Goal: Communication & Community: Answer question/provide support

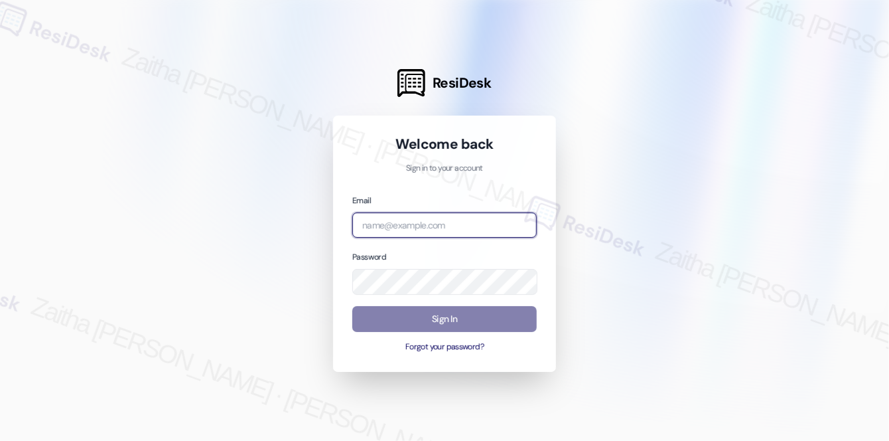
click at [437, 220] on input "email" at bounding box center [444, 225] width 184 height 26
type input "automated-surveys-meridian_management-zaitha.mae.[PERSON_NAME]@meridian_[DOMAIN…"
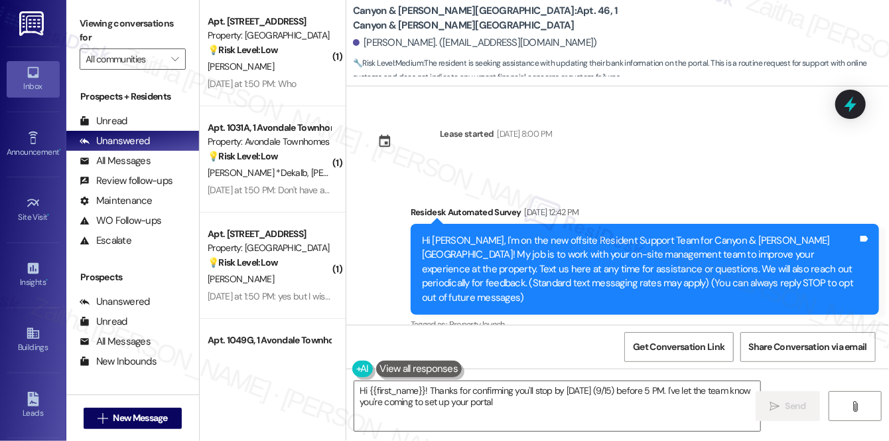
scroll to position [16098, 0]
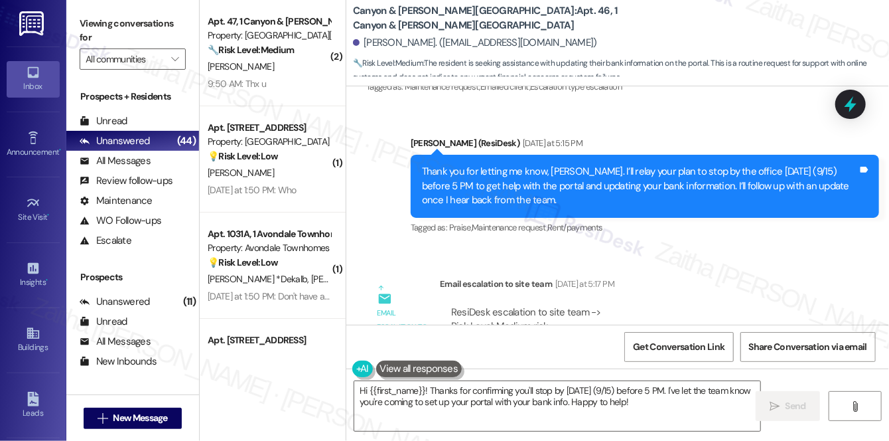
click at [673, 305] on div "ResiDesk escalation to site team -> Risk Level: Medium risk Topics: Portal Assi…" at bounding box center [637, 333] width 372 height 57
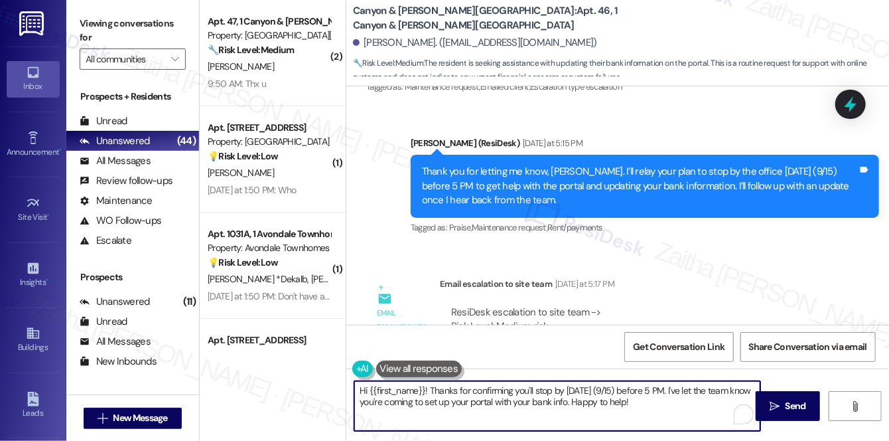
drag, startPoint x: 429, startPoint y: 387, endPoint x: 675, endPoint y: 405, distance: 246.7
click at [675, 407] on textarea "Hi {{first_name}}! Thanks for confirming you'll stop by Monday (9/15) before 5 …" at bounding box center [557, 406] width 406 height 50
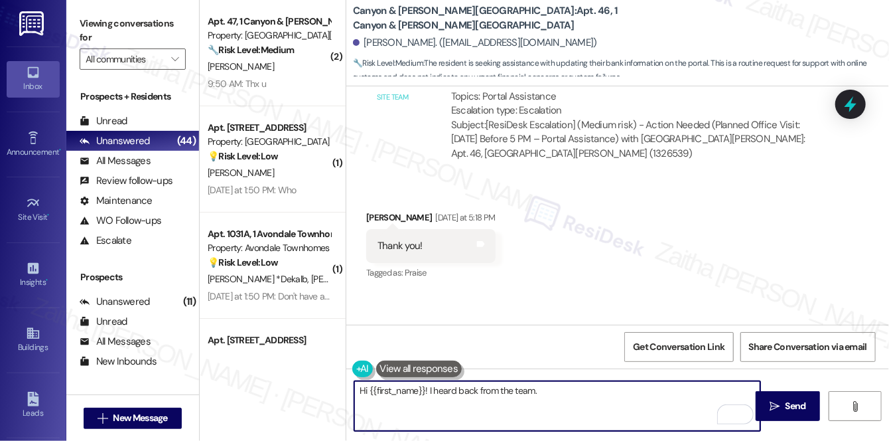
scroll to position [16345, 0]
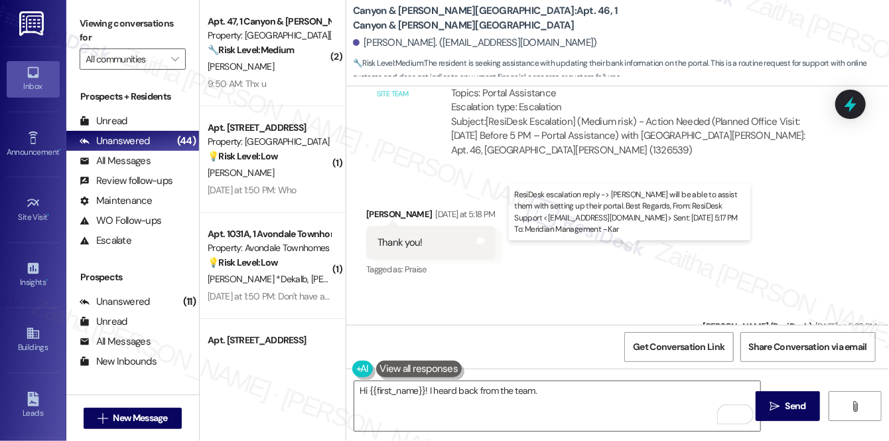
drag, startPoint x: 450, startPoint y: 267, endPoint x: 699, endPoint y: 269, distance: 248.1
copy div "Rodica will be able to assist them with setting up their portal."
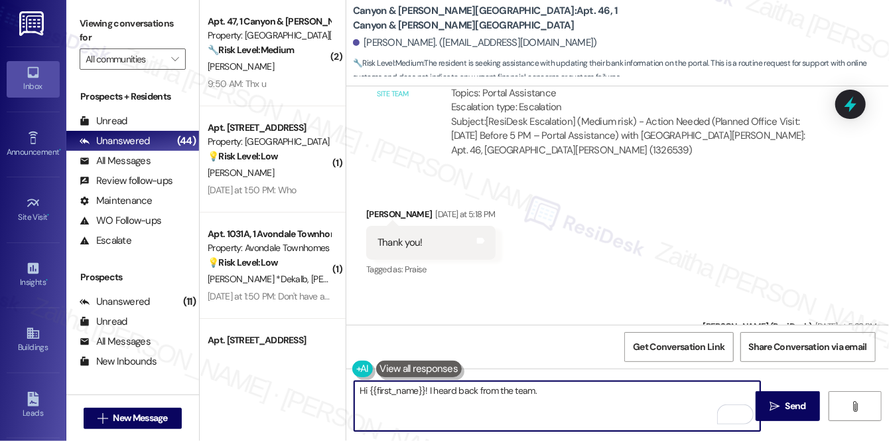
click at [571, 393] on textarea "Hi {{first_name}}! I heard back from the team." at bounding box center [557, 406] width 406 height 50
paste textarea "Rodica will be able to assist them with setting up their portal."
click at [654, 391] on textarea "Hi {{first_name}}! I heard back from the team. Rodica will be able to assist th…" at bounding box center [557, 406] width 406 height 50
drag, startPoint x: 510, startPoint y: 387, endPoint x: 433, endPoint y: 388, distance: 77.0
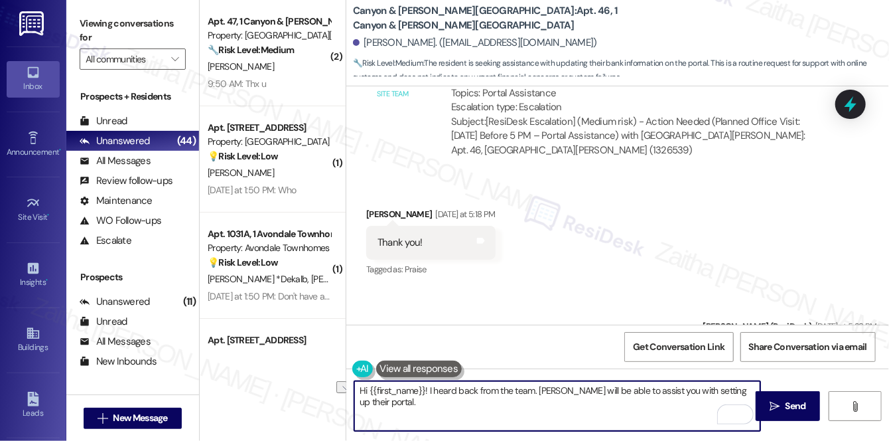
click at [431, 388] on textarea "Hi {{first_name}}! I heard back from the team. Rodica will be able to assist yo…" at bounding box center [557, 406] width 406 height 50
click at [527, 419] on textarea "Hi {{first_name}}! I just wanted to share a quick update from the team. Rodica …" at bounding box center [557, 406] width 406 height 50
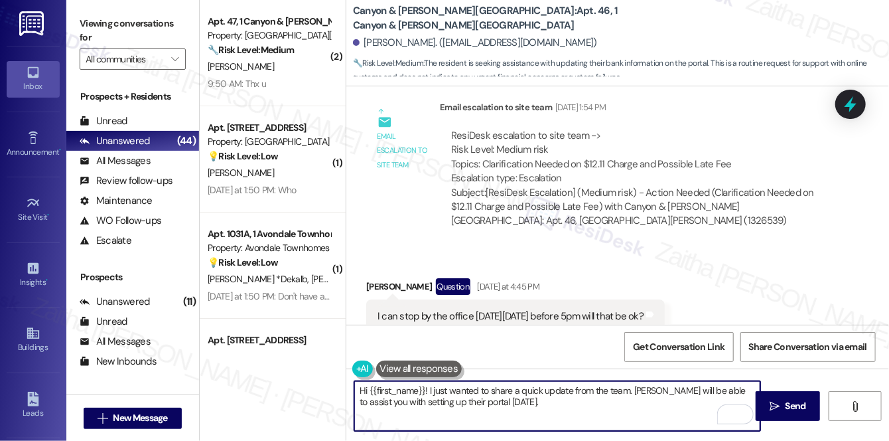
scroll to position [15742, 0]
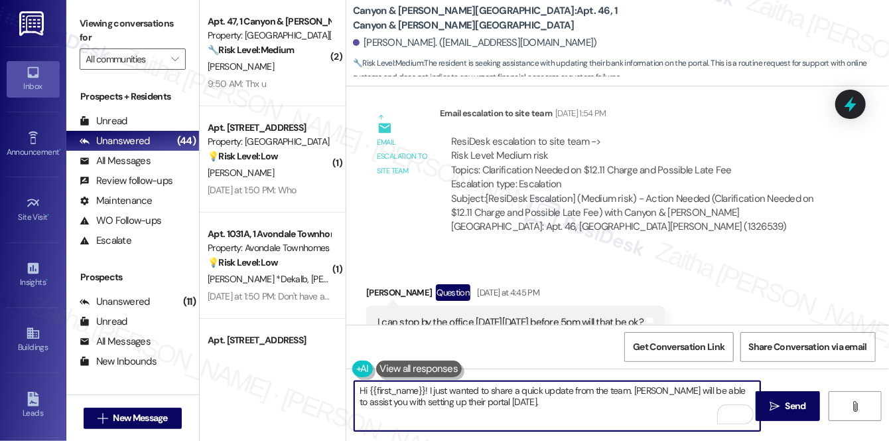
click at [423, 401] on textarea "Hi {{first_name}}! I just wanted to share a quick update from the team. Rodica …" at bounding box center [557, 406] width 406 height 50
click at [504, 399] on textarea "Hi {{first_name}}! I just wanted to share a quick update from the team. Rodica …" at bounding box center [557, 406] width 406 height 50
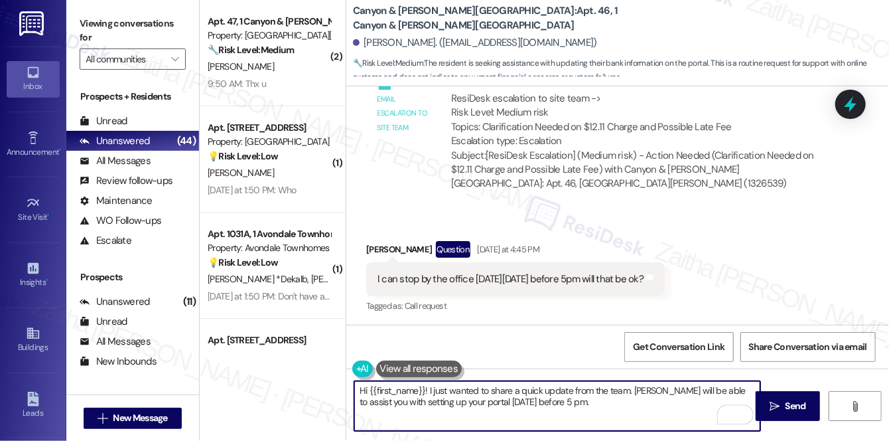
scroll to position [15802, 0]
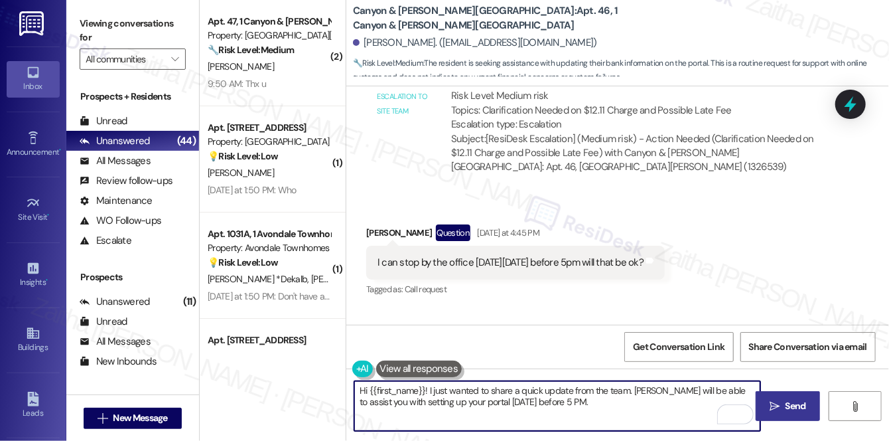
type textarea "Hi {{first_name}}! I just wanted to share a quick update from the team. Rodica …"
click at [788, 401] on span "Send" at bounding box center [796, 406] width 21 height 14
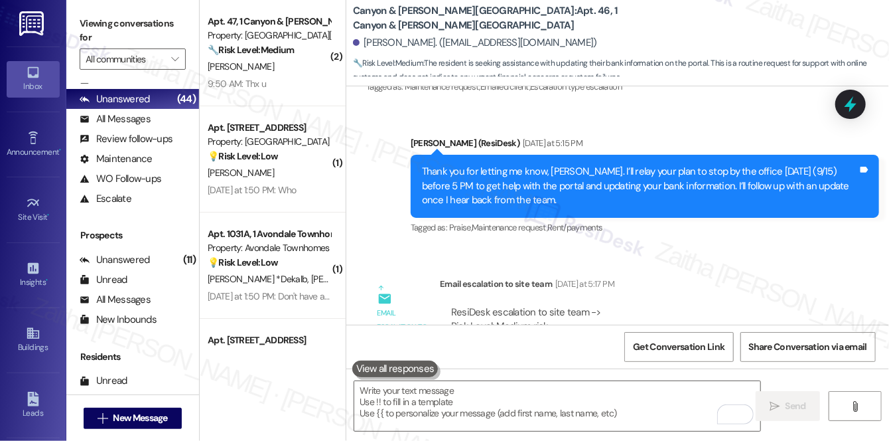
scroll to position [158, 0]
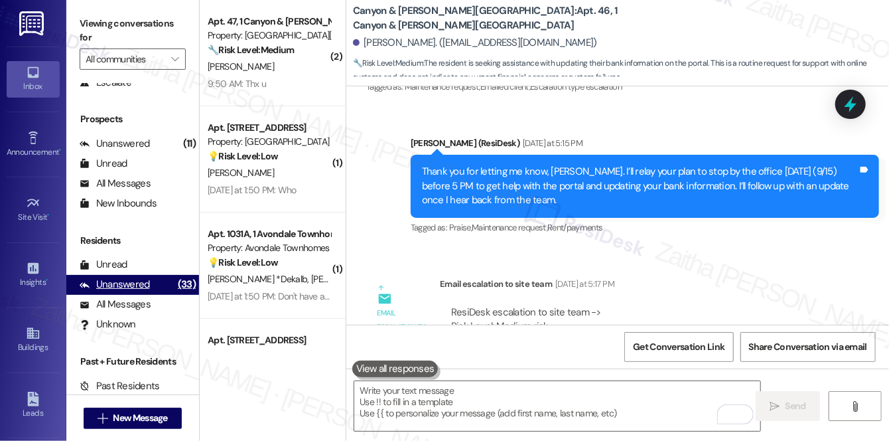
click at [129, 283] on div "Unanswered" at bounding box center [115, 284] width 70 height 14
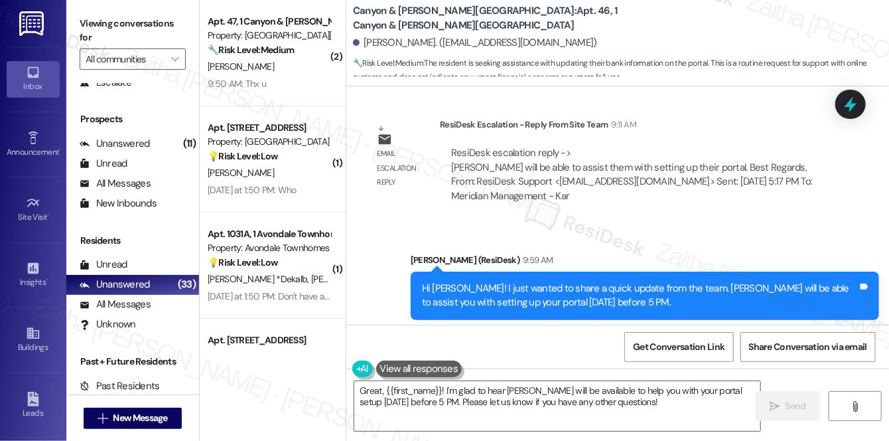
scroll to position [16670, 0]
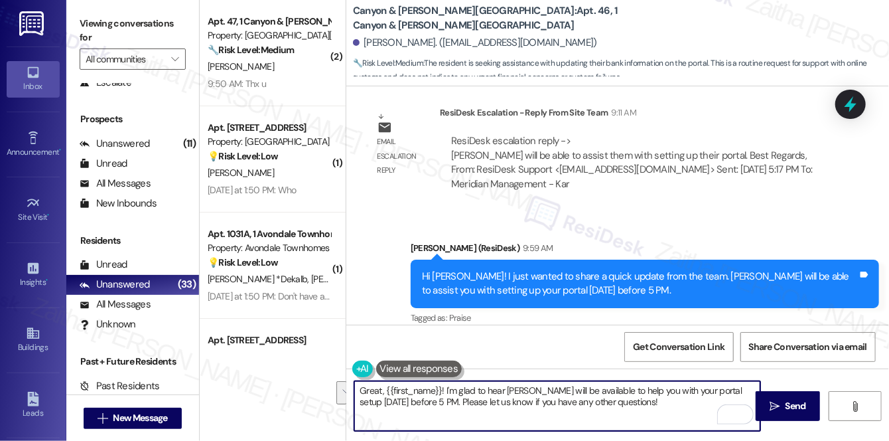
drag, startPoint x: 357, startPoint y: 389, endPoint x: 446, endPoint y: 396, distance: 89.2
click at [444, 400] on textarea "Great, {{first_name}}! I'm glad to hear Rodica will be available to help you wi…" at bounding box center [557, 406] width 406 height 50
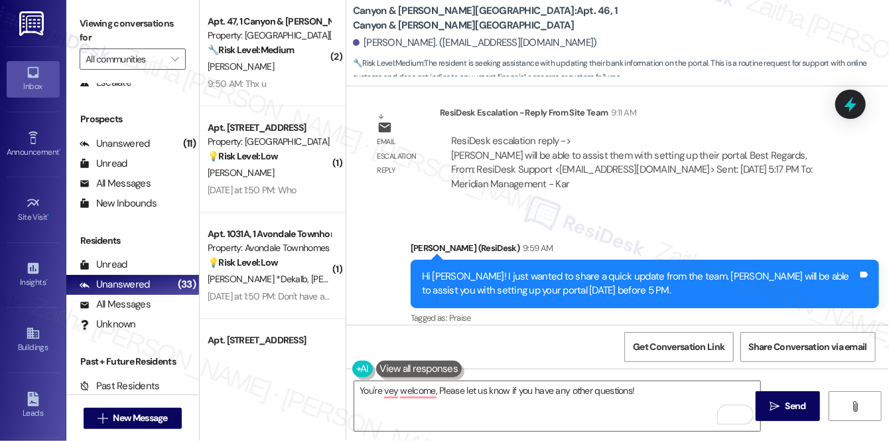
click at [382, 367] on div "Tommie Richards 10:02 AM" at bounding box center [447, 376] width 163 height 19
copy div "Tommie"
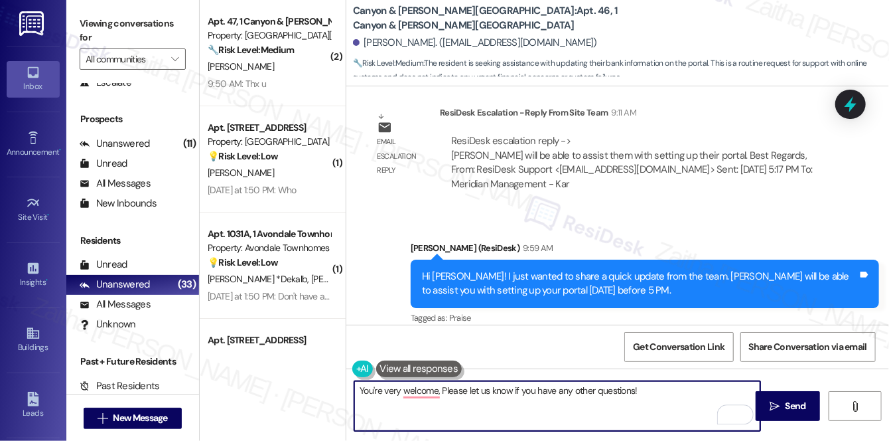
click at [441, 395] on textarea "You're very welcome, Please let us know if you have any other questions!" at bounding box center [557, 406] width 406 height 50
paste textarea "Tommie"
type textarea "You're very welcome, Tommie! Please let us know if you have any other questions!"
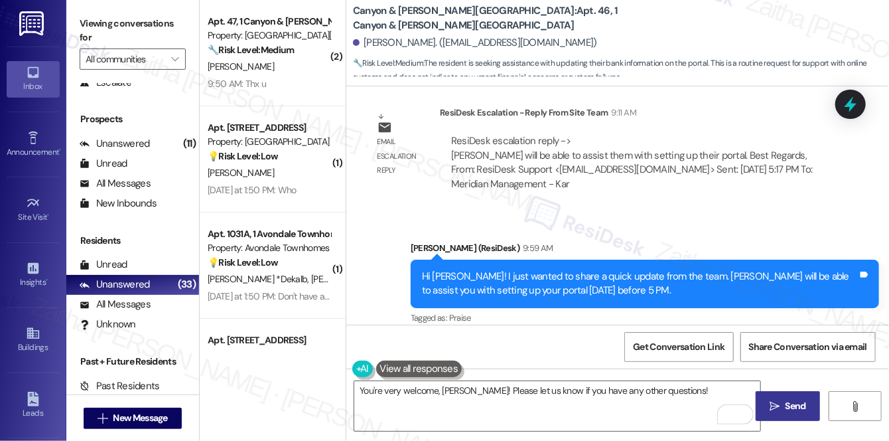
click at [796, 400] on span "Send" at bounding box center [796, 406] width 21 height 14
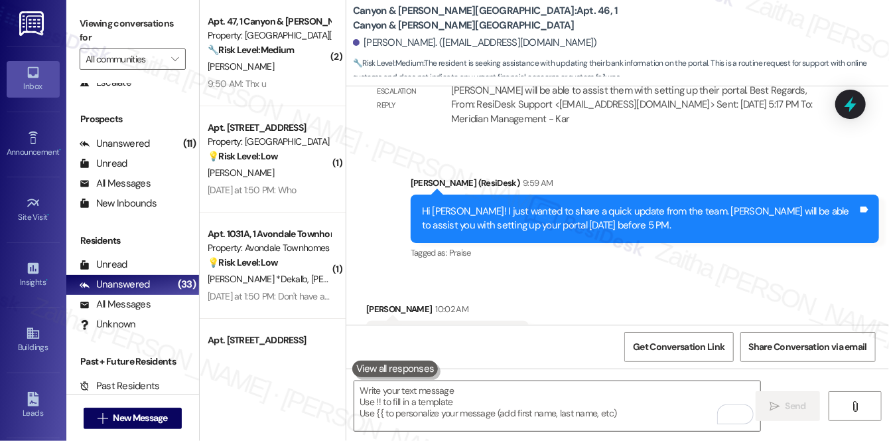
scroll to position [16763, 0]
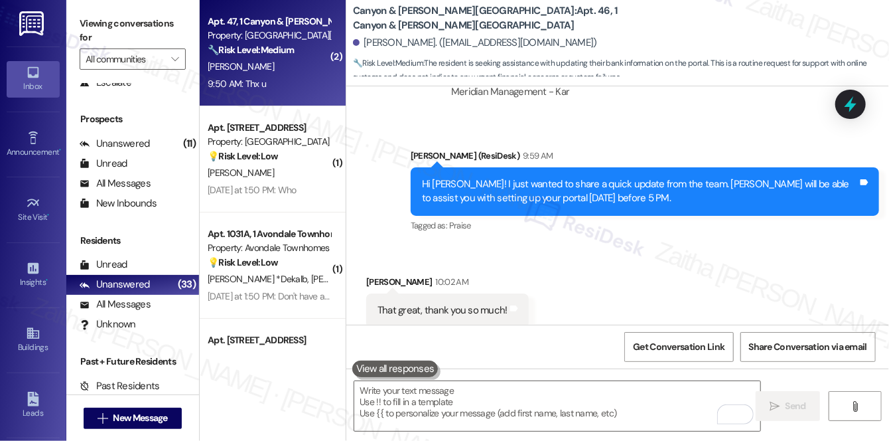
click at [296, 60] on div "D. Daller" at bounding box center [268, 66] width 125 height 17
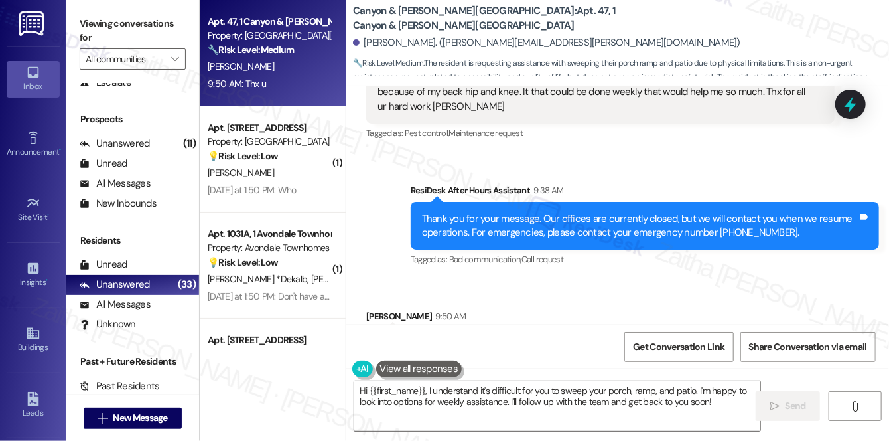
scroll to position [6292, 0]
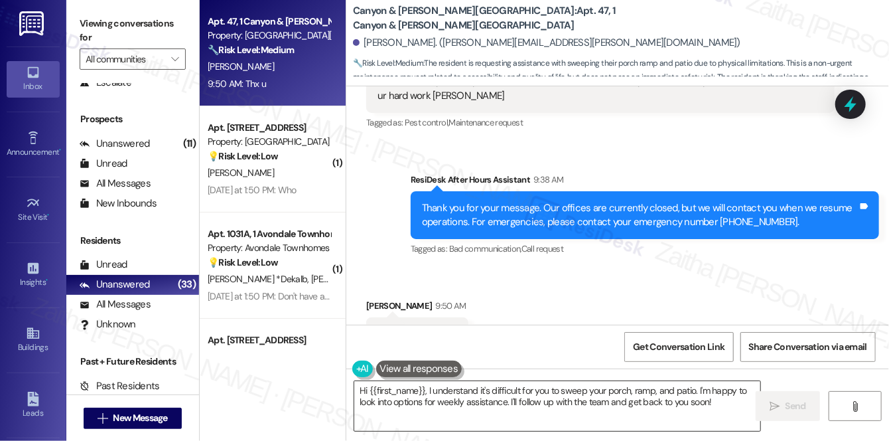
click at [428, 392] on textarea "Hi {{first_name}}, I understand it's difficult for you to sweep your porch, ram…" at bounding box center [557, 406] width 406 height 50
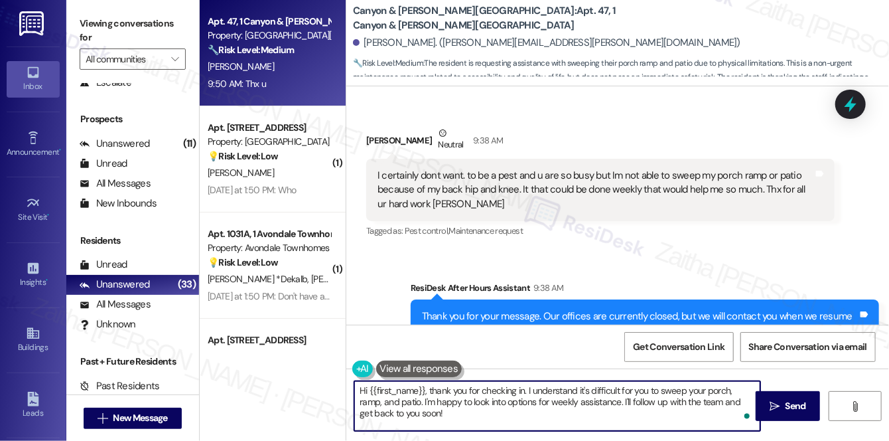
scroll to position [6171, 0]
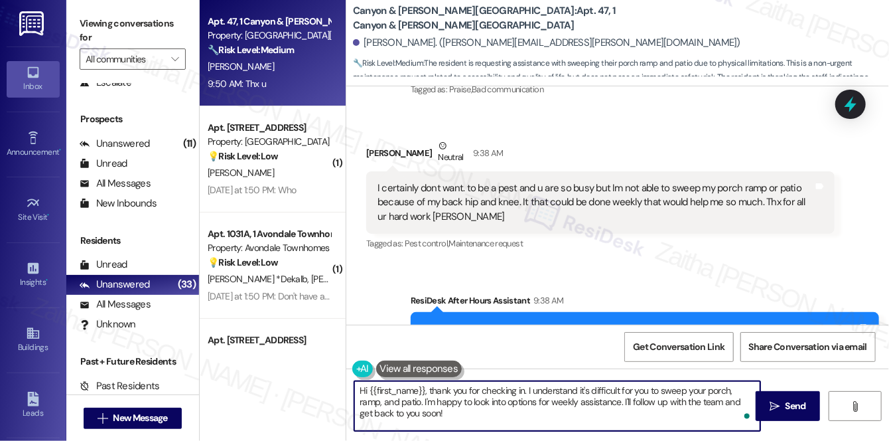
click at [391, 413] on textarea "Hi {{first_name}}, thank you for checking in. I understand it's difficult for y…" at bounding box center [557, 406] width 406 height 50
type textarea "Hi {{first_name}}, thank you for checking in. I understand it's difficult for y…"
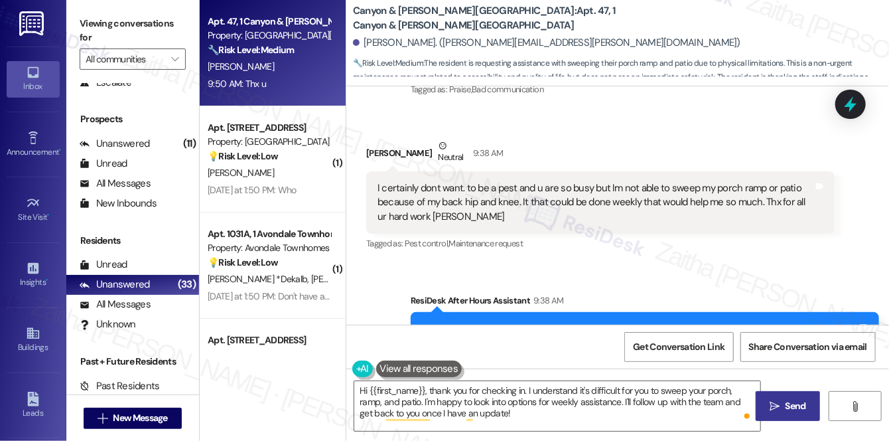
click at [800, 403] on span "Send" at bounding box center [796, 406] width 21 height 14
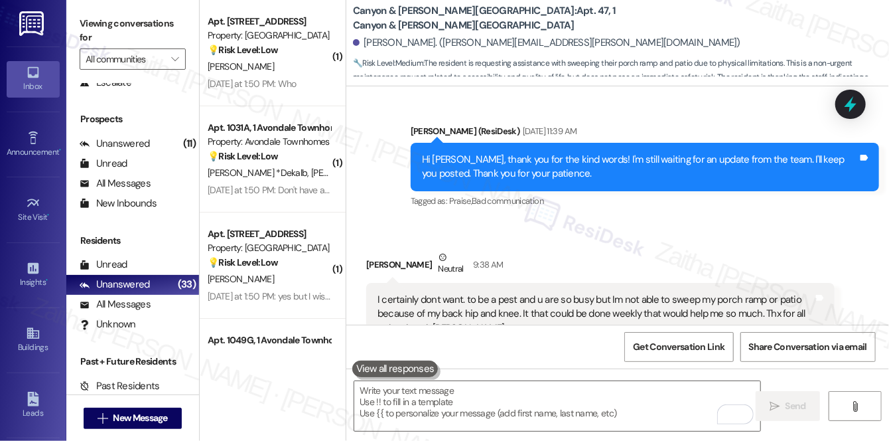
scroll to position [6051, 0]
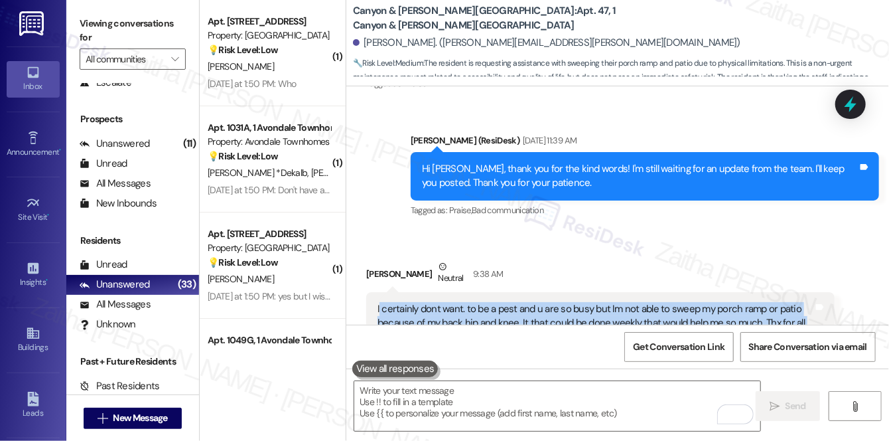
drag, startPoint x: 374, startPoint y: 247, endPoint x: 500, endPoint y: 282, distance: 130.9
click at [500, 292] on div "I certainly dont want. to be a pest and u are so busy but Im not able to sweep …" at bounding box center [600, 323] width 468 height 62
copy div "I certainly dont want. to be a pest and u are so busy but Im not able to sweep …"
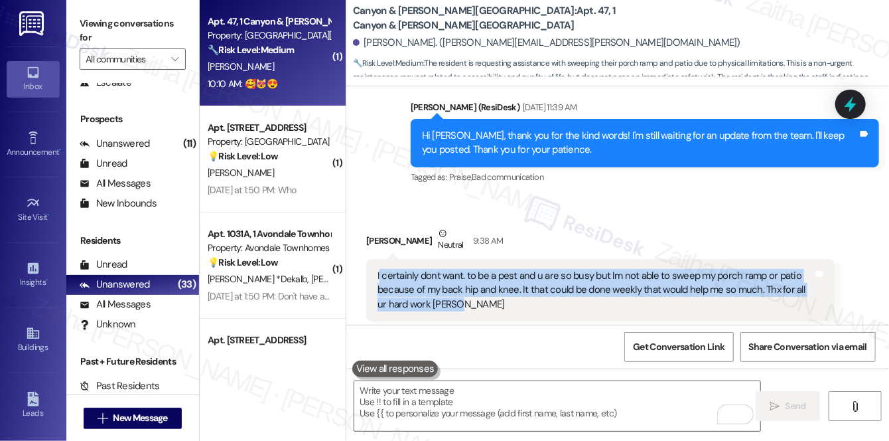
scroll to position [6083, 0]
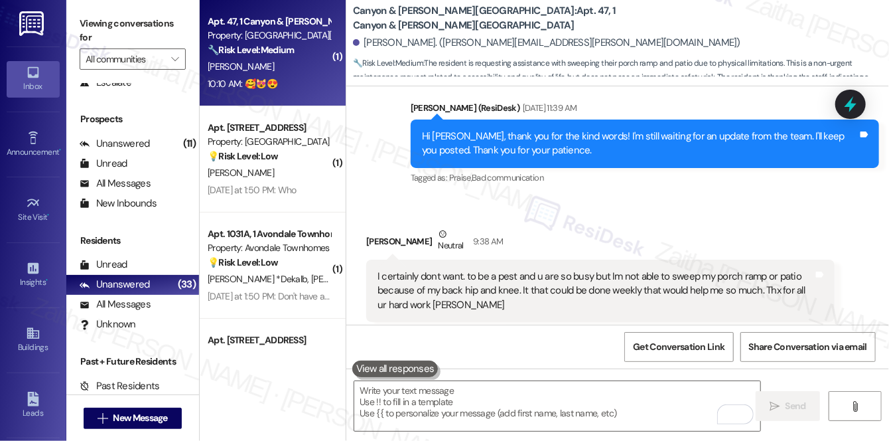
click at [562, 322] on div "Tagged as: Pest control , Click to highlight conversations about Pest control M…" at bounding box center [600, 331] width 468 height 19
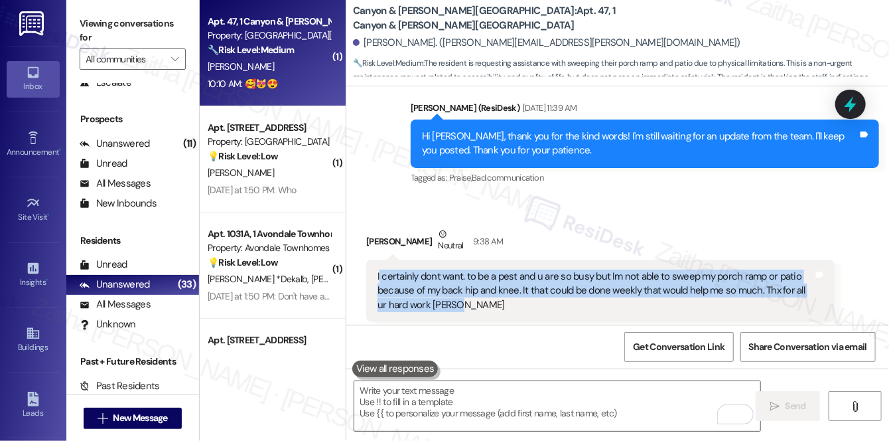
drag, startPoint x: 375, startPoint y: 218, endPoint x: 472, endPoint y: 248, distance: 102.2
click at [472, 269] on div "I certainly dont want. to be a pest and u are so busy but Im not able to sweep …" at bounding box center [595, 290] width 439 height 42
copy div "I certainly dont want. to be a pest and u are so busy but Im not able to sweep …"
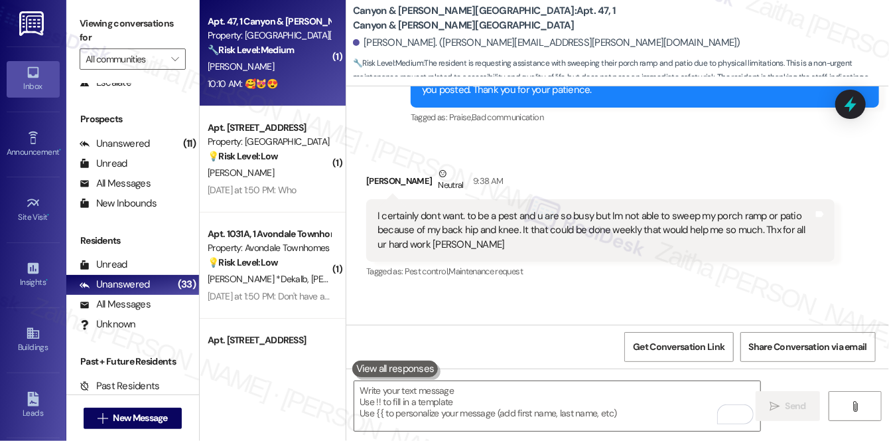
click at [572, 261] on div "Tagged as: Pest control , Click to highlight conversations about Pest control M…" at bounding box center [600, 270] width 468 height 19
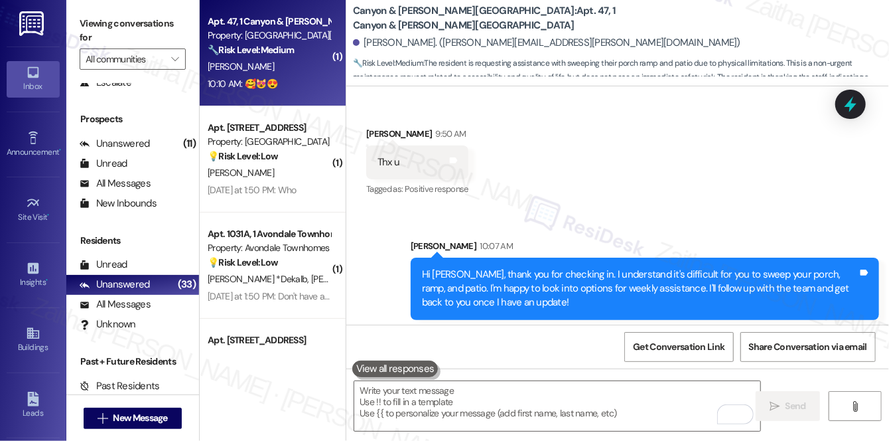
scroll to position [6445, 0]
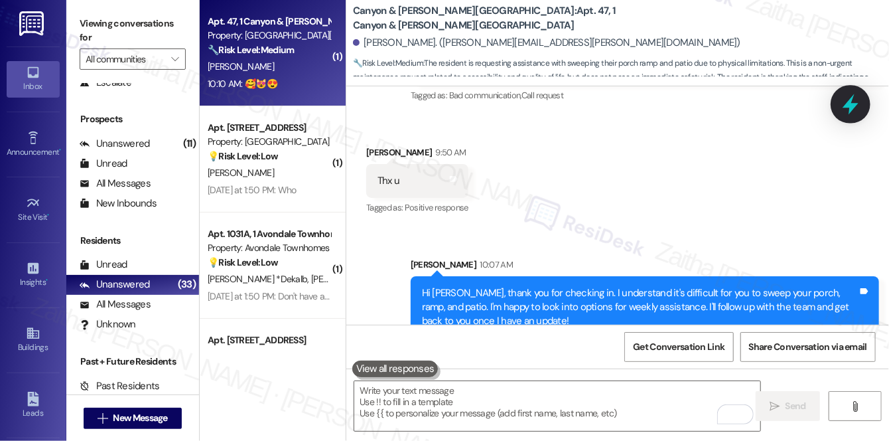
click at [846, 107] on icon at bounding box center [851, 104] width 16 height 21
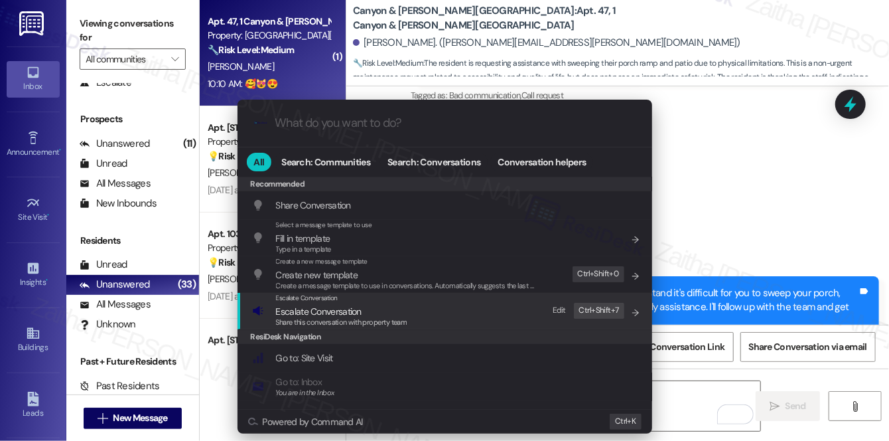
click at [306, 307] on span "Escalate Conversation" at bounding box center [319, 311] width 86 height 12
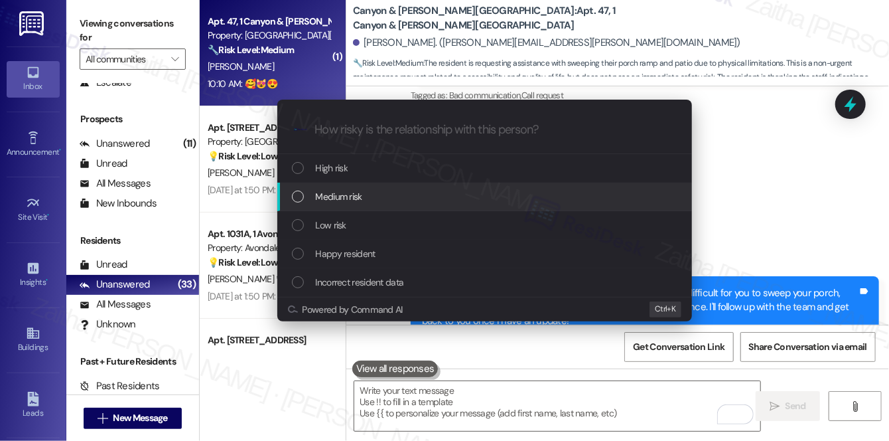
click at [359, 195] on span "Medium risk" at bounding box center [339, 196] width 46 height 15
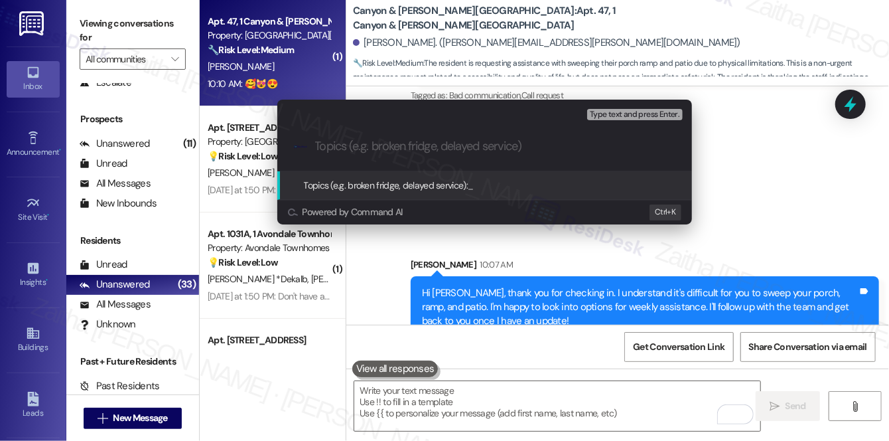
paste input "Support Needed for Porch, Ramp, and Patio Cleaning"
type input "Support Needed for Porch, Ramp, and Patio Cleaning"
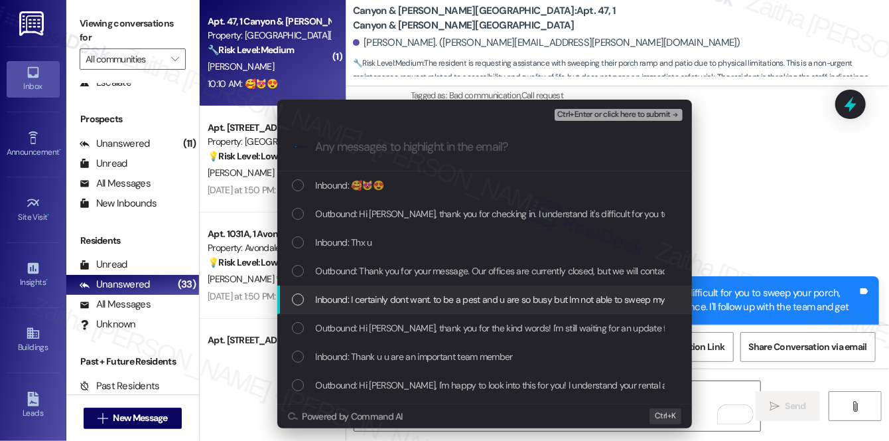
click at [454, 298] on span "Inbound: I certainly dont want. to be a pest and u are so busy but Im not able …" at bounding box center [790, 299] width 949 height 15
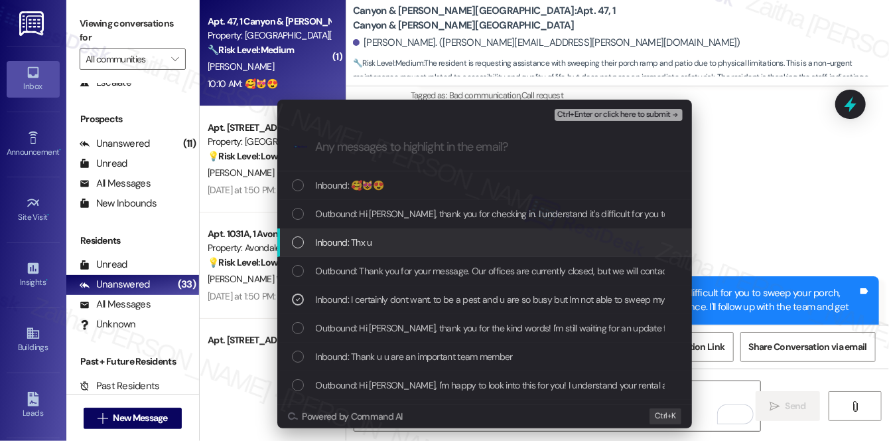
click at [623, 116] on span "Ctrl+Enter or click here to submit" at bounding box center [613, 114] width 113 height 9
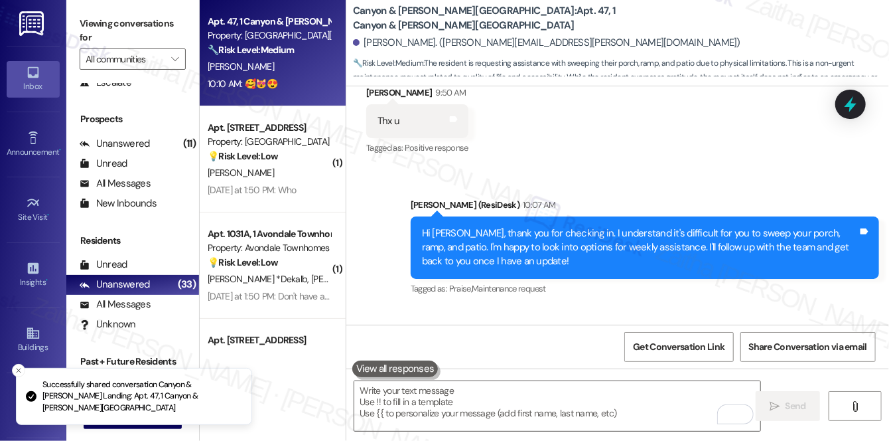
scroll to position [6544, 0]
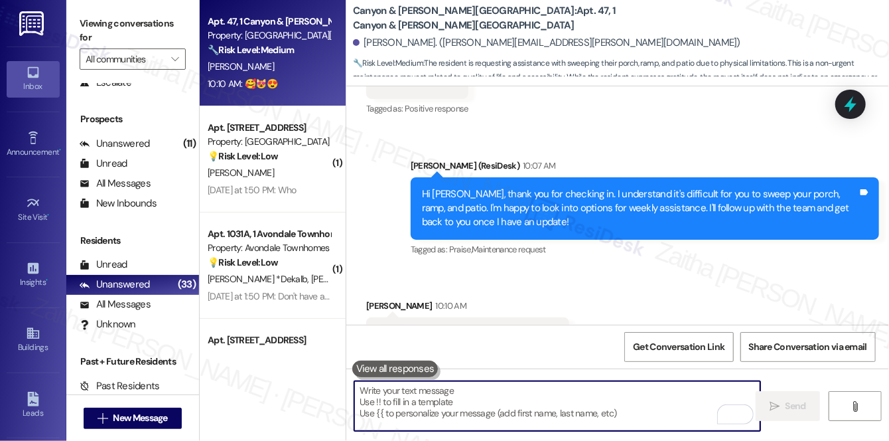
click at [477, 402] on textarea "To enrich screen reader interactions, please activate Accessibility in Grammarl…" at bounding box center [557, 406] width 406 height 50
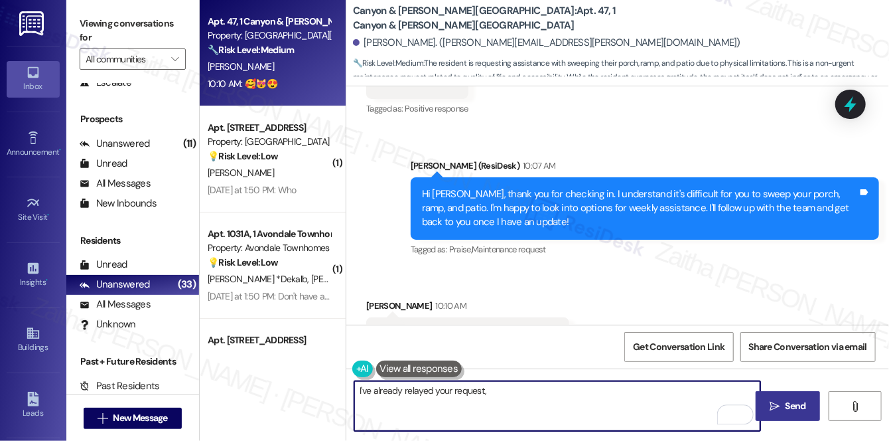
click at [379, 299] on div "Donna Daller 10:10 AM" at bounding box center [467, 308] width 203 height 19
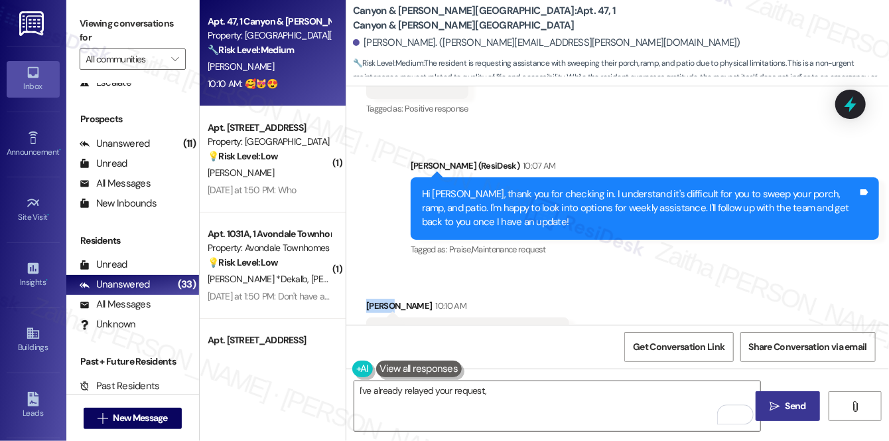
click at [379, 299] on div "Donna Daller 10:10 AM" at bounding box center [467, 308] width 203 height 19
copy div "Donna"
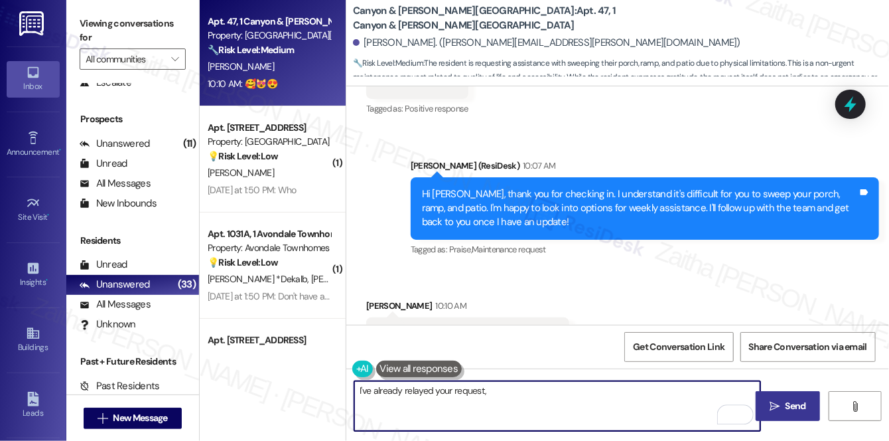
click at [512, 396] on textarea "I've already relayed your request," at bounding box center [557, 406] width 406 height 50
paste textarea "Donna"
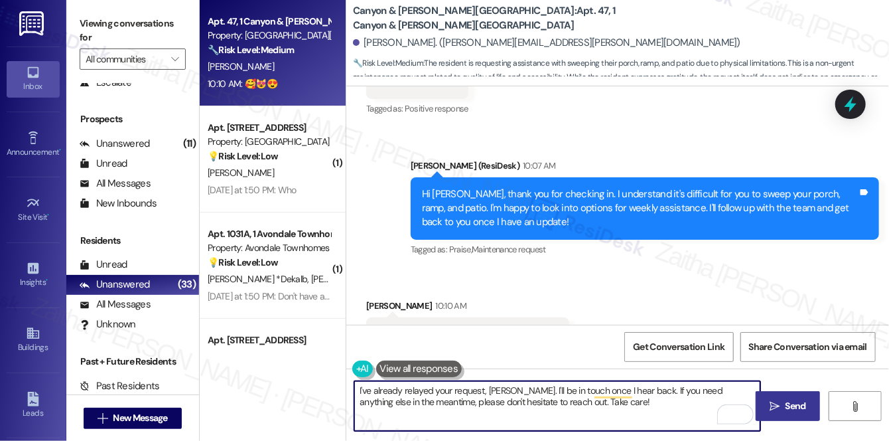
type textarea "I've already relayed your request, Donna. I'll be in touch once I hear back. If…"
click at [794, 403] on span "Send" at bounding box center [796, 406] width 21 height 14
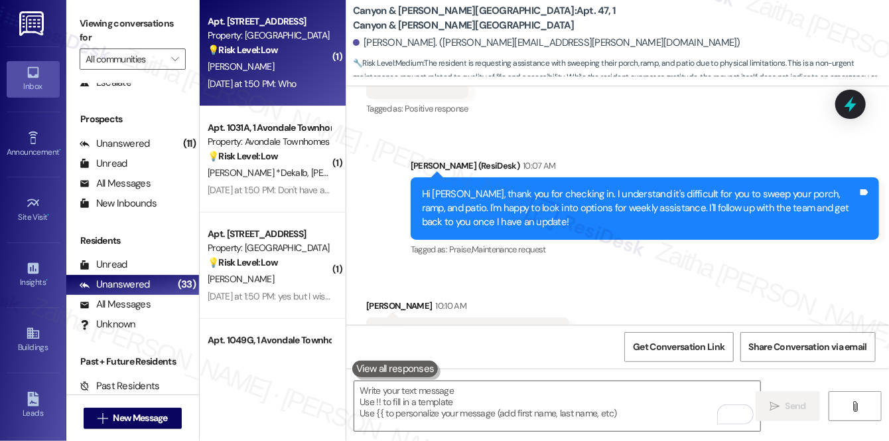
click at [287, 66] on div "D. Ferguson" at bounding box center [268, 66] width 125 height 17
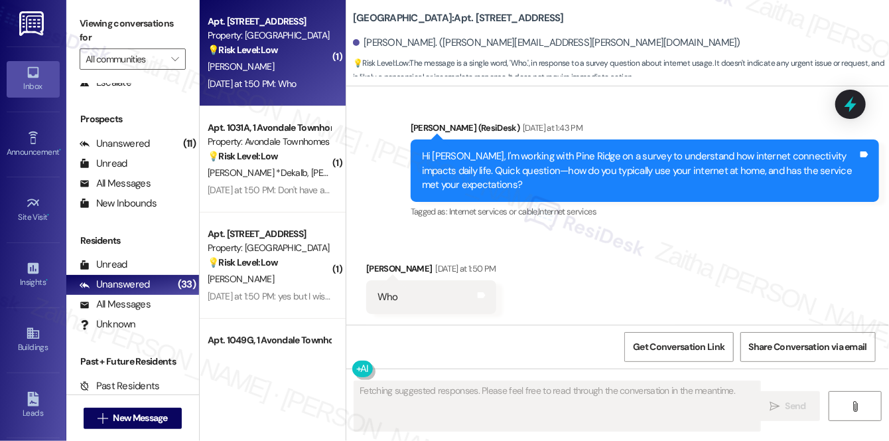
scroll to position [336, 0]
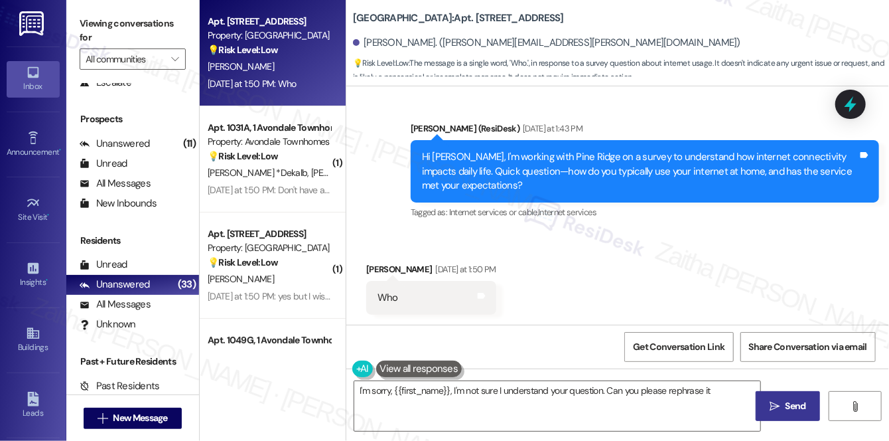
type textarea "I'm sorry, {{first_name}}, I'm not sure I understand your question. Can you ple…"
drag, startPoint x: 847, startPoint y: 108, endPoint x: 787, endPoint y: 113, distance: 60.6
click at [847, 101] on icon at bounding box center [850, 104] width 17 height 17
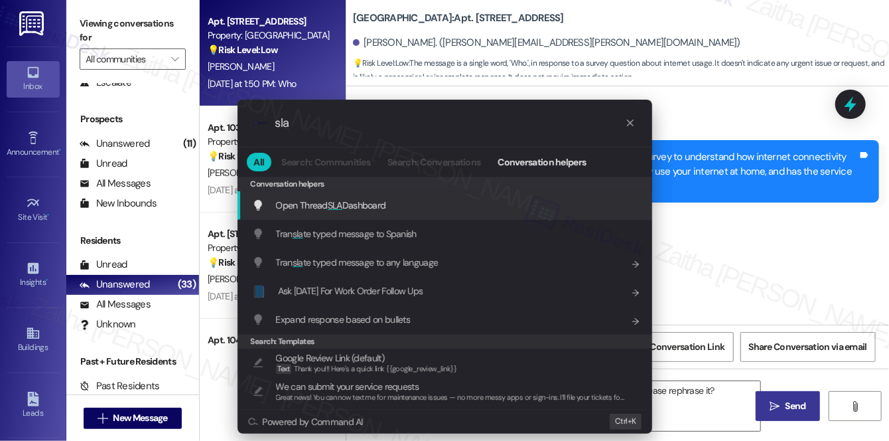
type input "sla"
click at [345, 200] on span "Open Thread SLA Dashboard" at bounding box center [331, 205] width 110 height 12
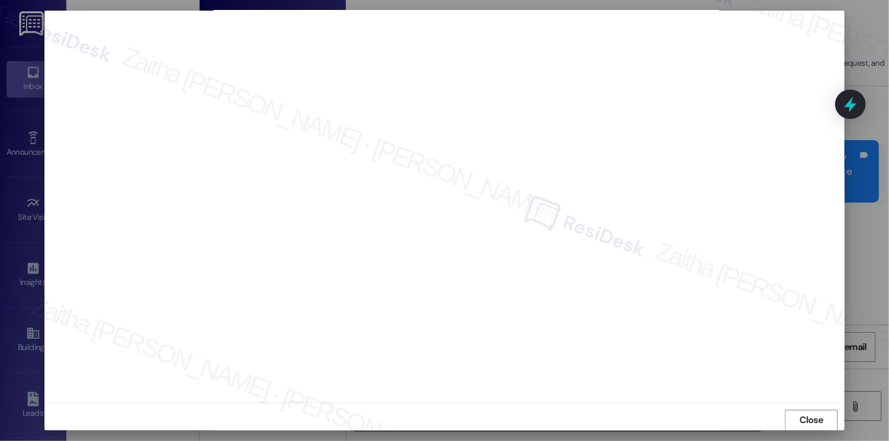
scroll to position [12, 0]
click at [800, 413] on span "Close" at bounding box center [811, 413] width 23 height 14
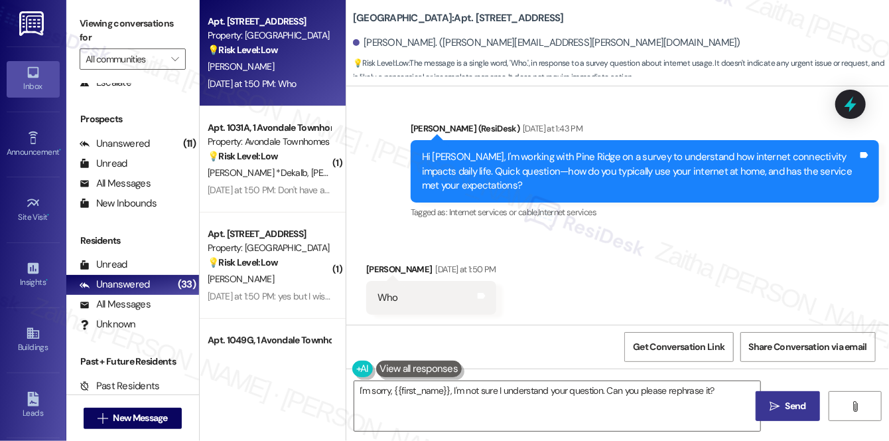
scroll to position [336, 0]
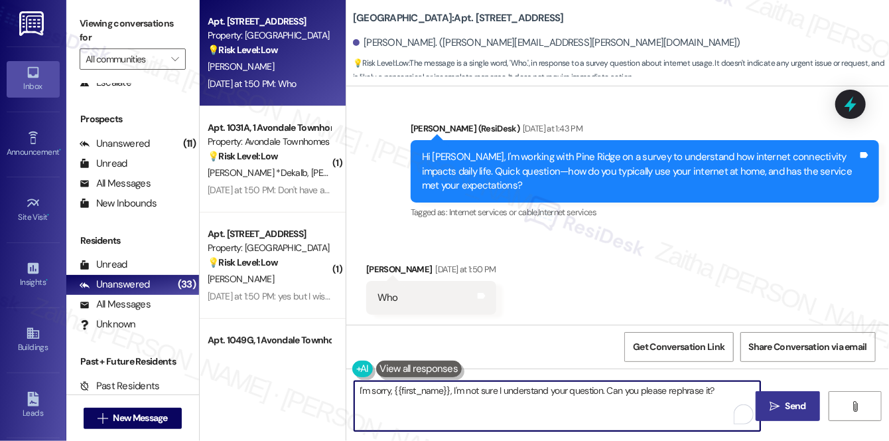
drag, startPoint x: 356, startPoint y: 389, endPoint x: 394, endPoint y: 395, distance: 38.9
click at [391, 393] on textarea "I'm sorry, {{first_name}}, I'm not sure I understand your question. Can you ple…" at bounding box center [557, 406] width 406 height 50
drag, startPoint x: 425, startPoint y: 389, endPoint x: 697, endPoint y: 395, distance: 272.1
click at [697, 395] on textarea "Hi {{first_name}}, I'm not sure I understand your question. Can you please reph…" at bounding box center [557, 406] width 406 height 50
type textarea "Hi {{first_name}}, good !"
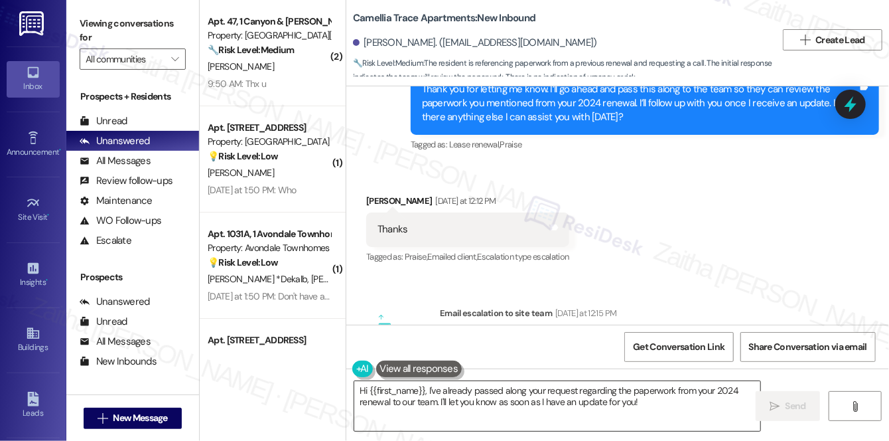
scroll to position [3421, 0]
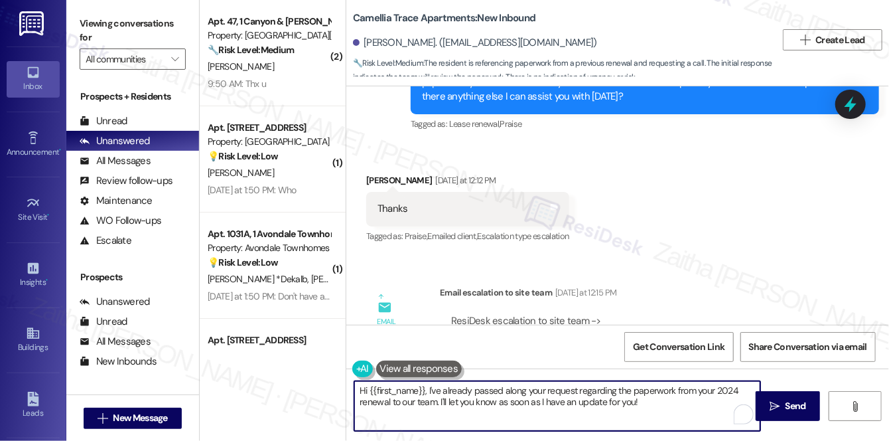
drag, startPoint x: 427, startPoint y: 389, endPoint x: 661, endPoint y: 396, distance: 235.0
click at [661, 402] on textarea "Hi {{first_name}}, I've already passed along your request regarding the paperwo…" at bounding box center [557, 406] width 406 height 50
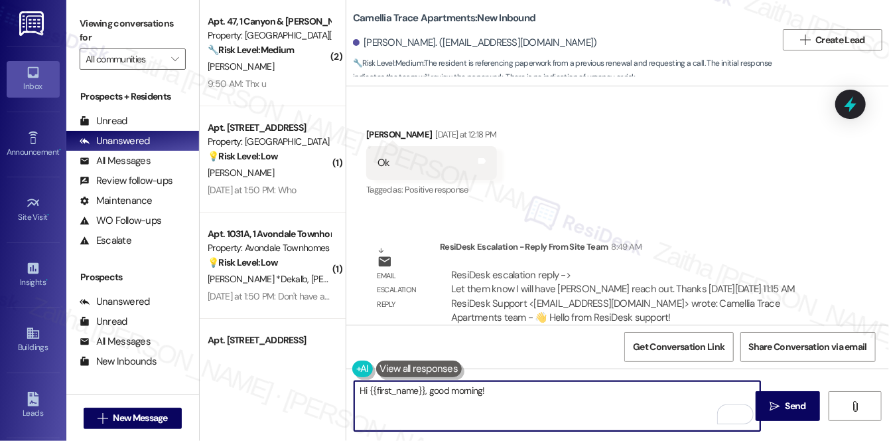
scroll to position [3903, 0]
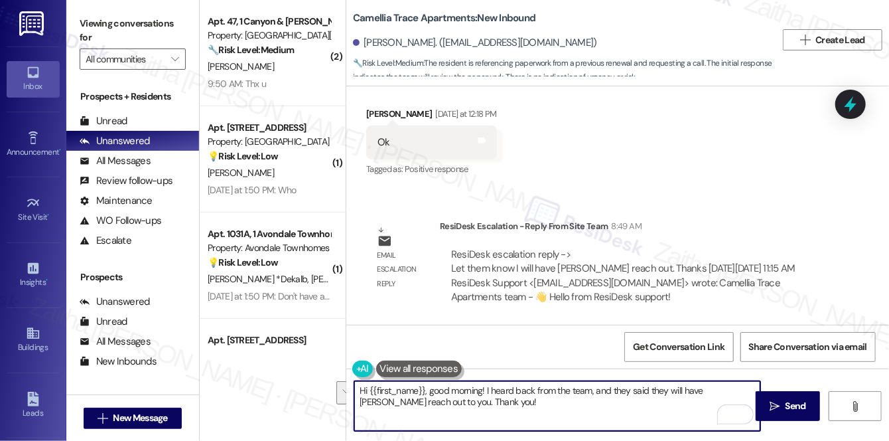
drag, startPoint x: 356, startPoint y: 390, endPoint x: 478, endPoint y: 411, distance: 123.8
click at [478, 411] on textarea "Hi {{first_name}}, good morning! I heard back from the team, and they said they…" at bounding box center [557, 406] width 406 height 50
type textarea "Hi {{first_name}}, good morning! I heard back from the team, and they said they…"
click at [466, 402] on textarea "Hi {{first_name}}, good morning! I heard back from the team, and they said they…" at bounding box center [557, 406] width 406 height 50
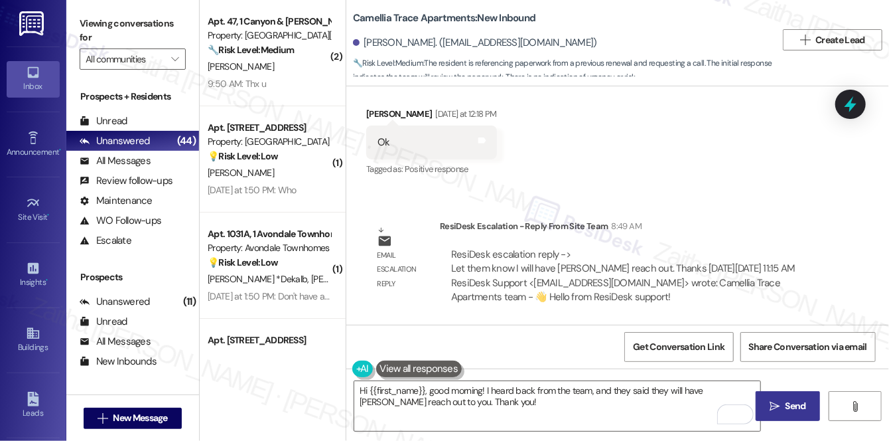
click at [807, 409] on span "Send" at bounding box center [796, 406] width 26 height 14
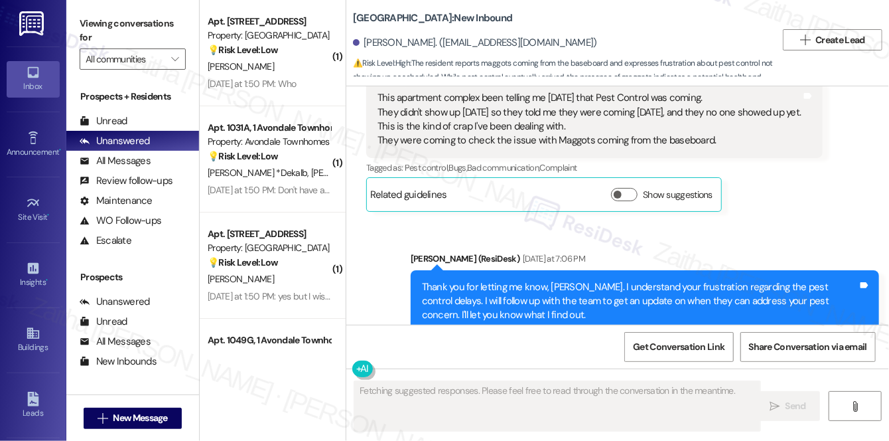
scroll to position [1050, 0]
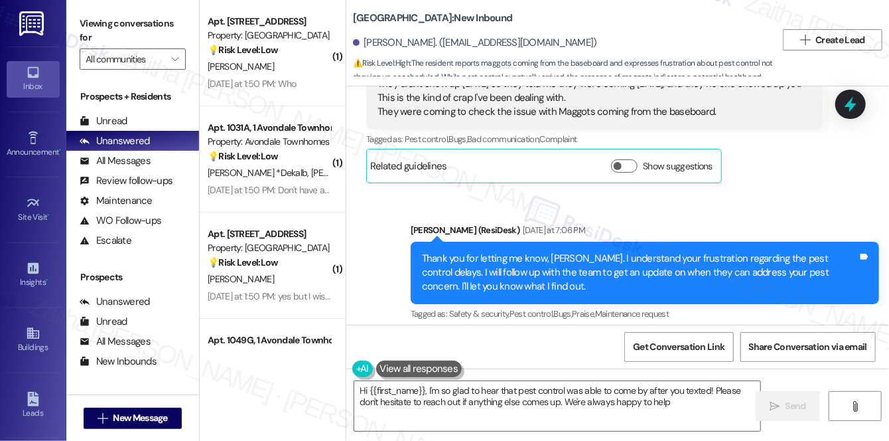
type textarea "Hi {{first_name}}, I'm so glad to hear that pest control was able to come by af…"
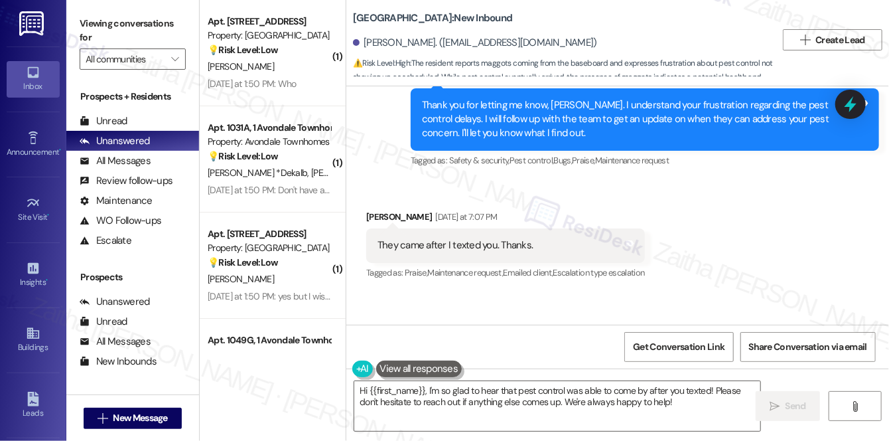
scroll to position [1053, 0]
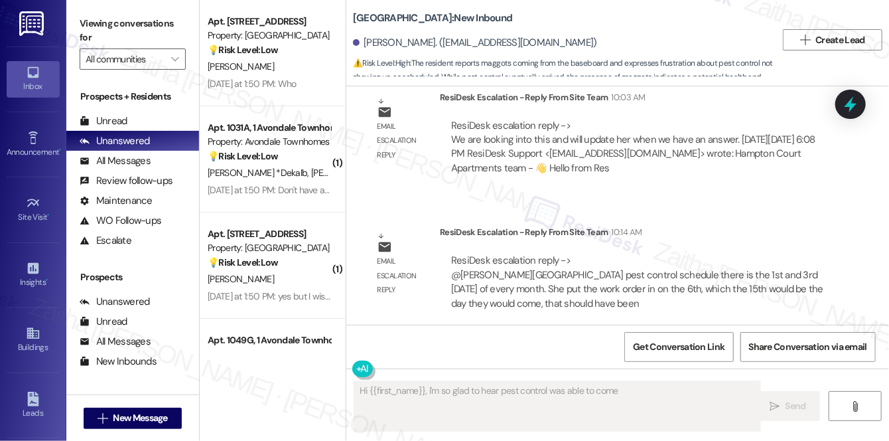
scroll to position [1610, 0]
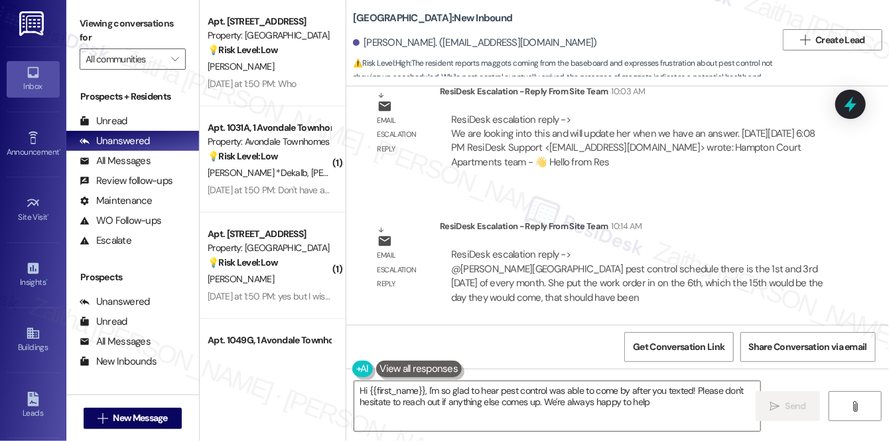
type textarea "Hi {{first_name}}, I'm so glad to hear pest control was able to come by after y…"
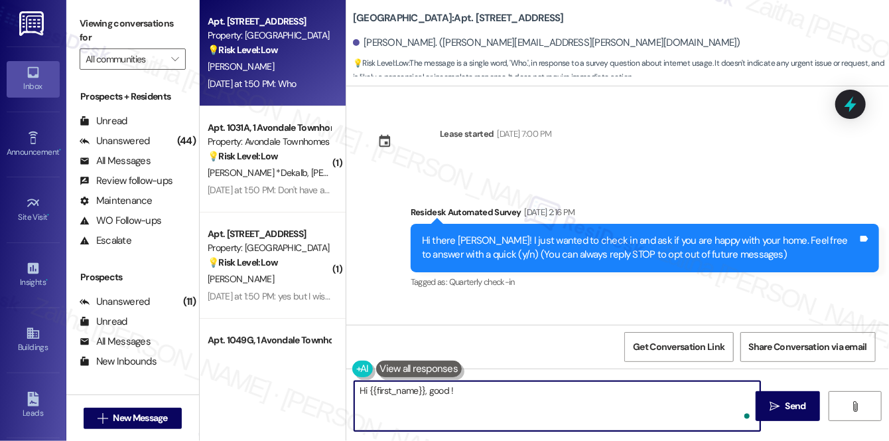
scroll to position [336, 0]
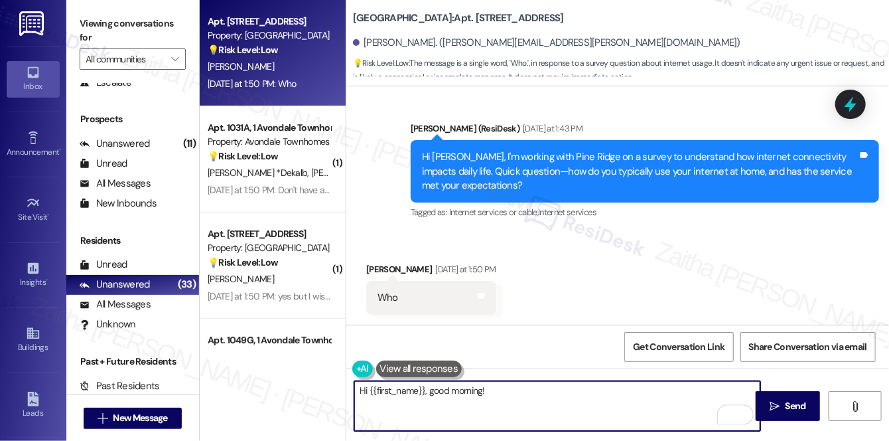
paste textarea "We're gathering resident feedback to improve connectivity. It only takes a few …"
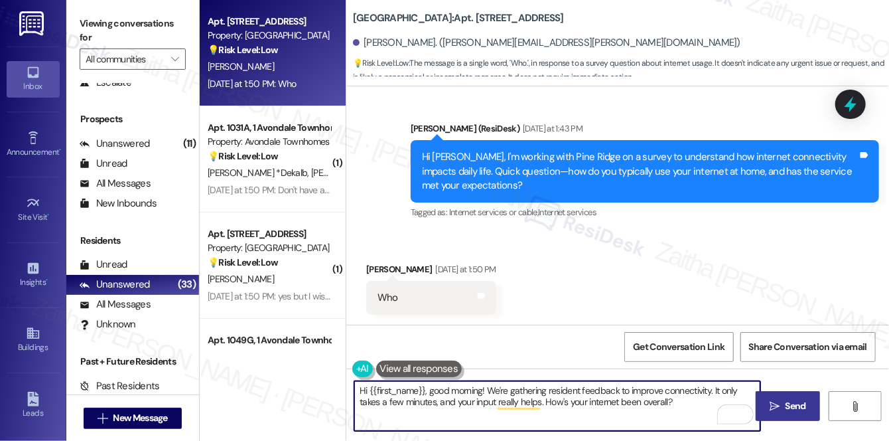
type textarea "Hi {{first_name}}, good morning! We're gathering resident feedback to improve c…"
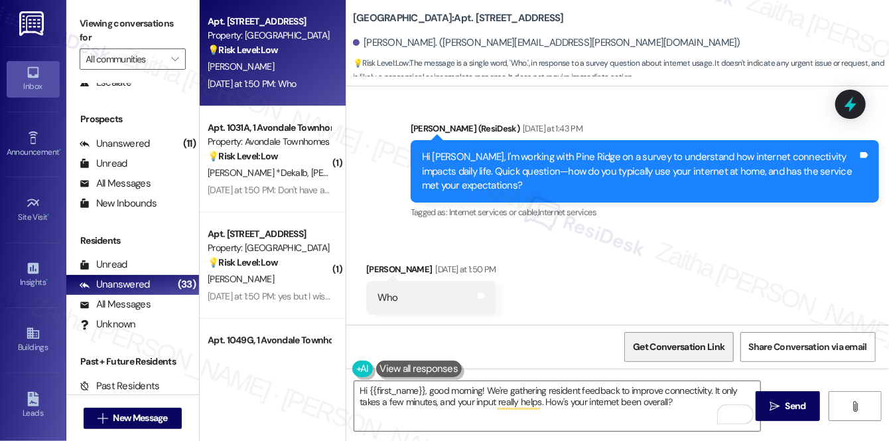
drag, startPoint x: 792, startPoint y: 408, endPoint x: 638, endPoint y: 344, distance: 166.8
click at [792, 408] on span "Send" at bounding box center [796, 406] width 21 height 14
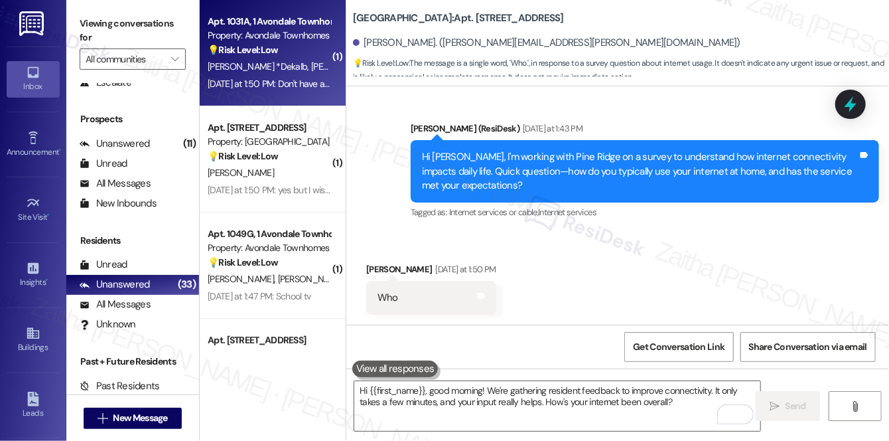
click at [263, 100] on div "Apt. 1031A, 1 Avondale Townhomes Property: Avondale Townhomes 💡 Risk Level: Low…" at bounding box center [273, 53] width 146 height 106
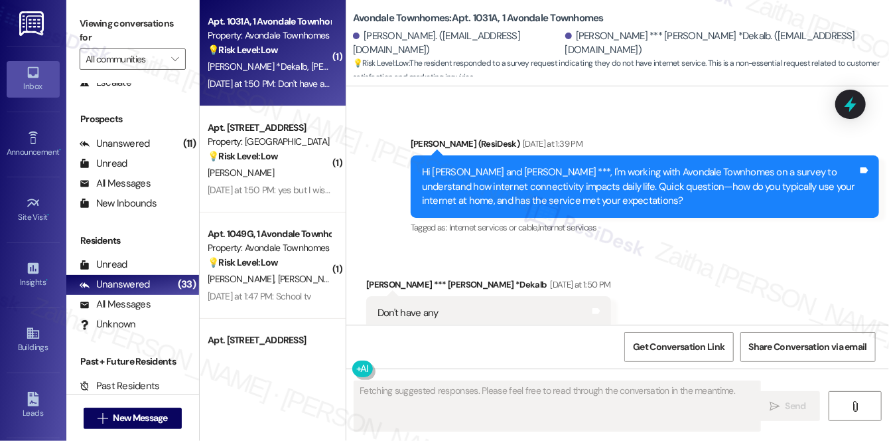
scroll to position [1865, 0]
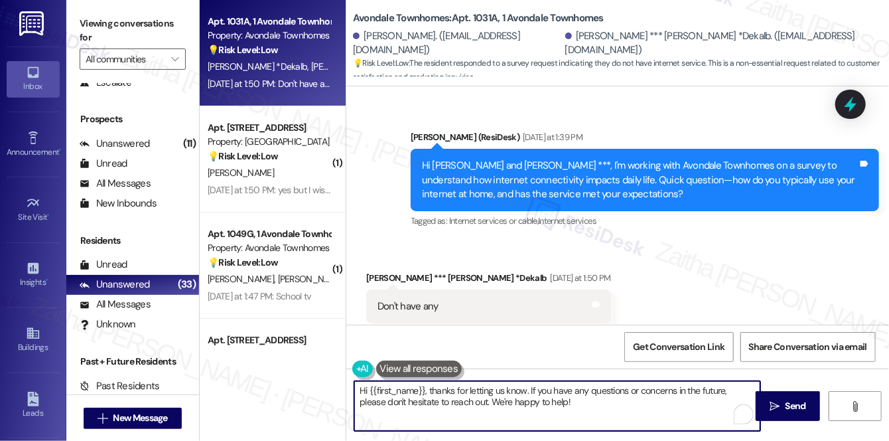
drag, startPoint x: 529, startPoint y: 387, endPoint x: 562, endPoint y: 405, distance: 38.0
click at [562, 405] on textarea "Hi {{first_name}}, thanks for letting us know. If you have any questions or con…" at bounding box center [557, 406] width 406 height 50
click at [378, 271] on div "James *** Brown *Dekalb Yesterday at 1:50 PM" at bounding box center [488, 280] width 245 height 19
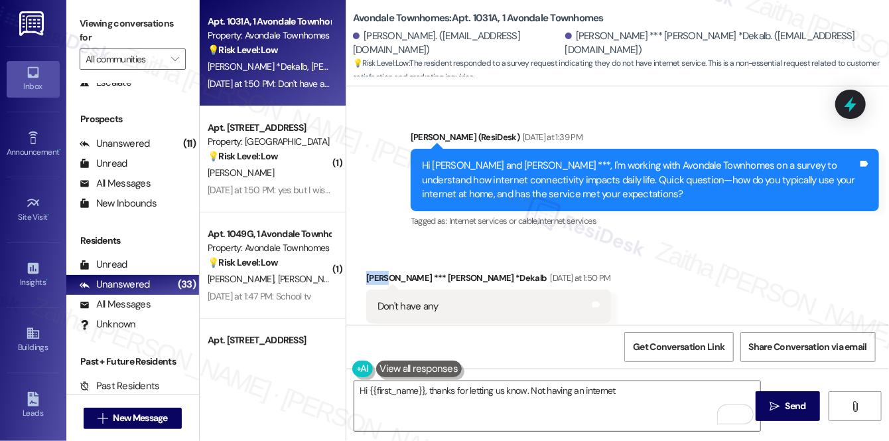
click at [378, 271] on div "James *** Brown *Dekalb Yesterday at 1:50 PM" at bounding box center [488, 280] width 245 height 19
copy div "James"
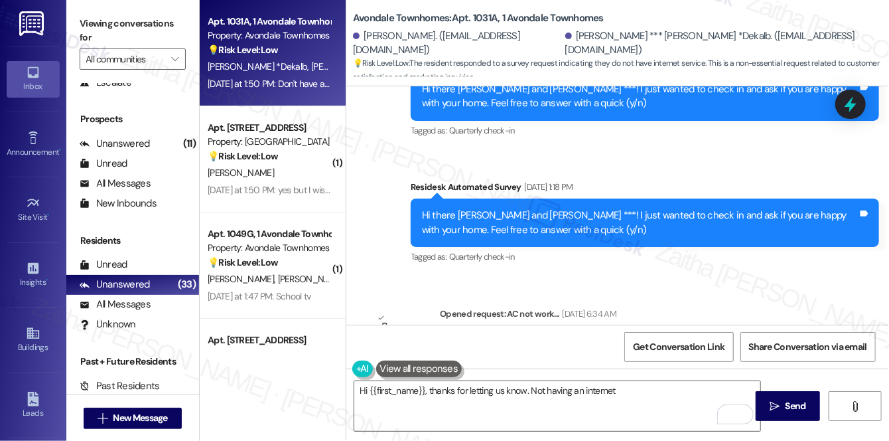
scroll to position [1624, 0]
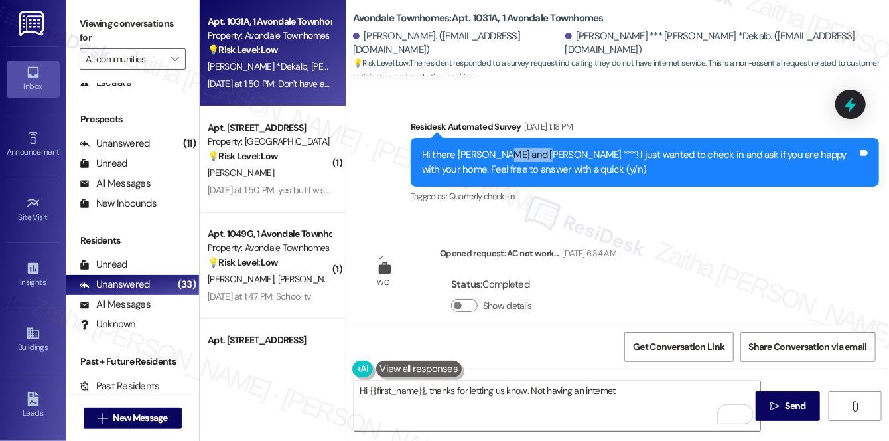
drag, startPoint x: 504, startPoint y: 122, endPoint x: 544, endPoint y: 115, distance: 41.0
click at [544, 138] on div "Hi there James and James ***! I just wanted to check in and ask if you are happ…" at bounding box center [645, 162] width 468 height 48
copy div "James ***"
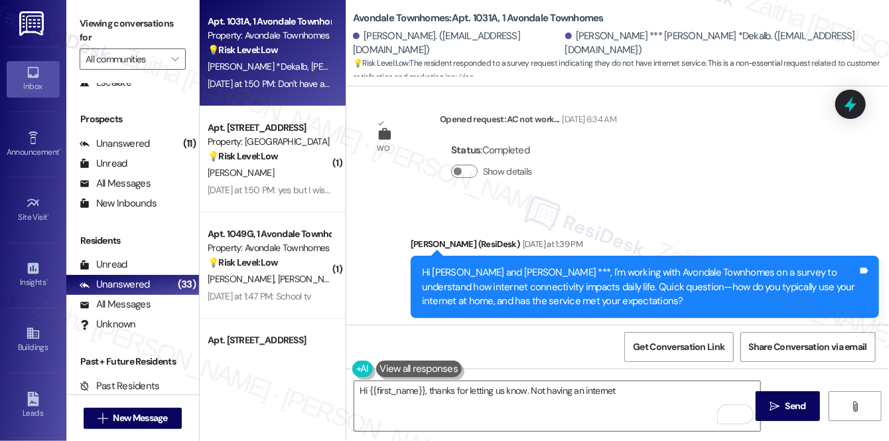
scroll to position [1866, 0]
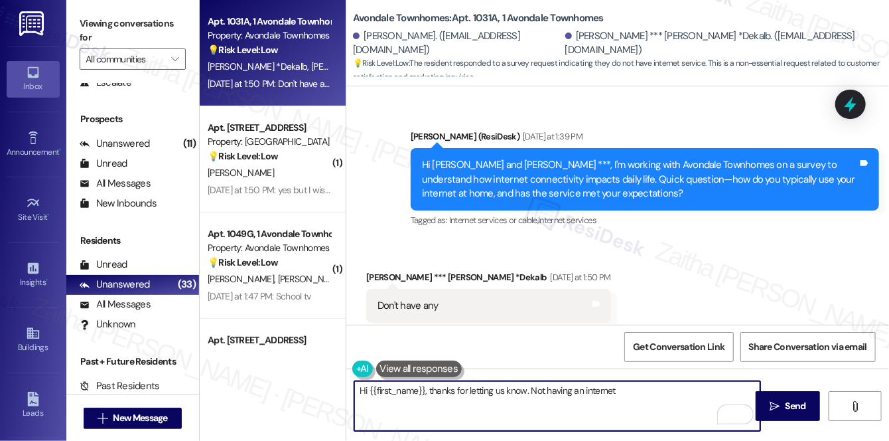
click at [407, 391] on textarea "Hi {{first_name}}, thanks for letting us know. Not having an internet" at bounding box center [557, 406] width 406 height 50
paste textarea "James ***"
click at [619, 395] on textarea "Hi James ***, thanks for letting us know. Not having an internet" at bounding box center [557, 406] width 406 height 50
click at [517, 387] on textarea "Hi James ***, thanks for letting us know. Not having an internet" at bounding box center [557, 406] width 406 height 50
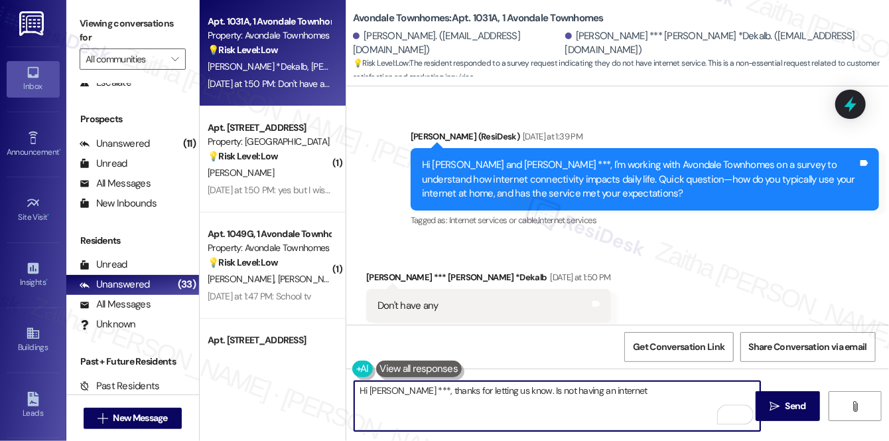
click at [621, 383] on textarea "Hi James ***, thanks for letting us know. Is not having an internet" at bounding box center [557, 406] width 406 height 50
type textarea "Hi James ***, thanks for letting us know. Is not having an internet your choice…"
drag, startPoint x: 361, startPoint y: 392, endPoint x: 457, endPoint y: 402, distance: 96.7
click at [457, 402] on textarea "Hi James ***, thanks for letting us know. Is not having an internet your choice…" at bounding box center [557, 406] width 406 height 50
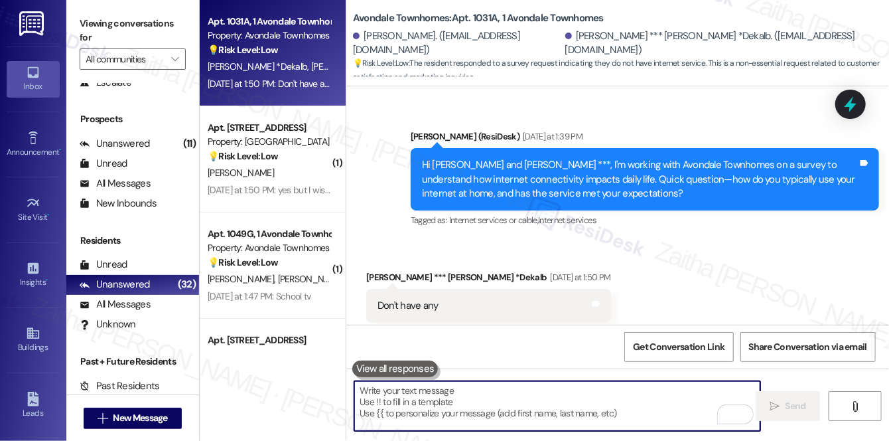
paste textarea "Hi James ***, thanks for letting us know. Is not having internet your preferenc…"
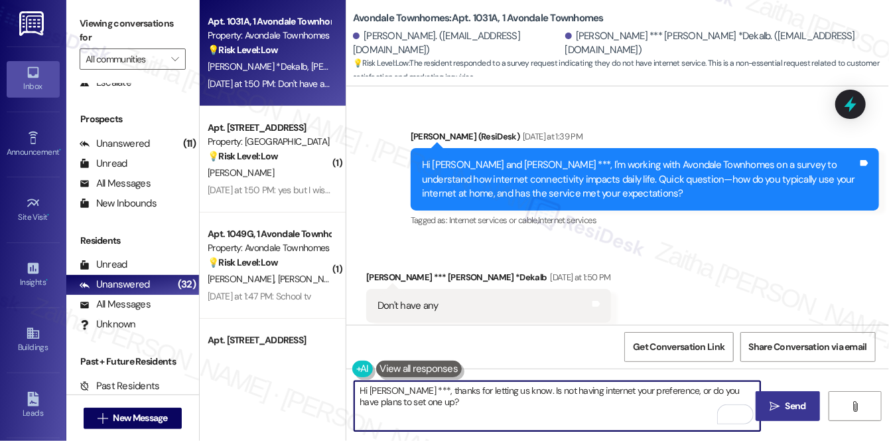
type textarea "Hi James ***, thanks for letting us know. Is not having internet your preferenc…"
click at [786, 399] on span "Send" at bounding box center [796, 406] width 21 height 14
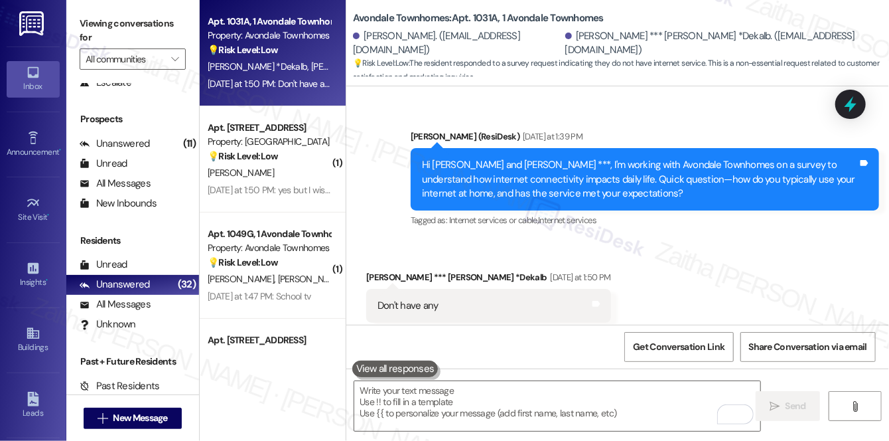
scroll to position [1865, 0]
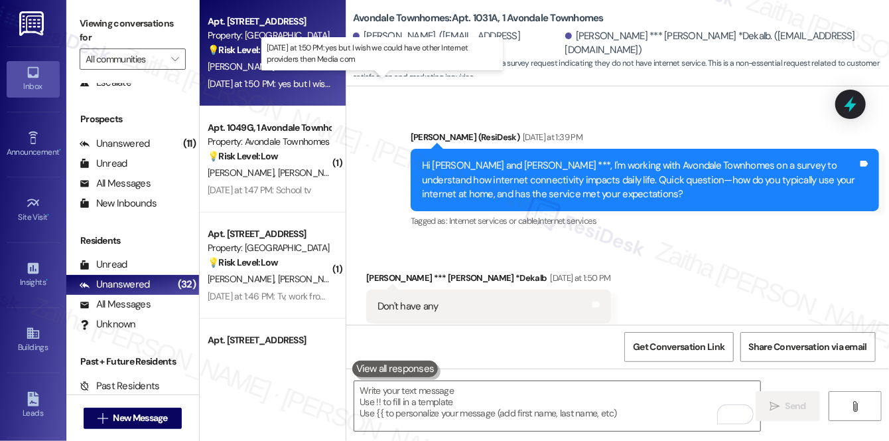
click at [318, 80] on div "Yesterday at 1:50 PM: yes but I wish we could have other Internet providers the…" at bounding box center [377, 84] width 338 height 12
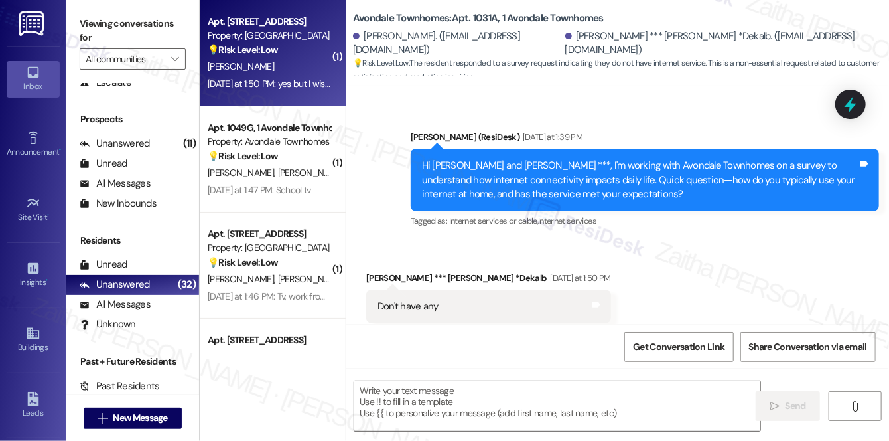
type textarea "Fetching suggested responses. Please feel free to read through the conversation…"
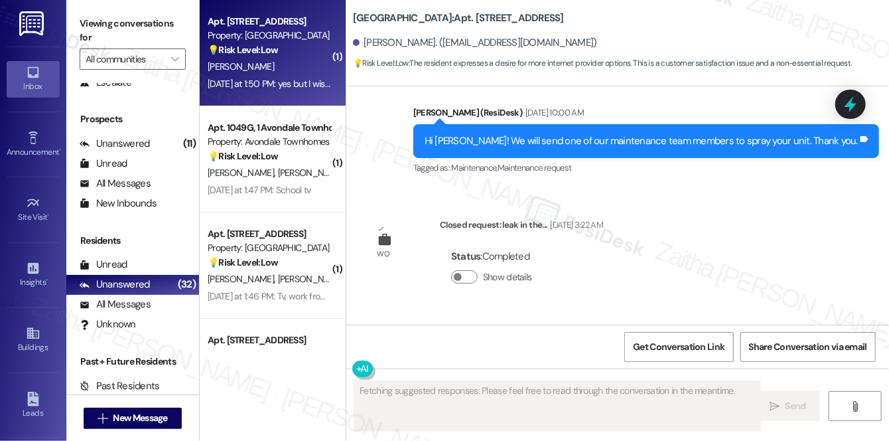
scroll to position [5251, 0]
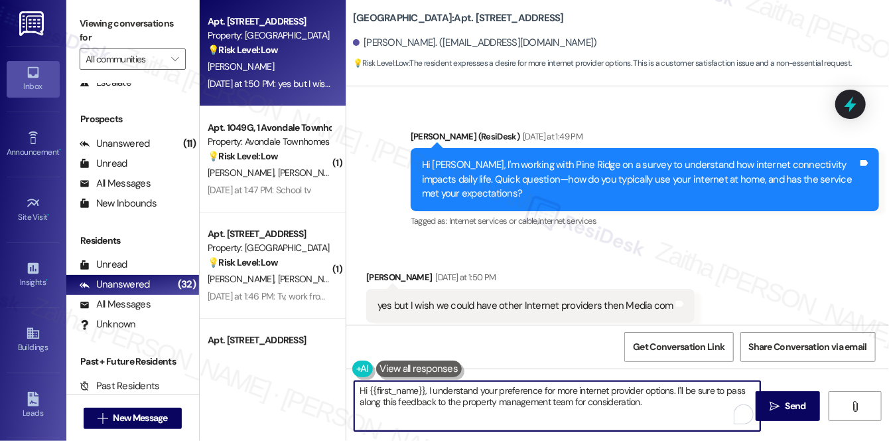
drag, startPoint x: 677, startPoint y: 392, endPoint x: 679, endPoint y: 411, distance: 18.7
click at [679, 411] on textarea "Hi {{first_name}}, I understand your preference for more internet provider opti…" at bounding box center [557, 406] width 406 height 50
paste textarea "Would you pay more for enhanced features? If yes, which?"
type textarea "Hi {{first_name}}, I understand your preference for more internet provider opti…"
drag, startPoint x: 361, startPoint y: 393, endPoint x: 565, endPoint y: 397, distance: 203.7
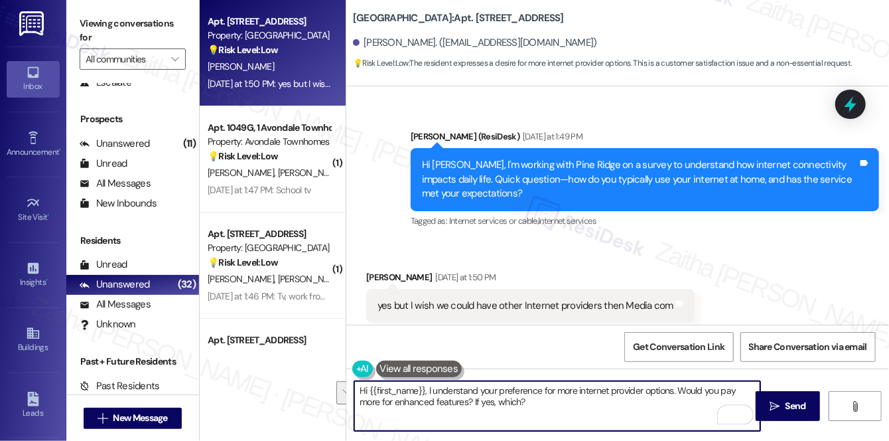
click at [565, 397] on textarea "Hi {{first_name}}, I understand your preference for more internet provider opti…" at bounding box center [557, 406] width 406 height 50
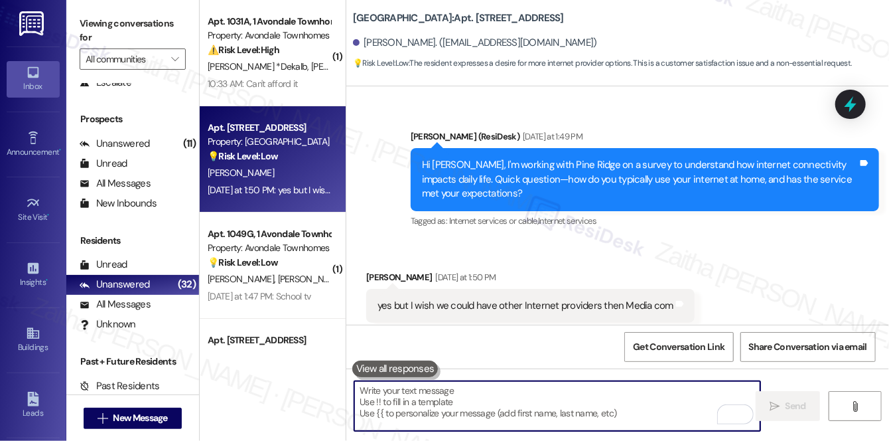
paste textarea "Hi {{first_name}}, I understand wanting more choices when it comes to internet …"
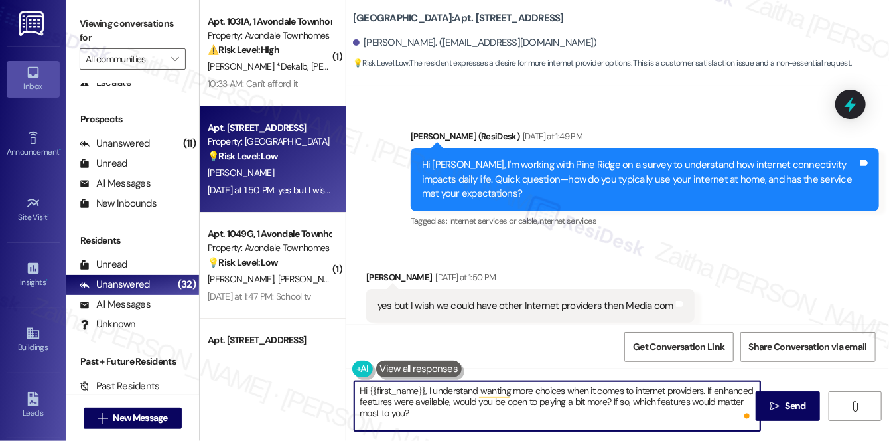
type textarea "Hi {{first_name}}, I understand wanting more choices when it comes to internet …"
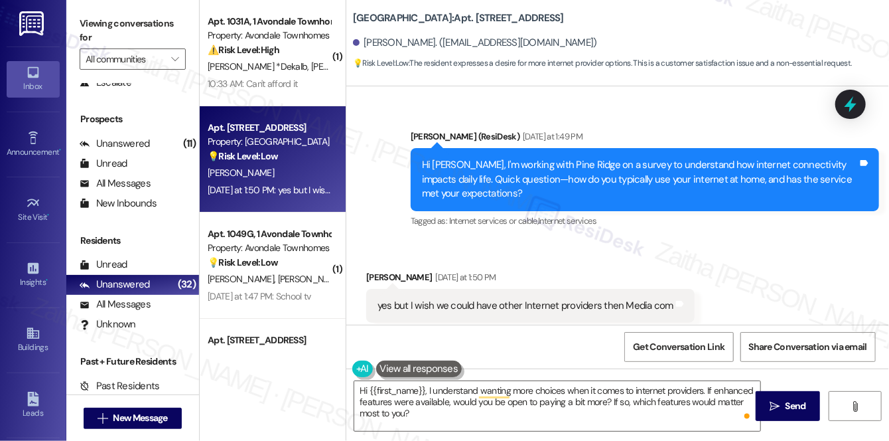
click at [427, 367] on button at bounding box center [419, 368] width 86 height 17
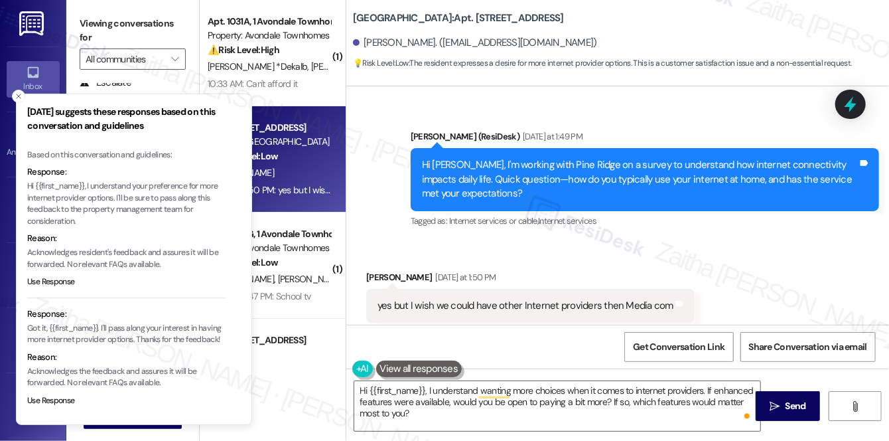
click at [90, 183] on p "Hi {{first_name}}, I understand your preference for more internet provider opti…" at bounding box center [126, 203] width 199 height 46
drag, startPoint x: 90, startPoint y: 183, endPoint x: 111, endPoint y: 196, distance: 25.0
click at [111, 196] on p "Hi {{first_name}}, I understand your preference for more internet provider opti…" at bounding box center [126, 203] width 199 height 46
copy p "I understand your preference for more internet provider options."
click at [12, 97] on button "Close toast" at bounding box center [18, 96] width 13 height 13
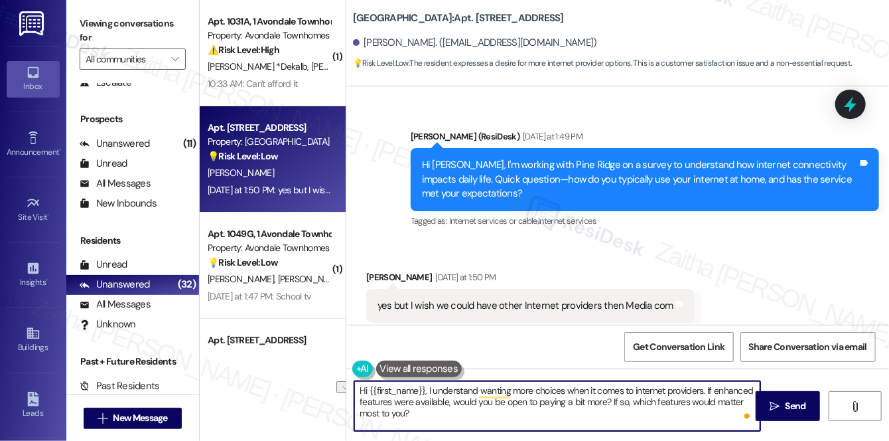
drag, startPoint x: 425, startPoint y: 390, endPoint x: 702, endPoint y: 379, distance: 276.9
click at [702, 380] on div "Hi {{first_name}}, I understand wanting more choices when it comes to internet …" at bounding box center [557, 405] width 407 height 51
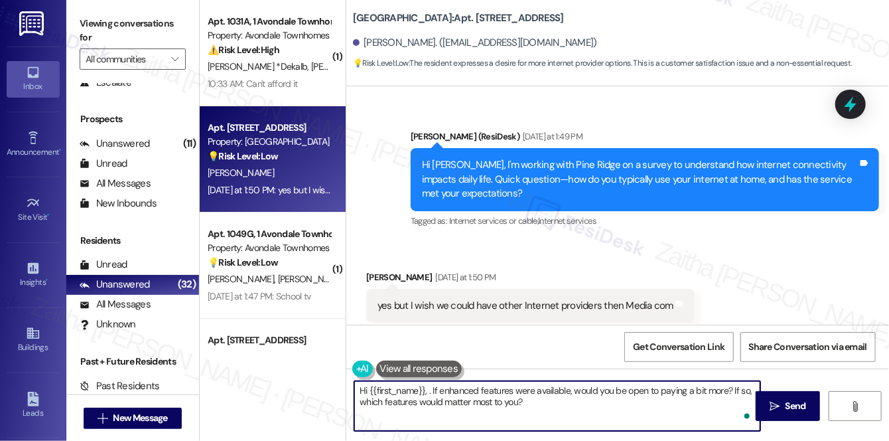
paste textarea "I understand your preference for more internet provider options."
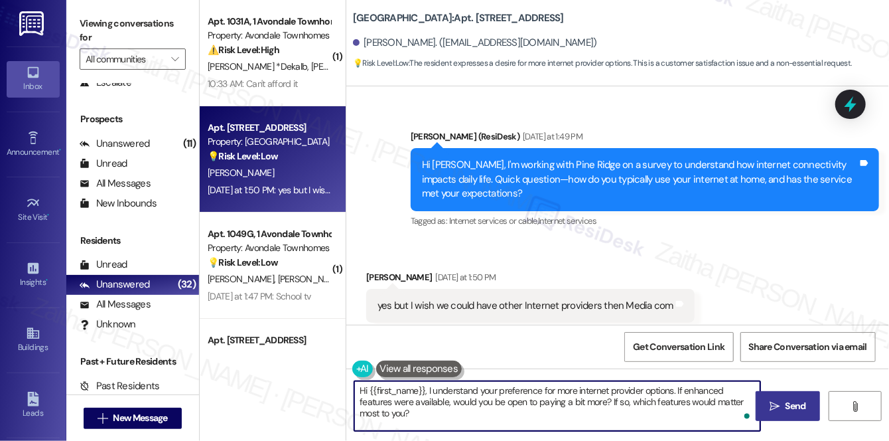
type textarea "Hi {{first_name}}, I understand your preference for more internet provider opti…"
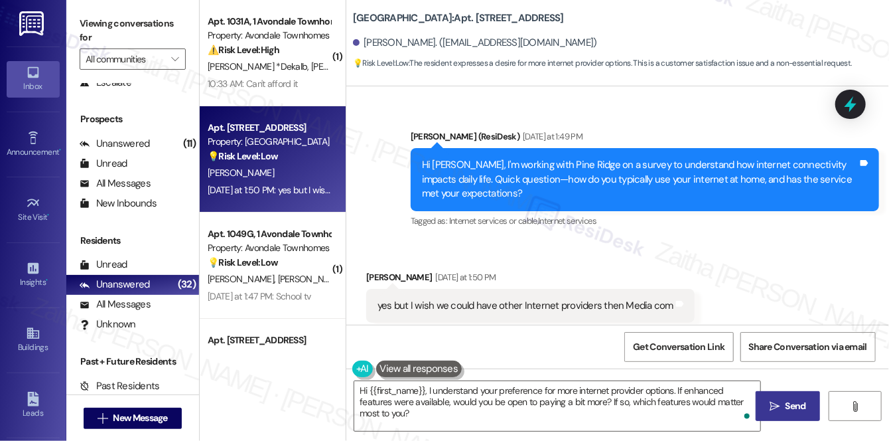
click at [793, 405] on span "Send" at bounding box center [796, 406] width 21 height 14
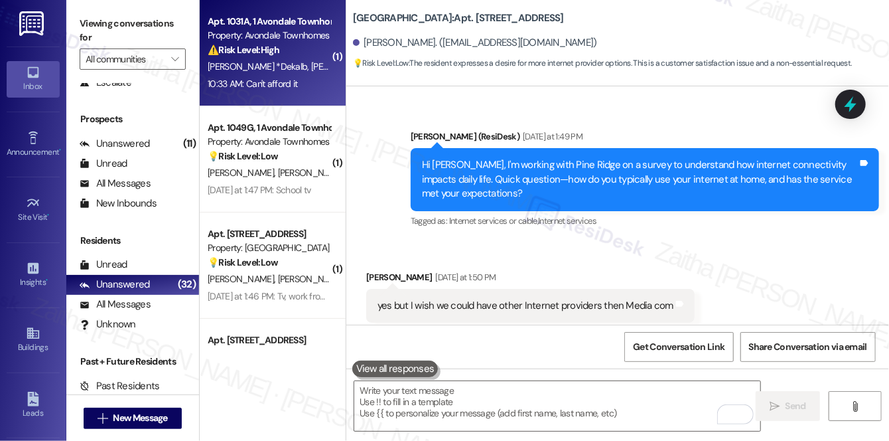
click at [311, 70] on span "J. Corbin" at bounding box center [344, 66] width 66 height 12
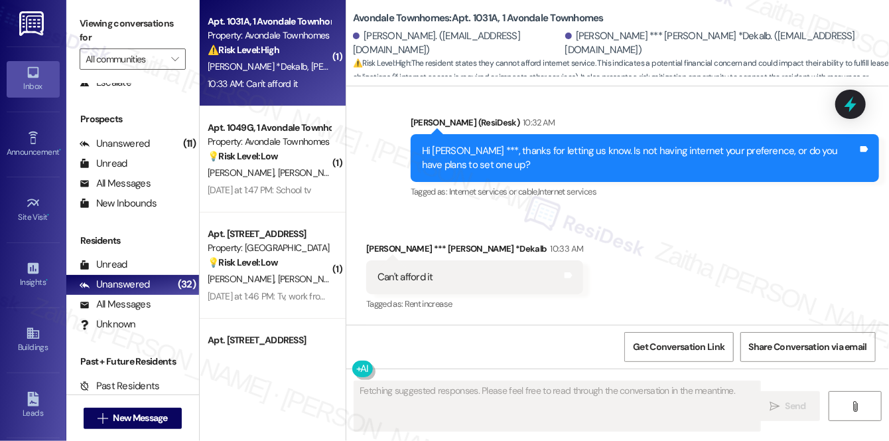
scroll to position [2103, 0]
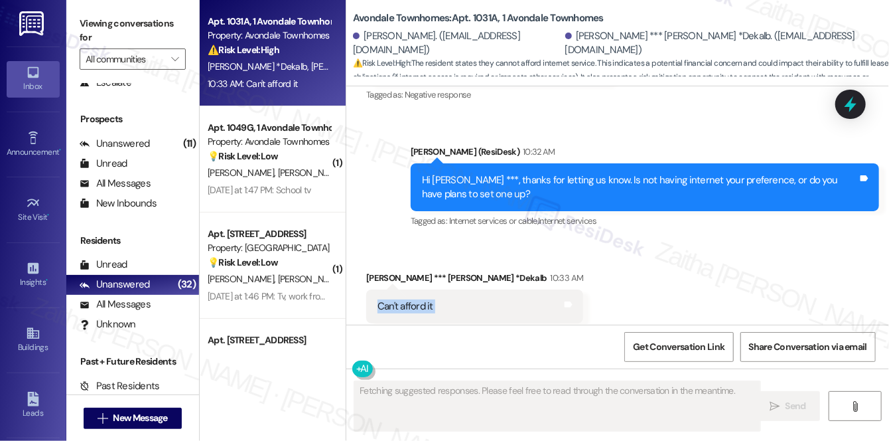
drag, startPoint x: 378, startPoint y: 277, endPoint x: 477, endPoint y: 281, distance: 99.0
click at [477, 289] on div "Can't afford it Tags and notes" at bounding box center [474, 306] width 217 height 34
copy div "Can't afford it Tags and notes"
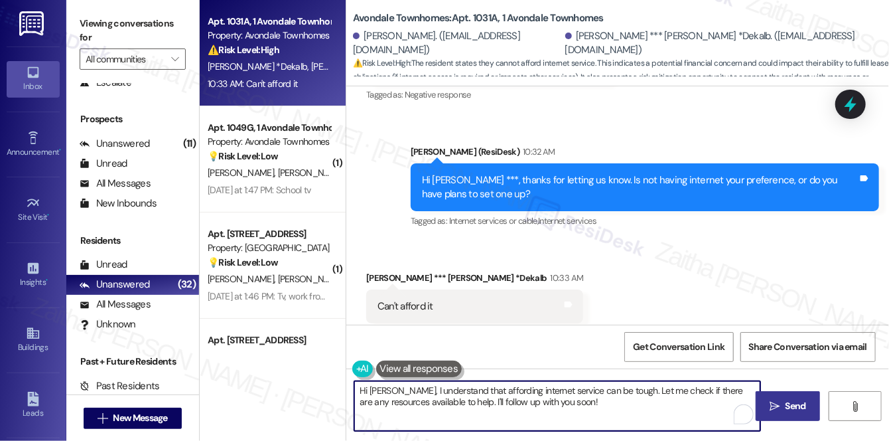
drag, startPoint x: 363, startPoint y: 385, endPoint x: 626, endPoint y: 413, distance: 264.9
click at [626, 413] on textarea "Hi James, I understand that affording internet service can be tough. Let me che…" at bounding box center [557, 406] width 406 height 50
type textarea "H"
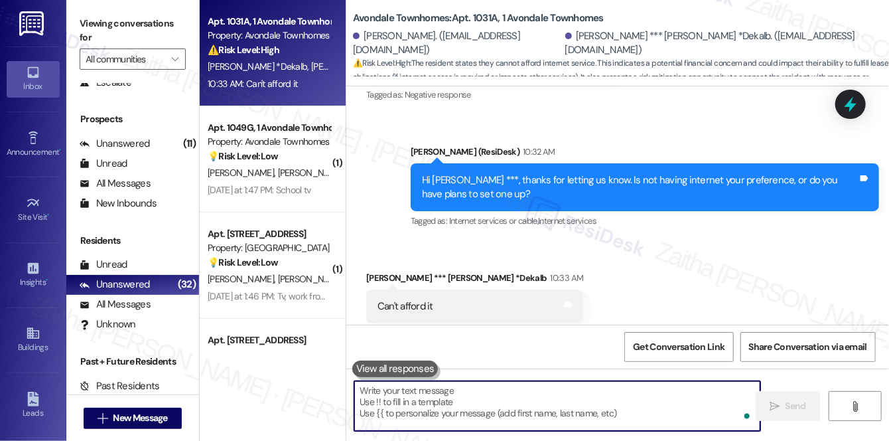
paste textarea "I completely understand, {{first_name}}. Thanks for letting me know — affordabi…"
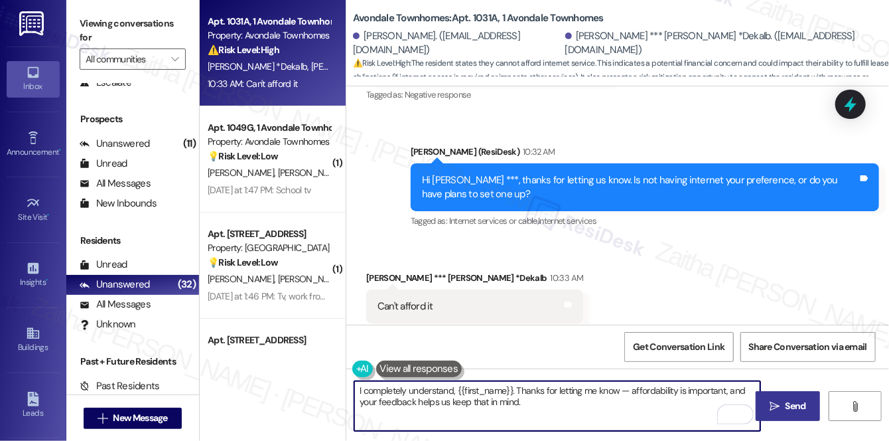
drag, startPoint x: 513, startPoint y: 389, endPoint x: 456, endPoint y: 391, distance: 57.1
click at [456, 391] on textarea "I completely understand, {{first_name}}. Thanks for letting me know — affordabi…" at bounding box center [557, 406] width 406 height 50
click at [567, 391] on textarea "I completely understand. Thanks for letting me know — affordability is importan…" at bounding box center [557, 406] width 406 height 50
click at [486, 397] on textarea "I completely understand. Thanks for letting me know. Affordability is important…" at bounding box center [557, 406] width 406 height 50
paste textarea "Please feel free to reach out if you have other concerns or home-related issues…"
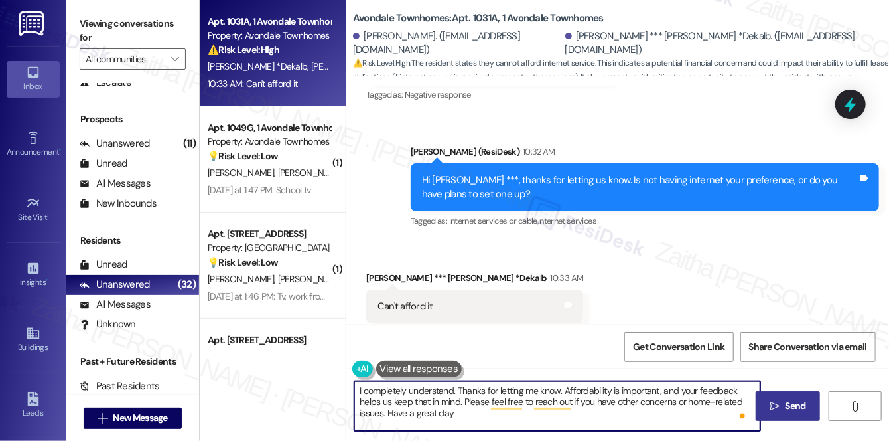
click at [460, 414] on textarea "I completely understand. Thanks for letting me know. Affordability is important…" at bounding box center [557, 406] width 406 height 50
click at [393, 411] on textarea "I completely understand. Thanks for letting me know. Affordability is important…" at bounding box center [557, 406] width 406 height 50
click at [483, 414] on textarea "I completely understand. Thanks for letting me know. Affordability is important…" at bounding box center [557, 406] width 406 height 50
click at [450, 413] on textarea "I completely understand. Thanks for letting me know. Affordability is important…" at bounding box center [557, 406] width 406 height 50
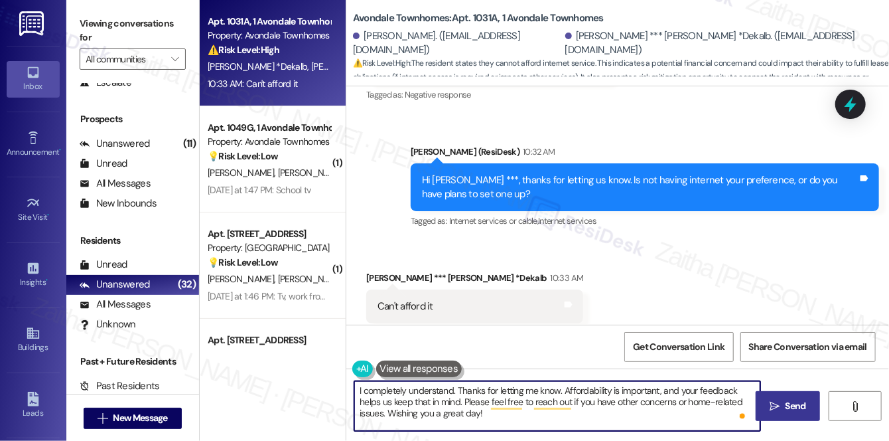
click at [450, 413] on textarea "I completely understand. Thanks for letting me know. Affordability is important…" at bounding box center [557, 406] width 406 height 50
type textarea "I completely understand. Thanks for letting me know. Affordability is important…"
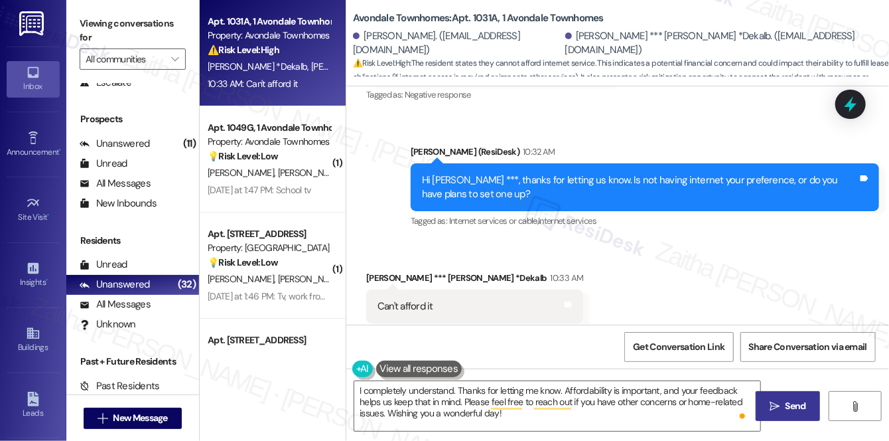
click at [788, 409] on span "Send" at bounding box center [796, 406] width 21 height 14
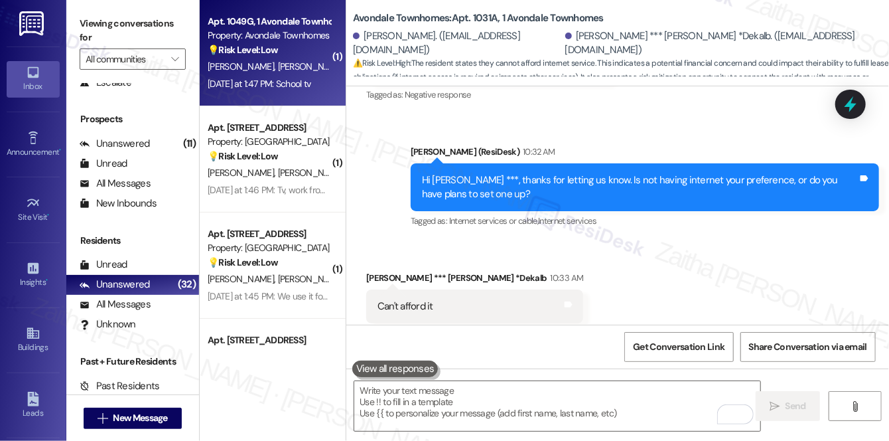
click at [311, 63] on div "B. Long-Hill A. Green" at bounding box center [268, 66] width 125 height 17
type textarea "Fetching suggested responses. Please feel free to read through the conversation…"
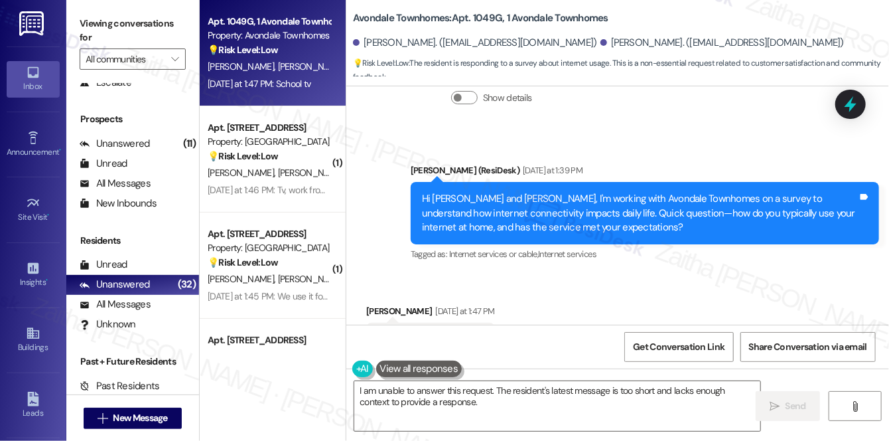
scroll to position [4290, 0]
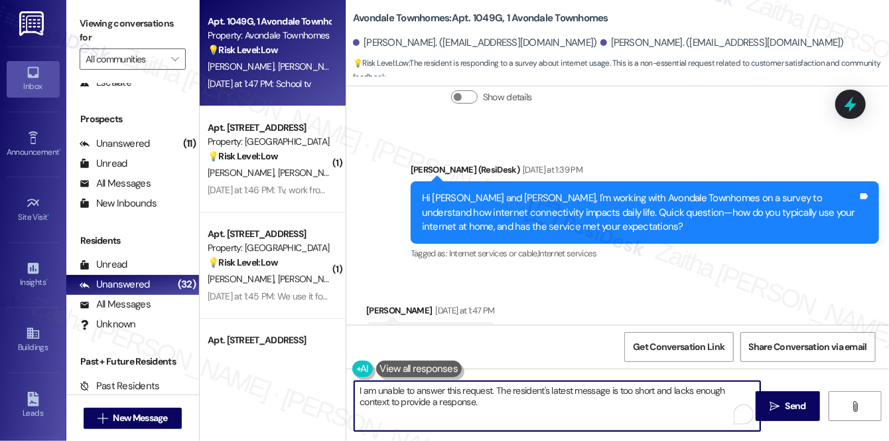
drag, startPoint x: 359, startPoint y: 394, endPoint x: 468, endPoint y: 409, distance: 110.4
click at [468, 409] on textarea "I am unable to answer this request. The resident's latest message is too short …" at bounding box center [557, 406] width 406 height 50
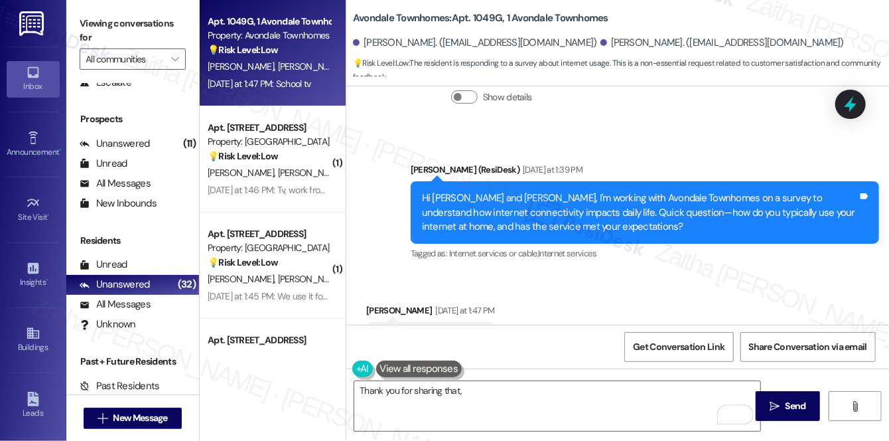
click at [376, 303] on div "Bridget Long-Hill Yesterday at 1:47 PM" at bounding box center [430, 312] width 129 height 19
copy div "[PERSON_NAME]"
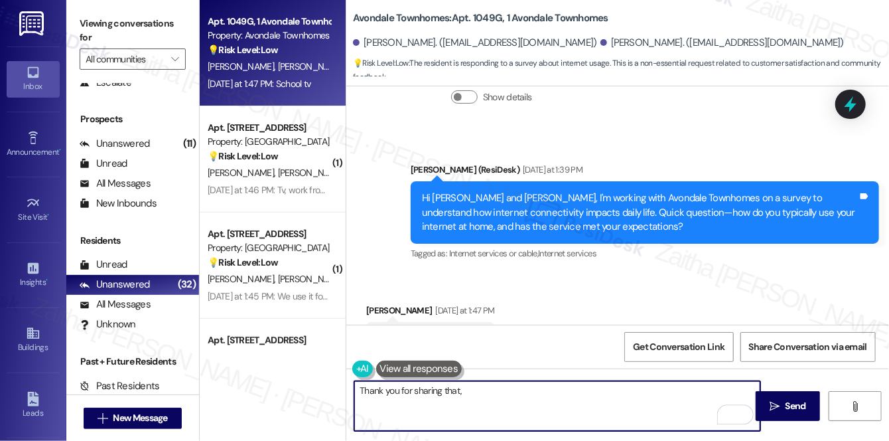
click at [480, 396] on textarea "Thank you for sharing that," at bounding box center [557, 406] width 406 height 50
paste textarea "[PERSON_NAME]"
click at [515, 386] on textarea "Thank you for sharing that, Bridget!" at bounding box center [557, 406] width 406 height 50
paste textarea "Ever had issues that disrupted you?"
drag, startPoint x: 638, startPoint y: 384, endPoint x: 356, endPoint y: 391, distance: 282.7
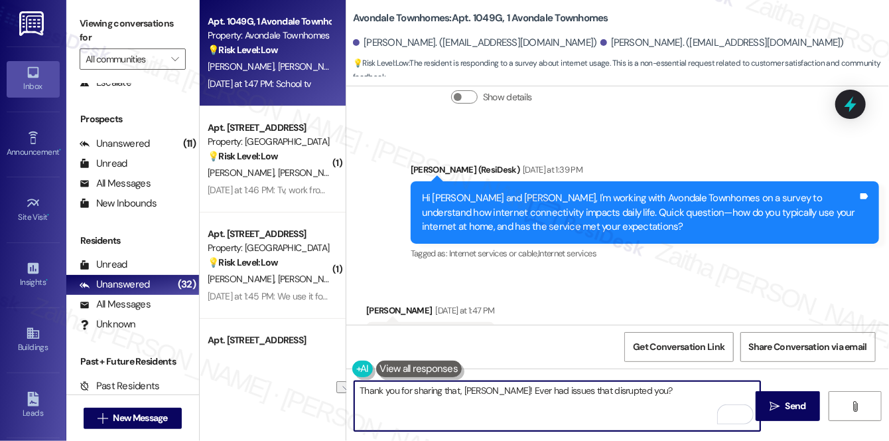
click at [356, 391] on textarea "Thank you for sharing that, Bridget! Ever had issues that disrupted you?" at bounding box center [557, 406] width 406 height 50
type textarea "Thank you for sharing that, Bridget! Ever had issues that disrupted you?"
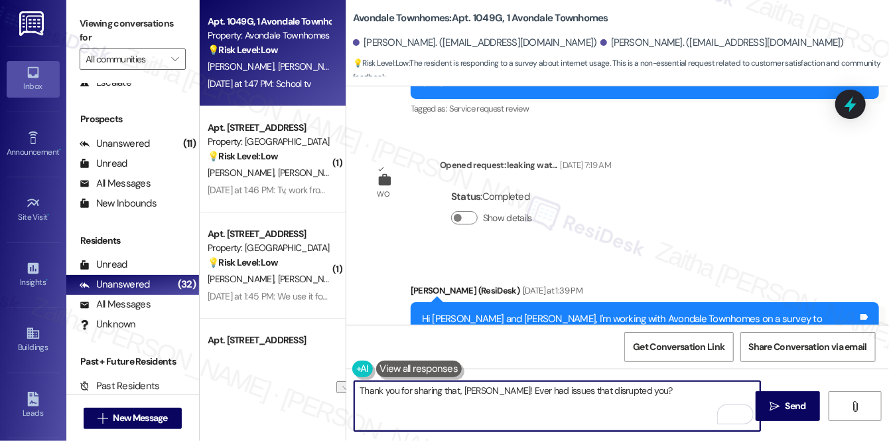
scroll to position [4109, 0]
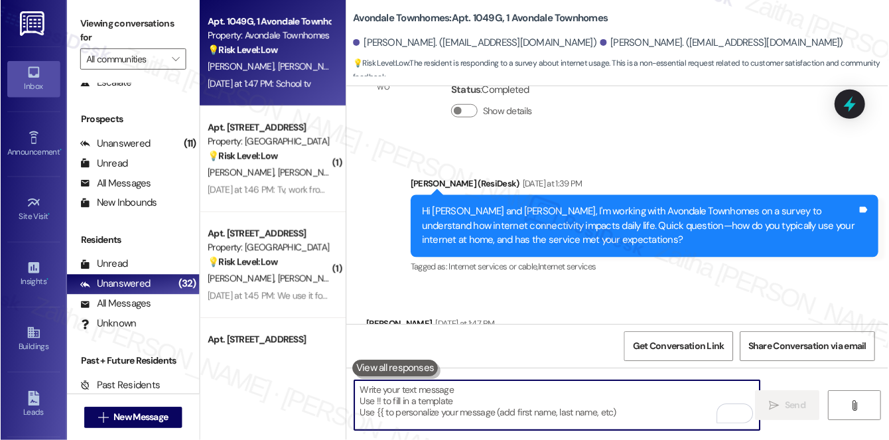
scroll to position [4290, 0]
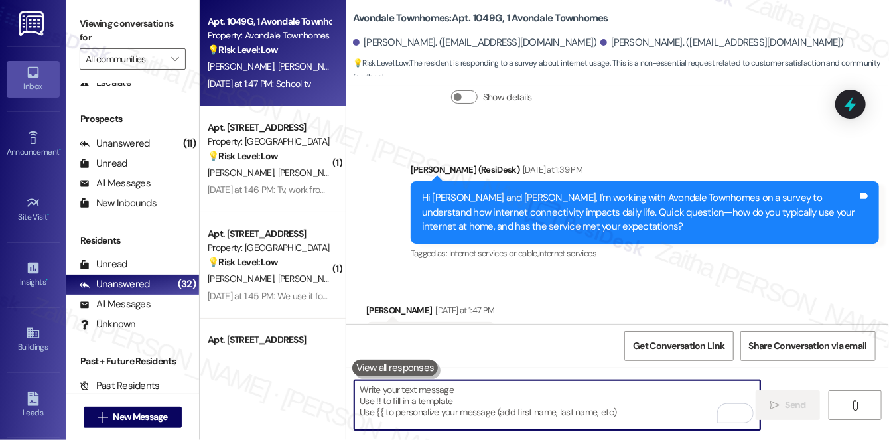
paste textarea "Thank you for sharing that, Bridget"
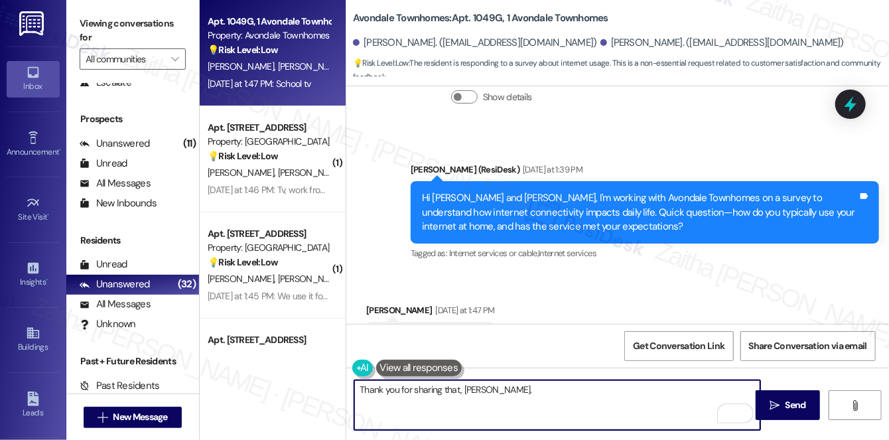
paste textarea "Thank you for sharing that, Bridget"
paste textarea "have you ever run into internet issues that disrupted you?"
type textarea "Thank you for sharing that, [PERSON_NAME]. Have you ever run into internet issu…"
click at [790, 403] on span "Send" at bounding box center [796, 405] width 21 height 14
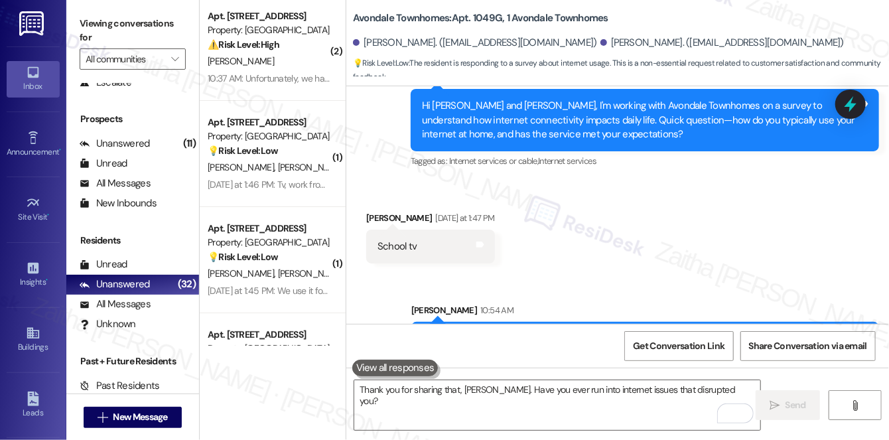
scroll to position [0, 0]
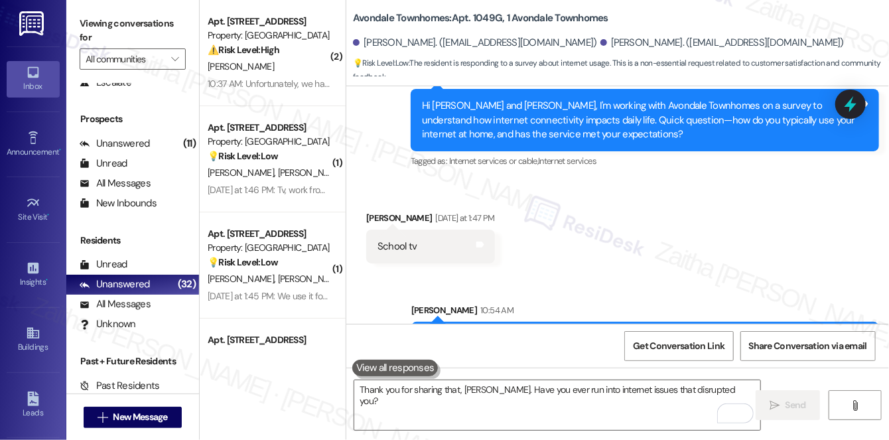
click at [293, 48] on div "⚠️ Risk Level: High The resident is experiencing consistent internet slowdowns …" at bounding box center [269, 50] width 123 height 14
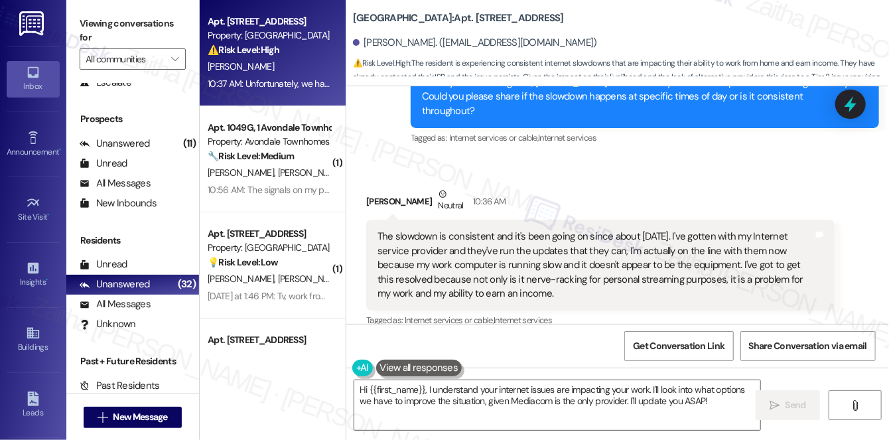
scroll to position [17685, 0]
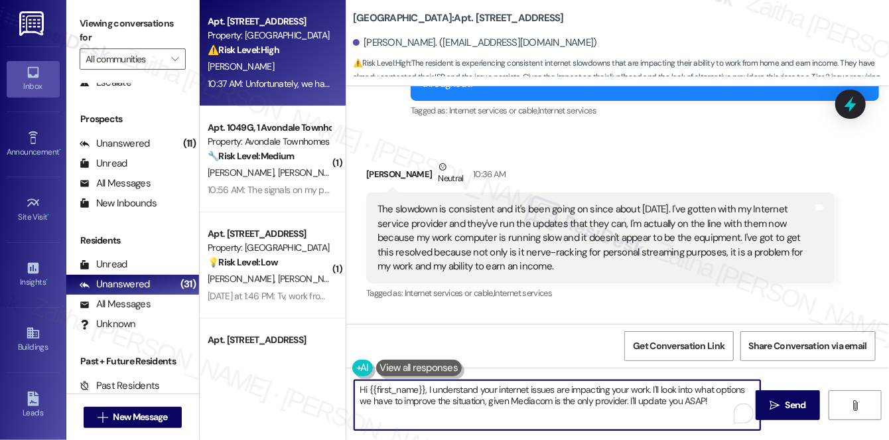
drag, startPoint x: 653, startPoint y: 386, endPoint x: 709, endPoint y: 403, distance: 59.0
click at [709, 403] on textarea "Hi {{first_name}}, I understand your internet issues are impacting your work. I…" at bounding box center [557, 405] width 406 height 50
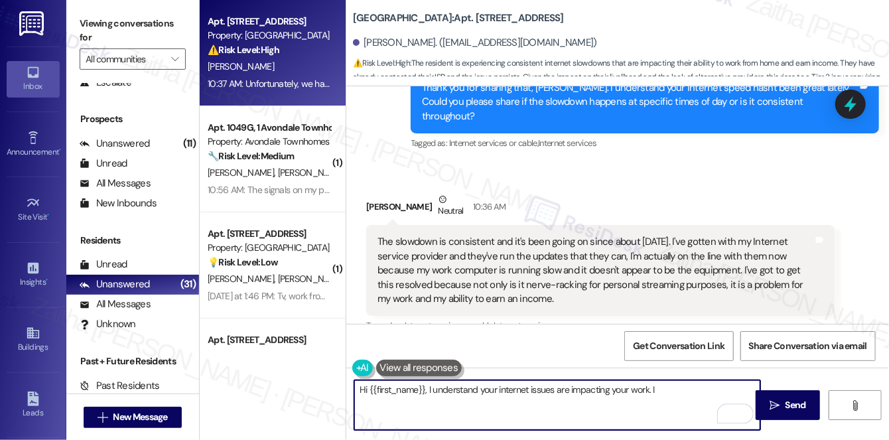
scroll to position [17625, 0]
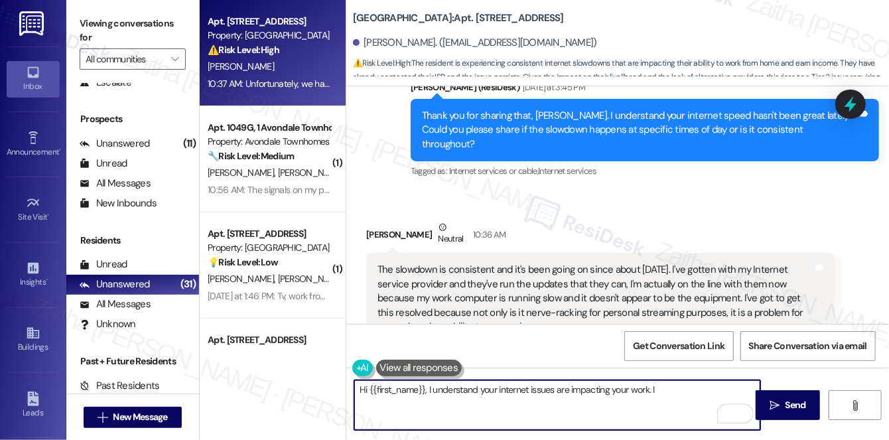
type textarea "Hi {{first_name}}, I understand your internet issues are impacting your work. I"
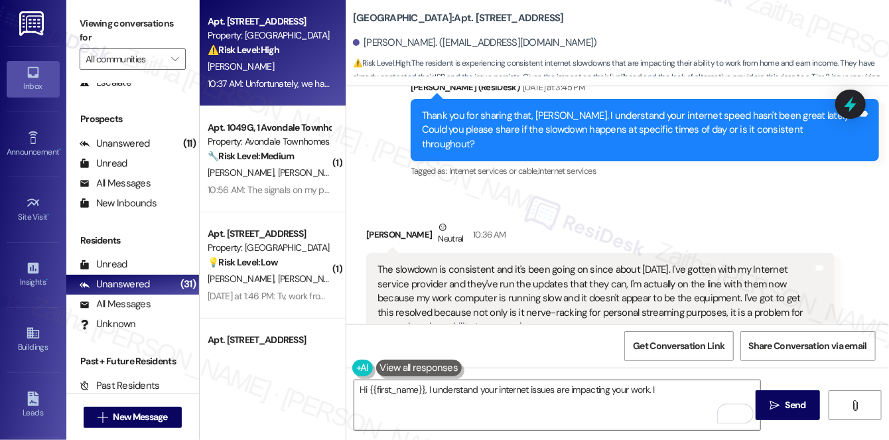
drag, startPoint x: 375, startPoint y: 154, endPoint x: 585, endPoint y: 223, distance: 221.3
click at [585, 253] on div "The slowdown is consistent and it's been going on since about [DATE]. I've gott…" at bounding box center [600, 298] width 468 height 91
copy div "The slowdown is consistent and it's been going on since about [DATE]. I've gott…"
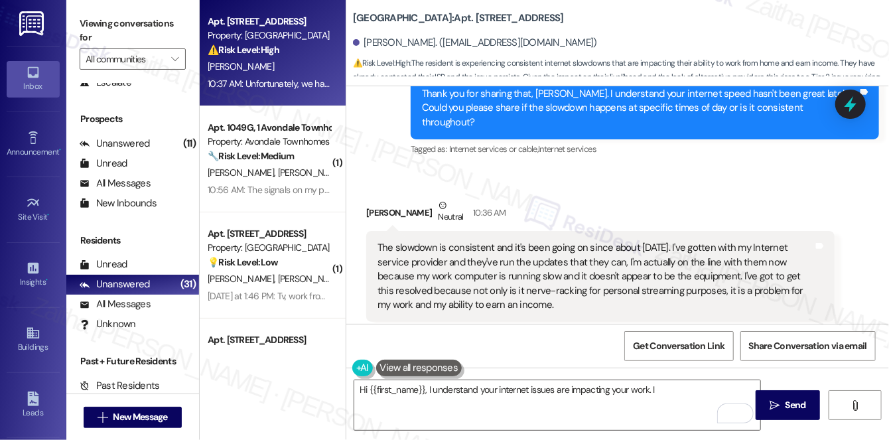
scroll to position [17685, 0]
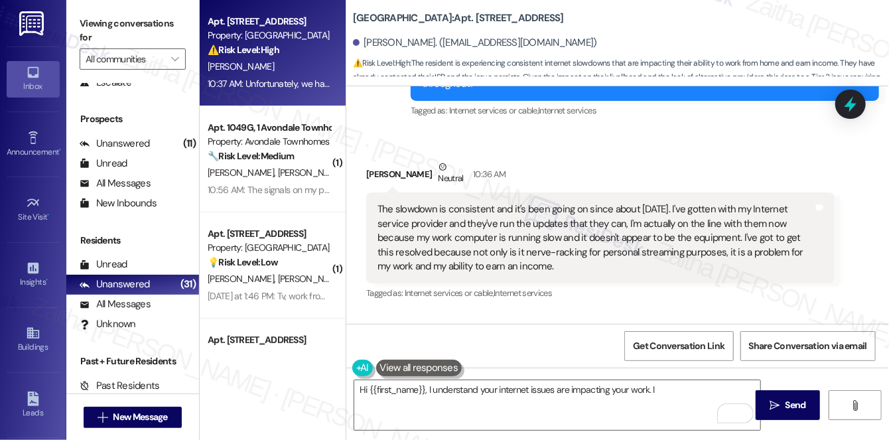
drag, startPoint x: 375, startPoint y: 244, endPoint x: 528, endPoint y: 281, distance: 157.5
click at [528, 353] on div "Unfortunately, we have one option for Internet service provider at this locatio…" at bounding box center [595, 374] width 439 height 42
copy div "Unfortunately, we have one option for Internet service provider at this locatio…"
click at [404, 214] on div "Received via SMS [PERSON_NAME] Neutral 10:36 AM The slowdown is consistent and …" at bounding box center [617, 282] width 543 height 305
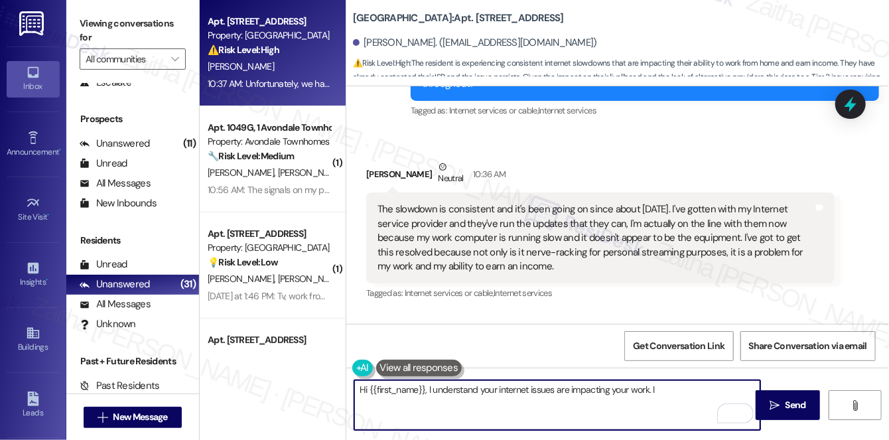
drag, startPoint x: 673, startPoint y: 387, endPoint x: 664, endPoint y: 389, distance: 8.9
click at [663, 389] on textarea "Hi {{first_name}}, I understand your internet issues are impacting your work. I" at bounding box center [557, 405] width 406 height 50
drag, startPoint x: 605, startPoint y: 393, endPoint x: 358, endPoint y: 439, distance: 251.0
click at [359, 434] on div "Hi {{first_name}}, I understand your internet issues are impacting your work. I…" at bounding box center [617, 418] width 543 height 100
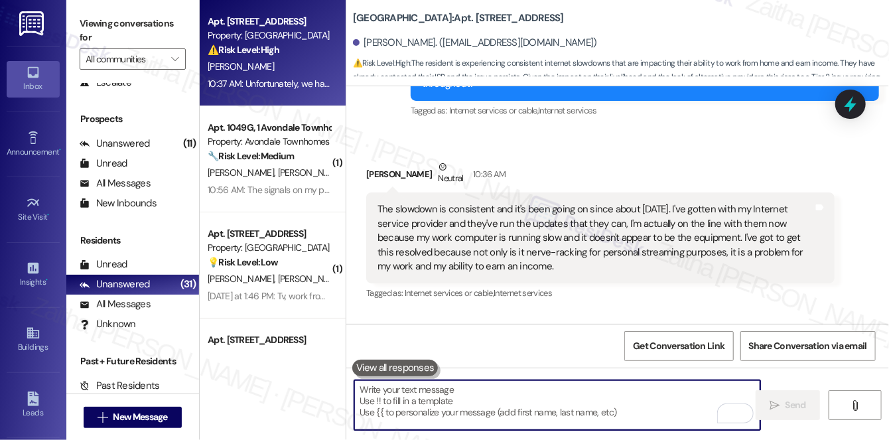
paste textarea "Thanks for sharing this and for taking the time to explain. I know how frustrat…"
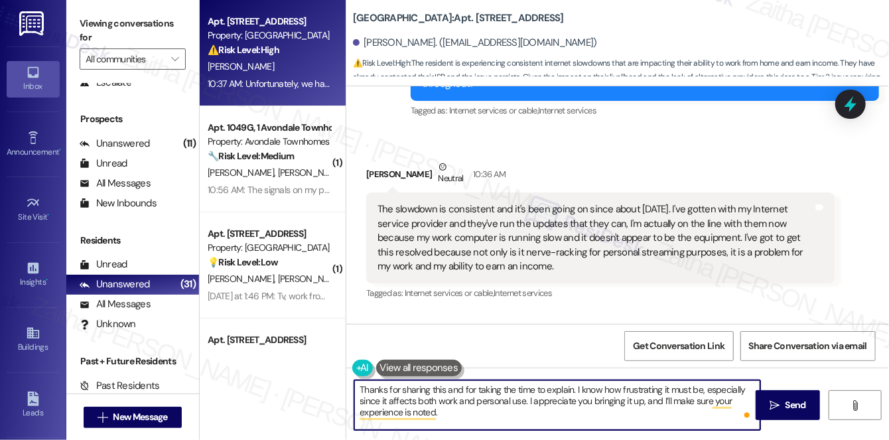
paste textarea "it really helps us understand what matters to residents. Is there anything else…"
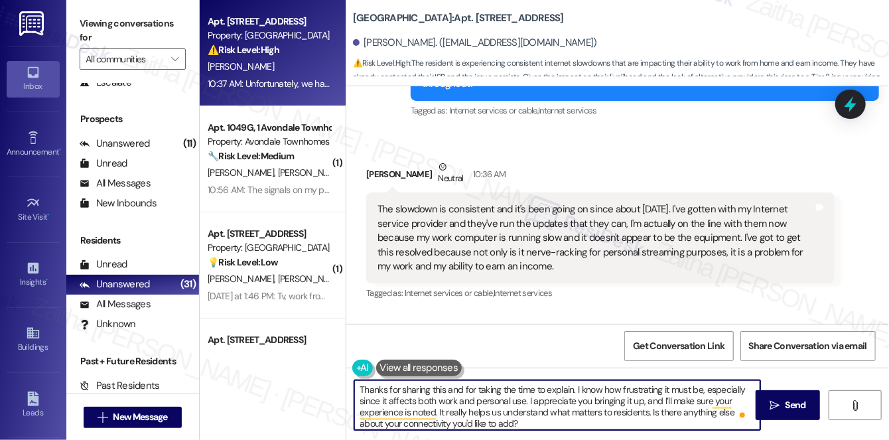
type textarea "Thanks for sharing this and for taking the time to explain. I know how frustrat…"
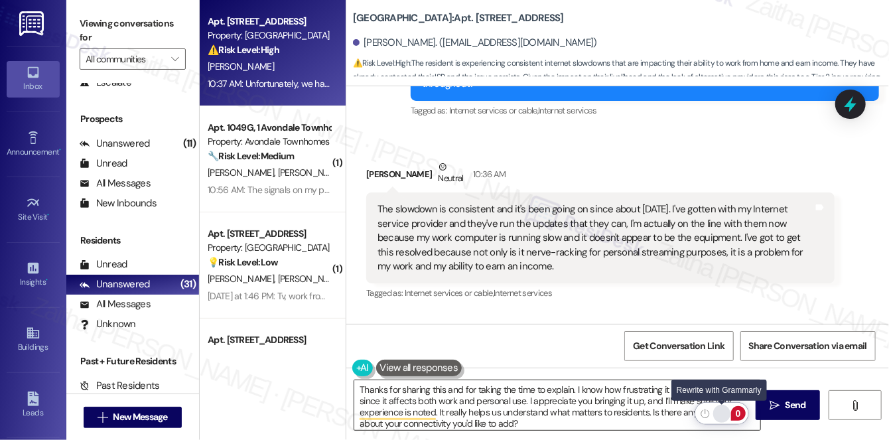
click at [720, 413] on div "Rewrite with Grammarly" at bounding box center [722, 413] width 15 height 15
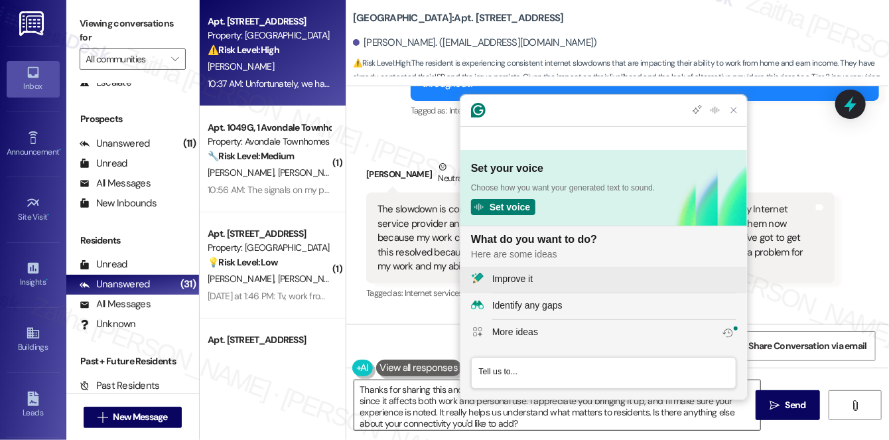
scroll to position [0, 0]
click at [586, 277] on div "Improve it" at bounding box center [614, 279] width 244 height 14
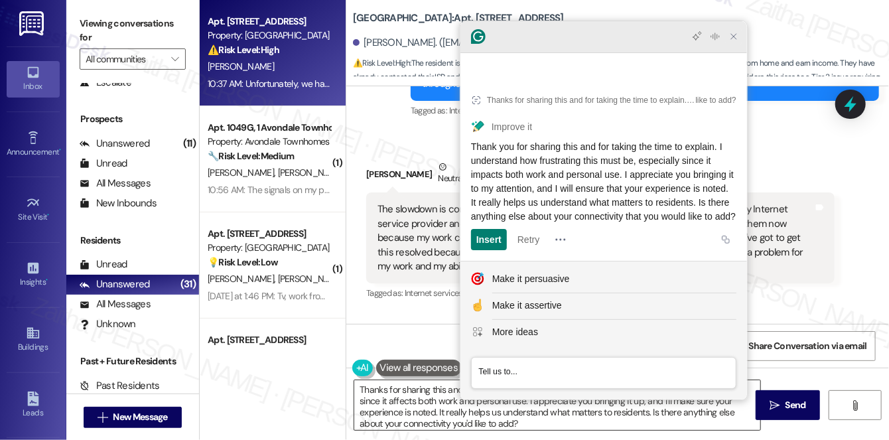
click at [730, 42] on icon "Close Grammarly Assistant" at bounding box center [733, 36] width 11 height 11
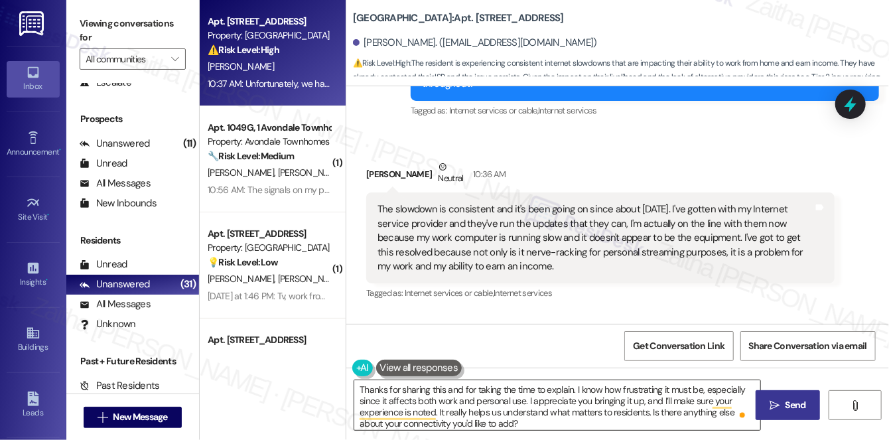
click at [786, 405] on span "Send" at bounding box center [796, 405] width 21 height 14
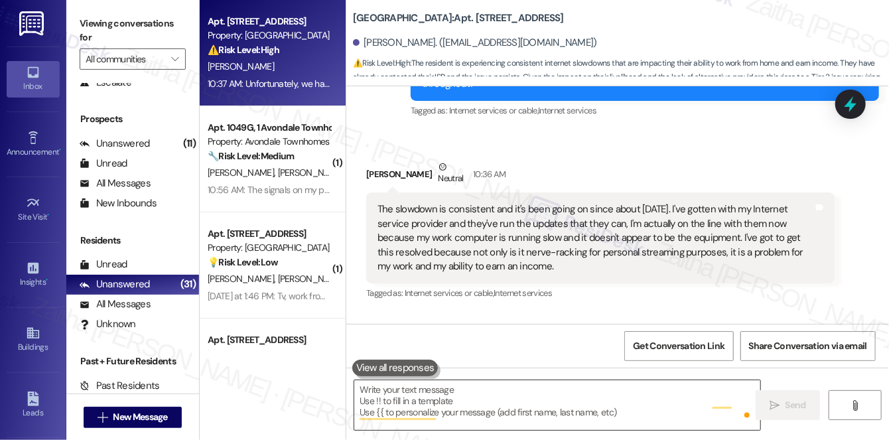
scroll to position [17684, 0]
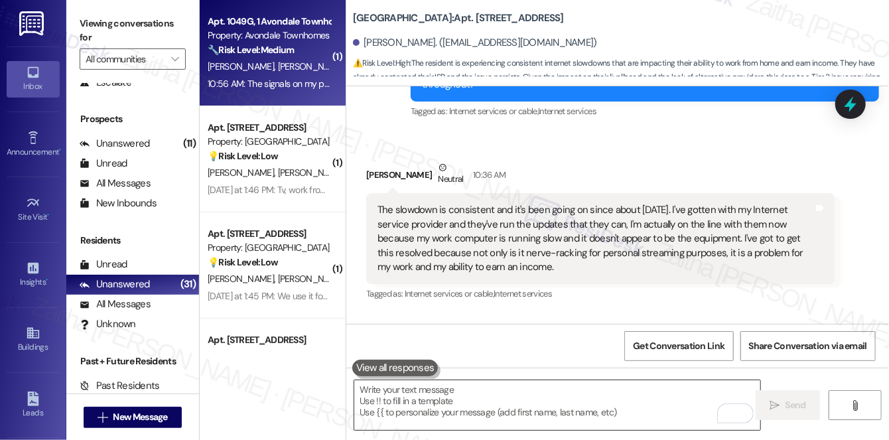
click at [300, 66] on div "B. Long-Hill A. Green" at bounding box center [268, 66] width 125 height 17
type textarea "Fetching suggested responses. Please feel free to read through the conversation…"
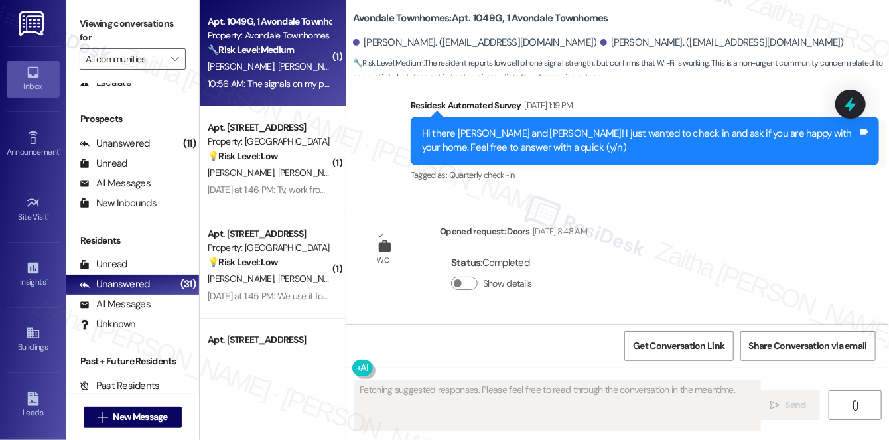
scroll to position [4527, 0]
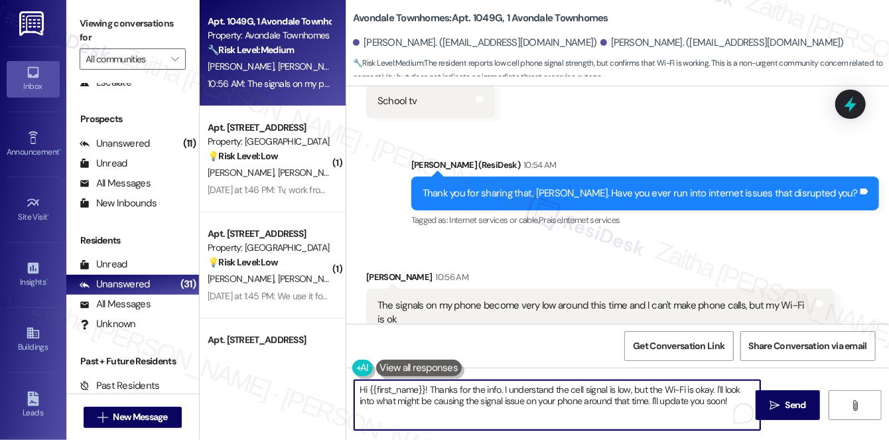
drag, startPoint x: 428, startPoint y: 386, endPoint x: 346, endPoint y: 389, distance: 81.7
click at [347, 389] on div "Hi {{first_name}}! Thanks for the info. I understand the cell signal is low, bu…" at bounding box center [550, 404] width 407 height 51
type textarea "Thanks for the info. I understand the cell signal is low, but the Wi-Fi is okay…"
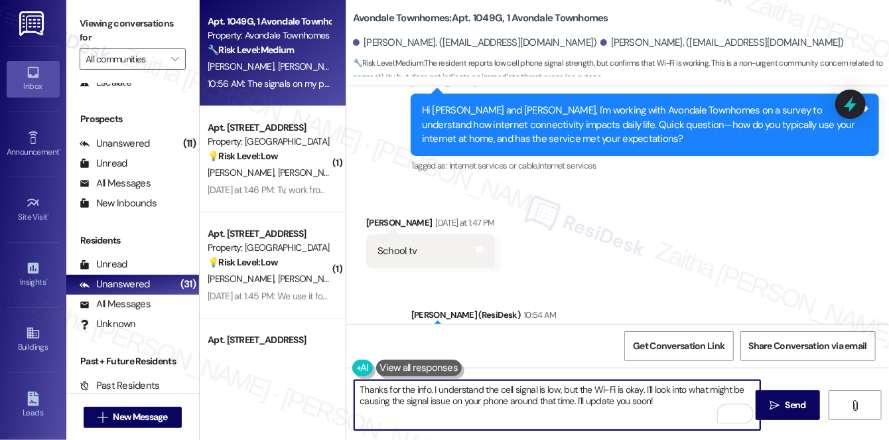
scroll to position [4347, 0]
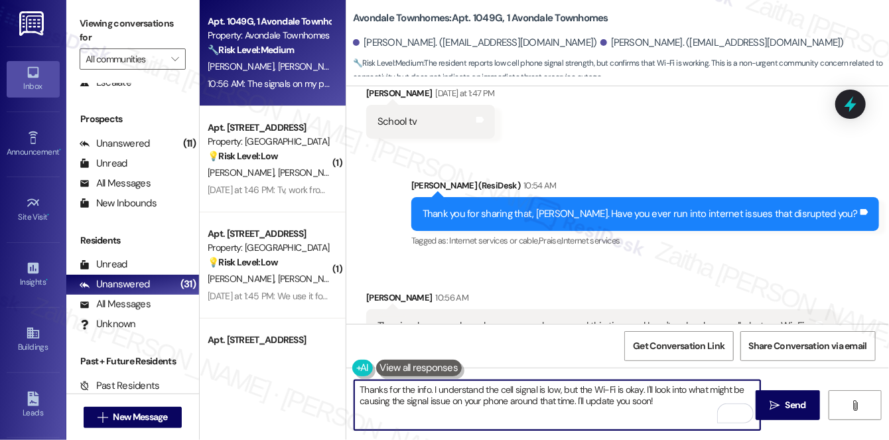
scroll to position [4528, 0]
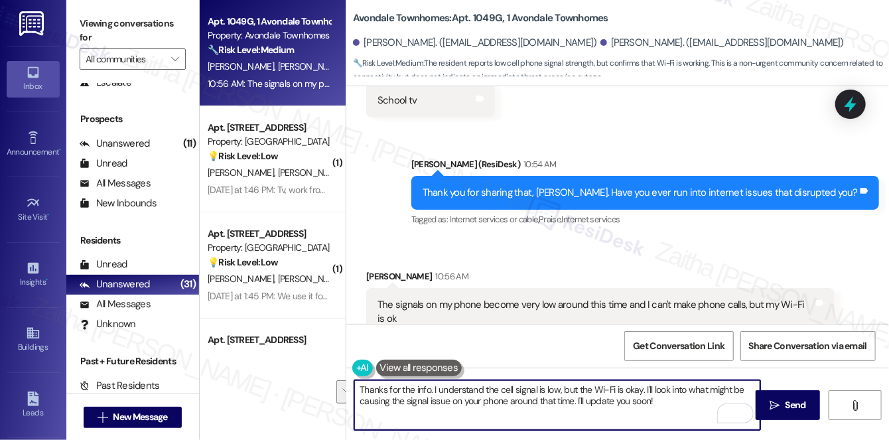
drag, startPoint x: 645, startPoint y: 389, endPoint x: 659, endPoint y: 408, distance: 24.1
click at [659, 408] on textarea "Thanks for the info. I understand the cell signal is low, but the Wi-Fi is okay…" at bounding box center [557, 405] width 406 height 50
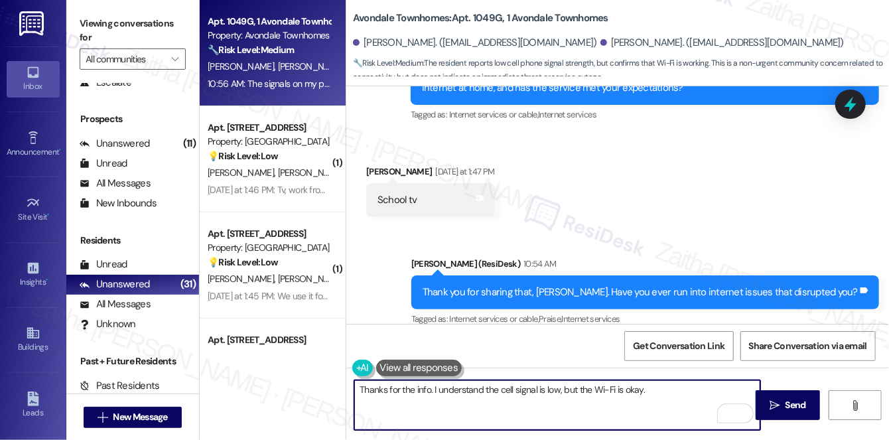
scroll to position [4407, 0]
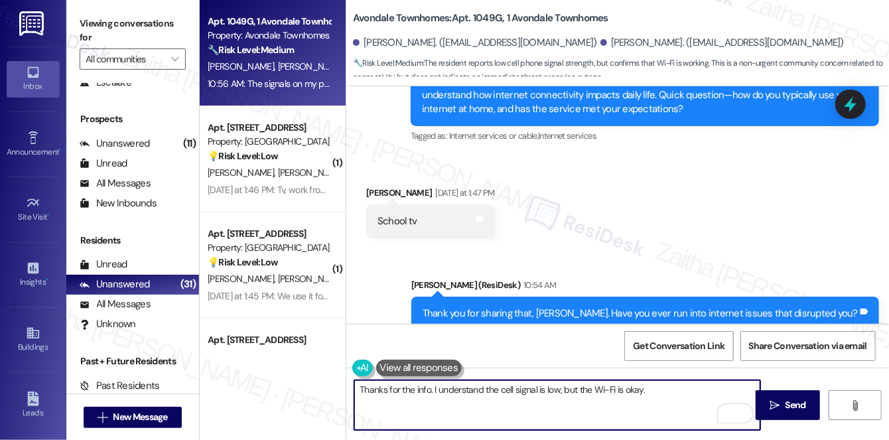
paste textarea "Would you pay more for enhanced features? If yes, which?"
type textarea "Thanks for the info. I understand the cell signal is low, but the Wi-Fi is okay…"
drag, startPoint x: 354, startPoint y: 387, endPoint x: 537, endPoint y: 396, distance: 183.3
click at [537, 396] on textarea "Thanks for the info. I understand the cell signal is low, but the Wi-Fi is okay…" at bounding box center [557, 405] width 406 height 50
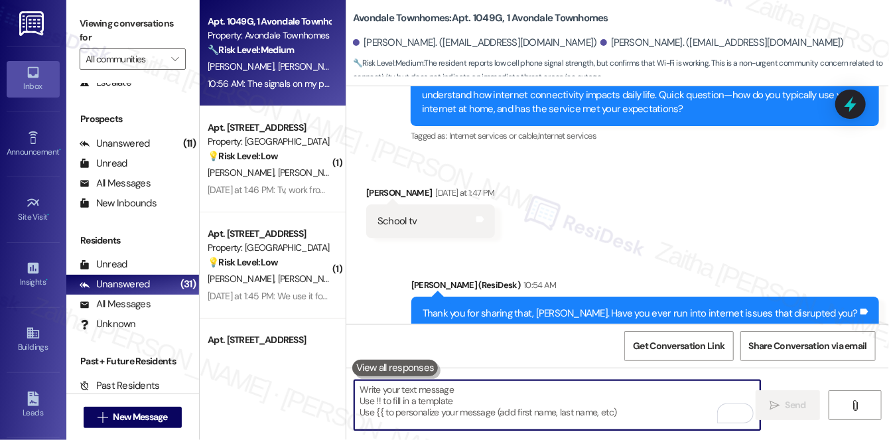
paste textarea "Thanks for sharing that. I understand the cell signal can be low, though the Wi…"
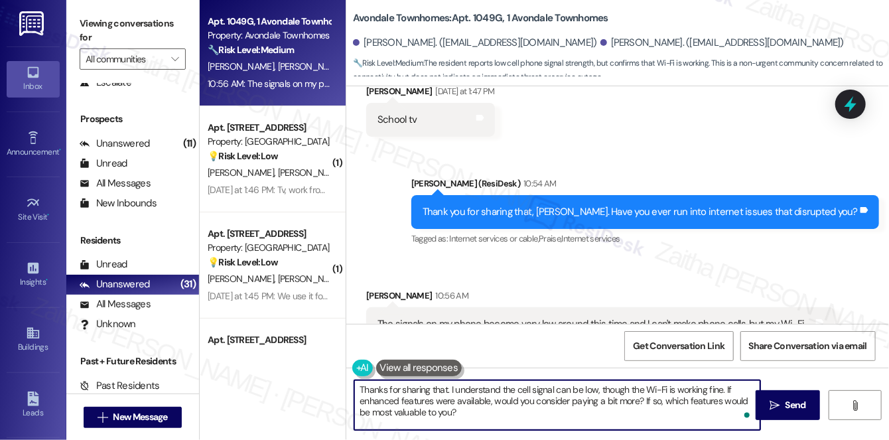
scroll to position [4528, 0]
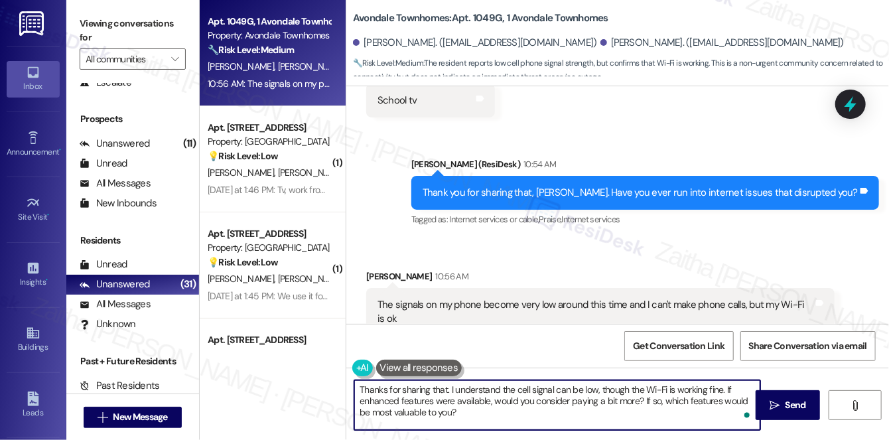
click at [434, 386] on textarea "Thanks for sharing that. I understand the cell signal can be low, though the Wi…" at bounding box center [557, 405] width 406 height 50
type textarea "Thanks for letting me know. I understand the cell signal can be low, though the…"
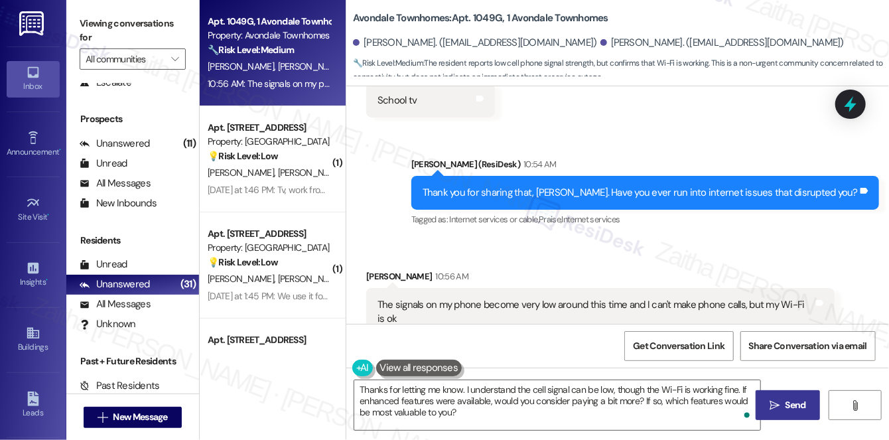
click at [780, 411] on span " Send" at bounding box center [788, 405] width 42 height 14
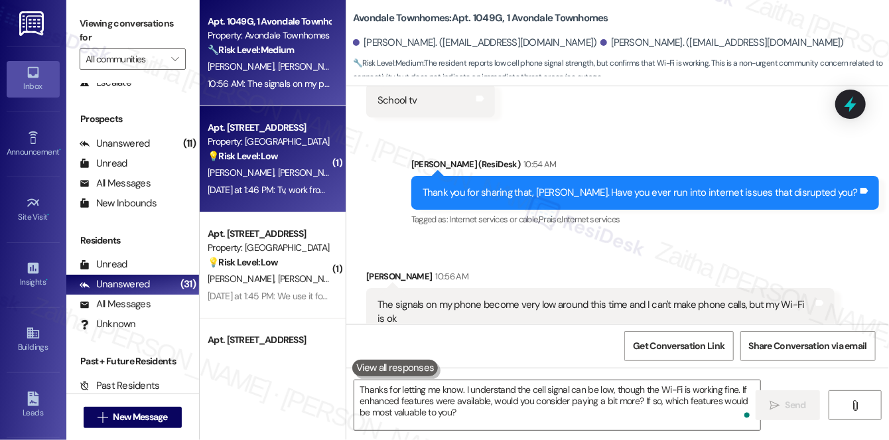
scroll to position [4527, 0]
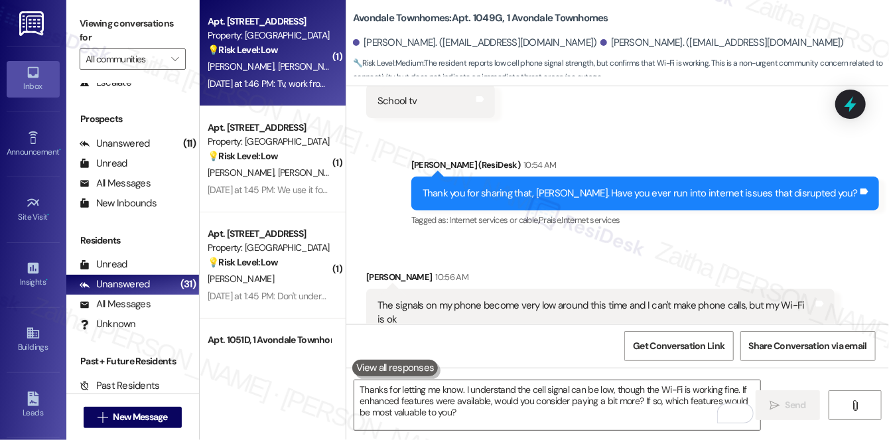
click at [278, 67] on span "K. Hundley" at bounding box center [311, 66] width 66 height 12
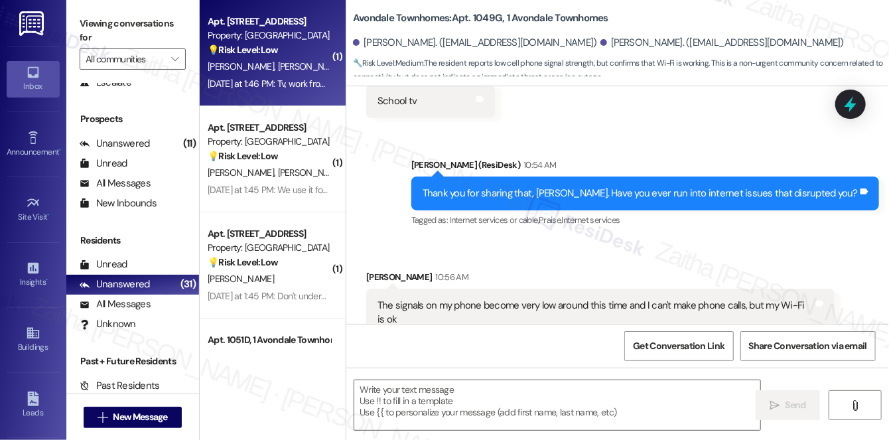
type textarea "Fetching suggested responses. Please feel free to read through the conversation…"
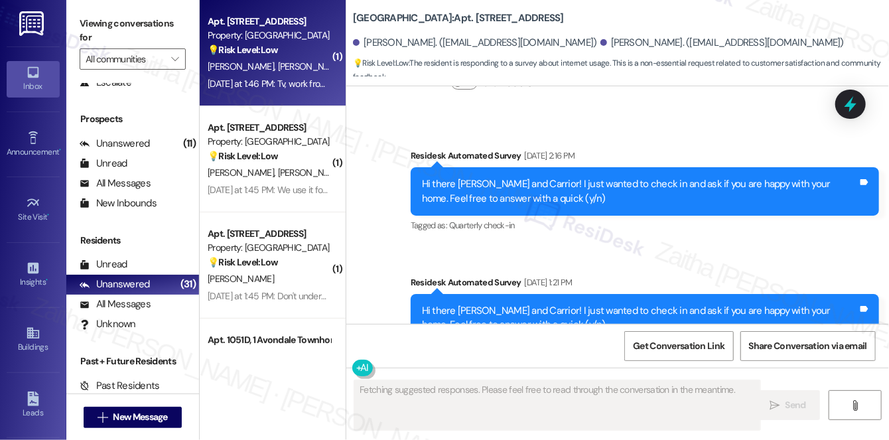
scroll to position [12724, 0]
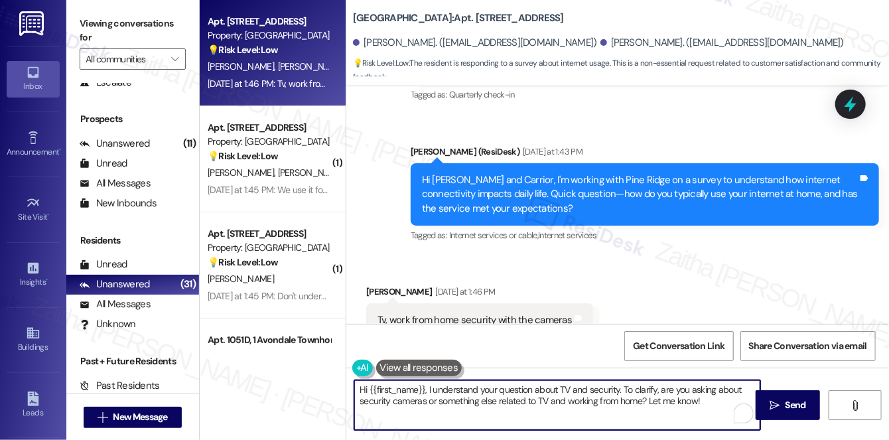
drag, startPoint x: 362, startPoint y: 389, endPoint x: 634, endPoint y: 405, distance: 273.2
click at [606, 403] on textarea "Hi {{first_name}}, I understand your question about TV and security. To clarify…" at bounding box center [557, 405] width 406 height 50
drag, startPoint x: 656, startPoint y: 407, endPoint x: 713, endPoint y: 414, distance: 56.8
click at [713, 414] on textarea "Hi {{first_name}}, I understand your question about TV and security. To clarify…" at bounding box center [557, 405] width 406 height 50
click at [465, 395] on textarea "Hi {{first_name}}, I understand your question about TV and security. To clarify…" at bounding box center [557, 405] width 406 height 50
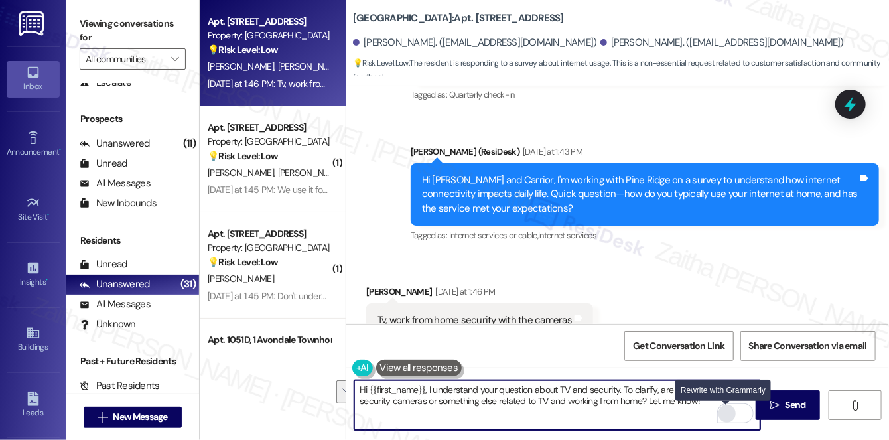
drag, startPoint x: 361, startPoint y: 392, endPoint x: 725, endPoint y: 410, distance: 364.7
click at [725, 410] on div "Hi {{first_name}}, I understand your question about TV and security. To clarify…" at bounding box center [557, 404] width 407 height 51
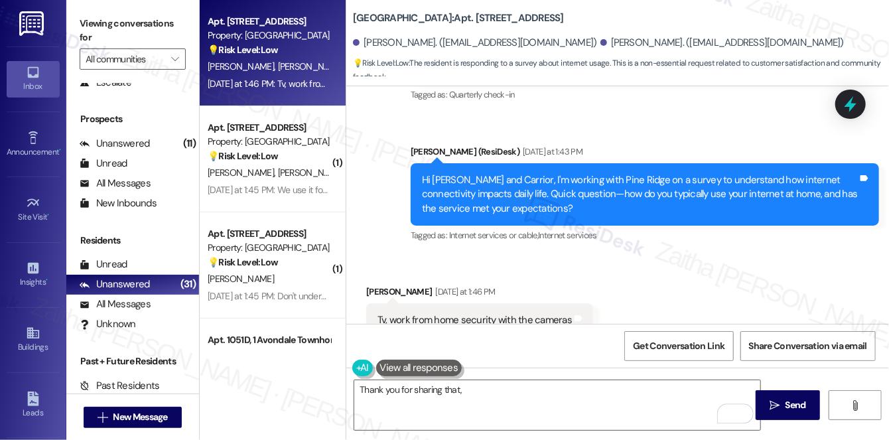
click at [370, 285] on div "Carrior Alexander Yesterday at 1:46 PM" at bounding box center [479, 294] width 227 height 19
copy div "Carrior"
click at [484, 392] on textarea "Thank you for sharing that," at bounding box center [557, 405] width 406 height 50
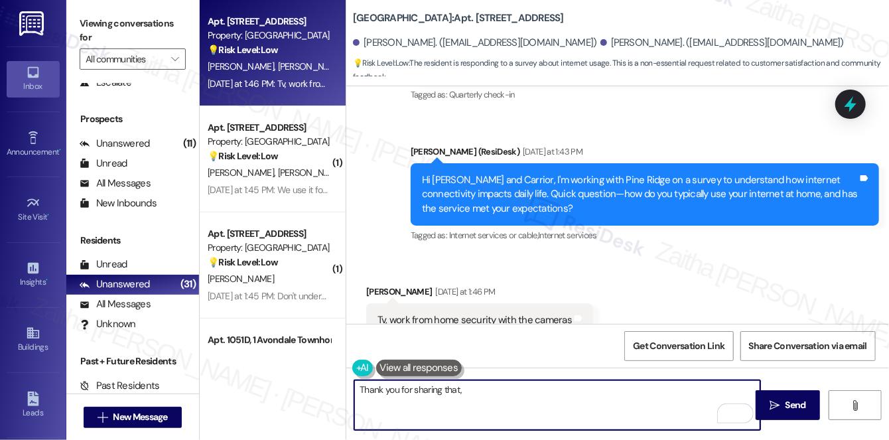
paste textarea "Carrior"
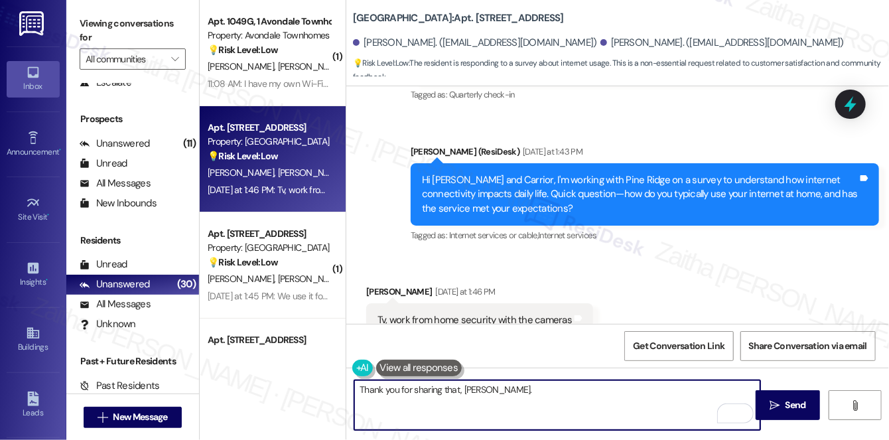
click at [546, 392] on textarea "Thank you for sharing that, Carrior." at bounding box center [557, 405] width 406 height 50
paste textarea "have you ever run into internet issues that disrupted you?"
type textarea "Thank you for sharing that, Carrior. Have you ever run into internet issues tha…"
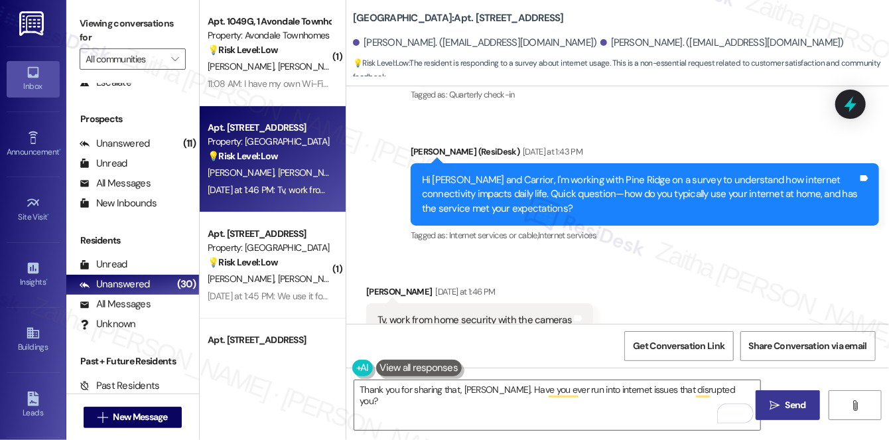
click at [799, 405] on span "Send" at bounding box center [796, 405] width 21 height 14
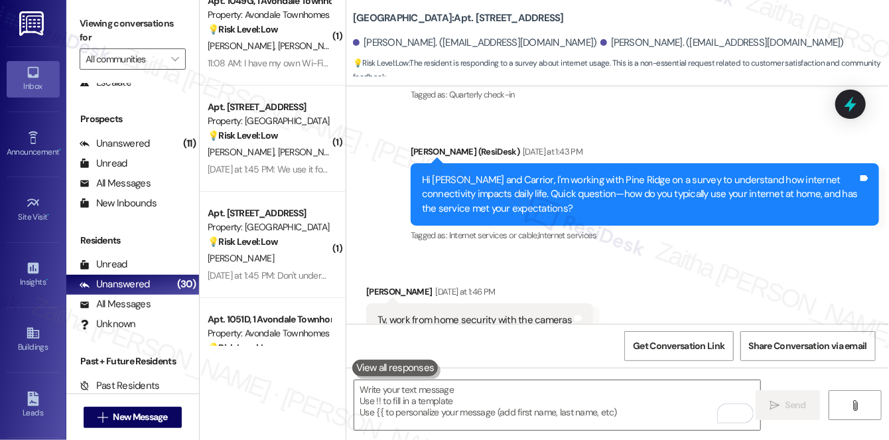
scroll to position [0, 0]
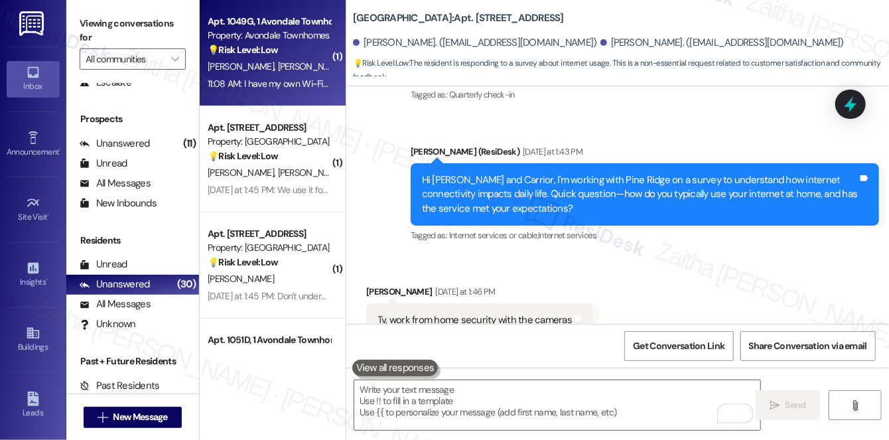
click at [271, 36] on div "Property: Avondale Townhomes" at bounding box center [269, 36] width 123 height 14
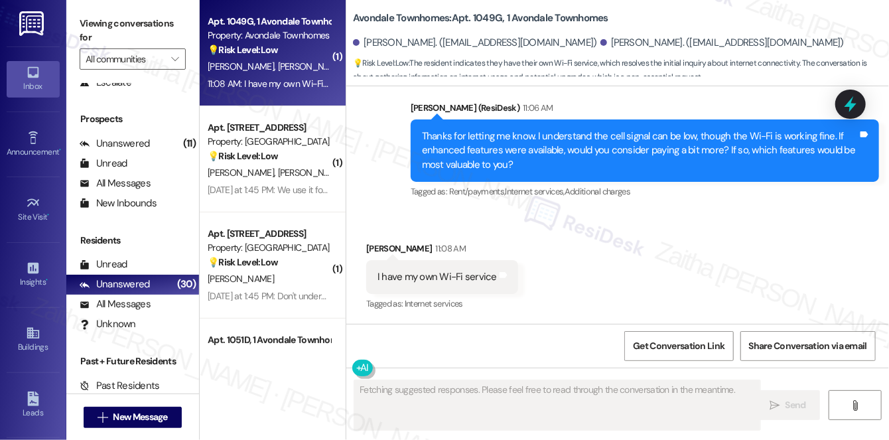
scroll to position [4780, 0]
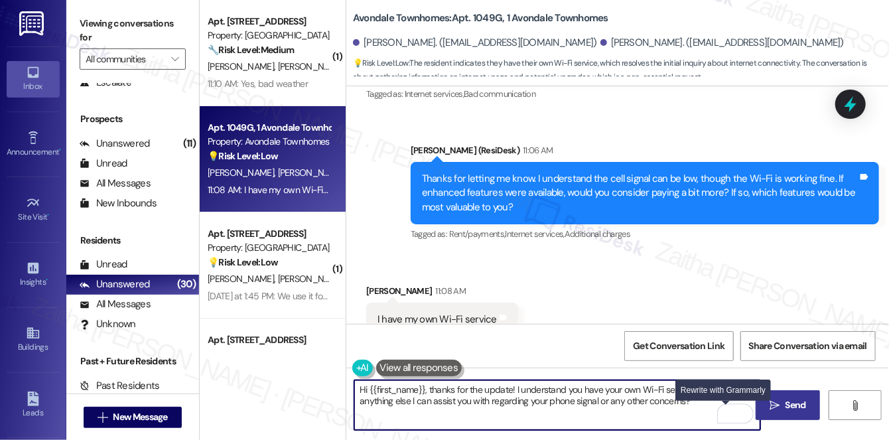
drag, startPoint x: 361, startPoint y: 387, endPoint x: 726, endPoint y: 409, distance: 366.2
click at [732, 409] on div "Hi {{first_name}}, thanks for the update! I understand you have your own Wi-Fi …" at bounding box center [557, 404] width 407 height 51
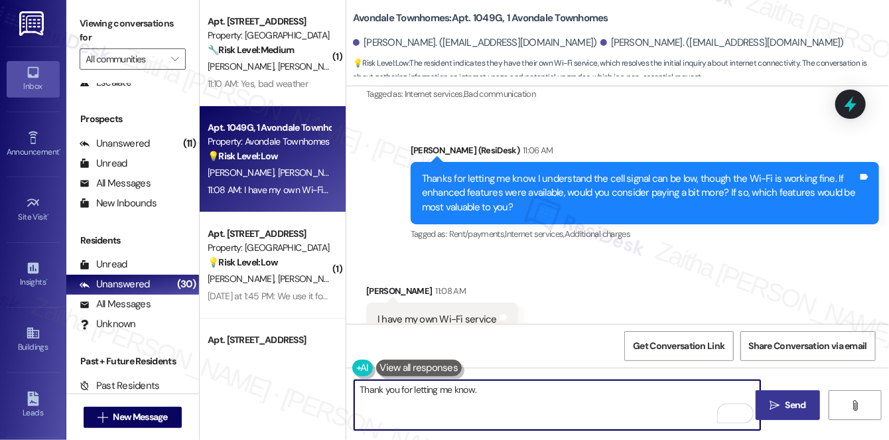
click at [378, 284] on div "Bridget Long-Hill 11:08 AM" at bounding box center [442, 293] width 152 height 19
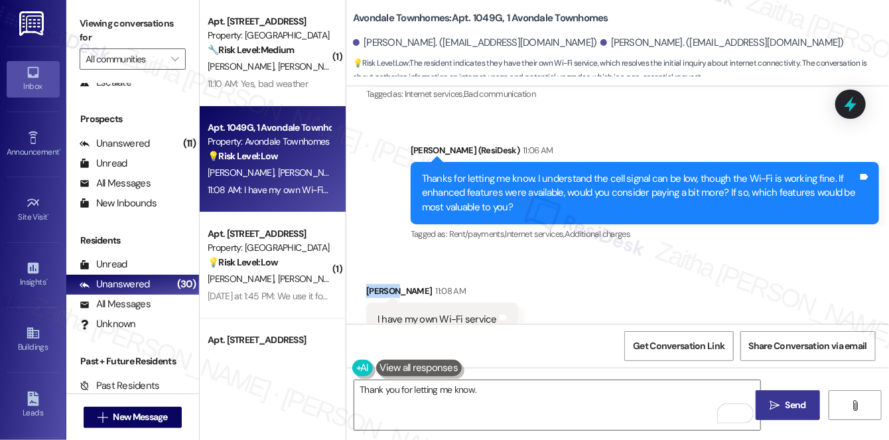
click at [378, 284] on div "Bridget Long-Hill 11:08 AM" at bounding box center [442, 293] width 152 height 19
copy div "Bridget"
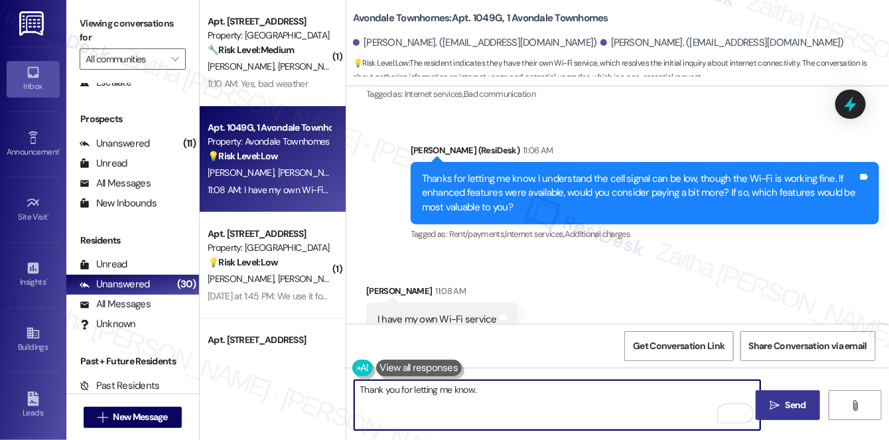
click at [471, 389] on textarea "Thank you for letting me know." at bounding box center [557, 405] width 406 height 50
drag, startPoint x: 382, startPoint y: 388, endPoint x: 516, endPoint y: 401, distance: 134.6
click at [516, 401] on textarea "Thank you for letting me know." at bounding box center [557, 405] width 406 height 50
paste textarea "Any difference in connectivity between your apartment and common areas?"
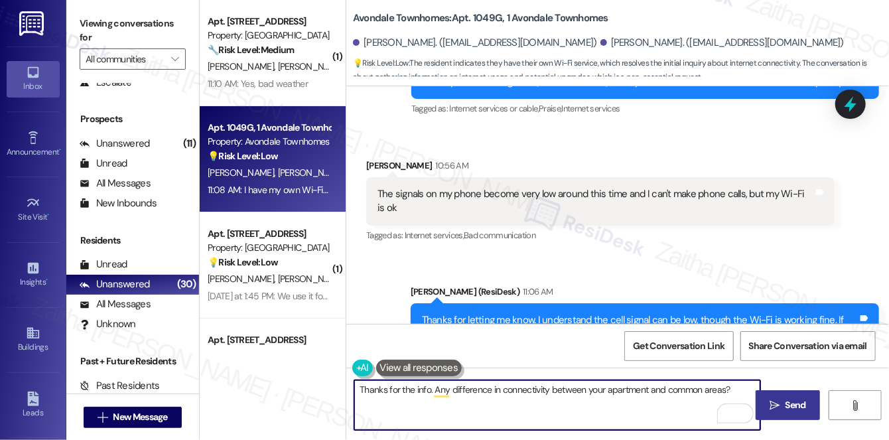
scroll to position [4660, 0]
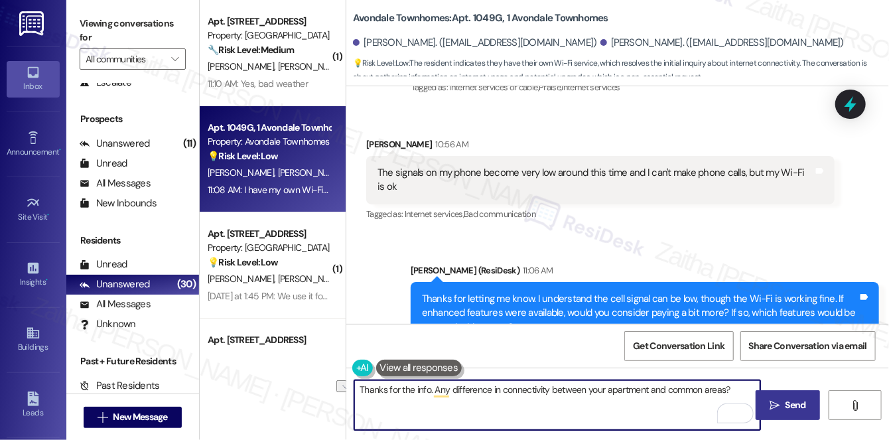
drag, startPoint x: 433, startPoint y: 387, endPoint x: 728, endPoint y: 393, distance: 294.6
click at [728, 393] on textarea "Thanks for the info. Any difference in connectivity between your apartment and …" at bounding box center [557, 405] width 406 height 50
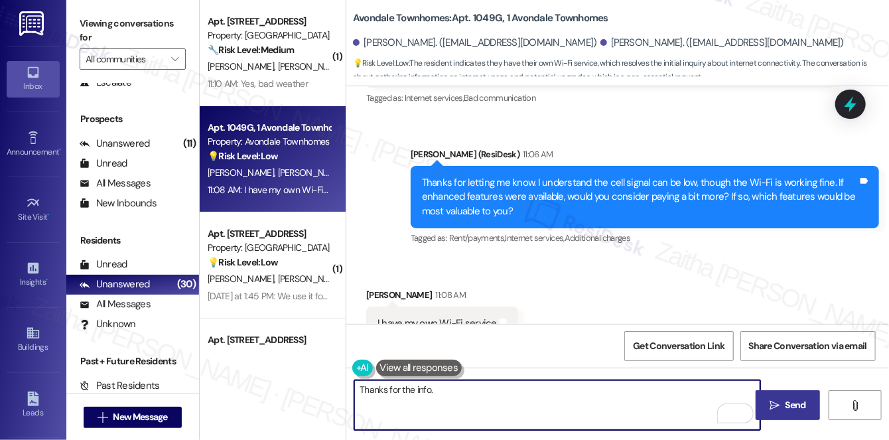
scroll to position [4780, 0]
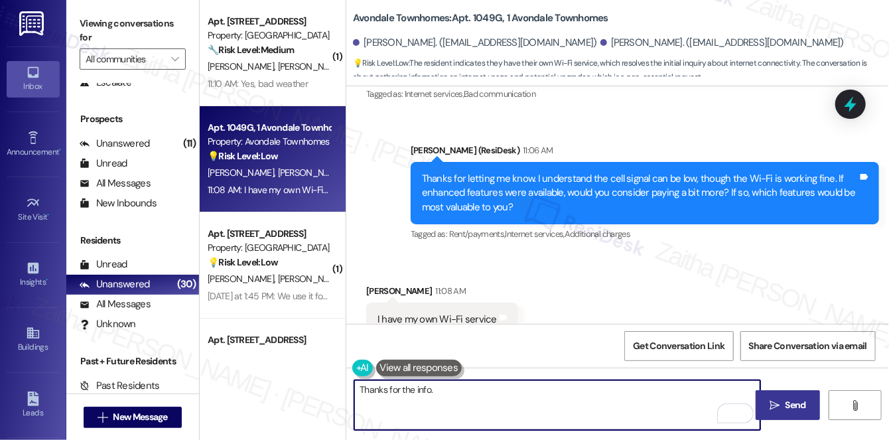
paste textarea "Thanks so much for sharing your experience—it really helps us understand what m…"
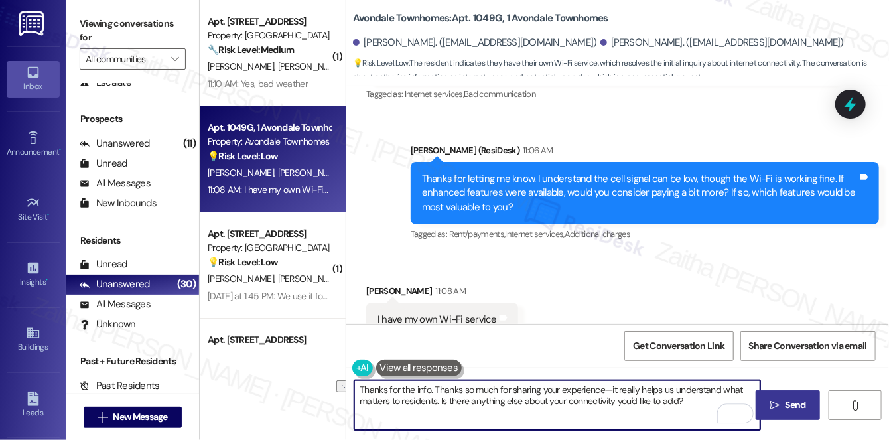
drag, startPoint x: 435, startPoint y: 389, endPoint x: 354, endPoint y: 388, distance: 81.6
click at [354, 388] on textarea "Thanks for the info. Thanks so much for sharing your experience—it really helps…" at bounding box center [557, 405] width 406 height 50
type textarea "Got it! Thanks so much for sharing your experience—it really helps us understan…"
click at [786, 407] on span "Send" at bounding box center [796, 405] width 21 height 14
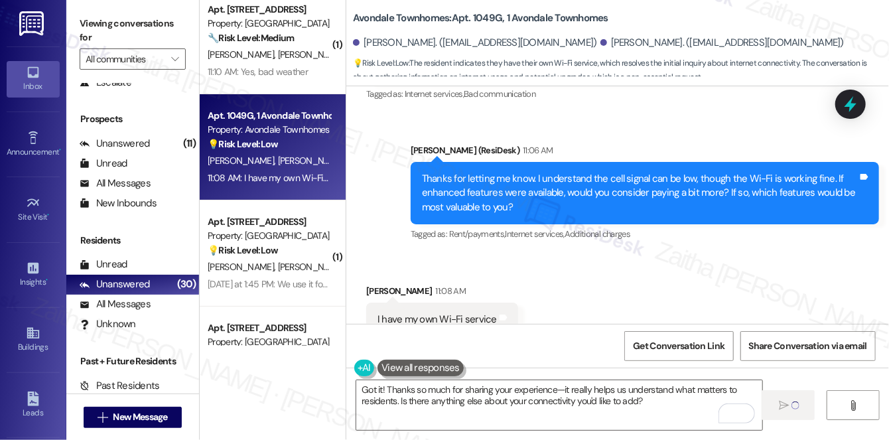
scroll to position [0, 0]
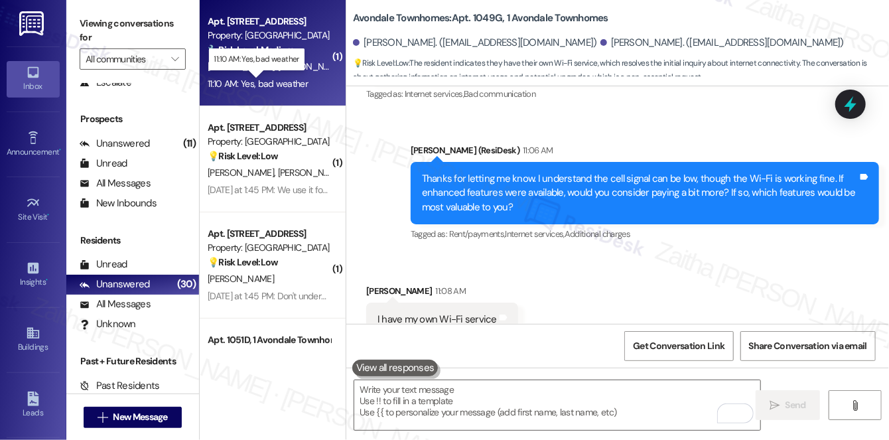
click at [293, 78] on div "11:10 AM: Yes, bad weather 11:10 AM: Yes, bad weather" at bounding box center [258, 84] width 100 height 12
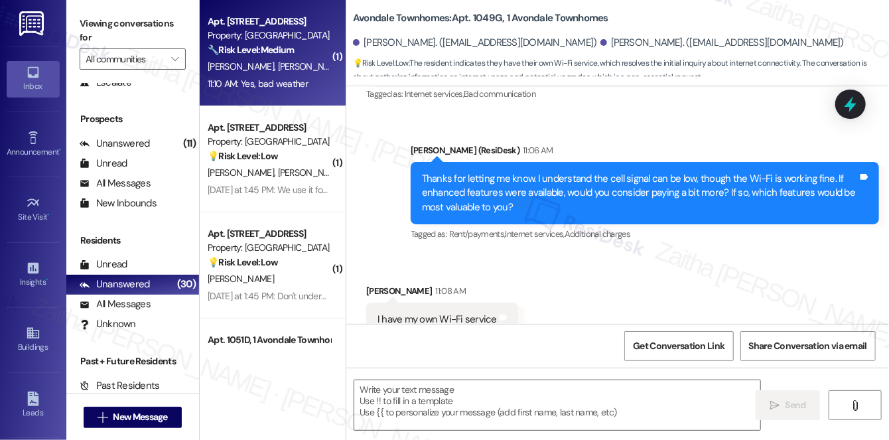
type textarea "Fetching suggested responses. Please feel free to read through the conversation…"
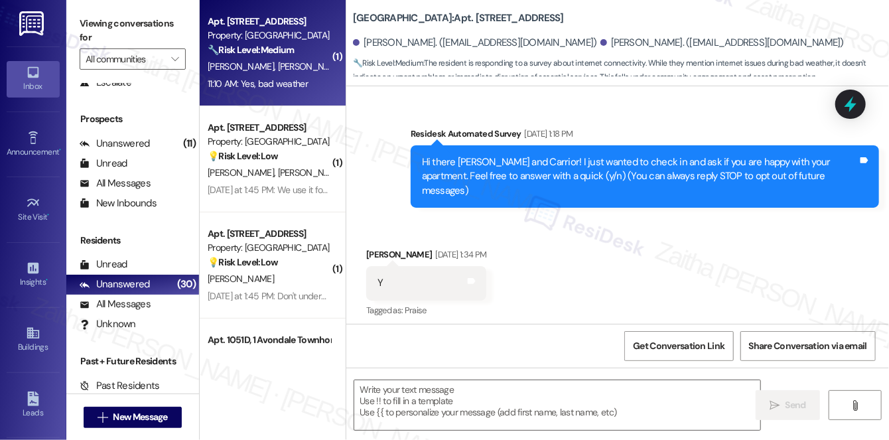
scroll to position [12961, 0]
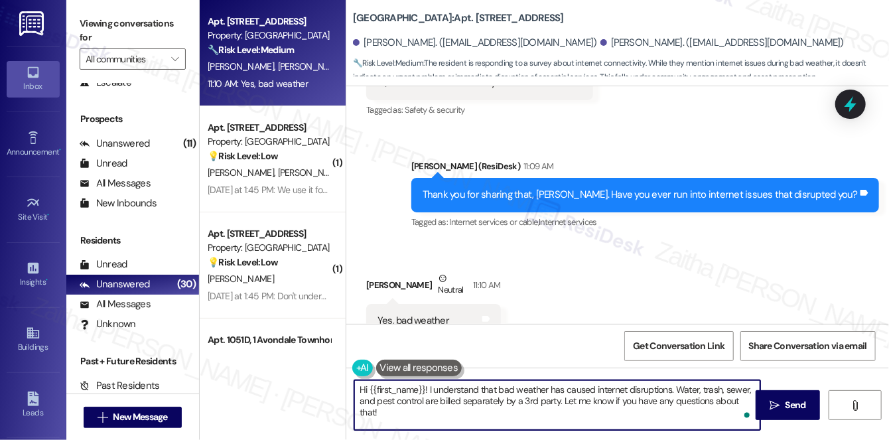
click at [749, 418] on html "Inbox Go to Inbox Announcement • Send A Text Announcement Site Visit • Go to Si…" at bounding box center [444, 220] width 889 height 440
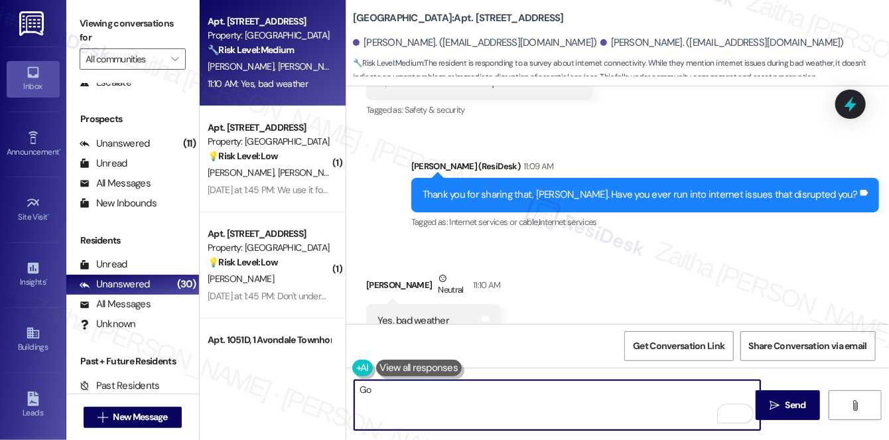
type textarea "G"
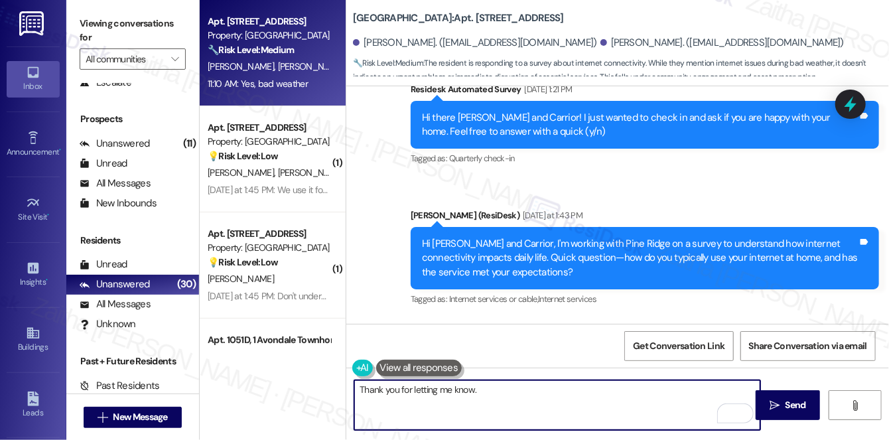
scroll to position [12600, 0]
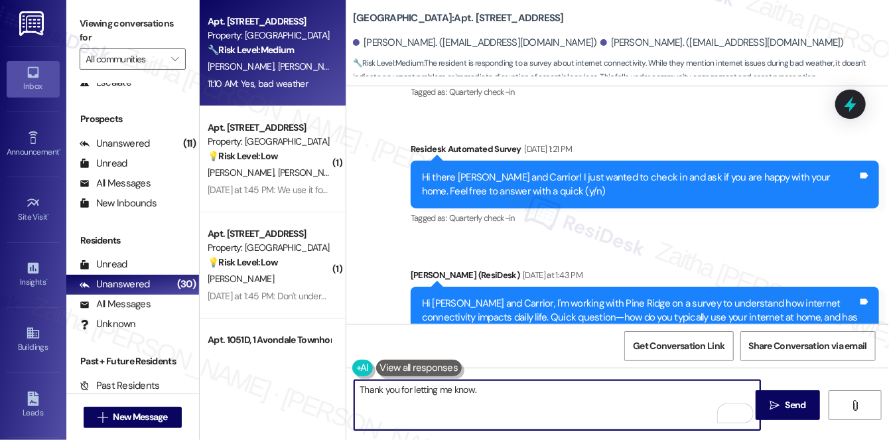
paste textarea "If enhanced features were available, would you be open to paying a bit more? If…"
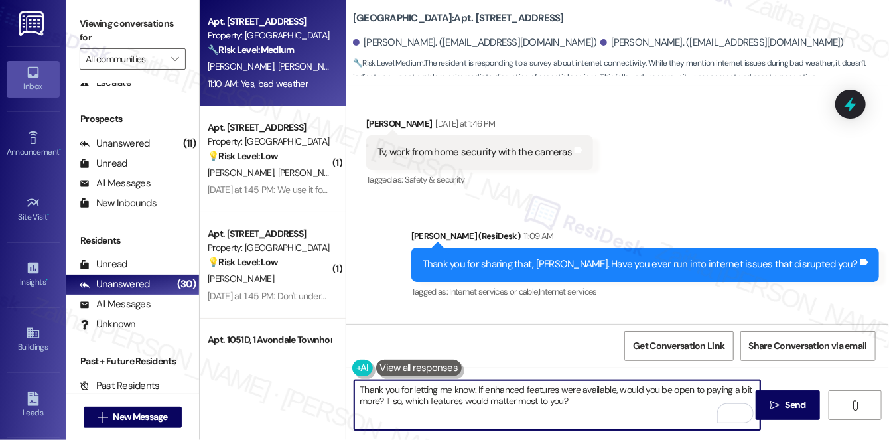
scroll to position [12962, 0]
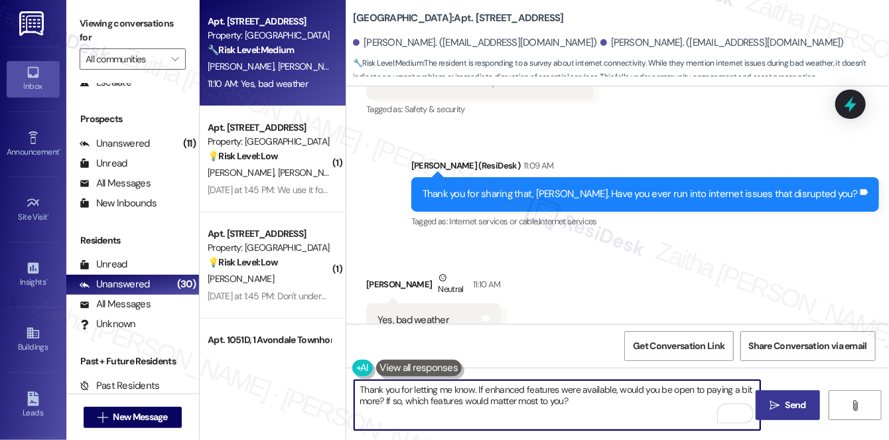
type textarea "Thank you for letting me know. If enhanced features were available, would you b…"
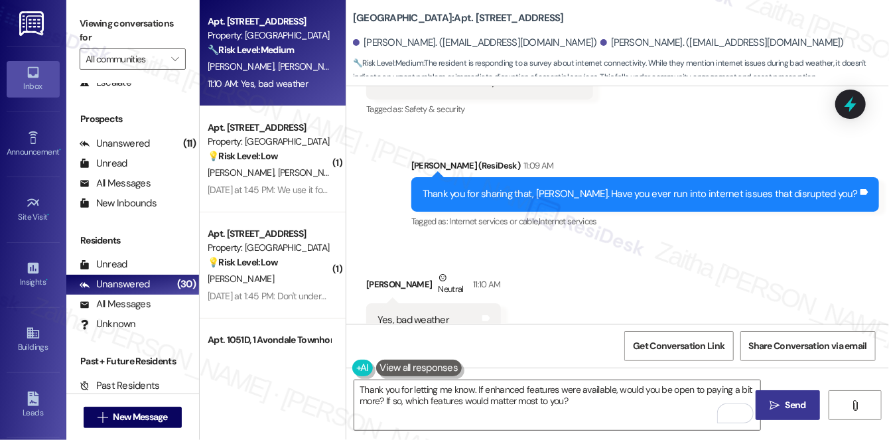
click at [784, 405] on span "Send" at bounding box center [796, 405] width 26 height 14
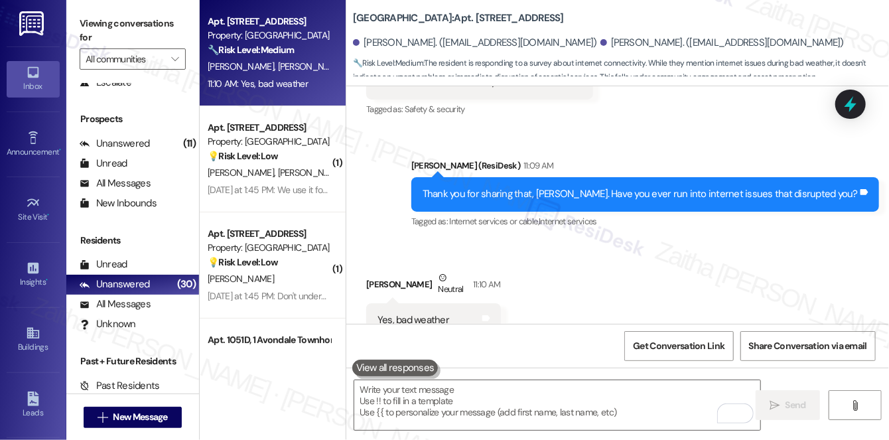
scroll to position [12961, 0]
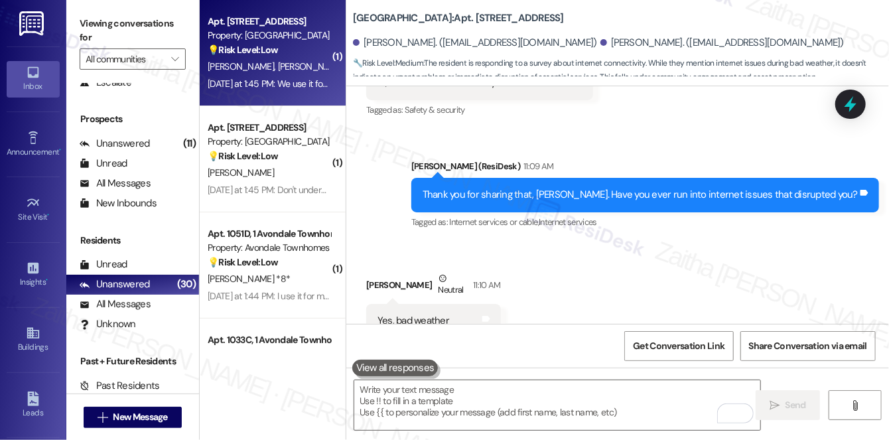
click at [291, 68] on div "A. Crim T. Sampson" at bounding box center [268, 66] width 125 height 17
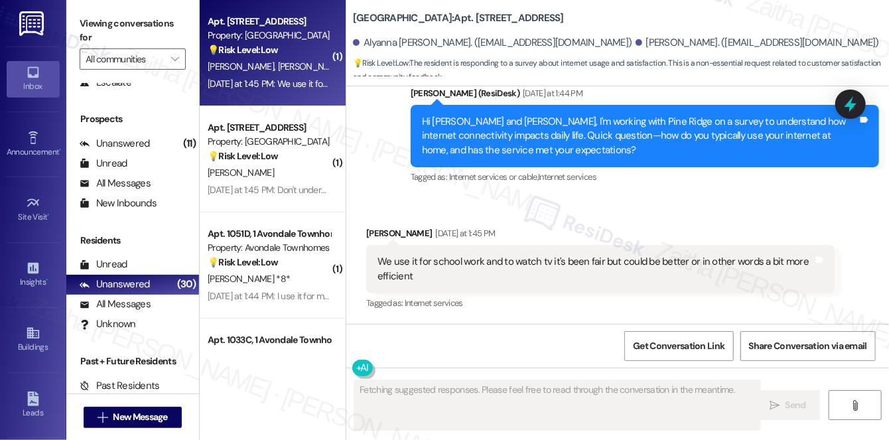
scroll to position [2241, 0]
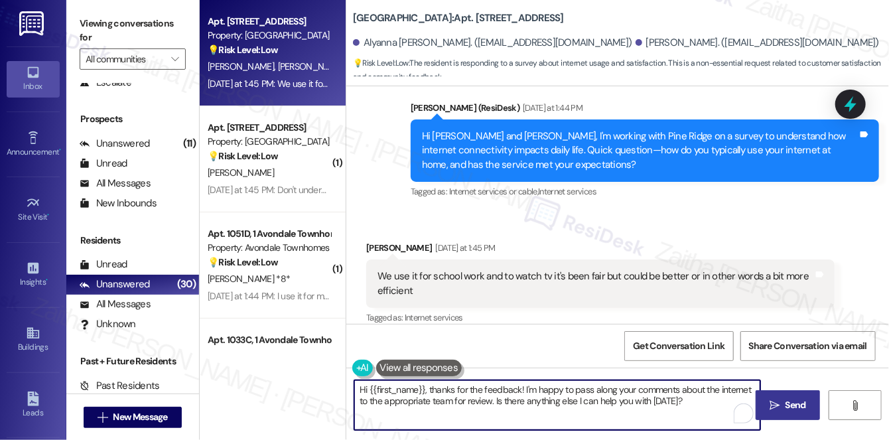
drag, startPoint x: 430, startPoint y: 388, endPoint x: 338, endPoint y: 387, distance: 91.6
click at [336, 388] on div "Apt. 39, 1 Pine Ridge Property: Pine Ridge 💡 Risk Level: Low The resident is re…" at bounding box center [544, 220] width 689 height 440
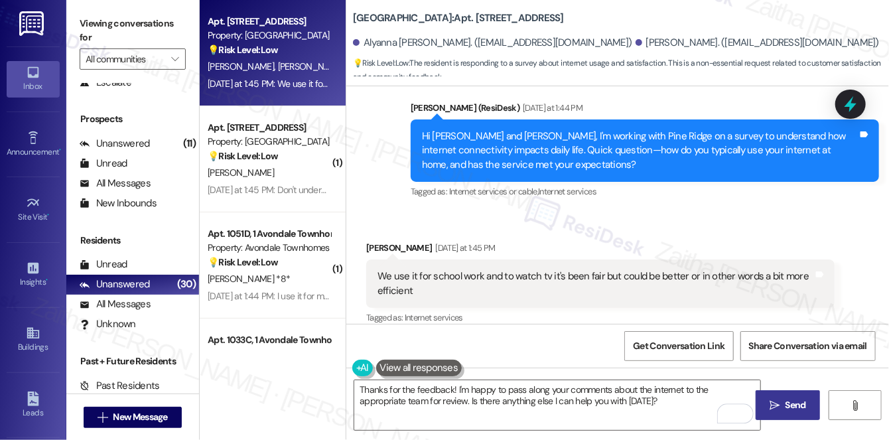
click at [370, 231] on div "Received via SMS Tylan Sampson Yesterday at 1:45 PM We use it for school work a…" at bounding box center [600, 284] width 488 height 106
click at [372, 241] on div "Tylan Sampson Yesterday at 1:45 PM" at bounding box center [600, 250] width 468 height 19
copy div "Tylan"
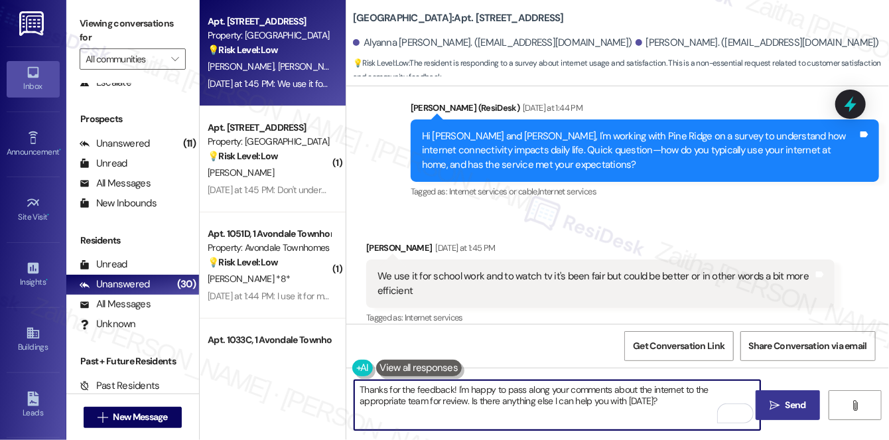
click at [452, 386] on textarea "Thanks for the feedback! I'm happy to pass along your comments about the intern…" at bounding box center [557, 405] width 406 height 50
paste textarea "Tylan"
drag, startPoint x: 481, startPoint y: 387, endPoint x: 662, endPoint y: 407, distance: 182.1
click at [662, 407] on textarea "Thanks for the feedback, Tylan! I'm happy to pass along your comments about the…" at bounding box center [557, 405] width 406 height 50
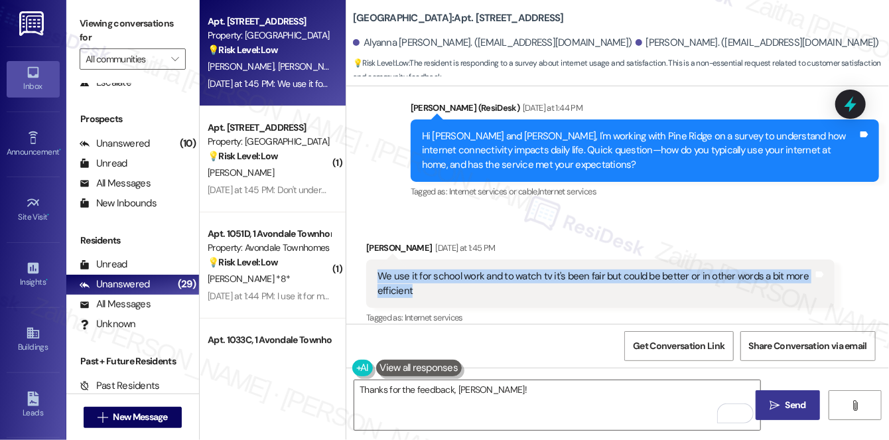
drag, startPoint x: 374, startPoint y: 265, endPoint x: 449, endPoint y: 282, distance: 76.9
click at [449, 282] on div "We use it for school work and to watch tv it's been fair but could be better or…" at bounding box center [600, 283] width 468 height 48
copy div "We use it for school work and to watch tv it's been fair but could be better or…"
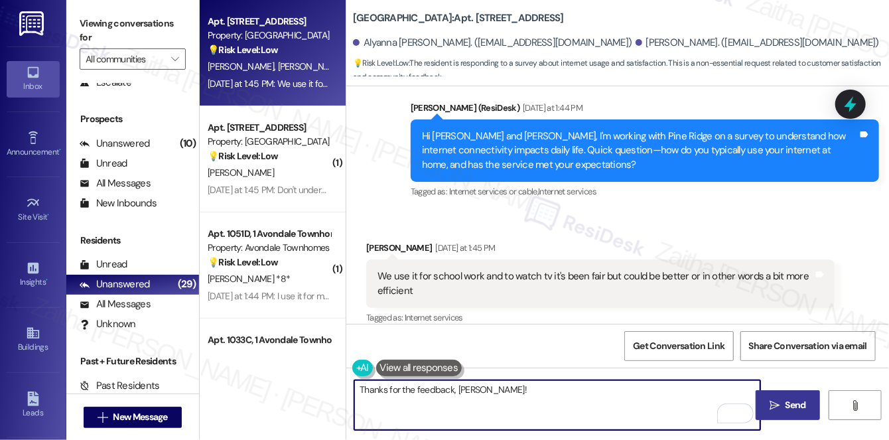
click at [532, 392] on textarea "Thanks for the feedback, Tylan!" at bounding box center [557, 405] width 406 height 50
paste textarea "I’m glad it’s been fair for school and TV, though I understand it could definit…"
paste textarea "Here are a few refined versions you can use, depending on tone: **Professional …"
paste textarea "Would you say the included service feels like a good value for you?"
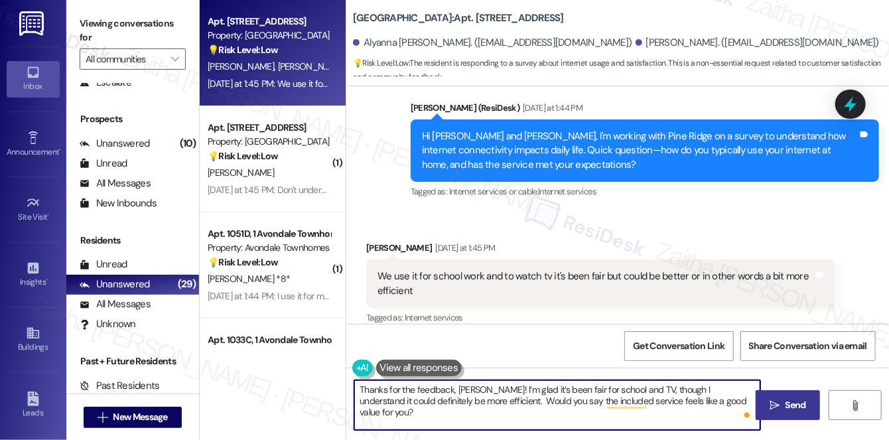
click at [466, 402] on textarea "Thanks for the feedback, Tylan! I’m glad it’s been fair for school and TV, thou…" at bounding box center [557, 405] width 406 height 50
type textarea "Thanks for the feedback, [PERSON_NAME]! I’m glad it’s been fair for school and …"
click at [786, 403] on span "Send" at bounding box center [796, 405] width 21 height 14
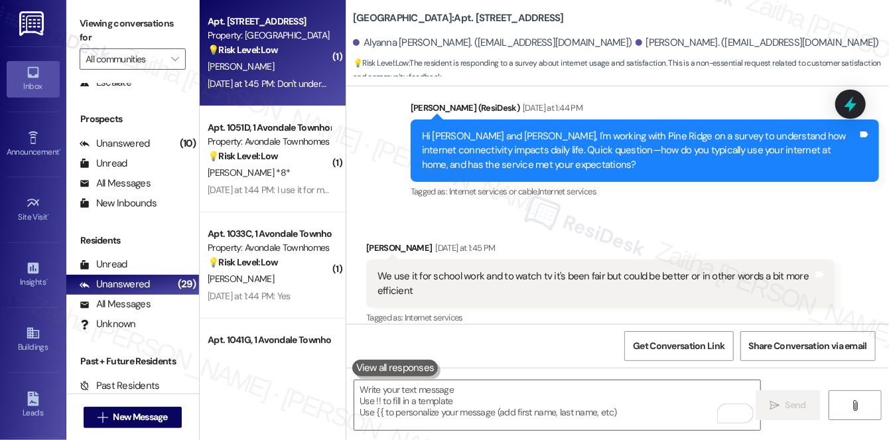
click at [288, 56] on div "💡 Risk Level: Low The resident is confused about the survey question regarding …" at bounding box center [269, 50] width 123 height 14
type textarea "Fetching suggested responses. Please feel free to read through the conversation…"
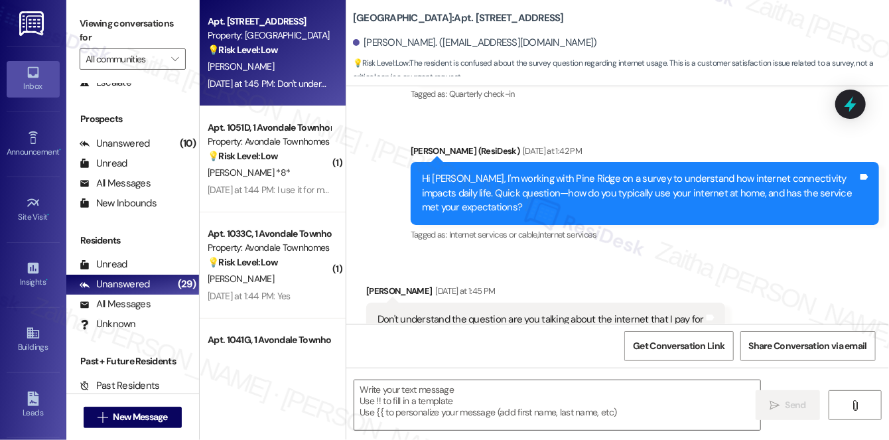
scroll to position [4211, 0]
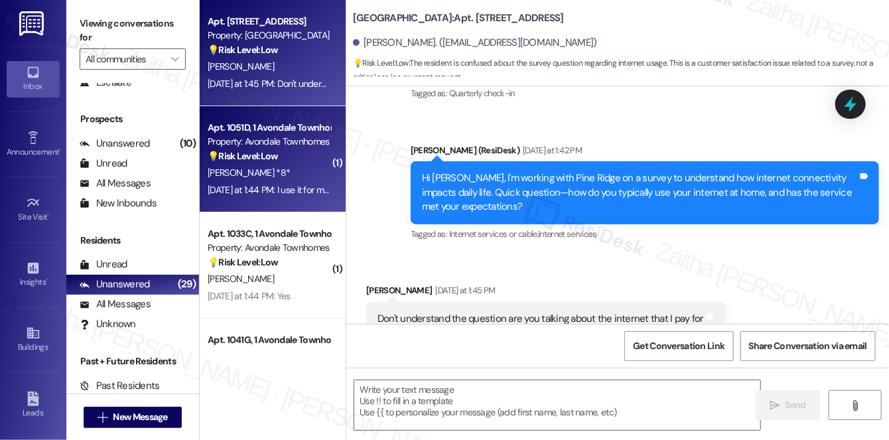
click at [277, 168] on div "T. Brown *8*" at bounding box center [268, 173] width 125 height 17
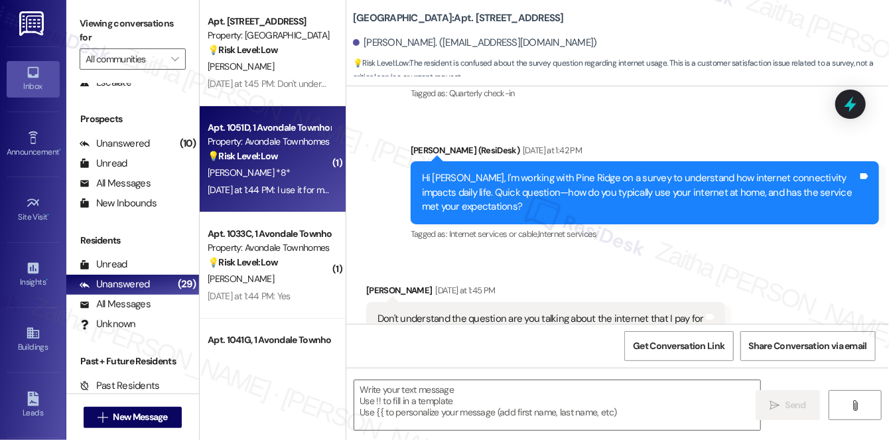
type textarea "Fetching suggested responses. Please feel free to read through the conversation…"
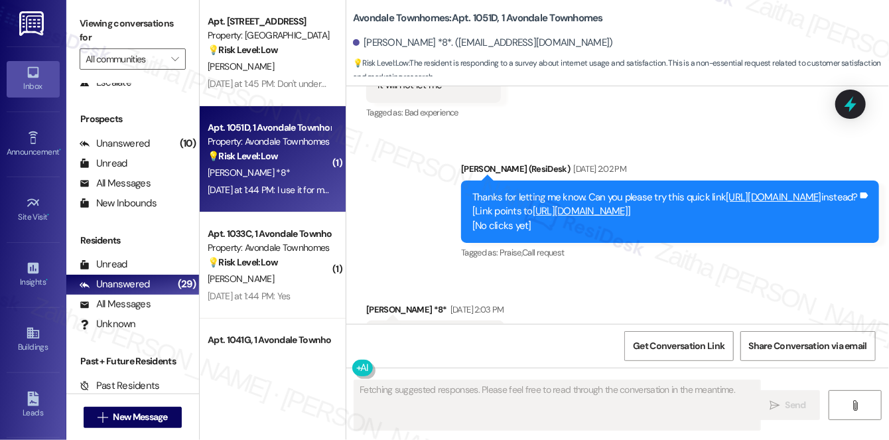
scroll to position [9780, 0]
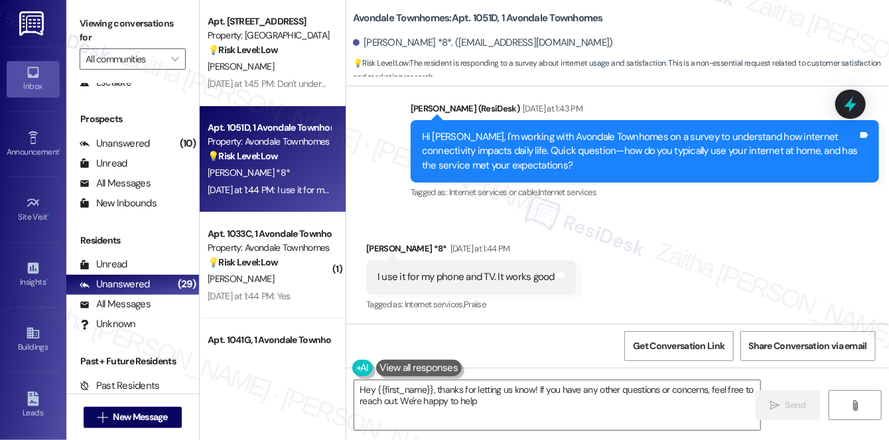
type textarea "Hey {{first_name}}, thanks for letting us know! If you have any other questions…"
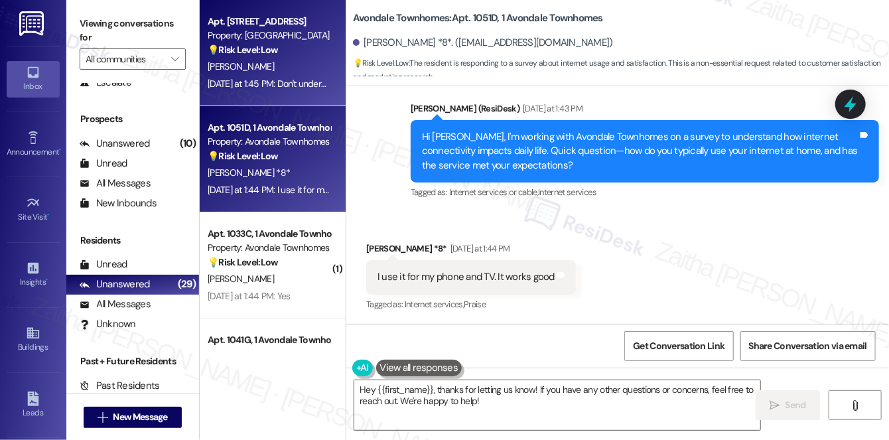
click at [299, 66] on div "V. Welborn" at bounding box center [268, 66] width 125 height 17
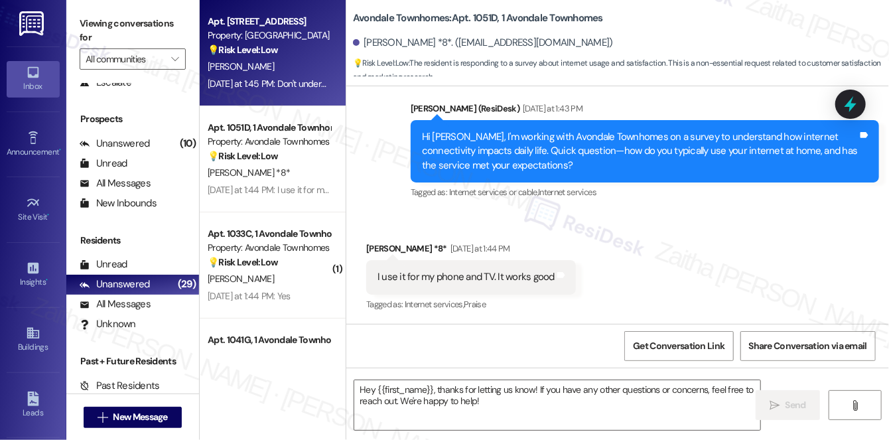
type textarea "Fetching suggested responses. Please feel free to read through the conversation…"
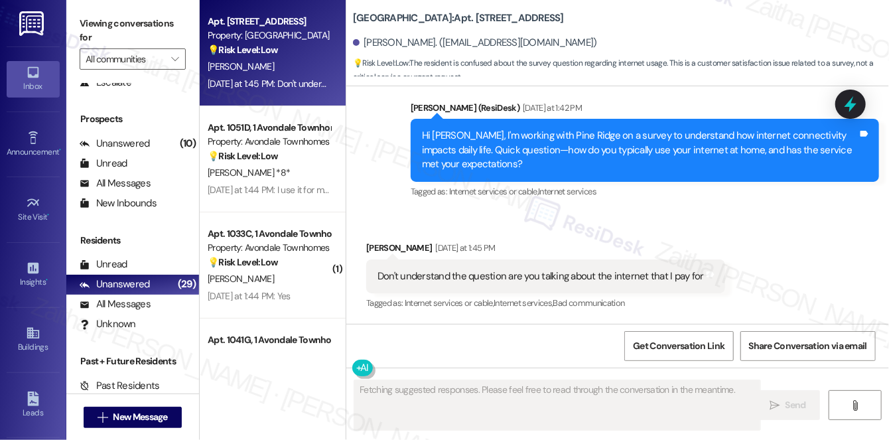
scroll to position [4211, 0]
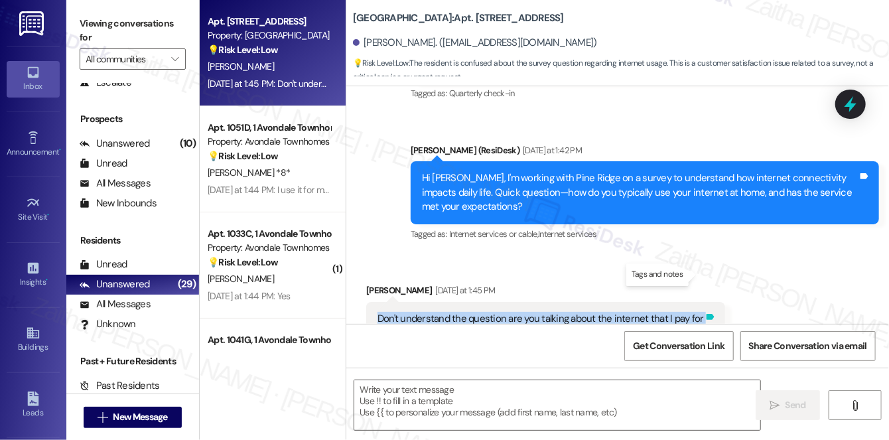
drag, startPoint x: 371, startPoint y: 277, endPoint x: 703, endPoint y: 278, distance: 332.4
click at [703, 302] on div "Don't understand the question are you talking about the internet that I pay for…" at bounding box center [545, 319] width 359 height 34
copy div "Don't understand the question are you talking about the internet that I pay for…"
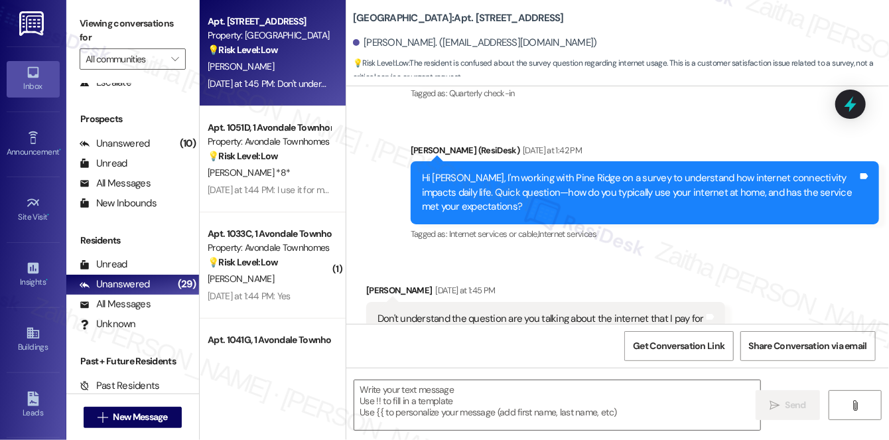
click at [541, 273] on div "Received via SMS Velma Welborn Yesterday at 1:45 PM Don't understand the questi…" at bounding box center [545, 319] width 379 height 92
click at [125, 302] on div "All Messages" at bounding box center [115, 304] width 71 height 14
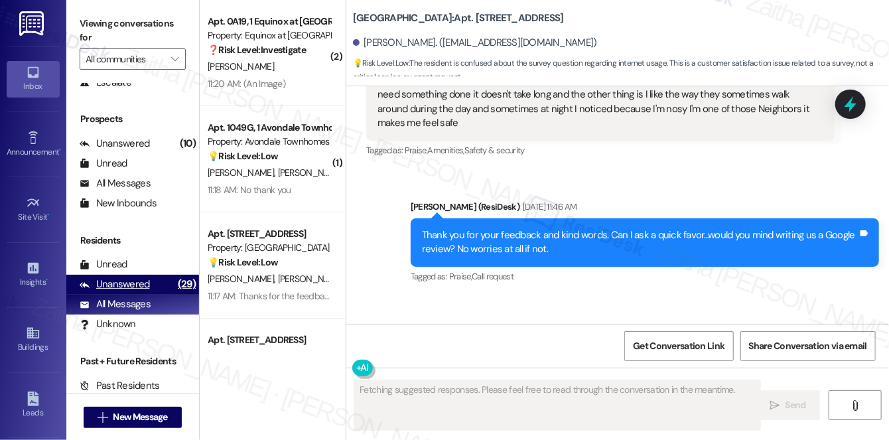
click at [127, 287] on div "Unanswered" at bounding box center [115, 284] width 70 height 14
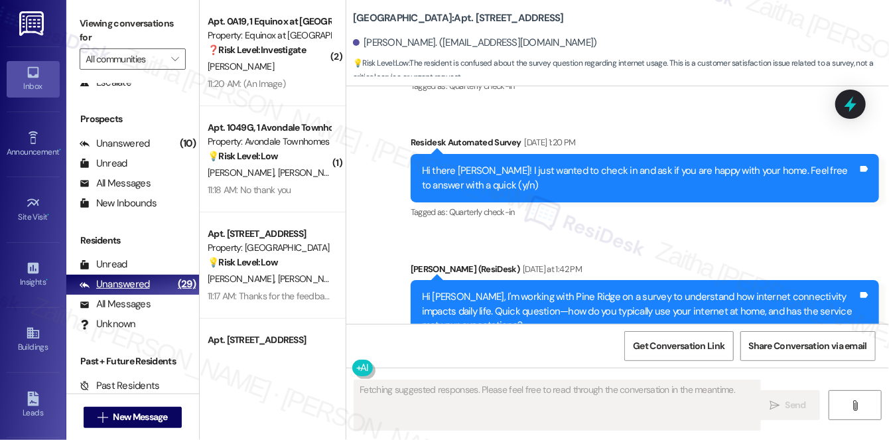
scroll to position [4210, 0]
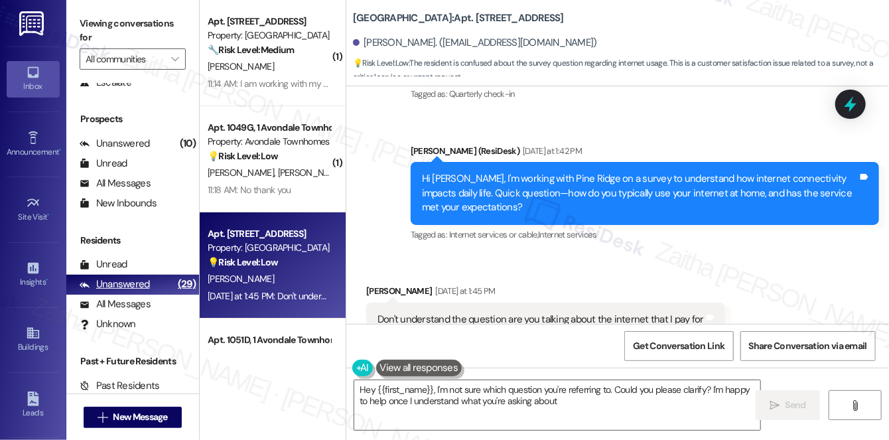
type textarea "Hey {{first_name}}, I'm not sure which question you're referring to. Could you …"
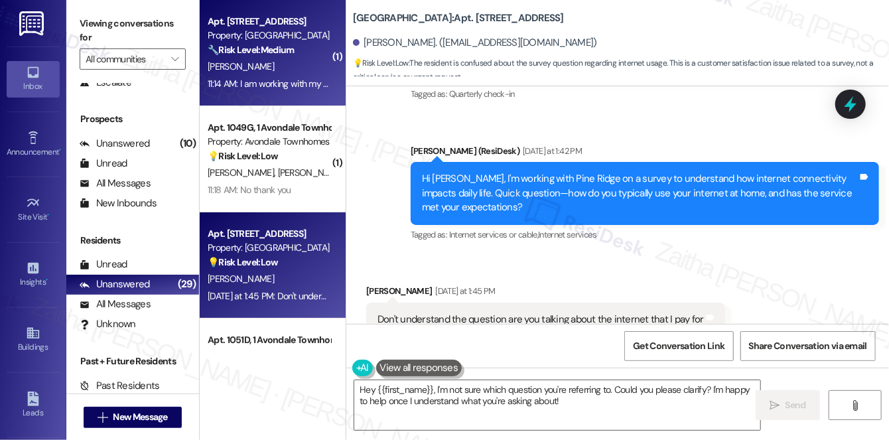
click at [291, 60] on div "E. Craig" at bounding box center [268, 66] width 125 height 17
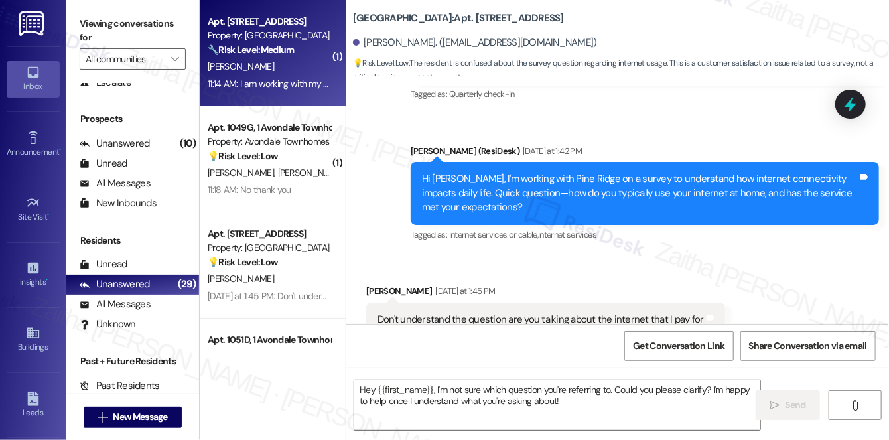
type textarea "Fetching suggested responses. Please feel free to read through the conversation…"
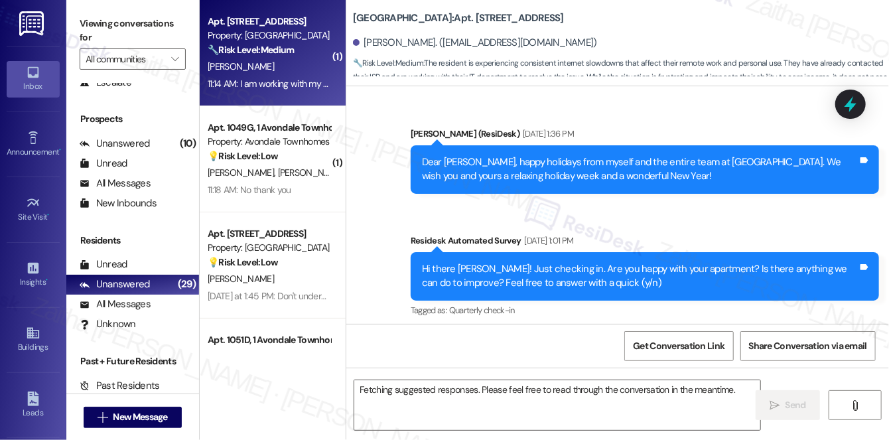
scroll to position [17982, 0]
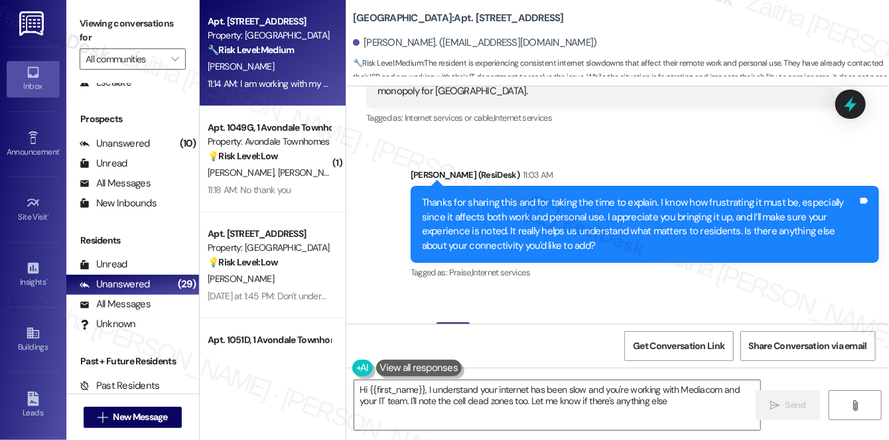
type textarea "Hi {{first_name}}, I understand your internet has been slow and you're working …"
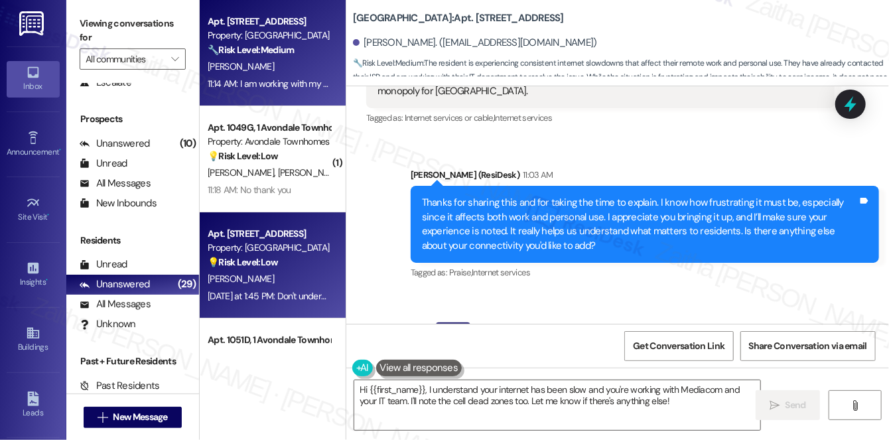
click at [274, 278] on div "V. Welborn" at bounding box center [268, 279] width 125 height 17
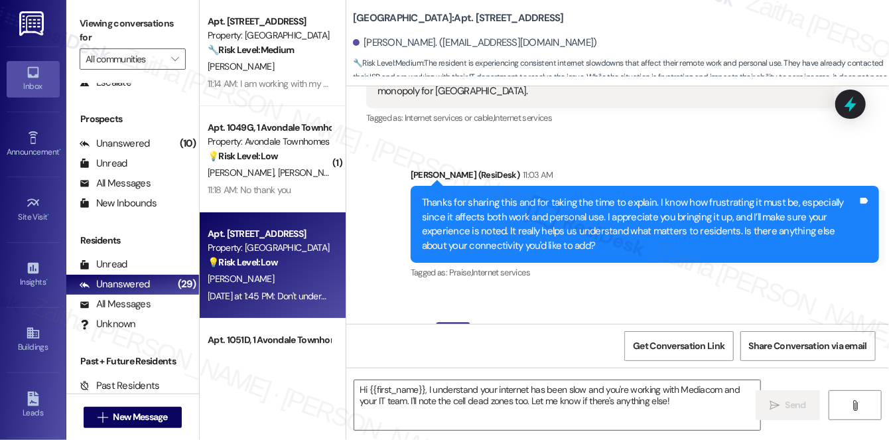
type textarea "Fetching suggested responses. Please feel free to read through the conversation…"
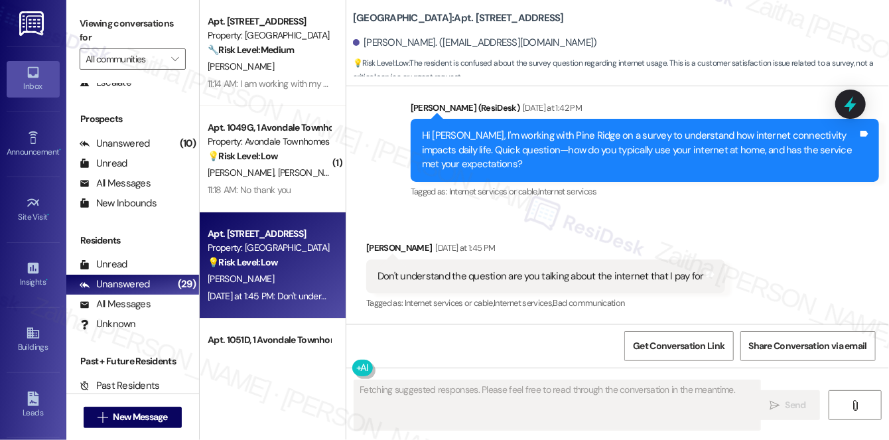
scroll to position [4210, 0]
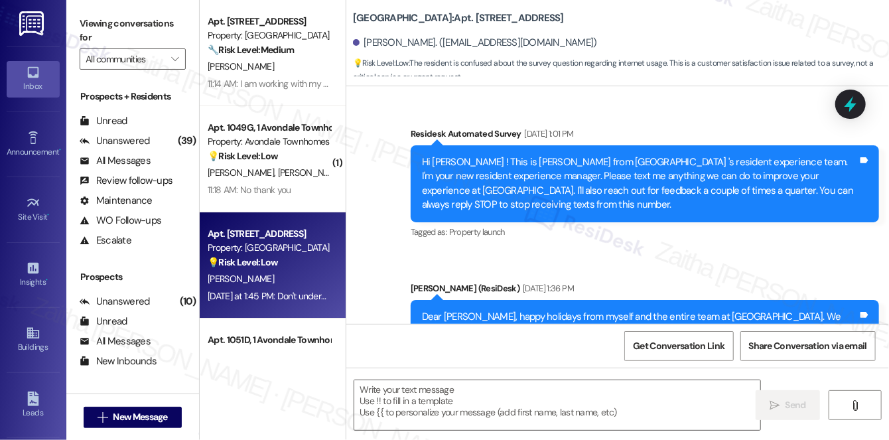
scroll to position [4210, 0]
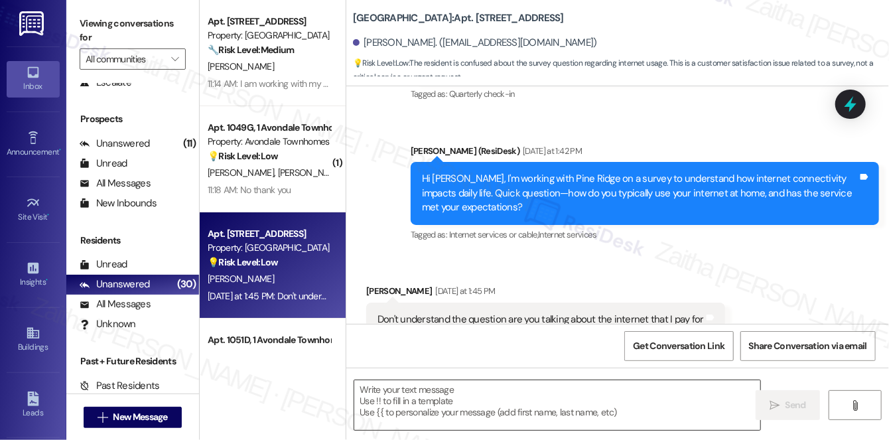
click at [442, 397] on textarea at bounding box center [557, 405] width 406 height 50
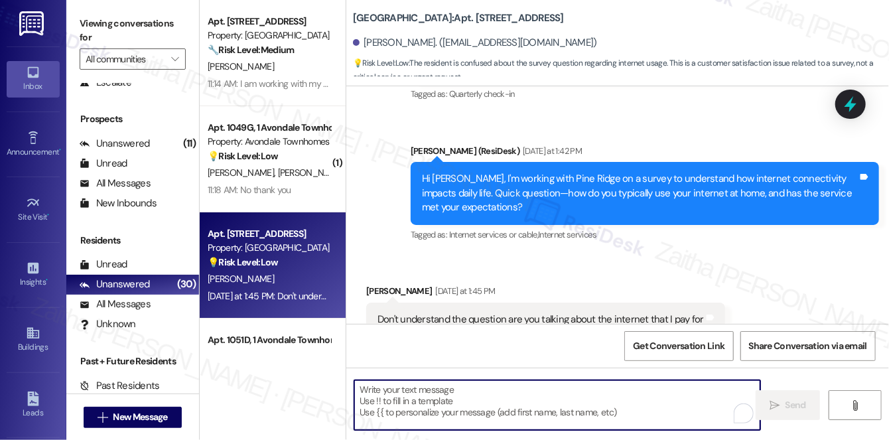
paste textarea "Thanks for asking! Yes — I’m referring to the internet you currently use at hom…"
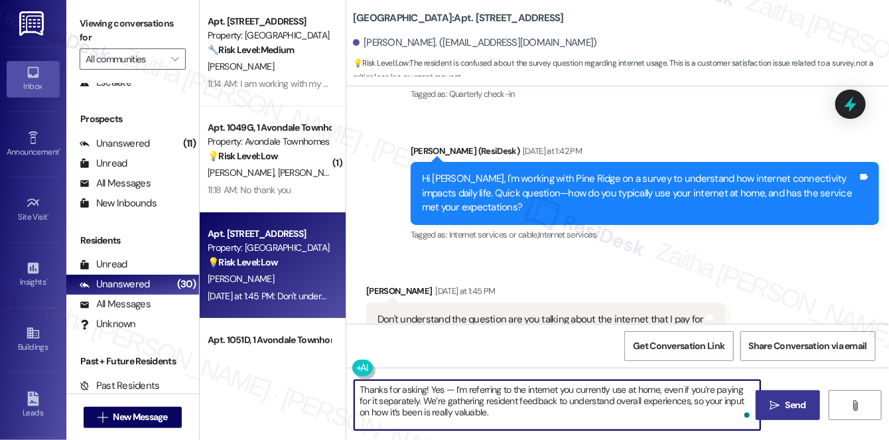
type textarea "Thanks for asking! Yes — I’m referring to the internet you currently use at hom…"
click at [794, 404] on span "Send" at bounding box center [796, 405] width 21 height 14
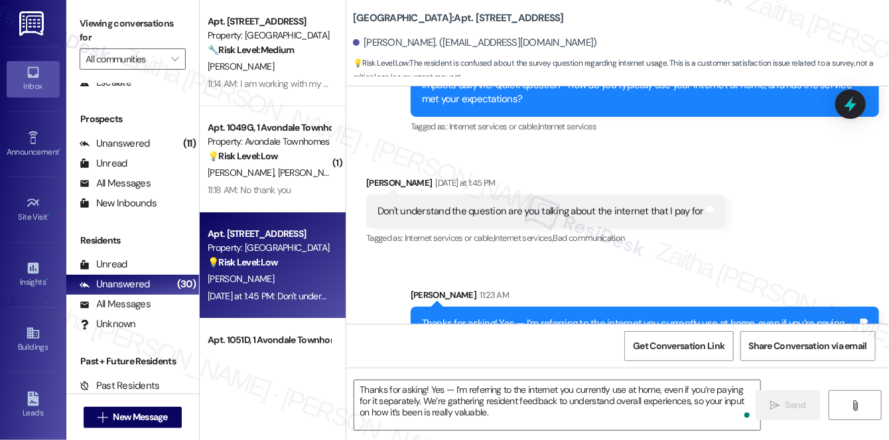
scroll to position [4332, 0]
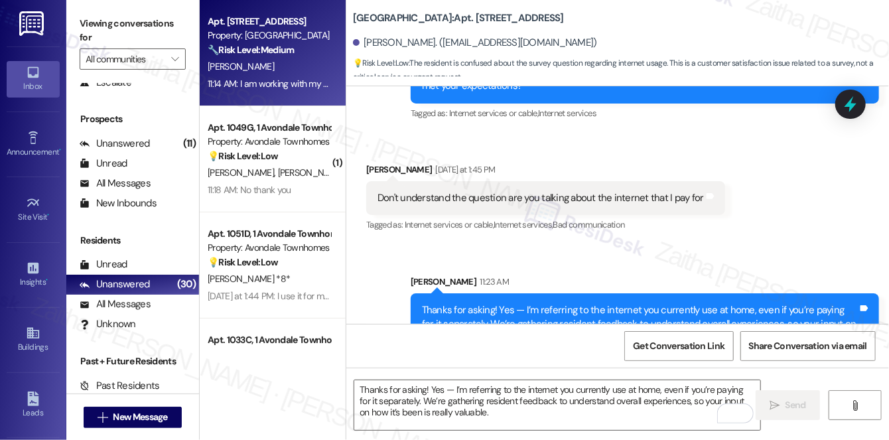
click at [310, 65] on div "[PERSON_NAME]" at bounding box center [268, 66] width 125 height 17
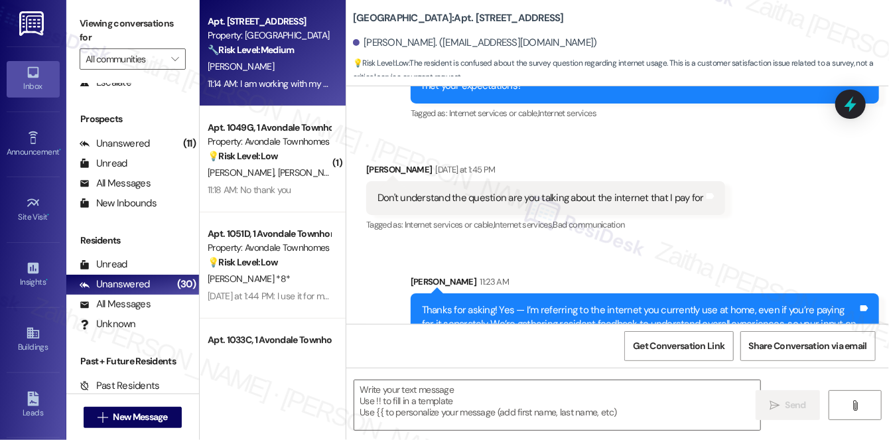
type textarea "Fetching suggested responses. Please feel free to read through the conversation…"
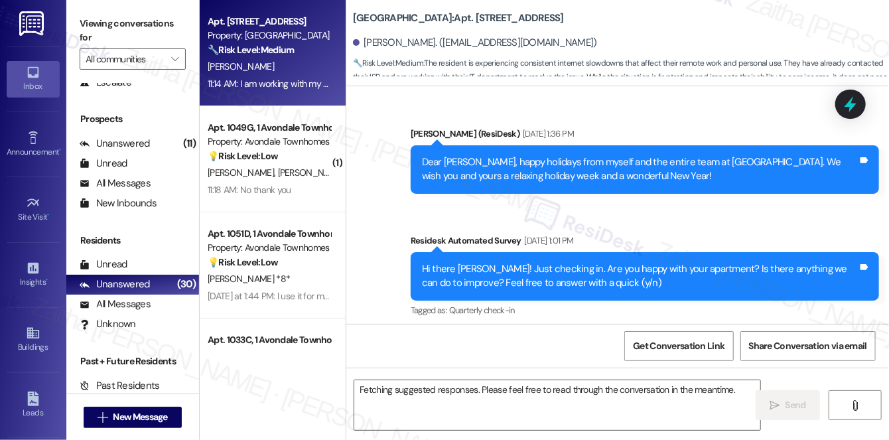
scroll to position [17982, 0]
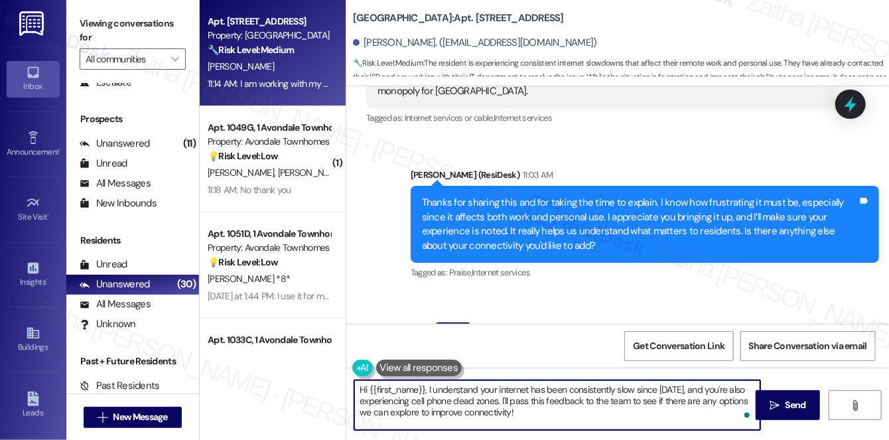
drag, startPoint x: 358, startPoint y: 392, endPoint x: 581, endPoint y: 418, distance: 224.4
click at [581, 418] on textarea "Hi {{first_name}}, I understand your internet has been consistently slow since …" at bounding box center [557, 405] width 406 height 50
type textarea "Hi {{first_name}}, I understand your internet has been consistently slow since …"
drag, startPoint x: 357, startPoint y: 389, endPoint x: 568, endPoint y: 414, distance: 212.4
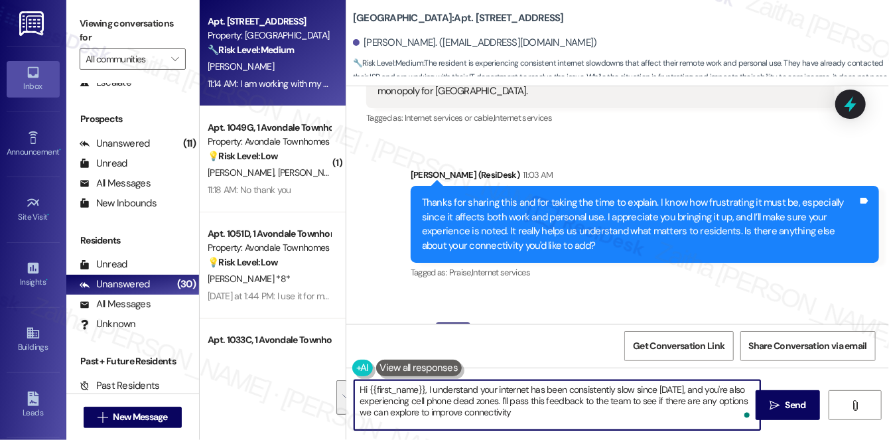
click at [566, 416] on textarea "Hi {{first_name}}, I understand your internet has been consistently slow since …" at bounding box center [557, 405] width 406 height 50
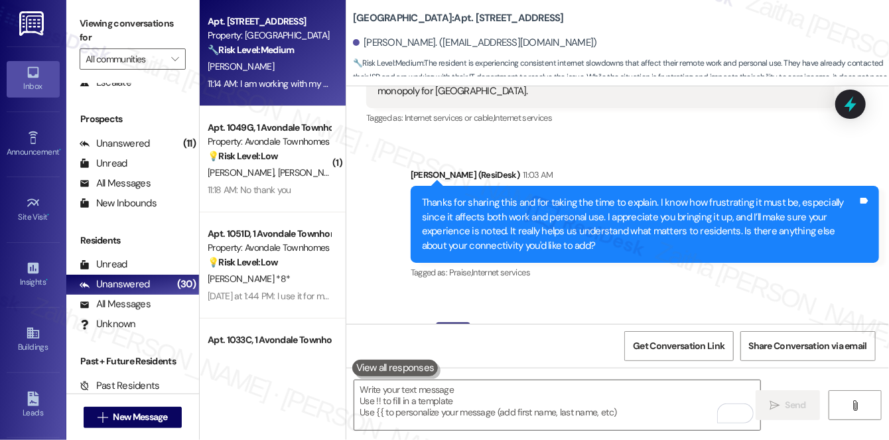
drag, startPoint x: 370, startPoint y: 247, endPoint x: 727, endPoint y: 271, distance: 357.7
click at [727, 343] on div "I am working with my work IT and Mediacom right now to try and resolve my issue…" at bounding box center [600, 374] width 468 height 62
copy div "I am working with my work IT and Mediacom right now to try and resolve my issue…"
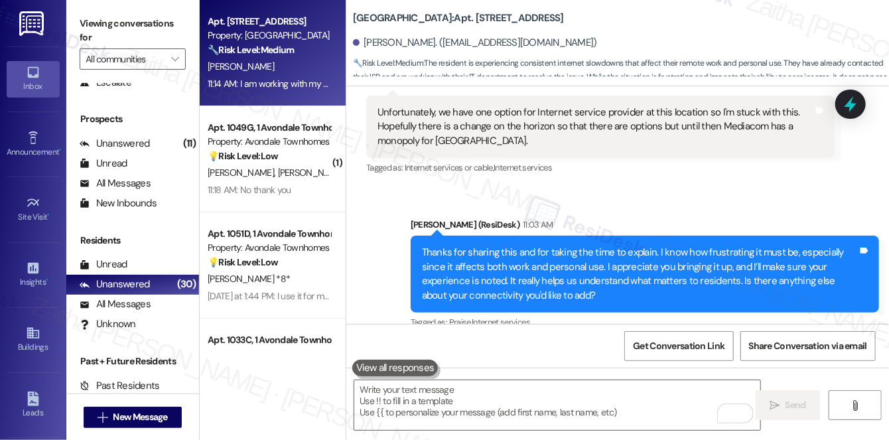
scroll to position [17861, 0]
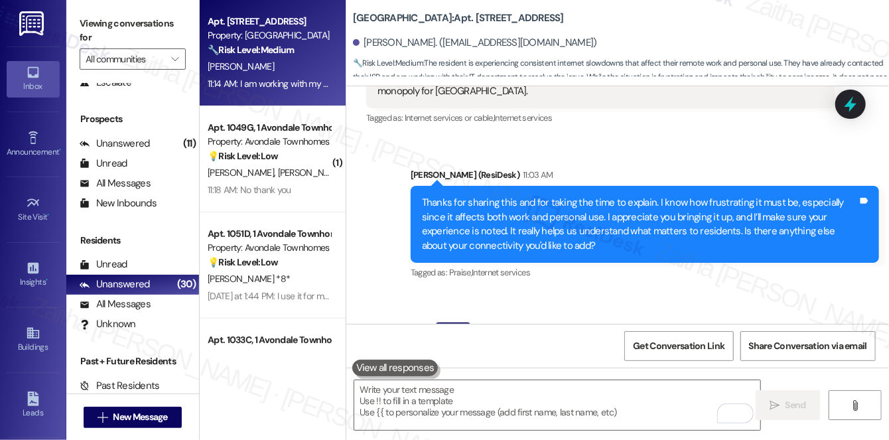
scroll to position [17982, 0]
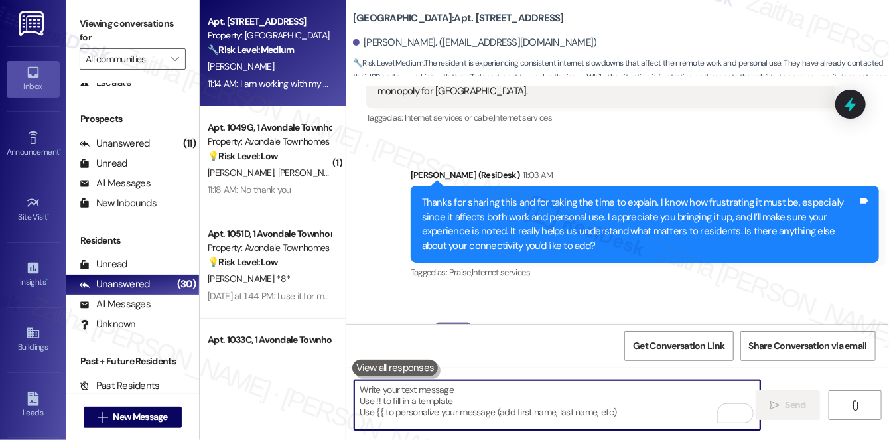
click at [477, 397] on textarea "To enrich screen reader interactions, please activate Accessibility in Grammarl…" at bounding box center [557, 405] width 406 height 50
paste textarea "Thanks for sharing this. I appreciate you taking the time to explain the issues…"
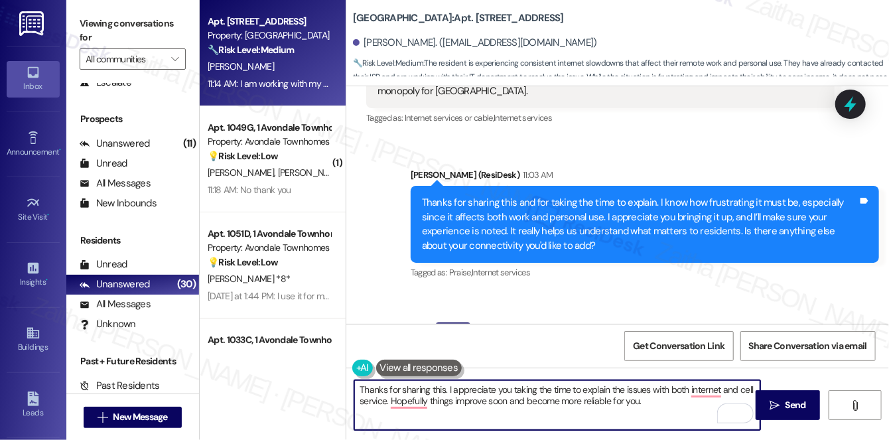
click at [362, 387] on textarea "Thanks for sharing this. I appreciate you taking the time to explain the issues…" at bounding box center [557, 405] width 406 height 50
drag, startPoint x: 387, startPoint y: 386, endPoint x: 443, endPoint y: 385, distance: 55.7
click at [443, 385] on textarea "Thanks for sharing this. I appreciate you taking the time to explain the issues…" at bounding box center [557, 405] width 406 height 50
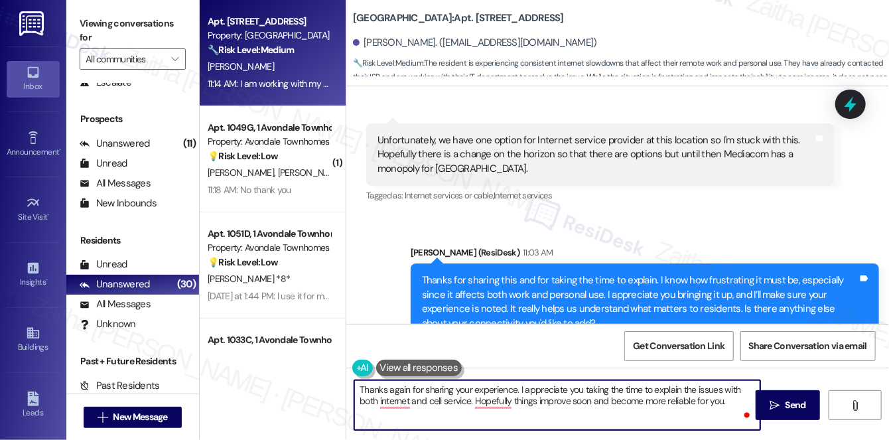
scroll to position [17922, 0]
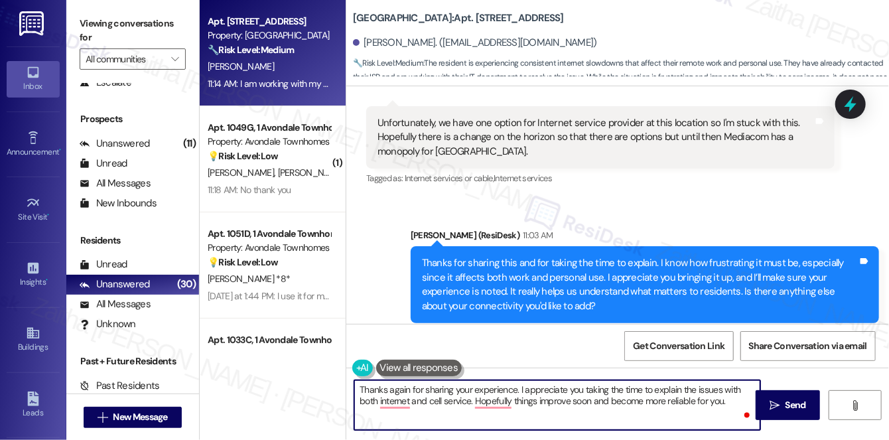
type textarea "Thanks again for sharing your experience. I appreciate you taking the time to e…"
drag, startPoint x: 359, startPoint y: 387, endPoint x: 730, endPoint y: 397, distance: 371.0
click at [730, 397] on textarea "Thanks again for sharing your experience. I appreciate you taking the time to e…" at bounding box center [557, 405] width 406 height 50
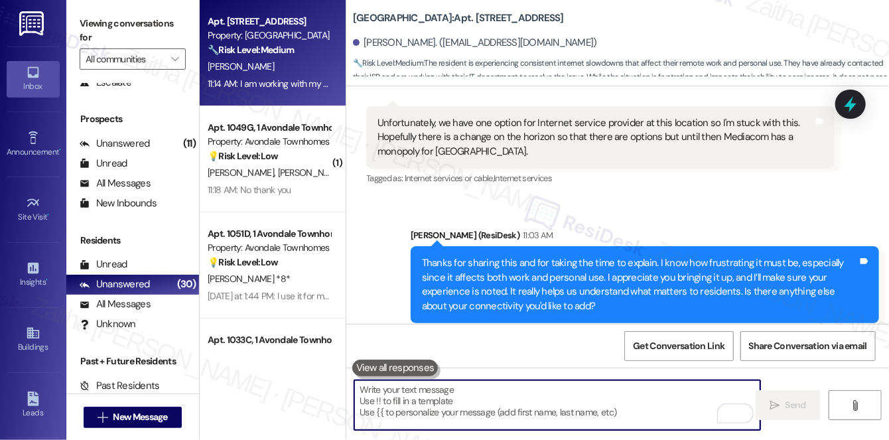
click at [370, 383] on div "[PERSON_NAME] Question 11:14 AM" at bounding box center [600, 393] width 468 height 21
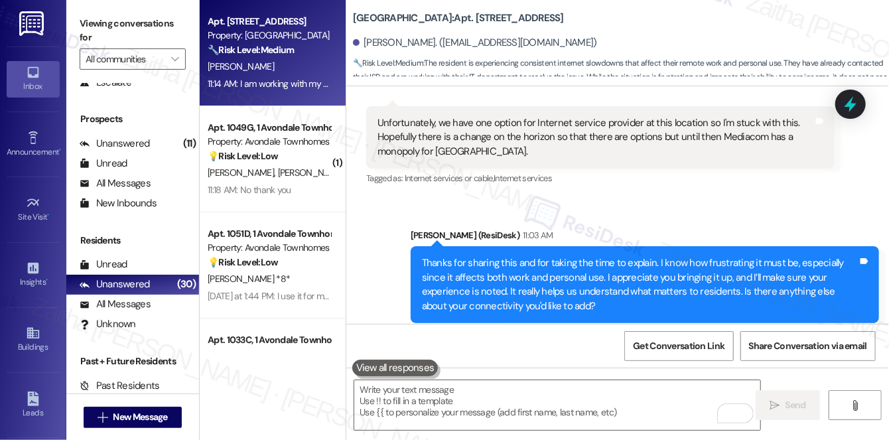
click at [370, 383] on div "[PERSON_NAME] Question 11:14 AM" at bounding box center [600, 393] width 468 height 21
copy div "Eva"
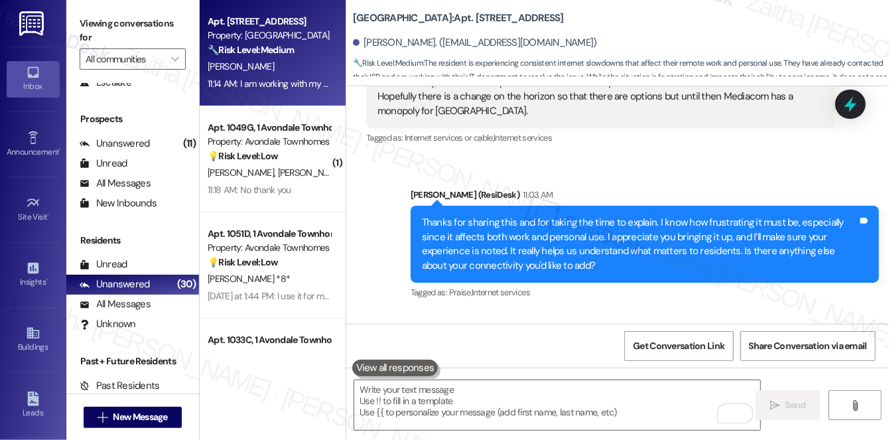
scroll to position [17982, 0]
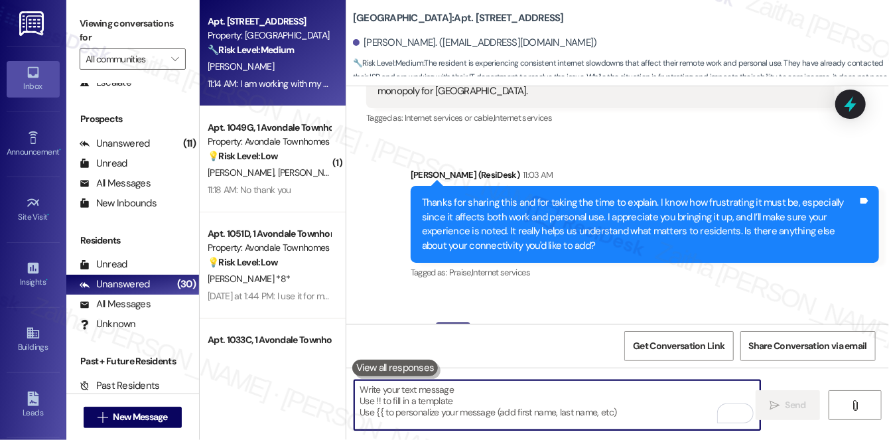
click at [467, 395] on textarea "To enrich screen reader interactions, please activate Accessibility in Grammarl…" at bounding box center [557, 405] width 406 height 50
paste textarea "Thanks again for sharing your experience, Eva. Hopefully things improve soon an…"
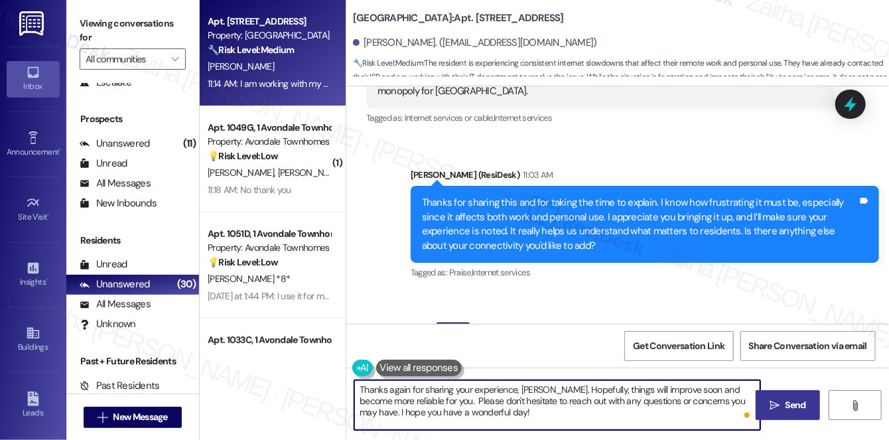
type textarea "Thanks again for sharing your experience, Eva. Hopefully, things will improve s…"
click at [790, 406] on span "Send" at bounding box center [796, 405] width 21 height 14
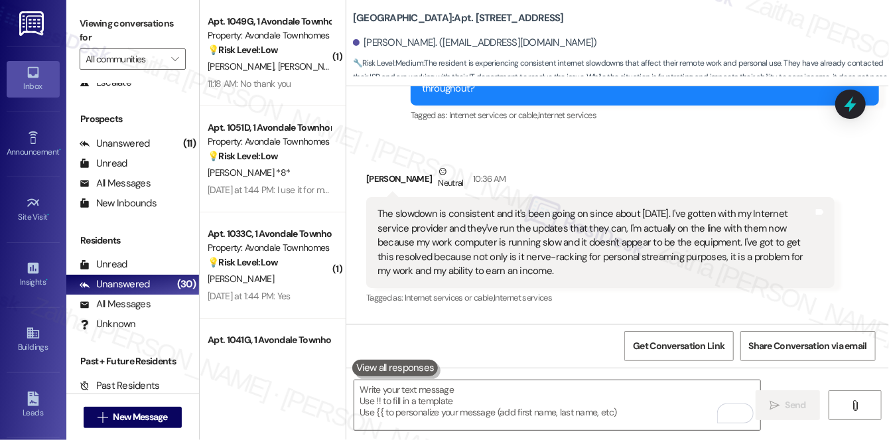
scroll to position [17620, 0]
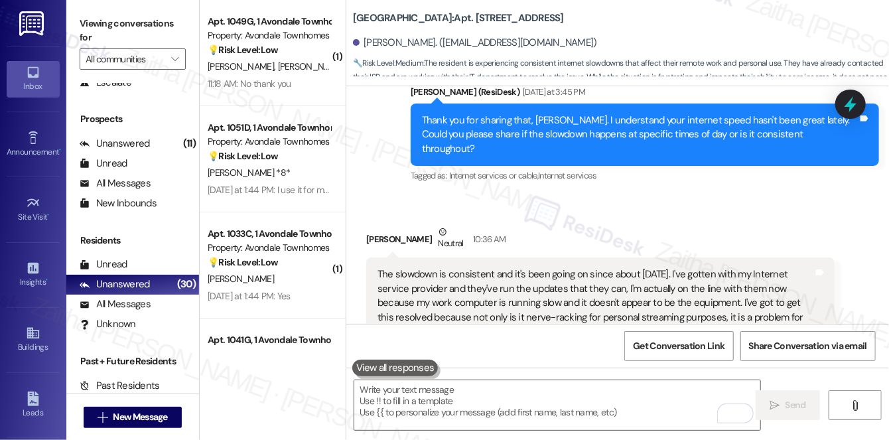
drag, startPoint x: 378, startPoint y: 158, endPoint x: 590, endPoint y: 228, distance: 224.3
click at [590, 257] on div "The slowdown is consistent and it's been going on since about 21 August. I've g…" at bounding box center [600, 302] width 468 height 91
copy div "The slowdown is consistent and it's been going on since about 21 August. I've g…"
click at [630, 271] on div "Received via SMS Eva Craig Neutral 10:36 AM The slowdown is consistent and it's…" at bounding box center [617, 347] width 543 height 305
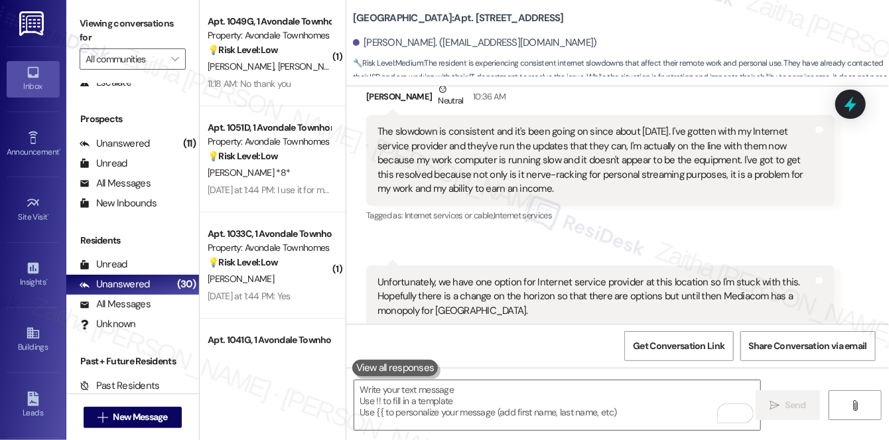
scroll to position [17801, 0]
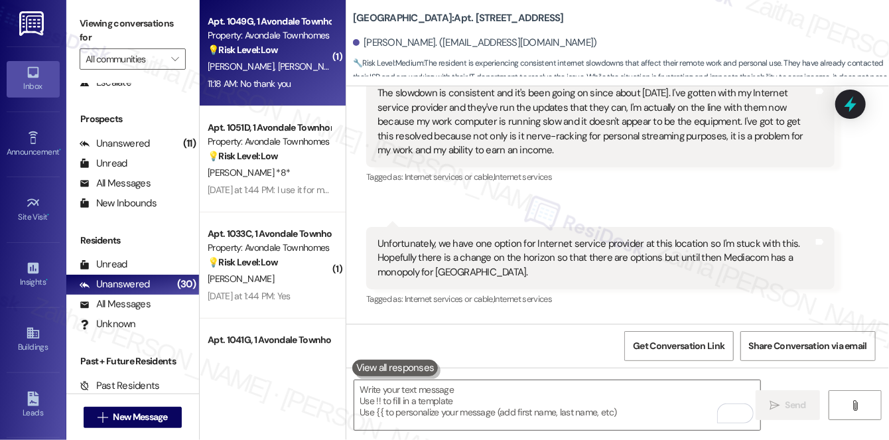
click at [307, 74] on div "B. Long-Hill A. Green" at bounding box center [268, 66] width 125 height 17
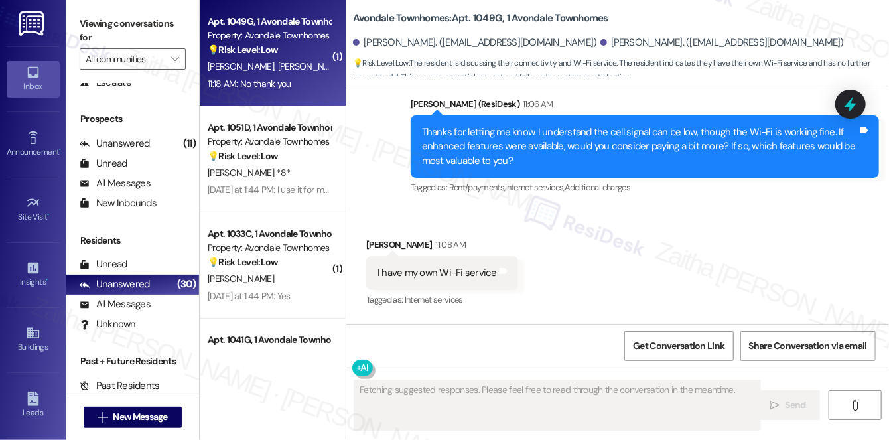
scroll to position [5032, 0]
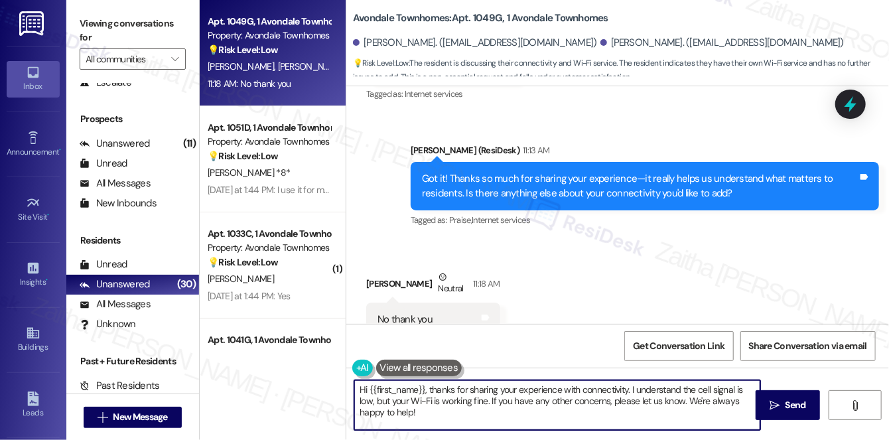
click at [366, 387] on textarea "Hi {{first_name}}, thanks for sharing your experience with connectivity. I unde…" at bounding box center [557, 405] width 406 height 50
drag, startPoint x: 480, startPoint y: 389, endPoint x: 494, endPoint y: 423, distance: 36.6
click at [494, 423] on textarea "You're welcome, {{first_name}}, thanks for sharing your experience with connect…" at bounding box center [557, 405] width 406 height 50
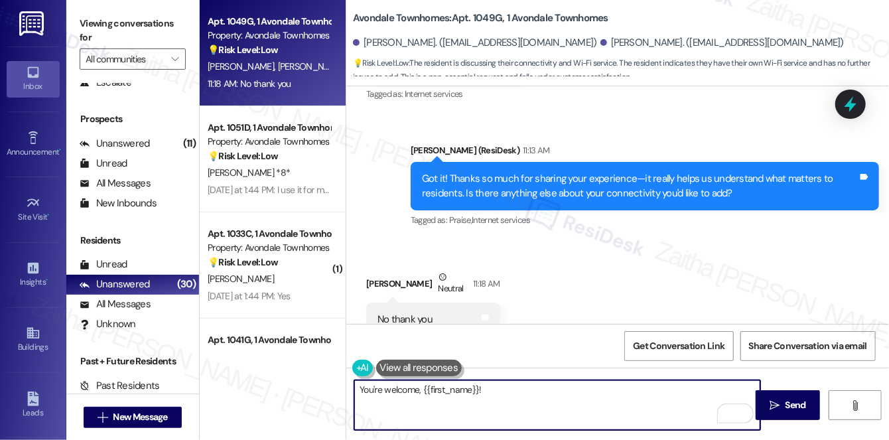
paste textarea "I appreciate you taking the time to"
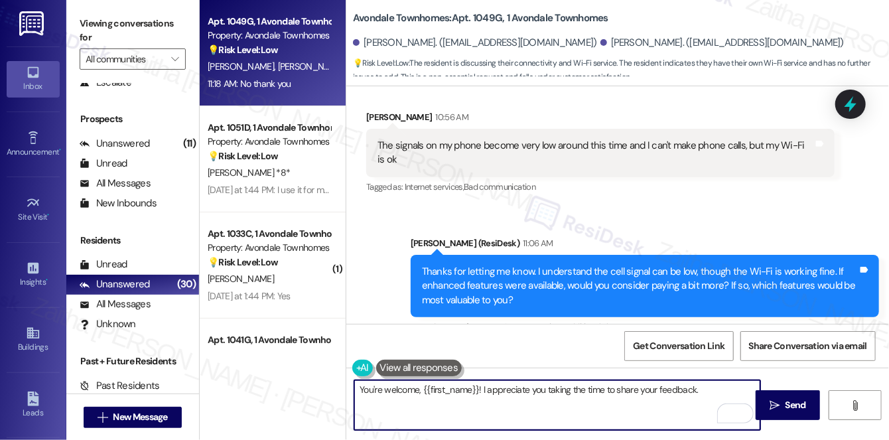
scroll to position [4610, 0]
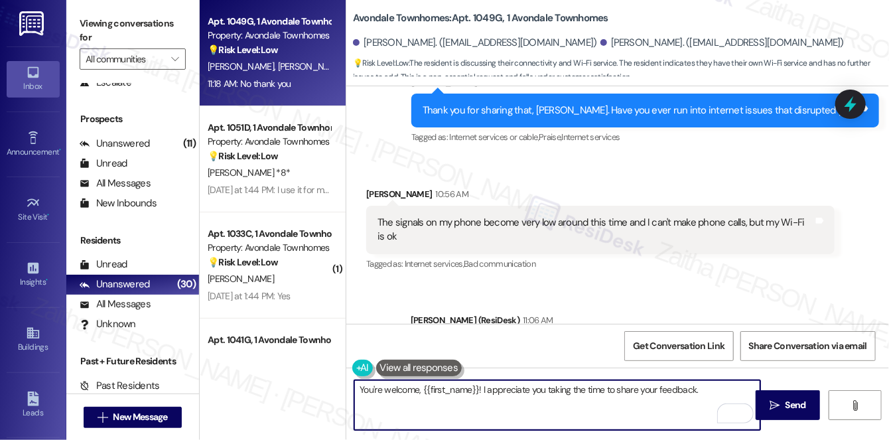
paste textarea "Please don't hesitate to reach out with any questions or concerns you may have.…"
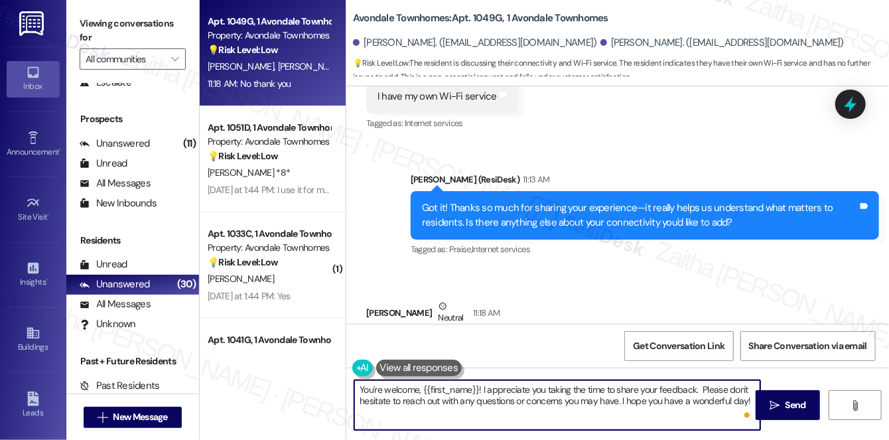
scroll to position [4973, 0]
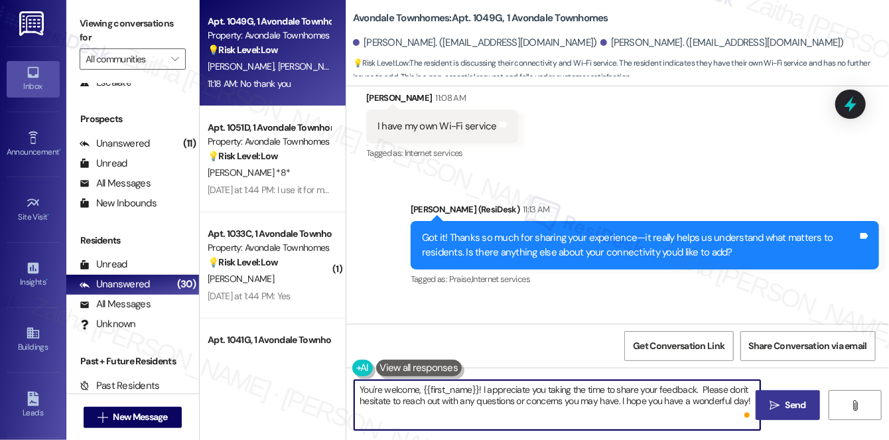
type textarea "You're welcome, {{first_name}}! I appreciate you taking the time to share your …"
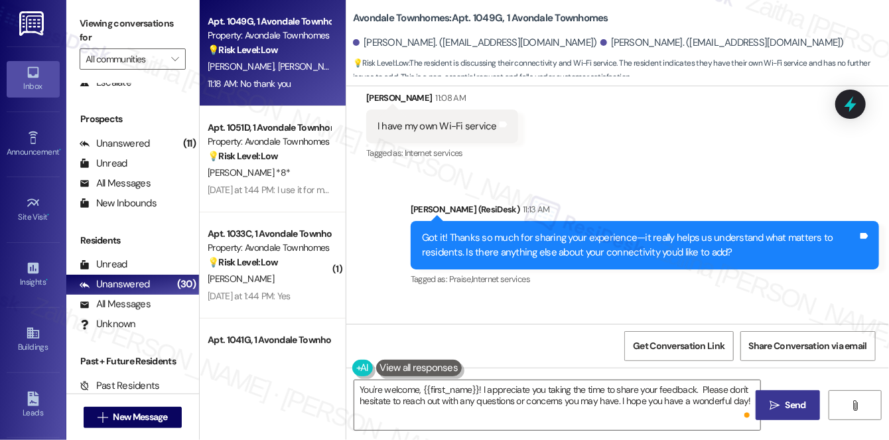
click at [788, 405] on span "Send" at bounding box center [796, 405] width 21 height 14
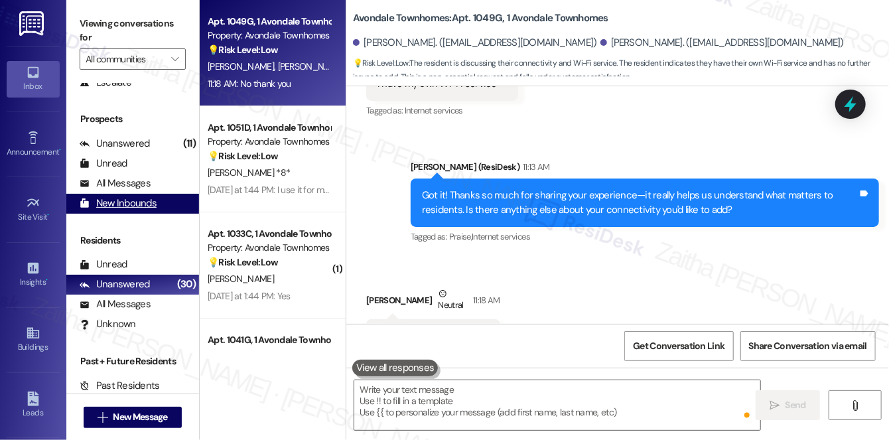
scroll to position [5032, 0]
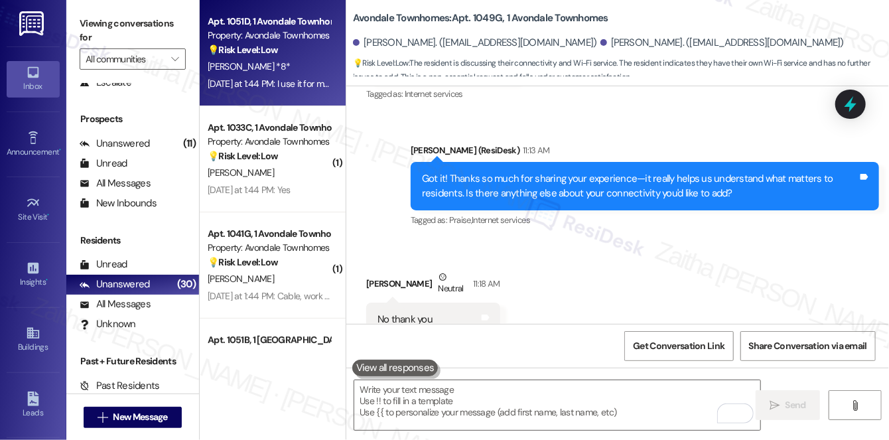
click at [267, 69] on div "[PERSON_NAME] *8*" at bounding box center [268, 66] width 125 height 17
type textarea "Fetching suggested responses. Please feel free to read through the conversation…"
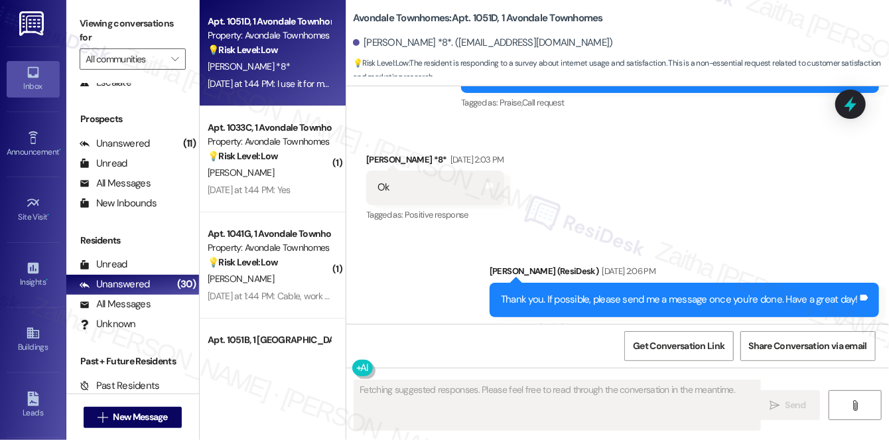
scroll to position [9780, 0]
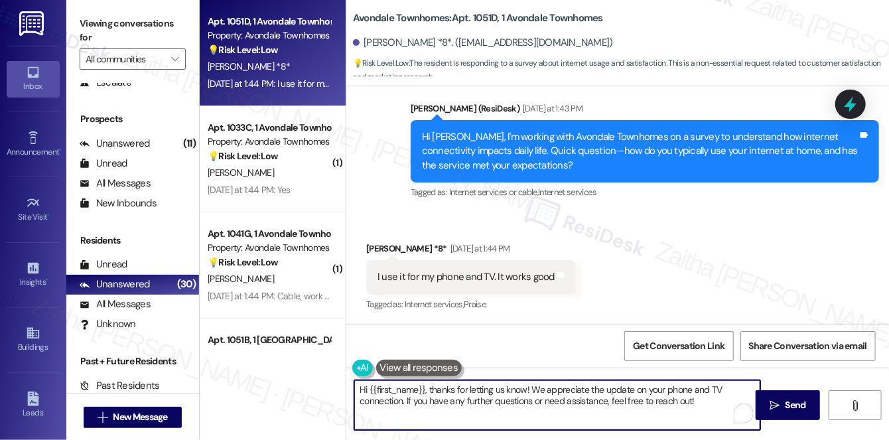
drag, startPoint x: 431, startPoint y: 387, endPoint x: 346, endPoint y: 384, distance: 85.0
click at [347, 387] on div "Hi {{first_name}}, thanks for letting us know! We appreciate the update on your…" at bounding box center [550, 404] width 407 height 51
type textarea "Thanks for letting us know! We appreciate the update on your phone and TV conne…"
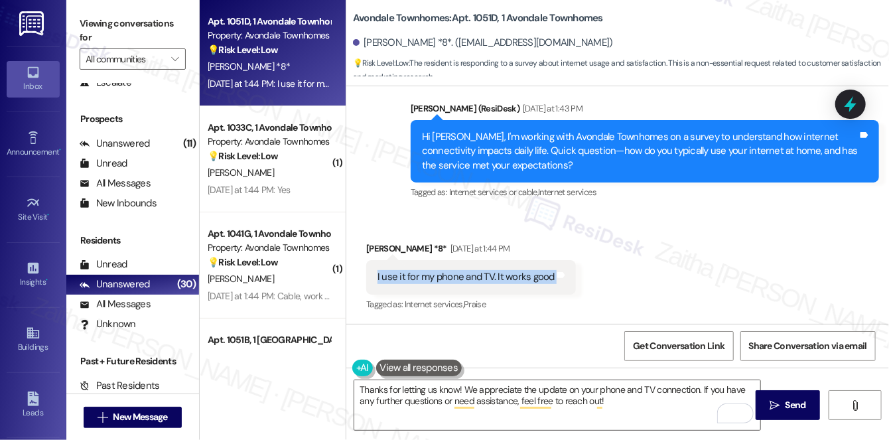
drag, startPoint x: 366, startPoint y: 276, endPoint x: 583, endPoint y: 276, distance: 216.3
click at [583, 276] on div "Received via SMS Tamika Brown *8* Yesterday at 1:44 PM I use it for my phone an…" at bounding box center [617, 268] width 543 height 112
copy div "I use it for my phone and TV. It works good Tags and notes"
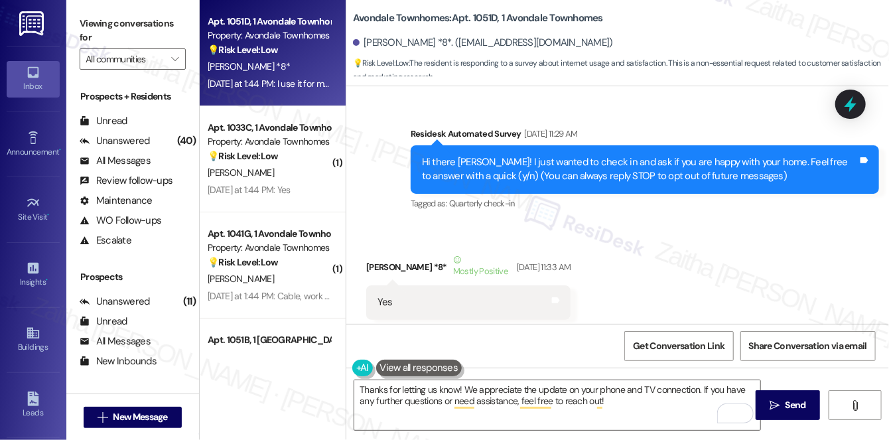
scroll to position [9780, 0]
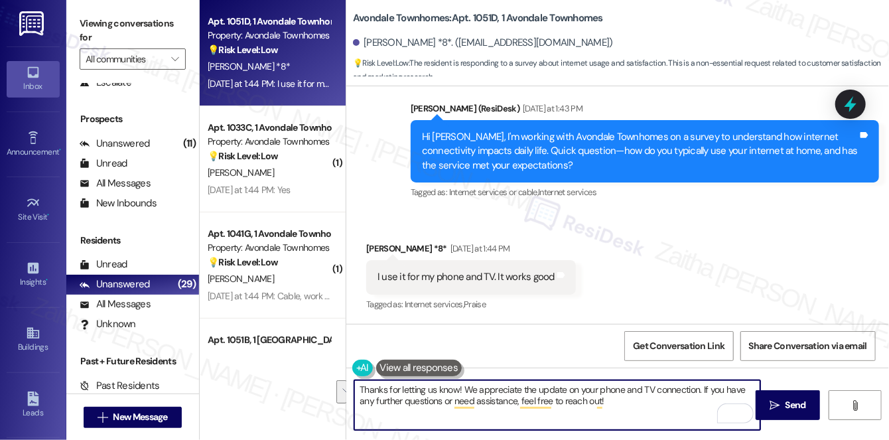
drag, startPoint x: 465, startPoint y: 387, endPoint x: 639, endPoint y: 413, distance: 175.6
click at [639, 413] on textarea "Thanks for letting us know! We appreciate the update on your phone and TV conne…" at bounding box center [557, 405] width 406 height 50
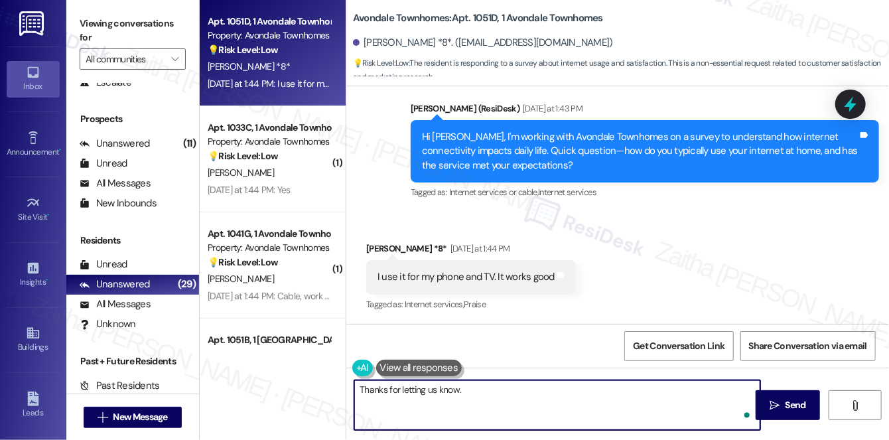
paste textarea "Glad to hear it’s working well for your phone and TV! Is there anything that co…"
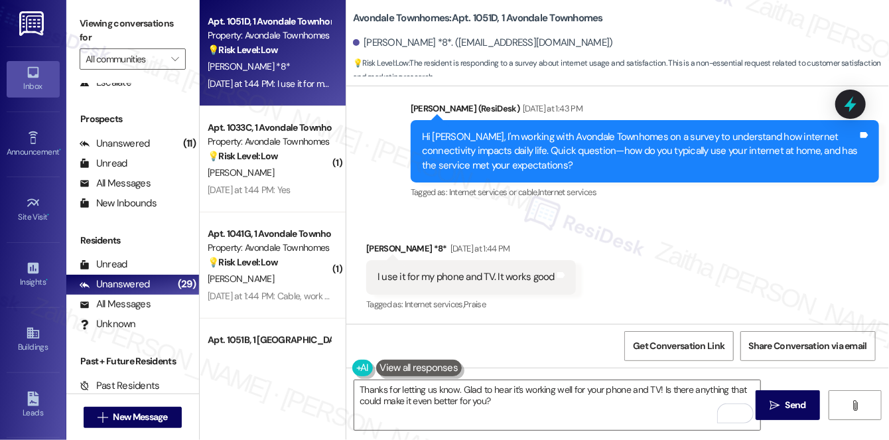
click at [377, 247] on div "[PERSON_NAME] *8* [DATE] at 1:44 PM" at bounding box center [471, 250] width 210 height 19
copy div "[PERSON_NAME]"
click at [456, 389] on textarea "Thanks for letting us know. Glad to hear it’s working well for your phone and T…" at bounding box center [557, 405] width 406 height 50
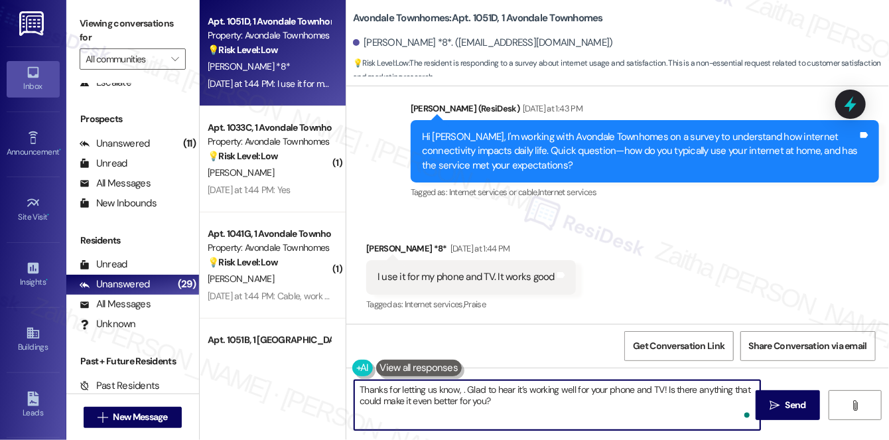
paste textarea "[PERSON_NAME]"
type textarea "Thanks for letting us know, [PERSON_NAME]. Glad to hear it’s working well for y…"
click at [793, 405] on span "Send" at bounding box center [796, 405] width 21 height 14
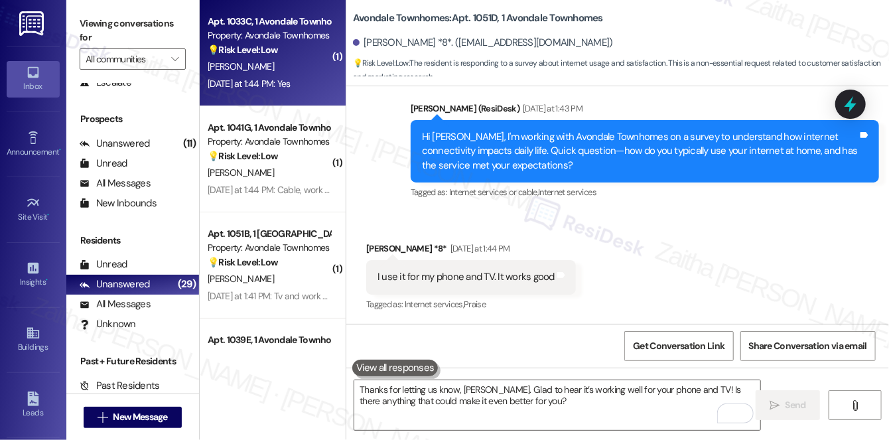
click at [305, 66] on div "[PERSON_NAME]" at bounding box center [268, 66] width 125 height 17
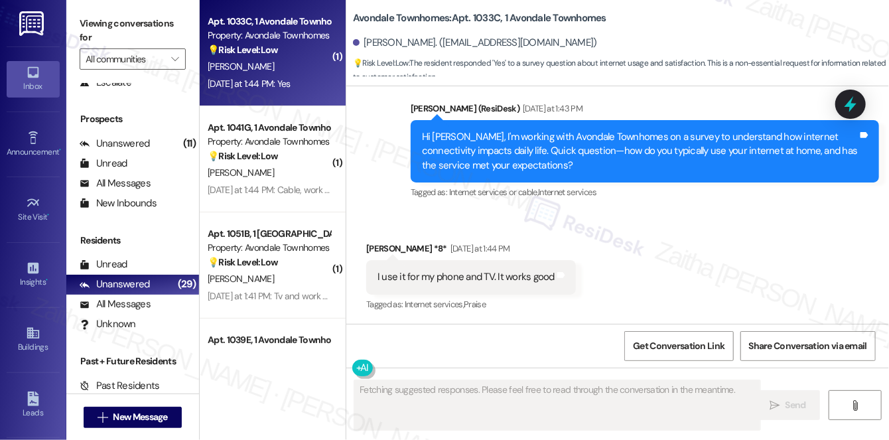
scroll to position [382, 0]
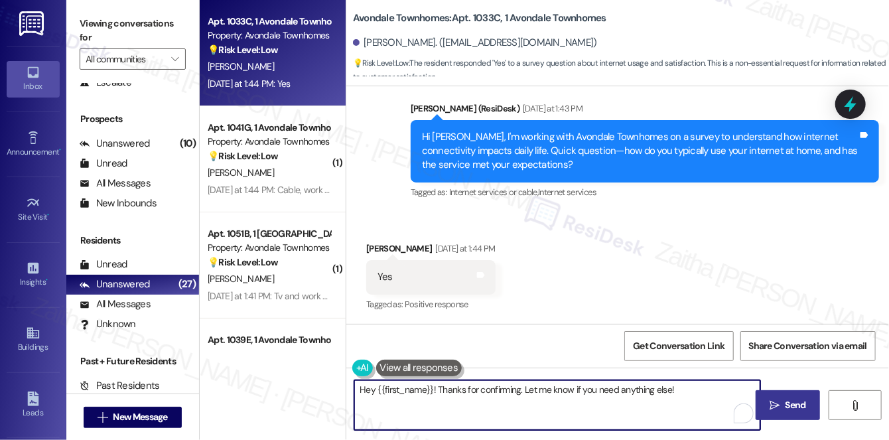
click at [437, 389] on textarea "Hey {{first_name}}! Thanks for confirming. Let me know if you need anything els…" at bounding box center [557, 405] width 406 height 50
click at [435, 388] on textarea "Hey {{first_name}}! Thanks for confirming. Let me know if you need anything els…" at bounding box center [557, 405] width 406 height 50
click at [405, 387] on textarea "Hey {{first_name}}! Thanks for confirming. Let me know if you need anything els…" at bounding box center [557, 405] width 406 height 50
drag, startPoint x: 435, startPoint y: 386, endPoint x: 329, endPoint y: 379, distance: 106.4
click at [329, 379] on div "Apt. 1033C, 1 Avondale Townhomes Property: Avondale Townhomes 💡 Risk Level: Low…" at bounding box center [544, 220] width 689 height 440
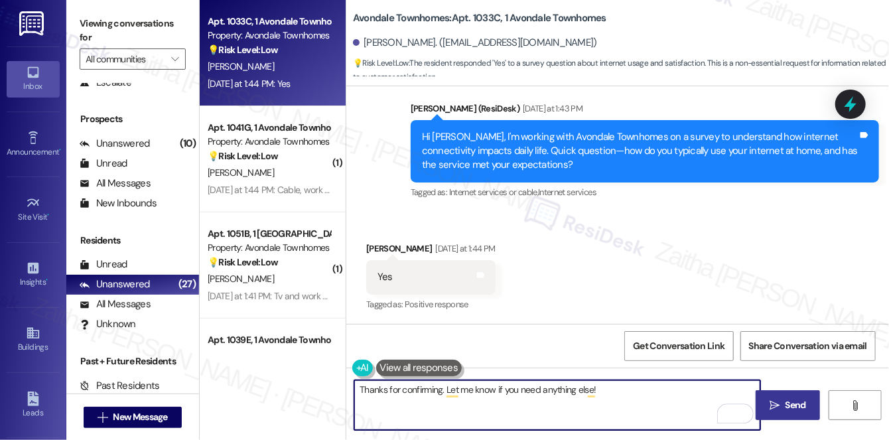
click at [375, 248] on div "[PERSON_NAME] [DATE] at 1:44 PM" at bounding box center [430, 250] width 129 height 19
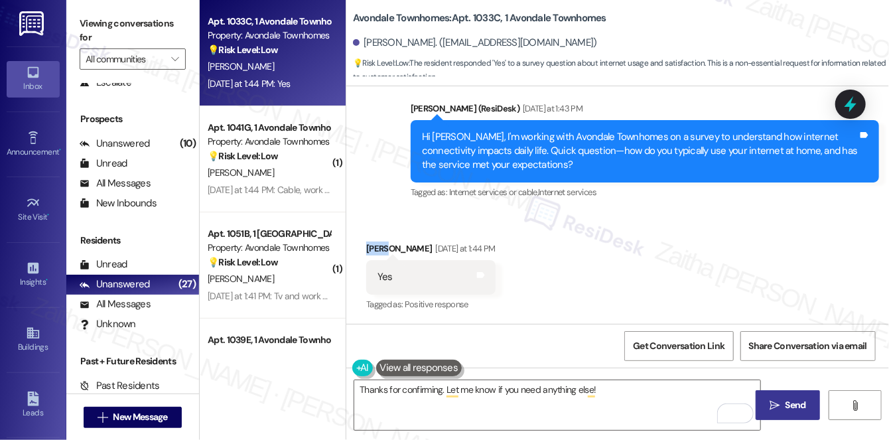
click at [375, 248] on div "[PERSON_NAME] [DATE] at 1:44 PM" at bounding box center [430, 250] width 129 height 19
copy div "[PERSON_NAME]"
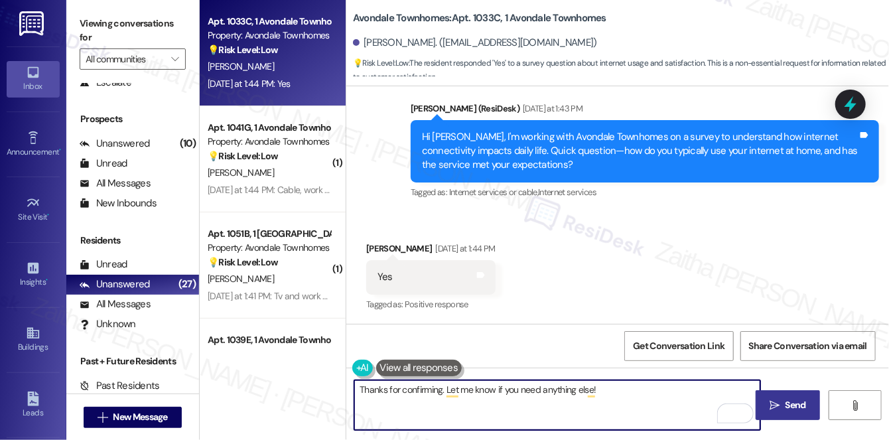
click at [441, 388] on textarea "Thanks for confirming. Let me know if you need anything else!" at bounding box center [557, 405] width 406 height 50
paste textarea "[PERSON_NAME]"
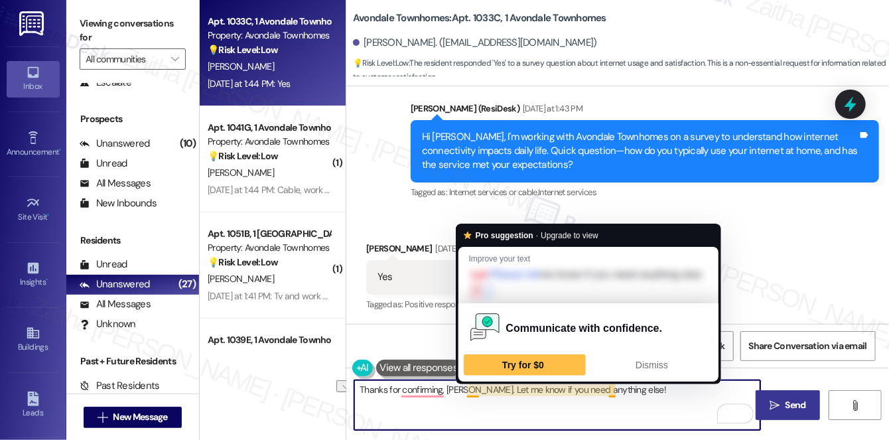
drag, startPoint x: 467, startPoint y: 385, endPoint x: 655, endPoint y: 391, distance: 188.5
click at [655, 391] on textarea "Thanks for confirming, [PERSON_NAME]. Let me know if you need anything else!" at bounding box center [557, 405] width 406 height 50
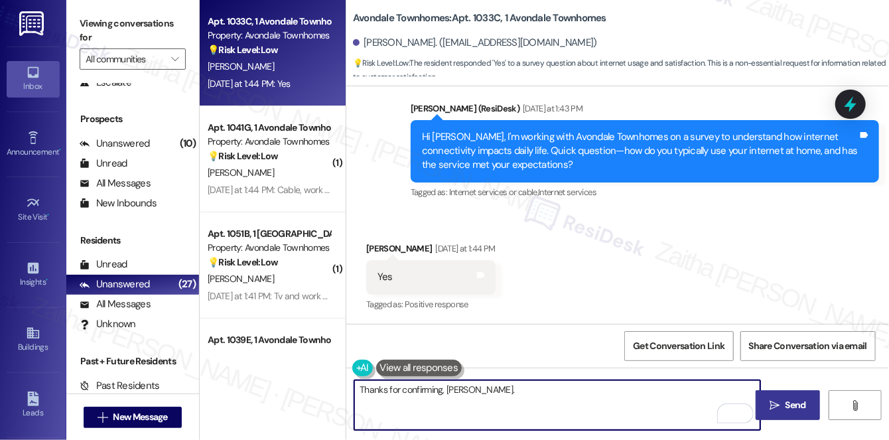
paste textarea "Is there anything that would make it even better?"
type textarea "Thanks for confirming, [PERSON_NAME]. Is there anything that would make it even…"
click at [791, 407] on span "Send" at bounding box center [796, 405] width 21 height 14
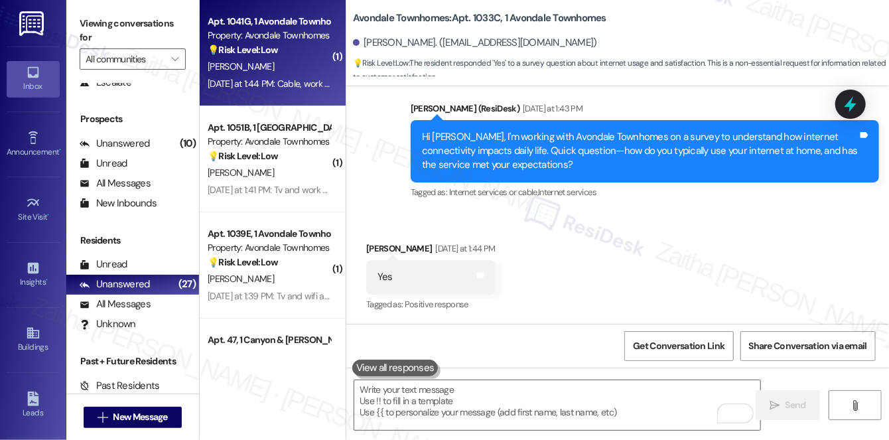
click at [285, 67] on div "[PERSON_NAME]" at bounding box center [268, 66] width 125 height 17
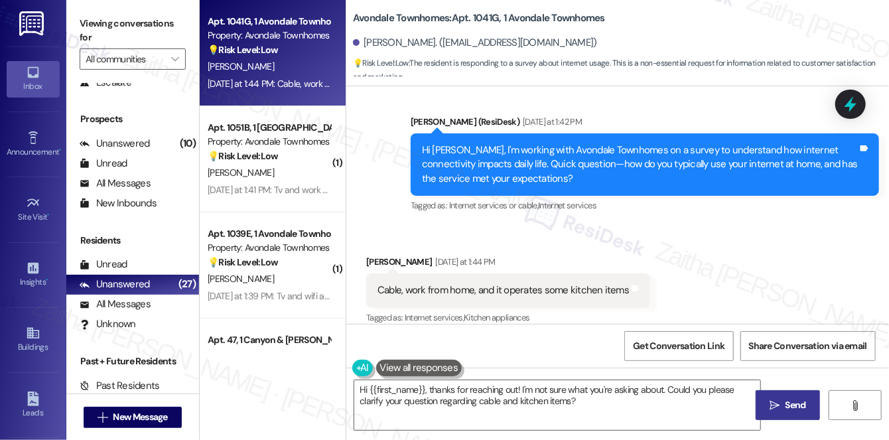
scroll to position [6684, 0]
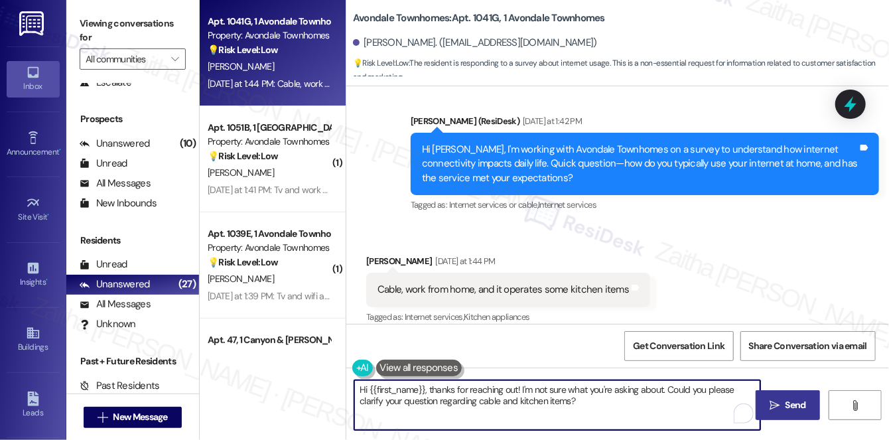
drag, startPoint x: 515, startPoint y: 387, endPoint x: 357, endPoint y: 391, distance: 157.9
click at [357, 391] on textarea "Hi {{first_name}}, thanks for reaching out! I'm not sure what you're asking abo…" at bounding box center [557, 405] width 406 height 50
click at [377, 254] on div "[PERSON_NAME] [DATE] at 1:44 PM" at bounding box center [508, 263] width 284 height 19
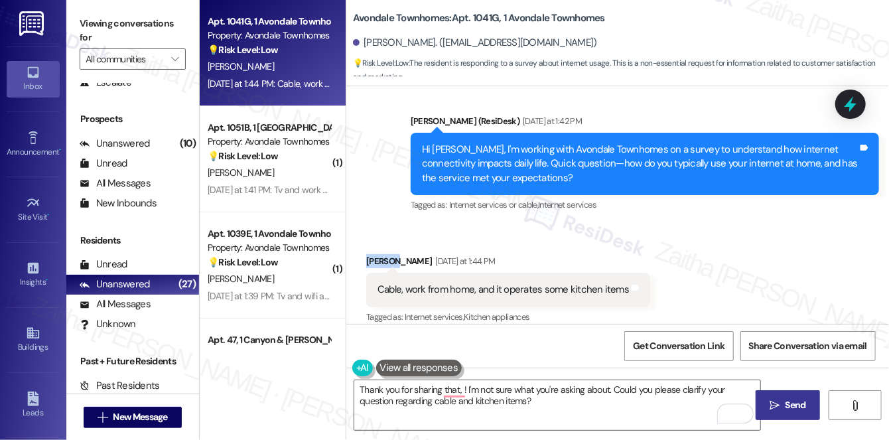
click at [377, 254] on div "[PERSON_NAME] [DATE] at 1:44 PM" at bounding box center [508, 263] width 284 height 19
copy div "[PERSON_NAME]"
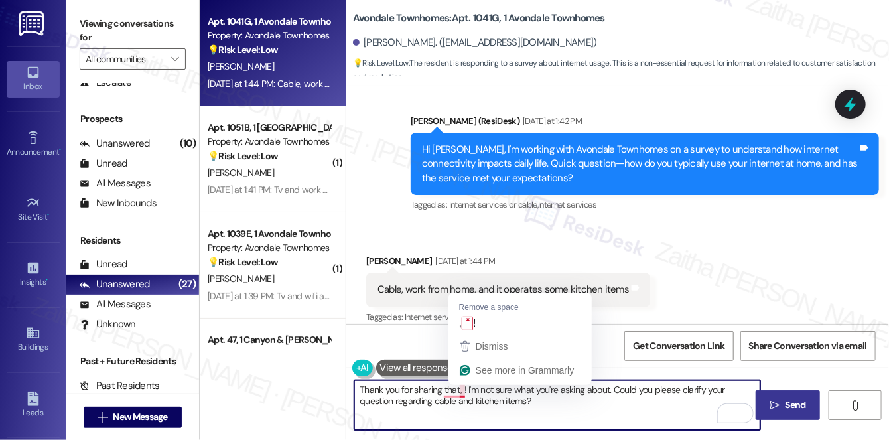
click at [461, 384] on textarea "Thank you for sharing that, ! I'm not sure what you're asking about. Could you …" at bounding box center [557, 405] width 406 height 50
paste textarea "[PERSON_NAME]"
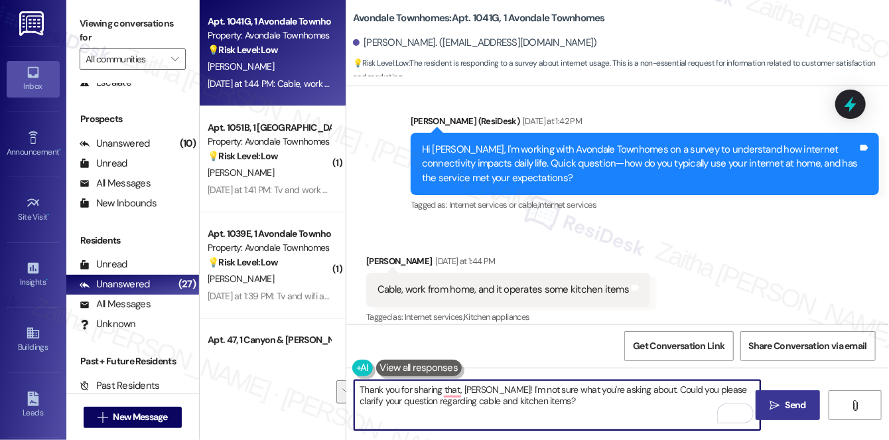
drag, startPoint x: 502, startPoint y: 389, endPoint x: 563, endPoint y: 404, distance: 62.3
click at [563, 404] on textarea "Thank you for sharing that, [PERSON_NAME]! I'm not sure what you're asking abou…" at bounding box center [557, 405] width 406 height 50
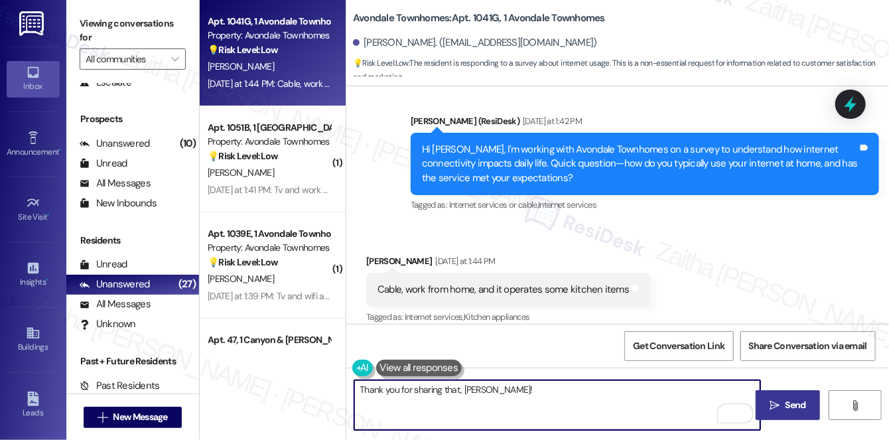
type textarea "Thank you for sharing that, [PERSON_NAME]!"
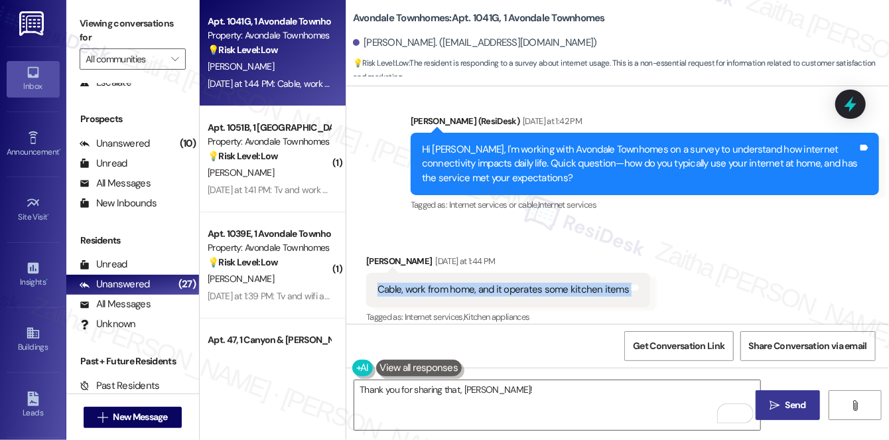
drag, startPoint x: 372, startPoint y: 272, endPoint x: 626, endPoint y: 289, distance: 255.3
click at [628, 289] on div "Cable, work from home, and it operates some kitchen items Tags and notes" at bounding box center [508, 290] width 284 height 34
click at [626, 289] on div "Cable, work from home, and it operates some kitchen items Tags and notes" at bounding box center [508, 290] width 284 height 34
copy div "Cable, work from home, and it operates some kitchen items Tags and notes"
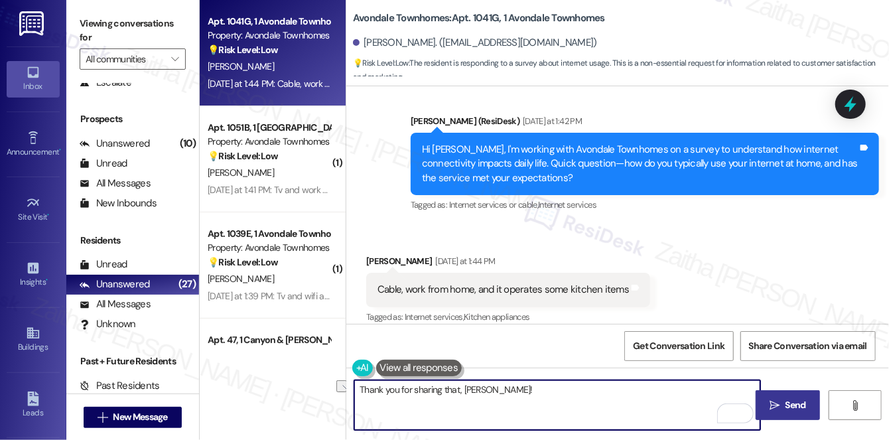
drag, startPoint x: 506, startPoint y: 387, endPoint x: 352, endPoint y: 393, distance: 154.0
click at [352, 394] on div "Thank you for sharing that, Edward!" at bounding box center [550, 404] width 407 height 51
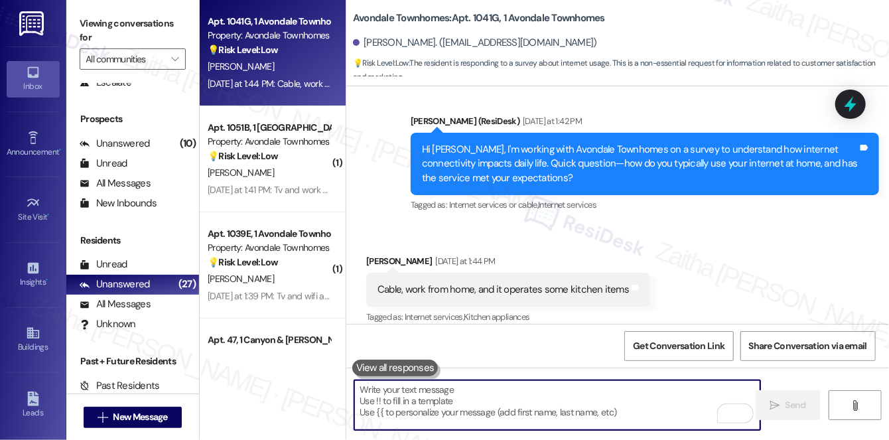
paste textarea "Thanks for sharing that—it’s helpful to know you use the connection for cable, …"
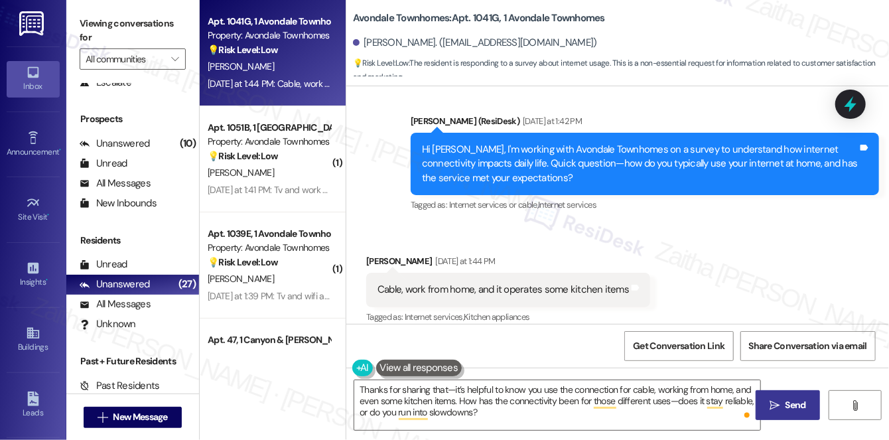
click at [373, 254] on div "Edward Campbell Yesterday at 1:44 PM" at bounding box center [508, 263] width 284 height 19
copy div "Edward"
click at [454, 388] on textarea "Thanks for sharing that—it’s helpful to know you use the connection for cable, …" at bounding box center [557, 405] width 406 height 50
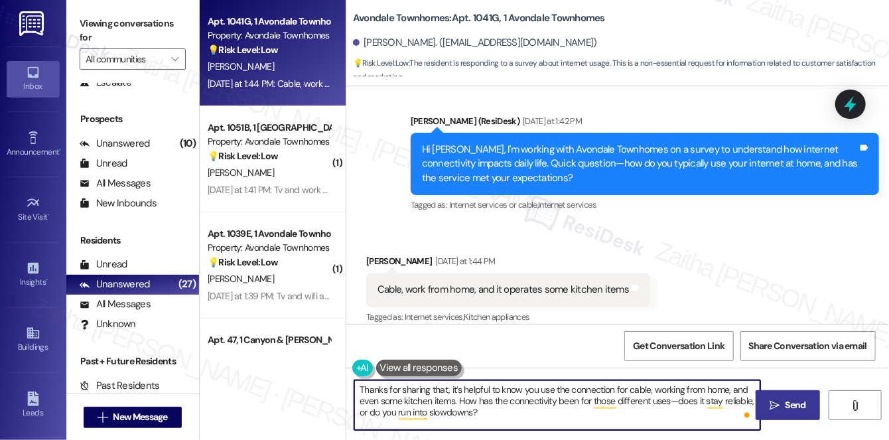
paste textarea "Edward"
type textarea "Thanks for sharing that, Edward. It’s helpful to know you use the connection fo…"
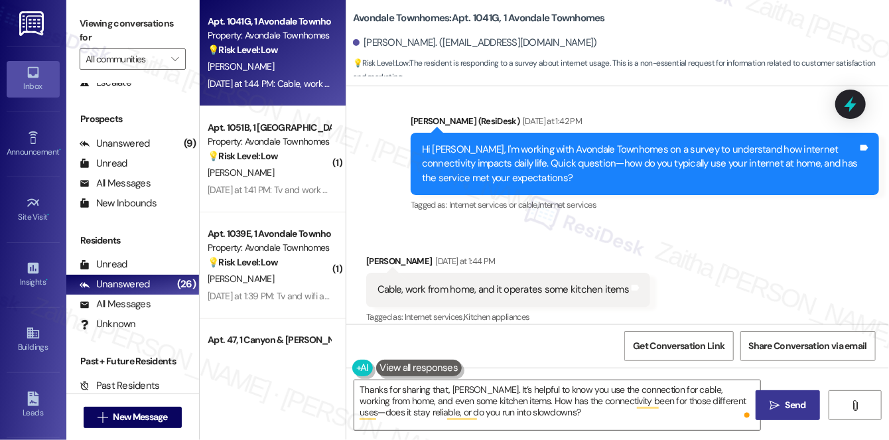
click at [801, 407] on span "Send" at bounding box center [796, 405] width 21 height 14
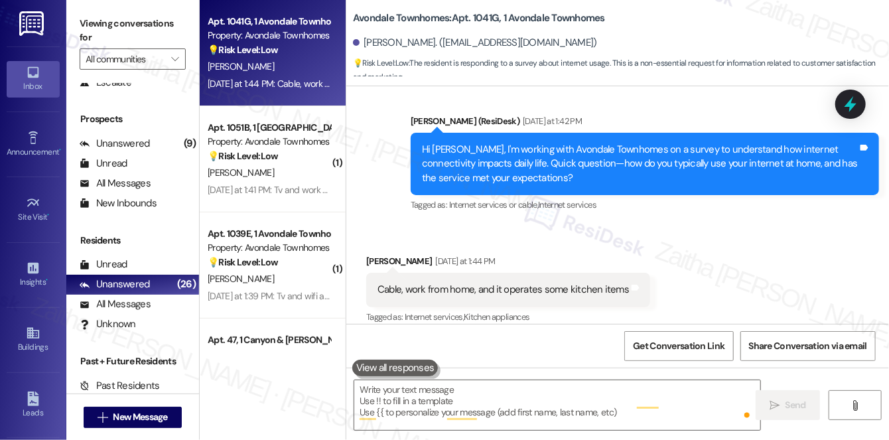
scroll to position [6684, 0]
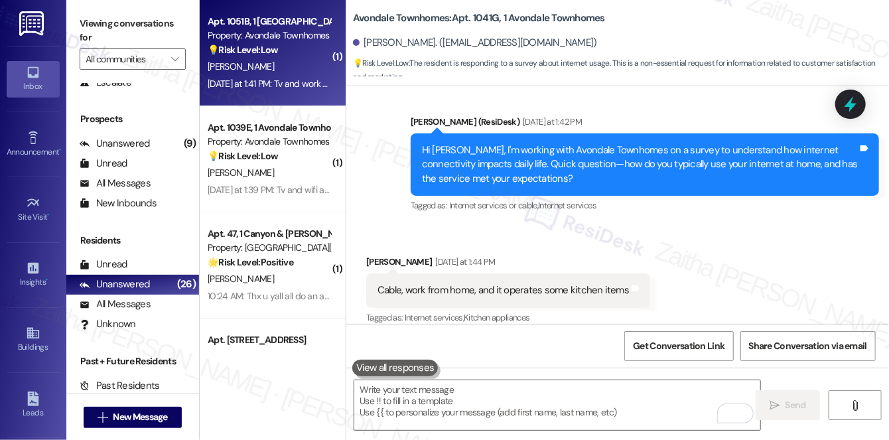
click at [292, 74] on div "[PERSON_NAME]" at bounding box center [268, 66] width 125 height 17
type textarea "Fetching suggested responses. Please feel free to read through the conversation…"
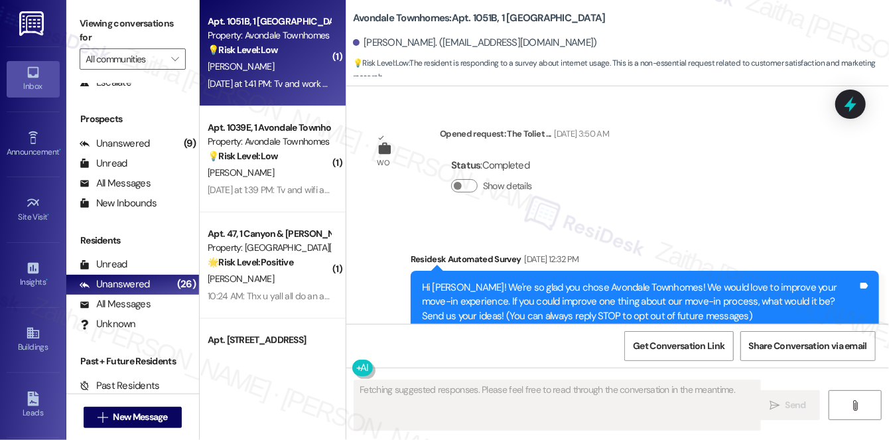
scroll to position [17039, 0]
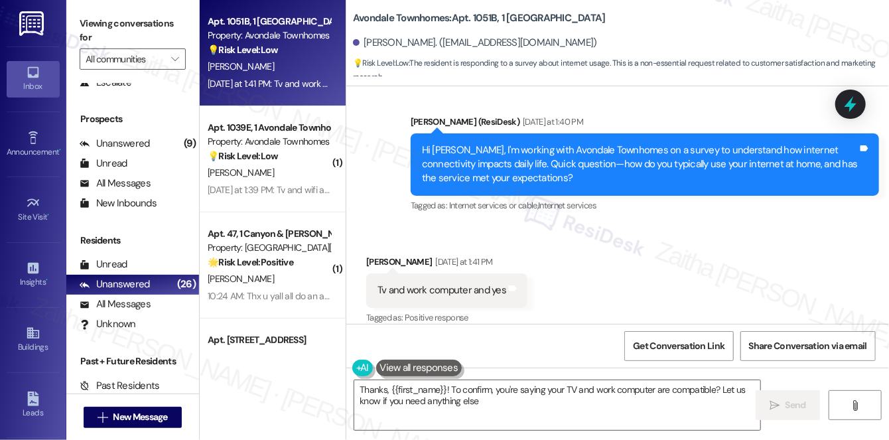
type textarea "Thanks, {{first_name}}! To confirm, you're saying your TV and work computer are…"
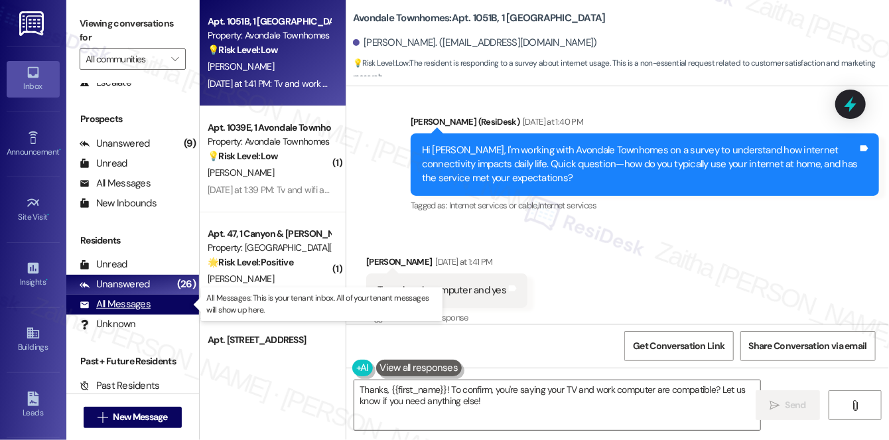
click at [116, 302] on div "All Messages" at bounding box center [115, 304] width 71 height 14
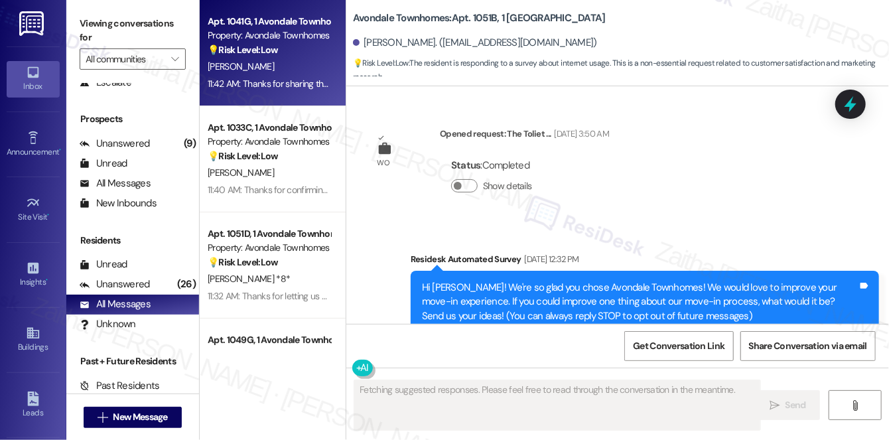
type textarea "Fetching suggested responses. Please feel free to read through the conversation…"
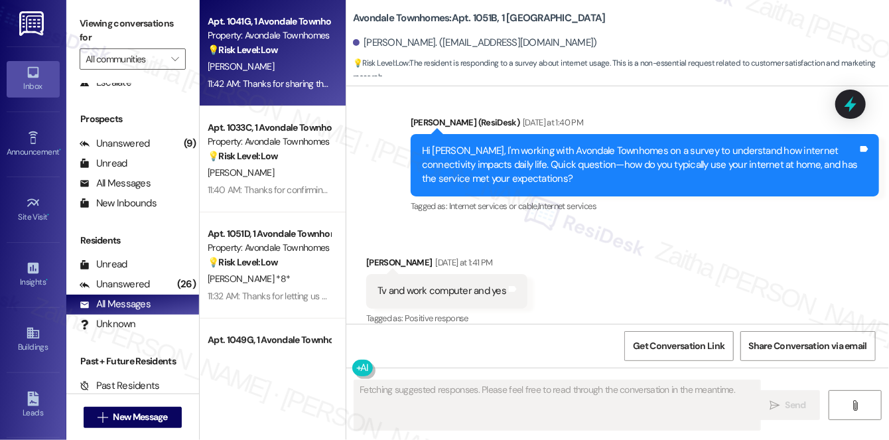
click at [309, 65] on div "E. Campbell" at bounding box center [268, 66] width 125 height 17
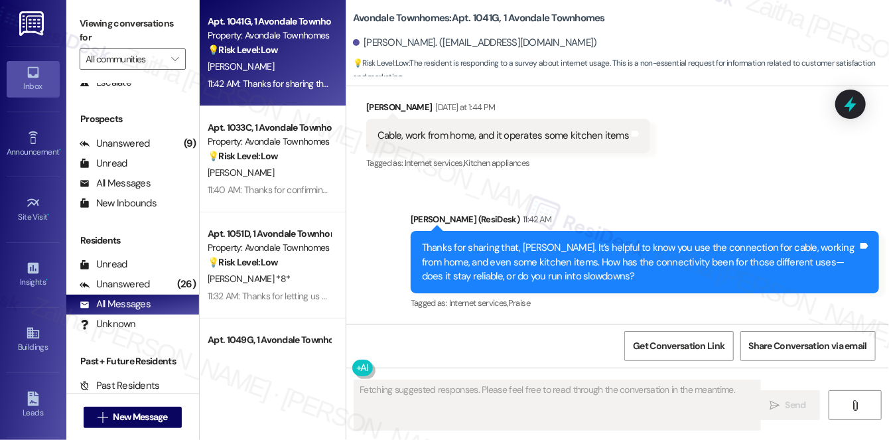
scroll to position [6825, 0]
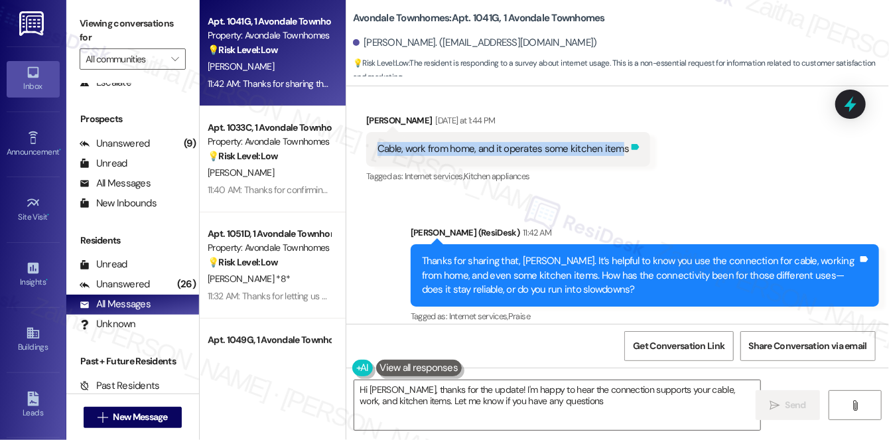
type textarea "Hi Edward, thanks for the update! I'm happy to hear the connection supports you…"
drag, startPoint x: 369, startPoint y: 135, endPoint x: 624, endPoint y: 147, distance: 255.7
click at [624, 147] on div "Cable, work from home, and it operates some kitchen items Tags and notes" at bounding box center [508, 149] width 284 height 34
copy div "Cable, work from home, and it operates some kitchen items Tags and notes"
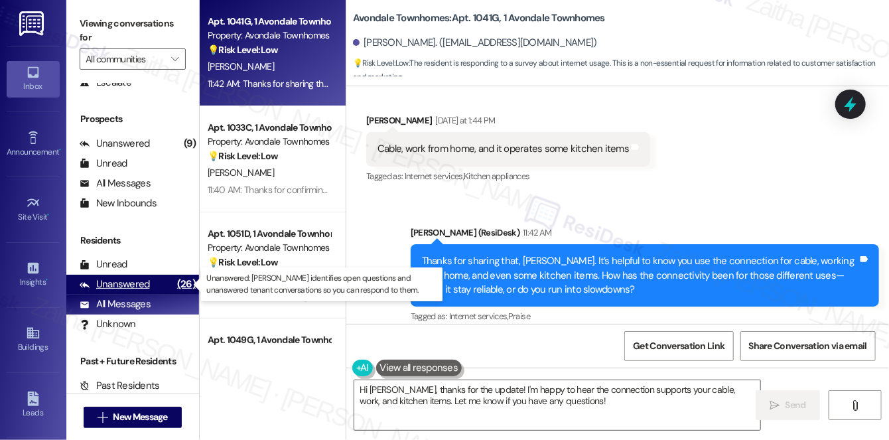
click at [117, 285] on div "Unanswered" at bounding box center [115, 284] width 70 height 14
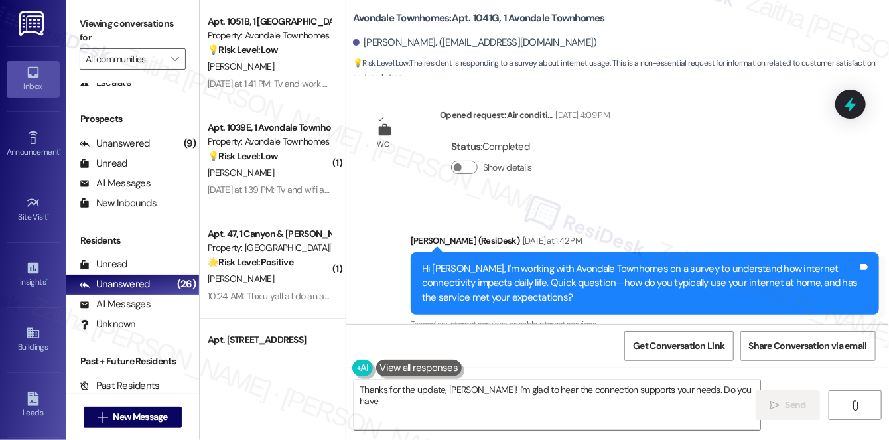
scroll to position [6684, 0]
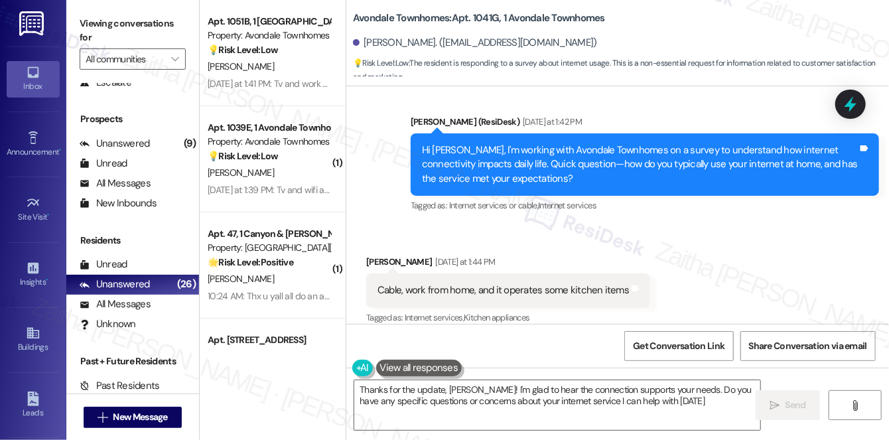
type textarea "Thanks for the update, Edward! I'm glad to hear the connection supports your ne…"
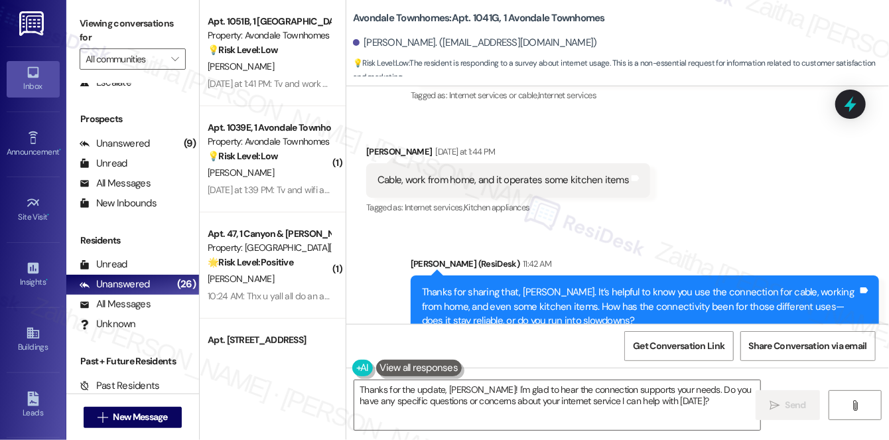
scroll to position [6804, 0]
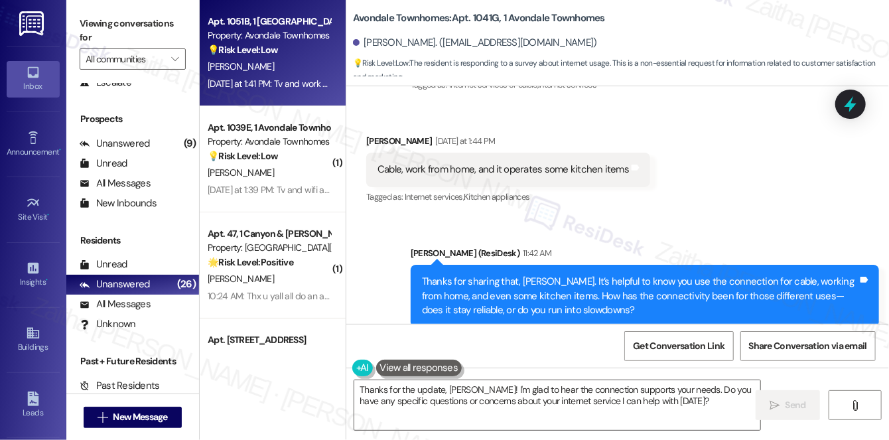
click at [308, 48] on div "💡 Risk Level: Low The resident is responding to a survey about internet usage. …" at bounding box center [269, 50] width 123 height 14
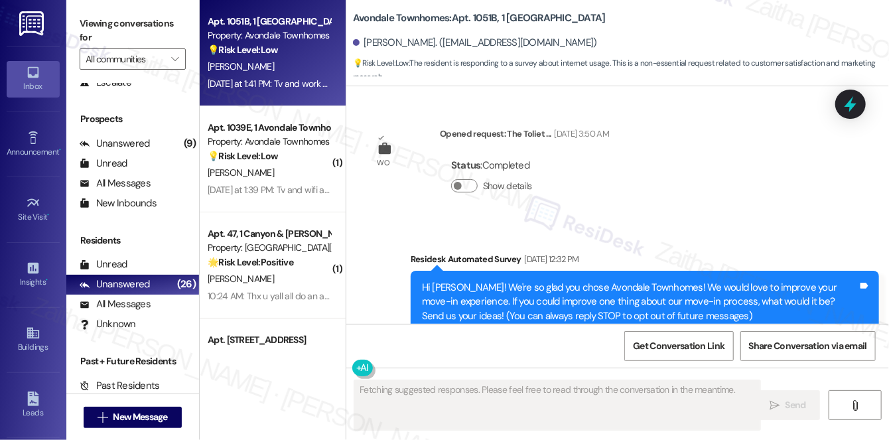
scroll to position [17038, 0]
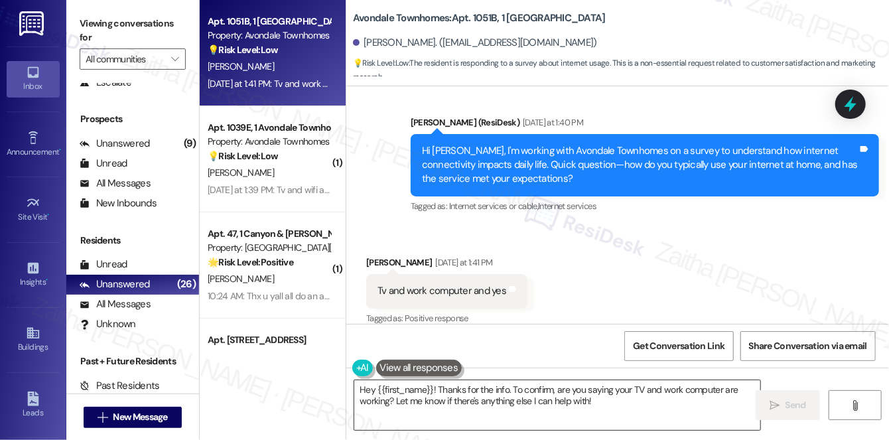
click at [439, 387] on textarea "Hey {{first_name}}! Thanks for the info. To confirm, are you saying your TV and…" at bounding box center [557, 405] width 406 height 50
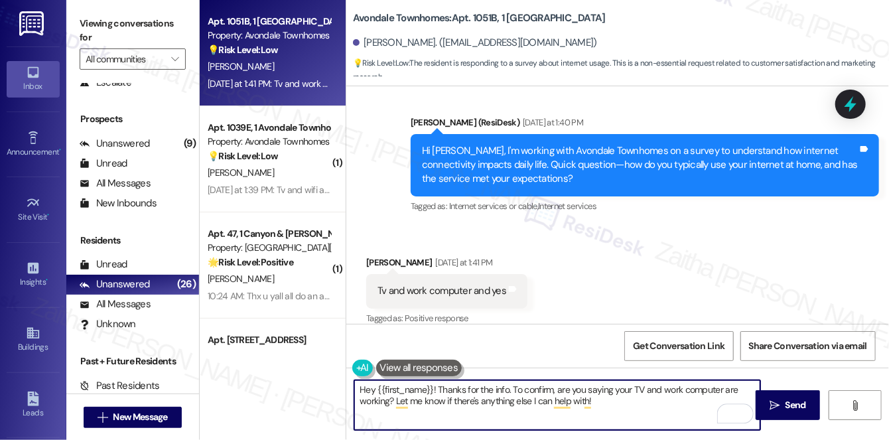
drag, startPoint x: 439, startPoint y: 385, endPoint x: 359, endPoint y: 383, distance: 79.7
click at [359, 383] on textarea "Hey {{first_name}}! Thanks for the info. To confirm, are you saying your TV and…" at bounding box center [557, 405] width 406 height 50
drag, startPoint x: 436, startPoint y: 387, endPoint x: 533, endPoint y: 409, distance: 99.2
click at [533, 409] on textarea "Thanks for the info. To confirm, are you saying your TV and work computer are w…" at bounding box center [557, 405] width 406 height 50
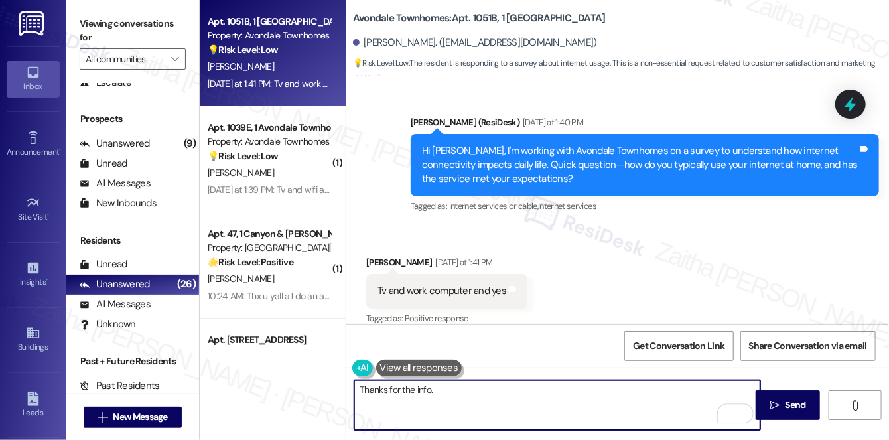
type textarea "Thanks for the info."
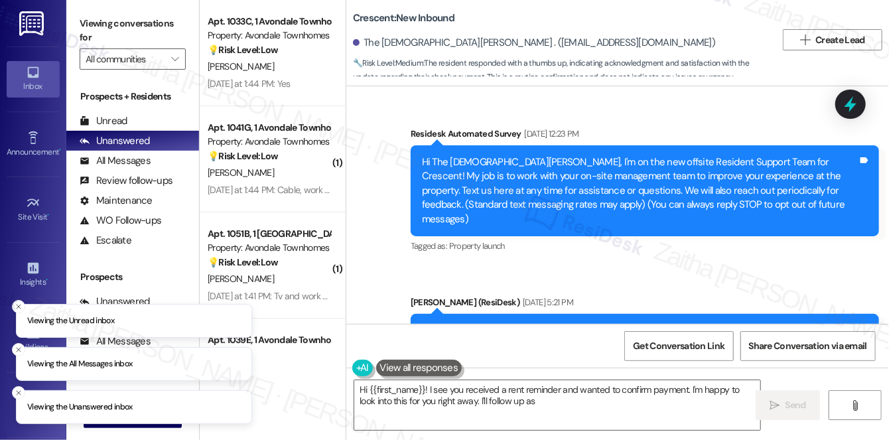
scroll to position [3260, 0]
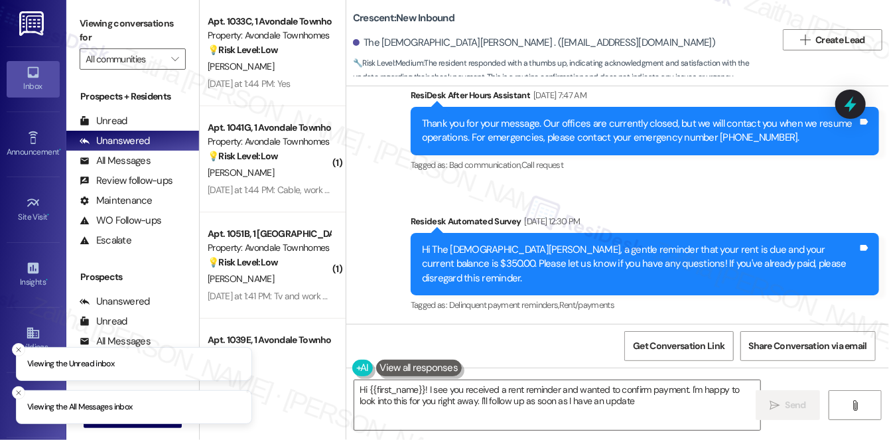
type textarea "Hi {{first_name}}! I see you received a rent reminder and wanted to confirm pay…"
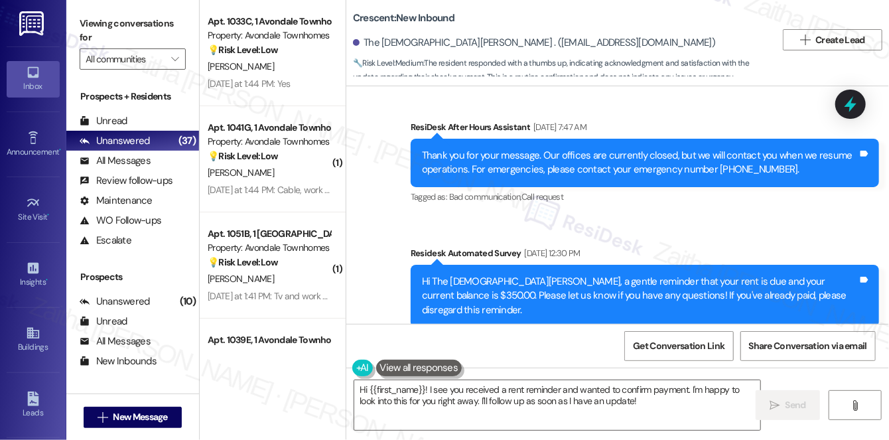
scroll to position [3200, 0]
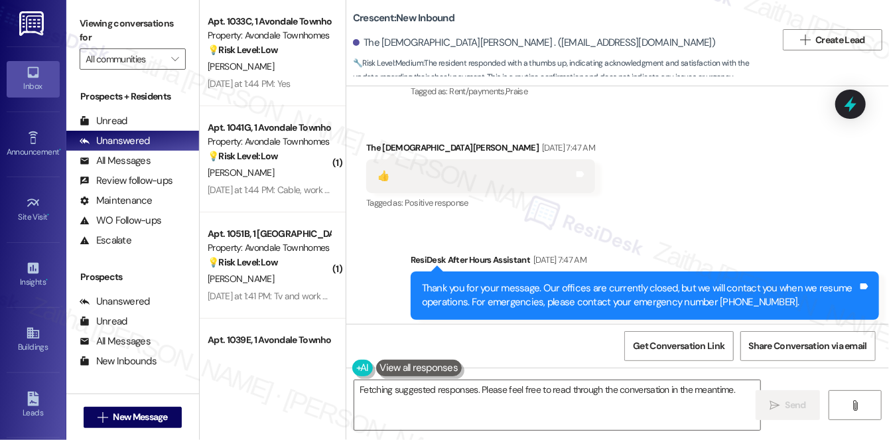
scroll to position [3080, 0]
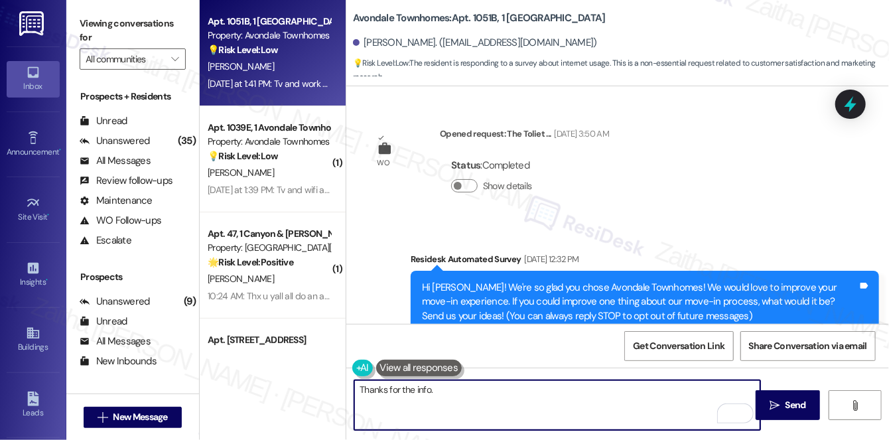
scroll to position [17038, 0]
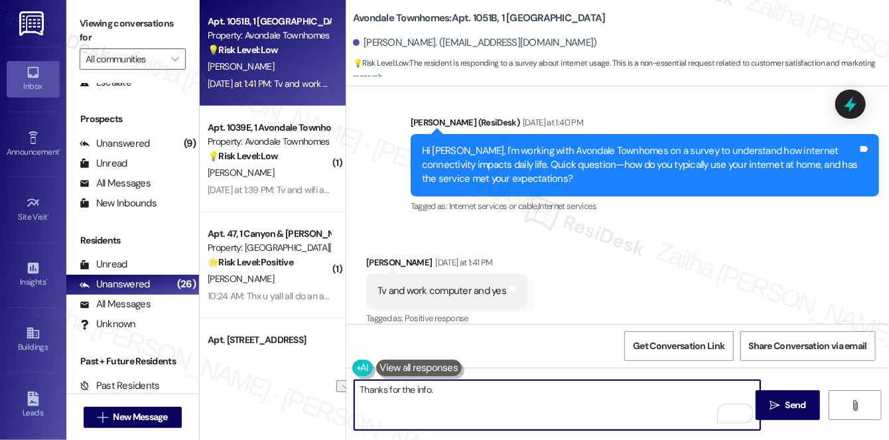
drag, startPoint x: 452, startPoint y: 397, endPoint x: 343, endPoint y: 389, distance: 109.7
click at [343, 389] on div "Apt. 1051B, 1 Avondale Townhomes Property: Avondale Townhomes 💡 Risk Level: Low…" at bounding box center [544, 220] width 689 height 440
paste textarea "sharing that—it’s helpful to know you use the connection for cable, working fro…"
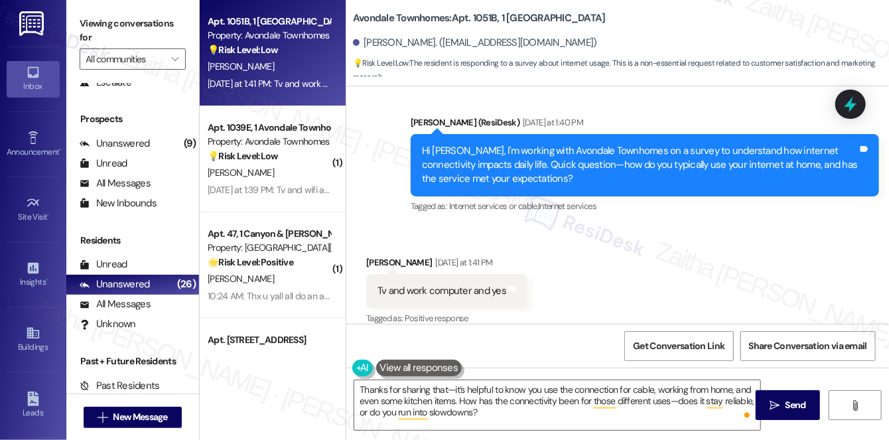
click at [376, 255] on div "[PERSON_NAME] [DATE] at 1:41 PM" at bounding box center [446, 264] width 161 height 19
copy div "[PERSON_NAME]"
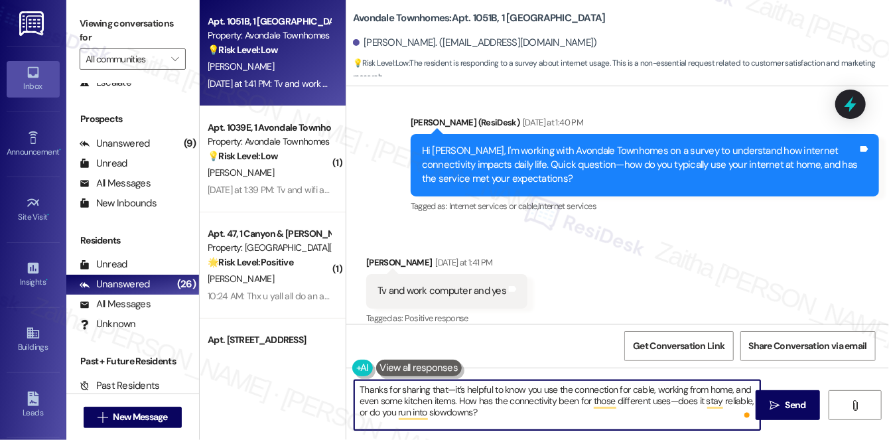
click at [446, 385] on textarea "Thanks for sharing that—it’s helpful to know you use the connection for cable, …" at bounding box center [557, 405] width 406 height 50
paste textarea "[PERSON_NAME]"
drag, startPoint x: 640, startPoint y: 387, endPoint x: 679, endPoint y: 384, distance: 39.3
click at [679, 384] on textarea "Thanks for sharing that, [PERSON_NAME]. It’s helpful to know you use the connec…" at bounding box center [557, 405] width 406 height 50
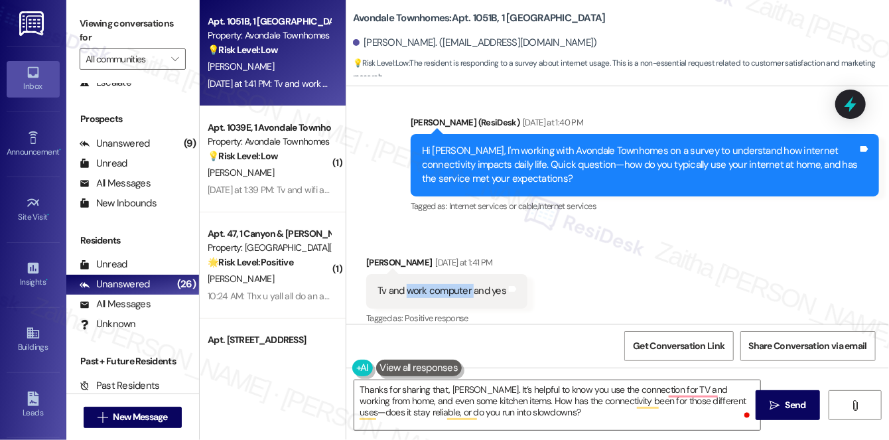
drag, startPoint x: 405, startPoint y: 275, endPoint x: 474, endPoint y: 280, distance: 68.5
click at [474, 284] on div "Tv and work computer and yes" at bounding box center [442, 291] width 129 height 14
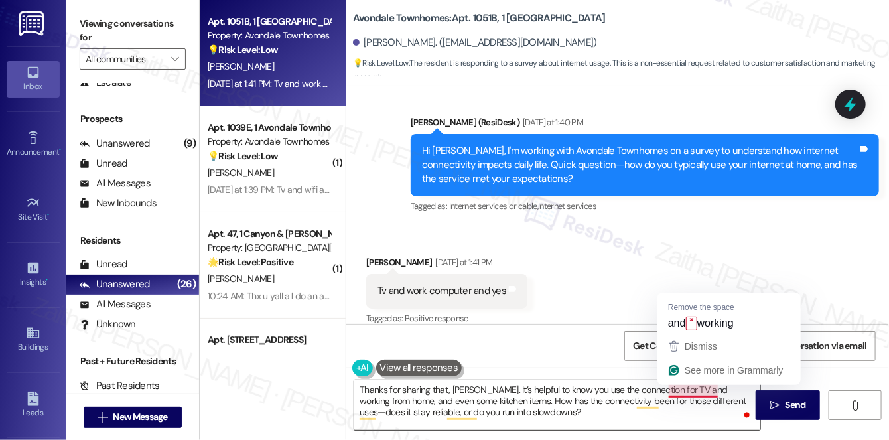
click at [676, 387] on textarea "Thanks for sharing that, [PERSON_NAME]. It’s helpful to know you use the connec…" at bounding box center [557, 405] width 406 height 50
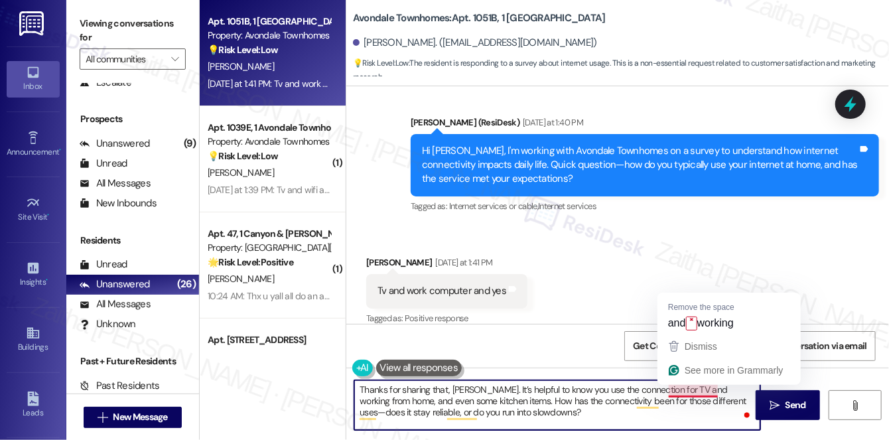
click at [683, 387] on textarea "Thanks for sharing that, [PERSON_NAME]. It’s helpful to know you use the connec…" at bounding box center [557, 405] width 406 height 50
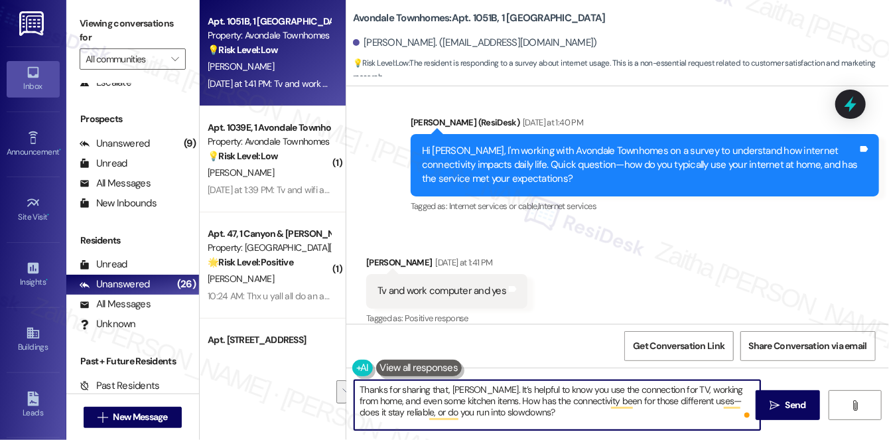
drag, startPoint x: 699, startPoint y: 389, endPoint x: 472, endPoint y: 402, distance: 226.6
click at [472, 402] on textarea "Thanks for sharing that, [PERSON_NAME]. It’s helpful to know you use the connec…" at bounding box center [557, 405] width 406 height 50
drag, startPoint x: 697, startPoint y: 388, endPoint x: 718, endPoint y: 384, distance: 20.9
click at [718, 384] on textarea "Thanks for sharing that, Tenika. It’s helpful to know you use the connection fo…" at bounding box center [557, 405] width 406 height 50
drag, startPoint x: 356, startPoint y: 390, endPoint x: 747, endPoint y: 386, distance: 390.8
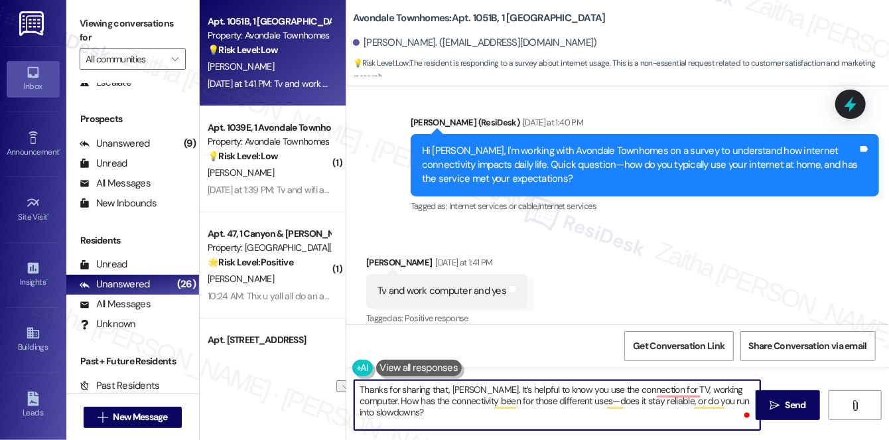
click at [747, 386] on textarea "Thanks for sharing that, Tenika. It’s helpful to know you use the connection fo…" at bounding box center [557, 405] width 406 height 50
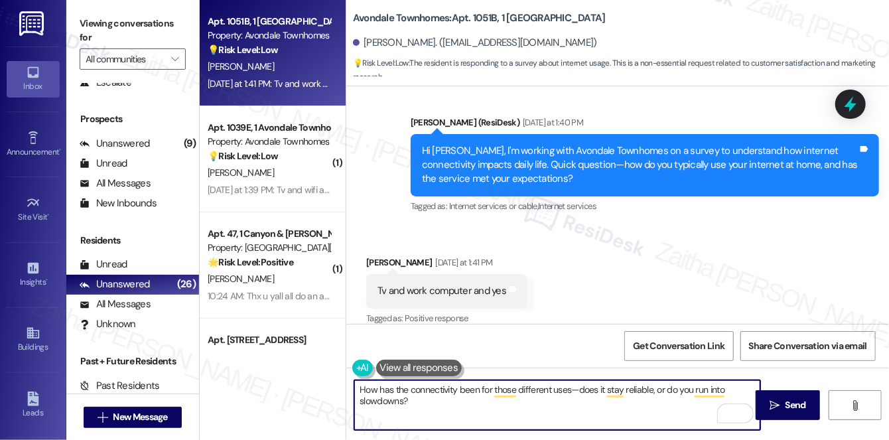
paste textarea "Thanks for sharing that, Tenika. It’s helpful to know you’re using the connecti…"
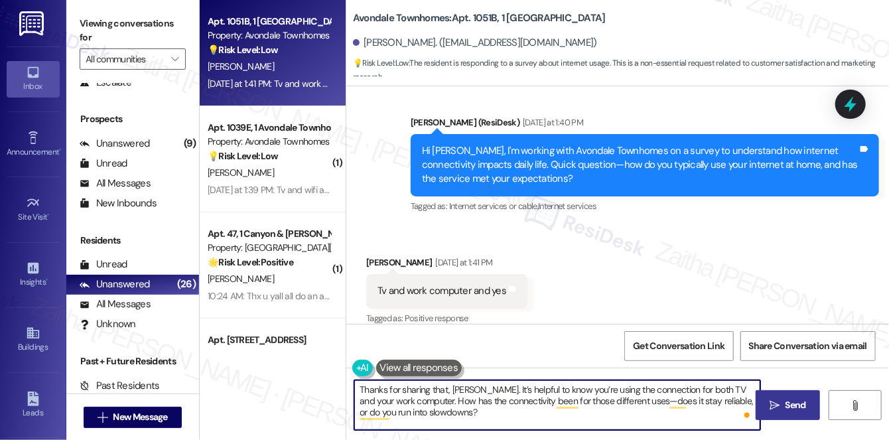
type textarea "Thanks for sharing that, Tenika. It’s helpful to know you’re using the connecti…"
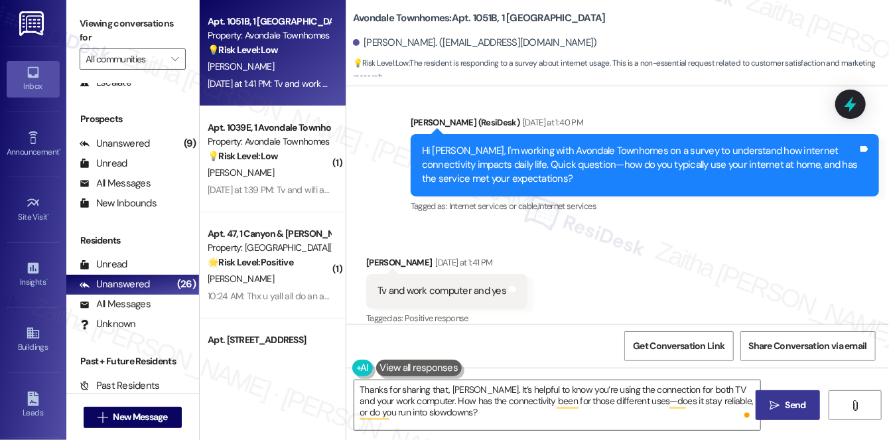
click at [790, 411] on span "Send" at bounding box center [796, 405] width 21 height 14
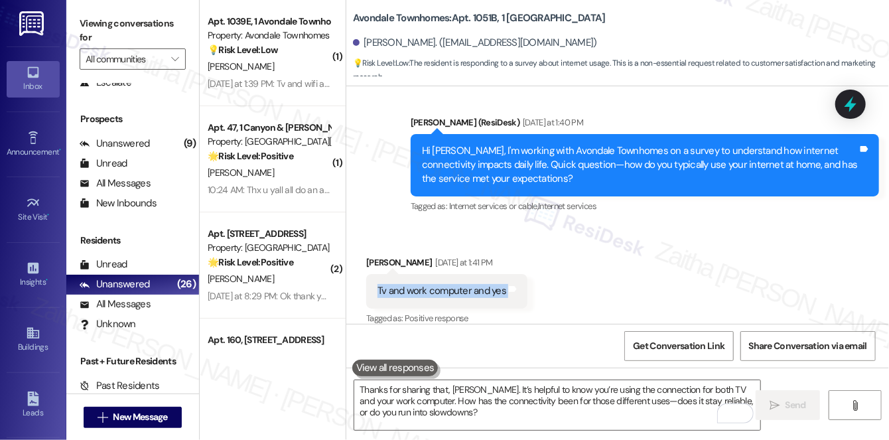
drag, startPoint x: 370, startPoint y: 276, endPoint x: 533, endPoint y: 283, distance: 164.0
click at [533, 283] on div "Received via SMS Tenika Syms Yesterday at 1:41 PM Tv and work computer and yes …" at bounding box center [446, 291] width 181 height 92
copy div "Tv and work computer and yes Tags and notes"
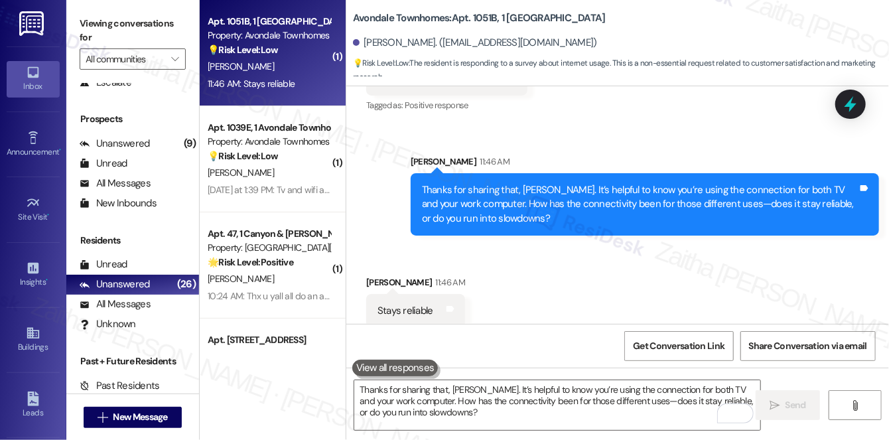
scroll to position [17252, 0]
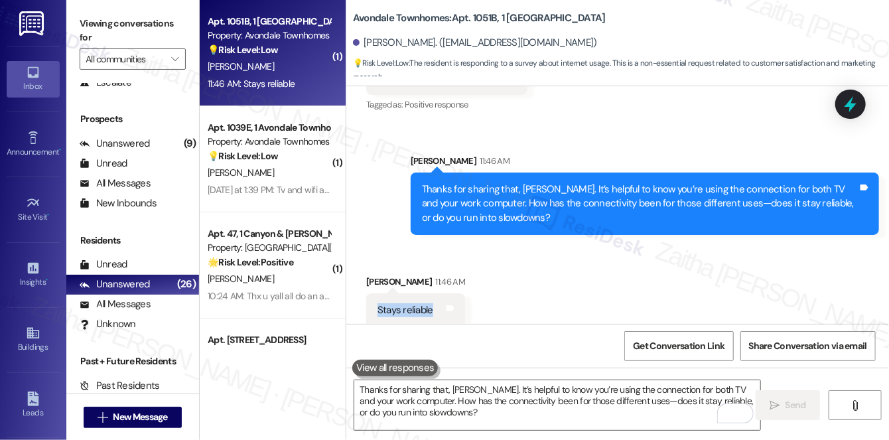
copy div "Stays reliable Tags and notes"
drag, startPoint x: 400, startPoint y: 299, endPoint x: 464, endPoint y: 300, distance: 63.7
click at [464, 300] on div "Received via SMS Tenika Syms 11:46 AM Stays reliable Tags and notes" at bounding box center [617, 291] width 543 height 92
copy div "Stays reliable Tags and notes"
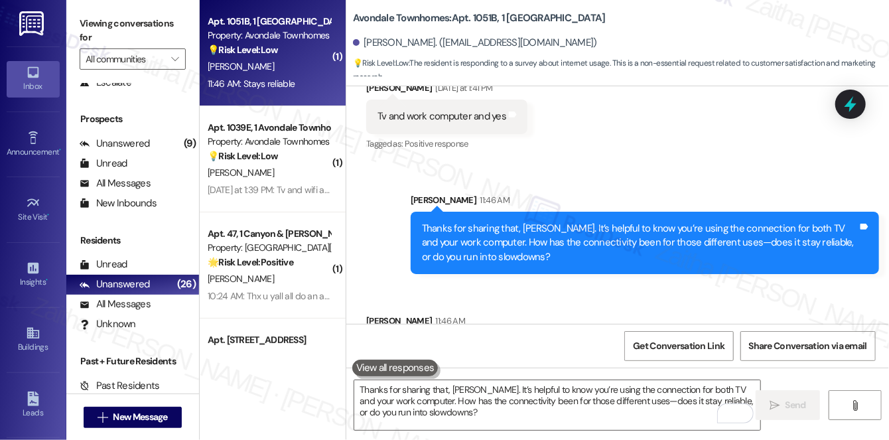
scroll to position [17191, 0]
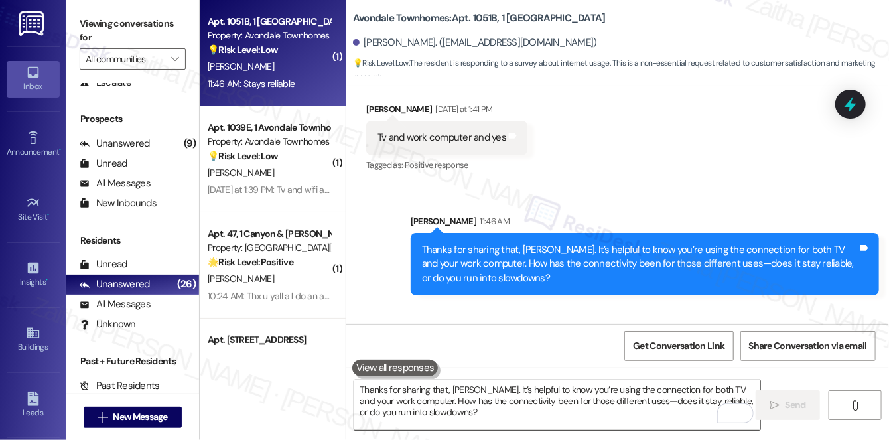
click at [382, 402] on textarea "Thanks for sharing that, Tenika. It’s helpful to know you’re using the connecti…" at bounding box center [557, 405] width 406 height 50
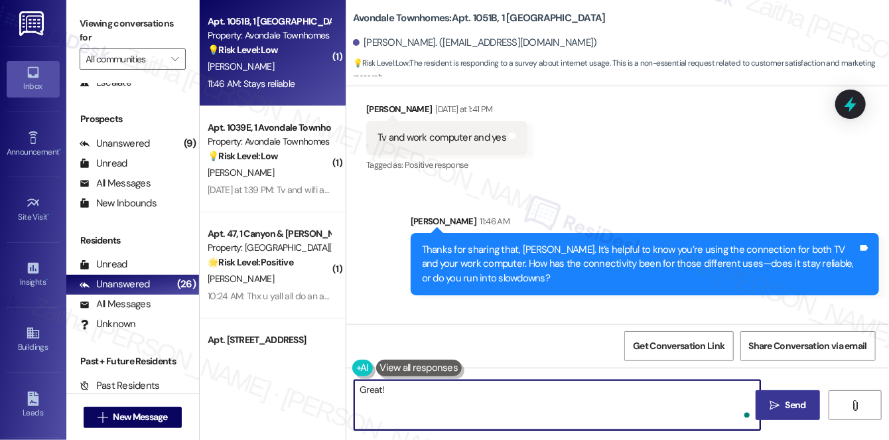
paste textarea "Thanks so much for sharing your experience—it really helps us understand what m…"
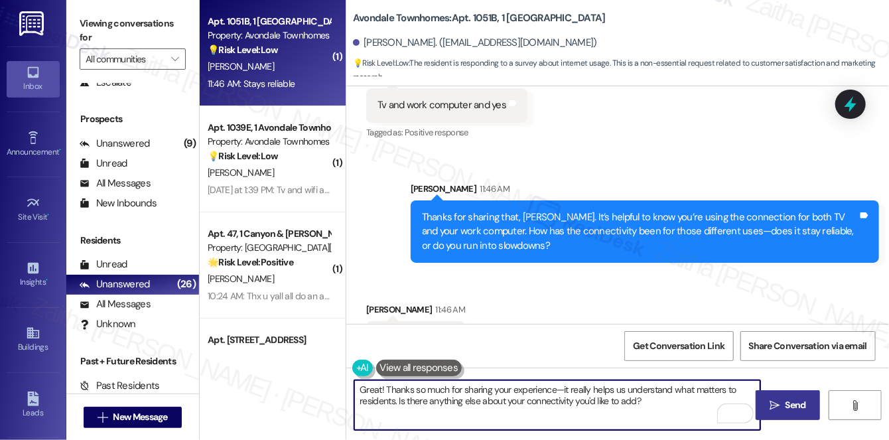
scroll to position [17252, 0]
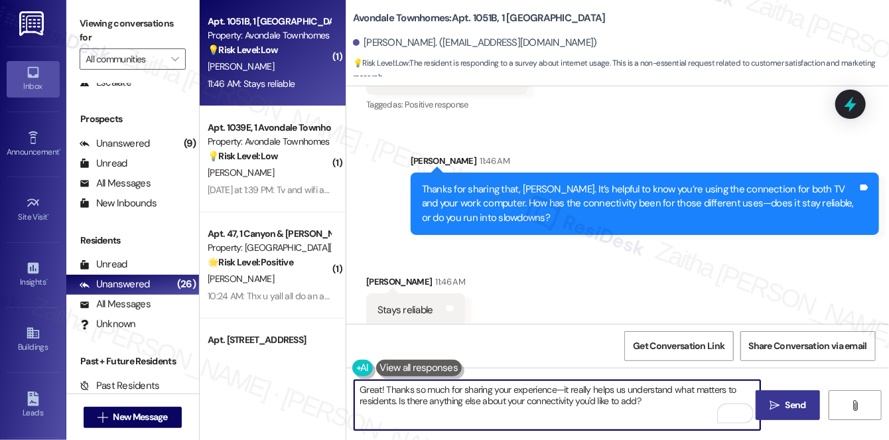
type textarea "Great! Thanks so much for sharing your experience—it really helps us understand…"
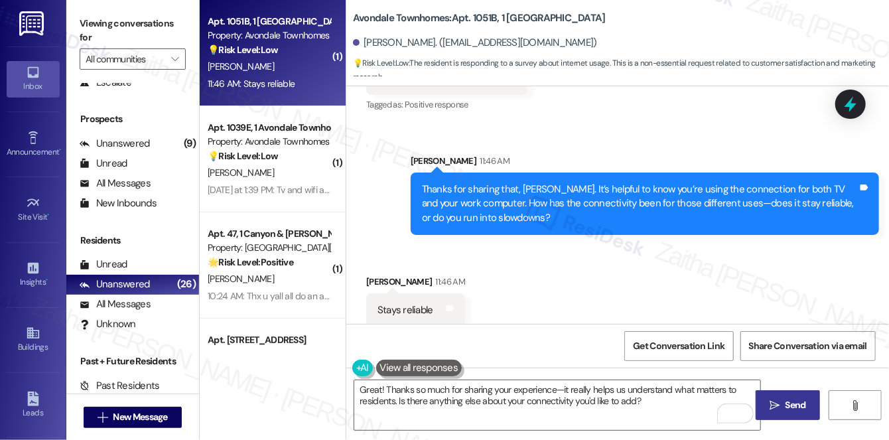
drag, startPoint x: 786, startPoint y: 407, endPoint x: 776, endPoint y: 405, distance: 9.5
click at [786, 407] on span "Send" at bounding box center [796, 405] width 21 height 14
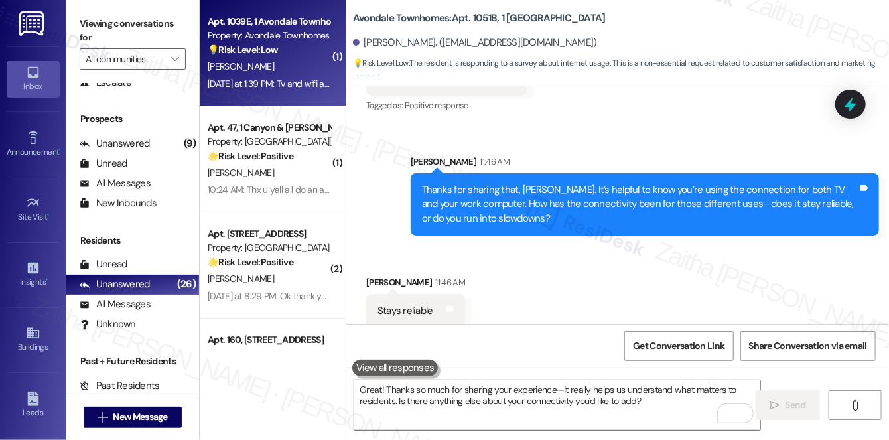
click at [277, 70] on div "D. Williams" at bounding box center [268, 66] width 125 height 17
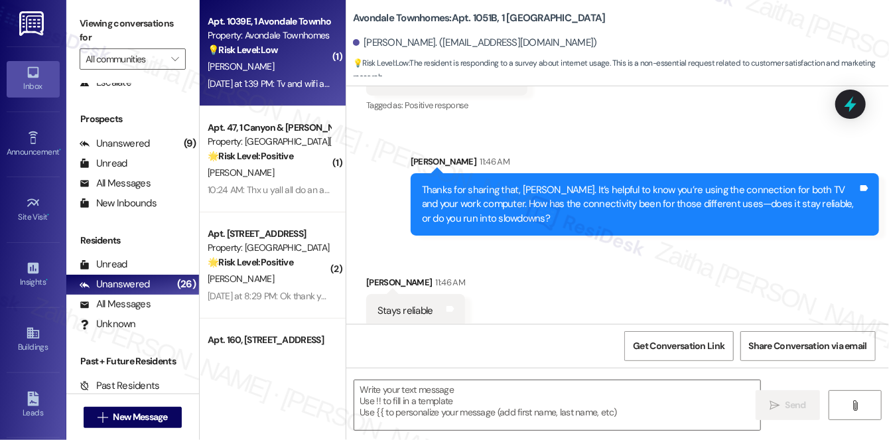
type textarea "Fetching suggested responses. Please feel free to read through the conversation…"
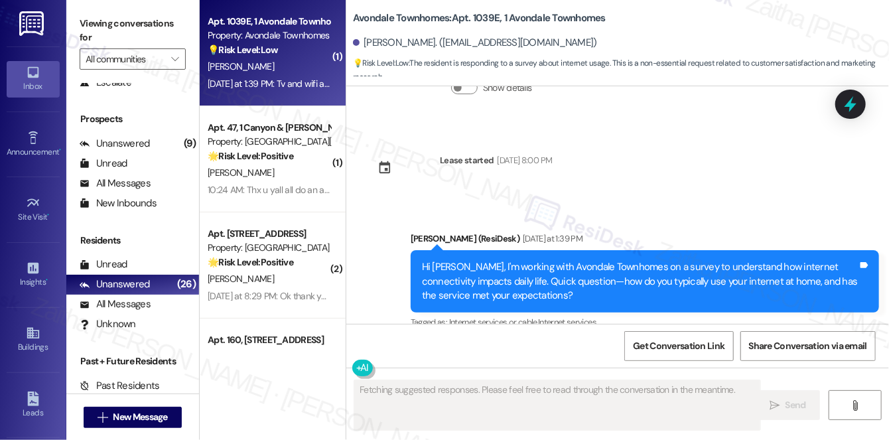
scroll to position [4687, 0]
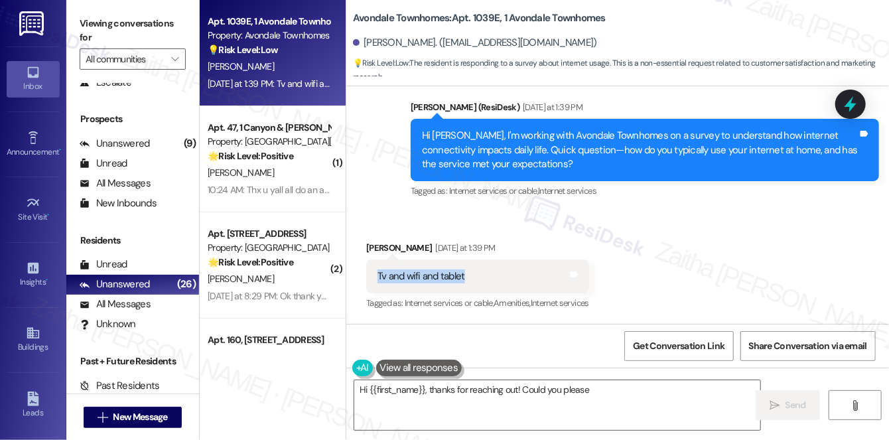
drag, startPoint x: 377, startPoint y: 275, endPoint x: 500, endPoint y: 281, distance: 122.9
click at [500, 281] on div "Tv and wifi and tablet Tags and notes" at bounding box center [477, 276] width 223 height 34
copy div "Tv and wifi and tablet"
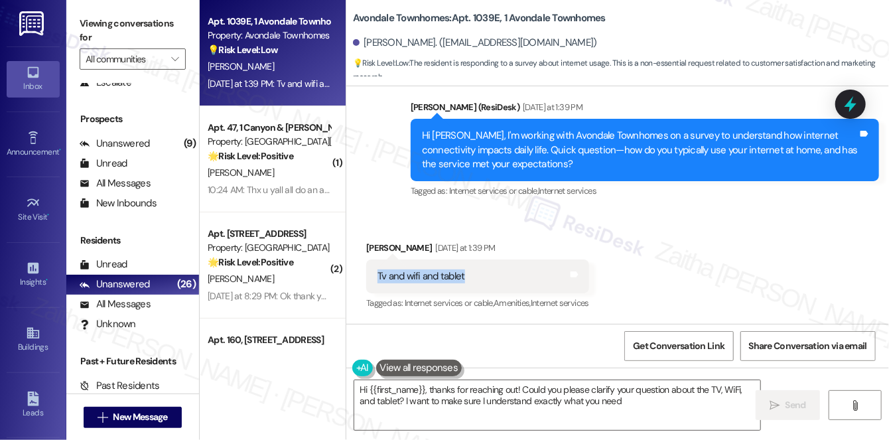
type textarea "Hi {{first_name}}, thanks for reaching out! Could you please clarify your quest…"
click at [638, 253] on div "Received via SMS Duane Williams Yesterday at 1:39 PM Tv and wifi and tablet Tag…" at bounding box center [617, 267] width 543 height 112
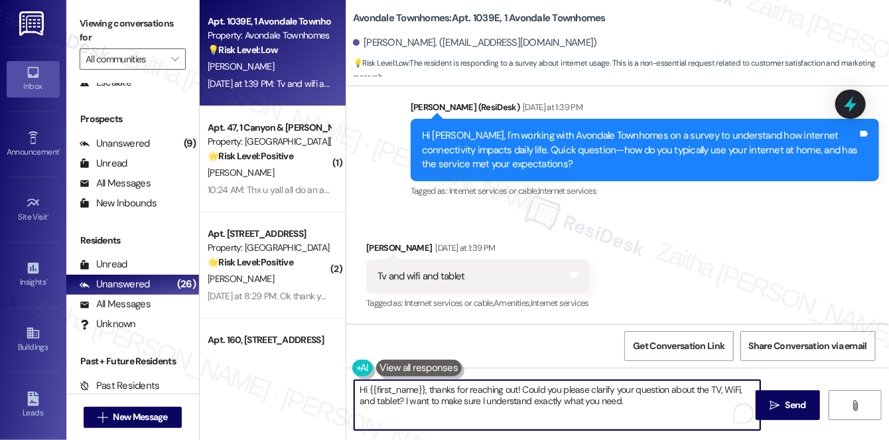
drag, startPoint x: 356, startPoint y: 387, endPoint x: 658, endPoint y: 427, distance: 305.1
click at [661, 433] on div "Hi {{first_name}}, thanks for reaching out! Could you please clarify your quest…" at bounding box center [617, 418] width 543 height 100
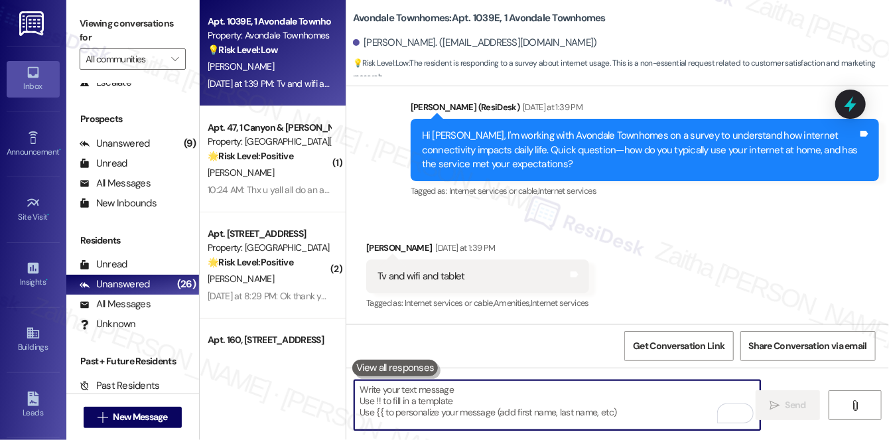
click at [663, 237] on div "Received via SMS Duane Williams Yesterday at 1:39 PM Tv and wifi and tablet Tag…" at bounding box center [617, 267] width 543 height 112
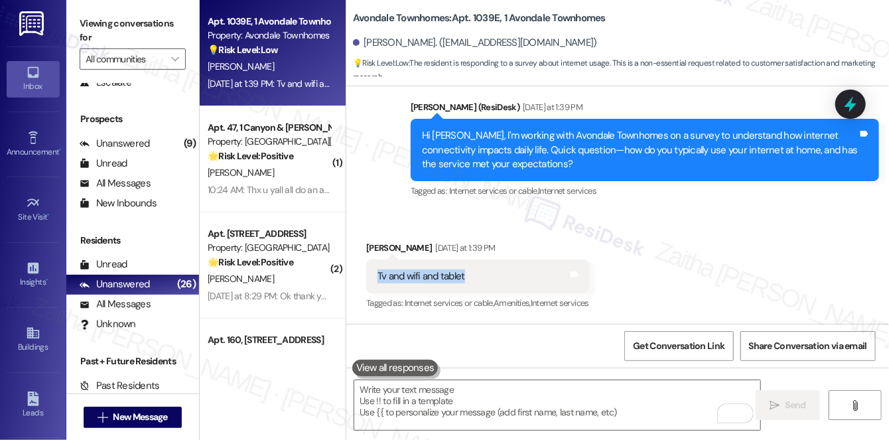
drag, startPoint x: 371, startPoint y: 274, endPoint x: 484, endPoint y: 275, distance: 113.5
click at [484, 275] on div "Tv and wifi and tablet Tags and notes" at bounding box center [477, 276] width 223 height 34
copy div "Tv and wifi and tablet"
click at [537, 278] on div "Tv and wifi and tablet Tags and notes" at bounding box center [477, 276] width 223 height 34
click at [454, 400] on textarea "To enrich screen reader interactions, please activate Accessibility in Grammarl…" at bounding box center [557, 405] width 406 height 50
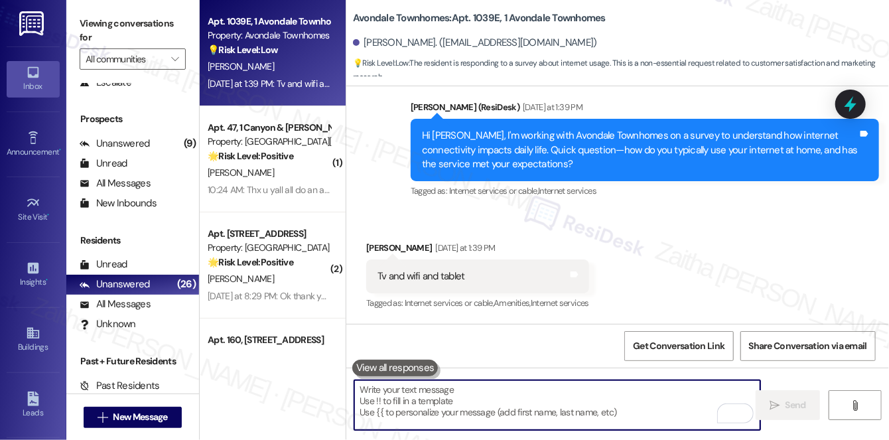
paste textarea "Thanks for sharing that—it’s helpful to know you’re using the connection for TV…"
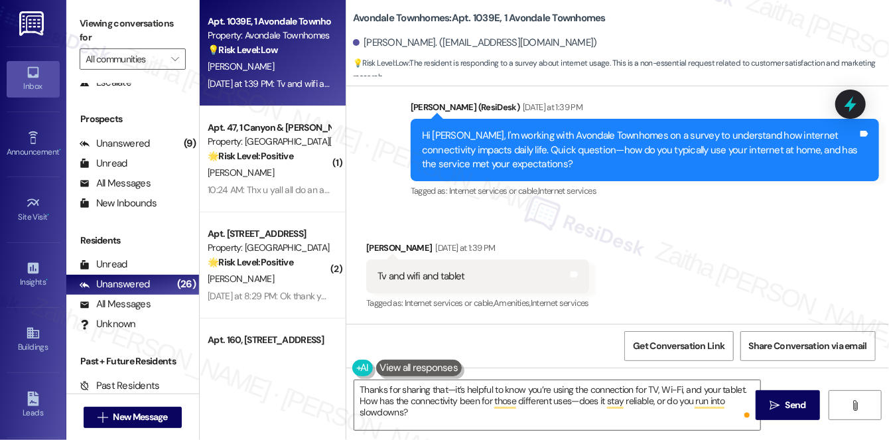
click at [378, 247] on div "Duane Williams Yesterday at 1:39 PM" at bounding box center [477, 250] width 223 height 19
copy div "Duane"
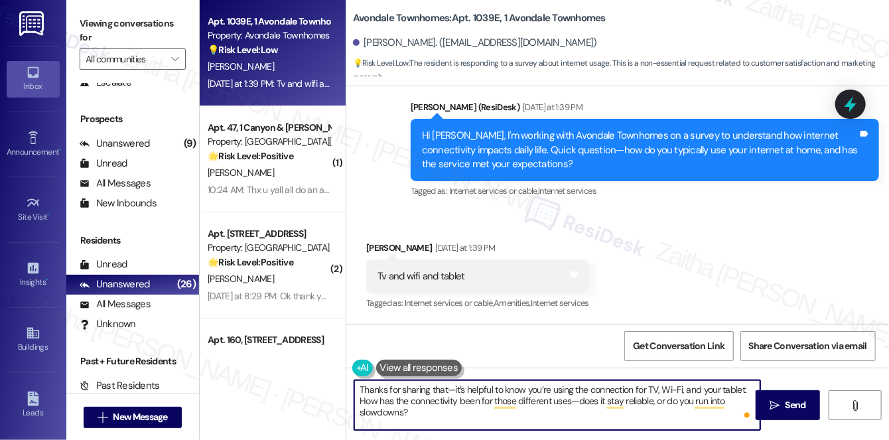
click at [446, 389] on textarea "Thanks for sharing that—it’s helpful to know you’re using the connection for TV…" at bounding box center [557, 405] width 406 height 50
paste textarea "Duane"
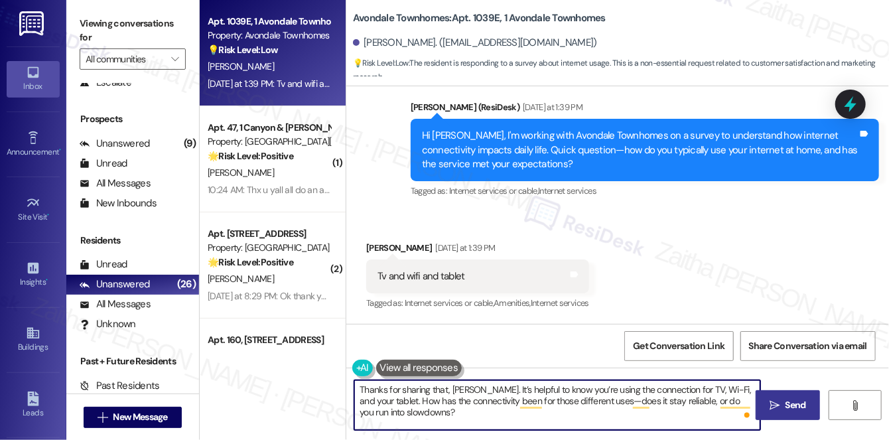
type textarea "Thanks for sharing that, Duane. It’s helpful to know you’re using the connectio…"
click at [787, 405] on span "Send" at bounding box center [796, 405] width 21 height 14
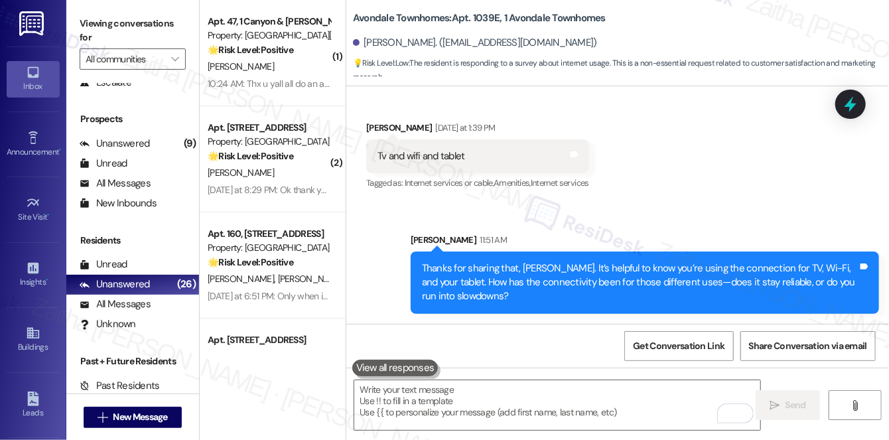
scroll to position [4807, 0]
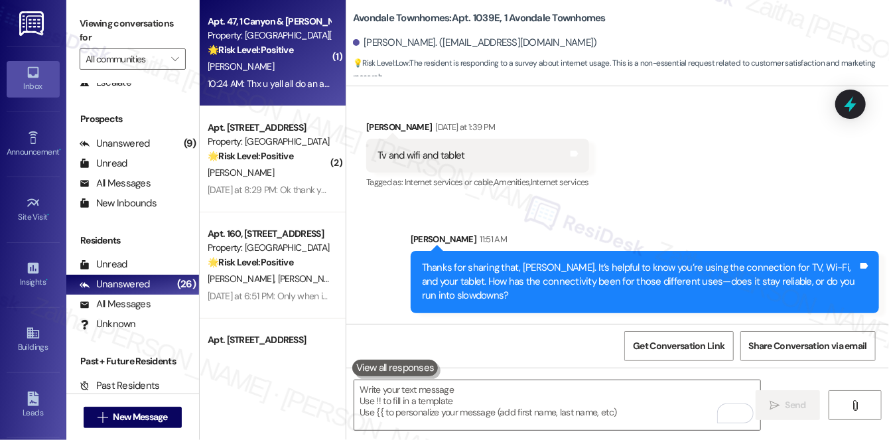
click at [285, 52] on strong "🌟 Risk Level: Positive" at bounding box center [251, 50] width 86 height 12
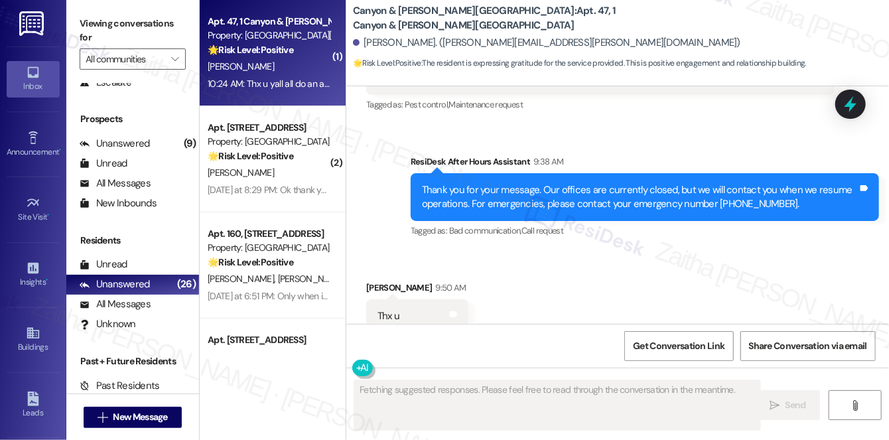
scroll to position [6960, 0]
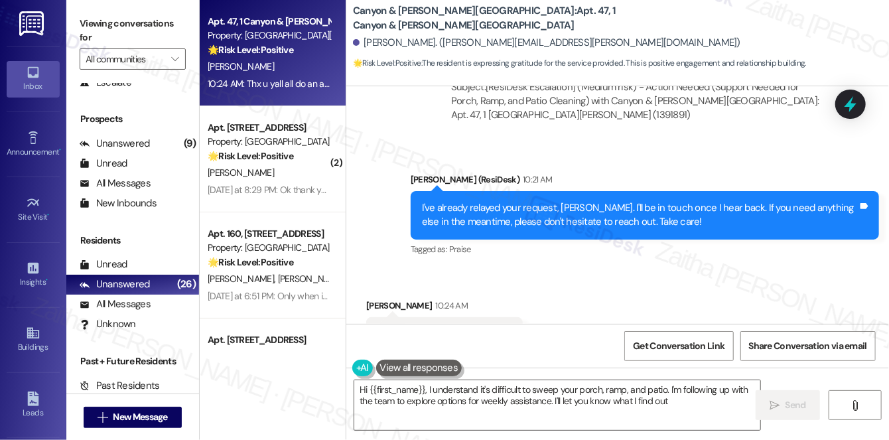
type textarea "Hi {{first_name}}, I understand it's difficult to sweep your porch, ramp, and p…"
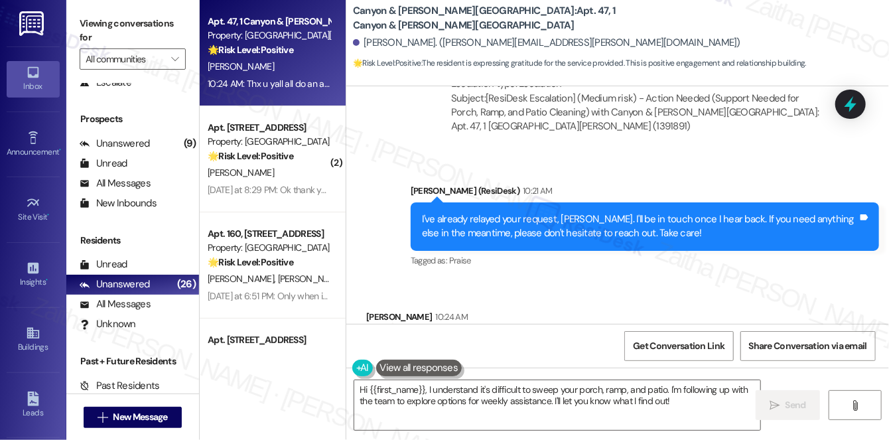
scroll to position [6961, 0]
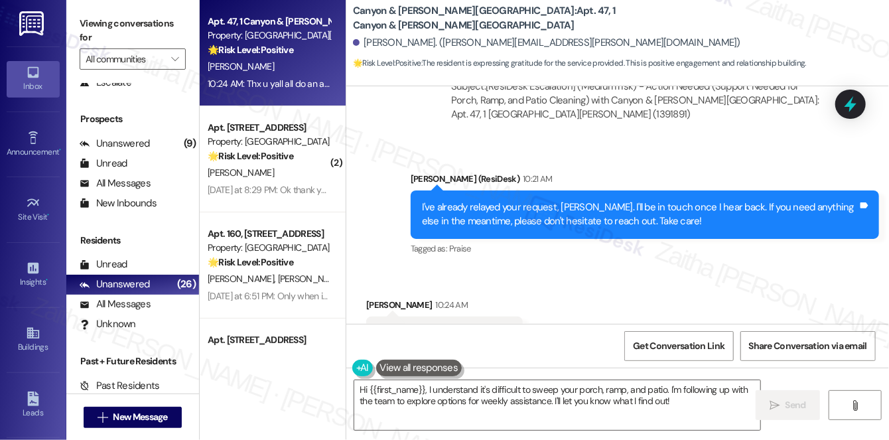
drag, startPoint x: 379, startPoint y: 272, endPoint x: 563, endPoint y: 273, distance: 183.1
click at [563, 273] on div "Received via SMS Donna Daller 10:24 AM Thx u yall all do an amazing job Tags an…" at bounding box center [617, 324] width 543 height 112
copy div "Thx u yall all do an amazing job Tags and notes"
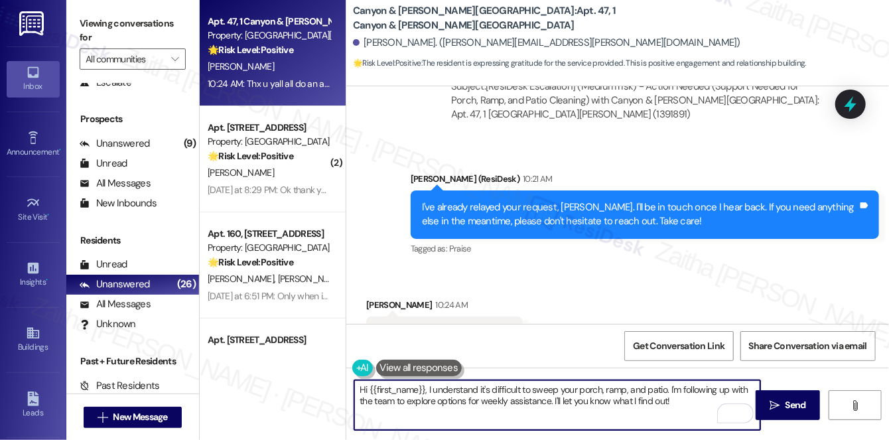
drag, startPoint x: 353, startPoint y: 389, endPoint x: 680, endPoint y: 407, distance: 327.6
click at [680, 407] on textarea "Hi {{first_name}}, I understand it's difficult to sweep your porch, ramp, and p…" at bounding box center [557, 405] width 406 height 50
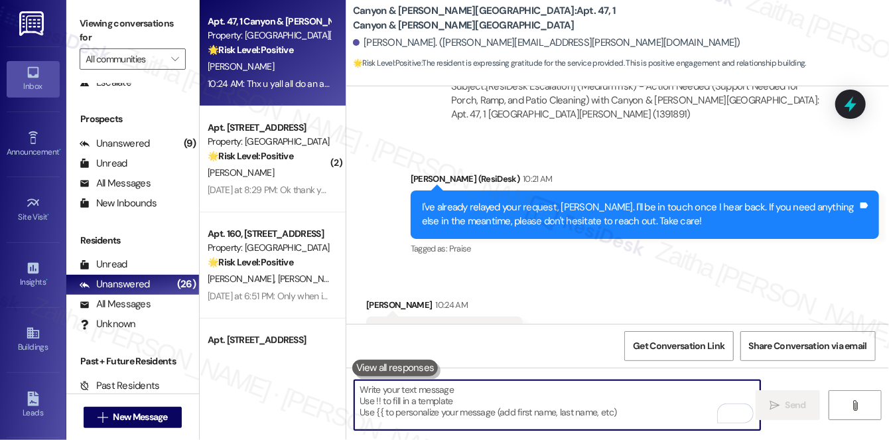
click at [427, 405] on textarea "To enrich screen reader interactions, please activate Accessibility in Grammarl…" at bounding box center [557, 405] width 406 height 50
paste textarea "Thank you so much! We really appreciate your kind words—it means a lot to know …"
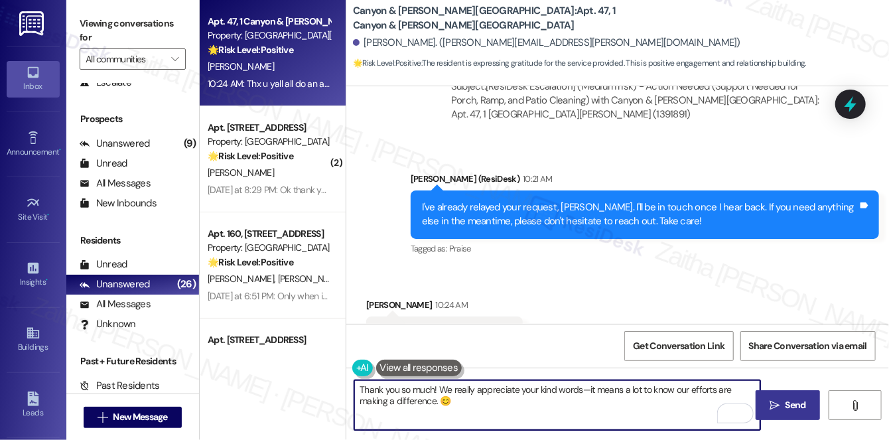
type textarea "Thank you so much! We really appreciate your kind words—it means a lot to know …"
drag, startPoint x: 805, startPoint y: 409, endPoint x: 786, endPoint y: 405, distance: 19.6
click at [805, 409] on span "Send" at bounding box center [796, 405] width 21 height 14
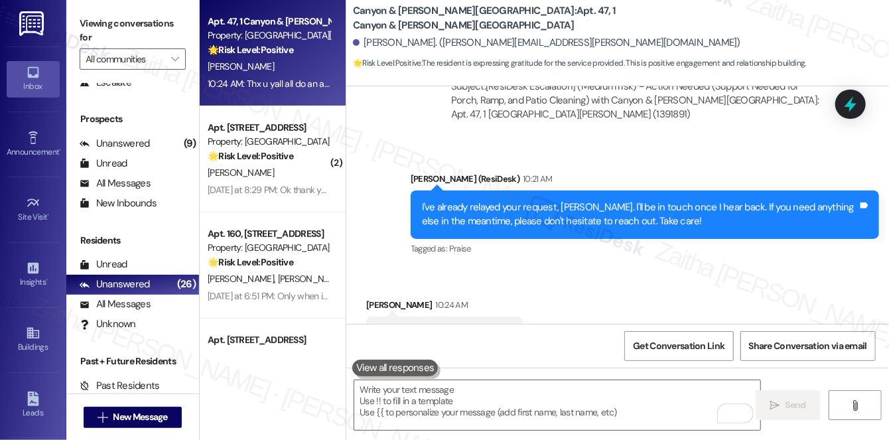
scroll to position [6960, 0]
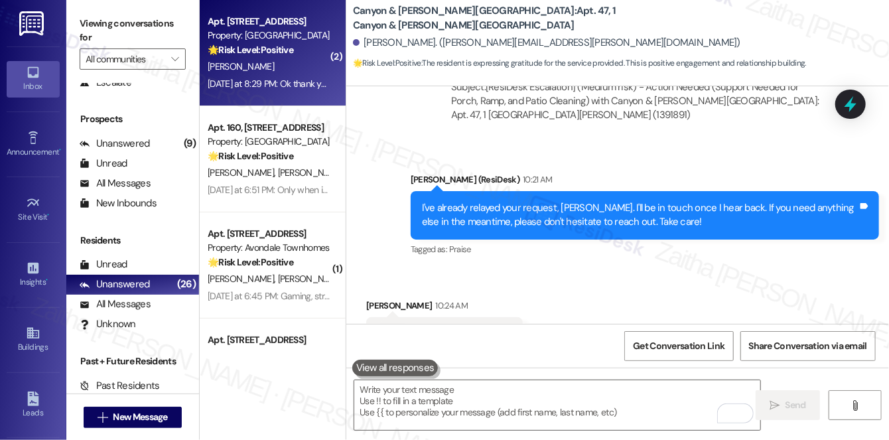
click at [243, 62] on div "J. Lloyd" at bounding box center [268, 66] width 125 height 17
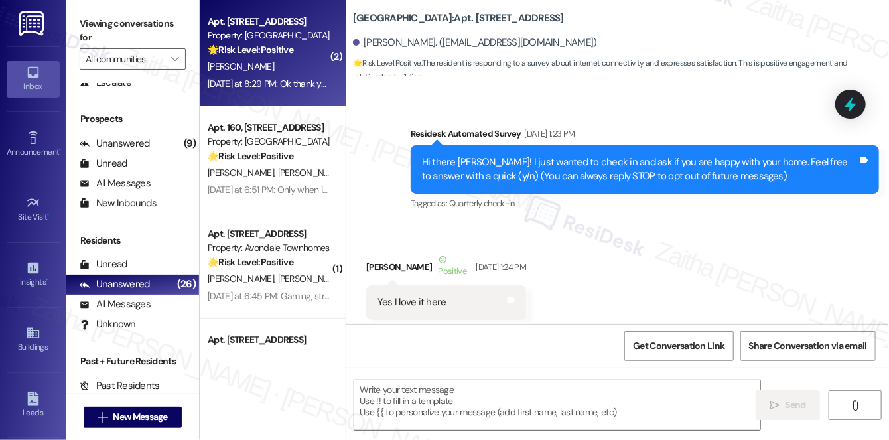
scroll to position [9434, 0]
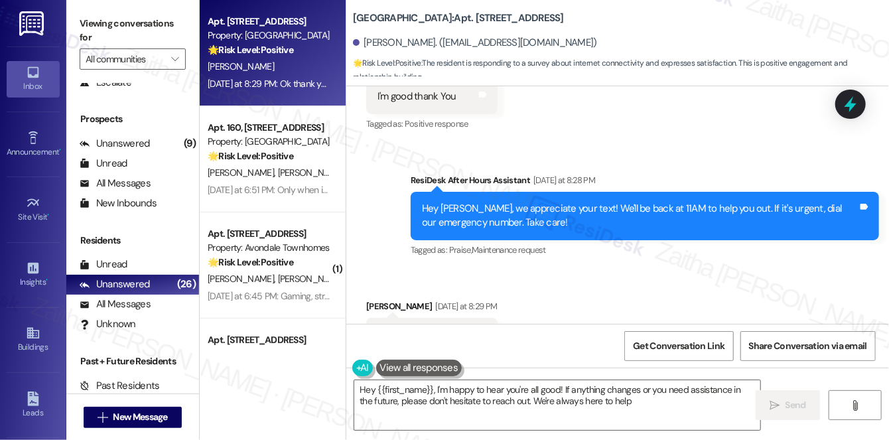
type textarea "Hey {{first_name}}, I'm happy to hear you're all good! If anything changes or y…"
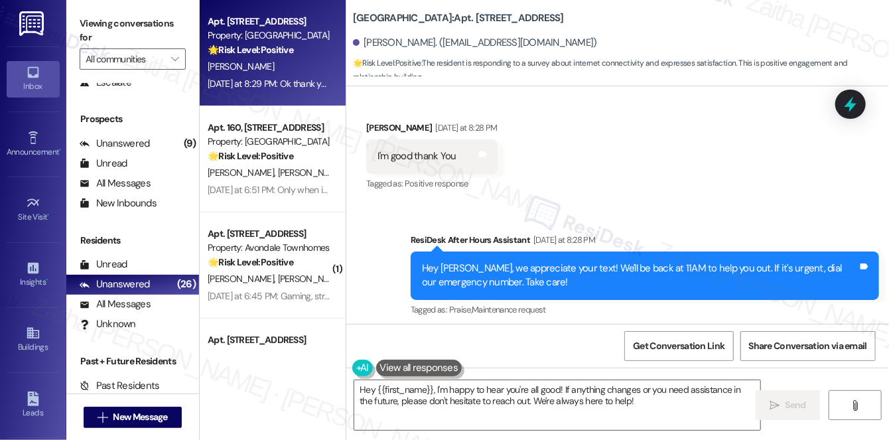
scroll to position [9253, 0]
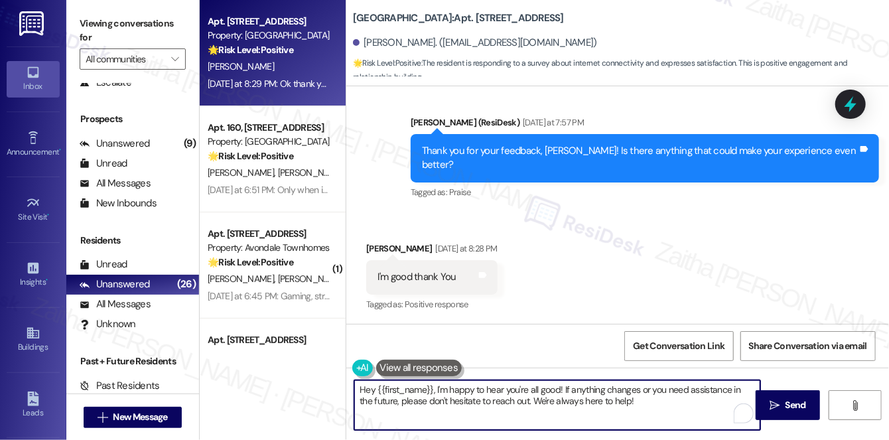
drag, startPoint x: 358, startPoint y: 389, endPoint x: 644, endPoint y: 400, distance: 286.1
click at [644, 400] on textarea "Hey {{first_name}}, I'm happy to hear you're all good! If anything changes or y…" at bounding box center [557, 405] width 406 height 50
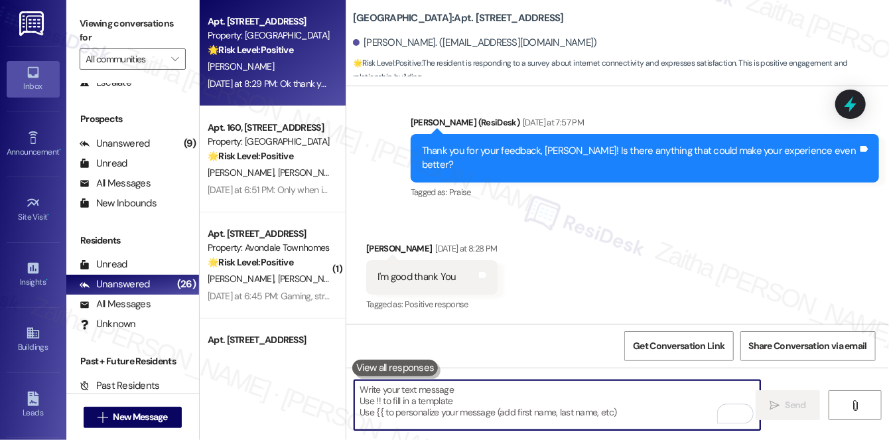
paste textarea "Thanks so much for sharing your experience—it really helps us understand what m…"
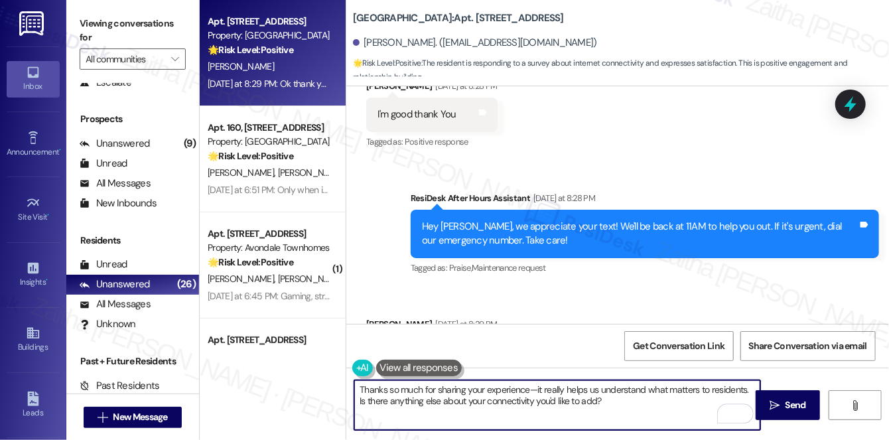
scroll to position [9434, 0]
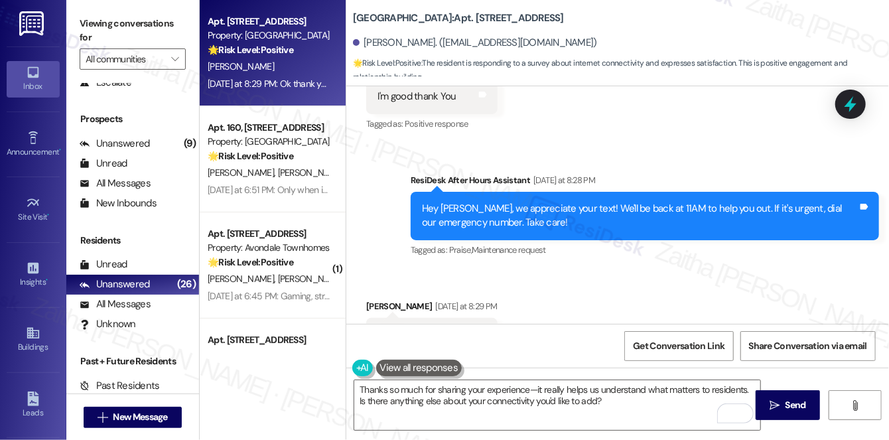
click at [373, 299] on div "Jamel Lloyd Yesterday at 8:29 PM" at bounding box center [431, 308] width 131 height 19
copy div "Jamel"
click at [528, 386] on textarea "Thanks so much for sharing your experience—it really helps us understand what m…" at bounding box center [557, 405] width 406 height 50
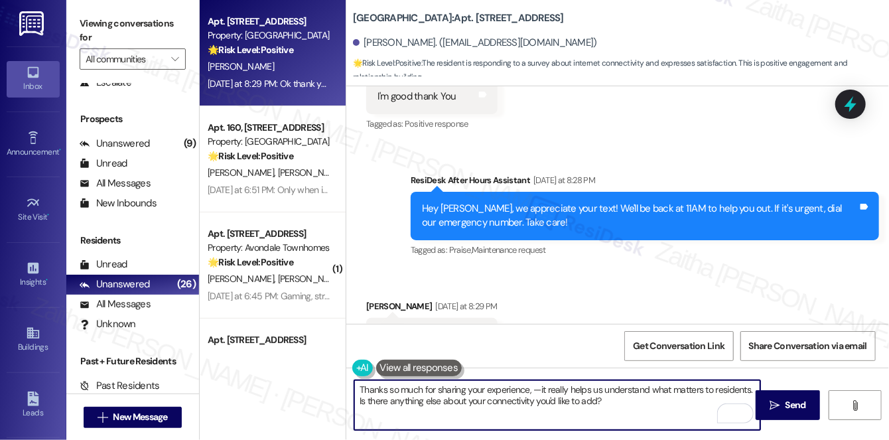
paste textarea "Jamel"
drag, startPoint x: 398, startPoint y: 400, endPoint x: 686, endPoint y: 404, distance: 288.0
click at [686, 404] on textarea "Thanks so much for sharing your experience, Jamel. It really helps us understan…" at bounding box center [557, 405] width 406 height 50
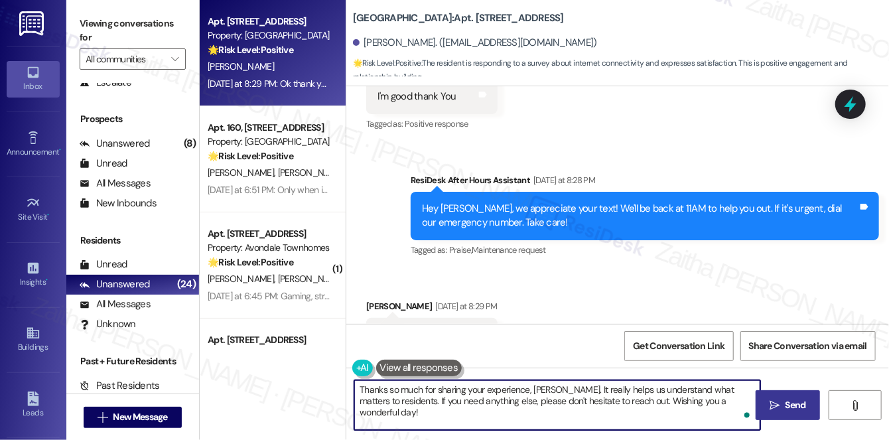
type textarea "Thanks so much for sharing your experience, Jamel. It really helps us understan…"
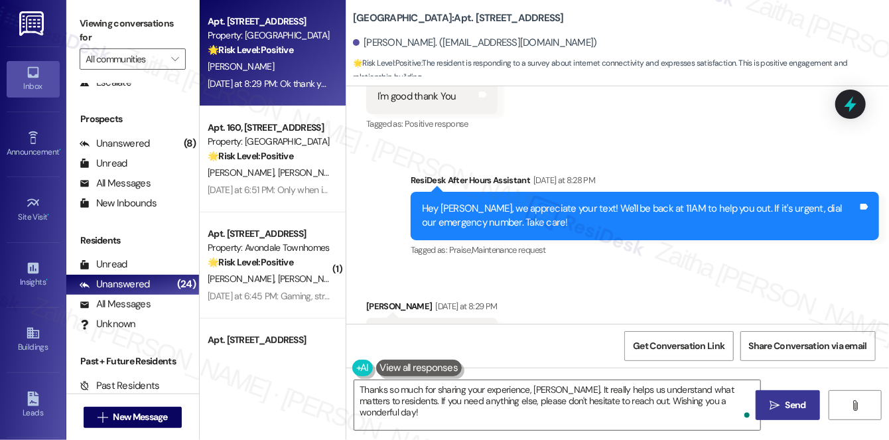
click at [797, 401] on span "Send" at bounding box center [796, 405] width 21 height 14
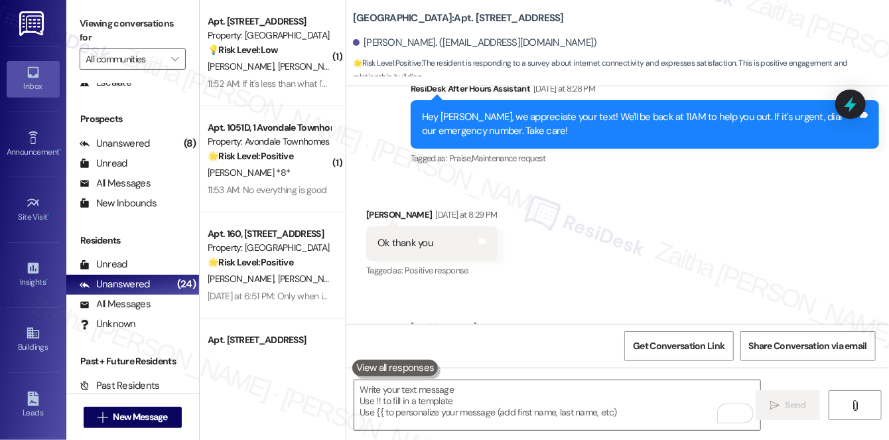
scroll to position [9541, 0]
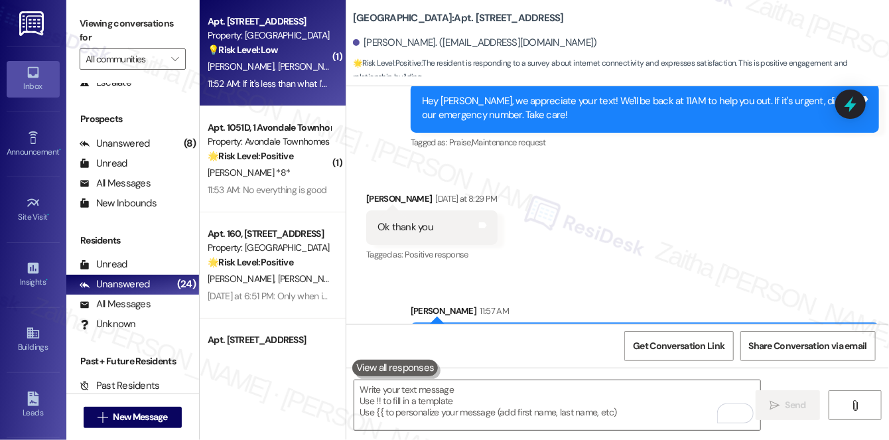
click at [312, 86] on div "11:52 AM: If it's less than what I'm paying 11:52 AM: If it's less than what I'…" at bounding box center [283, 84] width 150 height 12
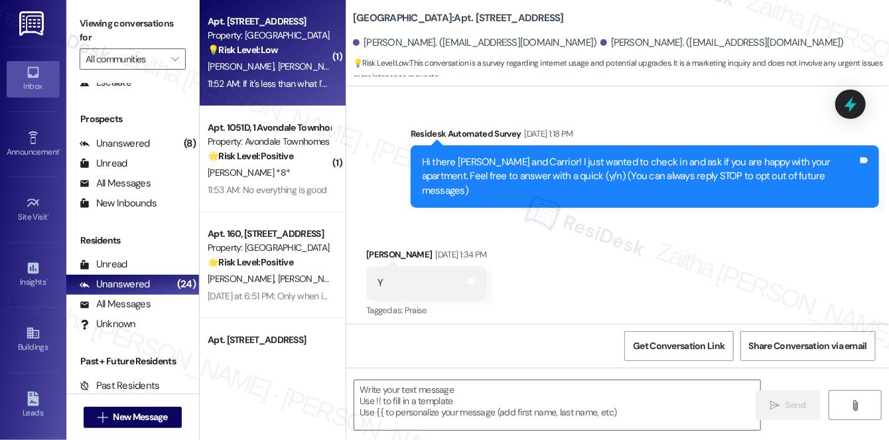
scroll to position [13214, 0]
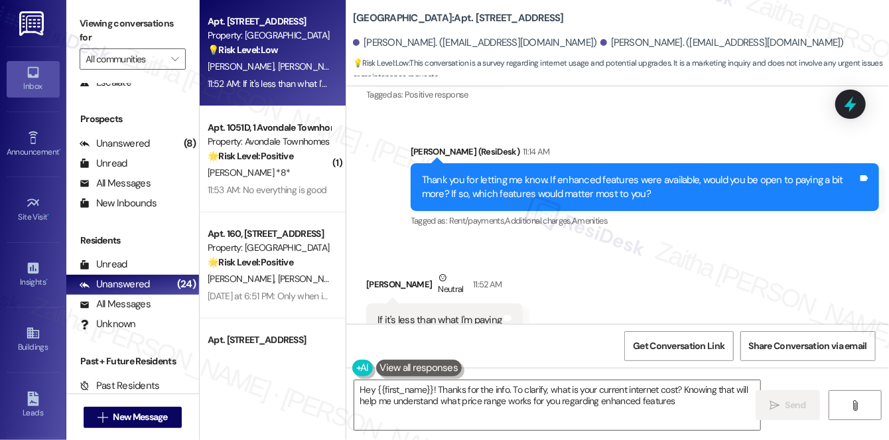
type textarea "Hey {{first_name}}! Thanks for the info. To clarify, what is your current inter…"
drag, startPoint x: 368, startPoint y: 280, endPoint x: 496, endPoint y: 287, distance: 128.2
click at [496, 303] on div "If it's less than what I'm paying Tags and notes" at bounding box center [444, 320] width 157 height 34
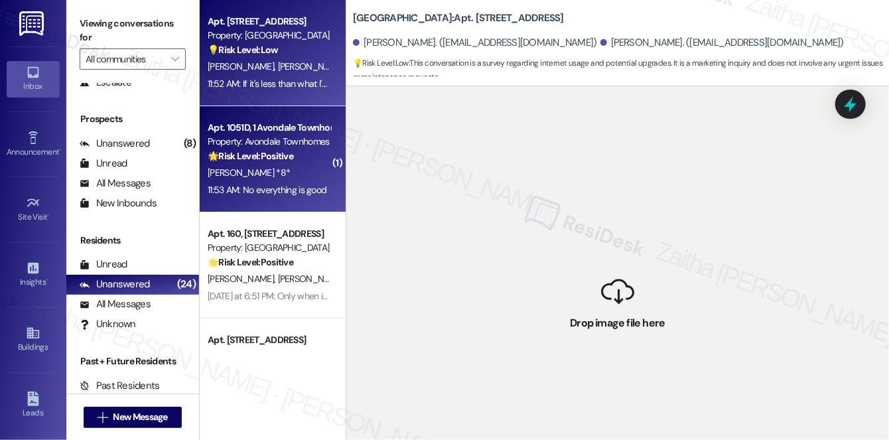
click at [239, 185] on div "11:53 AM: No everything is good 11:53 AM: No everything is good" at bounding box center [267, 190] width 119 height 12
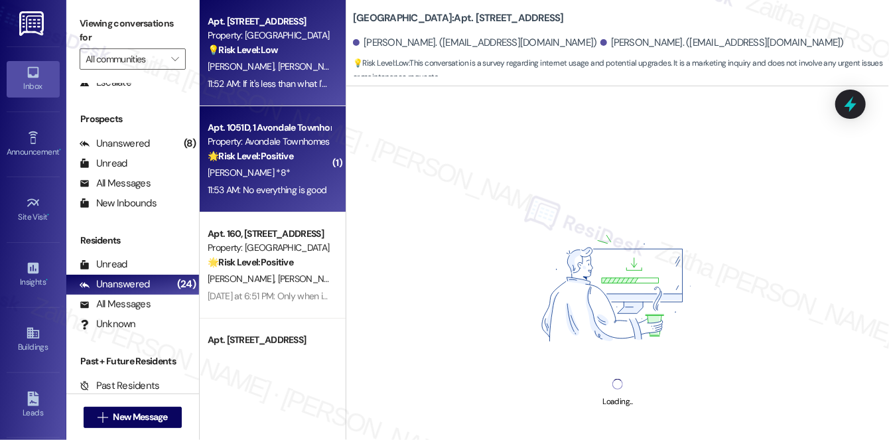
click at [324, 60] on div "C. Alexander K. Hundley" at bounding box center [268, 66] width 125 height 17
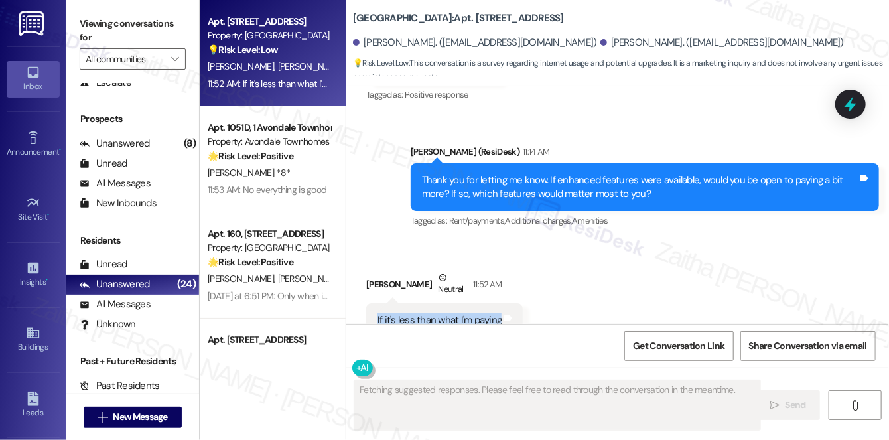
drag, startPoint x: 372, startPoint y: 275, endPoint x: 498, endPoint y: 267, distance: 125.6
click at [498, 303] on div "If it's less than what I'm paying Tags and notes" at bounding box center [444, 320] width 157 height 34
copy div "If it's less than what I'm paying"
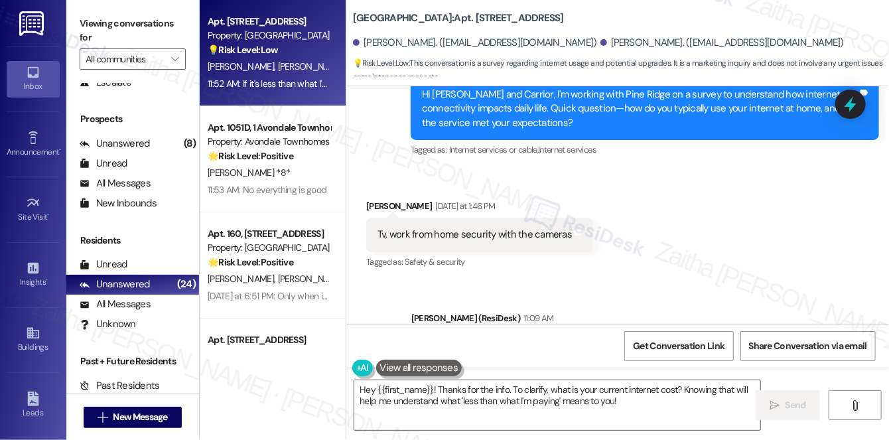
scroll to position [12791, 0]
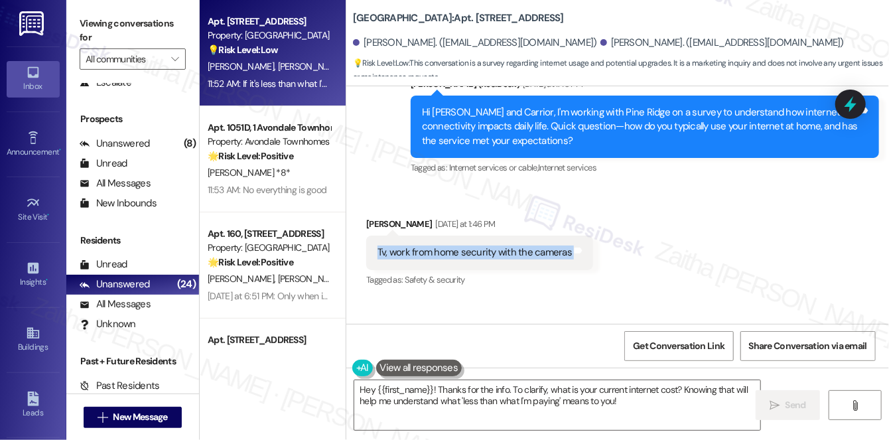
drag, startPoint x: 370, startPoint y: 211, endPoint x: 572, endPoint y: 218, distance: 202.5
click at [572, 236] on div "Tv, work from home security with the cameras Tags and notes" at bounding box center [479, 253] width 227 height 34
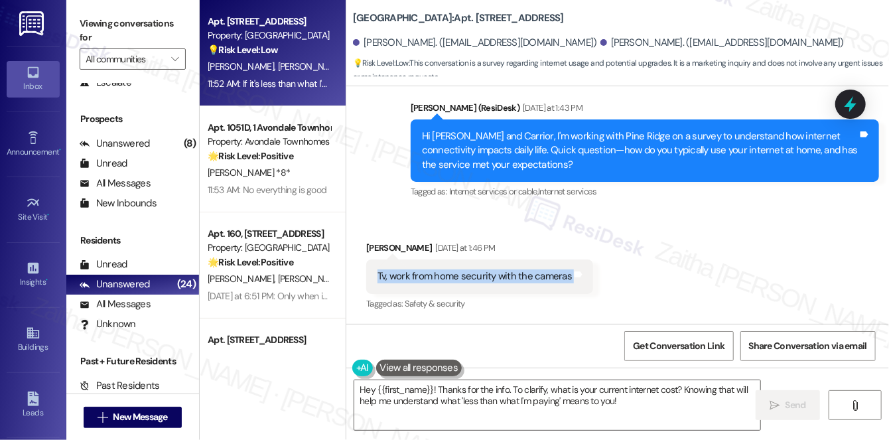
scroll to position [12731, 0]
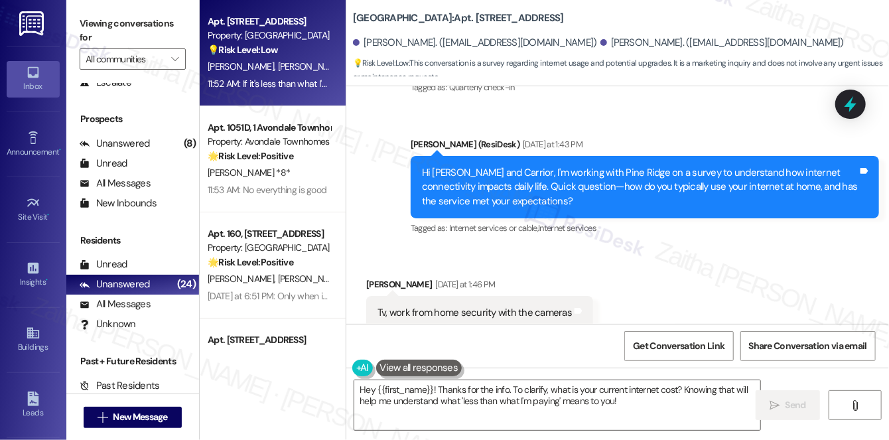
click at [669, 247] on div "Received via SMS Carrior Alexander Yesterday at 1:46 PM Tv, work from home secu…" at bounding box center [617, 303] width 543 height 112
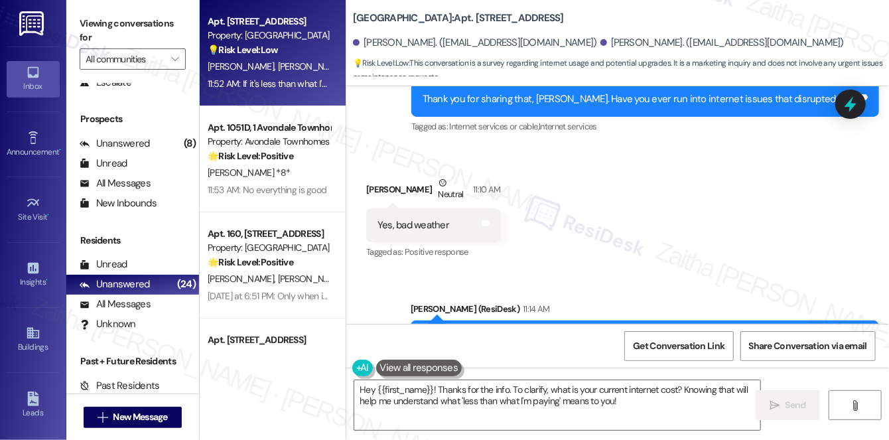
scroll to position [13093, 0]
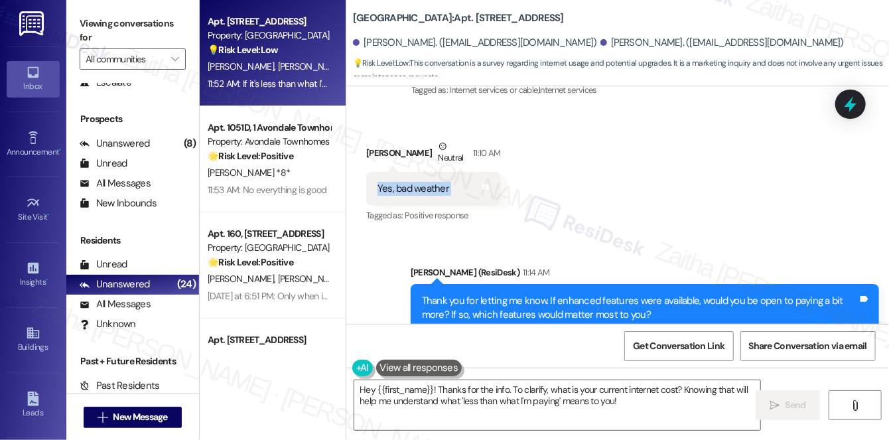
drag, startPoint x: 372, startPoint y: 143, endPoint x: 477, endPoint y: 154, distance: 106.0
click at [477, 172] on div "Yes, bad weather Tags and notes" at bounding box center [433, 189] width 135 height 34
click at [575, 175] on div "Received via SMS Carrior Alexander Neutral 11:10 AM Yes, bad weather Tags and n…" at bounding box center [617, 172] width 543 height 126
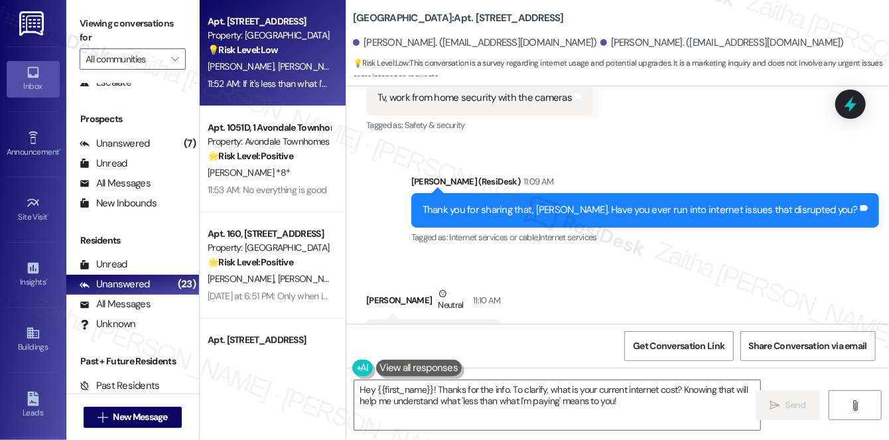
scroll to position [12973, 0]
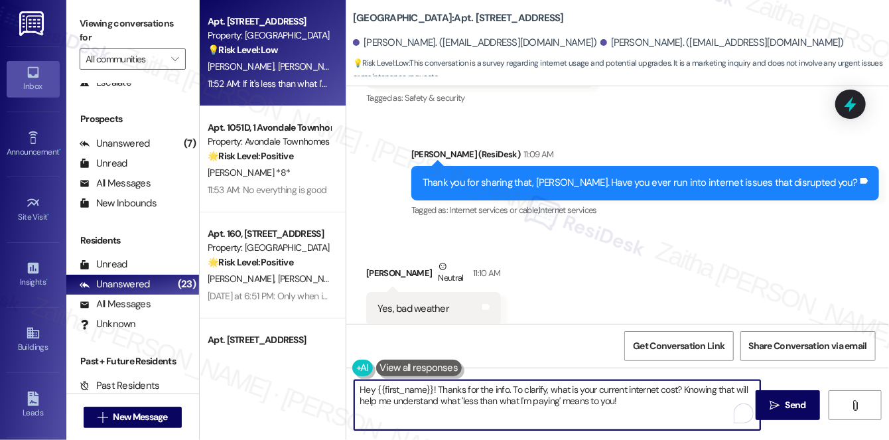
drag, startPoint x: 360, startPoint y: 391, endPoint x: 642, endPoint y: 400, distance: 282.8
click at [642, 400] on textarea "Hey {{first_name}}! Thanks for the info. To clarify, what is your current inter…" at bounding box center [557, 405] width 406 height 50
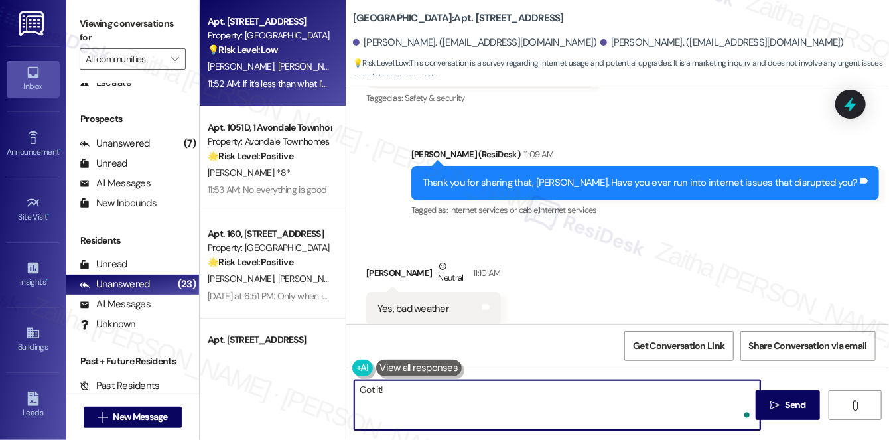
paste textarea "it’s really helpful to know. Keeping costs lower than what you’re currently pay…"
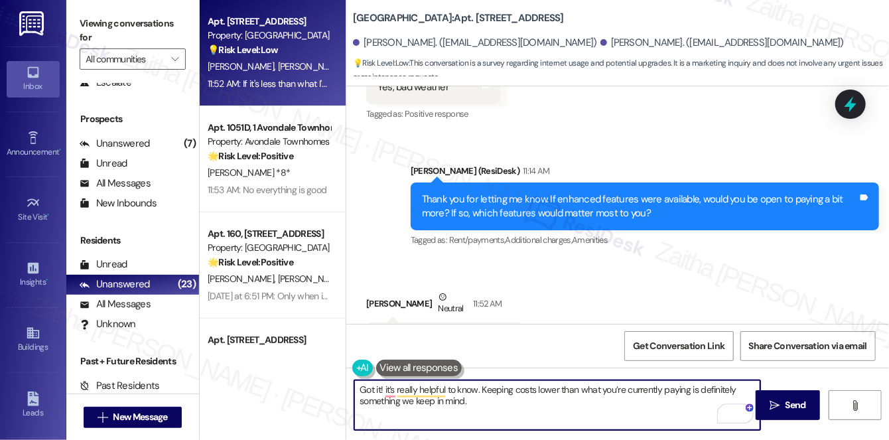
scroll to position [13214, 0]
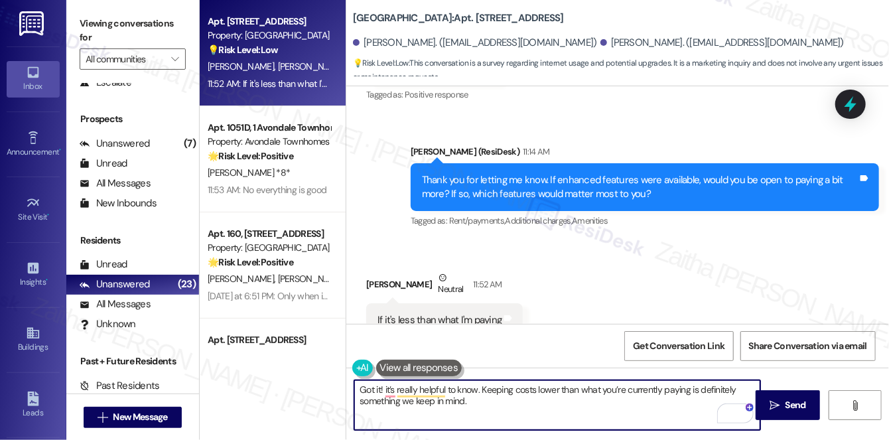
type textarea "Got it! it’s really helpful to know. Keeping costs lower than what you’re curre…"
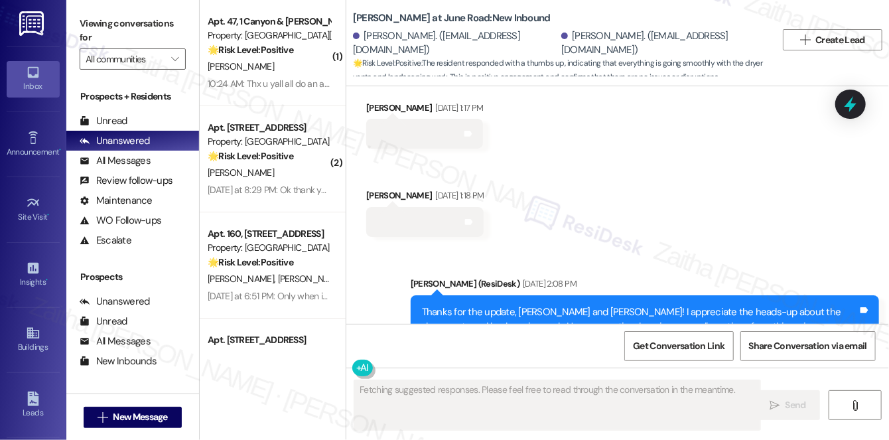
scroll to position [10390, 0]
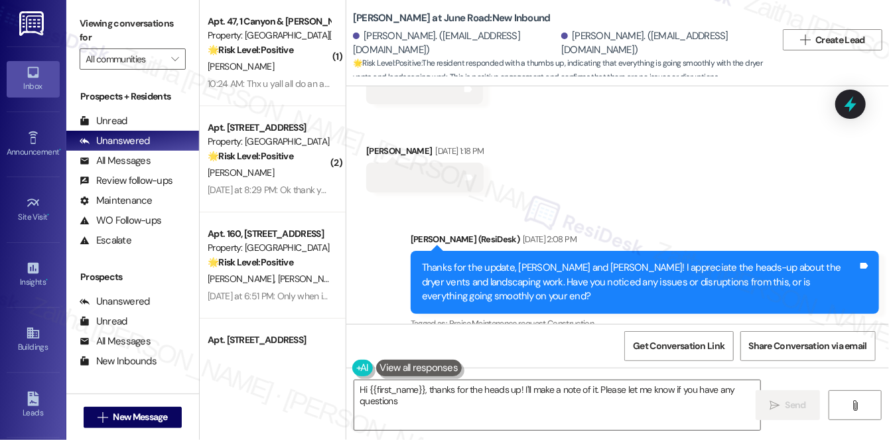
type textarea "Hi {{first_name}}, thanks for the heads up! I'll make a note of it. Please let …"
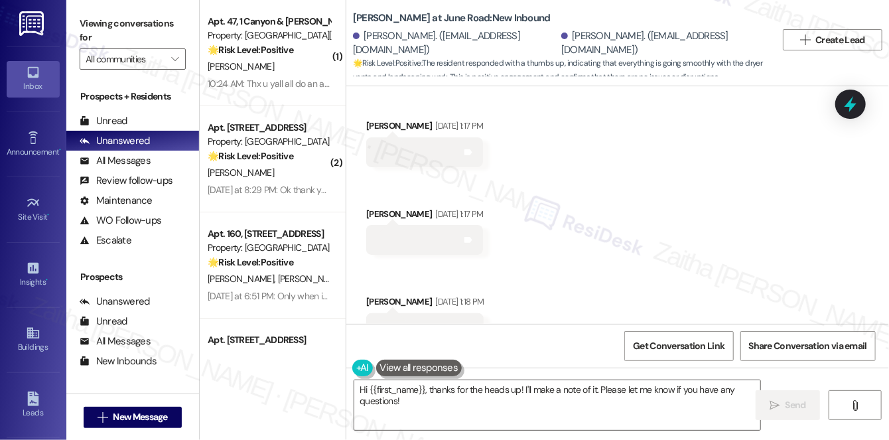
scroll to position [10236, 0]
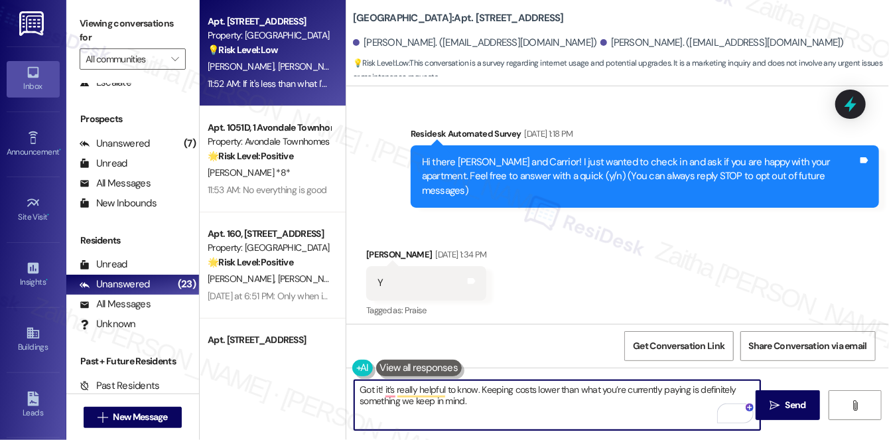
scroll to position [13214, 0]
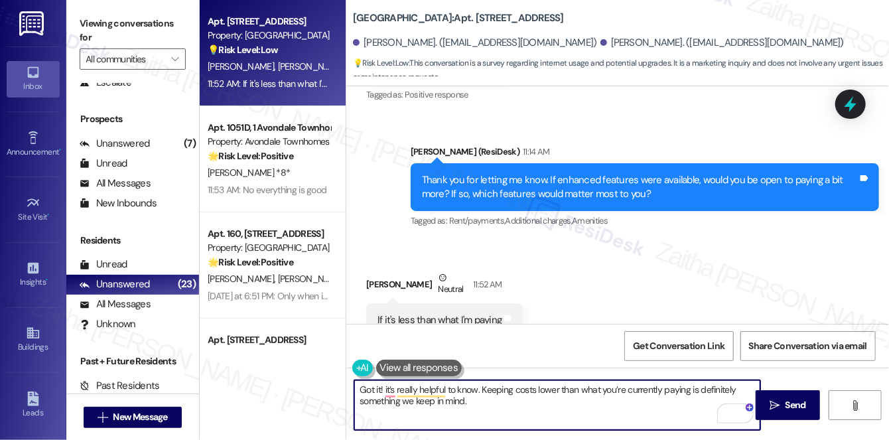
click at [383, 387] on textarea "Got it! it’s really helpful to know. Keeping costs lower than what you’re curre…" at bounding box center [557, 405] width 406 height 50
paste textarea "Thanks so much for sharing your experience"
drag, startPoint x: 557, startPoint y: 389, endPoint x: 644, endPoint y: 411, distance: 89.8
click at [644, 411] on textarea "Got it! Thanks so much for sharing your experience. It’s really helpful to know…" at bounding box center [557, 405] width 406 height 50
paste textarea "it really helps us understand what matters to residents. Is there anything else…"
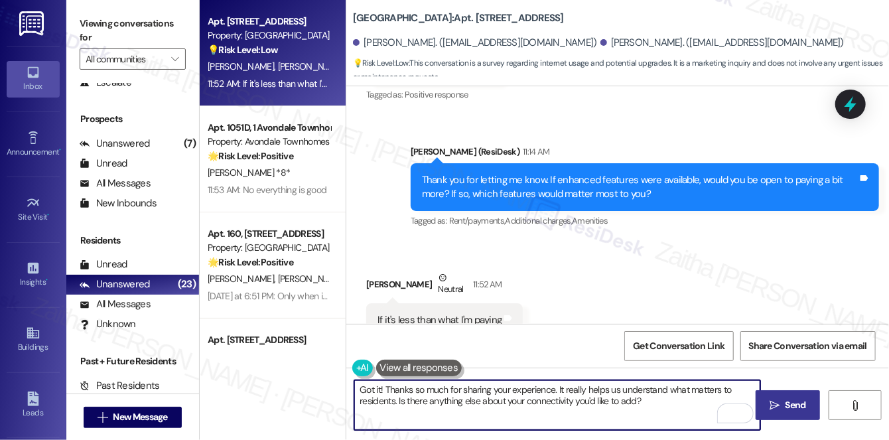
type textarea "Got it! Thanks so much for sharing your experience. It really helps us understa…"
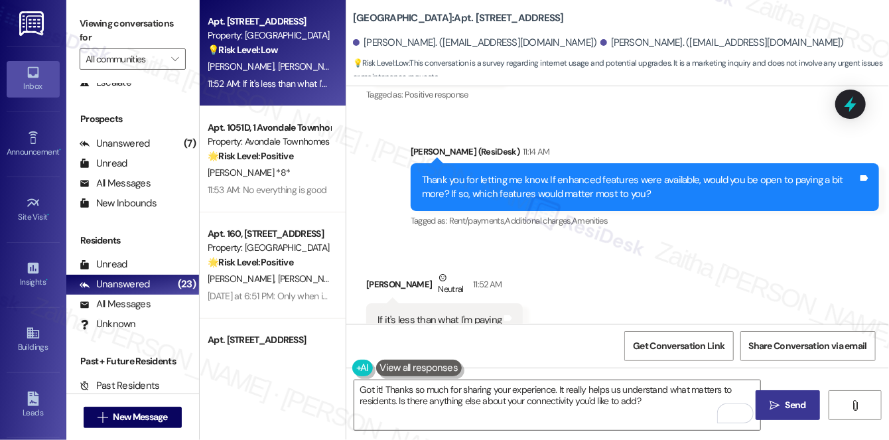
click at [803, 409] on span "Send" at bounding box center [796, 405] width 21 height 14
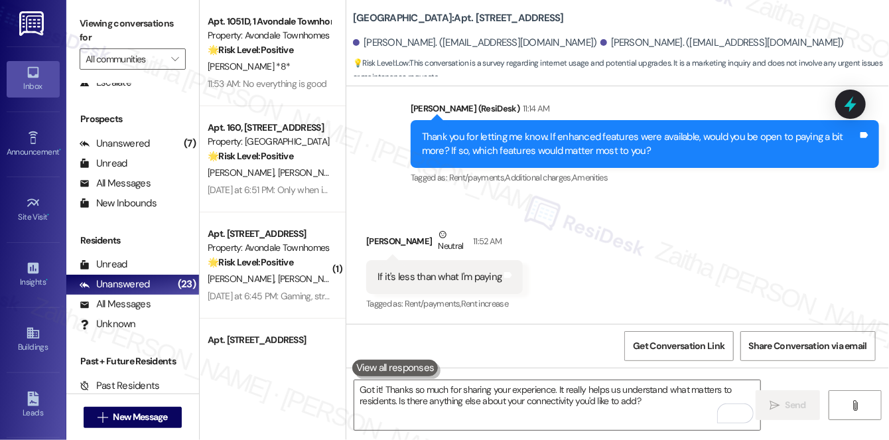
scroll to position [13274, 0]
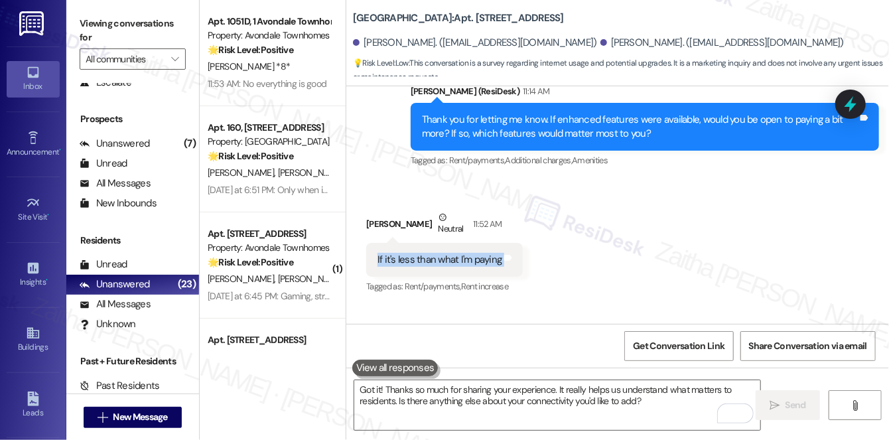
drag, startPoint x: 372, startPoint y: 216, endPoint x: 502, endPoint y: 228, distance: 131.2
click at [502, 243] on div "If it's less than what I'm paying Tags and notes" at bounding box center [444, 260] width 157 height 34
copy div "If it's less than what I'm paying Tags and notes"
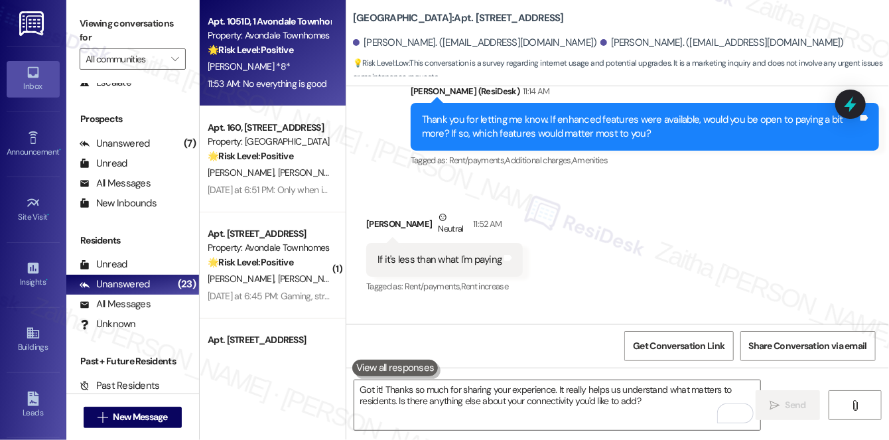
click at [305, 73] on div "T. Brown *8*" at bounding box center [268, 66] width 125 height 17
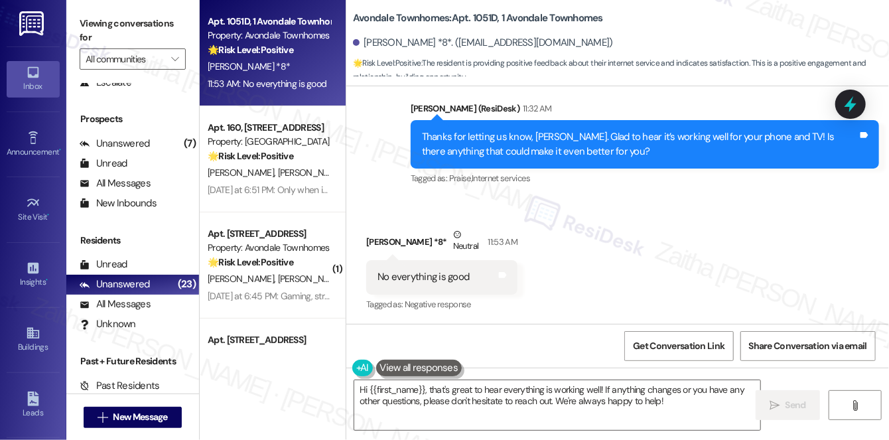
scroll to position [10033, 0]
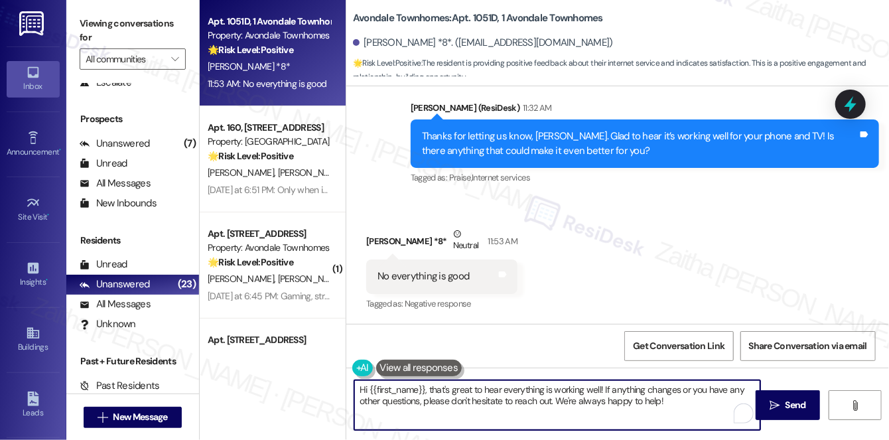
drag, startPoint x: 426, startPoint y: 389, endPoint x: 328, endPoint y: 380, distance: 98.0
click at [328, 380] on div "Apt. 1051D, 1 Avondale Townhomes Property: Avondale Townhomes 🌟 Risk Level: Pos…" at bounding box center [544, 220] width 689 height 440
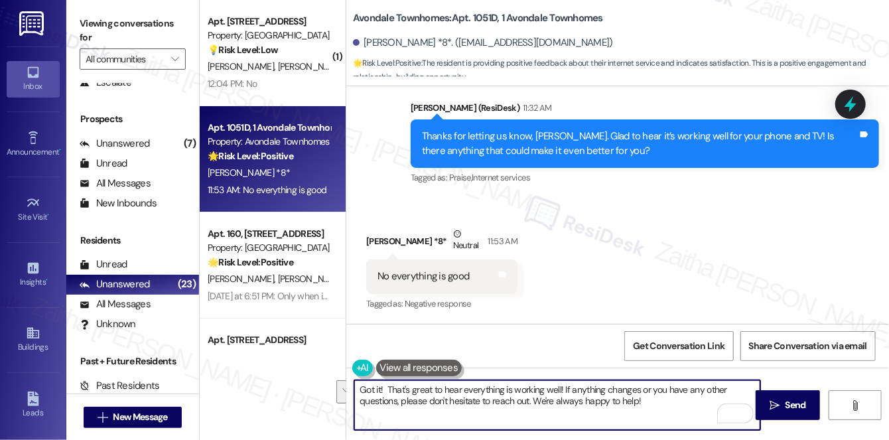
drag, startPoint x: 561, startPoint y: 387, endPoint x: 651, endPoint y: 409, distance: 92.0
click at [651, 409] on textarea "Got it! That's great to hear everything is working well! If anything changes or…" at bounding box center [557, 405] width 406 height 50
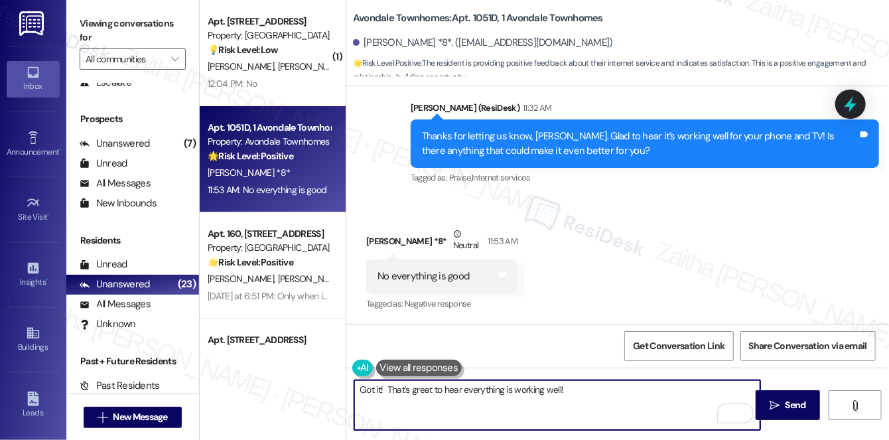
paste textarea "Thanks so much for sharing your experience—it really helps us understand what m…"
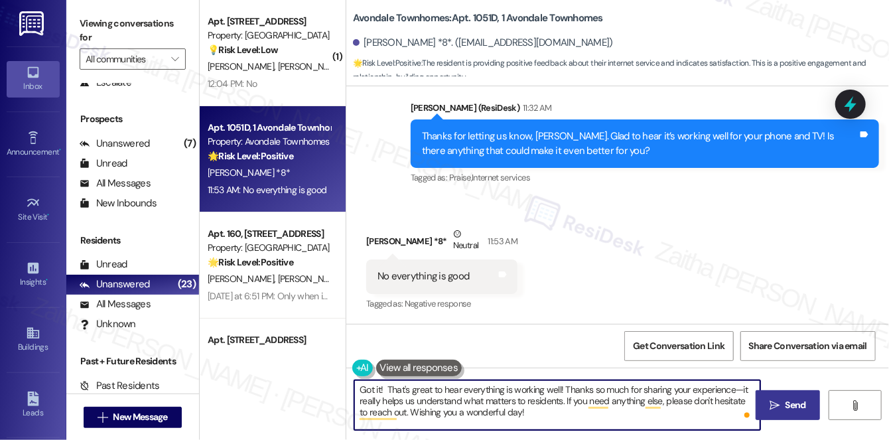
type textarea "Got it! That's great to hear everything is working well! Thanks so much for sha…"
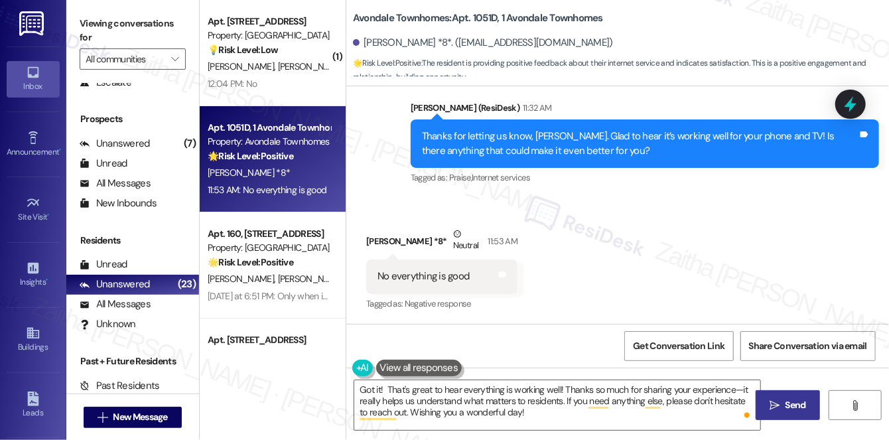
click at [771, 401] on icon "" at bounding box center [775, 405] width 10 height 11
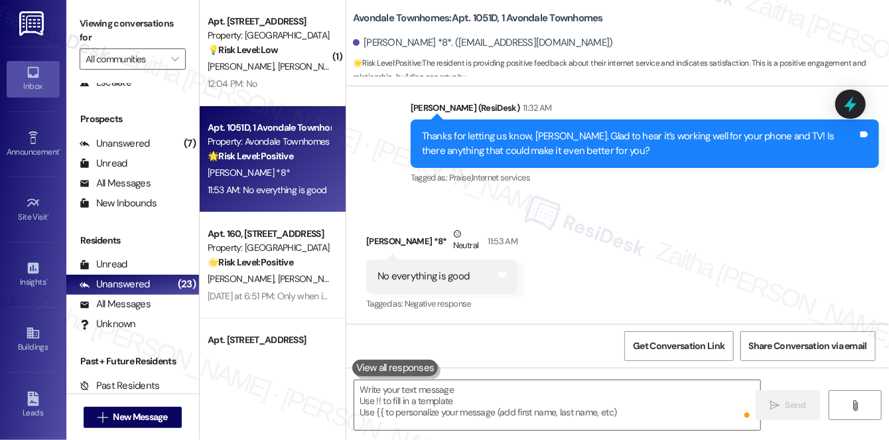
scroll to position [10032, 0]
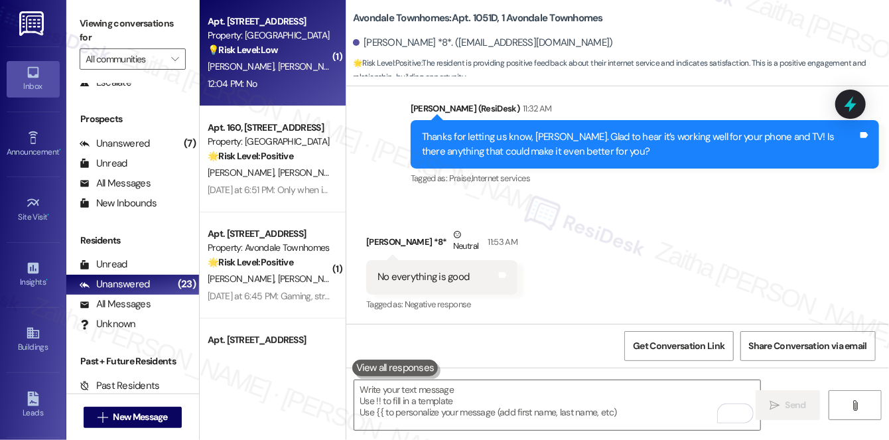
click at [312, 54] on div "💡 Risk Level: Low This conversation is a survey about internet connectivity pre…" at bounding box center [269, 50] width 123 height 14
type textarea "Fetching suggested responses. Please feel free to read through the conversation…"
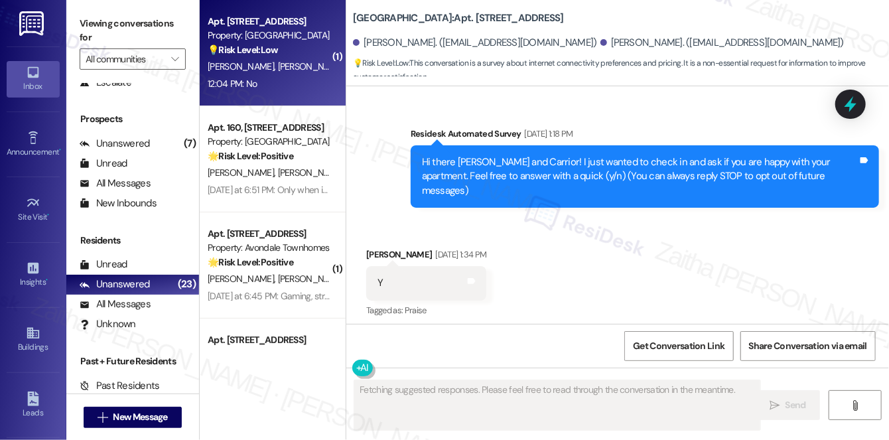
scroll to position [13452, 0]
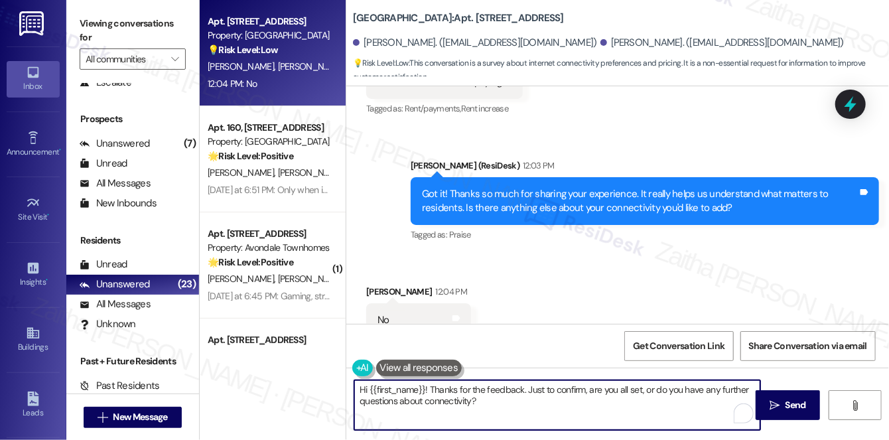
drag, startPoint x: 428, startPoint y: 386, endPoint x: 360, endPoint y: 386, distance: 68.3
click at [360, 386] on textarea "Hi {{first_name}}! Thanks for the feedback. Just to confirm, are you all set, o…" at bounding box center [557, 405] width 406 height 50
drag, startPoint x: 428, startPoint y: 388, endPoint x: 343, endPoint y: 387, distance: 84.9
click at [343, 388] on div "Apt. 95, 1 Pine Ridge Property: Pine Ridge 💡 Risk Level: Low This conversation …" at bounding box center [544, 220] width 689 height 440
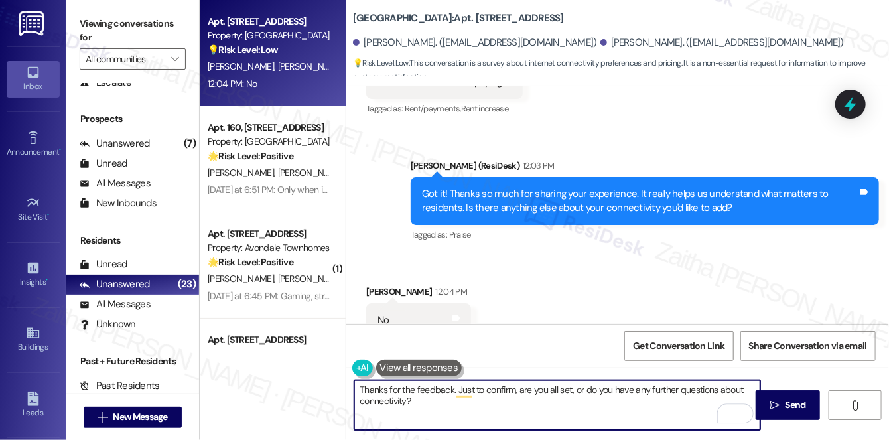
click at [393, 384] on textarea "Thanks for the feedback. Just to confirm, are you all set, or do you have any f…" at bounding box center [557, 405] width 406 height 50
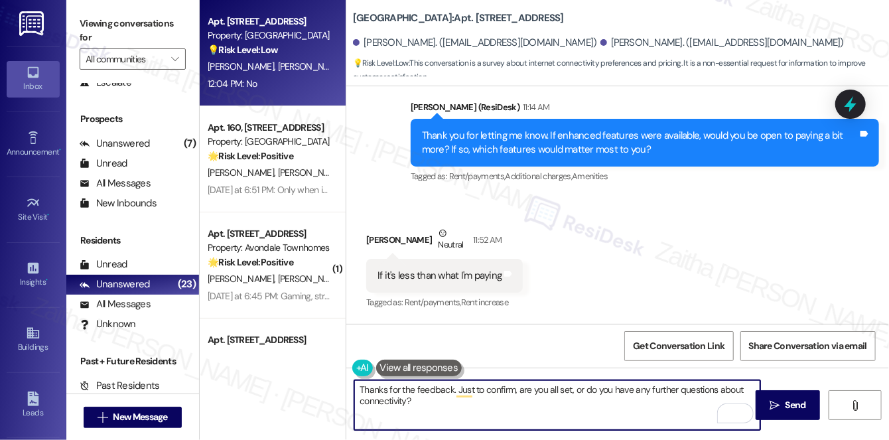
scroll to position [13392, 0]
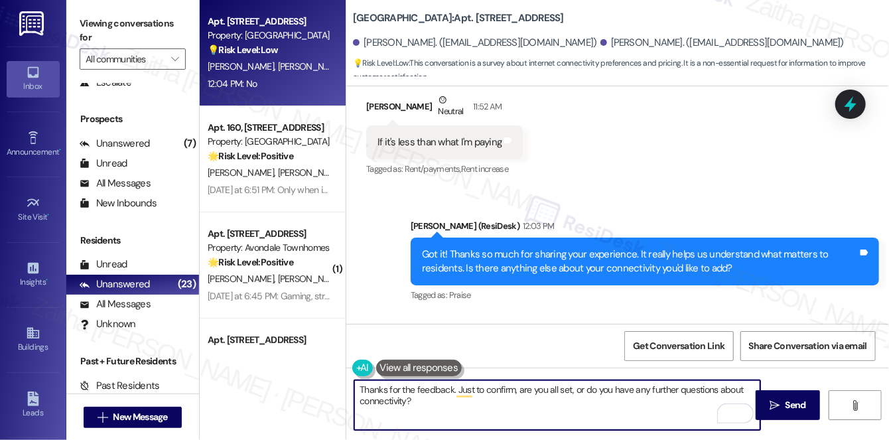
click at [388, 385] on textarea "Thanks for the feedback. Just to confirm, are you all set, or do you have any f…" at bounding box center [557, 405] width 406 height 50
click at [383, 345] on div "Carrior Alexander 12:04 PM" at bounding box center [418, 354] width 105 height 19
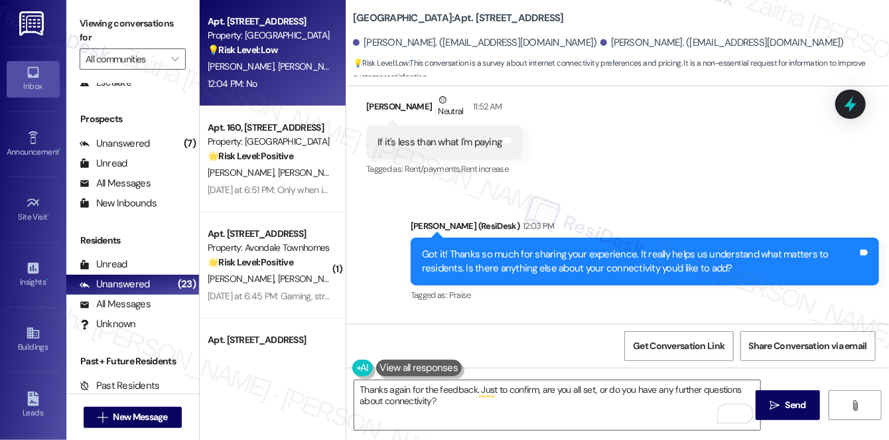
click at [383, 345] on div "Carrior Alexander 12:04 PM" at bounding box center [418, 354] width 105 height 19
copy div "Carrior"
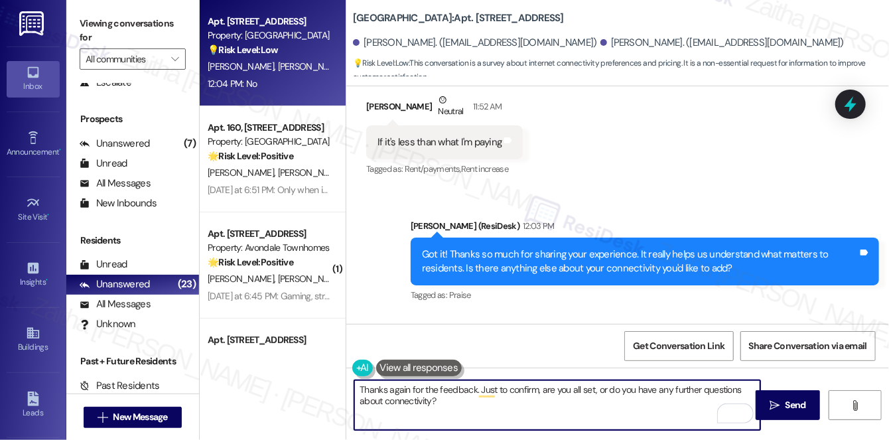
click at [472, 390] on textarea "Thanks again for the feedback. Just to confirm, are you all set, or do you have…" at bounding box center [557, 405] width 406 height 50
paste textarea "Carrior"
drag, startPoint x: 512, startPoint y: 387, endPoint x: 521, endPoint y: 406, distance: 21.1
click at [521, 407] on textarea "Thanks again for the feedback, Carrior. Just to confirm, are you all set, or do…" at bounding box center [557, 405] width 406 height 50
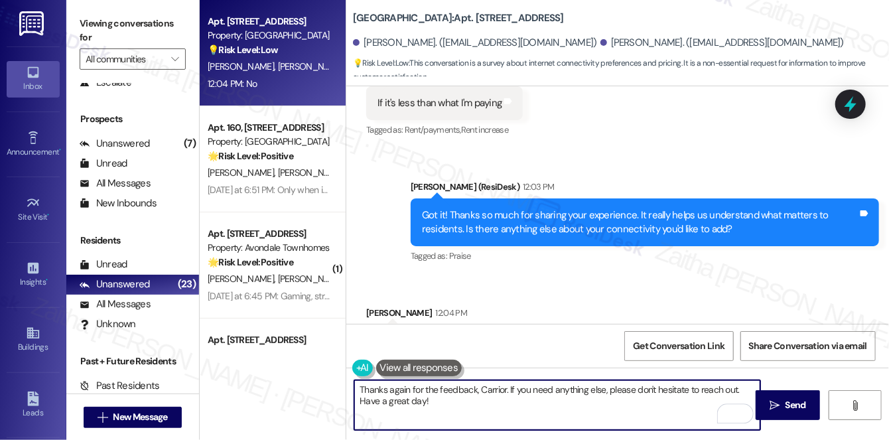
scroll to position [13452, 0]
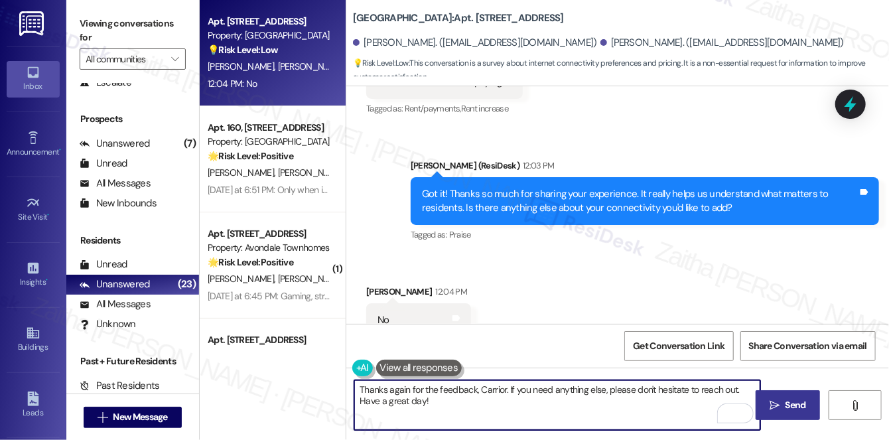
type textarea "Thanks again for the feedback, Carrior. If you need anything else, please don't…"
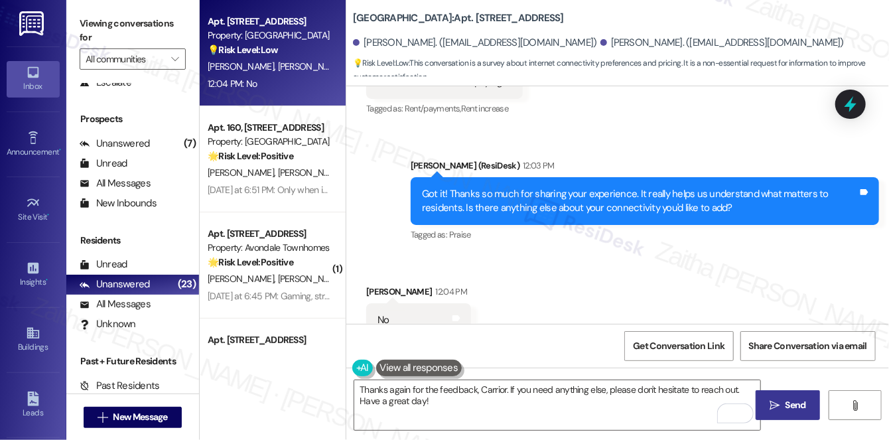
click at [796, 405] on span "Send" at bounding box center [796, 405] width 21 height 14
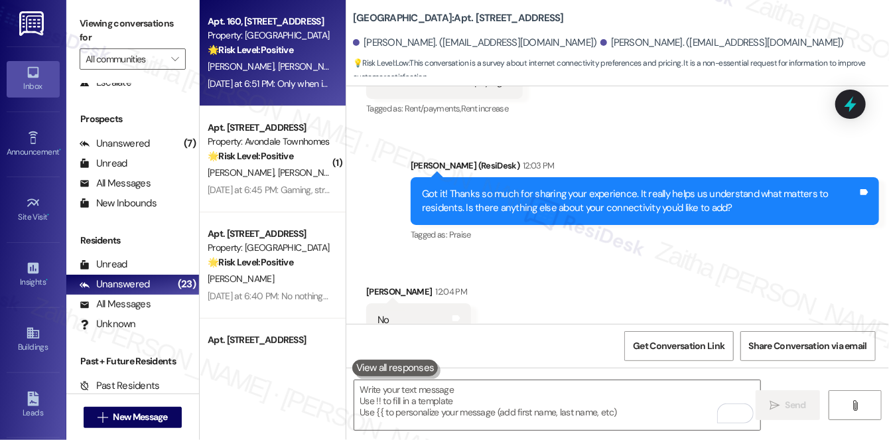
click at [308, 65] on div "M. Crockett D. Downs" at bounding box center [268, 66] width 125 height 17
type textarea "Fetching suggested responses. Please feel free to read through the conversation…"
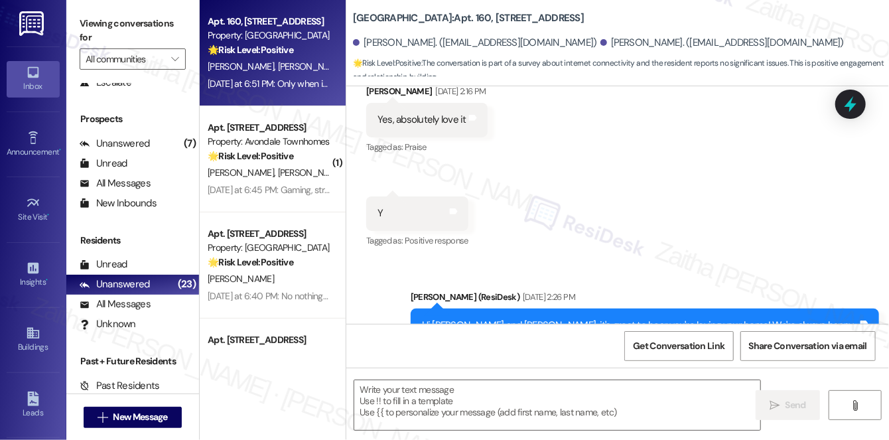
type textarea "Fetching suggested responses. Please feel free to read through the conversation…"
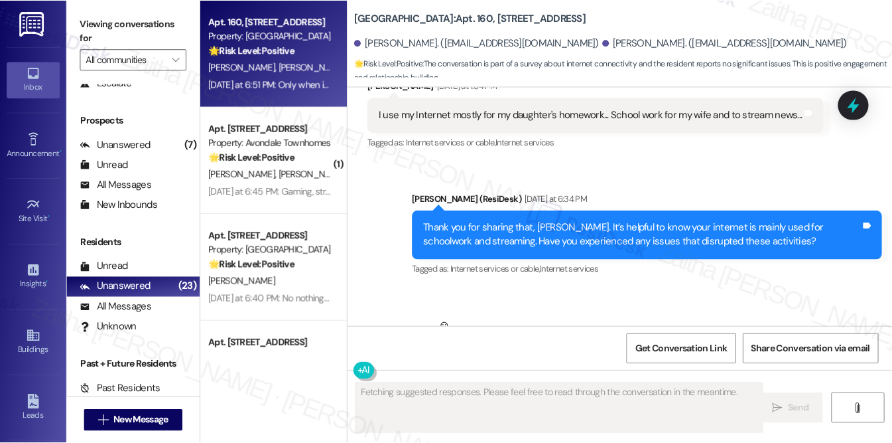
scroll to position [1330, 0]
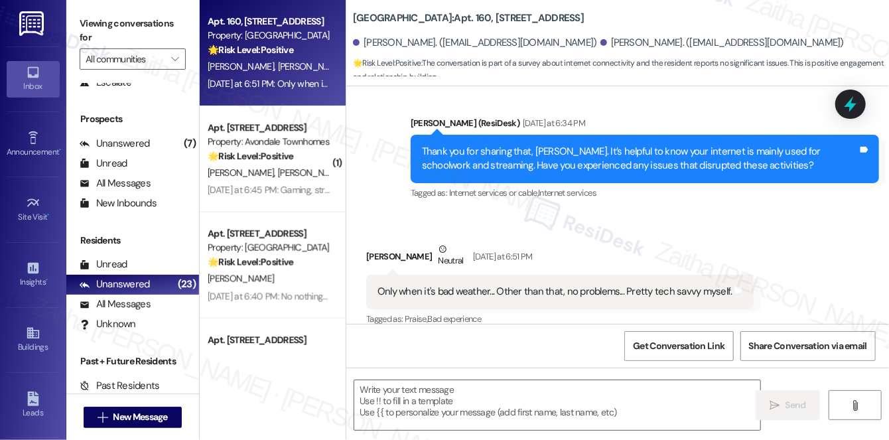
click at [731, 11] on div "Pine Ridge: Apt. 160, 1 Pine Ridge Deundria Downs. (downsdeundria940@gmail.com)…" at bounding box center [621, 39] width 536 height 73
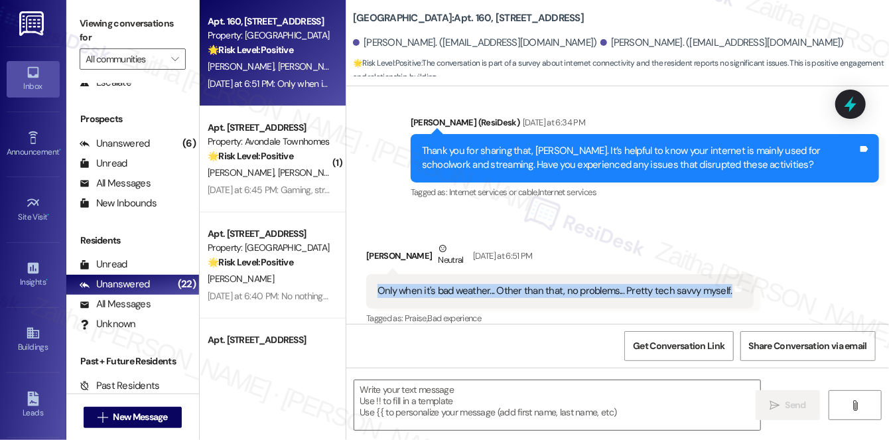
drag, startPoint x: 370, startPoint y: 273, endPoint x: 723, endPoint y: 285, distance: 353.8
click at [723, 285] on div "Only when it's bad weather... Other than that, no problems... Pretty tech savvy…" at bounding box center [559, 291] width 387 height 34
copy div "Only when it's bad weather... Other than that, no problems... Pretty tech savvy…"
click at [460, 398] on textarea at bounding box center [557, 405] width 406 height 50
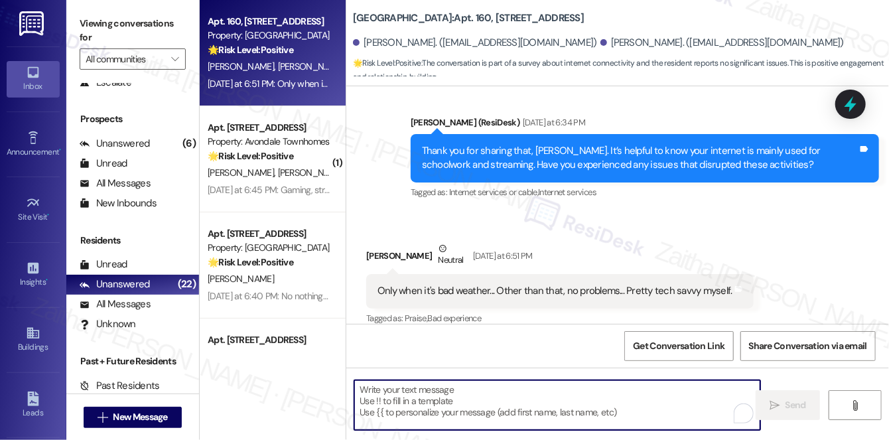
paste textarea "Got it—thanks for sharing! Good to hear things run smoothly most of the time, a…"
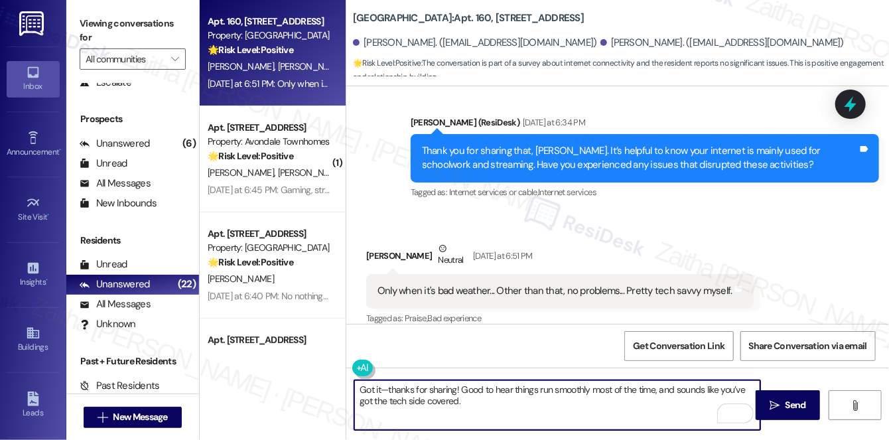
click at [389, 387] on textarea "Got it—thanks for sharing! Good to hear things run smoothly most of the time, a…" at bounding box center [557, 405] width 406 height 50
drag, startPoint x: 456, startPoint y: 387, endPoint x: 380, endPoint y: 388, distance: 75.6
click at [379, 387] on textarea "Got it—thanks for sharing! Good to hear things run smoothly most of the time, a…" at bounding box center [557, 405] width 406 height 50
click at [410, 395] on textarea "Got it! Good to hear things run smoothly most of the time, and sounds like you’…" at bounding box center [557, 405] width 406 height 50
paste textarea "Thanks so much for sharing your experience—it really helps us understand what m…"
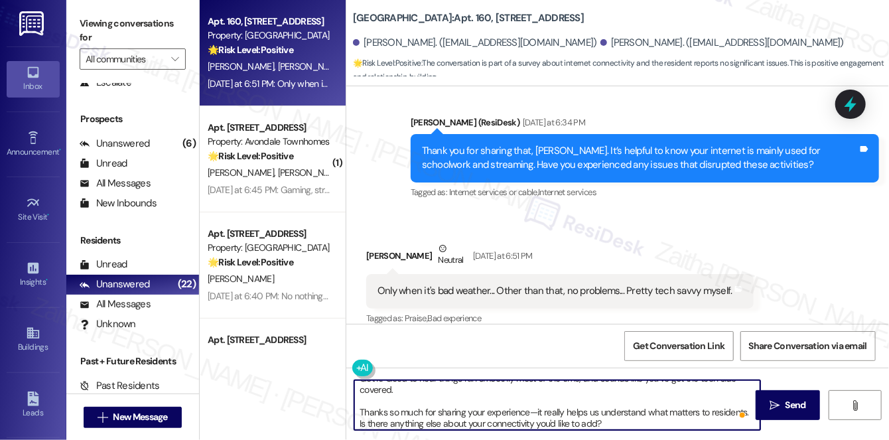
scroll to position [14, 0]
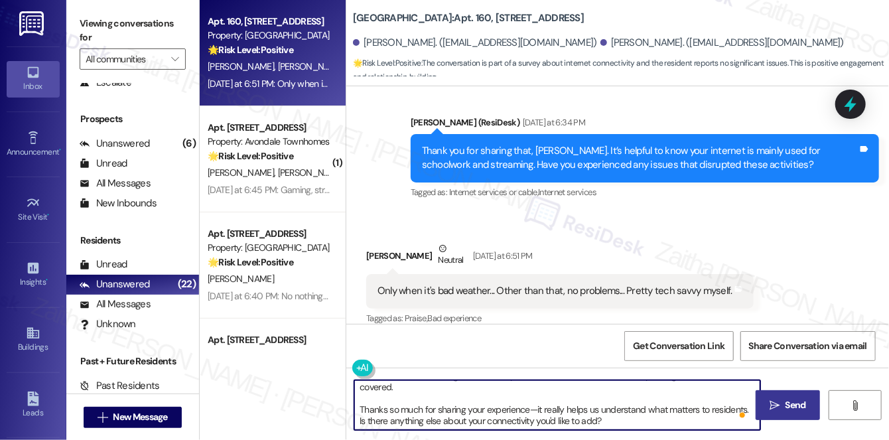
type textarea "Got it! Good to hear things run smoothly most of the time, and sounds like you’…"
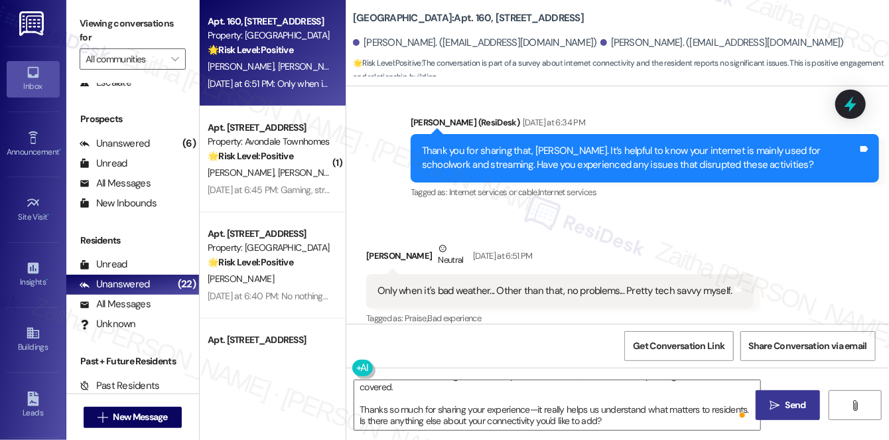
click at [803, 407] on span "Send" at bounding box center [796, 405] width 21 height 14
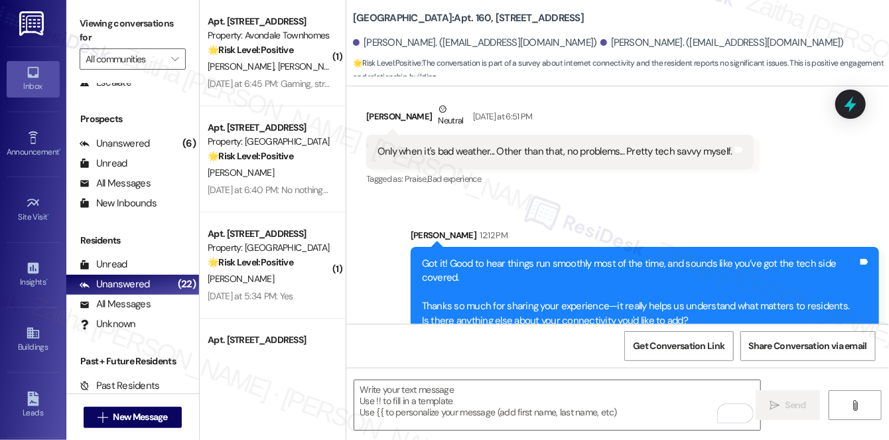
scroll to position [1480, 0]
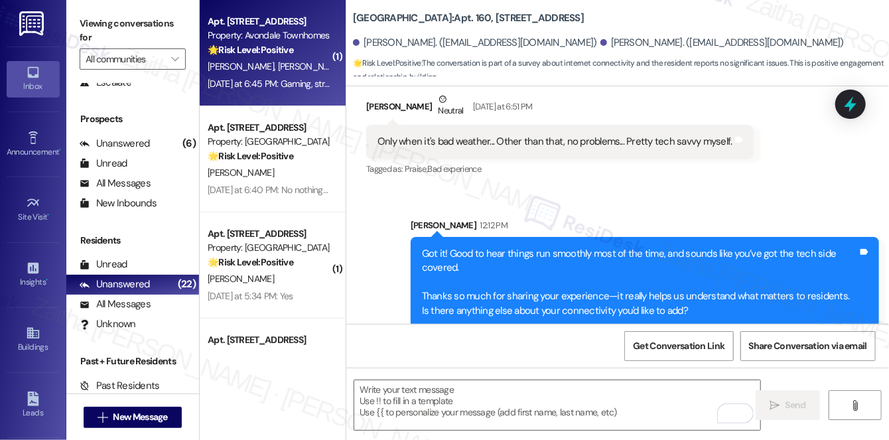
click at [299, 71] on div "J. Cecil M. Ellis" at bounding box center [268, 66] width 125 height 17
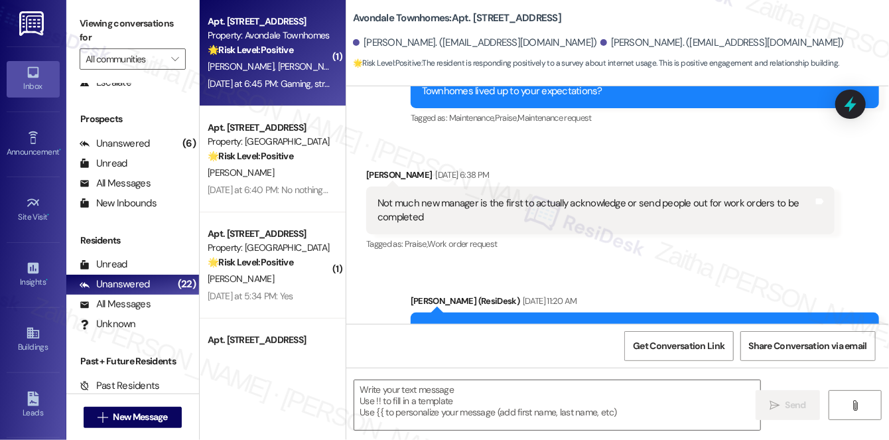
type textarea "Fetching suggested responses. Please feel free to read through the conversation…"
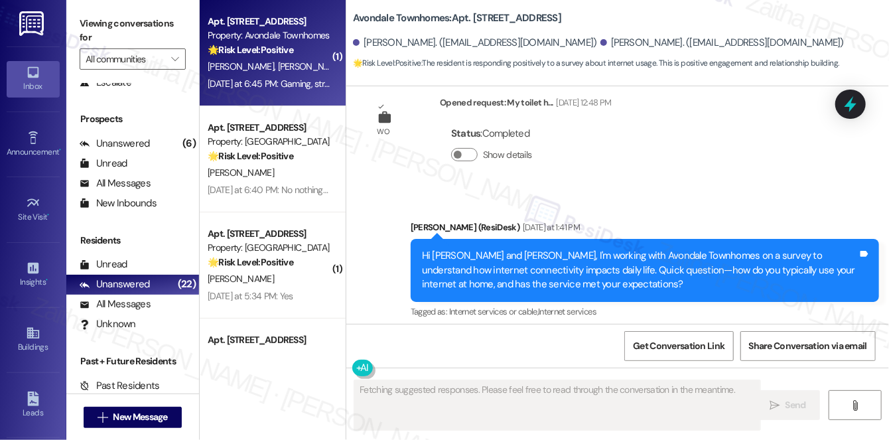
scroll to position [1614, 0]
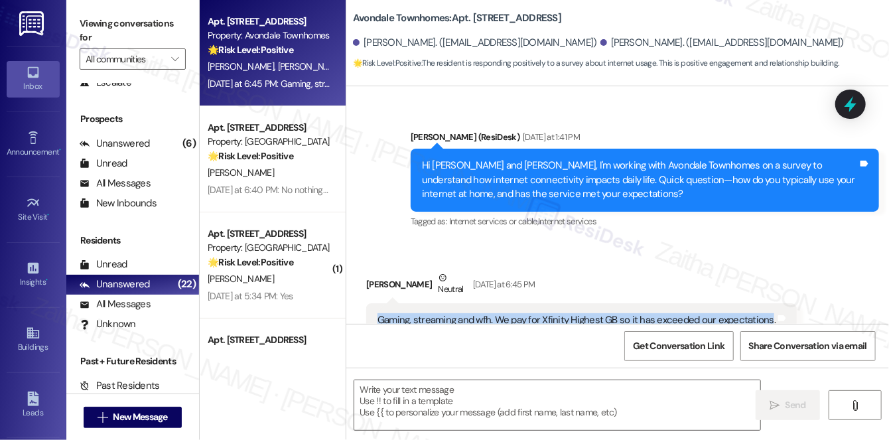
drag, startPoint x: 375, startPoint y: 277, endPoint x: 766, endPoint y: 283, distance: 391.5
click at [766, 303] on div "Gaming, streaming and wfh. We pay for Xfinity Highest GB so it has exceeded our…" at bounding box center [581, 320] width 431 height 34
copy div "Gaming, streaming and wfh. We pay for Xfinity Highest GB so it has exceeded our…"
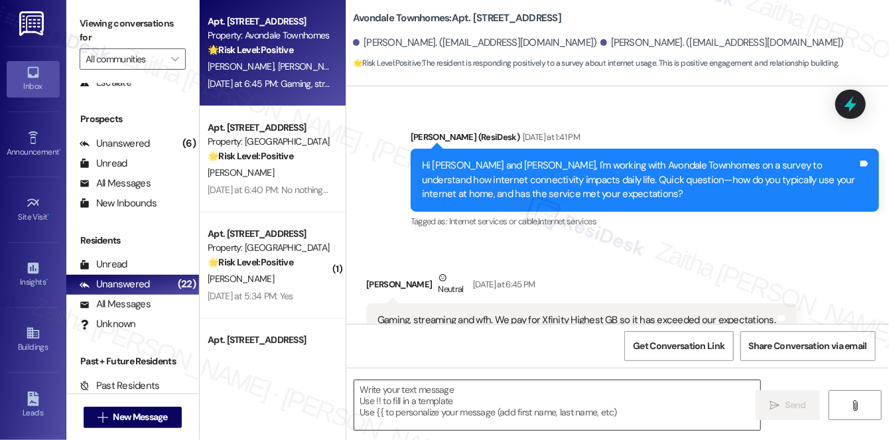
click at [410, 402] on textarea at bounding box center [557, 405] width 406 height 50
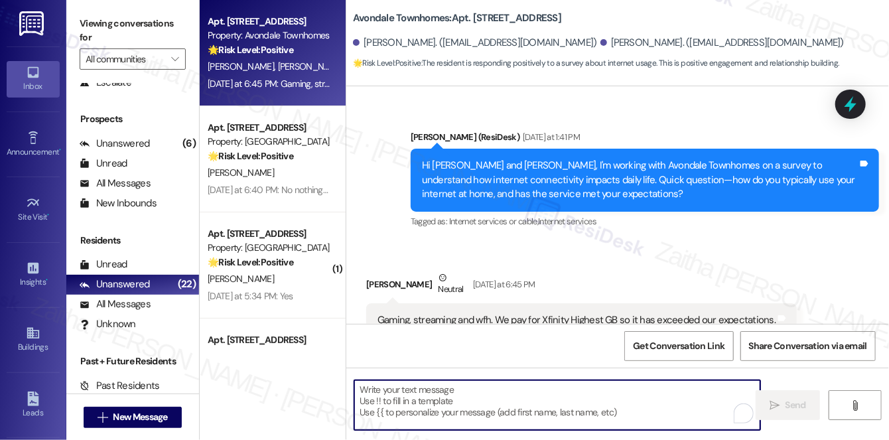
paste textarea "That’s great to hear—thanks for sharing! Glad the Xfinity plan has been exceedi…"
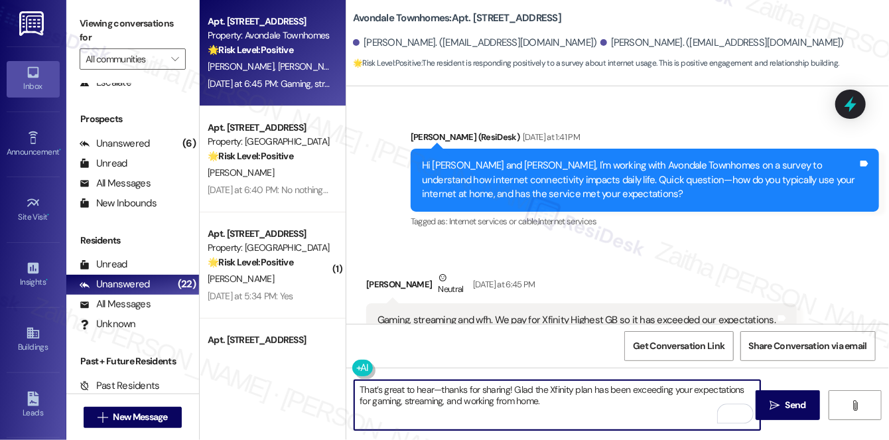
type textarea "That’s great to hear—thanks for sharing! Glad the Xfinity plan has been exceedi…"
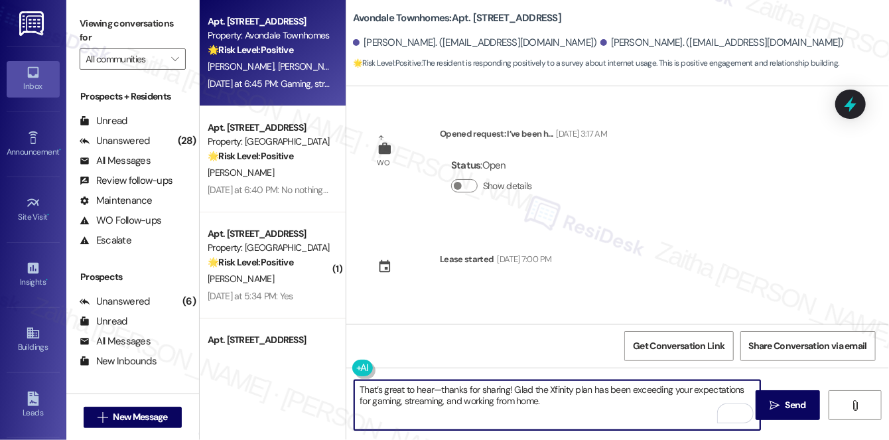
scroll to position [1614, 0]
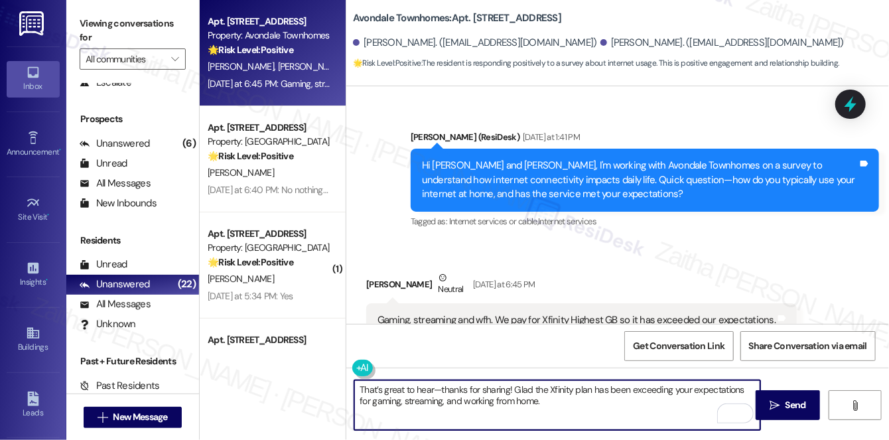
paste textarea "Has your internet usage changed in the past year?"
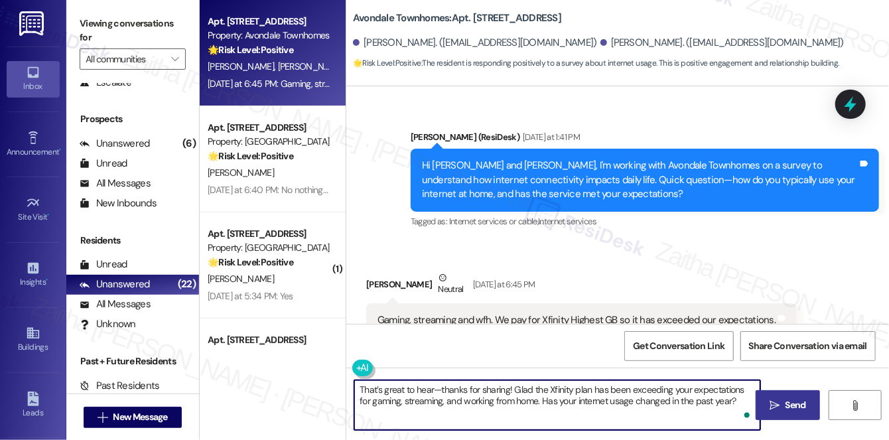
type textarea "That’s great to hear—thanks for sharing! Glad the Xfinity plan has been exceedi…"
click at [783, 405] on span "Send" at bounding box center [796, 405] width 26 height 14
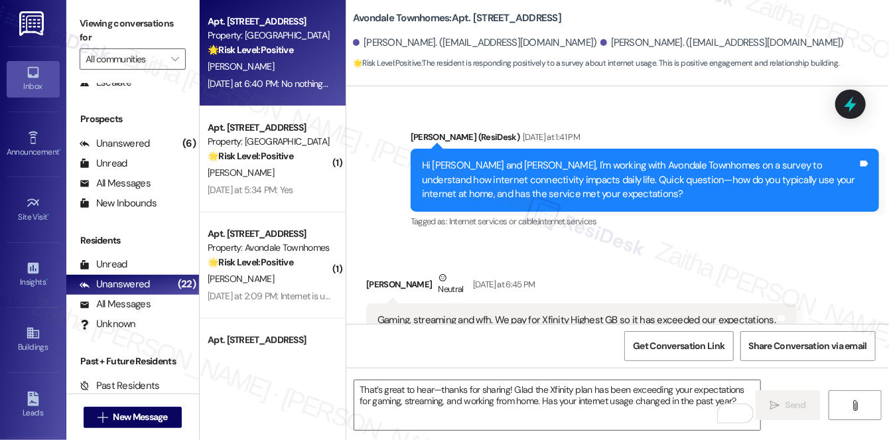
click at [288, 66] on div "[PERSON_NAME]" at bounding box center [268, 66] width 125 height 17
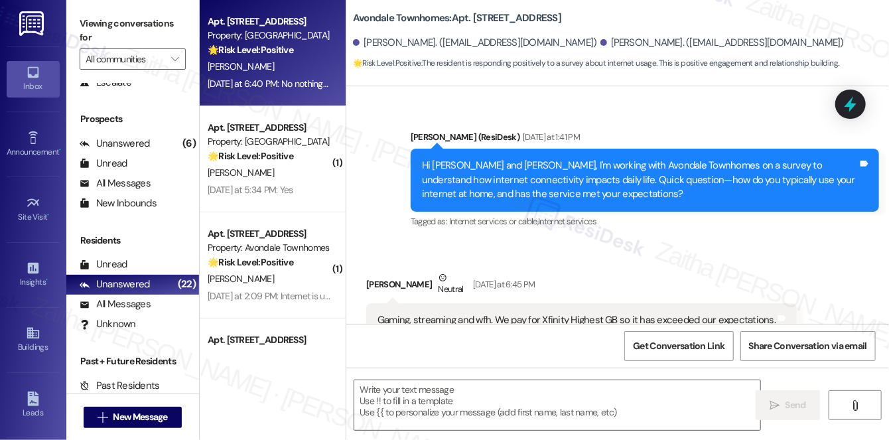
type textarea "Fetching suggested responses. Please feel free to read through the conversation…"
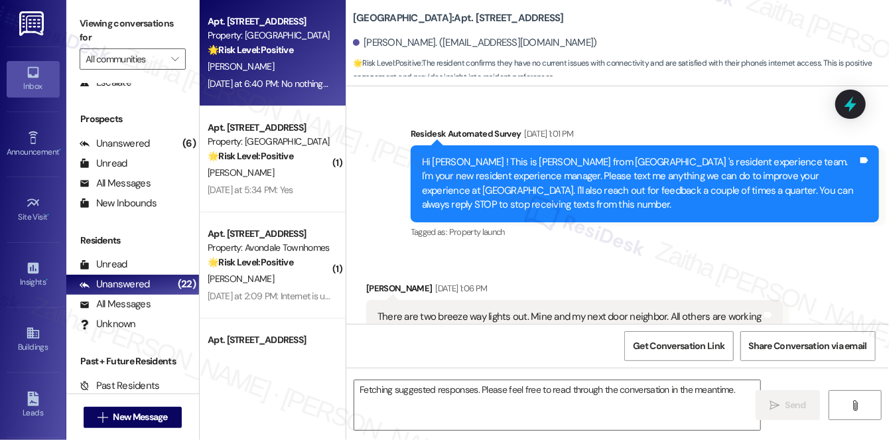
scroll to position [16800, 0]
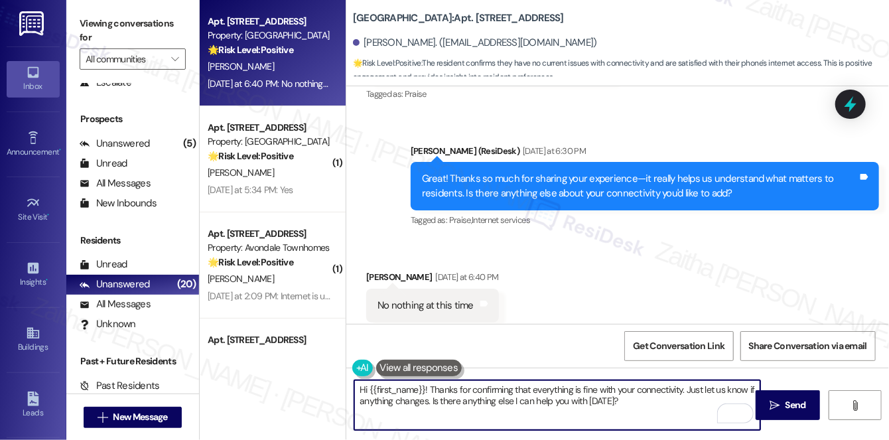
drag, startPoint x: 428, startPoint y: 390, endPoint x: 350, endPoint y: 387, distance: 78.3
click at [350, 387] on div "Hi {{first_name}}! Thanks for confirming that everything is fine with your conn…" at bounding box center [550, 404] width 407 height 51
click at [377, 270] on div "[PERSON_NAME] [DATE] at 6:40 PM" at bounding box center [432, 279] width 133 height 19
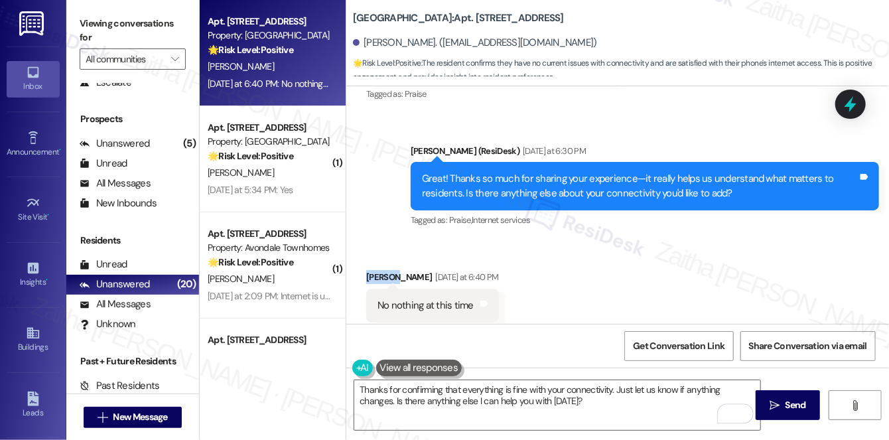
click at [377, 270] on div "[PERSON_NAME] [DATE] at 6:40 PM" at bounding box center [432, 279] width 133 height 19
copy div "[PERSON_NAME]"
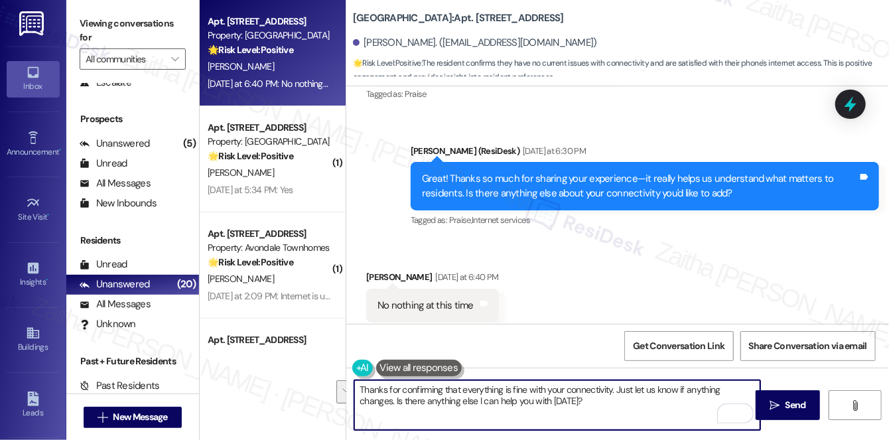
drag, startPoint x: 442, startPoint y: 387, endPoint x: 608, endPoint y: 407, distance: 167.6
click at [608, 407] on textarea "Thanks for confirming that everything is fine with your connectivity. Just let …" at bounding box center [557, 405] width 406 height 50
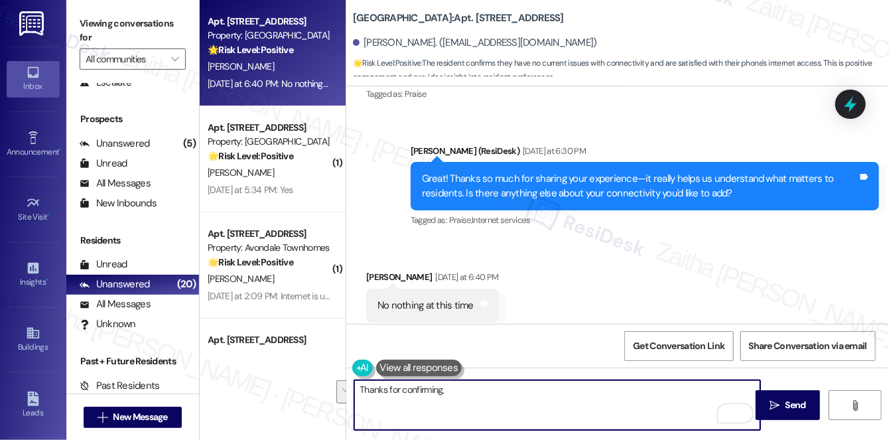
paste textarea "[PERSON_NAME]"
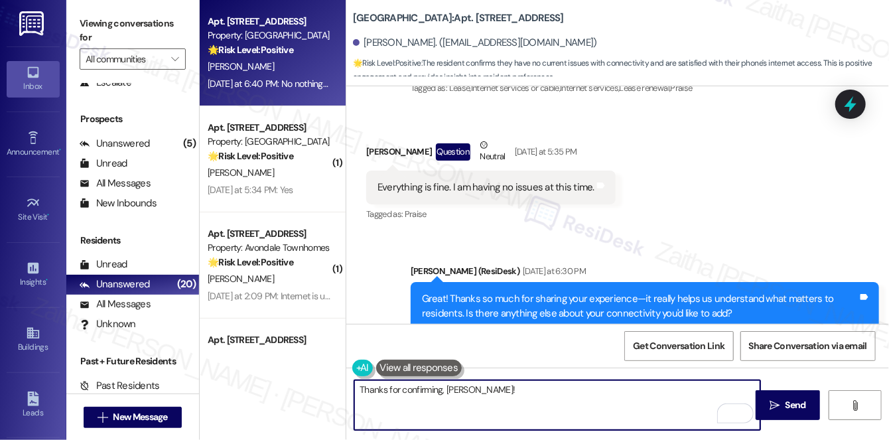
scroll to position [16740, 0]
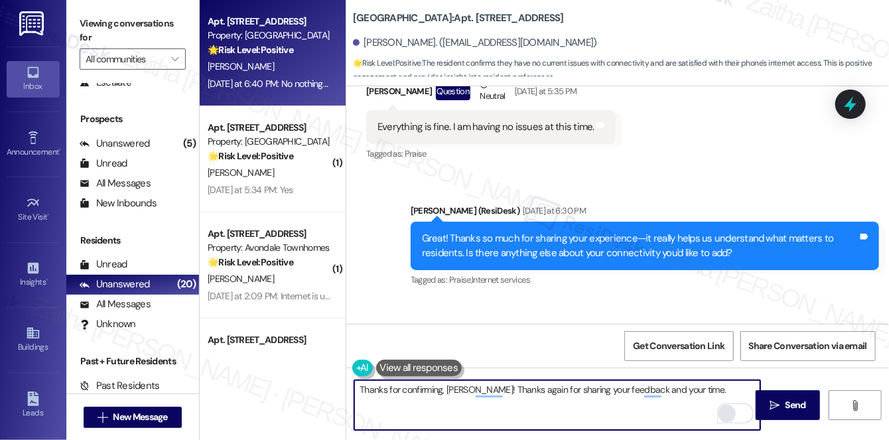
type textarea "Thanks for confirming, [PERSON_NAME]! Thanks again for sharing your feedback an…"
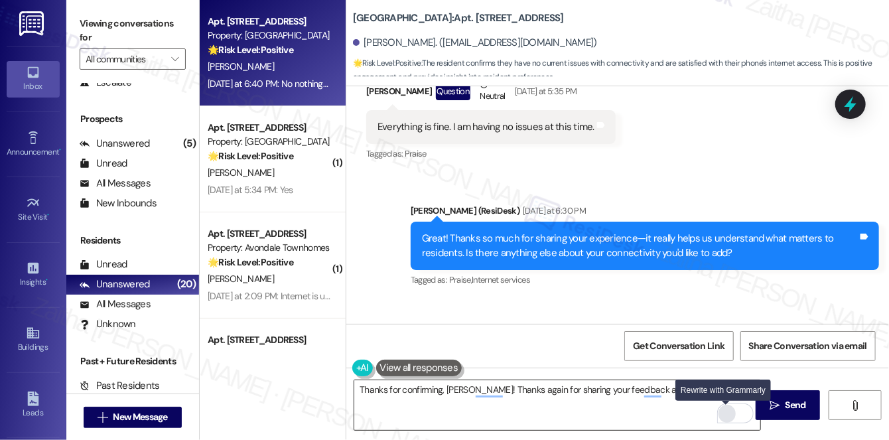
click at [724, 409] on div "Rewrite with Grammarly" at bounding box center [727, 413] width 15 height 15
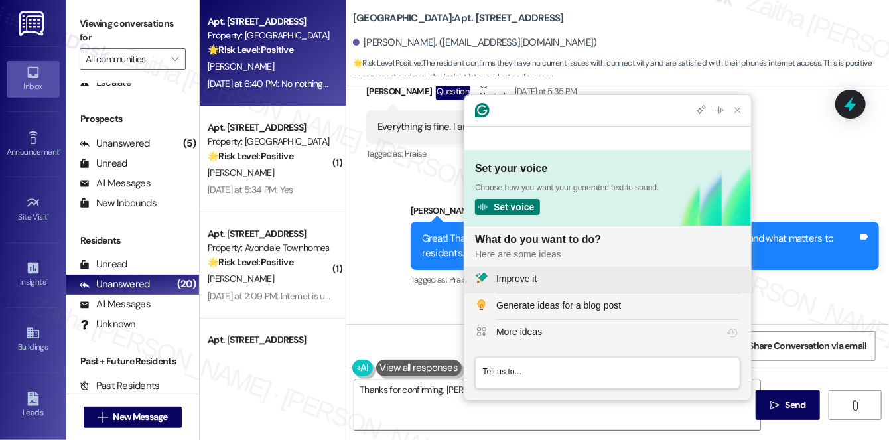
scroll to position [0, 0]
click at [553, 283] on div "Improve it" at bounding box center [618, 279] width 244 height 14
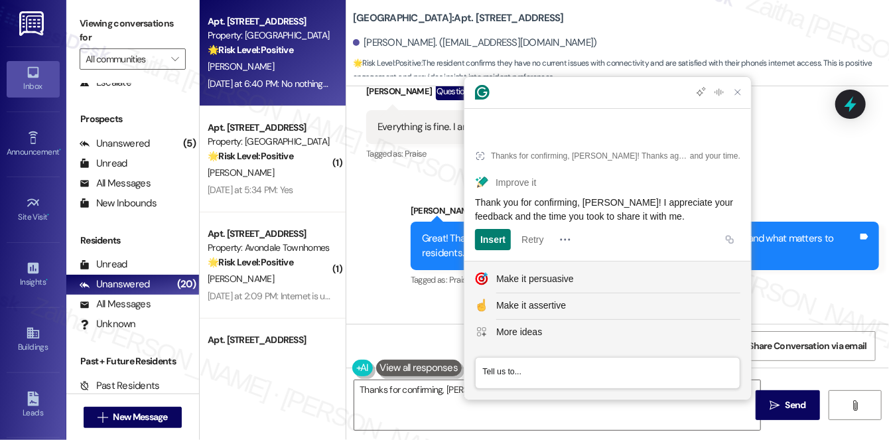
drag, startPoint x: 476, startPoint y: 202, endPoint x: 717, endPoint y: 228, distance: 242.2
click at [717, 228] on article "Thanks for confirming, [PERSON_NAME]! Thanks again for sharing your feedback an…" at bounding box center [607, 196] width 287 height 129
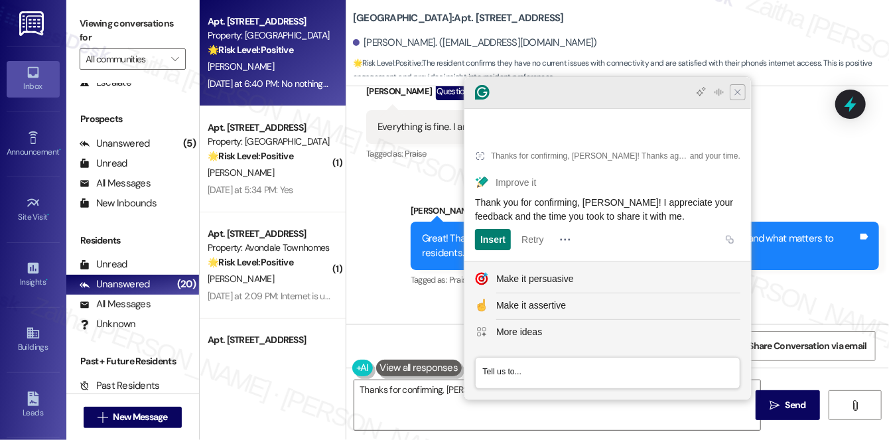
click at [736, 98] on icon "Close Grammarly Assistant" at bounding box center [737, 92] width 11 height 11
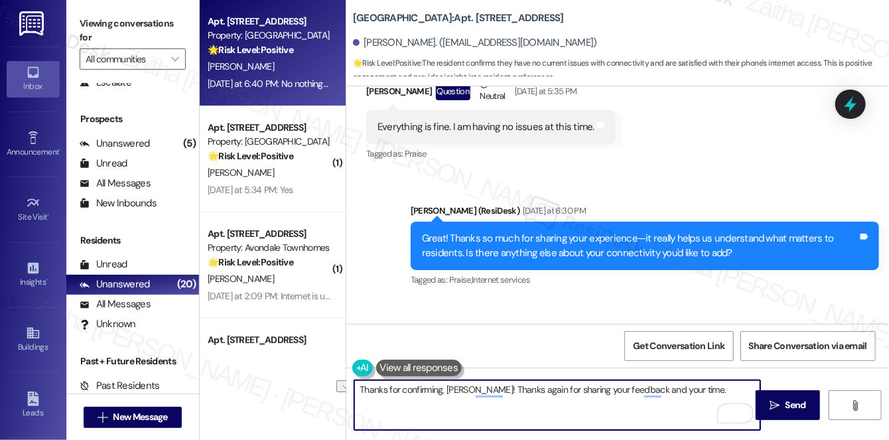
drag, startPoint x: 688, startPoint y: 393, endPoint x: 351, endPoint y: 416, distance: 337.8
click at [351, 416] on div "Thanks for confirming, [PERSON_NAME]! Thanks again for sharing your feedback an…" at bounding box center [550, 404] width 407 height 51
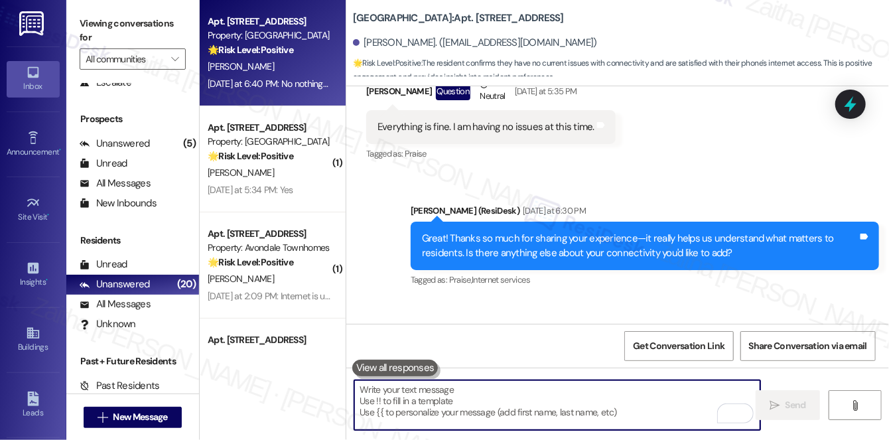
paste textarea "Thank you for confirming, [PERSON_NAME]! I appreciate your feedback and the tim…"
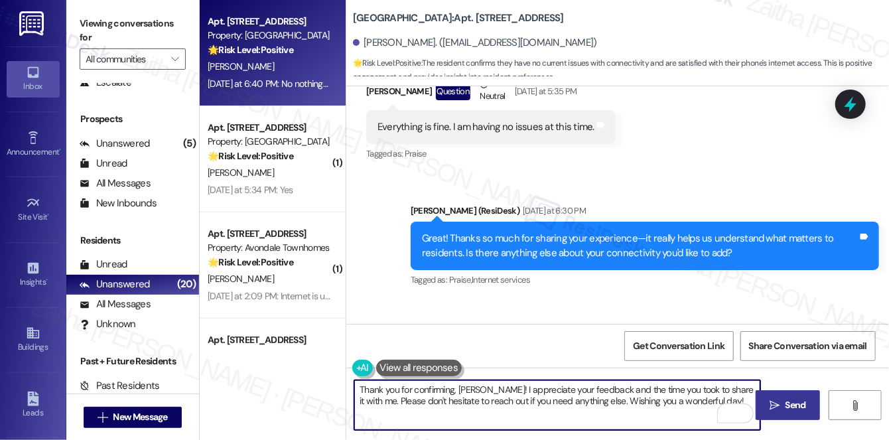
type textarea "Thank you for confirming, [PERSON_NAME]! I appreciate your feedback and the tim…"
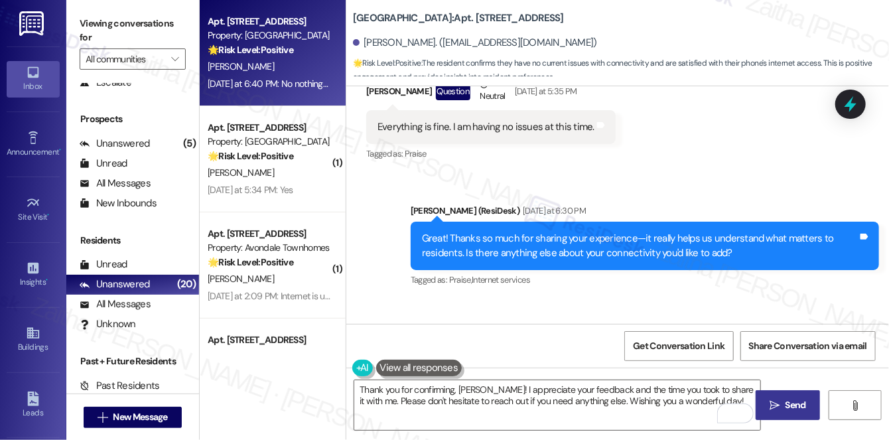
click at [780, 405] on icon "" at bounding box center [775, 405] width 10 height 11
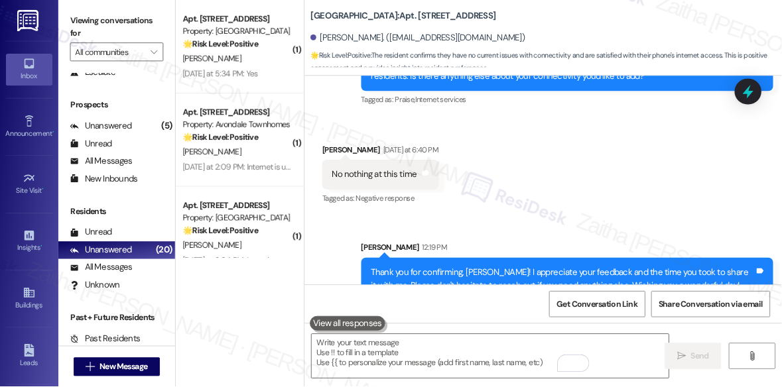
scroll to position [16992, 0]
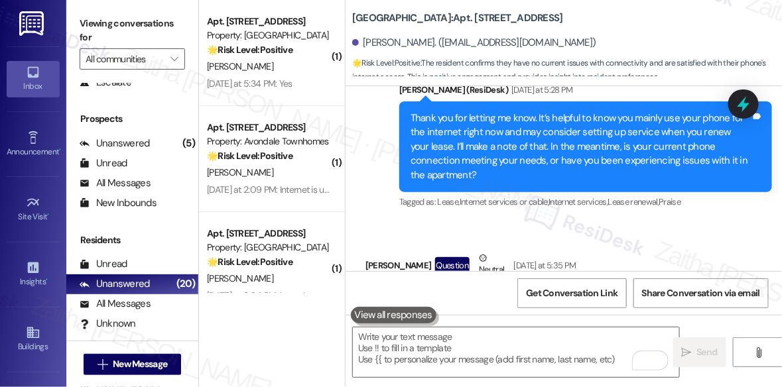
drag, startPoint x: 743, startPoint y: 241, endPoint x: 372, endPoint y: 137, distance: 385.2
click at [372, 137] on div "Sent via SMS [PERSON_NAME] (ResiDesk) [DATE] at 5:28 PM Thank you for letting m…" at bounding box center [564, 137] width 437 height 169
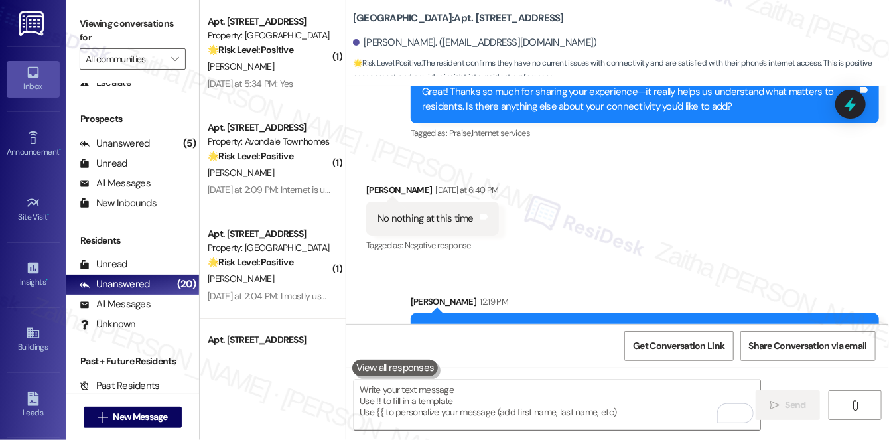
scroll to position [16907, 0]
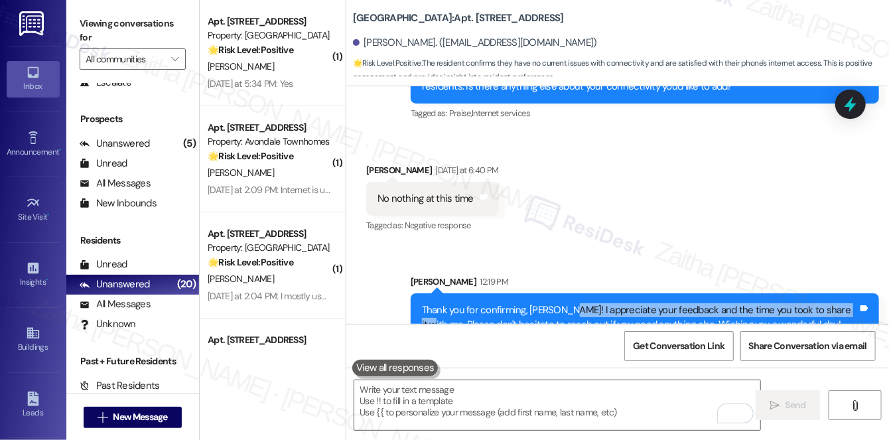
drag, startPoint x: 559, startPoint y: 279, endPoint x: 841, endPoint y: 278, distance: 282.0
click at [841, 303] on div "Thank you for confirming, [PERSON_NAME]! I appreciate your feedback and the tim…" at bounding box center [640, 317] width 436 height 29
copy div "appreciate your feedback and the time you took to share it with me."
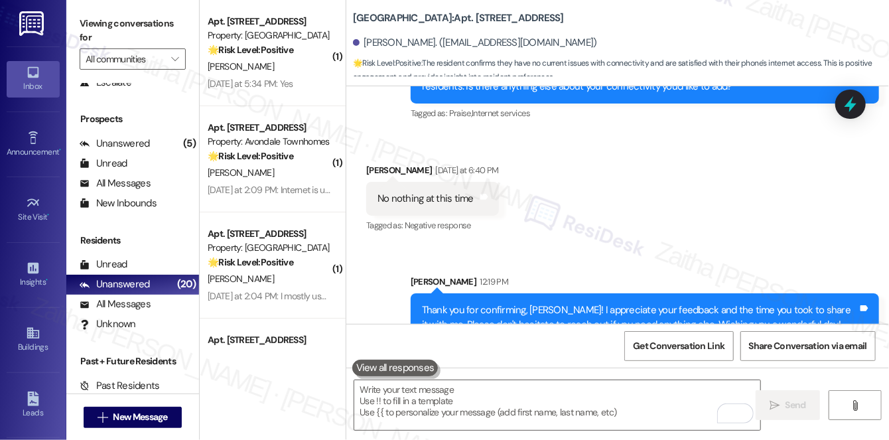
click at [608, 193] on div "Received via SMS Nolton Green Yesterday at 6:40 PM No nothing at this time Tags…" at bounding box center [617, 189] width 543 height 112
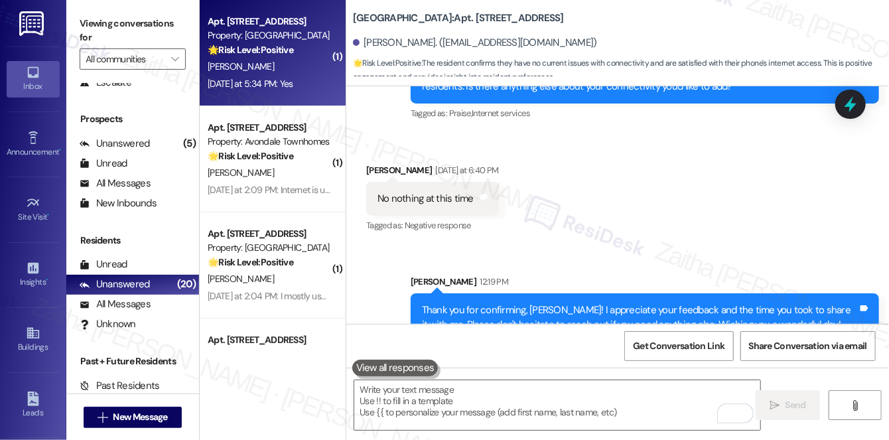
click at [285, 73] on div "[PERSON_NAME]" at bounding box center [268, 66] width 125 height 17
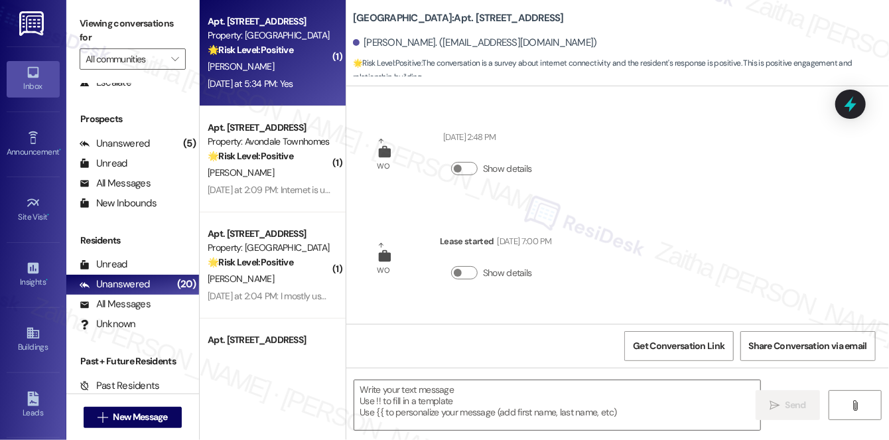
type textarea "Fetching suggested responses. Please feel free to read through the conversation…"
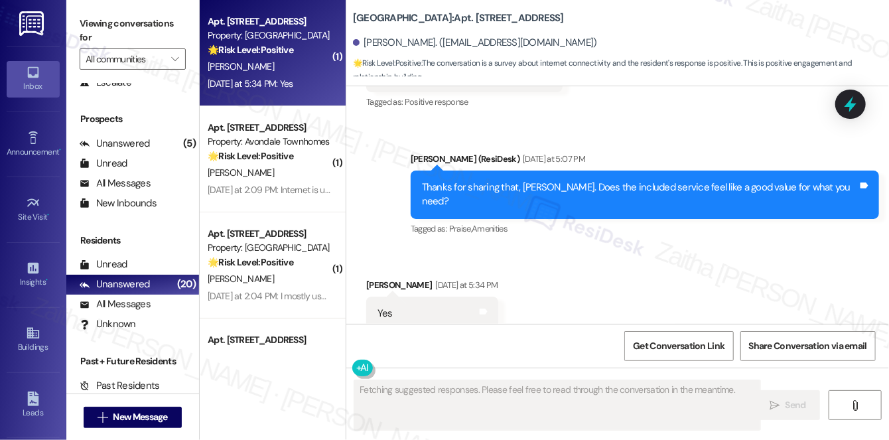
scroll to position [583, 0]
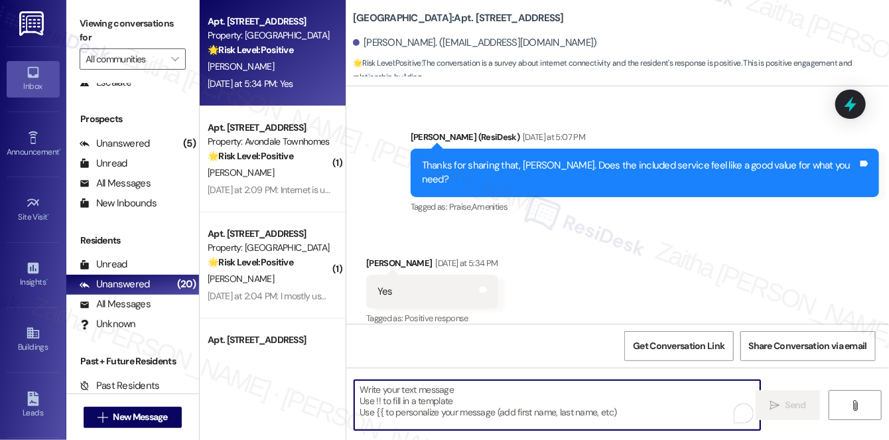
click at [419, 425] on textarea "To enrich screen reader interactions, please activate Accessibility in Grammarl…" at bounding box center [557, 405] width 406 height 50
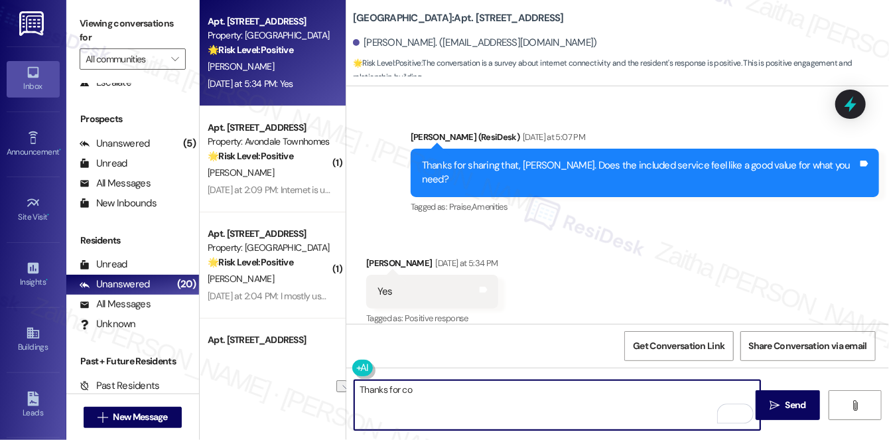
drag, startPoint x: 433, startPoint y: 391, endPoint x: 336, endPoint y: 390, distance: 96.9
click at [336, 390] on div "Apt. 50, 1 Pine Ridge Property: Pine Ridge 🌟 Risk Level: Positive The conversat…" at bounding box center [544, 220] width 689 height 440
paste textarea "Thanks so much for sharing your experience—it really helps us understand what m…"
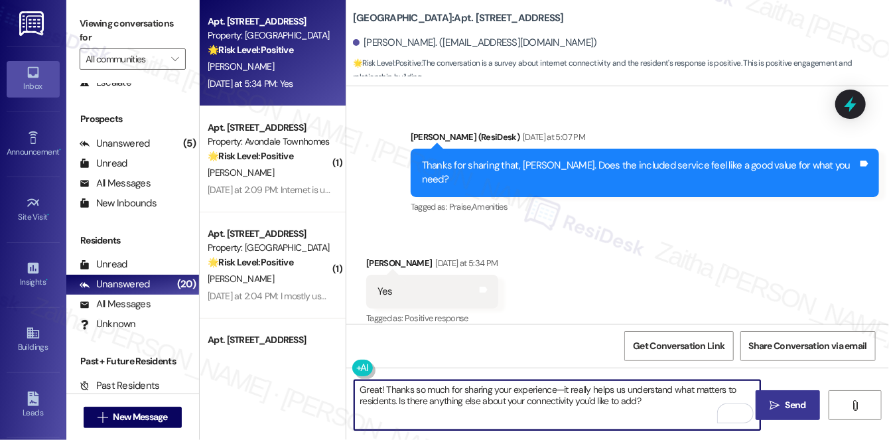
type textarea "Great! Thanks so much for sharing your experience—it really helps us understand…"
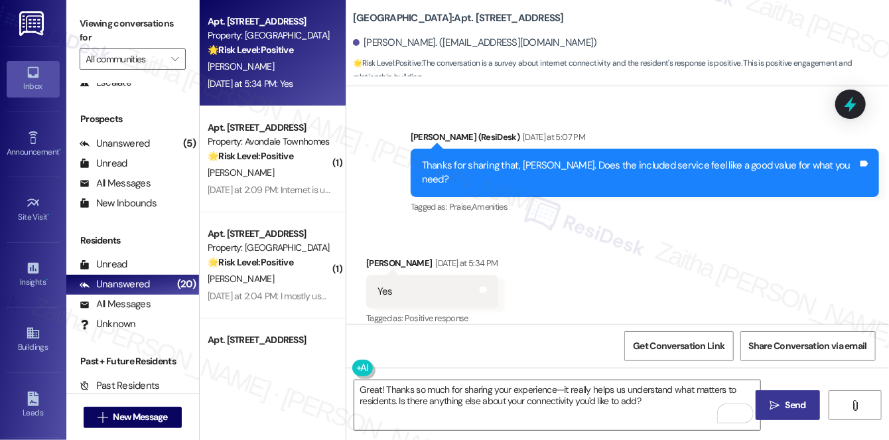
click at [788, 410] on span "Send" at bounding box center [796, 405] width 21 height 14
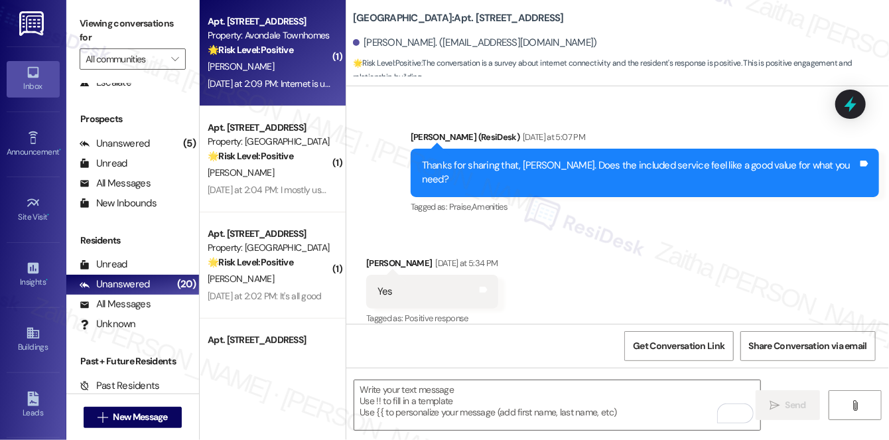
click at [289, 65] on div "D. Parks" at bounding box center [268, 66] width 125 height 17
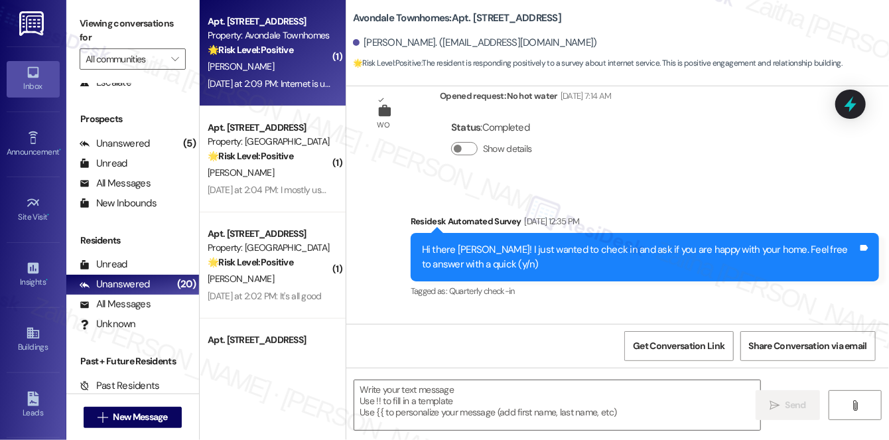
type textarea "Fetching suggested responses. Please feel free to read through the conversation…"
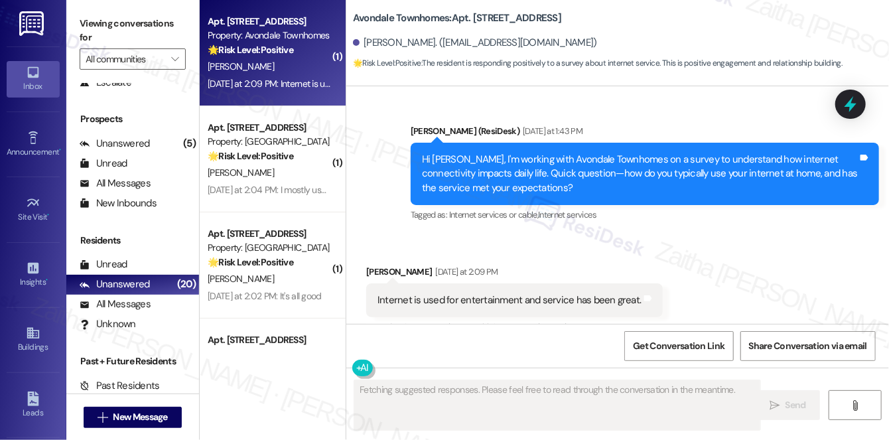
scroll to position [2314, 0]
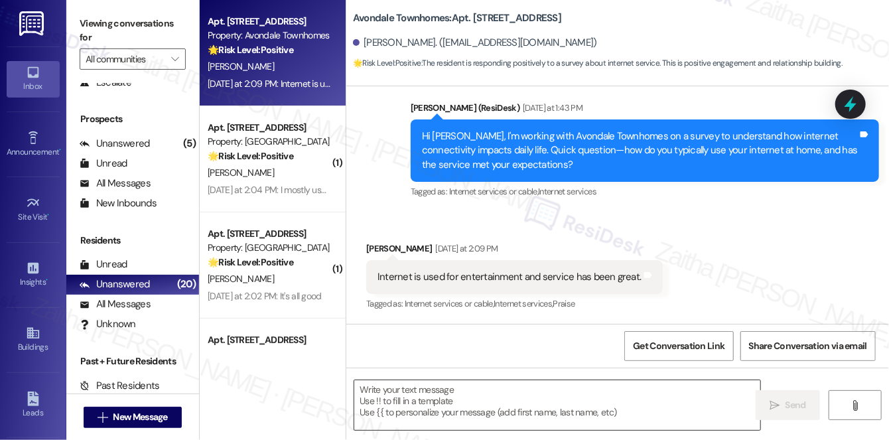
click at [437, 411] on textarea at bounding box center [557, 405] width 406 height 50
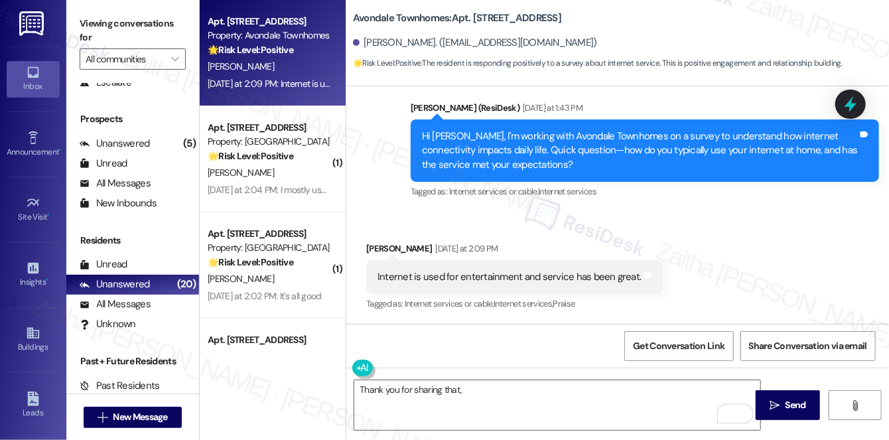
click at [379, 249] on div "David Parks Yesterday at 2:09 PM" at bounding box center [514, 250] width 297 height 19
copy div "David"
click at [473, 389] on textarea "Thank you for sharing that," at bounding box center [557, 405] width 406 height 50
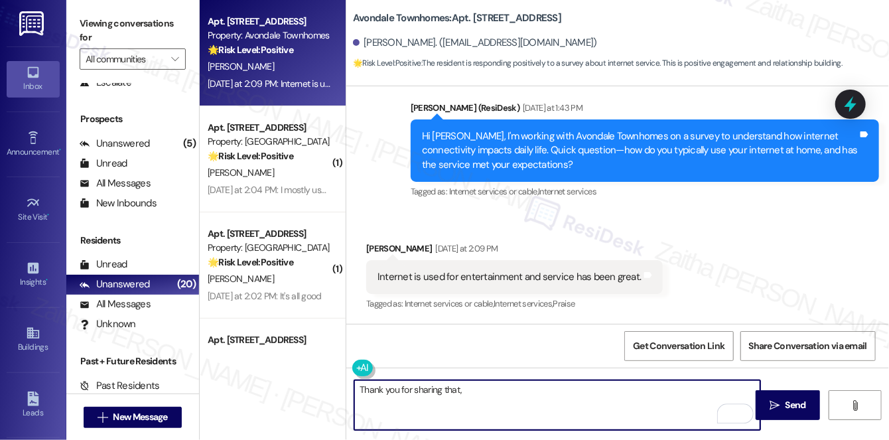
paste textarea "David"
paste textarea "Is there anything that could make it even better for you?"
type textarea "Thank you for sharing that, David! Is there anything that could make it even be…"
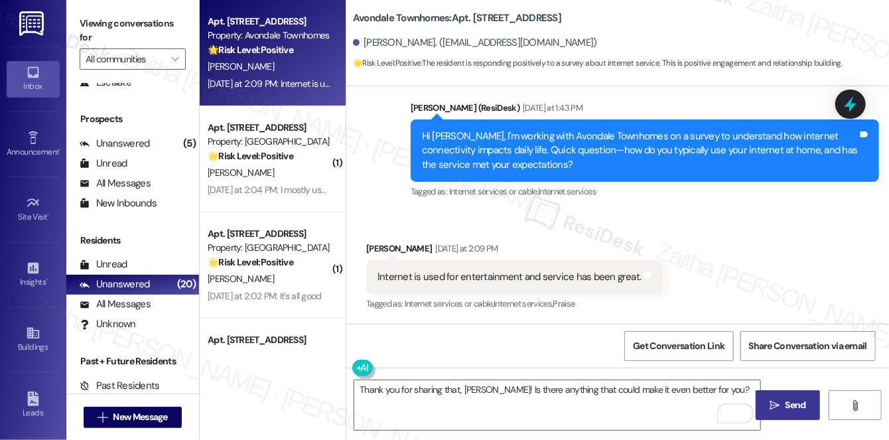
click at [781, 402] on span " Send" at bounding box center [788, 405] width 42 height 14
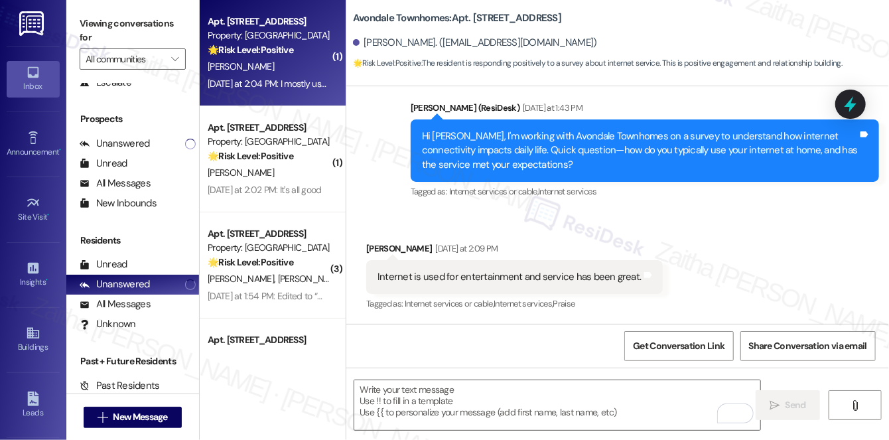
click at [305, 81] on div "Yesterday at 2:04 PM: I mostly use it for my phone and tv and the service is go…" at bounding box center [357, 84] width 299 height 12
type textarea "Fetching suggested responses. Please feel free to read through the conversation…"
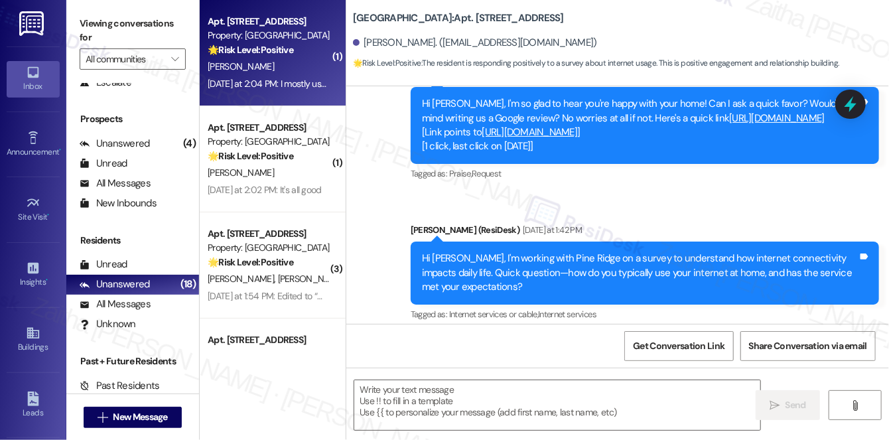
type textarea "Fetching suggested responses. Please feel free to read through the conversation…"
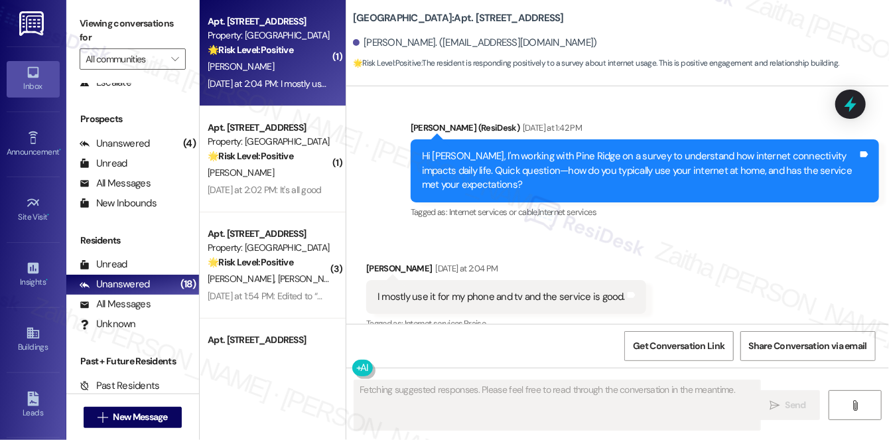
scroll to position [5715, 0]
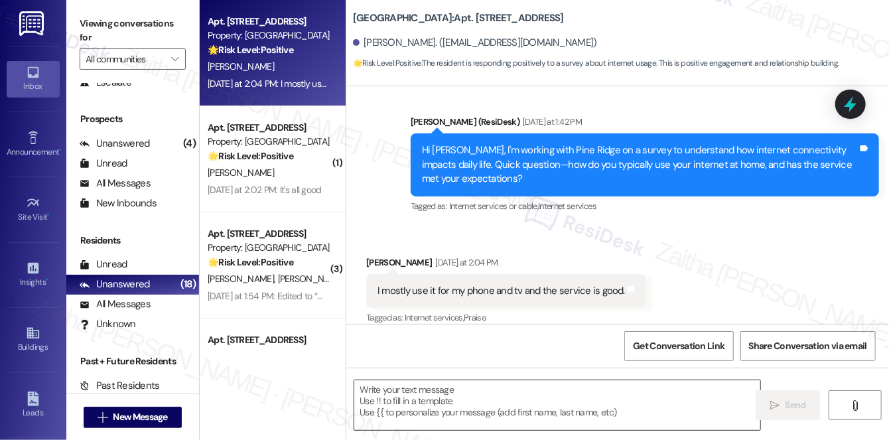
click at [419, 393] on textarea at bounding box center [557, 405] width 406 height 50
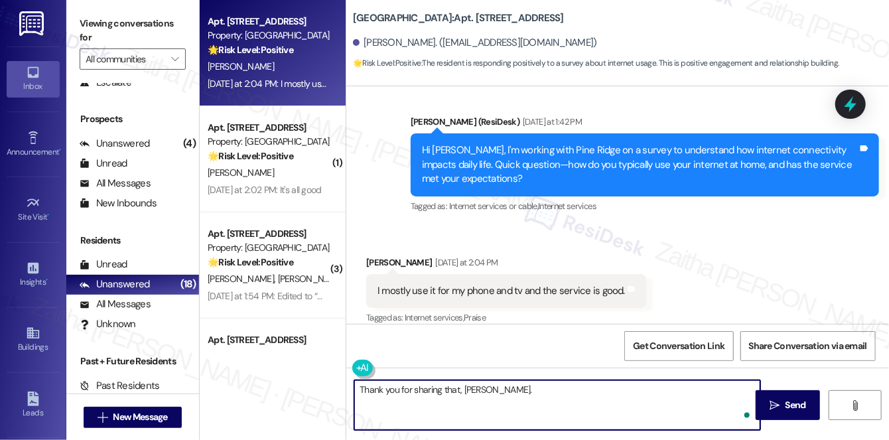
paste textarea "Glad to hear it’s working well for your phone and TV! Is there anything that co…"
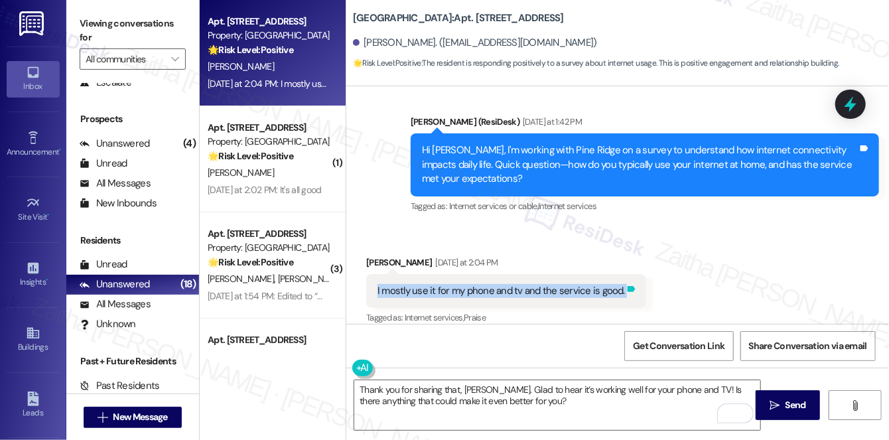
drag, startPoint x: 368, startPoint y: 277, endPoint x: 620, endPoint y: 277, distance: 252.1
click at [620, 277] on div "I mostly use it for my phone and tv and the service is good. Tags and notes" at bounding box center [506, 291] width 280 height 34
copy div "I mostly use it for my phone and tv and the service is good. Tags and notes"
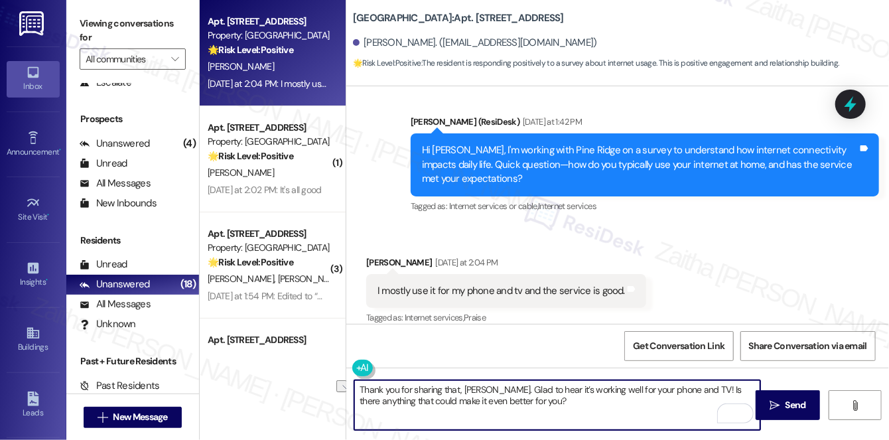
drag, startPoint x: 361, startPoint y: 388, endPoint x: 692, endPoint y: 387, distance: 331.1
click at [692, 387] on textarea "Thank you for sharing that, William. Glad to hear it’s working well for your ph…" at bounding box center [557, 405] width 406 height 50
paste textarea "s for letting me know! I’m glad the service has been working well for your phon…"
type textarea "Thanks for letting me know! I’m glad the service has been working well for your…"
click at [780, 405] on icon "" at bounding box center [775, 405] width 10 height 11
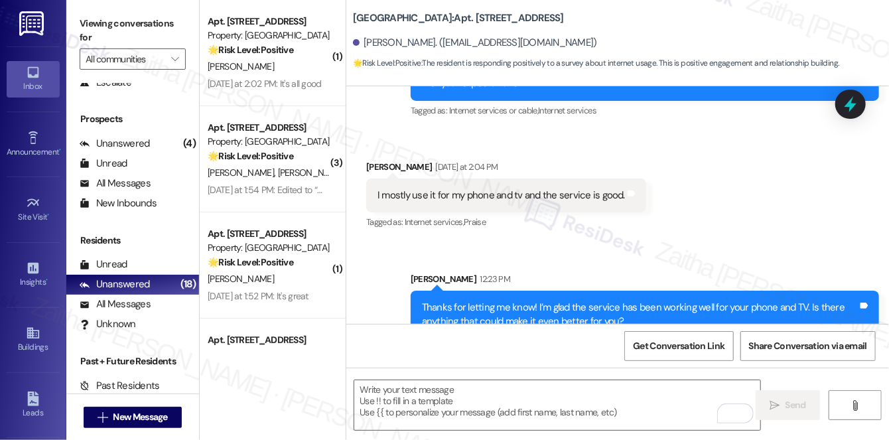
scroll to position [5822, 0]
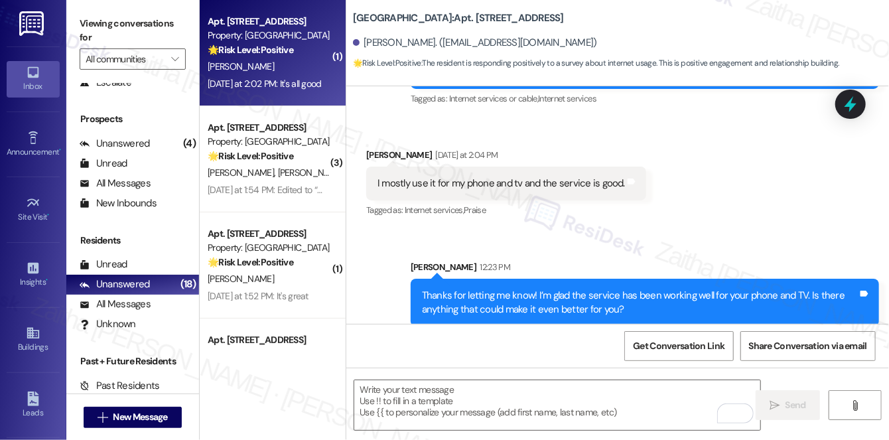
click at [277, 64] on div "[PERSON_NAME]" at bounding box center [268, 66] width 125 height 17
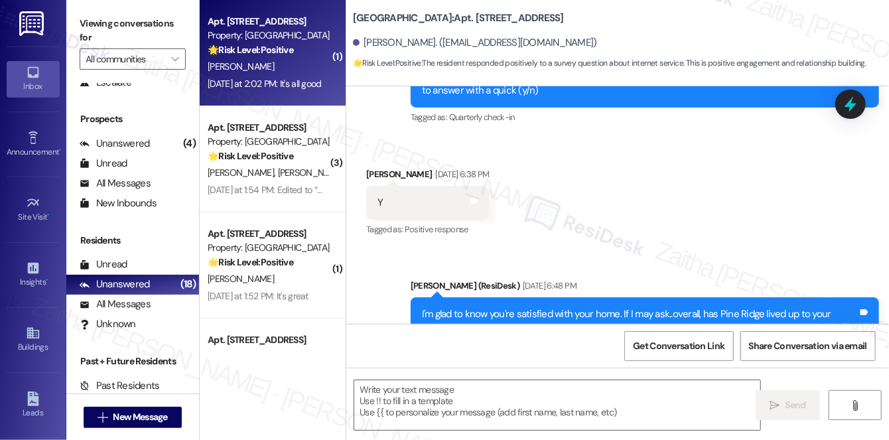
type textarea "Fetching suggested responses. Please feel free to read through the conversation…"
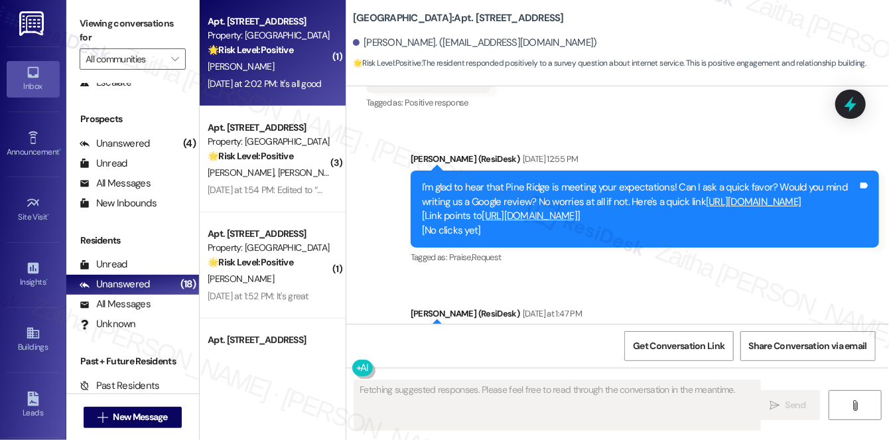
scroll to position [3154, 0]
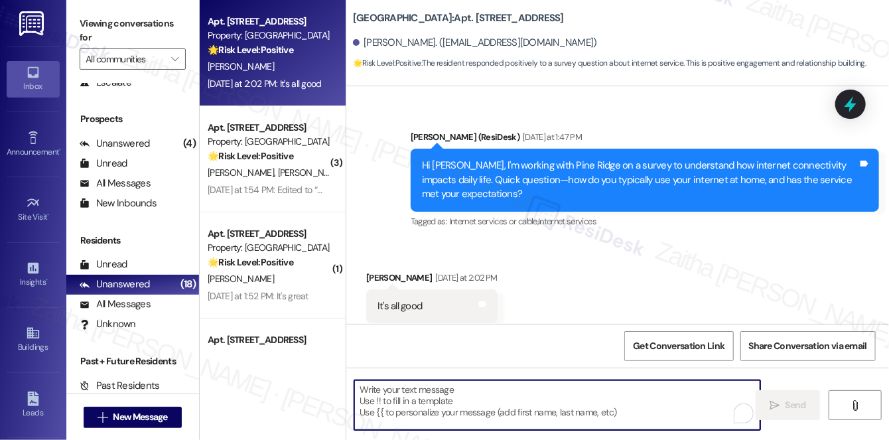
click at [451, 396] on textarea "To enrich screen reader interactions, please activate Accessibility in Grammarl…" at bounding box center [557, 405] width 406 height 50
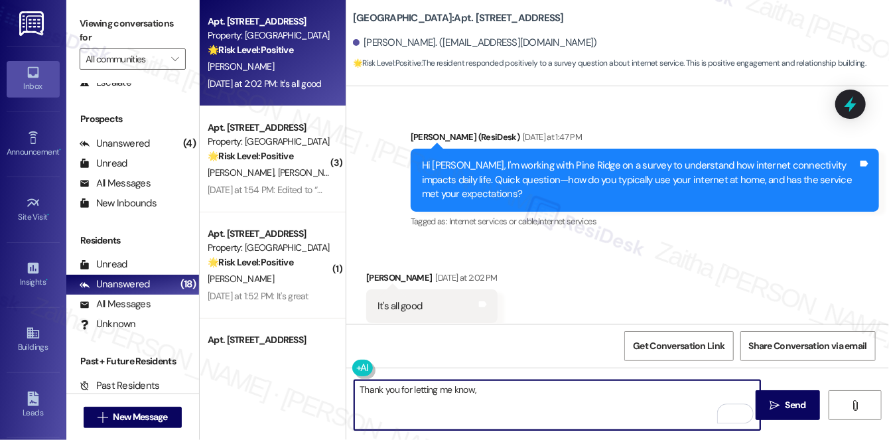
click at [383, 271] on div "John Ross Yesterday at 2:02 PM" at bounding box center [431, 280] width 131 height 19
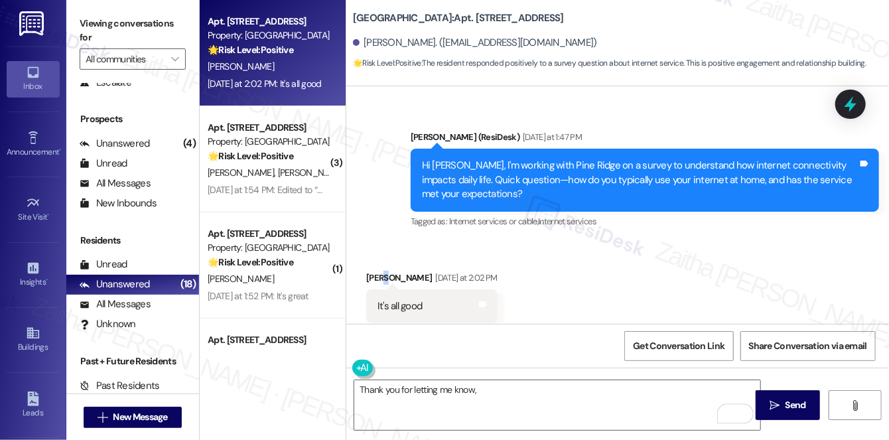
click at [383, 271] on div "John Ross Yesterday at 2:02 PM" at bounding box center [431, 280] width 131 height 19
drag, startPoint x: 371, startPoint y: 244, endPoint x: 385, endPoint y: 236, distance: 16.0
click at [370, 271] on div "John Ross Yesterday at 2:02 PM" at bounding box center [431, 280] width 131 height 19
click at [372, 271] on div "John Ross Yesterday at 2:02 PM" at bounding box center [431, 280] width 131 height 19
click at [381, 206] on div "Sent via SMS Sarah (ResiDesk) Jun 02, 2025 at 12:55 PM I'm glad to hear that Pi…" at bounding box center [617, 93] width 543 height 295
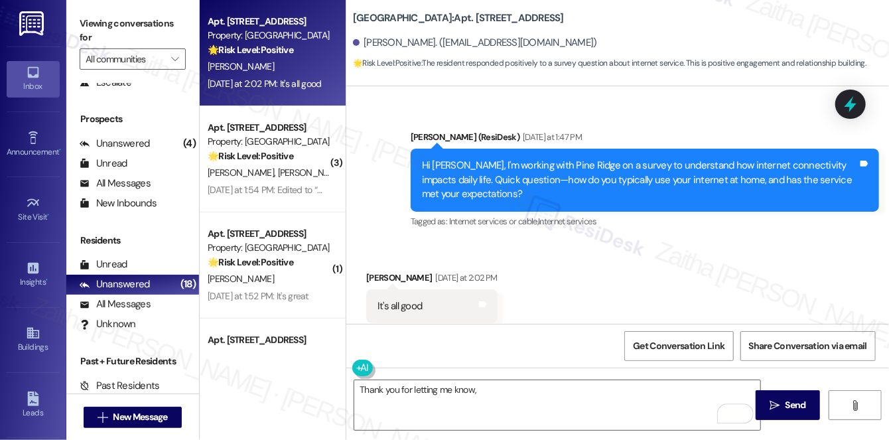
click at [380, 271] on div "John Ross Yesterday at 2:02 PM" at bounding box center [431, 280] width 131 height 19
copy div "John"
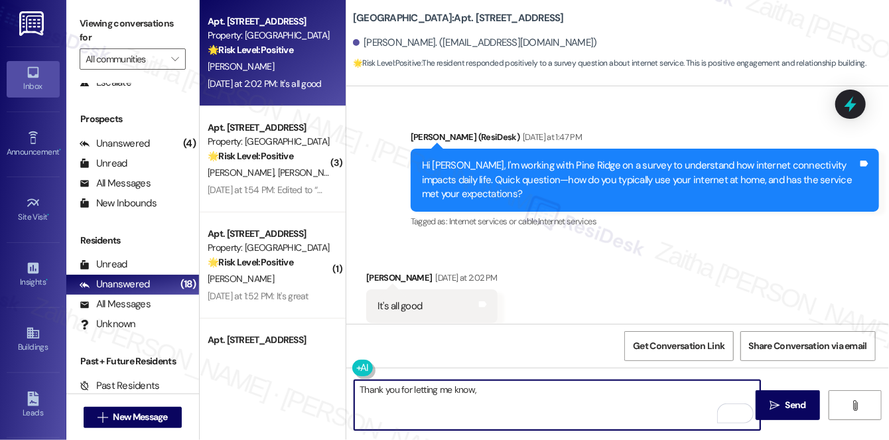
click at [502, 386] on textarea "Thank you for letting me know," at bounding box center [557, 405] width 406 height 50
paste textarea "John"
type textarea "Thank you for letting me know, [PERSON_NAME]!"
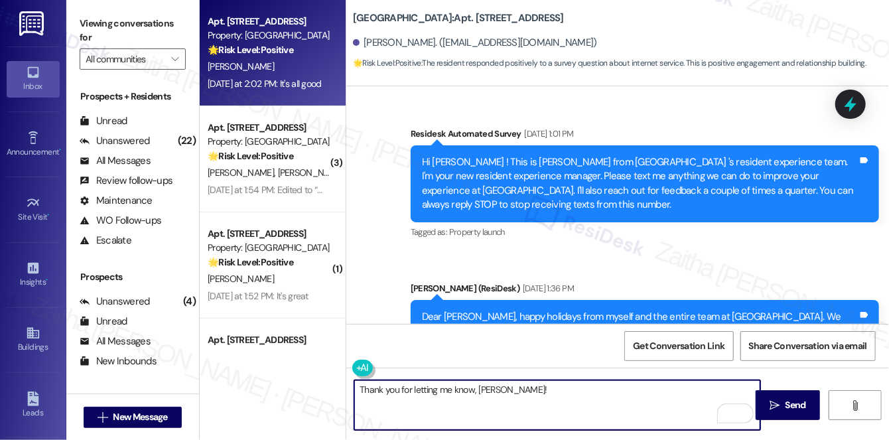
scroll to position [3154, 0]
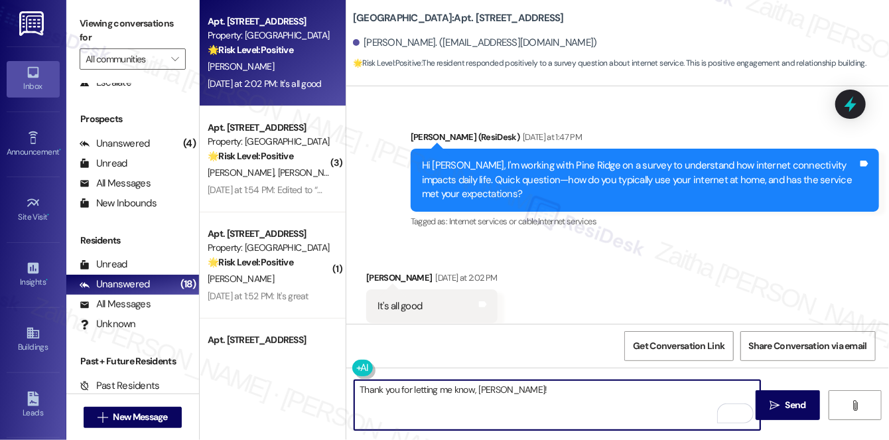
paste textarea "Any difference in connectivity between your apartment and common areas?"
type textarea "Thank you for letting me know, [PERSON_NAME]! Any difference in connectivity be…"
drag, startPoint x: 443, startPoint y: 407, endPoint x: 350, endPoint y: 381, distance: 96.0
click at [350, 381] on div "Thank you for letting me know, [PERSON_NAME]! Any difference in connectivity be…" at bounding box center [550, 404] width 407 height 51
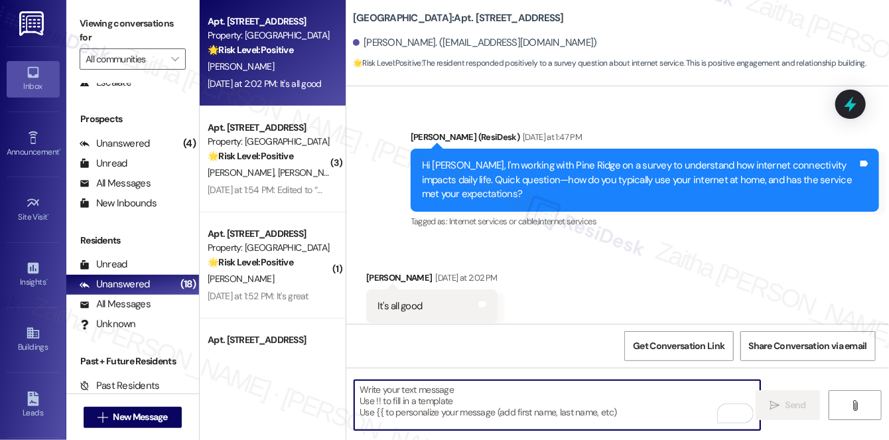
click at [439, 405] on textarea "To enrich screen reader interactions, please activate Accessibility in Grammarl…" at bounding box center [557, 405] width 406 height 50
paste textarea "Thank you for letting me know, [PERSON_NAME]! Have you noticed any differences …"
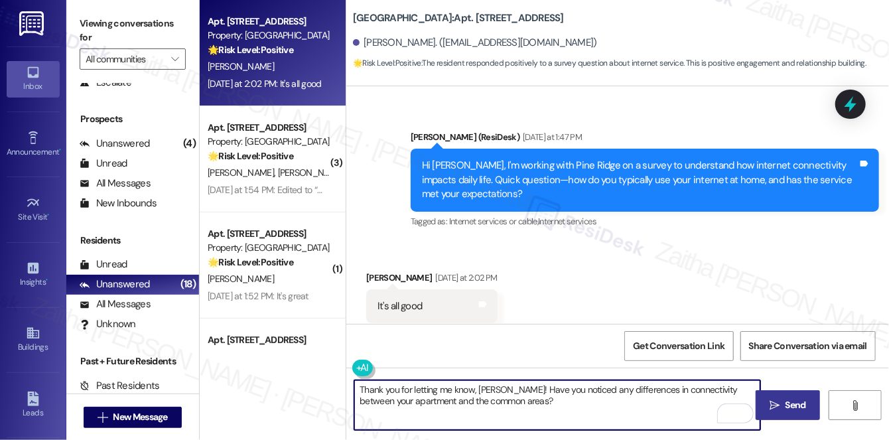
type textarea "Thank you for letting me know, [PERSON_NAME]! Have you noticed any differences …"
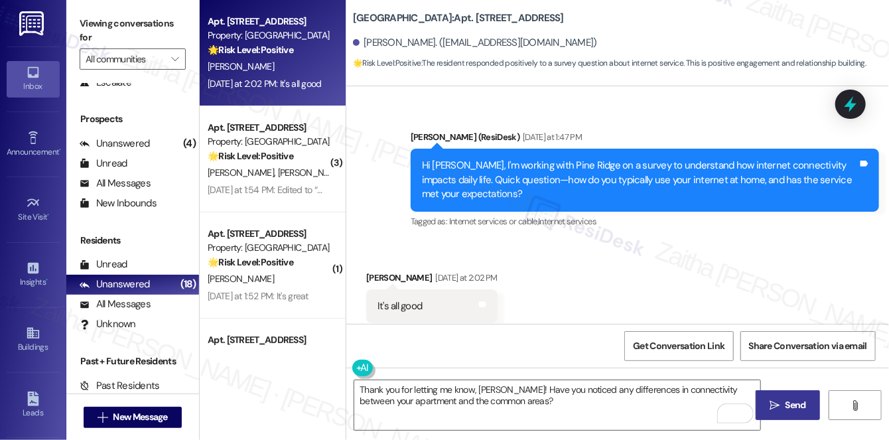
click at [797, 406] on span "Send" at bounding box center [796, 405] width 21 height 14
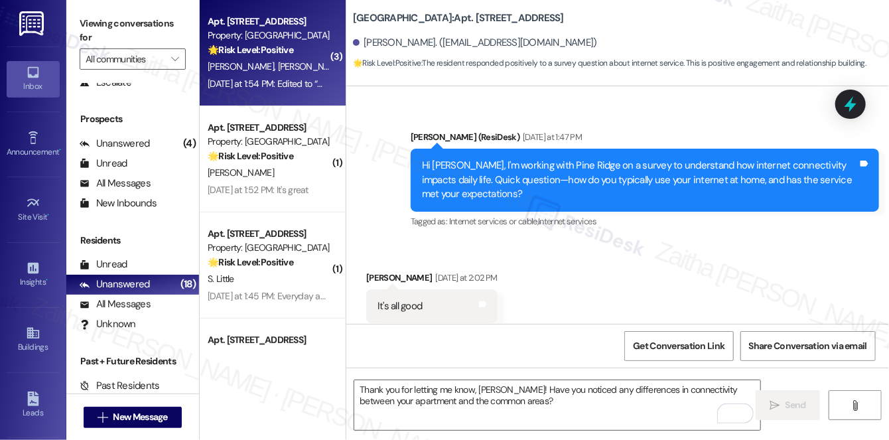
click at [288, 73] on div "[PERSON_NAME] [PERSON_NAME]" at bounding box center [268, 66] width 125 height 17
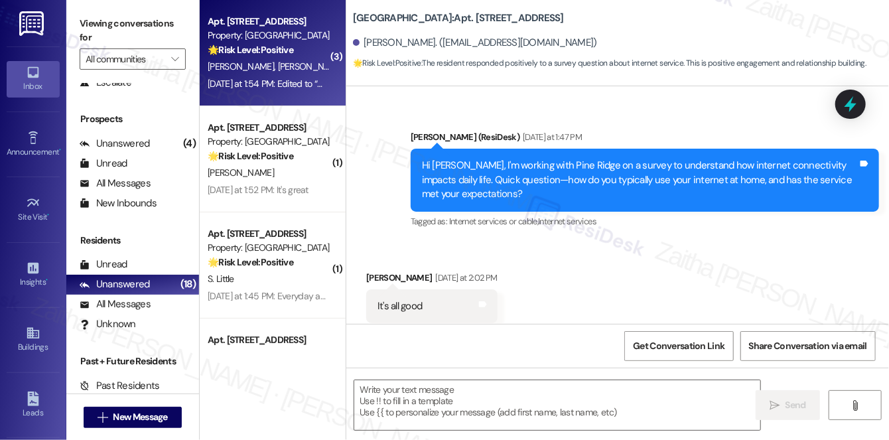
type textarea "Fetching suggested responses. Please feel free to read through the conversation…"
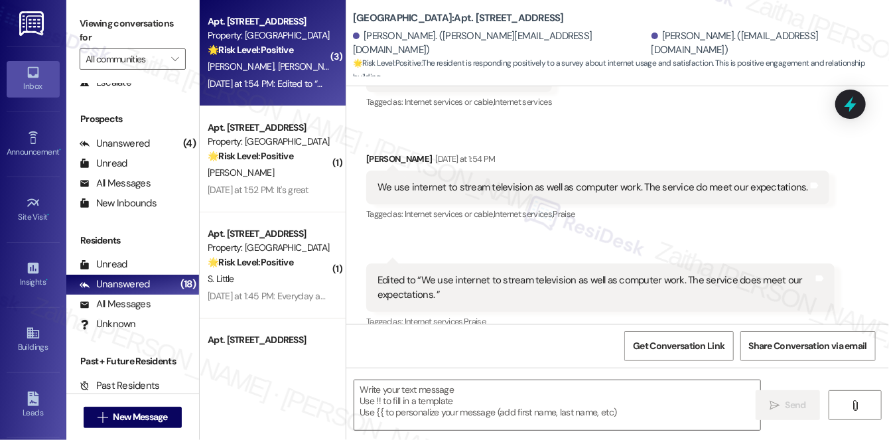
type textarea "Fetching suggested responses. Please feel free to read through the conversation…"
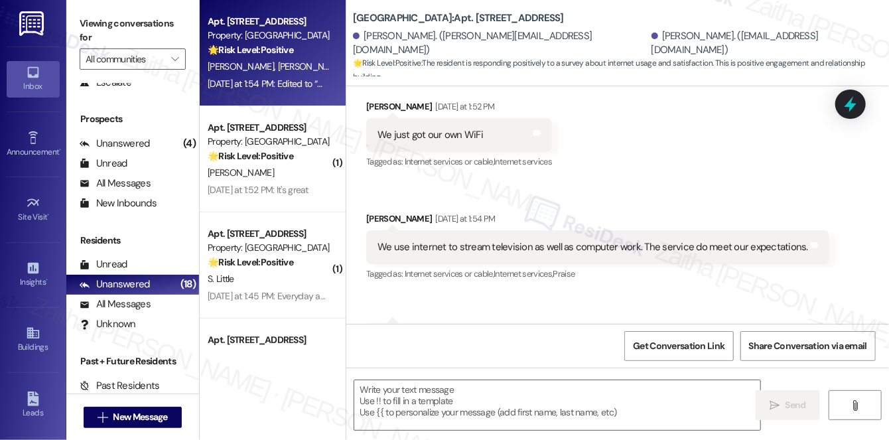
scroll to position [263, 0]
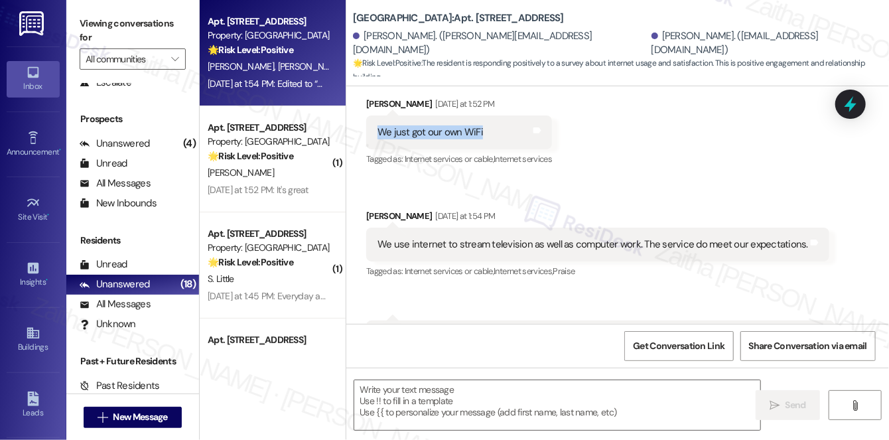
drag, startPoint x: 373, startPoint y: 119, endPoint x: 481, endPoint y: 119, distance: 108.1
click at [482, 119] on div "Received via SMS [PERSON_NAME] [DATE] at 1:52 PM We just got our own WiFi Tags …" at bounding box center [459, 133] width 206 height 92
copy div "We just got our own WiFi"
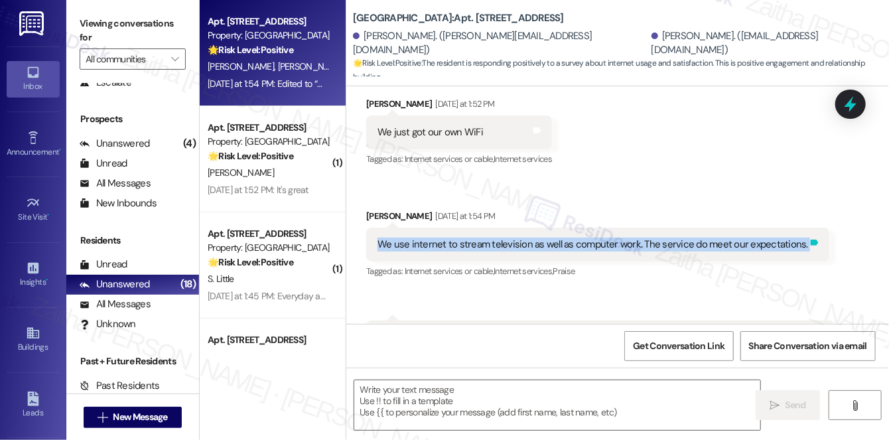
drag, startPoint x: 368, startPoint y: 227, endPoint x: 800, endPoint y: 234, distance: 432.0
click at [800, 234] on div "We use internet to stream television as well as computer work. The service do m…" at bounding box center [597, 245] width 463 height 34
copy div "We use internet to stream television as well as computer work. The service do m…"
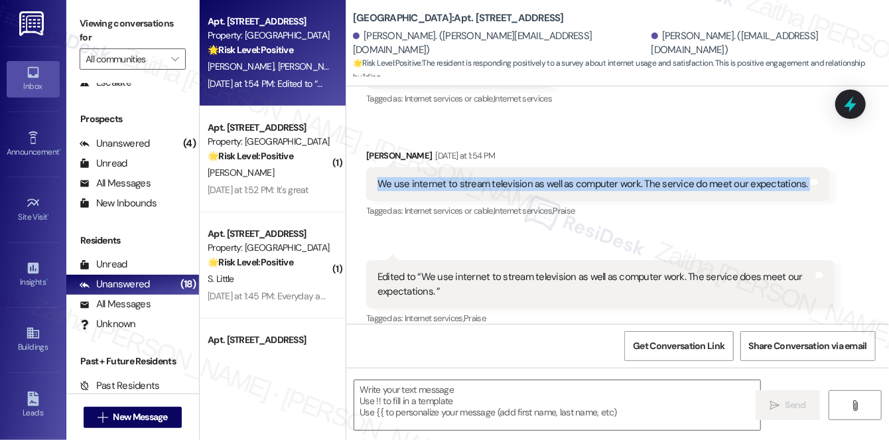
scroll to position [324, 0]
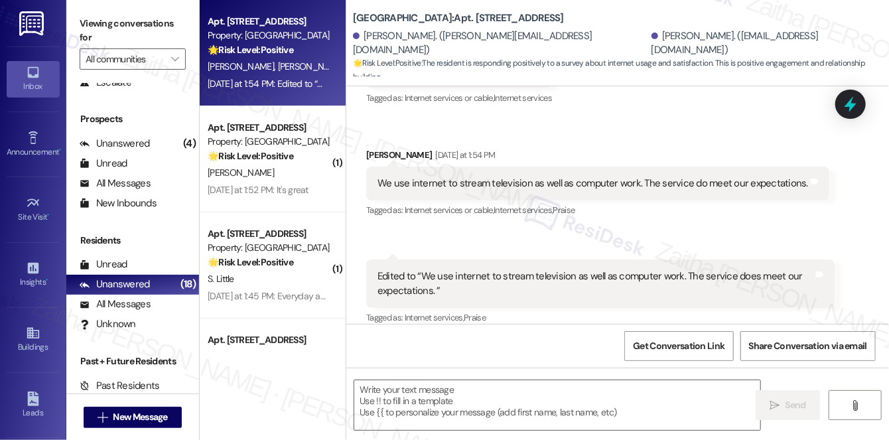
click at [423, 269] on div "Edited to “We use internet to stream television as well as computer work. The s…" at bounding box center [596, 283] width 436 height 29
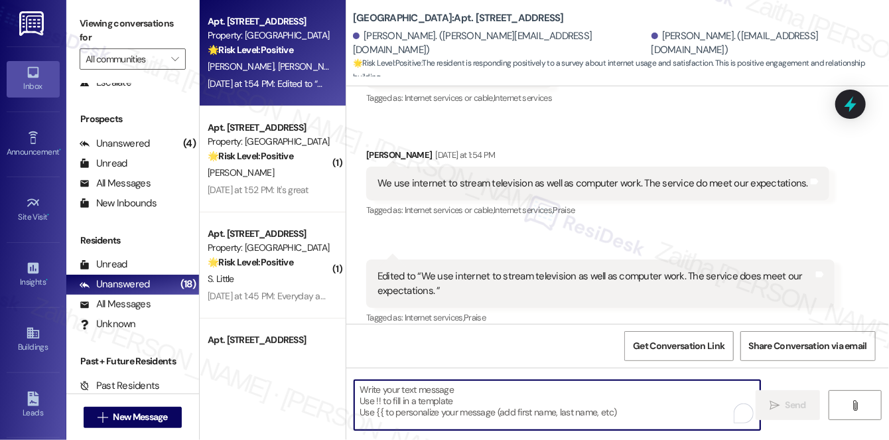
click at [410, 401] on textarea "To enrich screen reader interactions, please activate Accessibility in Grammarl…" at bounding box center [557, 405] width 406 height 50
paste textarea "Thanks for sharing that! Glad to hear your WiFi is meeting expectations and wor…"
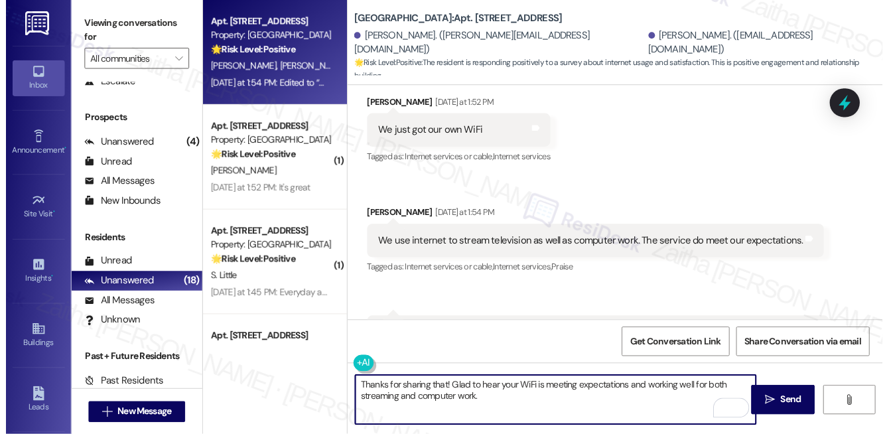
scroll to position [203, 0]
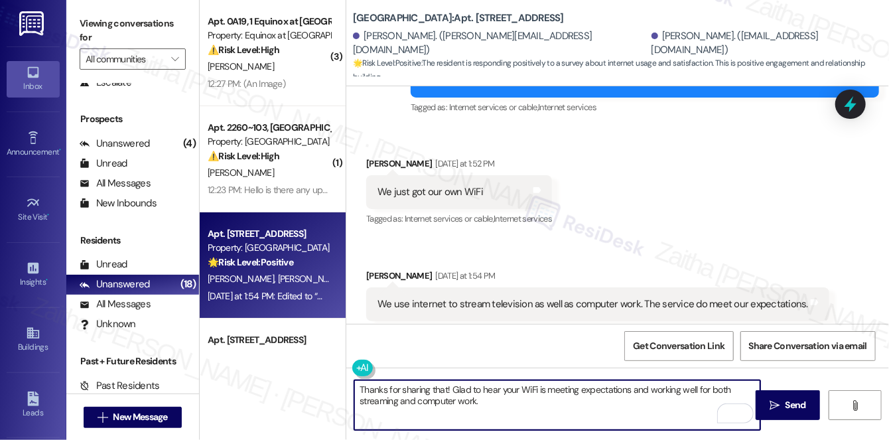
click at [359, 387] on textarea "Thanks for sharing that! Glad to hear your WiFi is meeting expectations and wor…" at bounding box center [557, 405] width 406 height 50
paste textarea "Hi {{first_name}}!"
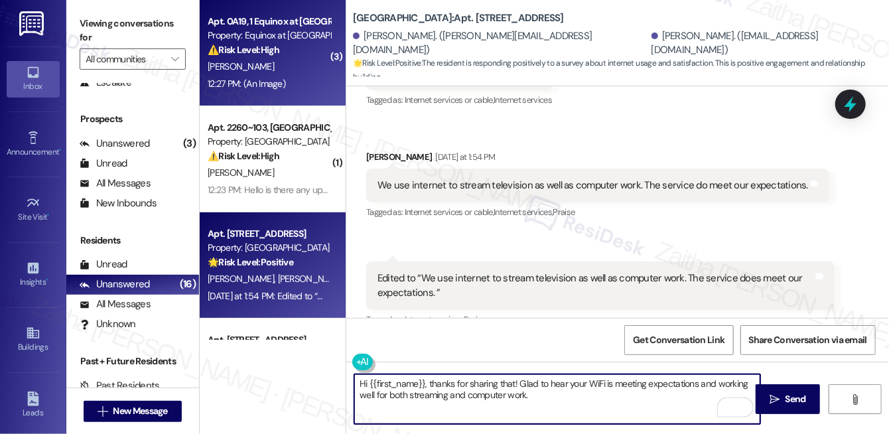
scroll to position [324, 0]
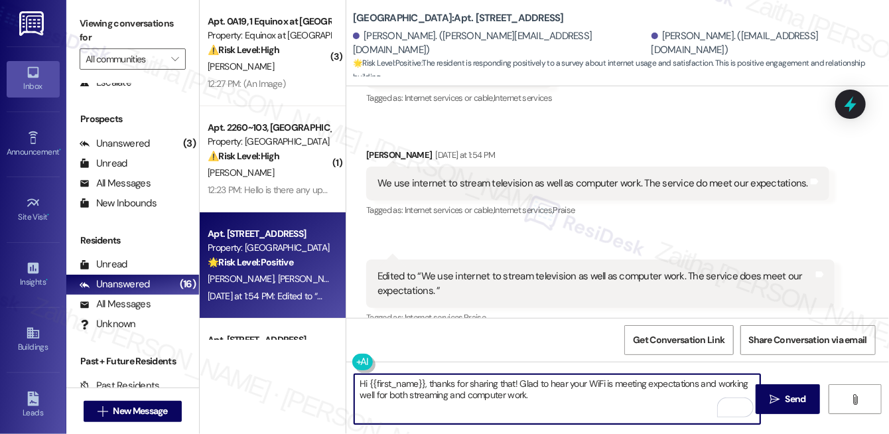
click at [572, 395] on textarea "Hi {{first_name}}, thanks for sharing that! Glad to hear your WiFi is meeting e…" at bounding box center [557, 399] width 406 height 50
paste textarea "Is there anything that could make it even better for you?"
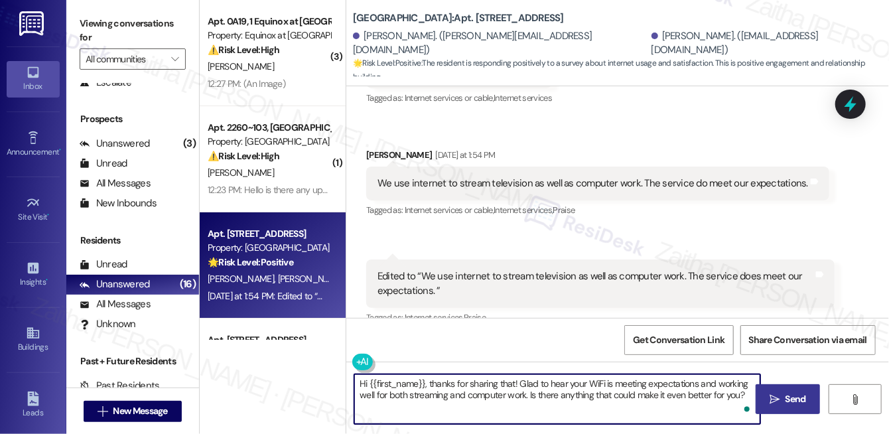
type textarea "Hi {{first_name}}, thanks for sharing that! Glad to hear your WiFi is meeting e…"
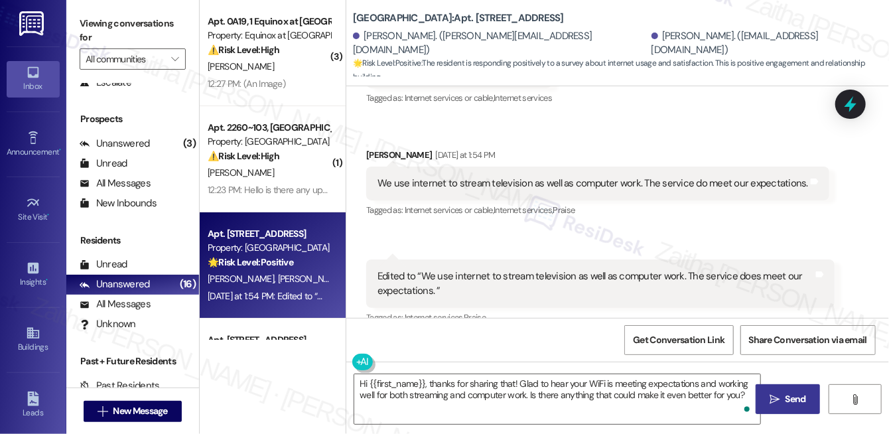
click at [789, 399] on span "Send" at bounding box center [796, 399] width 21 height 14
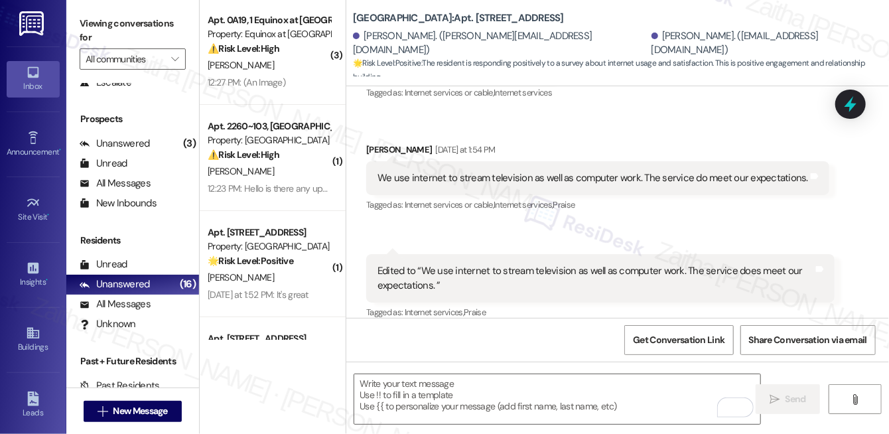
scroll to position [0, 0]
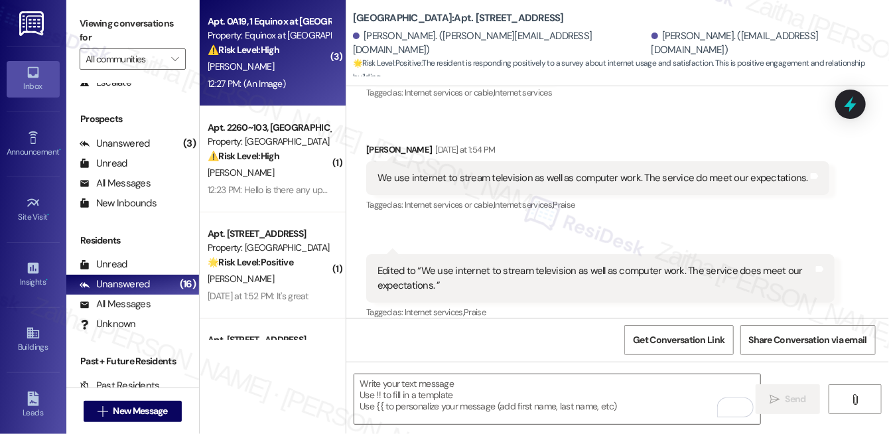
click at [288, 53] on div "⚠️ Risk Level: High The resident reports a stove malfunction and water damage c…" at bounding box center [269, 50] width 123 height 14
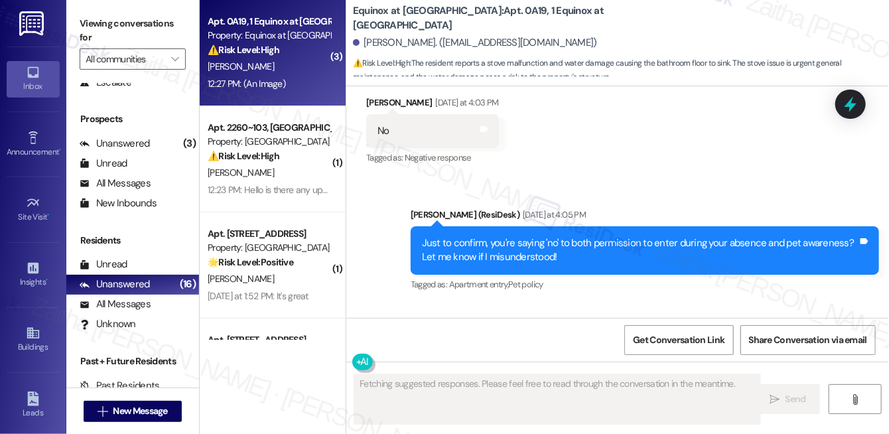
scroll to position [3604, 0]
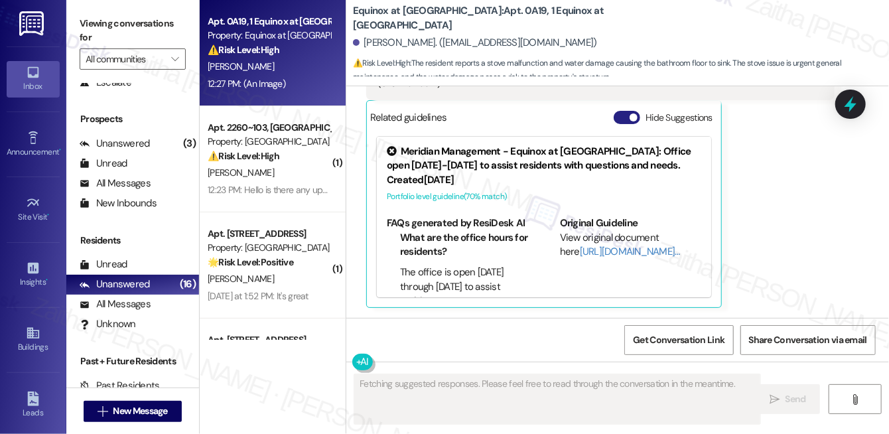
click at [624, 119] on button "Hide Suggestions" at bounding box center [627, 117] width 27 height 13
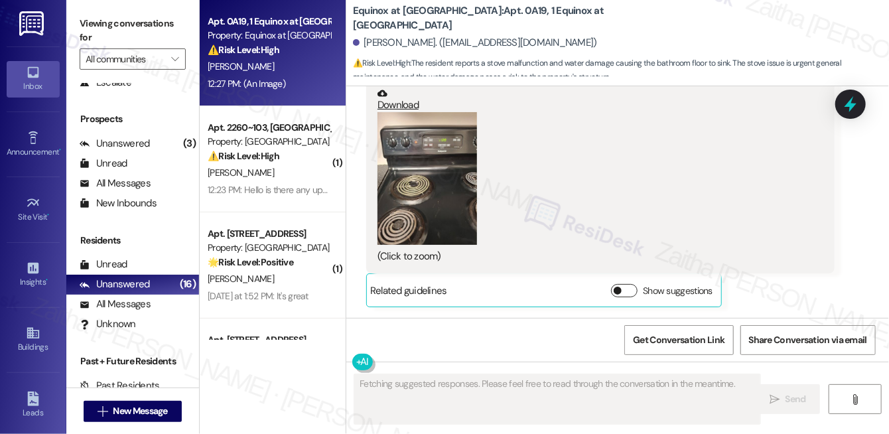
scroll to position [3430, 0]
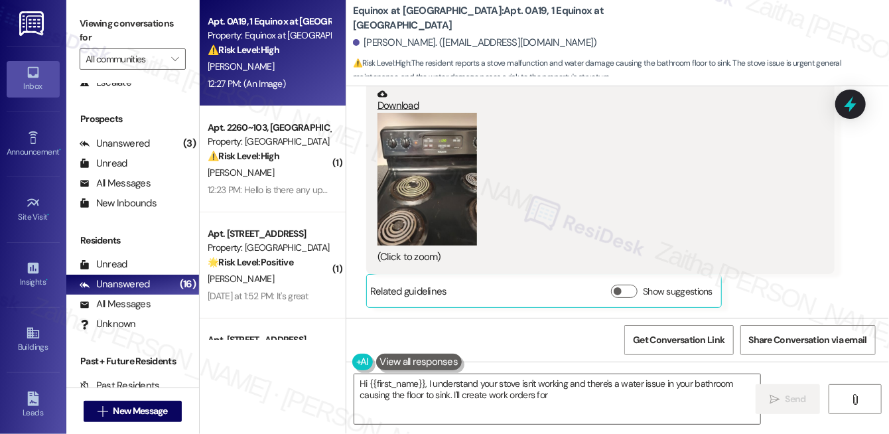
click at [435, 222] on button "Zoom image" at bounding box center [428, 179] width 100 height 133
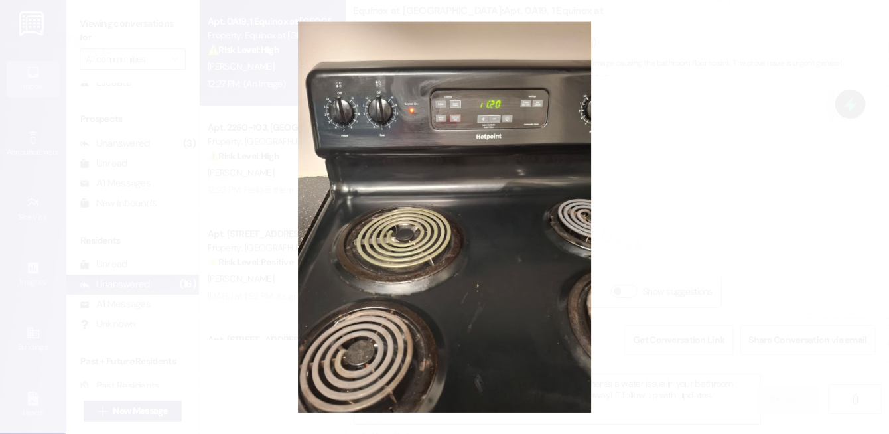
click at [676, 222] on button "Unzoom image" at bounding box center [444, 217] width 889 height 434
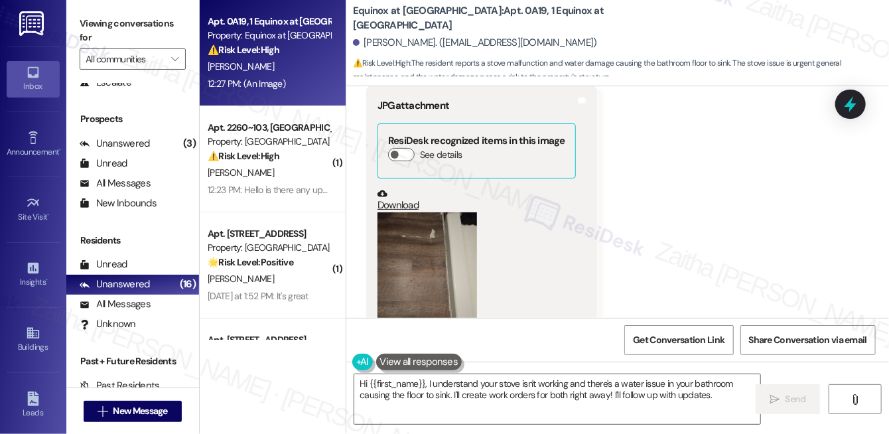
scroll to position [2947, 0]
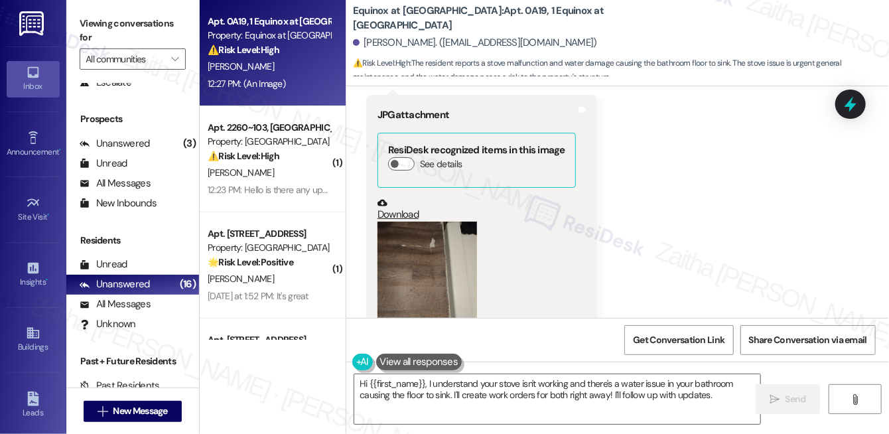
click at [433, 260] on button "Zoom image" at bounding box center [428, 288] width 100 height 133
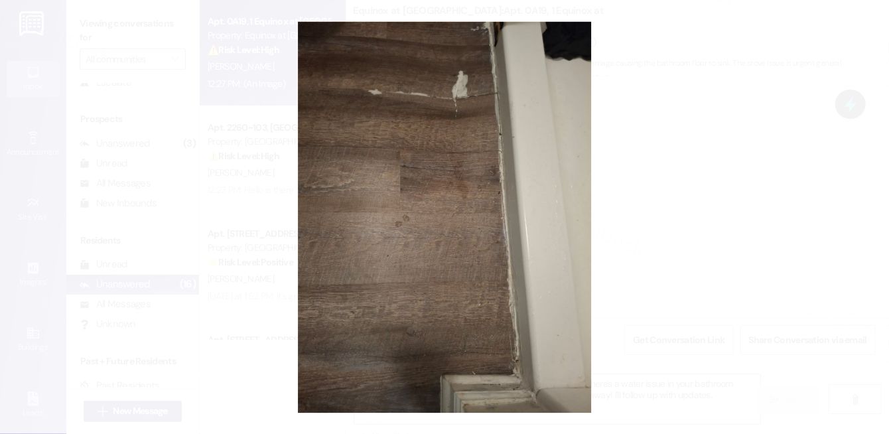
click at [677, 226] on button "Unzoom image" at bounding box center [444, 217] width 889 height 434
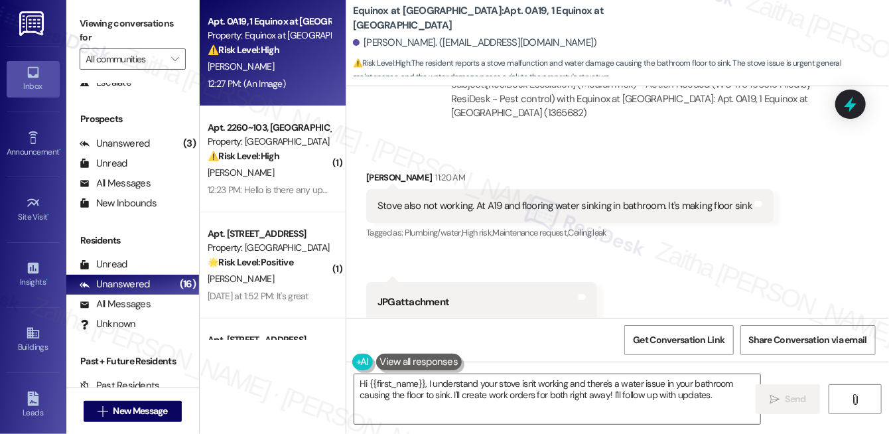
scroll to position [2827, 0]
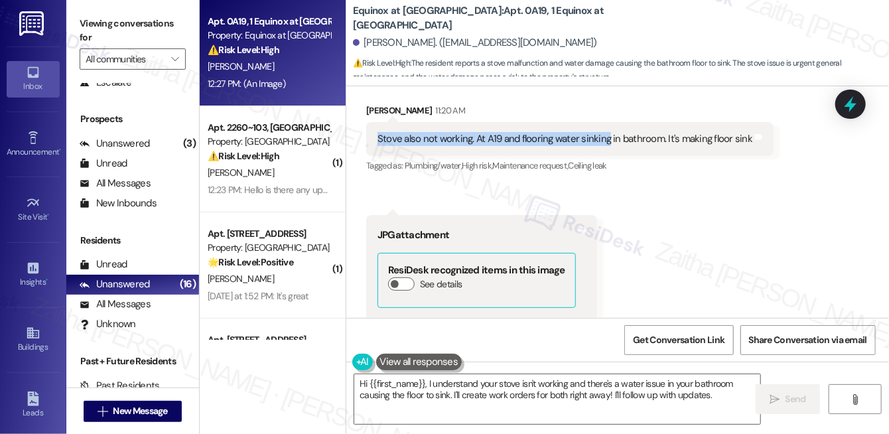
drag, startPoint x: 376, startPoint y: 137, endPoint x: 630, endPoint y: 176, distance: 256.4
click at [608, 147] on div "Stove also not working. At A19 and flooring water sinking in bathroom. It's mak…" at bounding box center [569, 139] width 407 height 34
drag, startPoint x: 372, startPoint y: 136, endPoint x: 747, endPoint y: 147, distance: 375.0
click at [747, 147] on div "Stove also not working. At A19 and flooring water sinking in bathroom. It's mak…" at bounding box center [569, 139] width 407 height 34
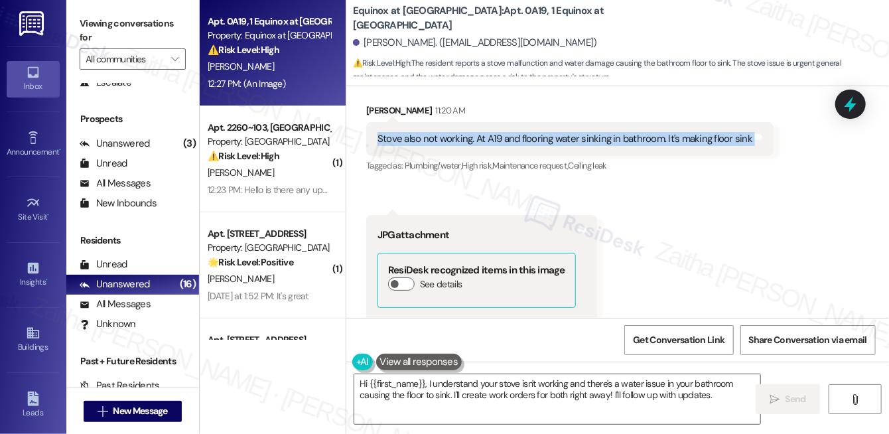
copy div "Stove also not working. At A19 and flooring water sinking in bathroom. It's mak…"
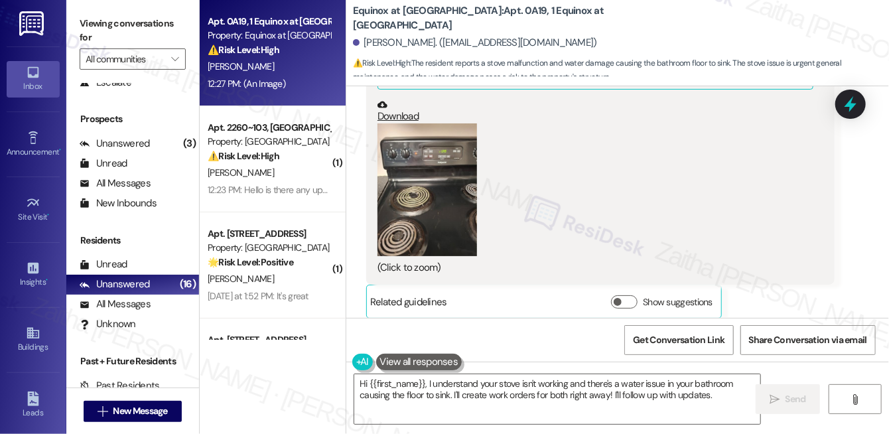
scroll to position [3430, 0]
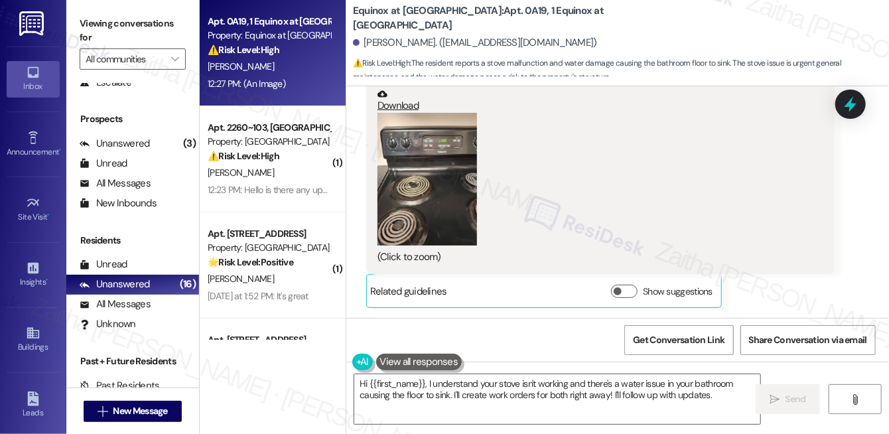
click at [418, 208] on button "Zoom image" at bounding box center [428, 179] width 100 height 133
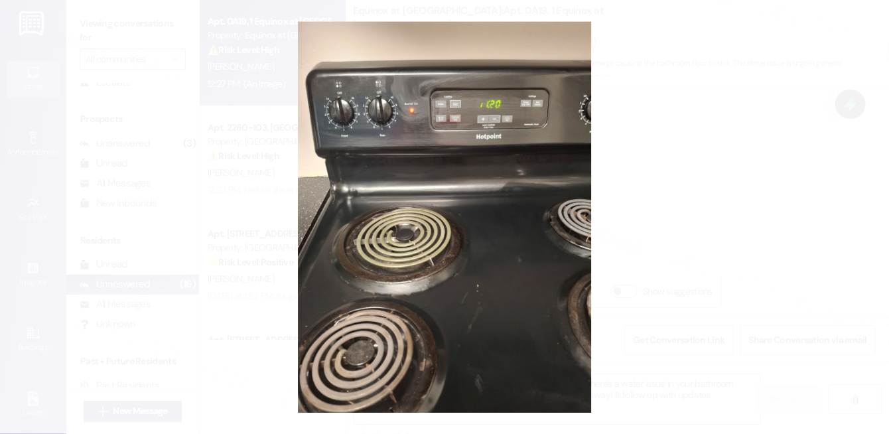
click at [652, 196] on button "Unzoom image" at bounding box center [444, 217] width 889 height 434
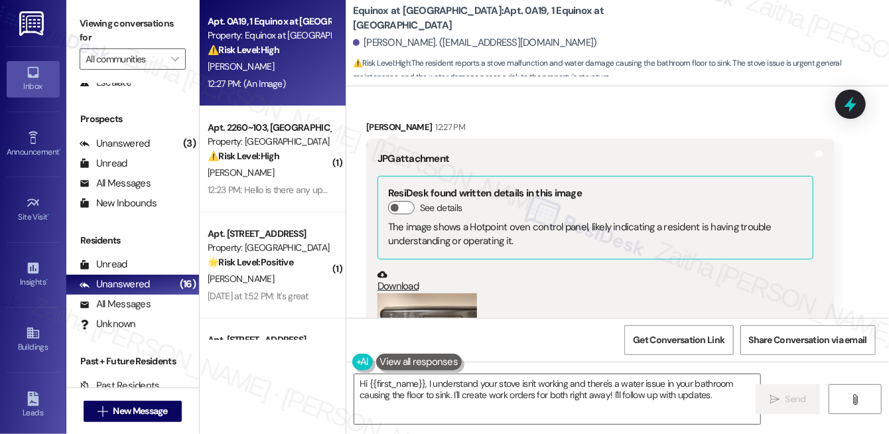
scroll to position [3249, 0]
click at [427, 383] on textarea "Hi {{first_name}}, I understand your stove isn't working and there's a water is…" at bounding box center [557, 399] width 406 height 50
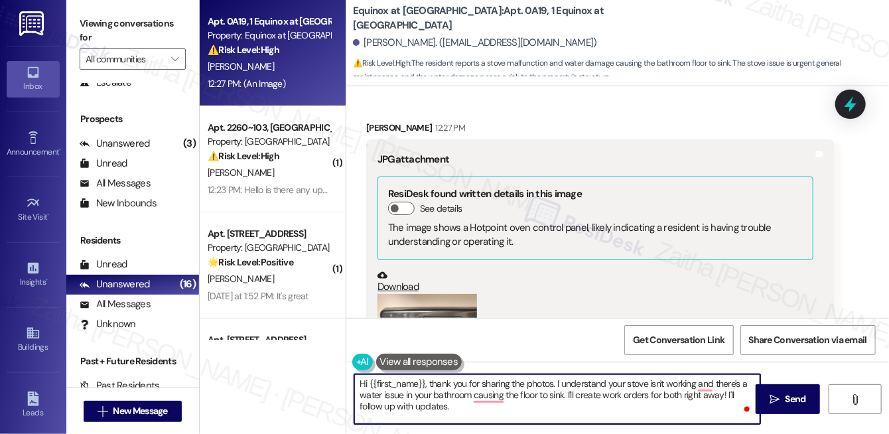
click at [575, 391] on textarea "Hi {{first_name}}, thank you for sharing the photos. I understand your stove is…" at bounding box center [557, 399] width 406 height 50
drag, startPoint x: 673, startPoint y: 395, endPoint x: 685, endPoint y: 411, distance: 20.3
click at [685, 411] on textarea "Hi {{first_name}}, thank you for sharing the photos. I understand your stove is…" at bounding box center [557, 399] width 406 height 50
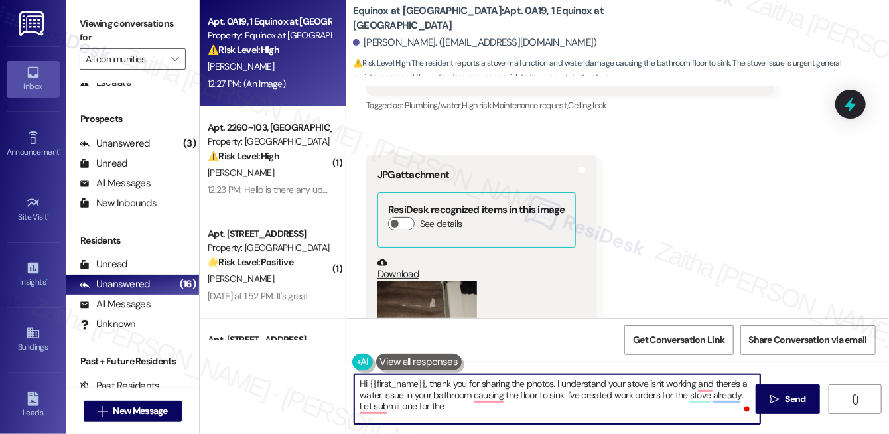
scroll to position [2827, 0]
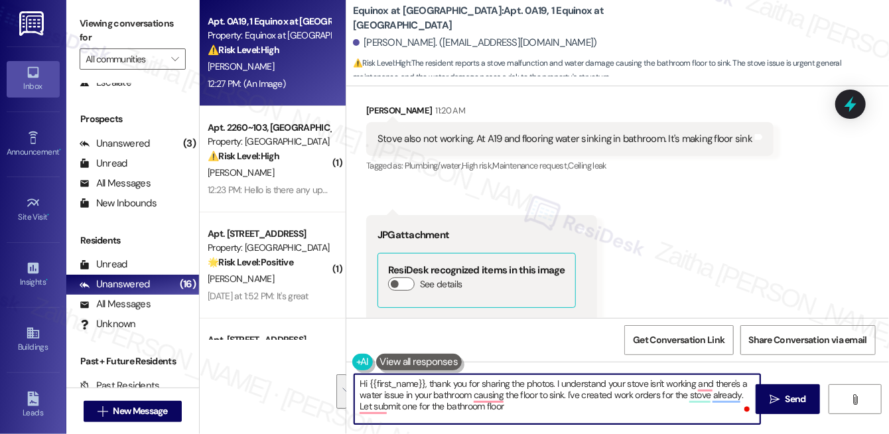
drag, startPoint x: 358, startPoint y: 383, endPoint x: 522, endPoint y: 417, distance: 167.5
click at [522, 417] on textarea "Hi {{first_name}}, thank you for sharing the photos. I understand your stove is…" at bounding box center [557, 399] width 406 height 50
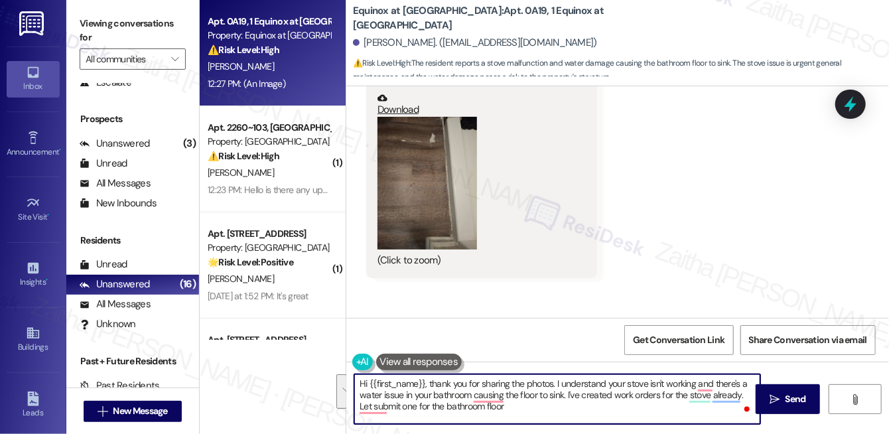
scroll to position [3068, 0]
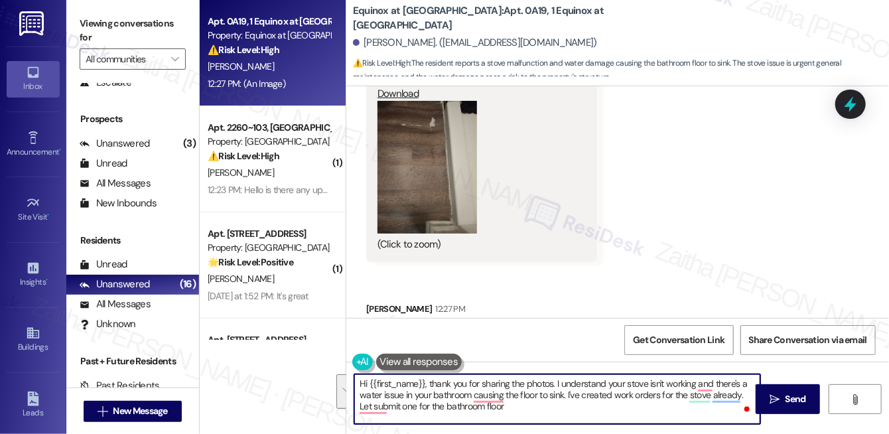
type textarea "Hi {{first_name}}, thank you for sharing the photos. I understand your stove is…"
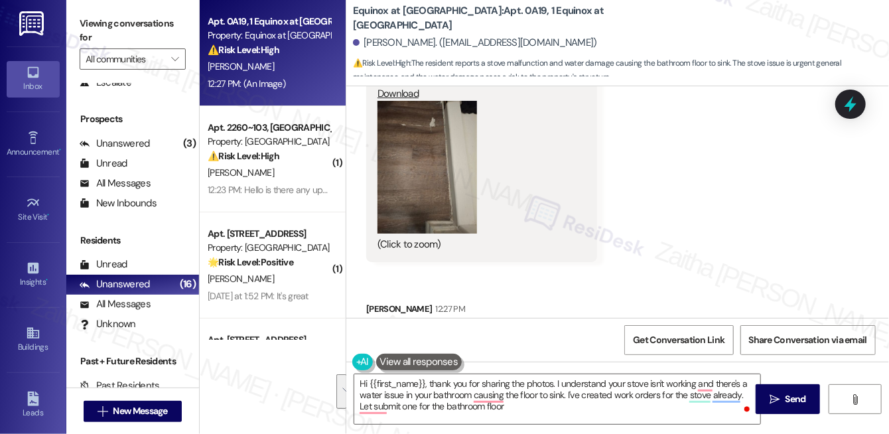
click at [403, 191] on button "Zoom image" at bounding box center [428, 167] width 100 height 133
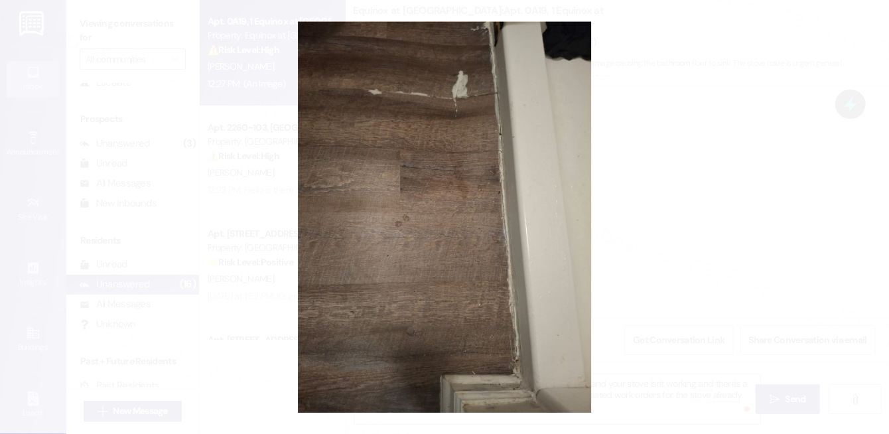
click at [703, 197] on button "Unzoom image" at bounding box center [444, 217] width 889 height 434
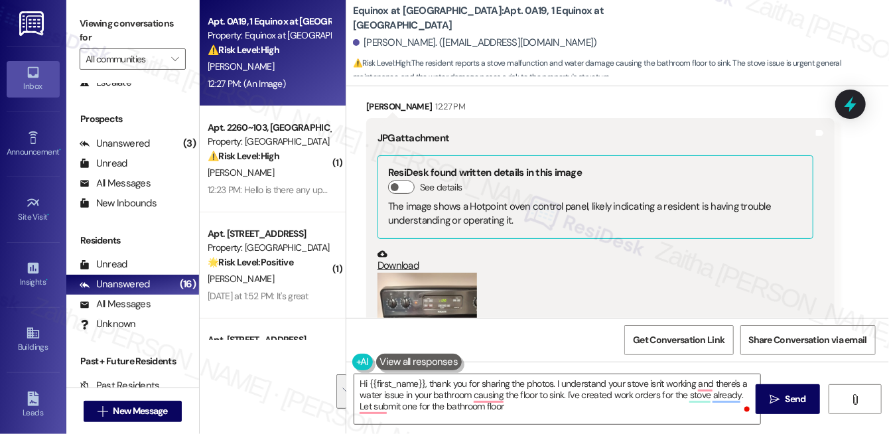
scroll to position [3249, 0]
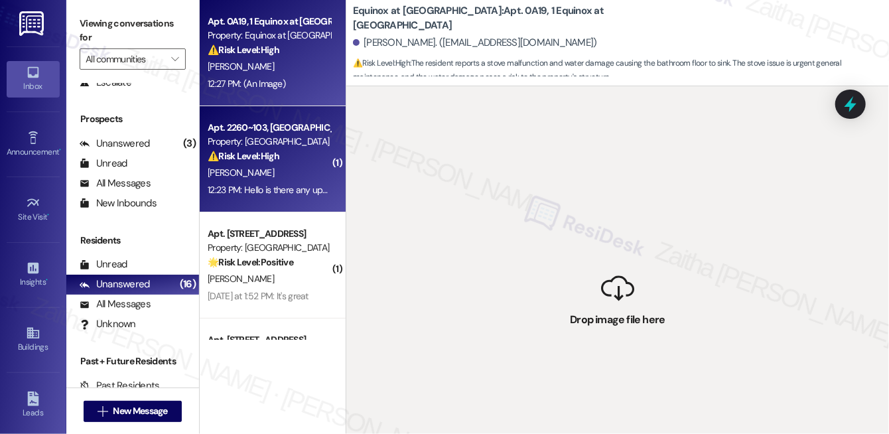
click at [283, 163] on div "Apt. 2260~103, [GEOGRAPHIC_DATA] Property: [GEOGRAPHIC_DATA] ⚠️ Risk Level: Hig…" at bounding box center [268, 141] width 125 height 45
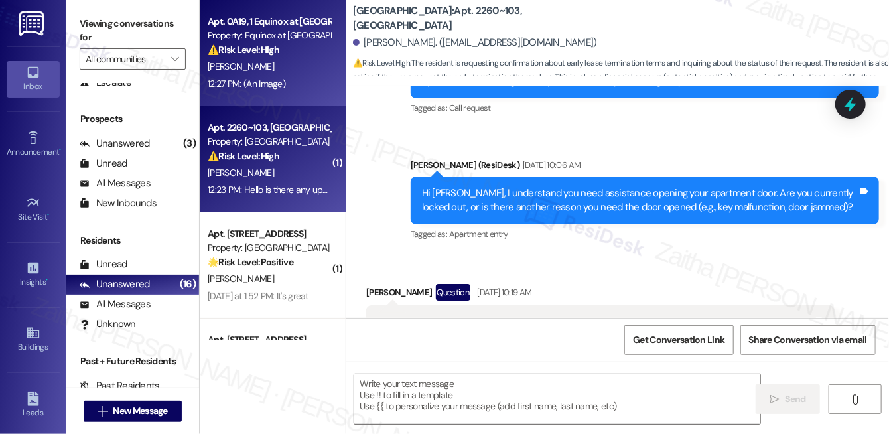
click at [297, 84] on div "12:27 PM: (An Image) 12:27 PM: (An Image)" at bounding box center [268, 84] width 125 height 17
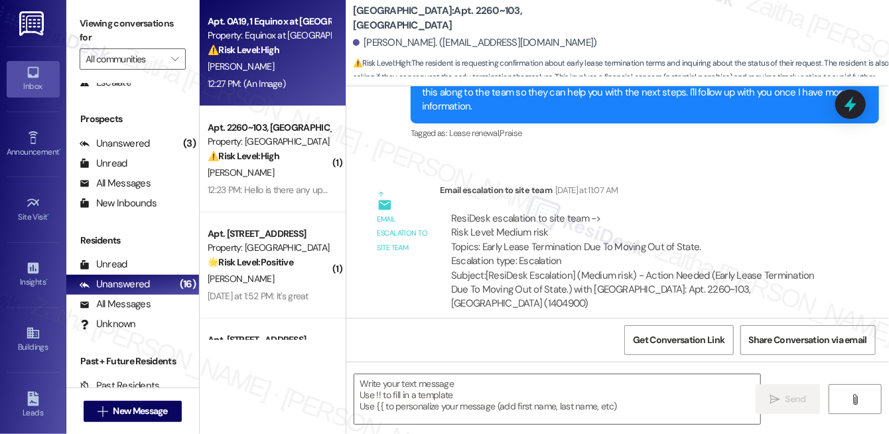
scroll to position [4089, 0]
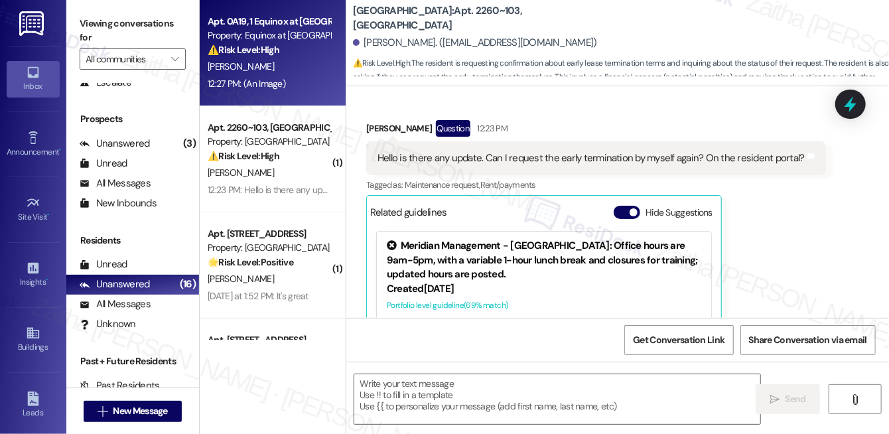
type textarea "Fetching suggested responses. Please feel free to read through the conversation…"
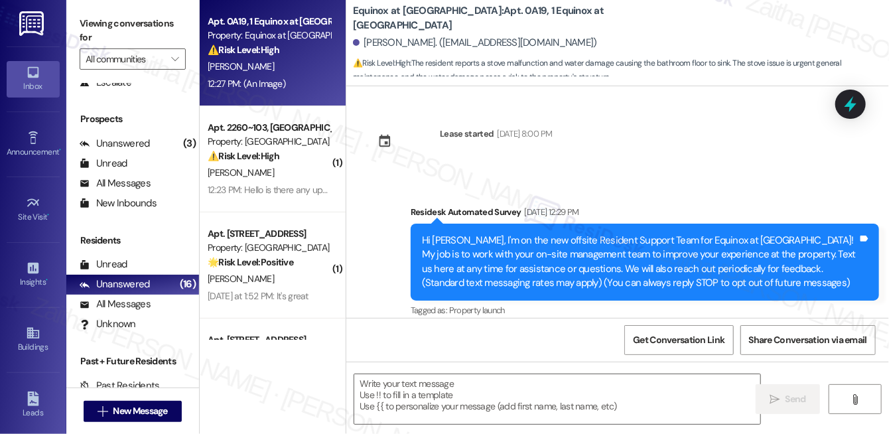
scroll to position [3603, 0]
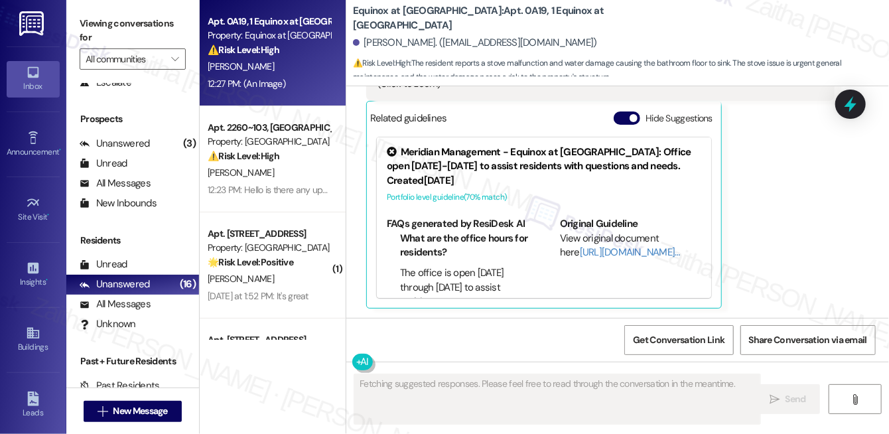
drag, startPoint x: 620, startPoint y: 118, endPoint x: 632, endPoint y: 156, distance: 39.5
click at [620, 119] on button "Hide Suggestions" at bounding box center [627, 117] width 27 height 13
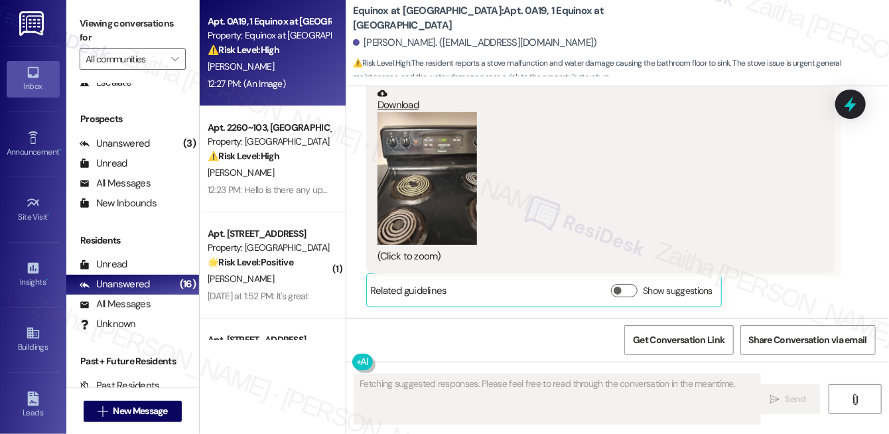
scroll to position [3430, 0]
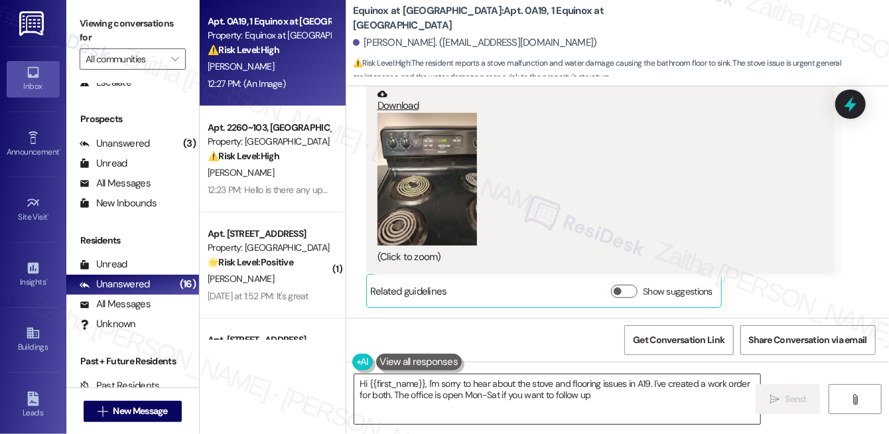
type textarea "Hi {{first_name}}, I'm sorry to hear about the stove and flooring issues in A19…"
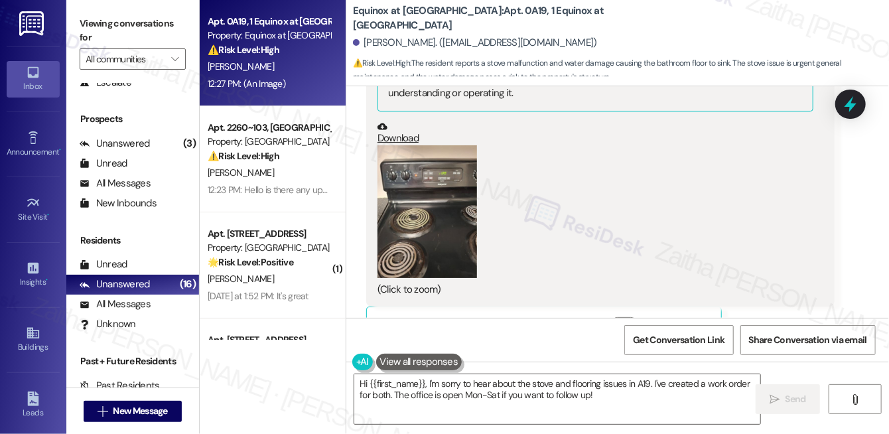
scroll to position [3370, 0]
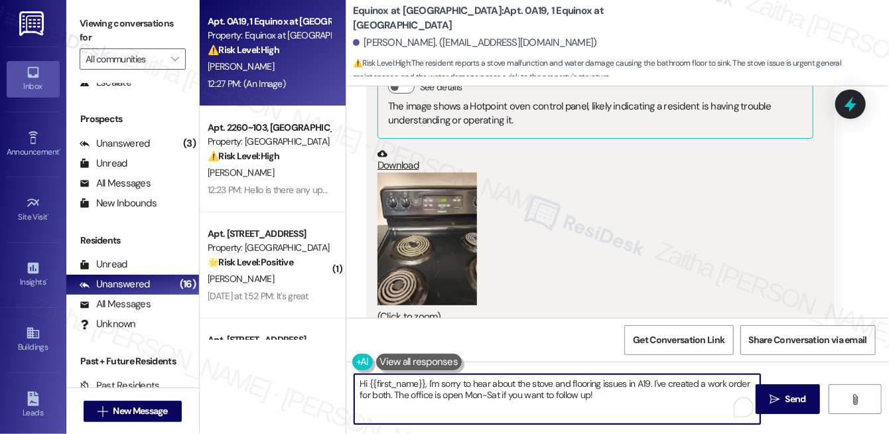
drag, startPoint x: 566, startPoint y: 400, endPoint x: 352, endPoint y: 381, distance: 214.4
click at [354, 381] on div "Hi {{first_name}}, I'm sorry to hear about the stove and flooring issues in A19…" at bounding box center [557, 399] width 407 height 51
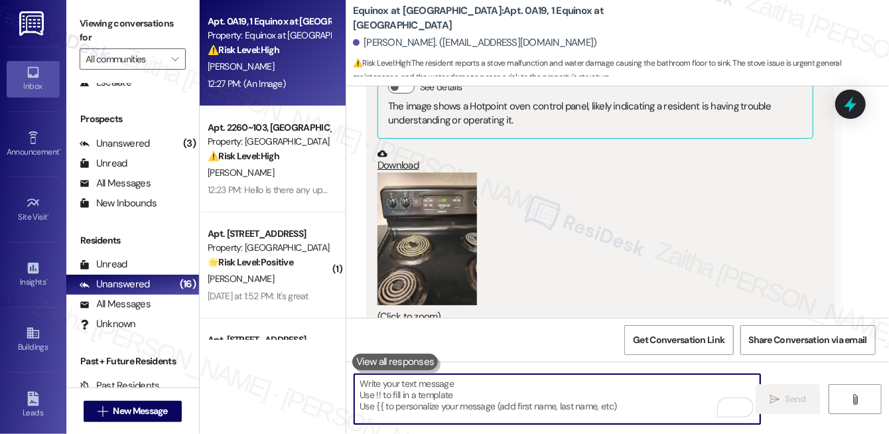
paste textarea "Hi {{first_name}}, thank you for sharing the photos. I understand your stove is…"
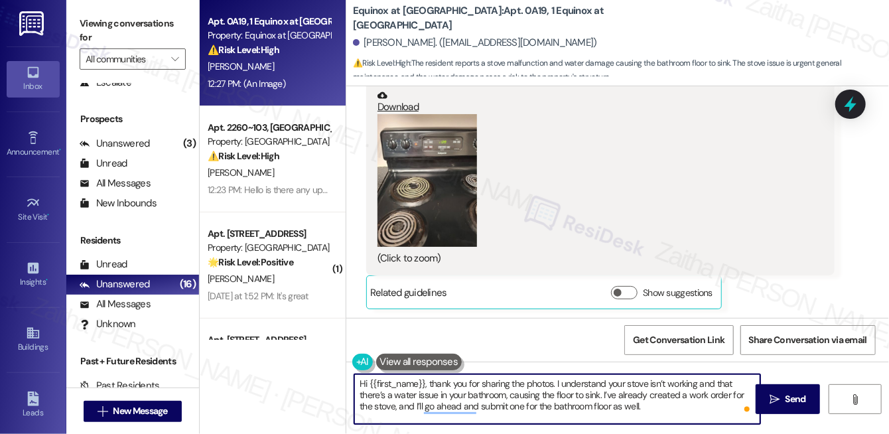
scroll to position [3430, 0]
click at [693, 395] on textarea "Hi {{first_name}}, thank you for sharing the photos. I understand your stove is…" at bounding box center [557, 399] width 406 height 50
click at [673, 406] on textarea "Hi {{first_name}}, thank you for sharing the photos. I understand your stove is…" at bounding box center [557, 399] width 406 height 50
paste textarea "Do we have your permission to enter during your absence? Do you have pets that …"
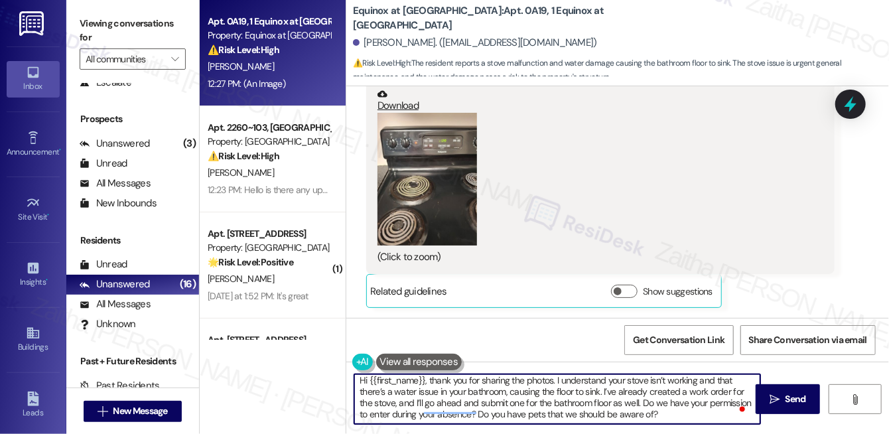
scroll to position [11, 0]
type textarea "Hi {{first_name}}, thank you for sharing the photos. I understand your stove is…"
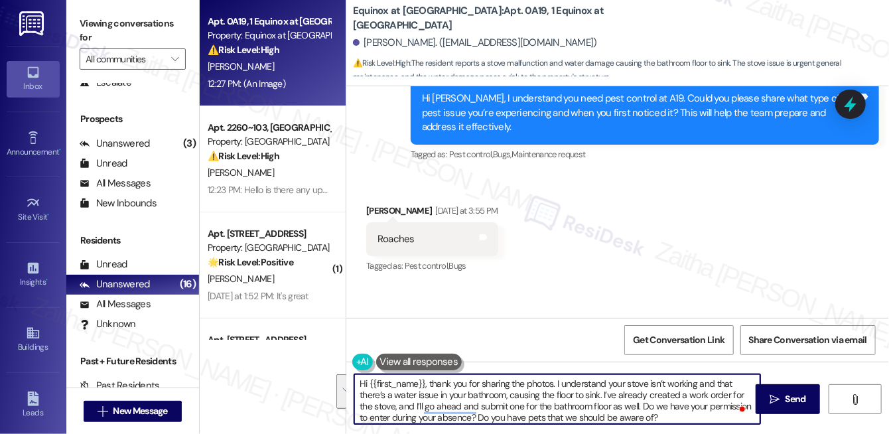
scroll to position [3, 0]
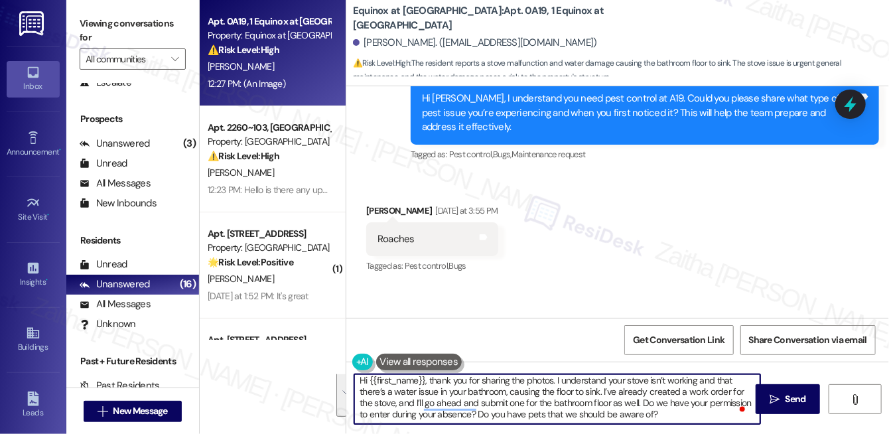
drag, startPoint x: 357, startPoint y: 381, endPoint x: 677, endPoint y: 420, distance: 322.8
click at [677, 420] on textarea "Hi {{first_name}}, thank you for sharing the photos. I understand your stove is…" at bounding box center [557, 399] width 406 height 50
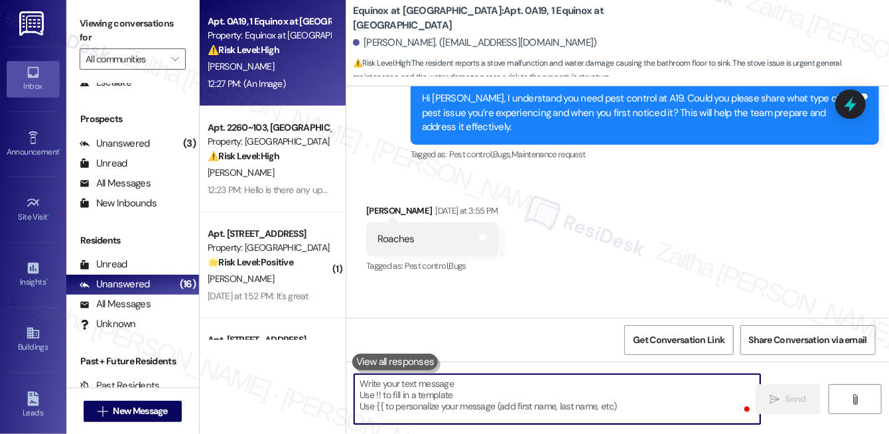
scroll to position [0, 0]
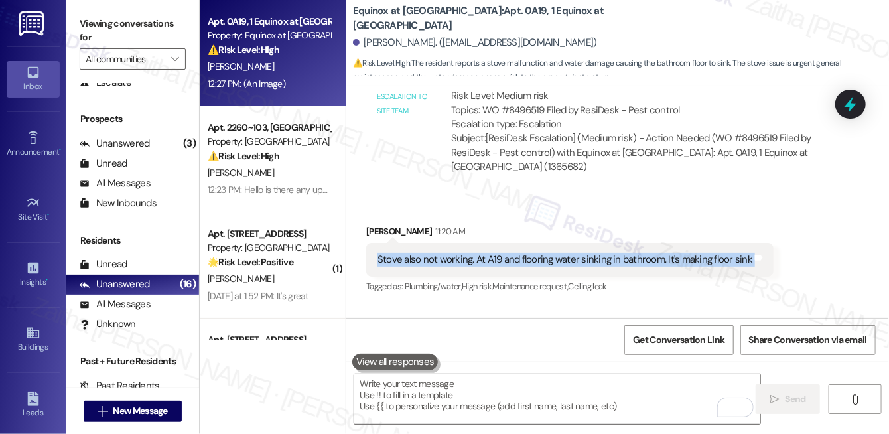
drag, startPoint x: 372, startPoint y: 255, endPoint x: 771, endPoint y: 259, distance: 398.7
click at [771, 259] on div "Received via SMS Srujal Patel 11:20 AM Stove also not working. At A19 and floor…" at bounding box center [569, 260] width 427 height 92
copy div "Stove also not working. At A19 and flooring water sinking in bathroom. It's mak…"
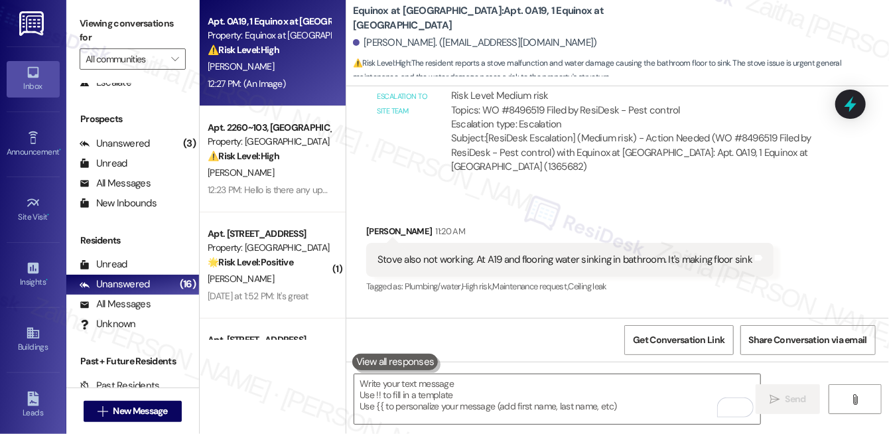
click at [549, 230] on div "Srujal Patel 11:20 AM" at bounding box center [569, 233] width 407 height 19
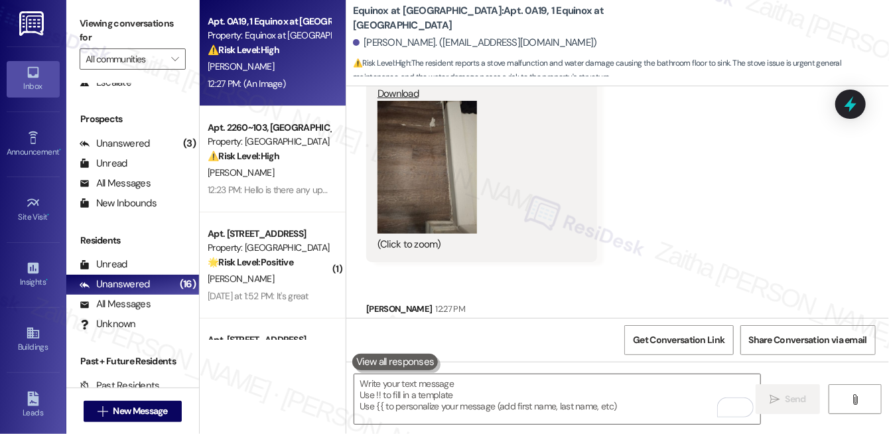
scroll to position [3068, 0]
click at [405, 198] on button "Zoom image" at bounding box center [428, 167] width 100 height 133
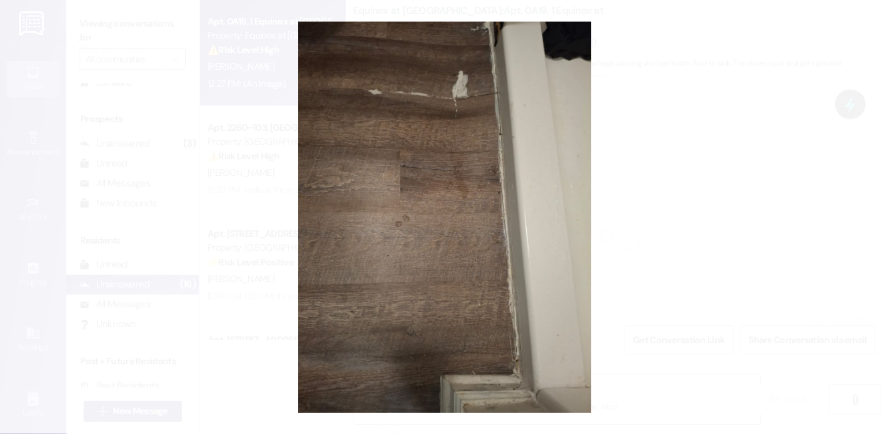
click at [707, 207] on button "Unzoom image" at bounding box center [444, 217] width 889 height 434
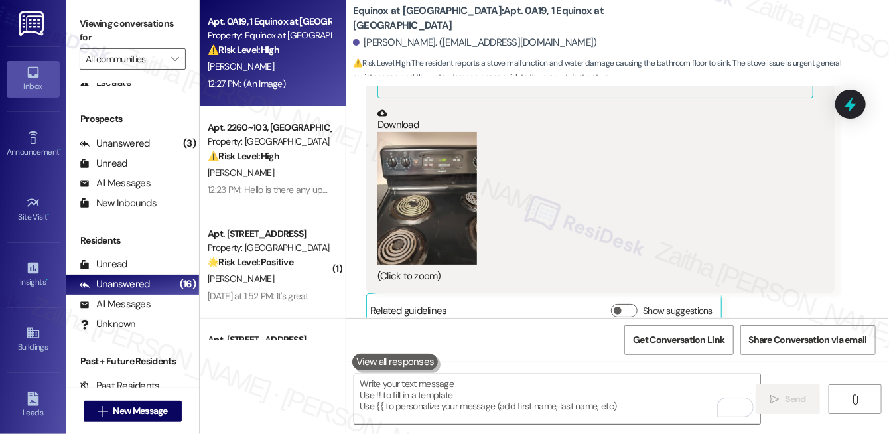
scroll to position [3430, 0]
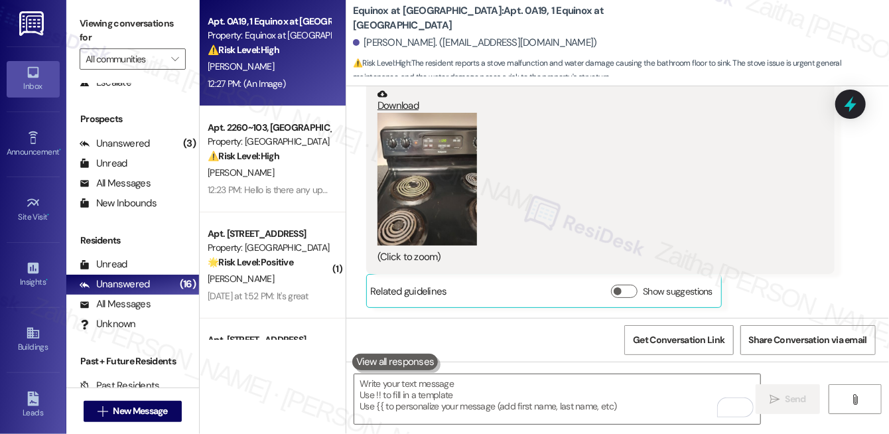
click at [407, 207] on button "Zoom image" at bounding box center [428, 179] width 100 height 133
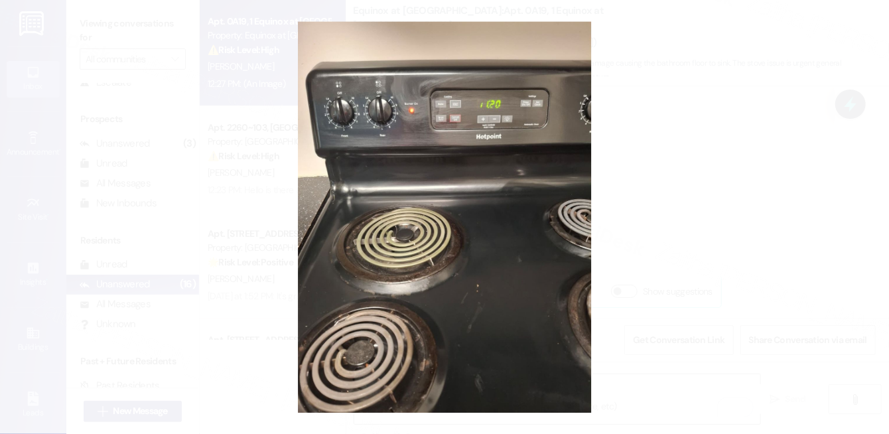
click at [685, 200] on button "Unzoom image" at bounding box center [444, 217] width 889 height 434
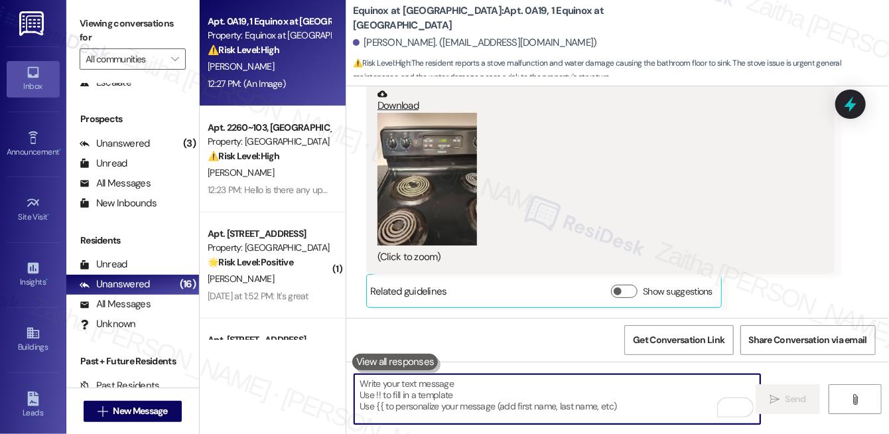
click at [490, 411] on textarea "To enrich screen reader interactions, please activate Accessibility in Grammarl…" at bounding box center [557, 399] width 406 height 50
paste textarea "Hi {{first_name}}, thank you for sharing the photos. I understand your stove is…"
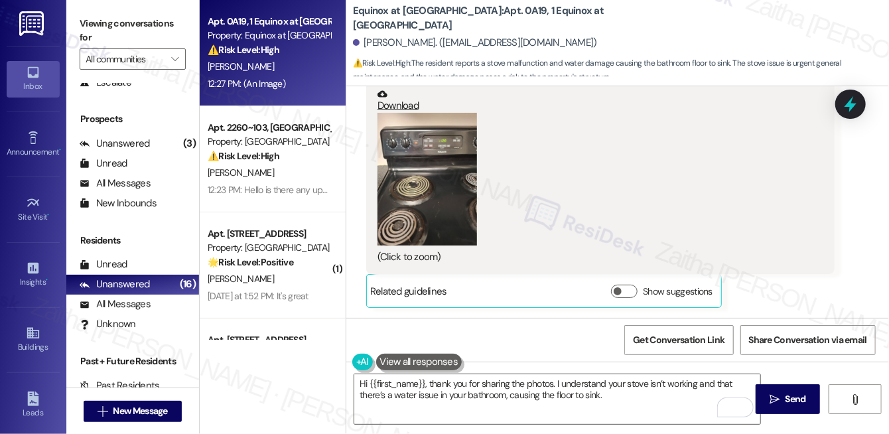
click at [437, 205] on button "Zoom image" at bounding box center [428, 179] width 100 height 133
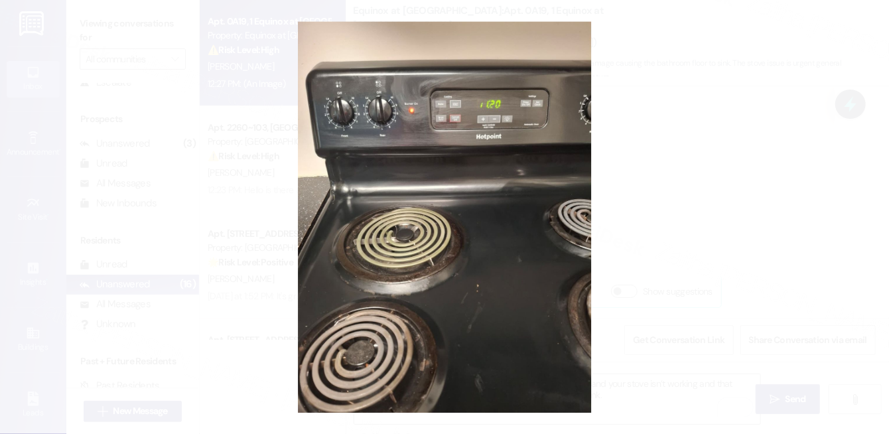
click at [719, 171] on button "Unzoom image" at bounding box center [444, 217] width 889 height 434
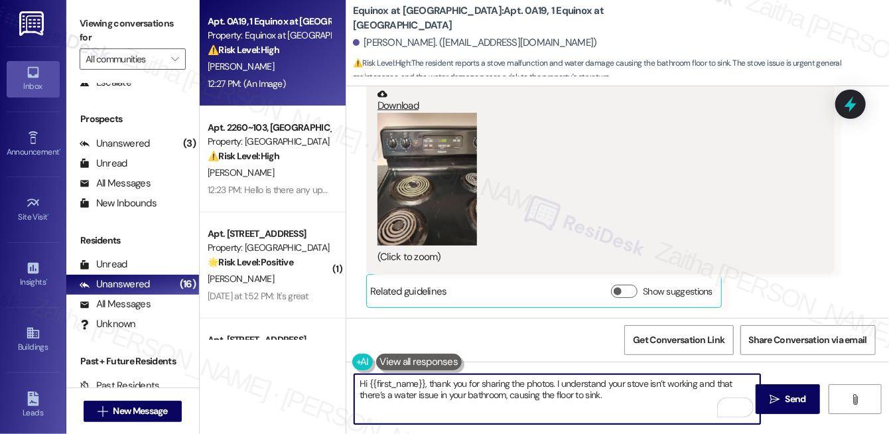
click at [492, 379] on textarea "Hi {{first_name}}, thank you for sharing the photos. I understand your stove is…" at bounding box center [557, 399] width 406 height 50
type textarea "Hi {{first_name}}, thank you for sending the photos; it's very helpful. I under…"
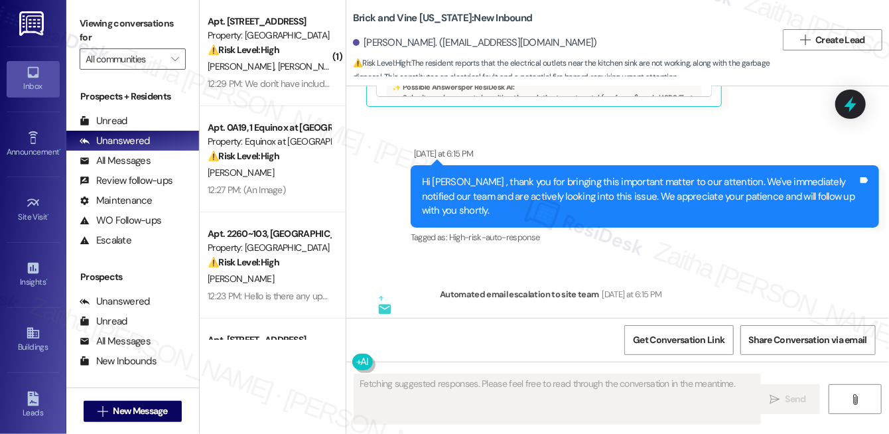
scroll to position [5314, 0]
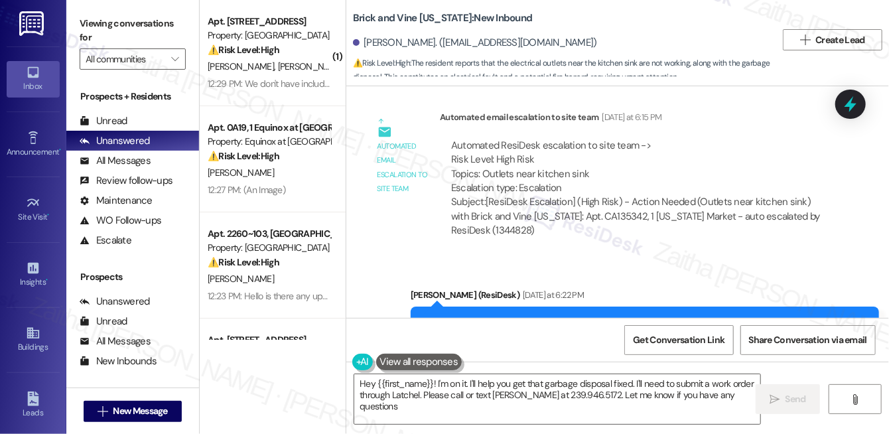
type textarea "Hey {{first_name}}! I'm on it. I'll help you get that garbage disposal fixed. I…"
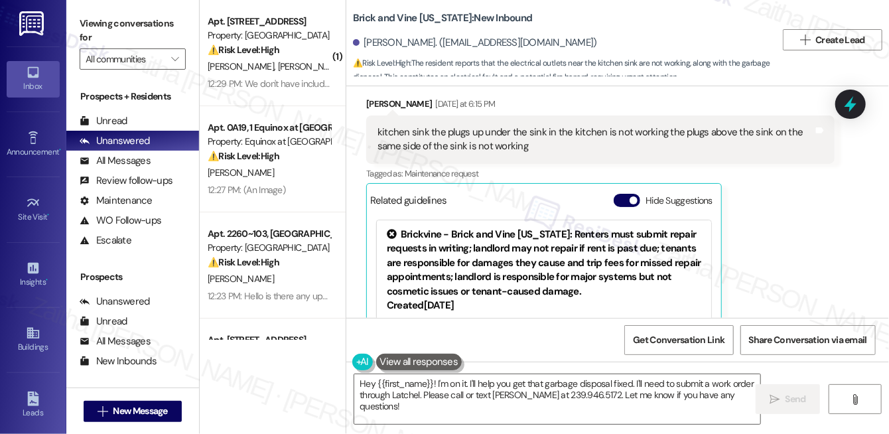
scroll to position [5012, 0]
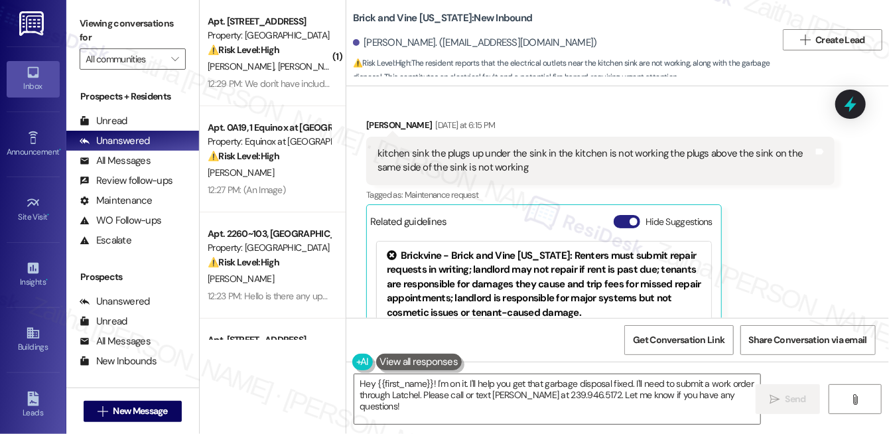
click at [621, 215] on button "Hide Suggestions" at bounding box center [627, 221] width 27 height 13
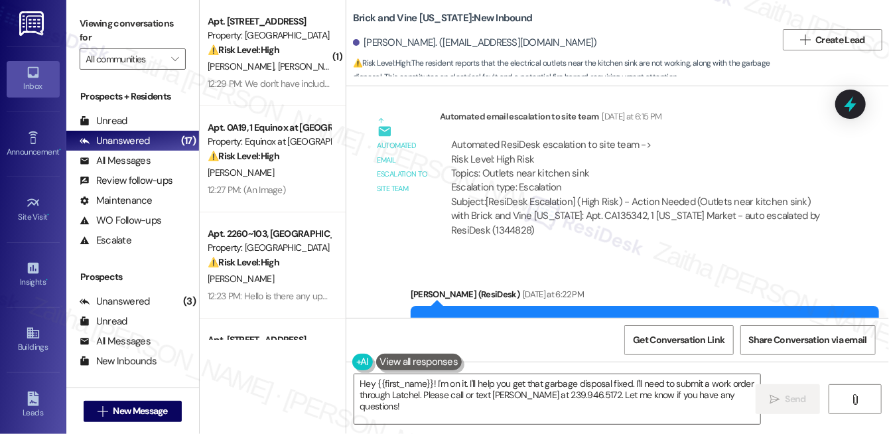
scroll to position [5382, 0]
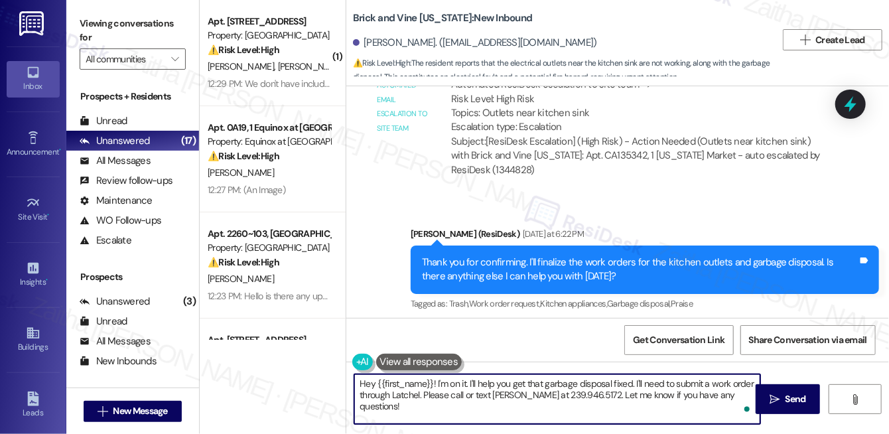
drag, startPoint x: 404, startPoint y: 392, endPoint x: 743, endPoint y: 401, distance: 339.1
click at [744, 402] on div "Hey {{first_name}}! I'm on it. I'll help you get that garbage disposal fixed. I…" at bounding box center [557, 399] width 407 height 51
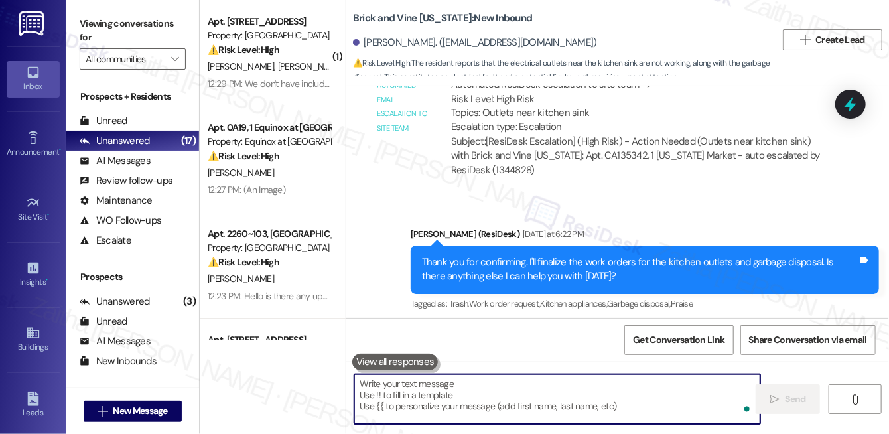
paste textarea "Before we place a work order, let’s try some quick troubleshooting. Could you p…"
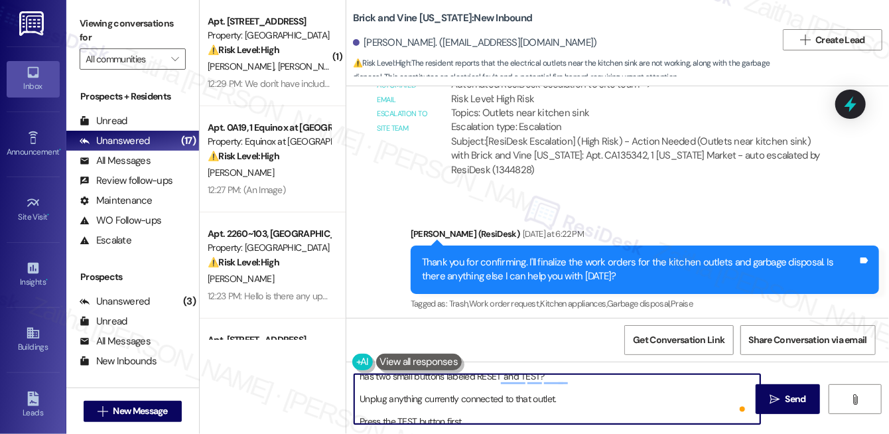
scroll to position [0, 0]
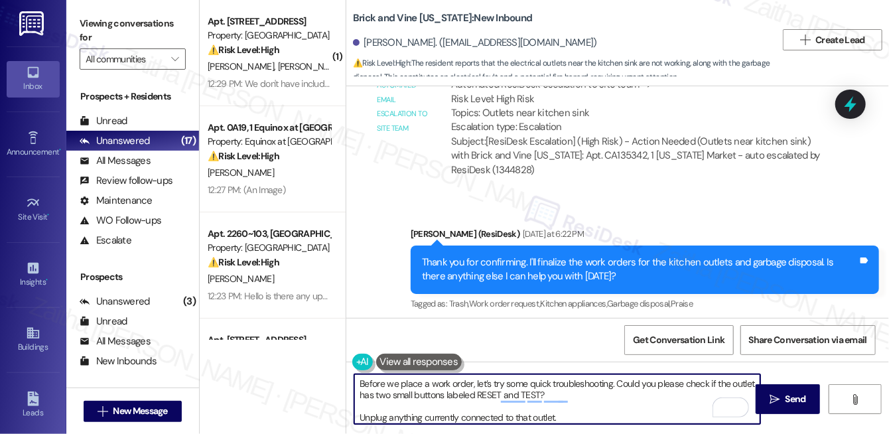
click at [364, 383] on textarea "Before we place a work order, let’s try some quick troubleshooting. Could you p…" at bounding box center [557, 399] width 406 height 50
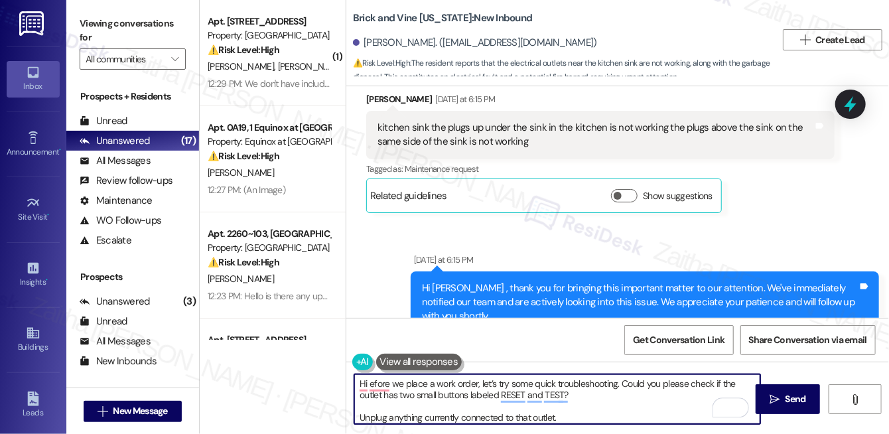
scroll to position [5020, 0]
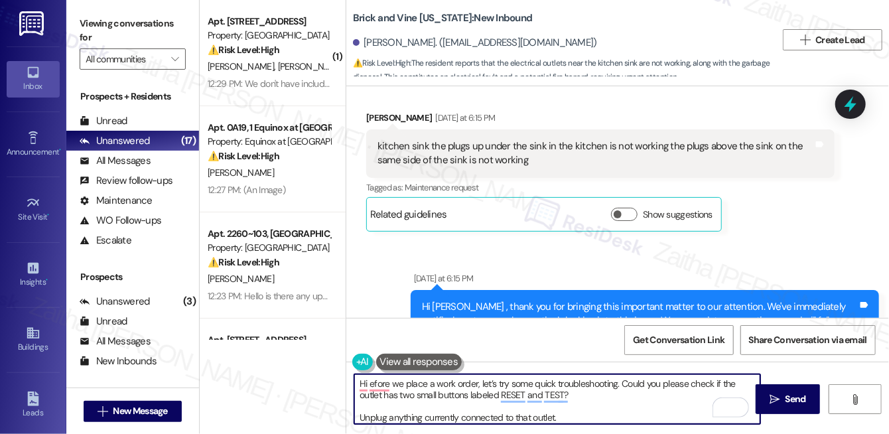
click at [433, 300] on div "Hi [PERSON_NAME] , thank you for bringing this important matter to our attentio…" at bounding box center [640, 321] width 436 height 42
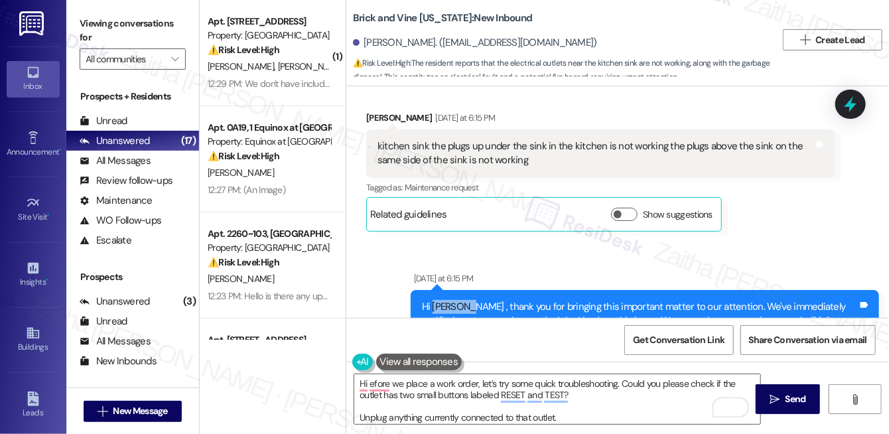
click at [433, 300] on div "Hi [PERSON_NAME] , thank you for bringing this important matter to our attentio…" at bounding box center [640, 321] width 436 height 42
copy div "[PERSON_NAME]"
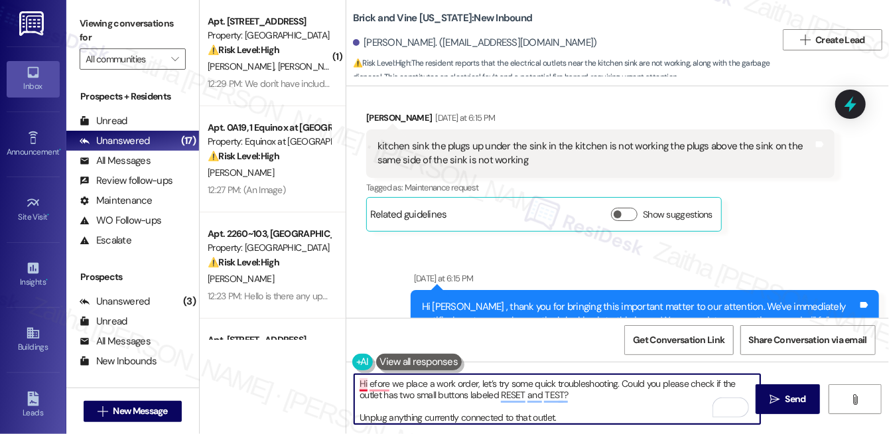
click at [366, 381] on textarea "Hi efore we place a work order, let’s try some quick troubleshooting. Could you…" at bounding box center [557, 399] width 406 height 50
paste textarea "[PERSON_NAME]"
click at [442, 382] on textarea "Hi [PERSON_NAME], before we place a work order, let’s try some quick troublesho…" at bounding box center [557, 399] width 406 height 50
click at [467, 385] on textarea "Hi [PERSON_NAME], before we finalize a work order, let’s try some quick trouble…" at bounding box center [557, 399] width 406 height 50
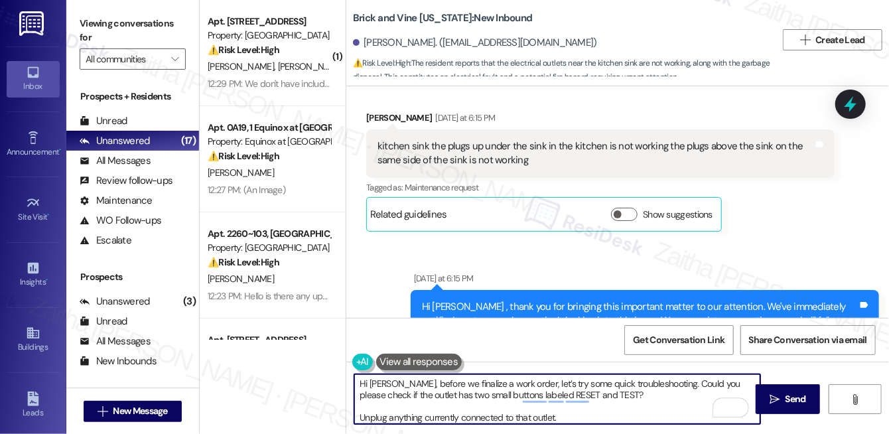
click at [467, 385] on textarea "Hi [PERSON_NAME], before we finalize a work order, let’s try some quick trouble…" at bounding box center [557, 399] width 406 height 50
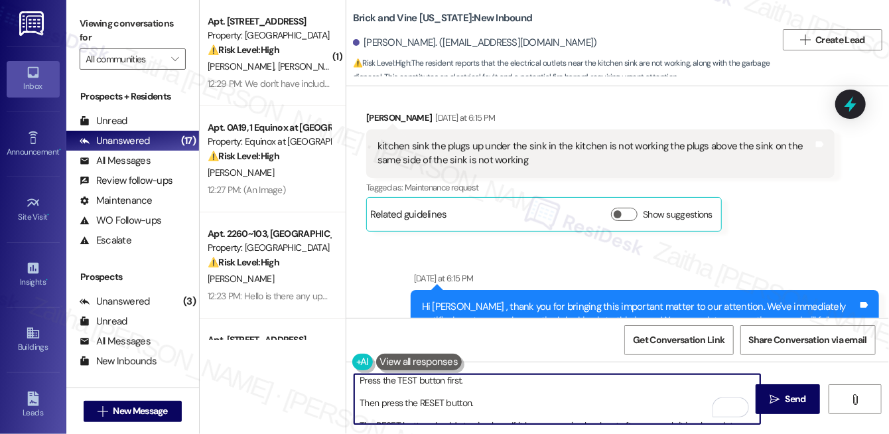
scroll to position [19, 0]
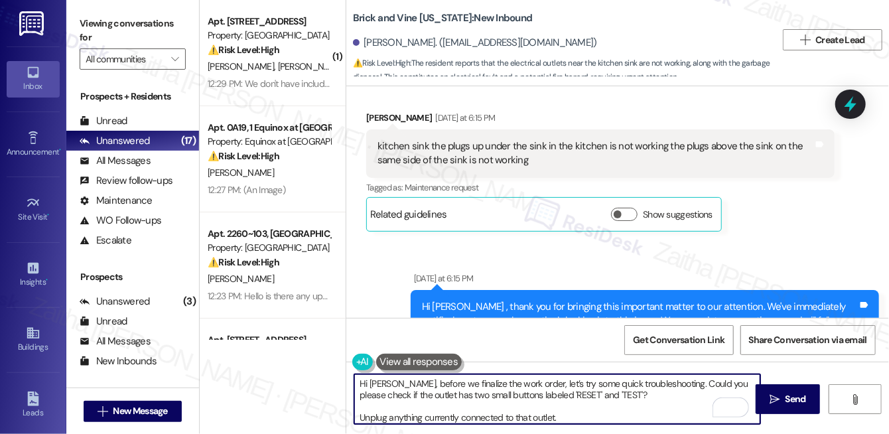
click at [368, 417] on textarea "Hi Khristi, before we finalize the work order, let’s try some quick troubleshoo…" at bounding box center [557, 399] width 406 height 50
click at [358, 414] on textarea "Hi Khristi, before we finalize the work order, let’s try some quick troubleshoo…" at bounding box center [557, 399] width 406 height 50
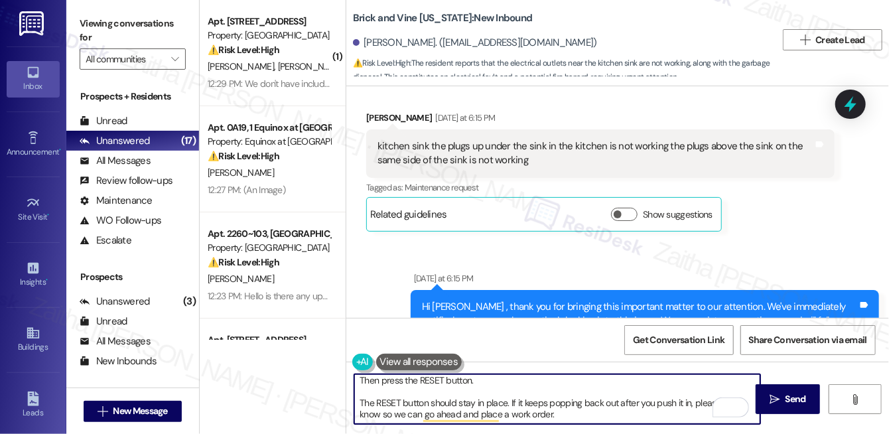
scroll to position [40, 0]
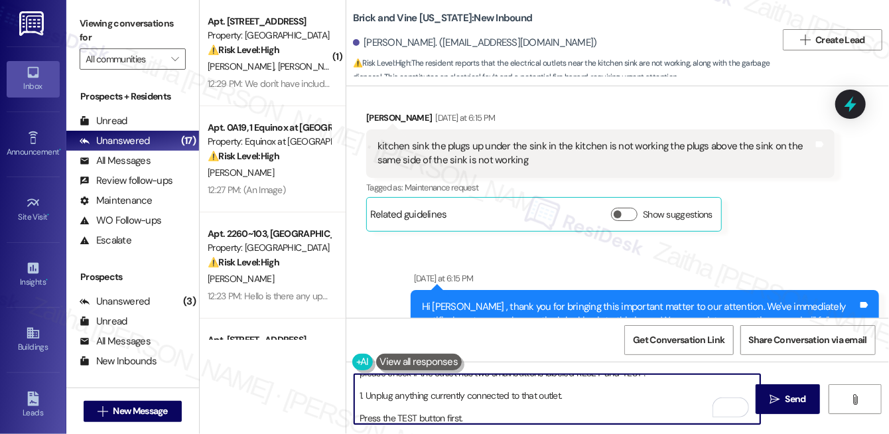
click at [361, 415] on textarea "Hi Khristi, before we finalize the work order, let’s try some quick troubleshoo…" at bounding box center [557, 399] width 406 height 50
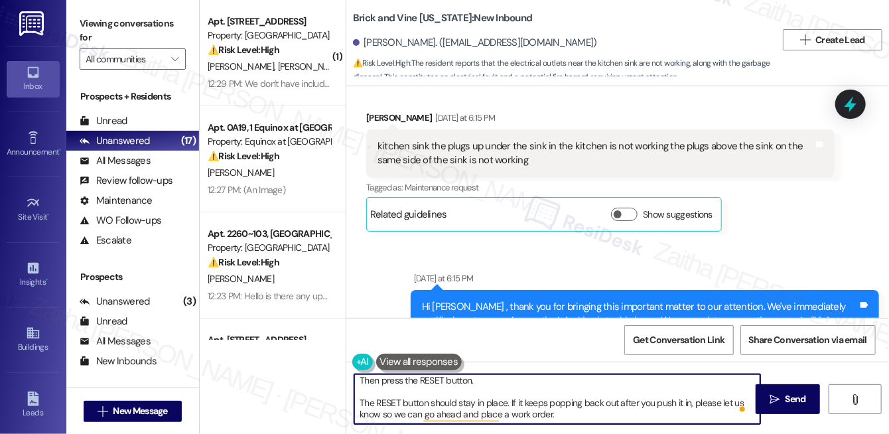
click at [356, 385] on textarea "Hi Khristi, before we finalize the work order, let’s try some quick troubleshoo…" at bounding box center [557, 399] width 406 height 50
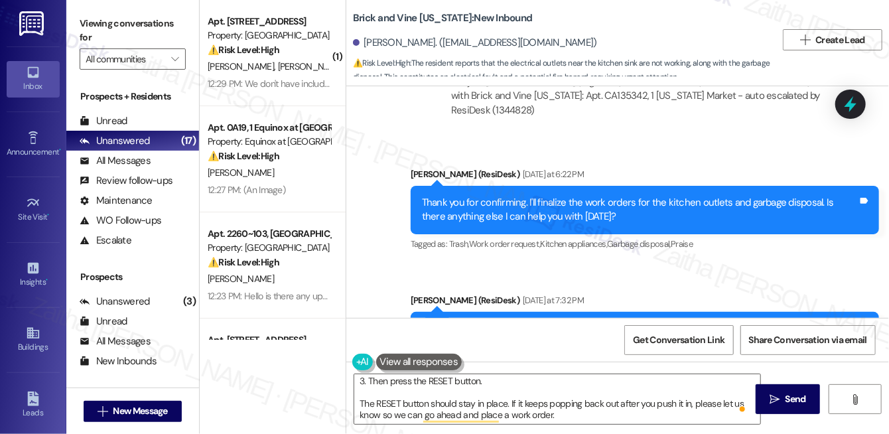
drag, startPoint x: 650, startPoint y: 253, endPoint x: 832, endPoint y: 248, distance: 181.9
click at [832, 312] on div "I’m finishing up your work order for the garbage disposal. Could you please let…" at bounding box center [645, 336] width 468 height 48
copy div ". Could you please let me know the brand of"
click at [575, 409] on textarea "Hi Khristi, before we finalize the work order, let’s try some quick troubleshoo…" at bounding box center [557, 399] width 406 height 50
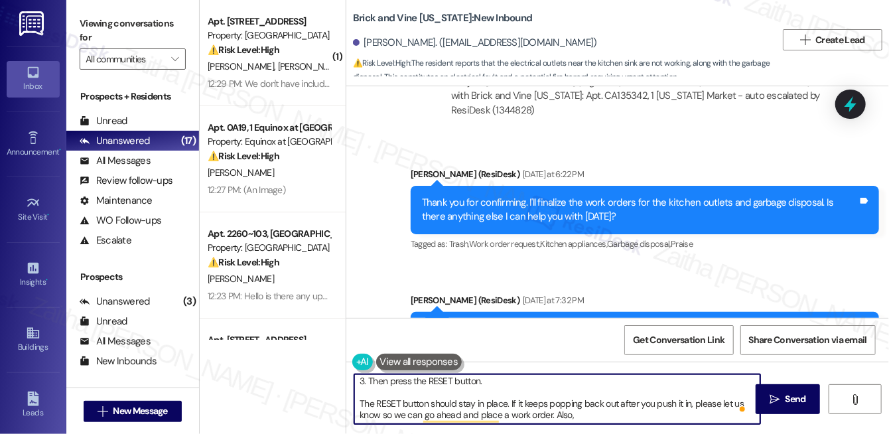
paste textarea ". Could you please let me know the brand of"
click at [579, 411] on textarea "Hi Khristi, before we finalize the work order, let’s try some quick troubleshoo…" at bounding box center [557, 399] width 406 height 50
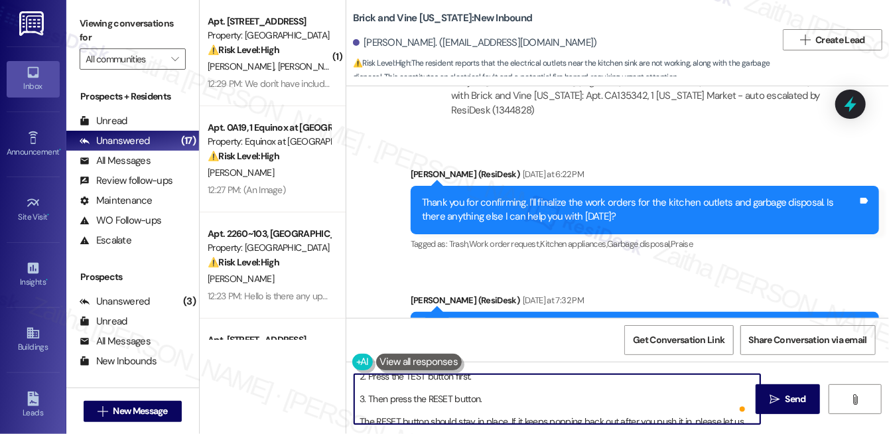
scroll to position [82, 0]
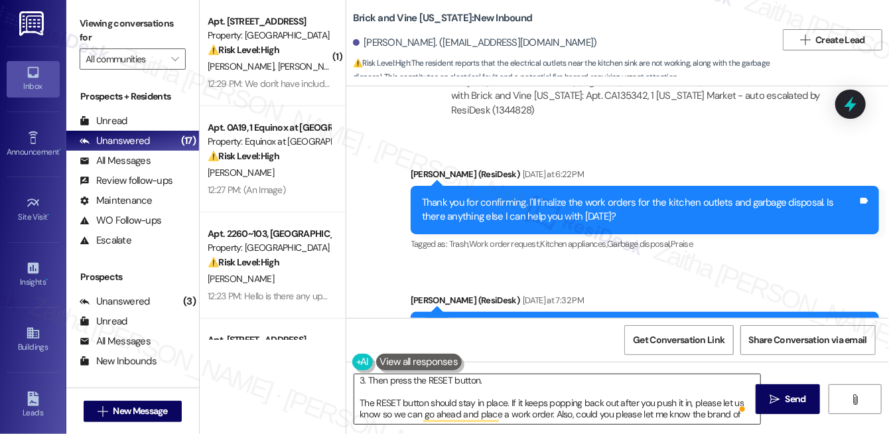
click at [738, 417] on span at bounding box center [743, 409] width 12 height 17
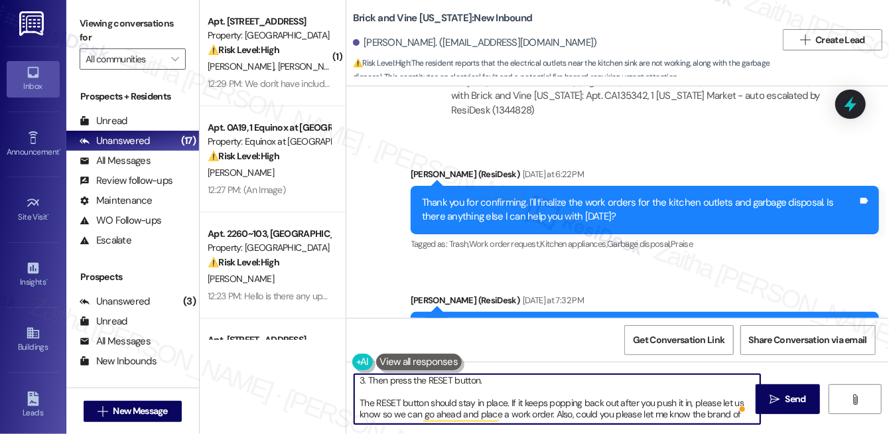
click at [734, 412] on textarea "Hi Khristi, before we finalize the work order, let’s try some quick troubleshoo…" at bounding box center [557, 399] width 406 height 50
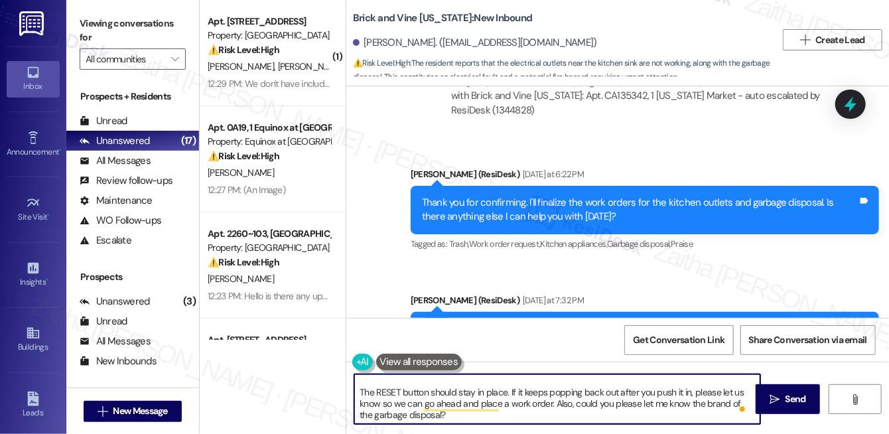
scroll to position [94, 0]
type textarea "Hi Khristi, before we finalize the work order, let’s try some quick troubleshoo…"
click at [810, 402] on button " Send" at bounding box center [788, 399] width 64 height 30
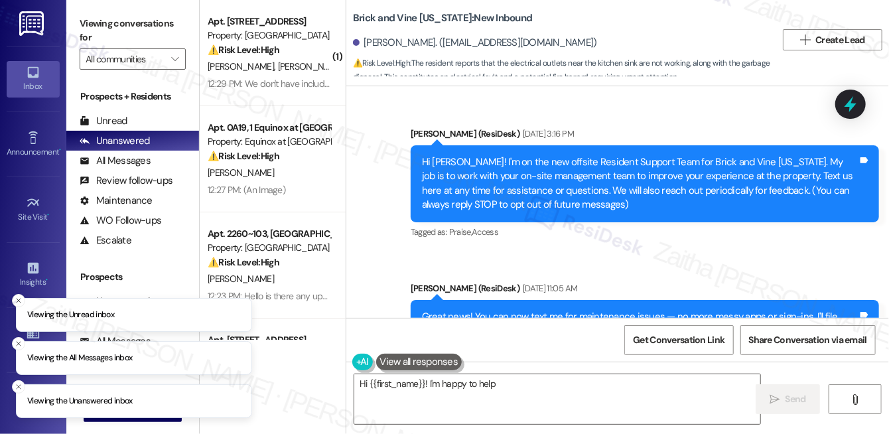
scroll to position [5884, 0]
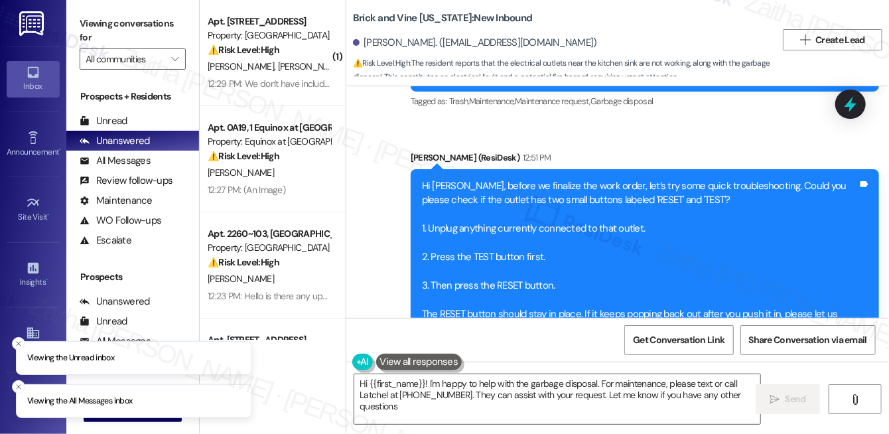
type textarea "Hi {{first_name}}! I'm happy to help with the garbage disposal. For maintenance…"
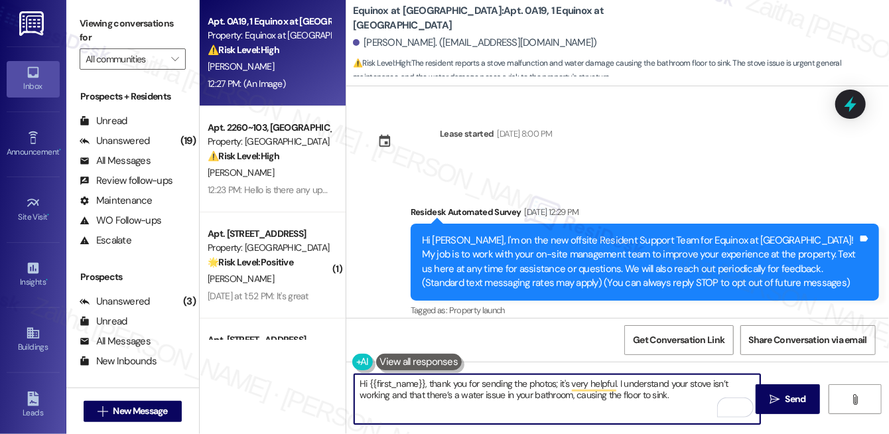
scroll to position [3430, 0]
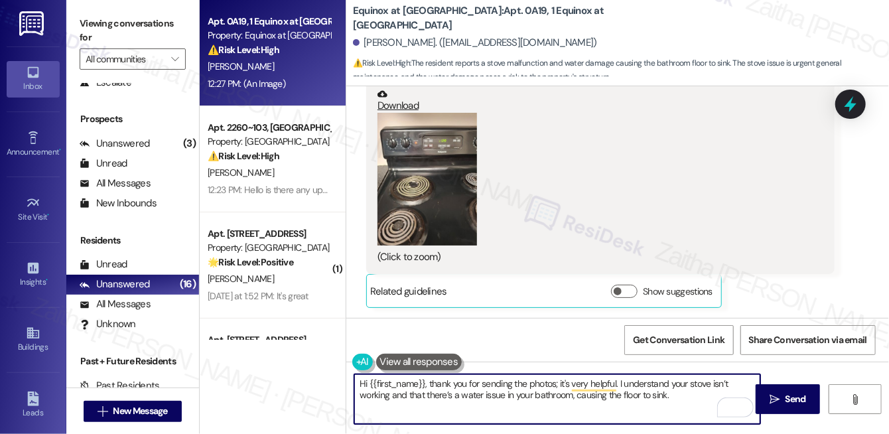
click at [685, 398] on textarea "Hi {{first_name}}, thank you for sending the photos; it's very helpful. I under…" at bounding box center [557, 399] width 406 height 50
paste textarea "I see the stove has power since the display is on. Are the burners not heating …"
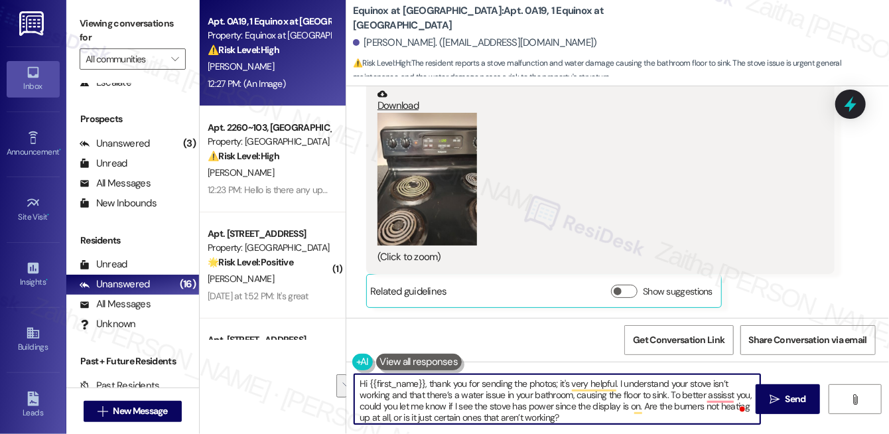
drag, startPoint x: 669, startPoint y: 393, endPoint x: 452, endPoint y: 405, distance: 217.3
click at [452, 405] on textarea "Hi {{first_name}}, thank you for sending the photos; it's very helpful. I under…" at bounding box center [557, 399] width 406 height 50
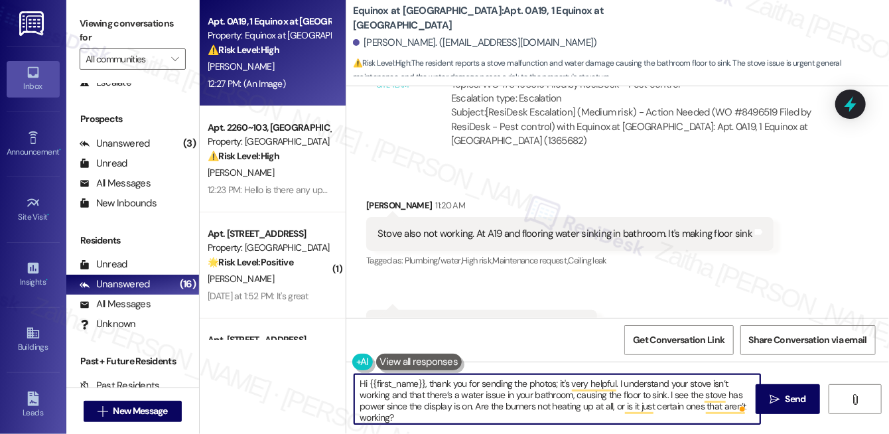
scroll to position [2707, 0]
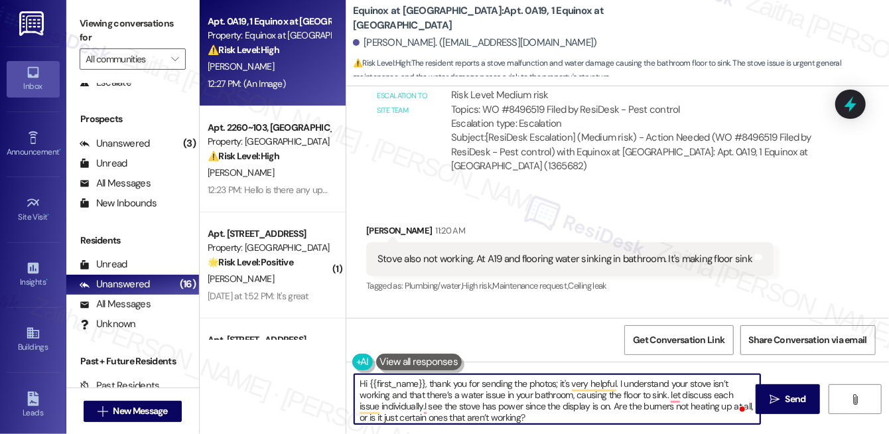
type textarea "Hi {{first_name}}, thank you for sending the photos; it's very helpful. I under…"
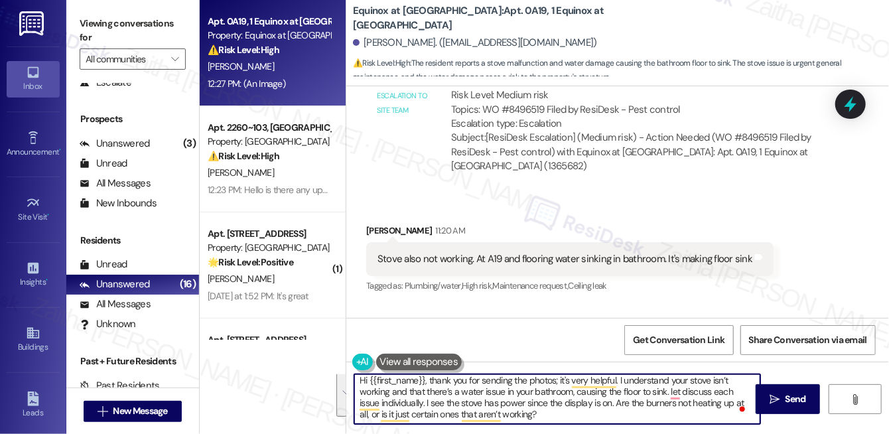
drag, startPoint x: 357, startPoint y: 384, endPoint x: 564, endPoint y: 423, distance: 210.7
click at [564, 423] on textarea "Hi {{first_name}}, thank you for sending the photos; it's very helpful. I under…" at bounding box center [557, 399] width 406 height 50
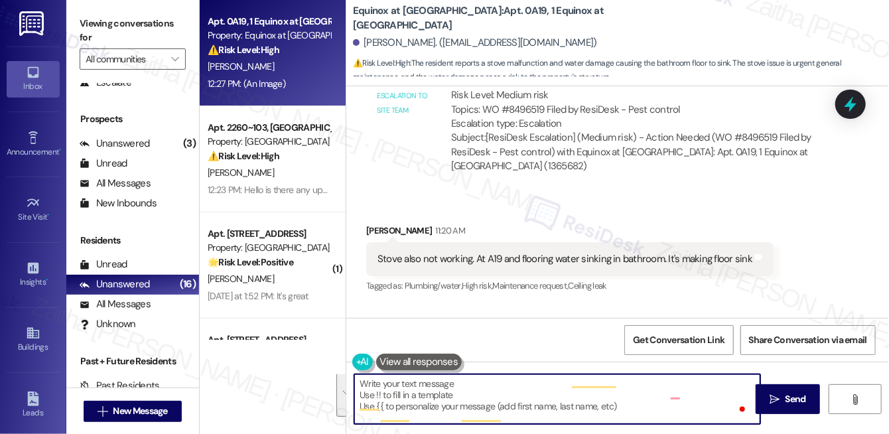
scroll to position [0, 0]
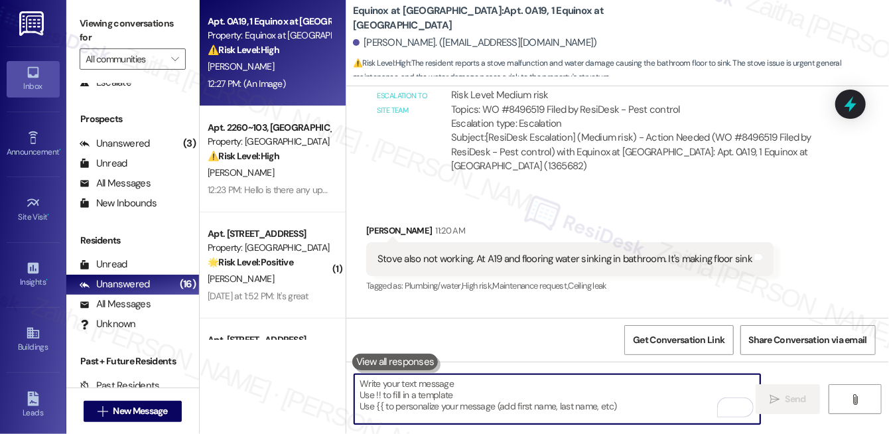
paste textarea "Hi {{first_name}}, thank you for the photos—they’re very helpful. I understand …"
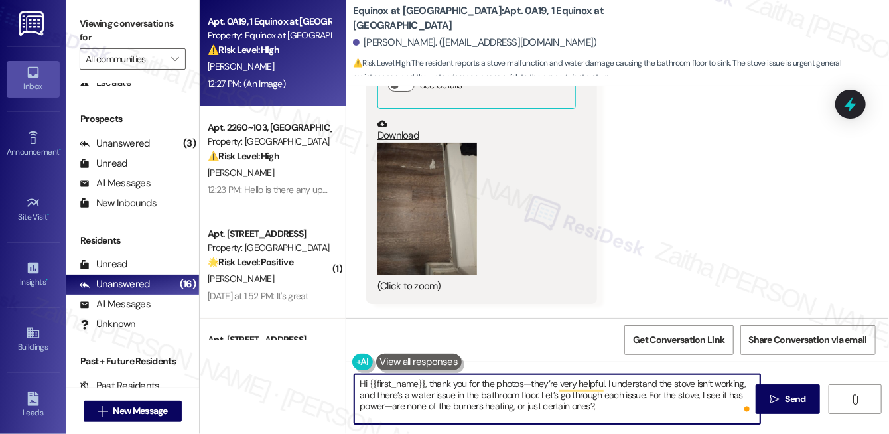
scroll to position [3008, 0]
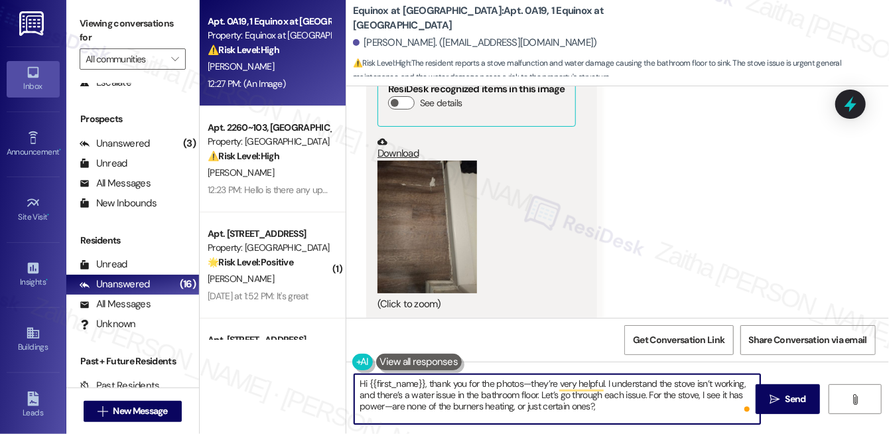
type textarea "Hi {{first_name}}, thank you for the photos—they’re very helpful. I understand …"
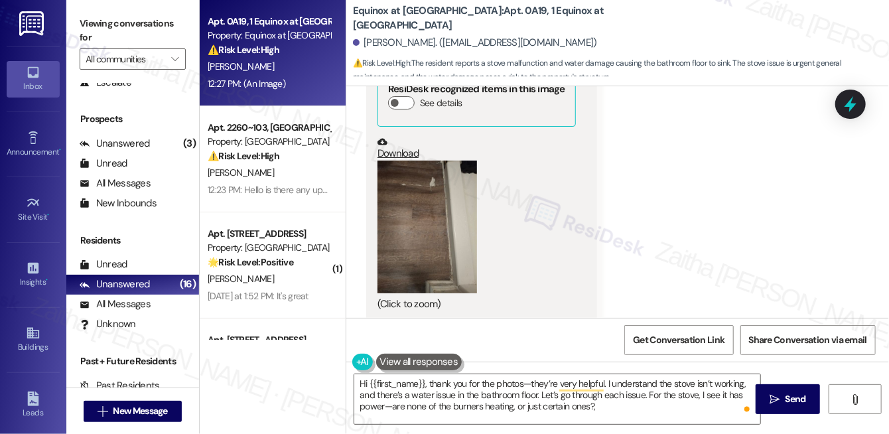
click at [450, 235] on button "Zoom image" at bounding box center [428, 227] width 100 height 133
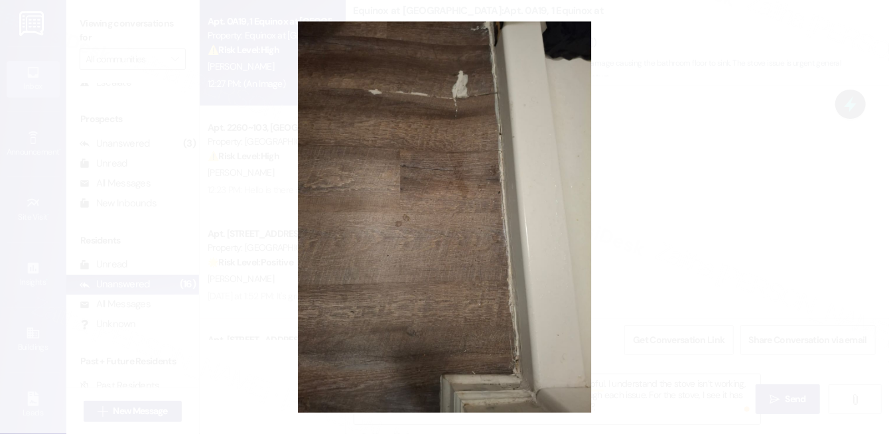
click at [634, 220] on button "Unzoom image" at bounding box center [444, 217] width 889 height 434
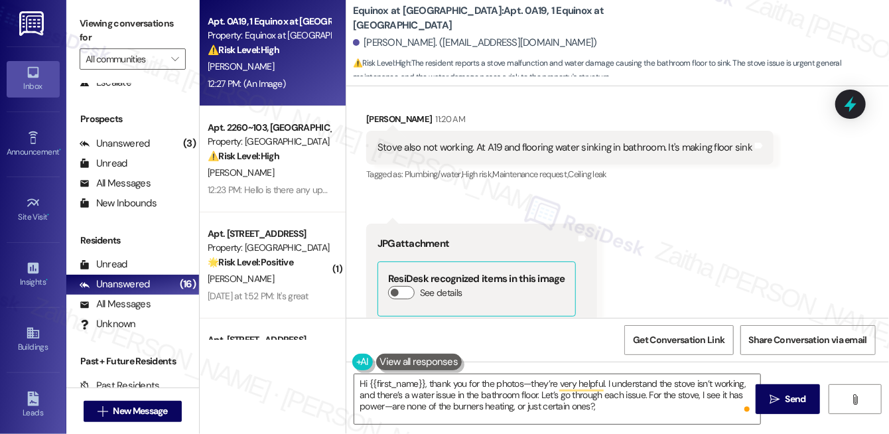
scroll to position [2767, 0]
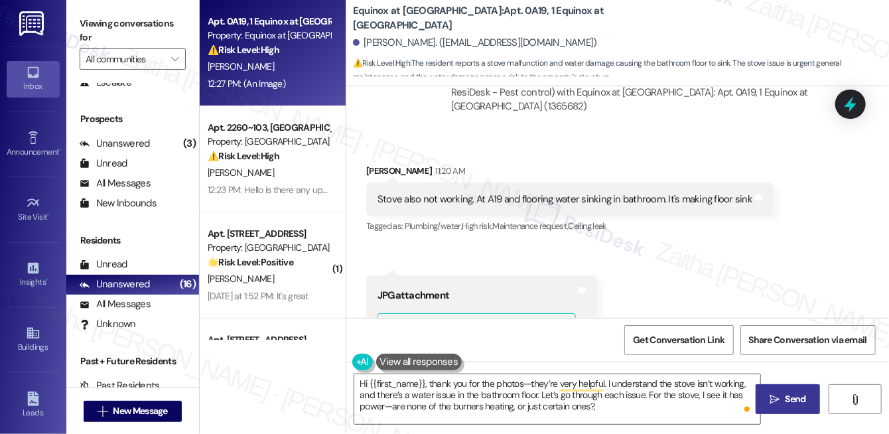
click at [784, 397] on span "Send" at bounding box center [796, 399] width 26 height 14
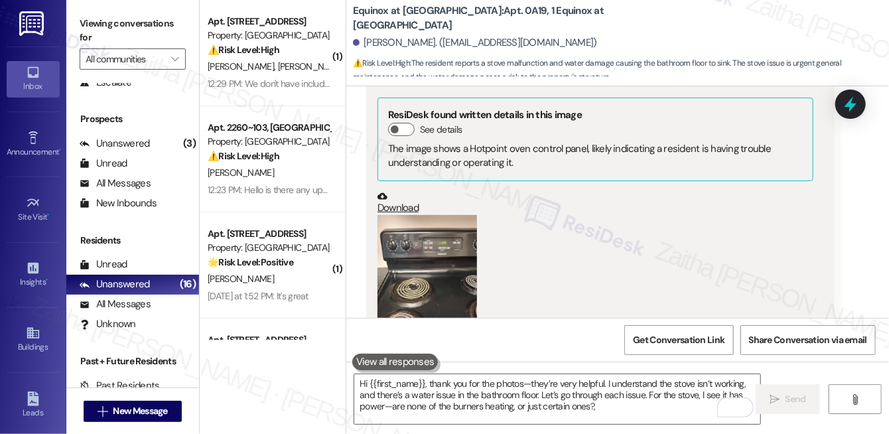
scroll to position [3429, 0]
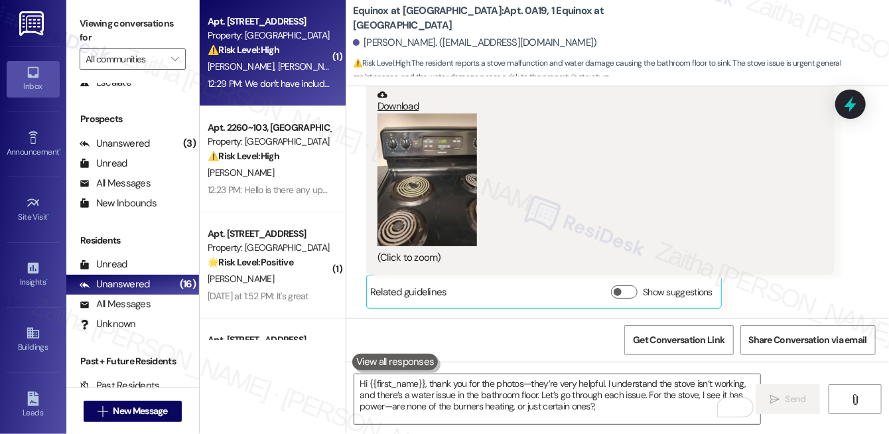
click at [306, 62] on div "[PERSON_NAME] [PERSON_NAME]" at bounding box center [268, 66] width 125 height 17
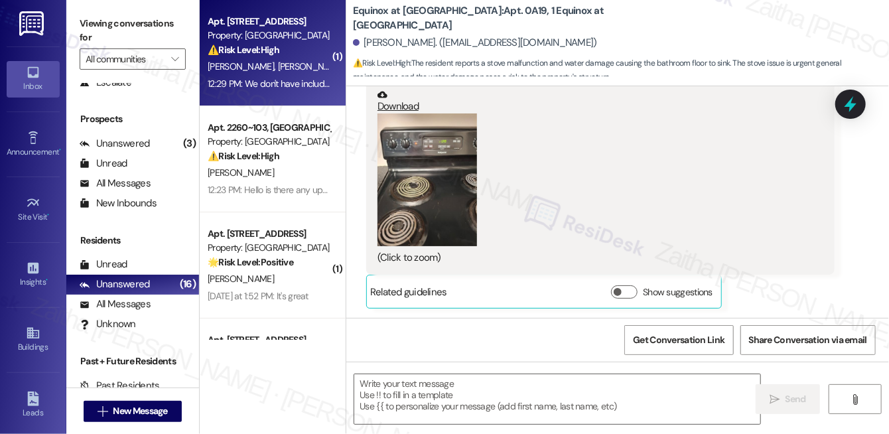
type textarea "Fetching suggested responses. Please feel free to read through the conversation…"
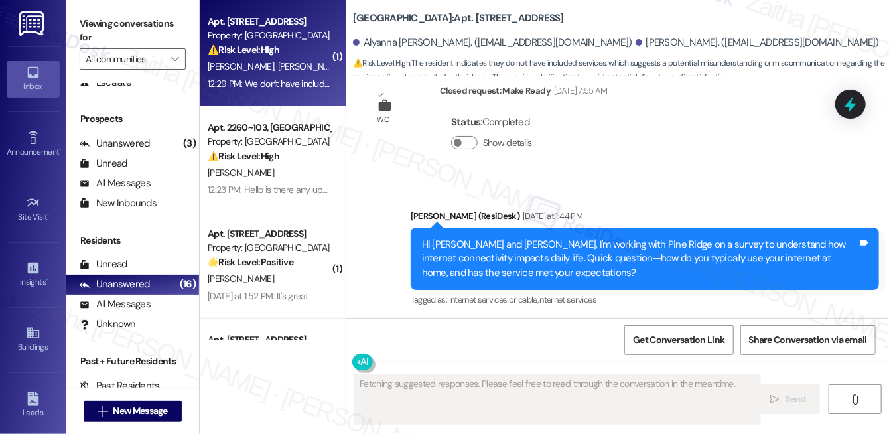
scroll to position [2485, 0]
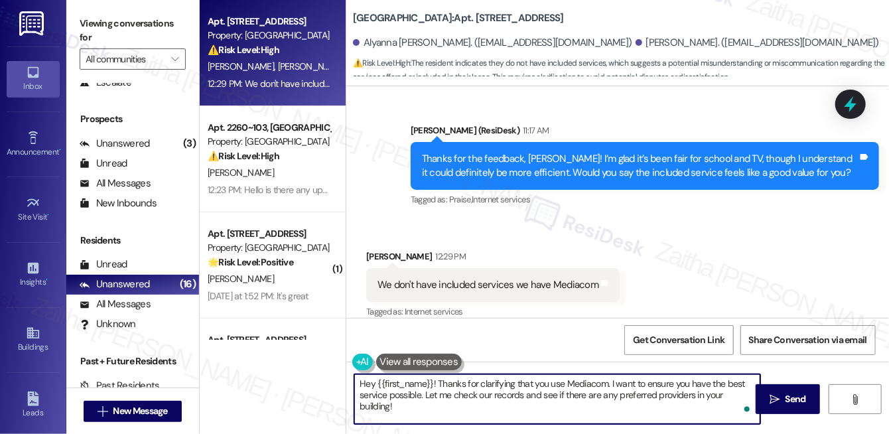
drag, startPoint x: 437, startPoint y: 380, endPoint x: 343, endPoint y: 381, distance: 94.2
click at [343, 381] on div "Apt. 39, [GEOGRAPHIC_DATA] Property: Pine Ridge ⚠️ Risk Level: High The residen…" at bounding box center [544, 217] width 689 height 434
drag, startPoint x: 531, startPoint y: 382, endPoint x: 681, endPoint y: 403, distance: 150.8
click at [681, 403] on textarea "Thanks for clarifying that you use Mediacom. I want to ensure you have the best…" at bounding box center [557, 399] width 406 height 50
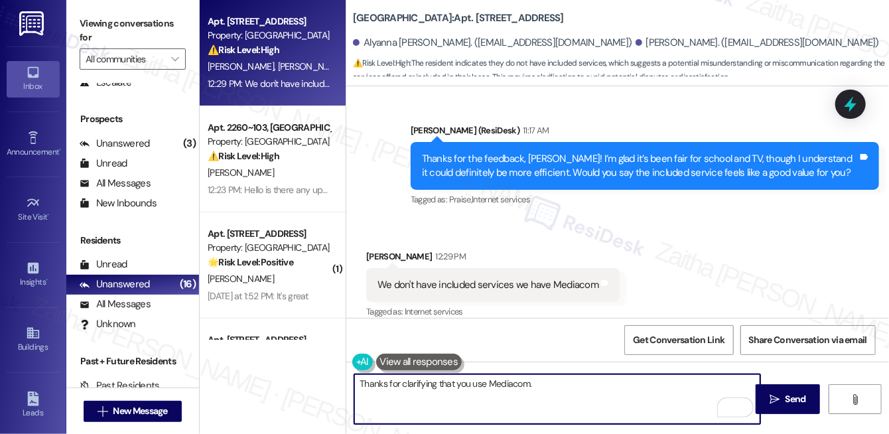
paste textarea "If enhanced features were available, would you be open to paying a bit more? If…"
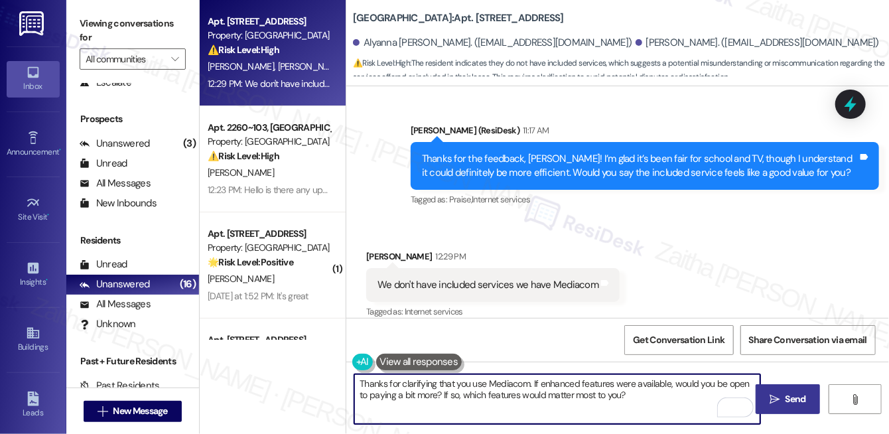
type textarea "Thanks for clarifying that you use Mediacom. If enhanced features were availabl…"
click at [773, 395] on icon "" at bounding box center [775, 399] width 10 height 11
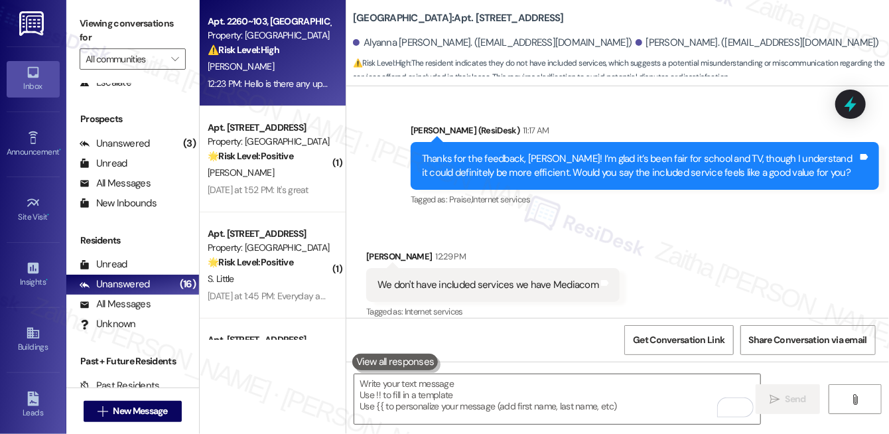
click at [305, 69] on div "[PERSON_NAME]" at bounding box center [268, 66] width 125 height 17
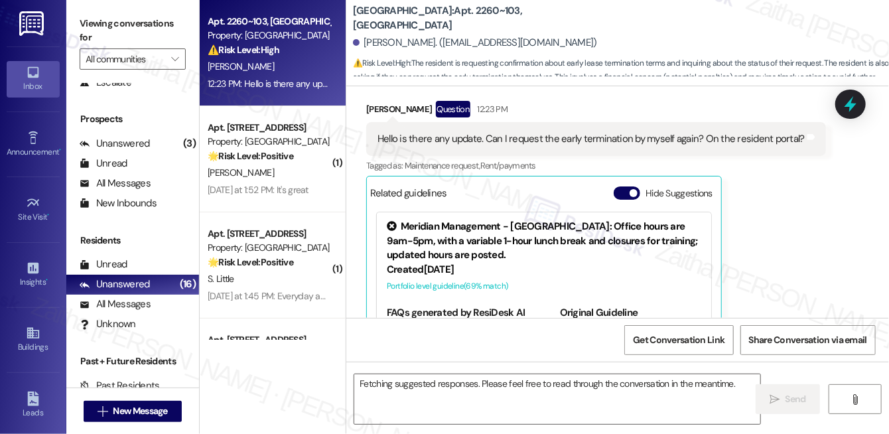
scroll to position [4089, 0]
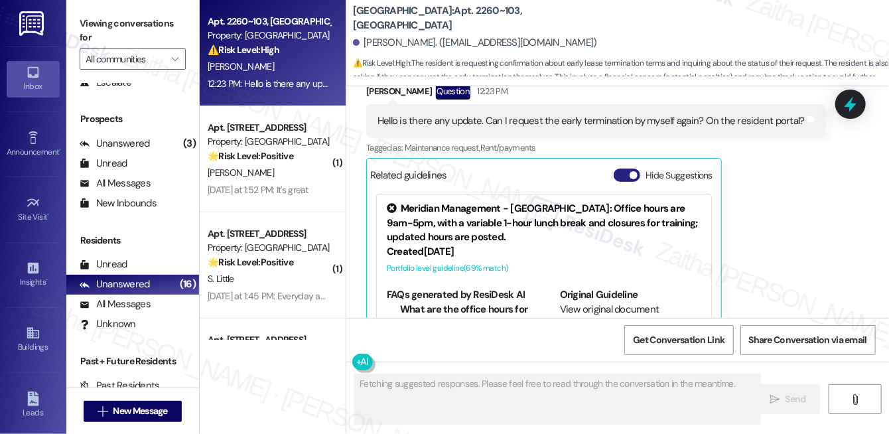
click at [616, 169] on button "Hide Suggestions" at bounding box center [627, 175] width 27 height 13
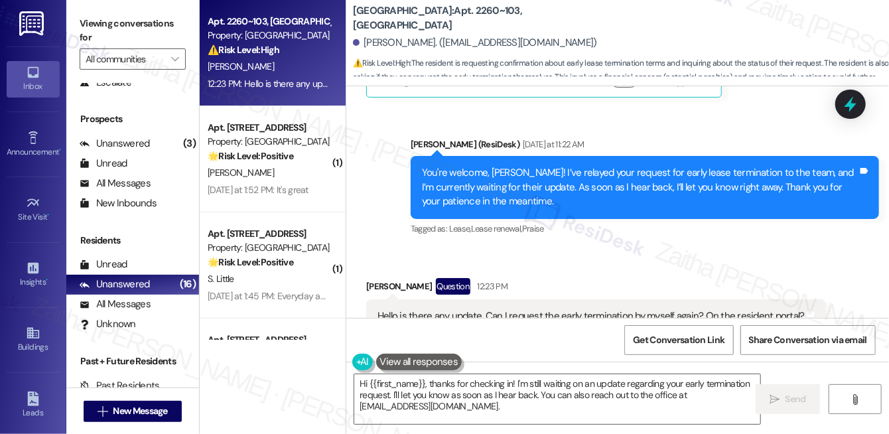
scroll to position [3916, 0]
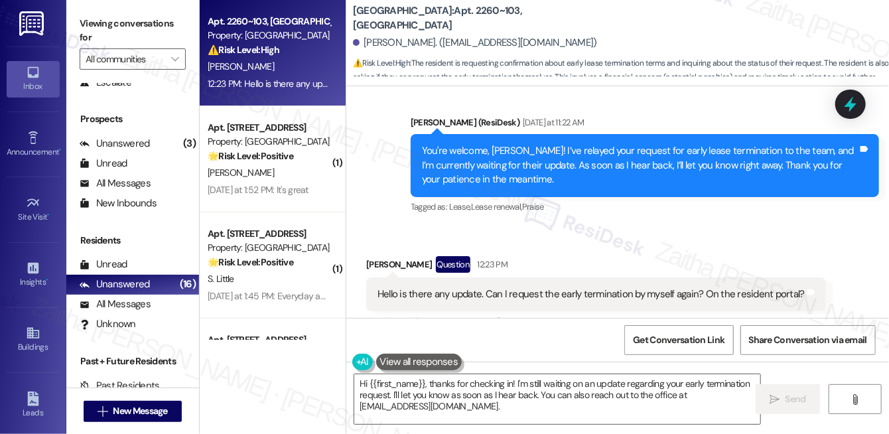
click at [624, 342] on button "Show suggestions" at bounding box center [624, 348] width 27 height 13
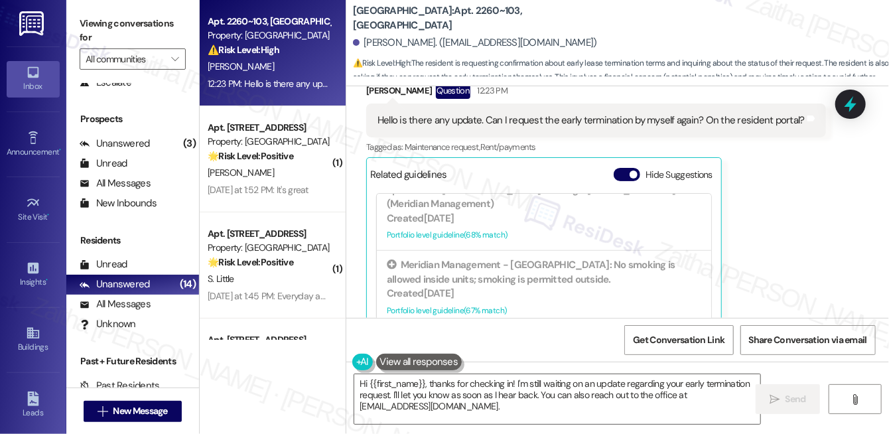
scroll to position [364, 0]
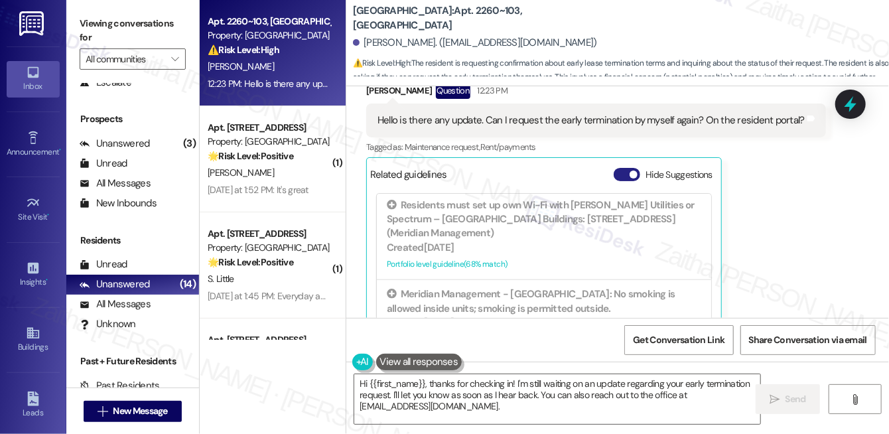
click at [622, 168] on button "Hide Suggestions" at bounding box center [627, 174] width 27 height 13
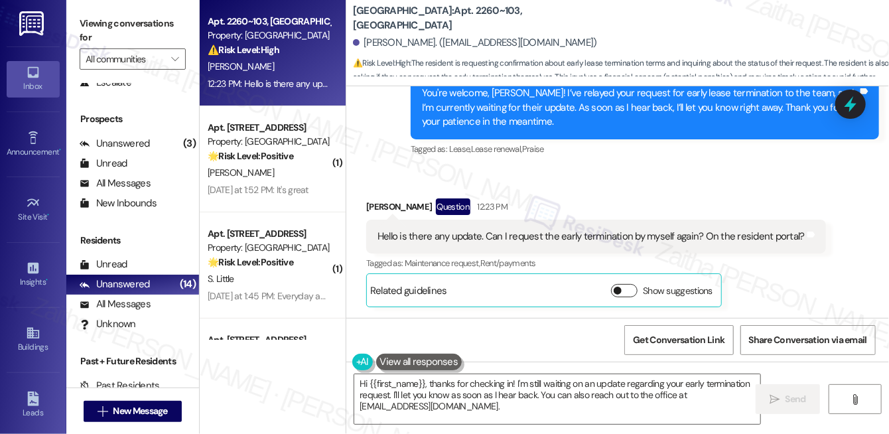
scroll to position [3916, 0]
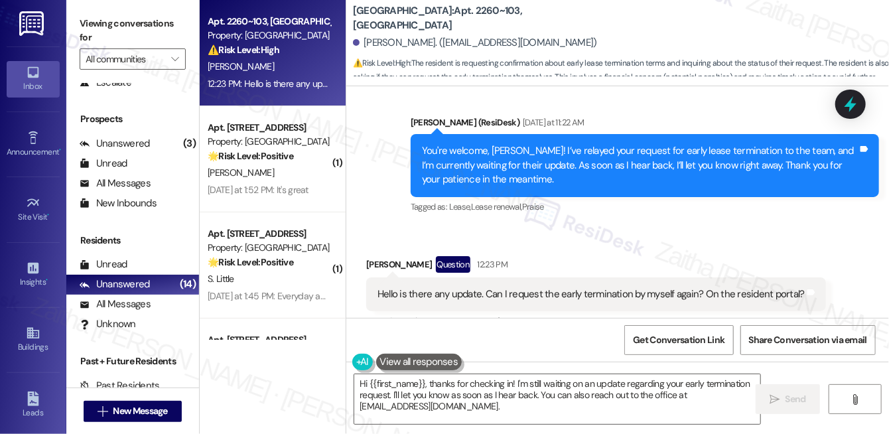
click at [628, 342] on button "Show suggestions" at bounding box center [624, 348] width 27 height 13
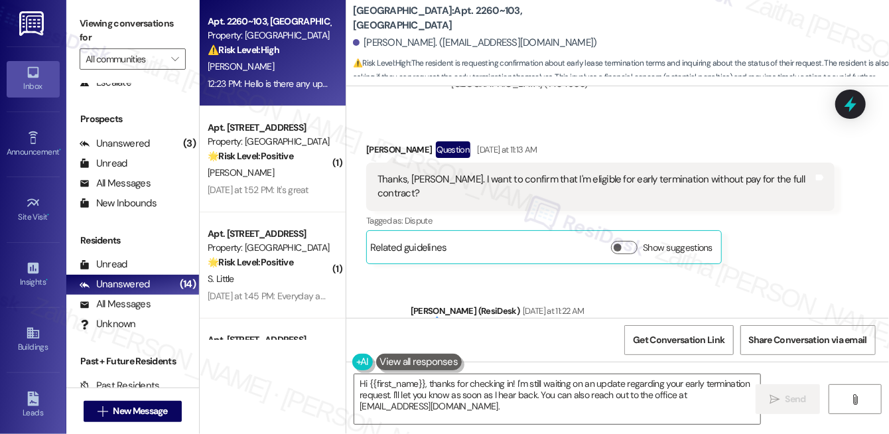
scroll to position [3668, 0]
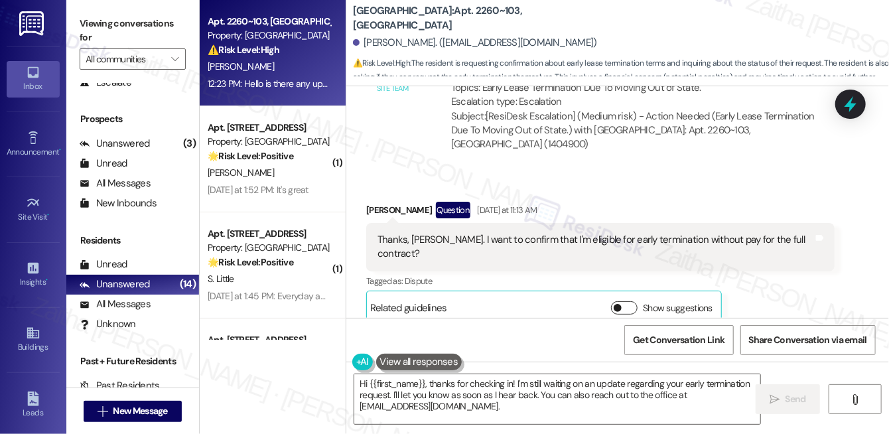
click at [628, 301] on button "Show suggestions" at bounding box center [624, 307] width 27 height 13
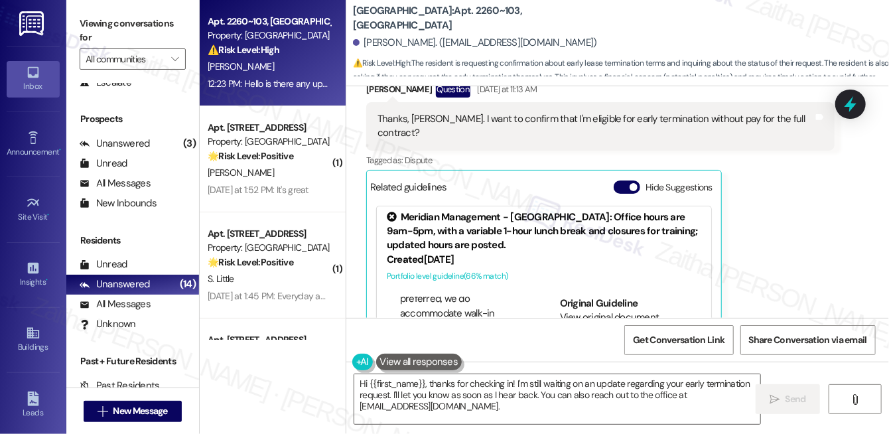
scroll to position [543, 0]
click at [620, 180] on button "Hide Suggestions" at bounding box center [627, 186] width 27 height 13
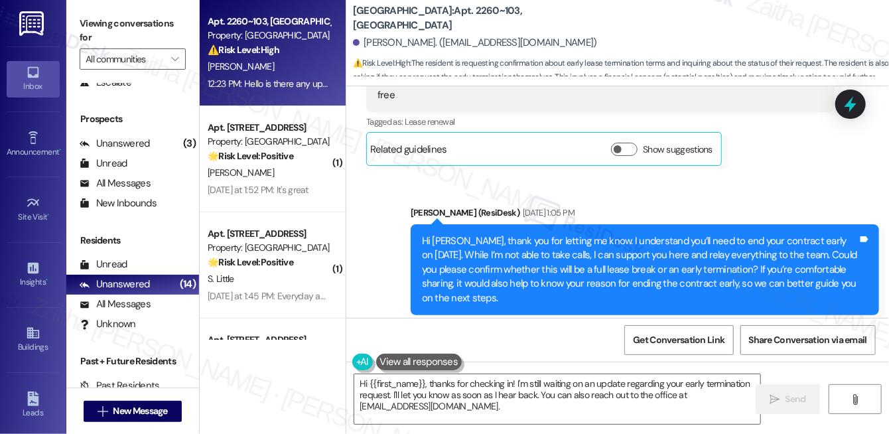
scroll to position [3004, 0]
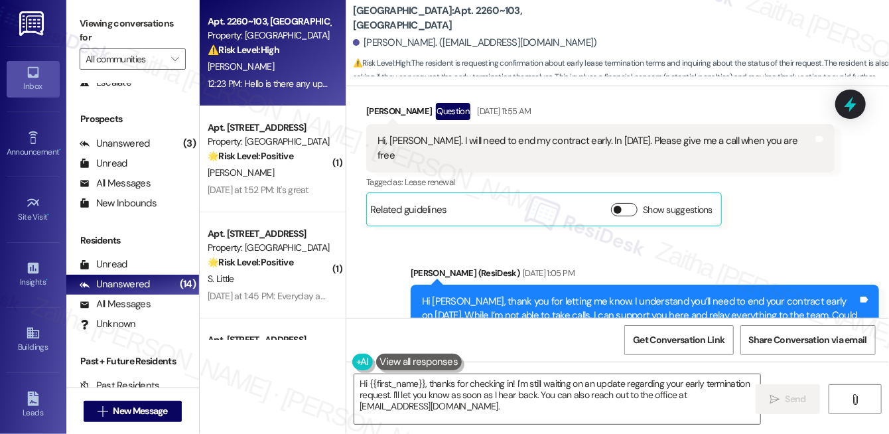
click at [634, 203] on button "Show suggestions" at bounding box center [624, 209] width 27 height 13
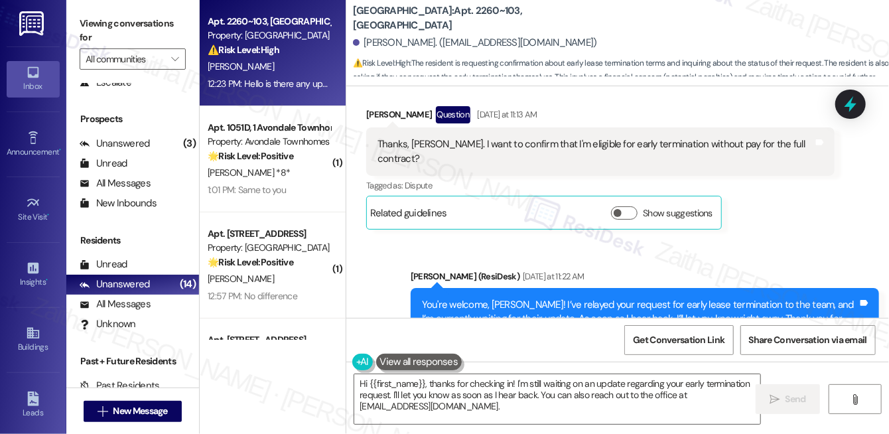
scroll to position [3909, 0]
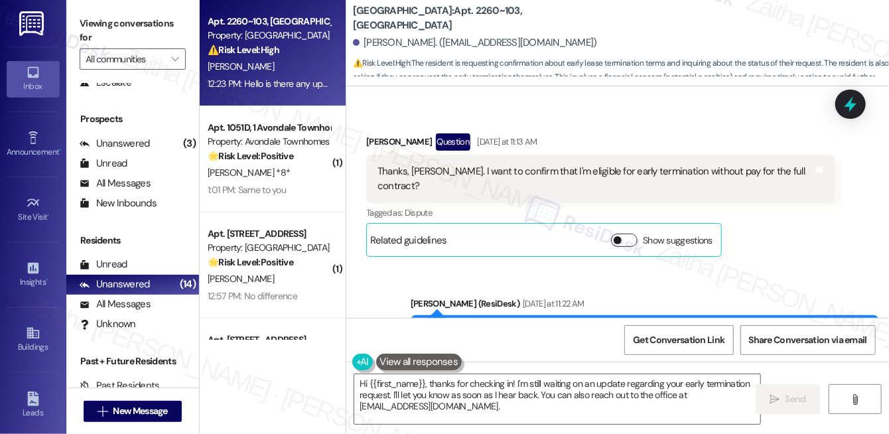
click at [630, 234] on button "Show suggestions" at bounding box center [624, 240] width 27 height 13
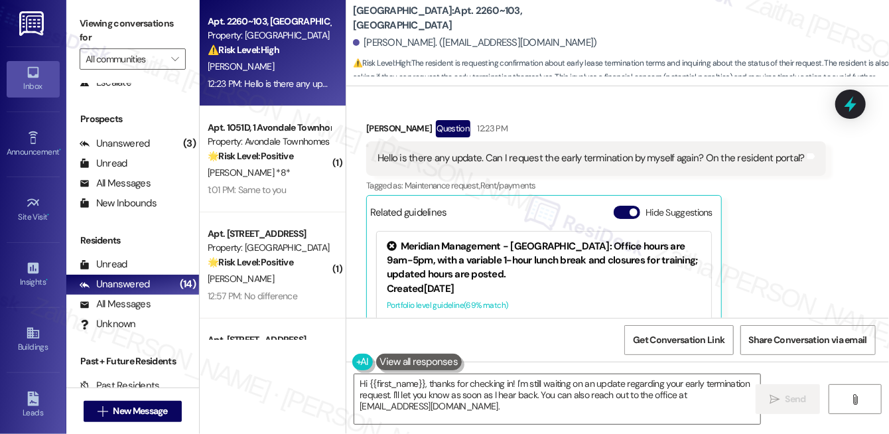
scroll to position [4437, 0]
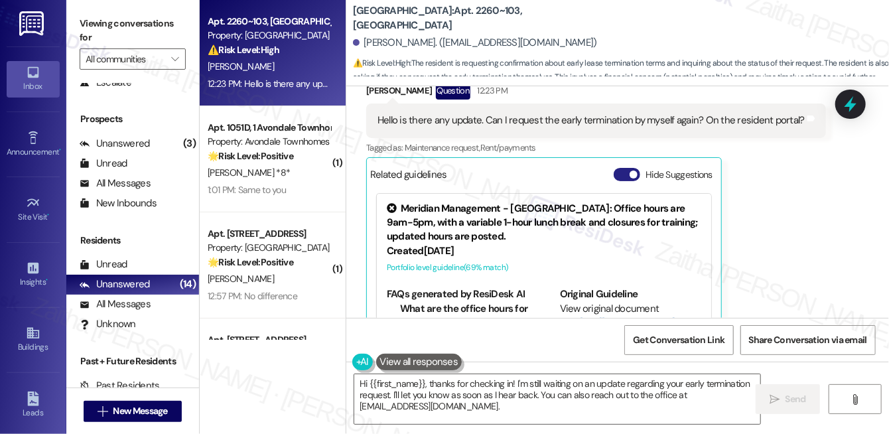
click at [617, 168] on button "Hide Suggestions" at bounding box center [627, 174] width 27 height 13
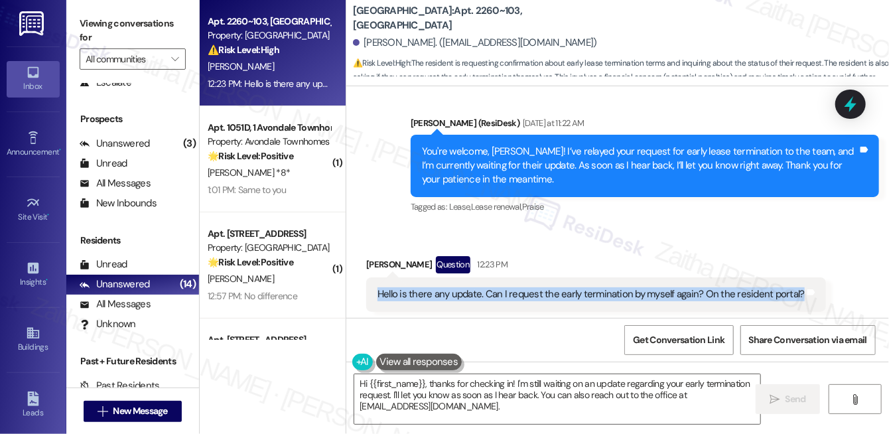
drag, startPoint x: 373, startPoint y: 233, endPoint x: 794, endPoint y: 235, distance: 421.3
click at [794, 277] on div "Hello is there any update. Can I request the early termination by myself again?…" at bounding box center [596, 294] width 460 height 34
copy div "Hello is there any update. Can I request the early termination by myself again?…"
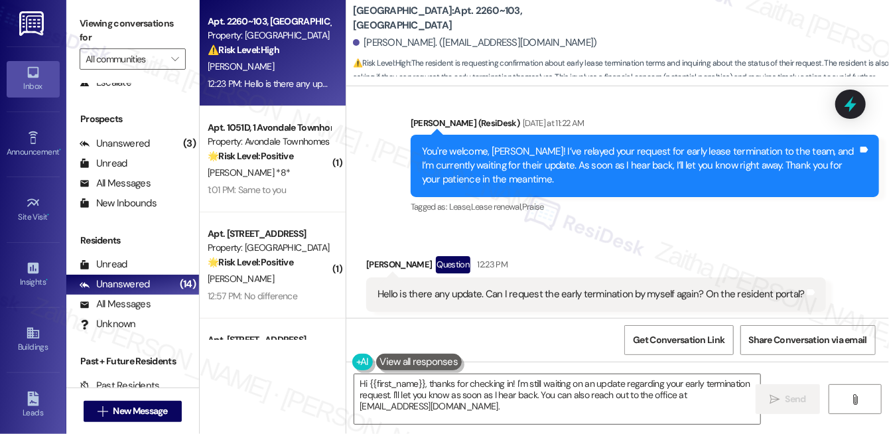
click at [600, 246] on div "Received via SMS Chenxiang Wang Question 12:23 PM Hello is there any update. Ca…" at bounding box center [596, 310] width 480 height 129
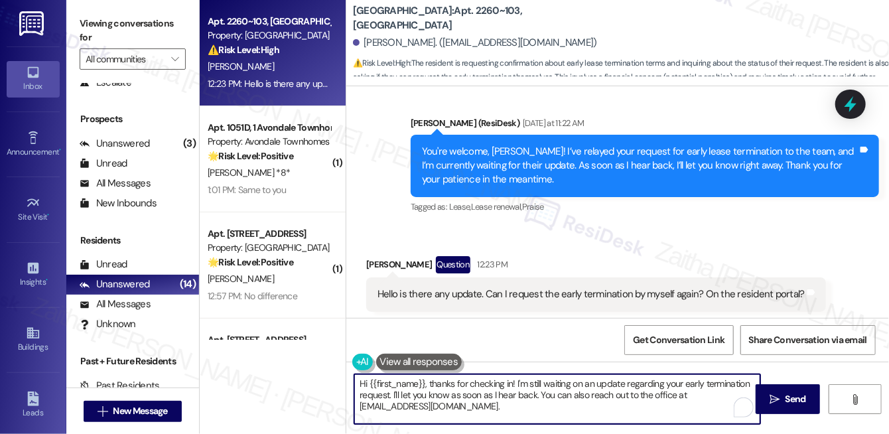
drag, startPoint x: 540, startPoint y: 395, endPoint x: 559, endPoint y: 417, distance: 29.2
click at [559, 417] on textarea "Hi {{first_name}}, thanks for checking in! I'm still waiting on an update regar…" at bounding box center [557, 399] width 406 height 50
paste textarea "Yes, you can submit the early termination request yourself through the resident…"
click at [616, 393] on textarea "Hi {{first_name}}, thanks for checking in! I'm still waiting on an update regar…" at bounding box center [557, 399] width 406 height 50
type textarea "Hi {{first_name}}, thanks for checking in! I'm still waiting on an update regar…"
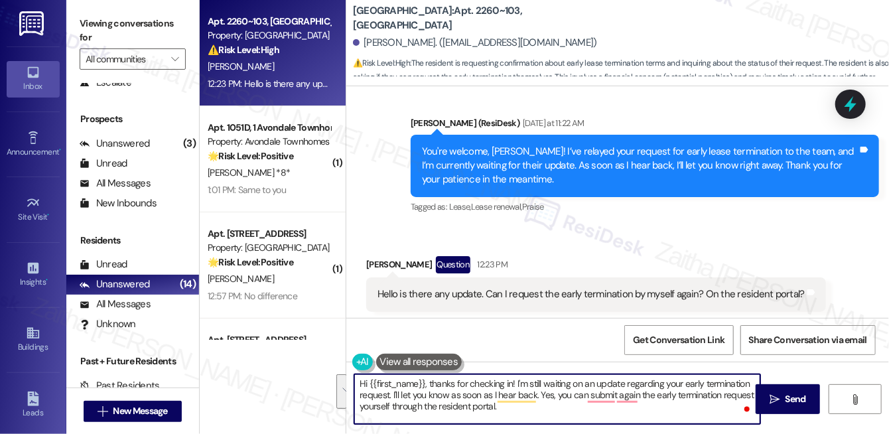
drag, startPoint x: 357, startPoint y: 381, endPoint x: 516, endPoint y: 418, distance: 163.5
click at [516, 418] on textarea "Hi {{first_name}}, thanks for checking in! I'm still waiting on an update regar…" at bounding box center [557, 399] width 406 height 50
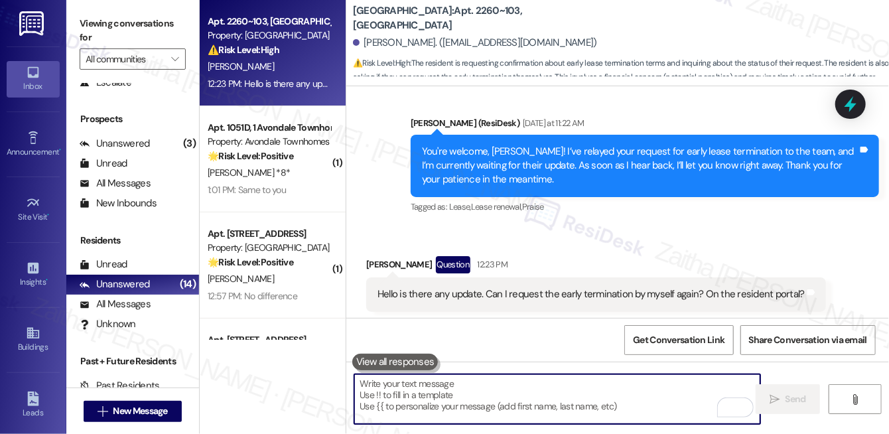
click at [435, 393] on textarea "To enrich screen reader interactions, please activate Accessibility in Grammarl…" at bounding box center [557, 399] width 406 height 50
paste textarea "Hi {{first_name}}, thanks for checking in! I’m still waiting on an update regar…"
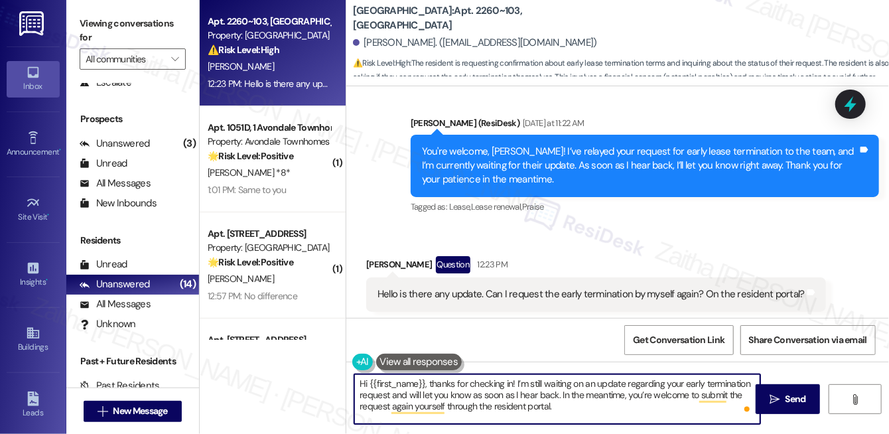
click at [510, 382] on textarea "Hi {{first_name}}, thanks for checking in! I’m still waiting on an update regar…" at bounding box center [557, 399] width 406 height 50
type textarea "Hi {{first_name}}, thanks for following up! I’m still waiting on an update rega…"
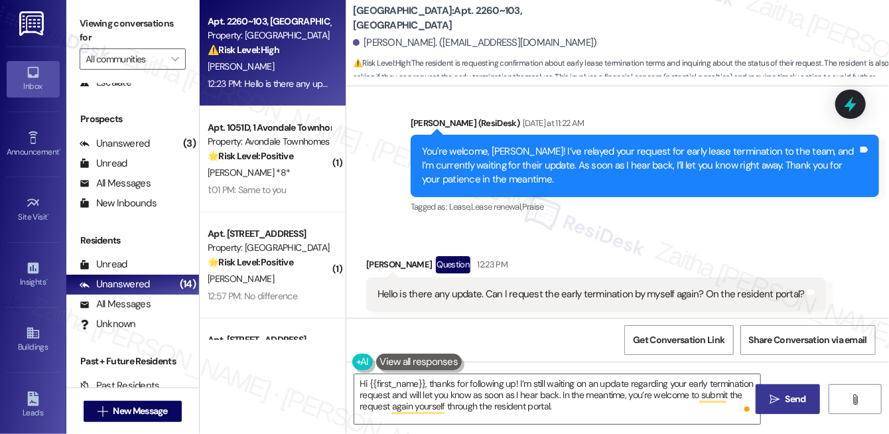
click at [776, 392] on span " Send" at bounding box center [788, 399] width 42 height 14
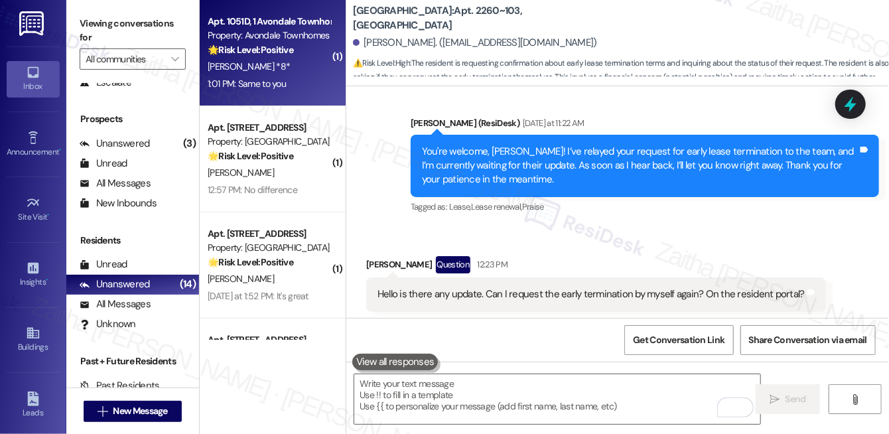
click at [285, 88] on div "1:01 PM: Same to you 1:01 PM: Same to you" at bounding box center [247, 84] width 78 height 12
type textarea "Fetching suggested responses. Please feel free to read through the conversation…"
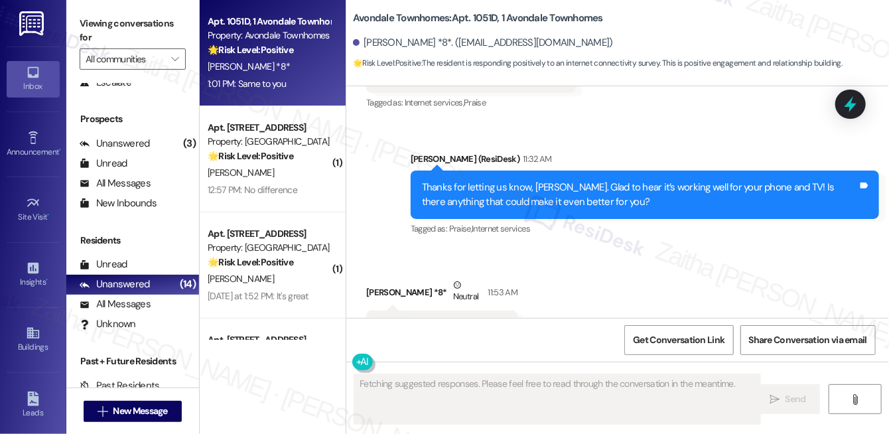
scroll to position [10271, 0]
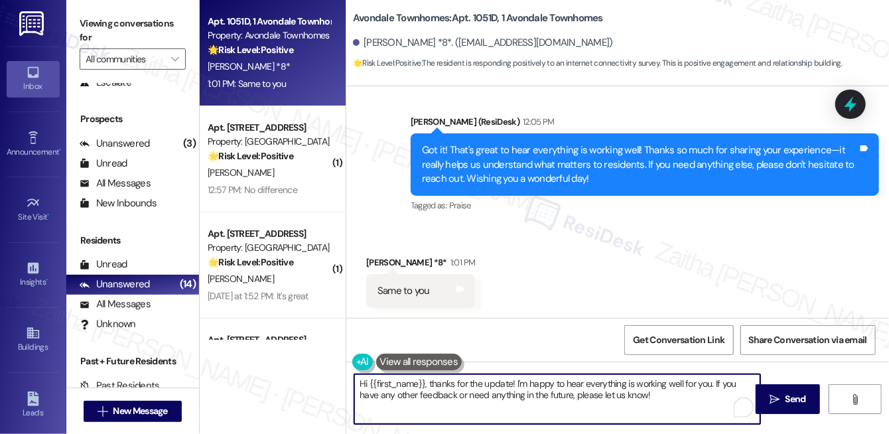
drag, startPoint x: 356, startPoint y: 383, endPoint x: 646, endPoint y: 395, distance: 290.1
click at [646, 395] on textarea "Hi {{first_name}}, thanks for the update! I'm happy to hear everything is worki…" at bounding box center [557, 399] width 406 height 50
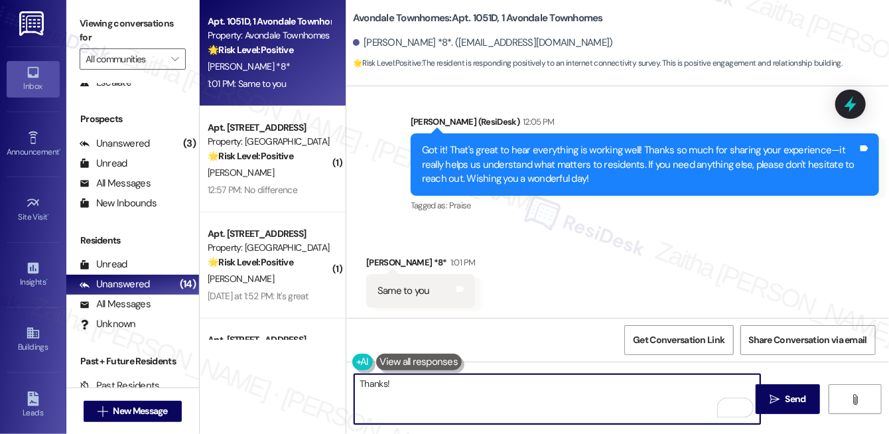
click at [442, 386] on textarea "Thanks!" at bounding box center [557, 399] width 406 height 50
type textarea "Thanks! 😊"
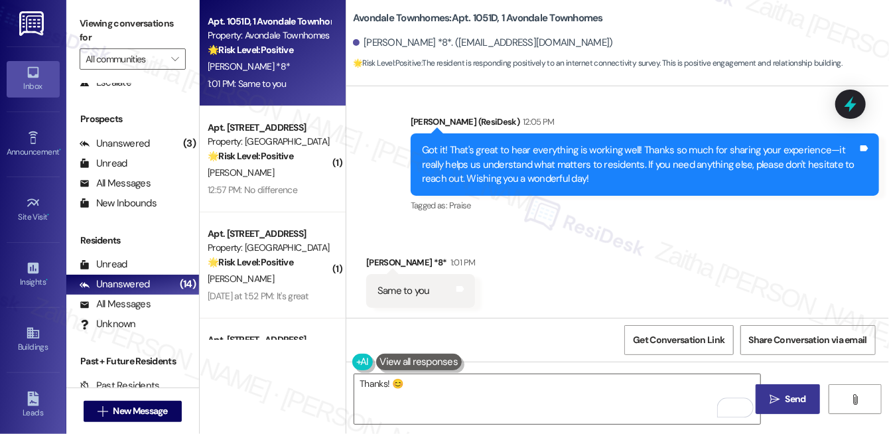
drag, startPoint x: 797, startPoint y: 398, endPoint x: 784, endPoint y: 390, distance: 16.0
click at [797, 398] on span "Send" at bounding box center [796, 399] width 21 height 14
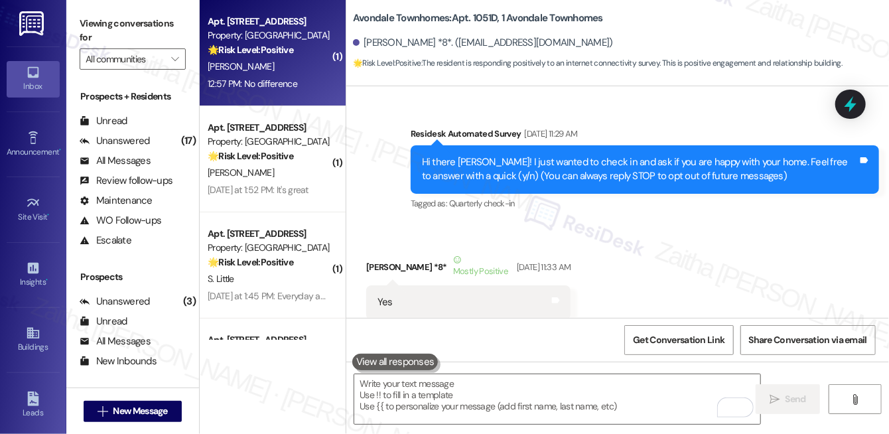
scroll to position [10271, 0]
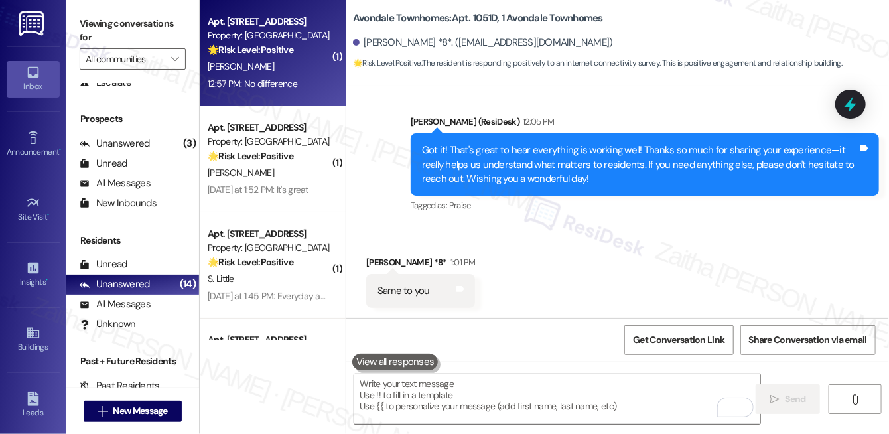
click at [289, 82] on div "12:57 PM: No difference 12:57 PM: No difference" at bounding box center [253, 84] width 90 height 12
type textarea "Fetching suggested responses. Please feel free to read through the conversation…"
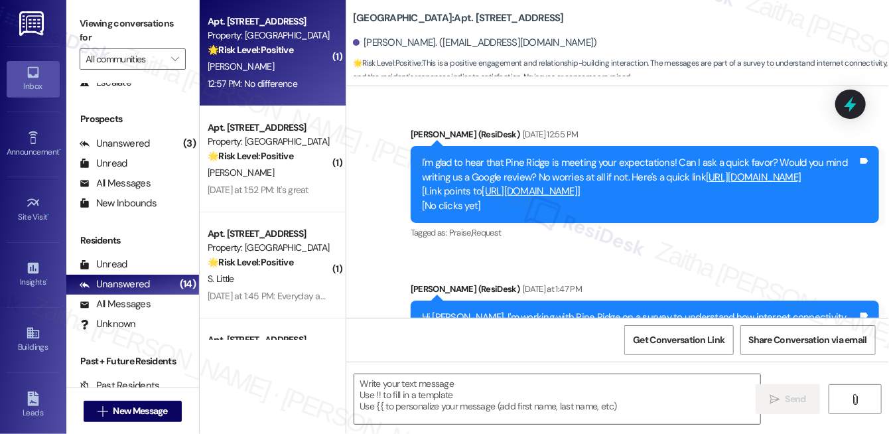
type textarea "Fetching suggested responses. Please feel free to read through the conversation…"
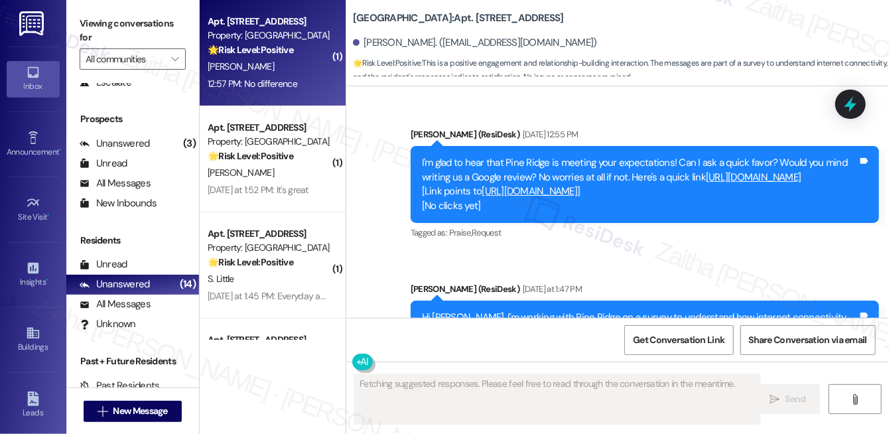
scroll to position [3399, 0]
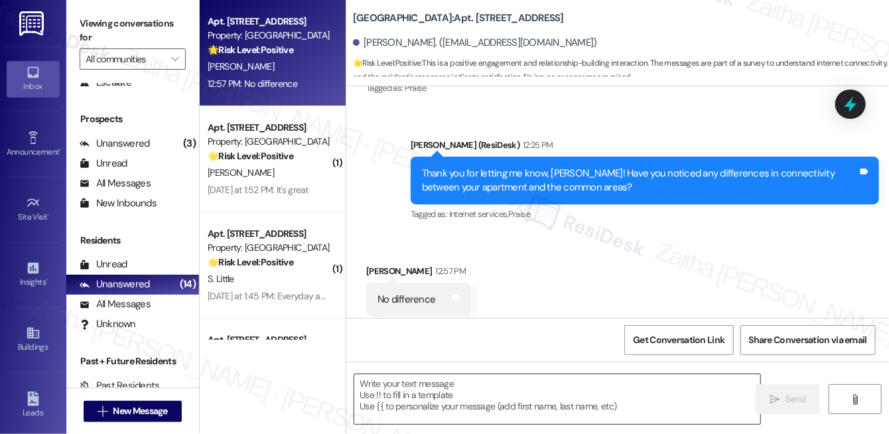
click at [396, 394] on textarea at bounding box center [557, 399] width 406 height 50
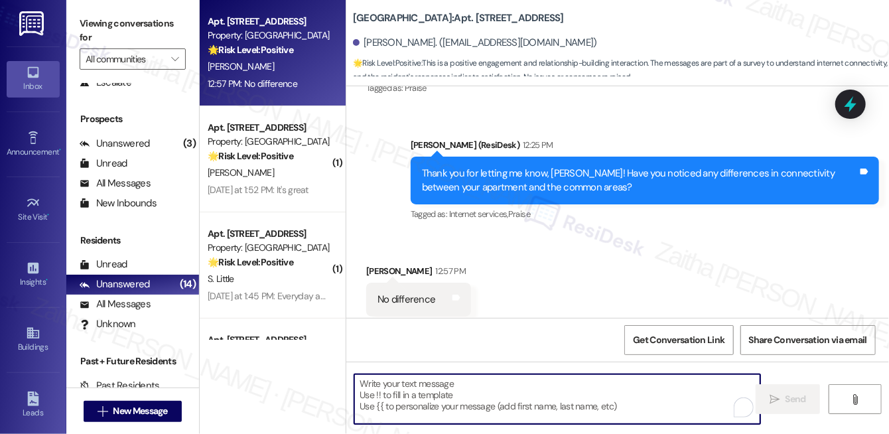
paste textarea "Thanks so much for sharing your experience—it really helps us understand what m…"
type textarea "Thanks so much for sharing your experience—it really helps us understand what m…"
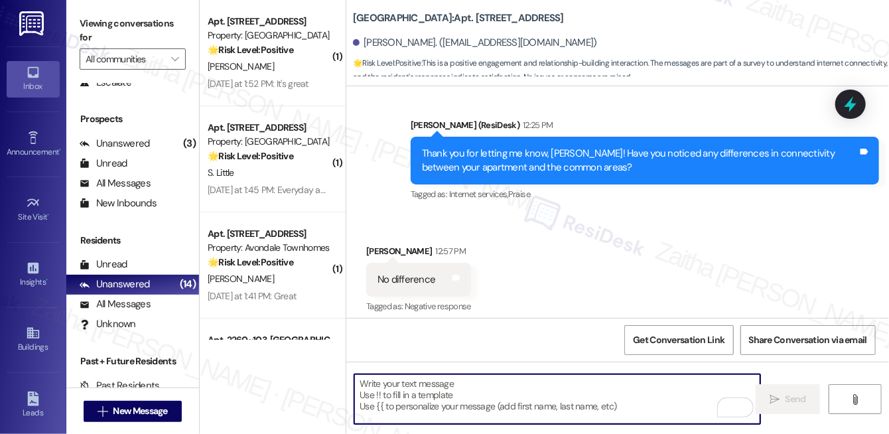
scroll to position [3431, 0]
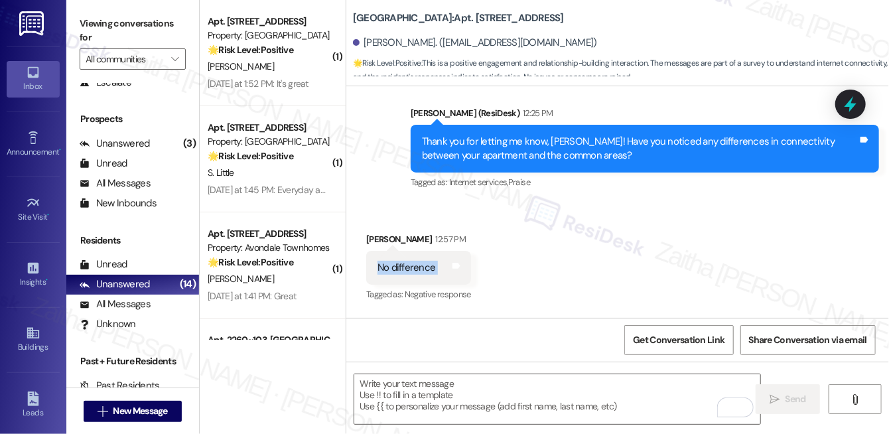
drag, startPoint x: 366, startPoint y: 238, endPoint x: 463, endPoint y: 238, distance: 96.9
click at [463, 251] on div "No difference Tags and notes" at bounding box center [418, 268] width 105 height 34
copy div "No difference Tags and notes"
click at [547, 223] on div "Received via SMS John Ross 12:57 PM No difference Tags and notes Tagged as: Neg…" at bounding box center [617, 258] width 543 height 112
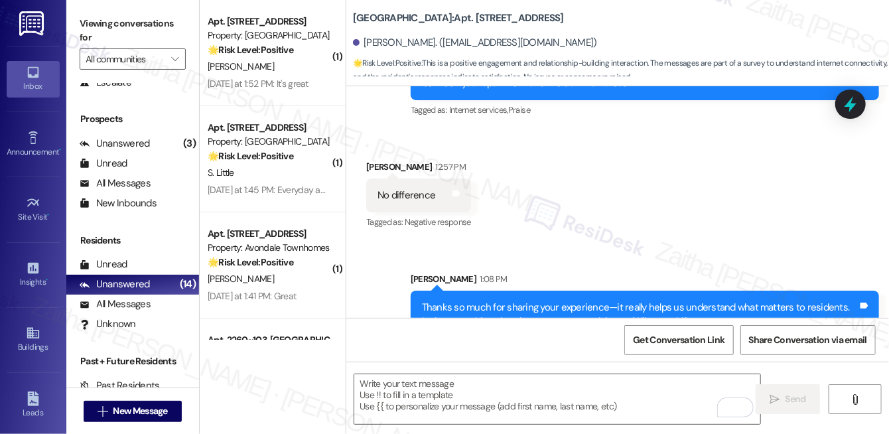
scroll to position [3506, 0]
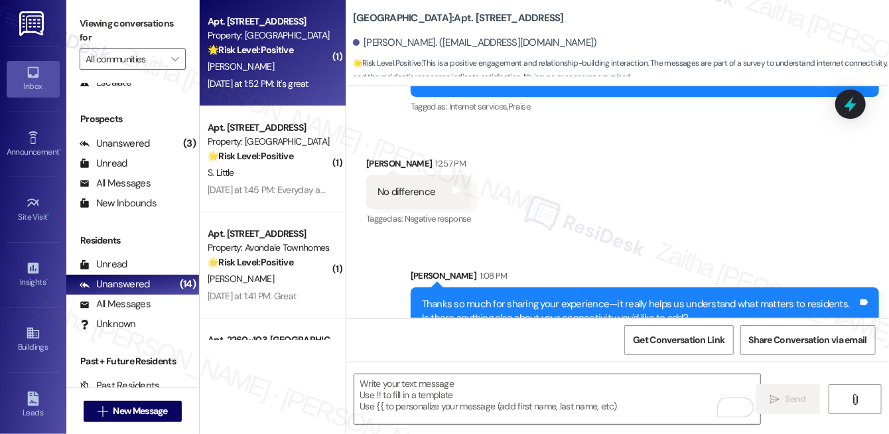
click at [309, 76] on div "Yesterday at 1:52 PM: It's great Yesterday at 1:52 PM: It's great" at bounding box center [268, 84] width 125 height 17
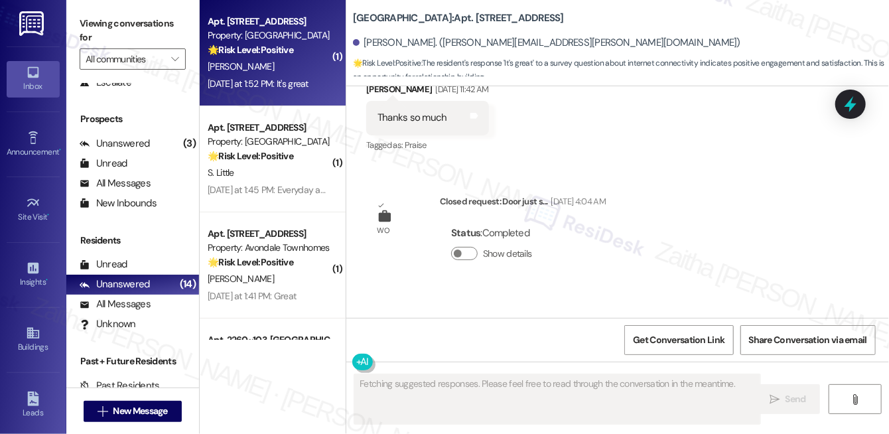
scroll to position [3085, 0]
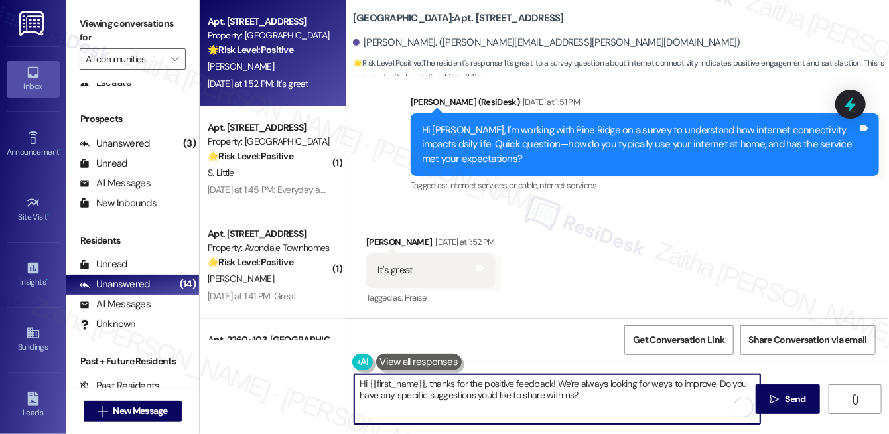
drag, startPoint x: 431, startPoint y: 381, endPoint x: 359, endPoint y: 378, distance: 72.4
click at [356, 379] on textarea "Hi {{first_name}}, thanks for the positive feedback! We're always looking for w…" at bounding box center [557, 399] width 406 height 50
click at [428, 379] on textarea "Thanks for the positive feedback! We're always looking for ways to improve. Do …" at bounding box center [557, 399] width 406 height 50
click at [427, 379] on textarea "Thanks for the positive feedback! We're always looking for ways to improve. Do …" at bounding box center [557, 399] width 406 height 50
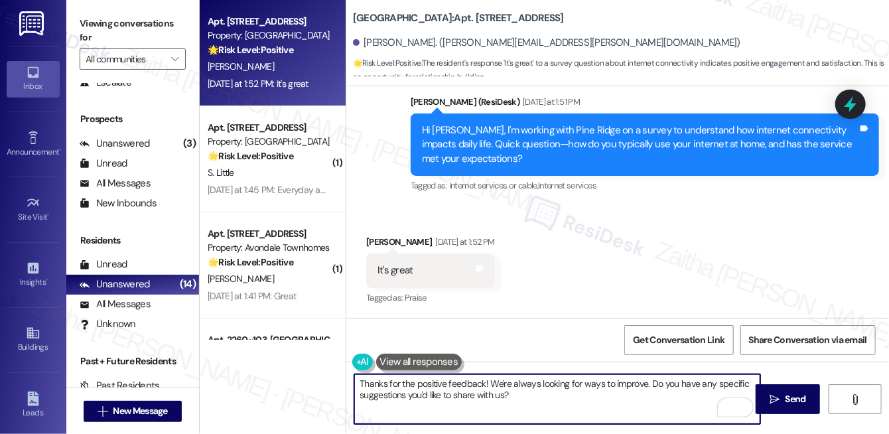
click at [427, 379] on textarea "Thanks for the positive feedback! We're always looking for ways to improve. Do …" at bounding box center [557, 399] width 406 height 50
click at [382, 243] on div "Talesha Mercer Yesterday at 1:52 PM" at bounding box center [430, 244] width 129 height 19
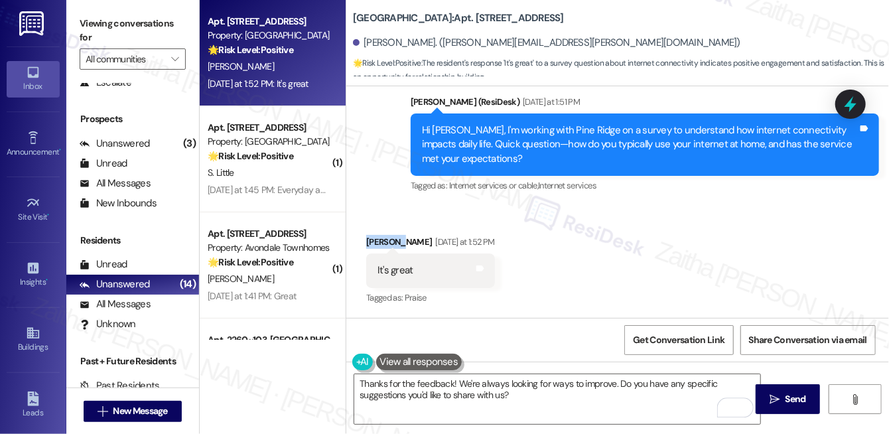
click at [382, 243] on div "Talesha Mercer Yesterday at 1:52 PM" at bounding box center [430, 244] width 129 height 19
copy div "Talesha"
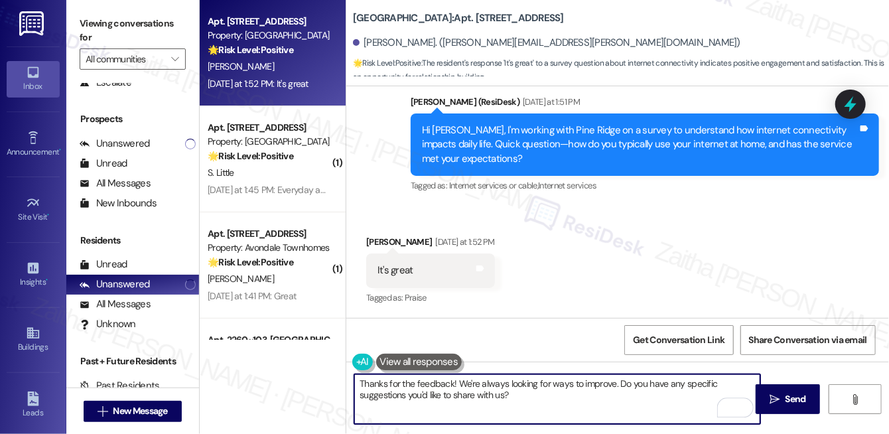
click at [451, 382] on textarea "Thanks for the feedback! We're always looking for ways to improve. Do you have …" at bounding box center [557, 399] width 406 height 50
paste textarea "Talesha"
drag, startPoint x: 492, startPoint y: 380, endPoint x: 512, endPoint y: 401, distance: 29.1
click at [515, 407] on textarea "Thanks for the feedback,Talesha! We're always looking for ways to improve. Do y…" at bounding box center [557, 399] width 406 height 50
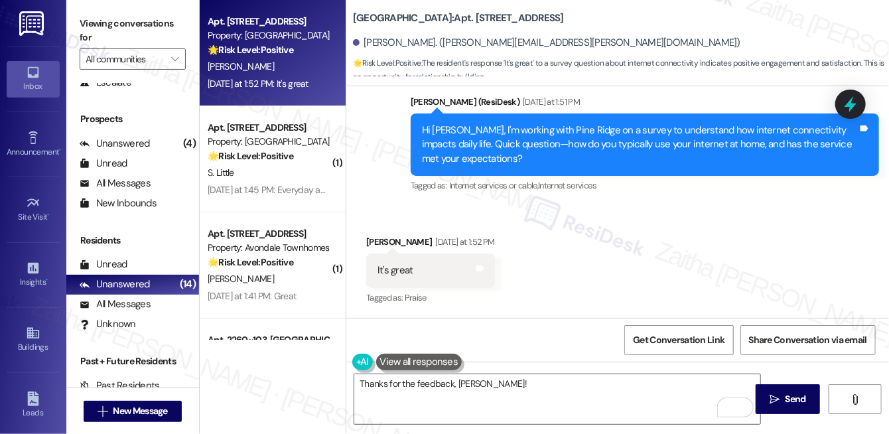
click at [777, 242] on div "Received via SMS Talesha Mercer Yesterday at 1:52 PM It's great Tags and notes …" at bounding box center [617, 261] width 543 height 112
click at [604, 370] on div "Thanks for the feedback, Talesha!  Send " at bounding box center [617, 412] width 543 height 100
click at [582, 386] on textarea "Thanks for the feedback, Talesha!" at bounding box center [557, 399] width 406 height 50
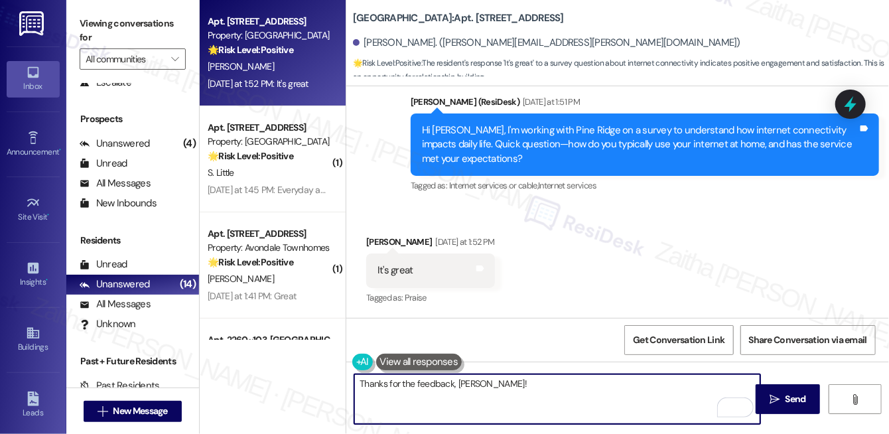
paste textarea "How does this compare to internet service at your previous homes?"
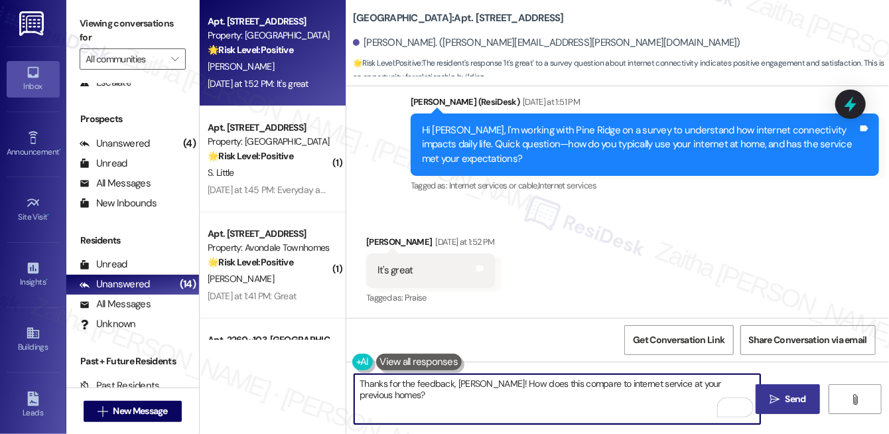
type textarea "Thanks for the feedback, Talesha! How does this compare to internet service at …"
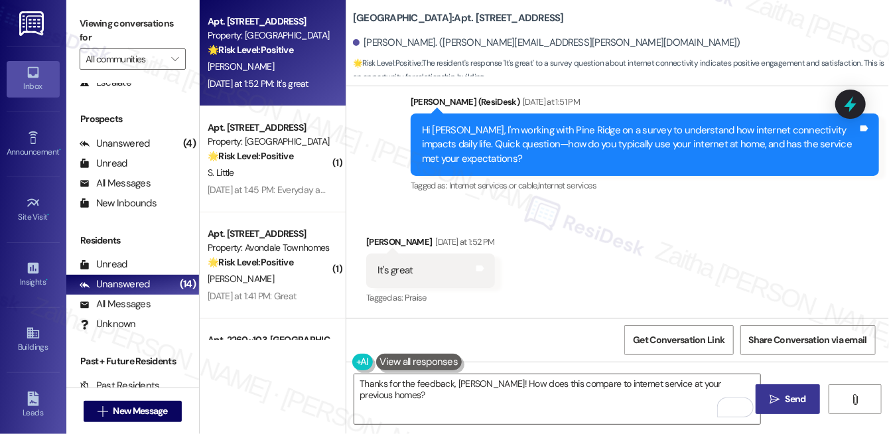
drag, startPoint x: 805, startPoint y: 394, endPoint x: 790, endPoint y: 391, distance: 15.0
click at [805, 394] on span "Send" at bounding box center [796, 399] width 21 height 14
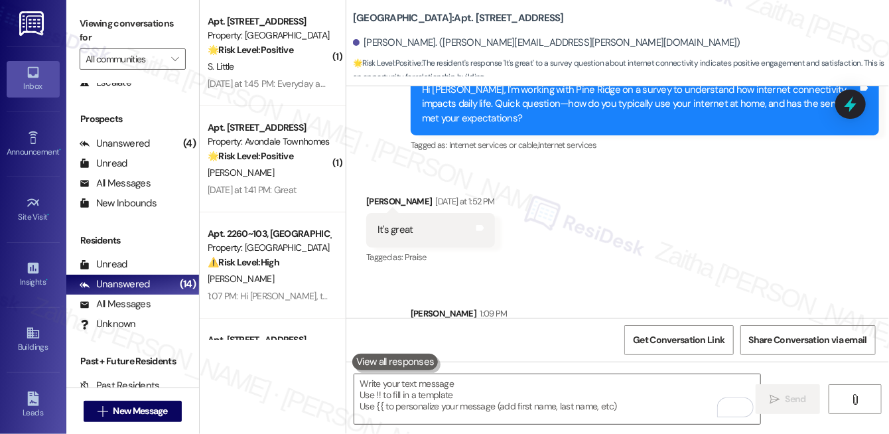
scroll to position [3145, 0]
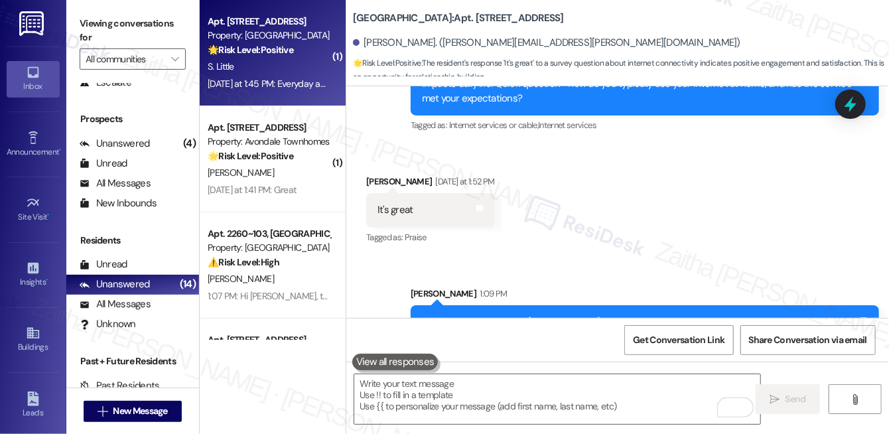
click at [320, 50] on div "🌟 Risk Level: Positive The resident is responding positively to a survey questi…" at bounding box center [269, 50] width 123 height 14
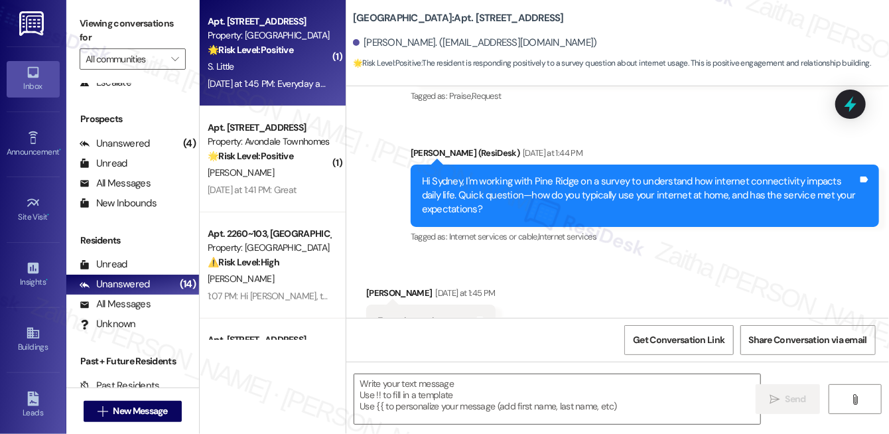
type textarea "Fetching suggested responses. Please feel free to read through the conversation…"
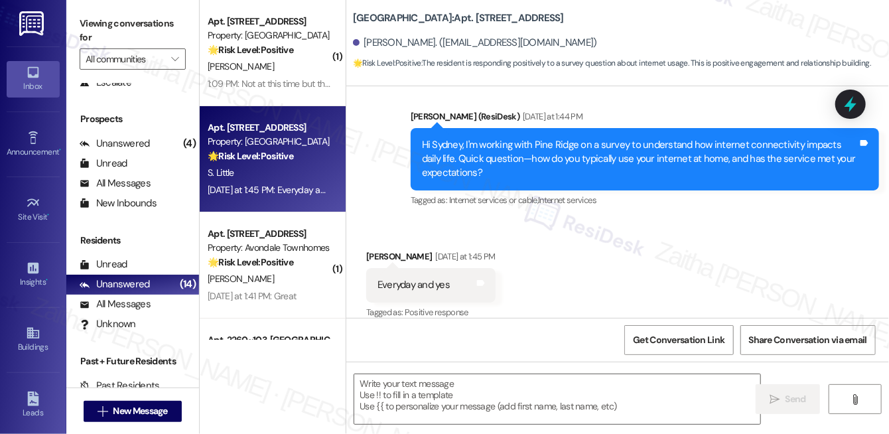
scroll to position [629, 0]
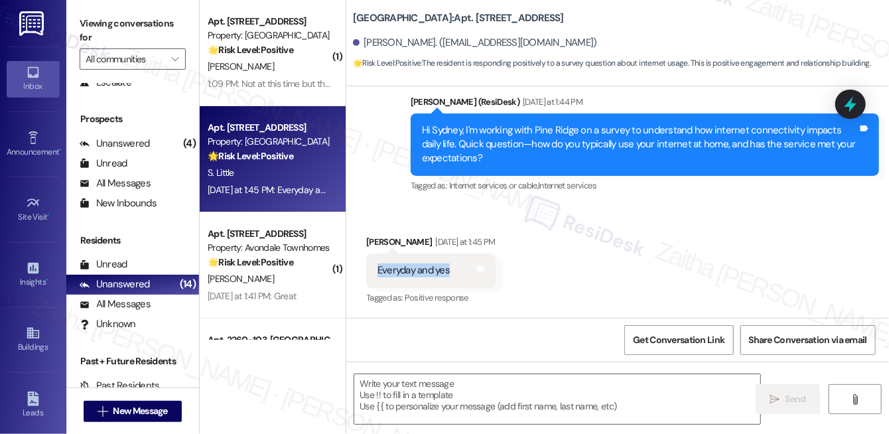
drag, startPoint x: 372, startPoint y: 269, endPoint x: 457, endPoint y: 287, distance: 86.7
click at [457, 287] on div "Everyday and yes Tags and notes" at bounding box center [430, 270] width 129 height 34
copy div "Everyday and yes"
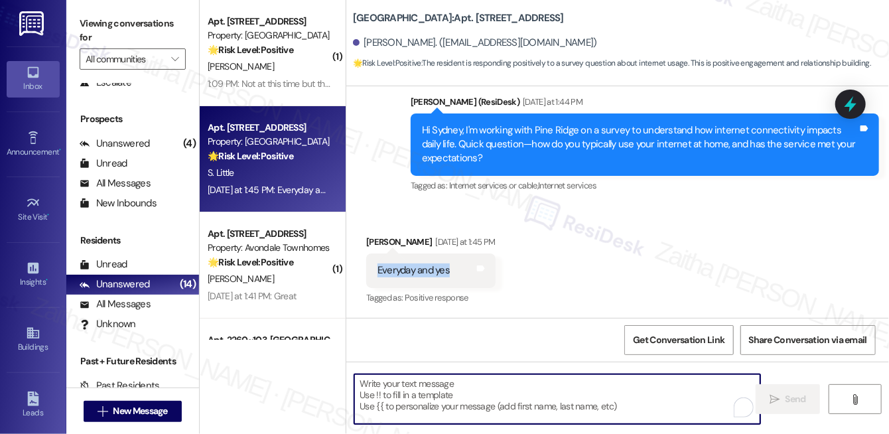
click at [449, 387] on textarea "To enrich screen reader interactions, please activate Accessibility in Grammarl…" at bounding box center [557, 399] width 406 height 50
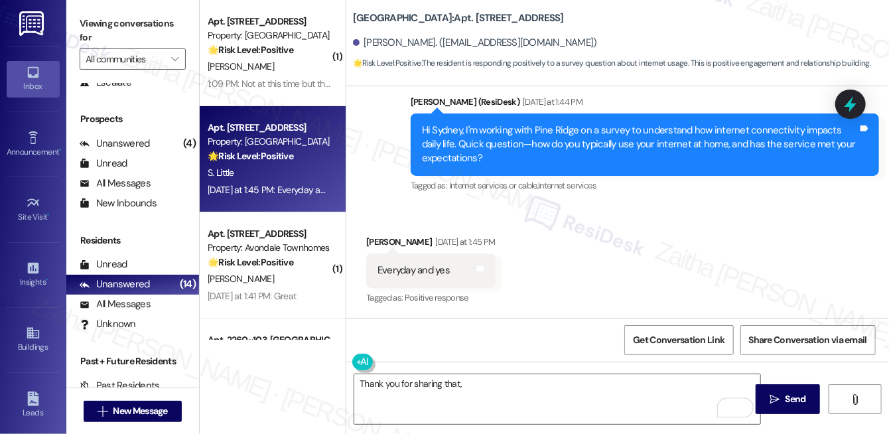
click at [379, 238] on div "Sydney Little Yesterday at 1:45 PM" at bounding box center [430, 244] width 129 height 19
copy div "Sydney"
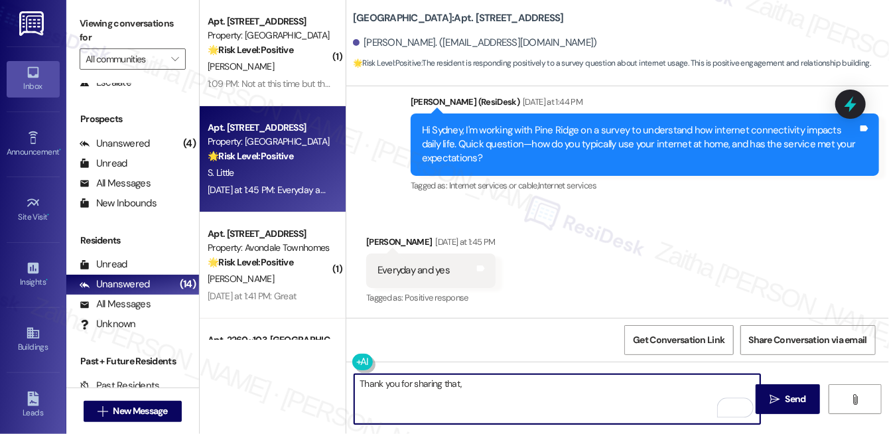
click at [475, 382] on textarea "Thank you for sharing that," at bounding box center [557, 399] width 406 height 50
paste textarea "Sydney"
paste textarea "Is there anything that could make it even better for you?"
type textarea "Thank you for sharing that, Sydney. Is there anything that could make it even b…"
click at [793, 395] on span "Send" at bounding box center [796, 399] width 21 height 14
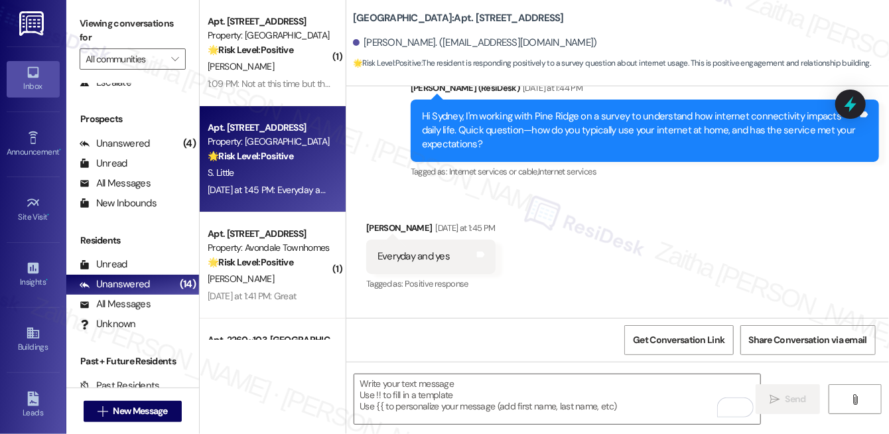
scroll to position [628, 0]
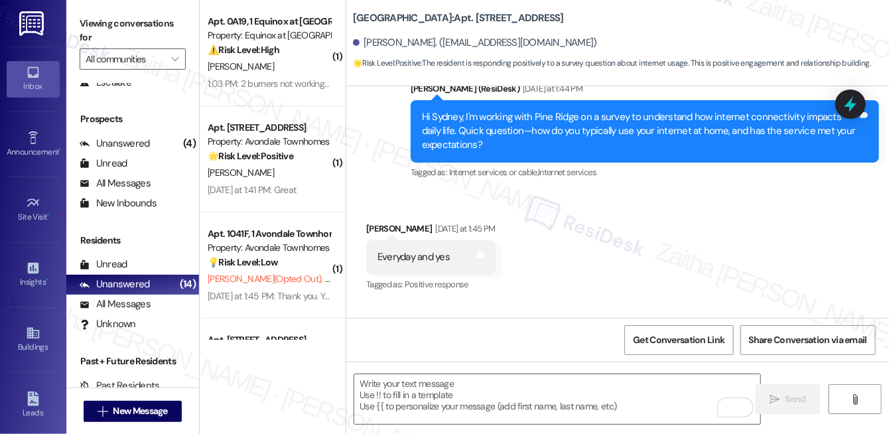
click at [247, 62] on div "S. Patel" at bounding box center [268, 66] width 125 height 17
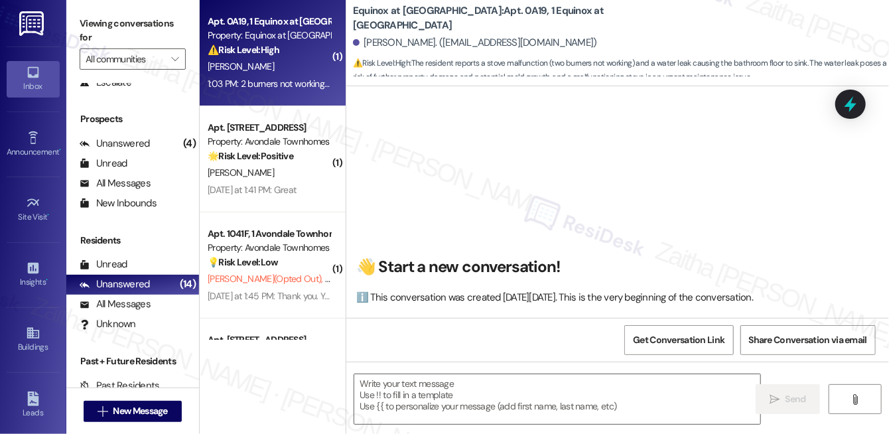
scroll to position [3696, 0]
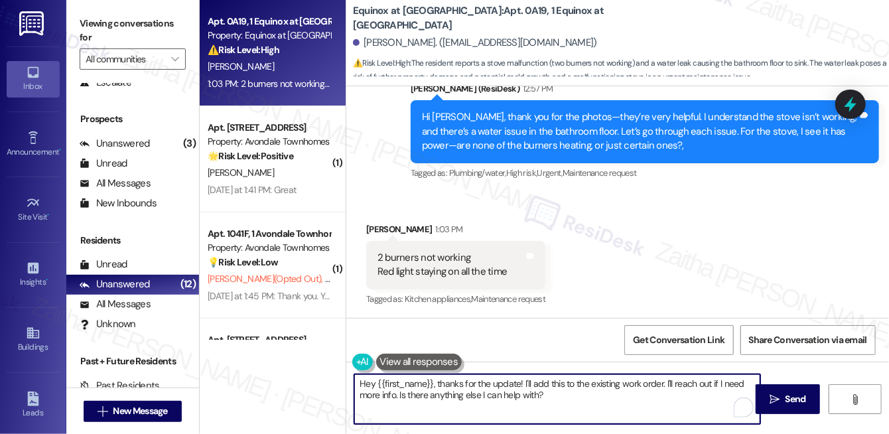
drag, startPoint x: 438, startPoint y: 383, endPoint x: 345, endPoint y: 374, distance: 93.3
click at [350, 381] on div "Hey {{first_name}}, thanks for the update! I'll add this to the existing work o…" at bounding box center [550, 399] width 407 height 51
drag, startPoint x: 401, startPoint y: 383, endPoint x: 513, endPoint y: 408, distance: 114.8
click at [513, 408] on textarea "Thanks for the update! I'll add this to the existing work order. I'll reach out…" at bounding box center [557, 399] width 406 height 50
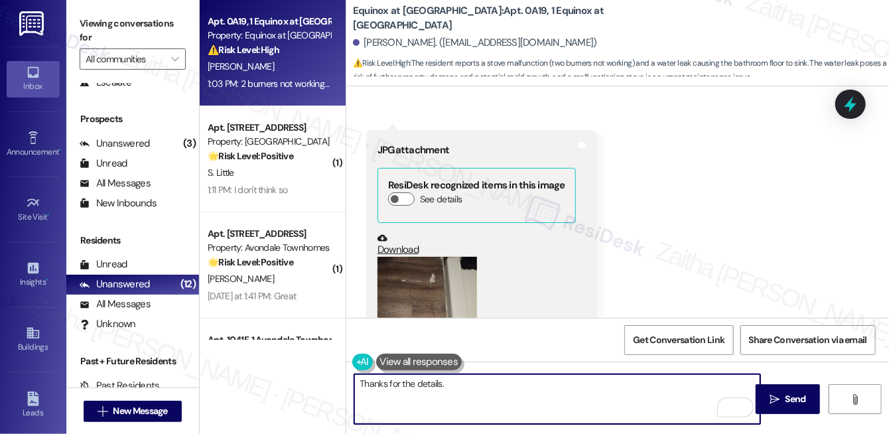
scroll to position [2852, 0]
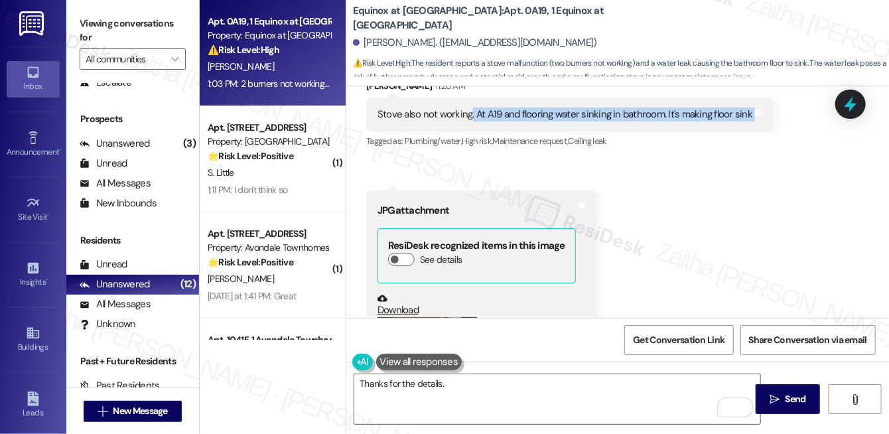
drag, startPoint x: 500, startPoint y: 115, endPoint x: 780, endPoint y: 122, distance: 279.4
copy div ". At A19 and flooring water sinking in bathroom. It's making floor sink Tags an…"
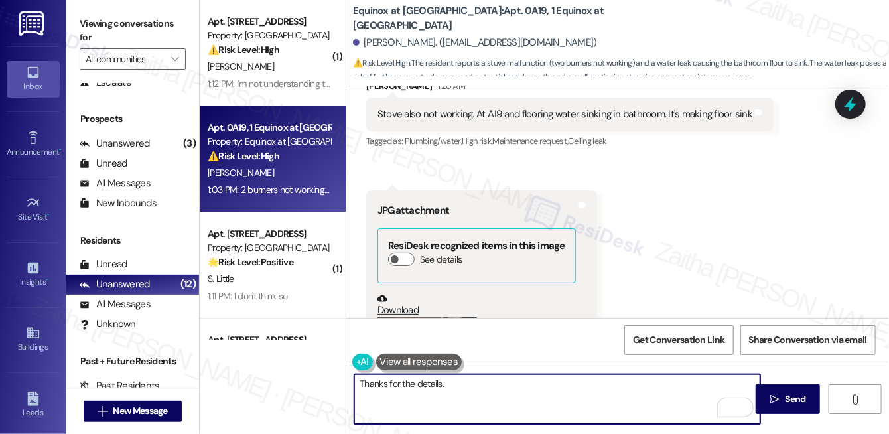
click at [499, 385] on textarea "Thanks for the details." at bounding box center [557, 399] width 406 height 50
paste textarea "the bathroom floor is sinking due to water damage—has this been getting worse r…"
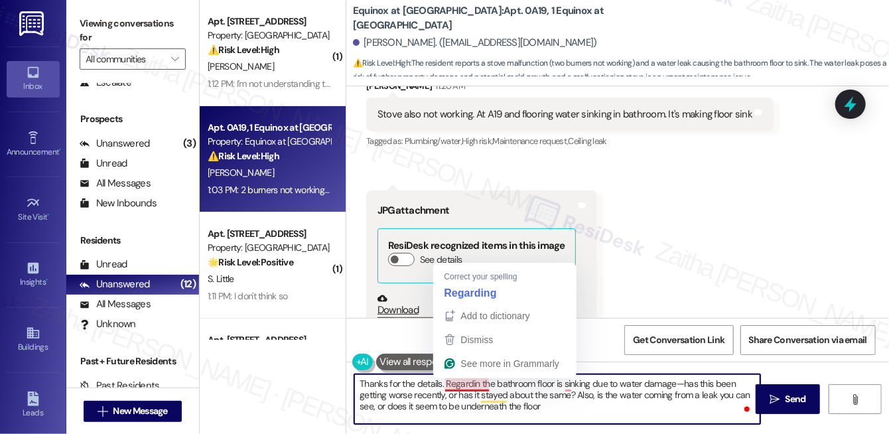
type textarea "Thanks for the details. Regarding the bathroom floor is sinking due to water da…"
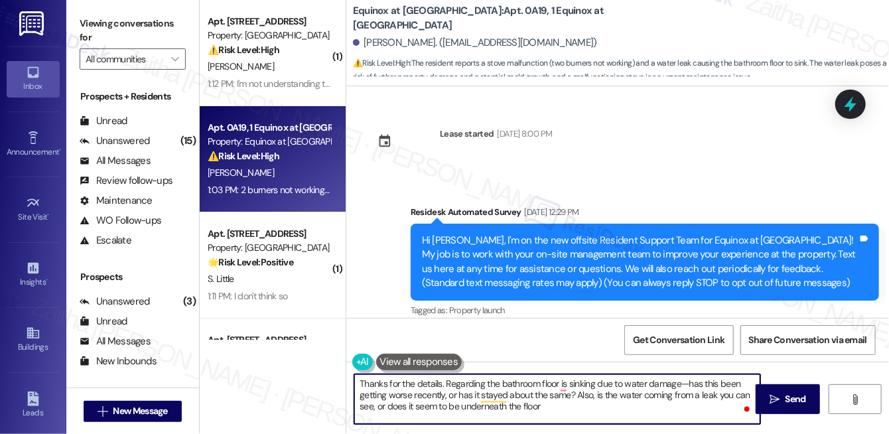
scroll to position [2852, 0]
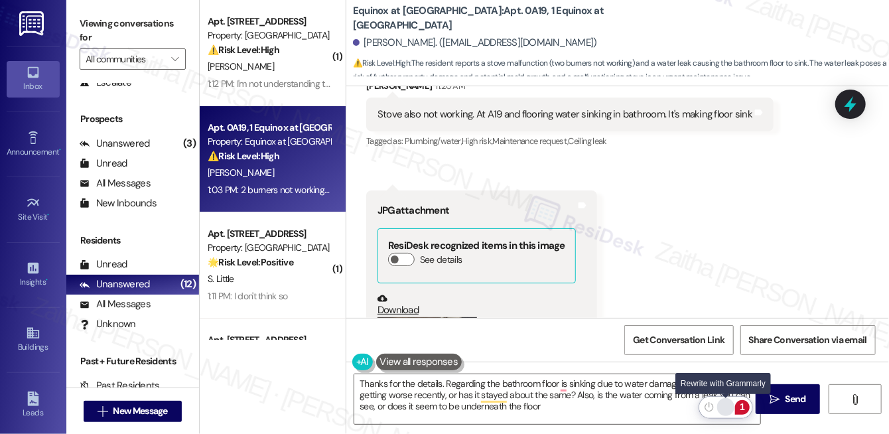
click at [723, 405] on div "Rewrite with Grammarly" at bounding box center [726, 406] width 15 height 15
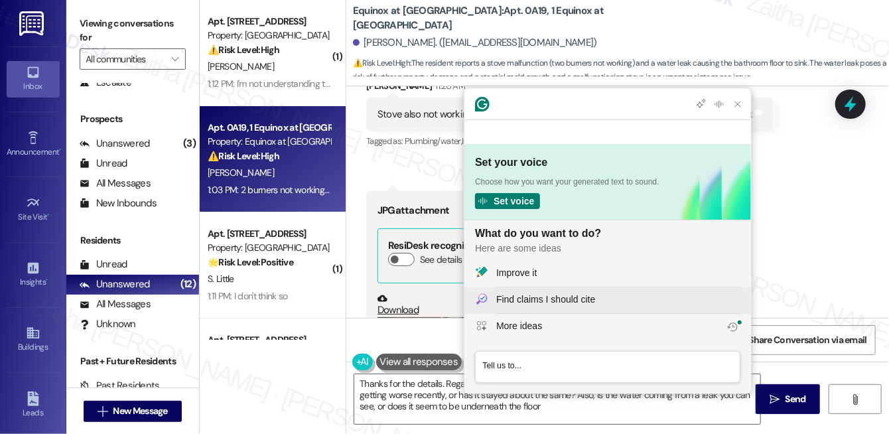
scroll to position [0, 0]
click at [566, 271] on div "Improve it" at bounding box center [618, 273] width 244 height 14
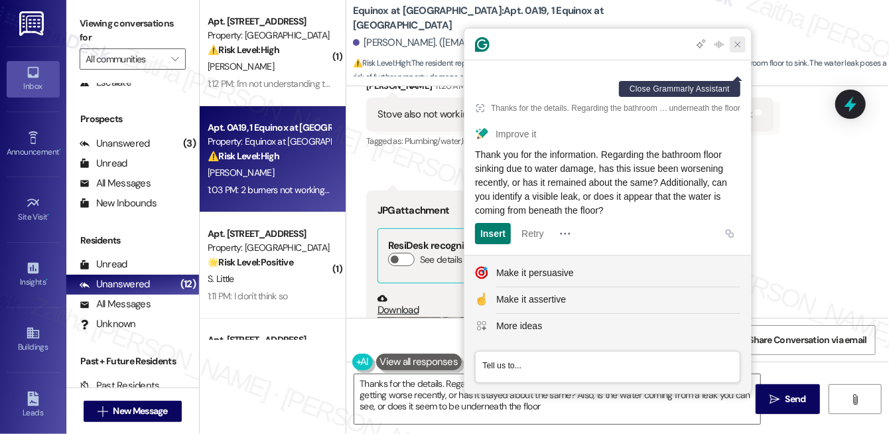
click at [738, 52] on icon "Close Grammarly Assistant" at bounding box center [738, 44] width 16 height 16
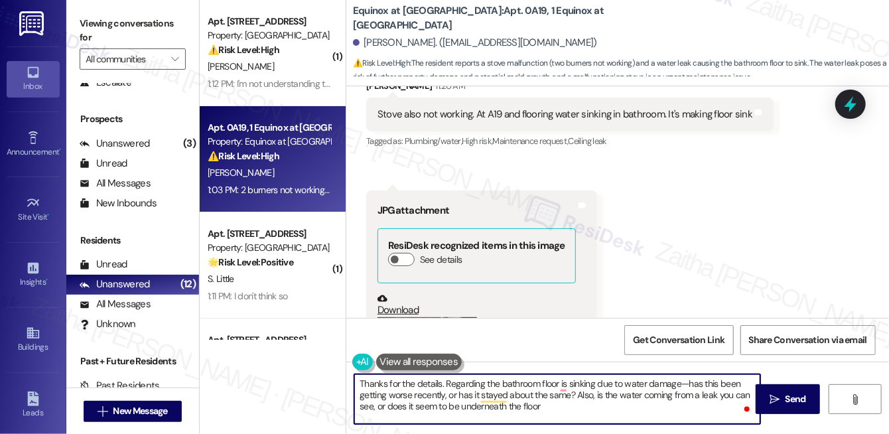
click at [385, 383] on textarea "Thanks for the details. Regarding the bathroom floor is sinking due to water da…" at bounding box center [557, 399] width 406 height 50
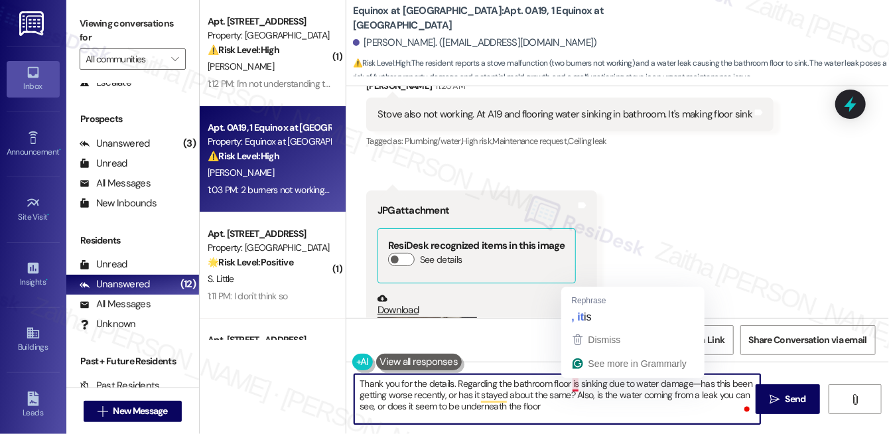
click at [574, 382] on textarea "Thank you for the details. Regarding the bathroom floor is sinking due to water…" at bounding box center [557, 399] width 406 height 50
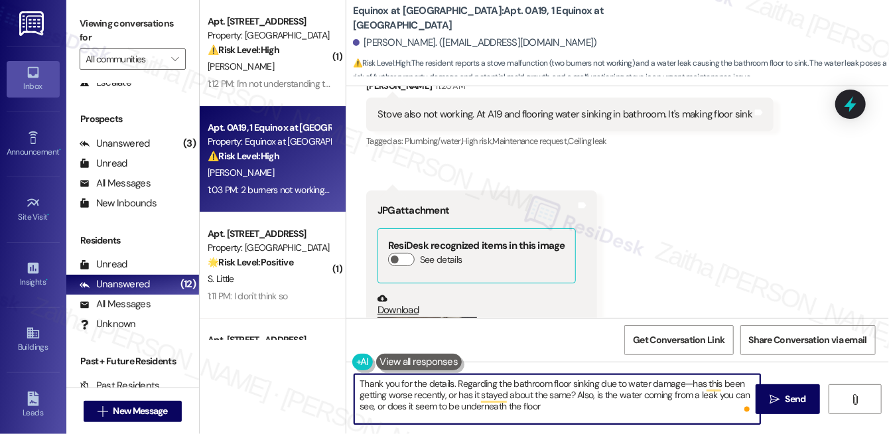
click at [573, 408] on textarea "Thank you for the details. Regarding the bathroom floor sinking due to water da…" at bounding box center [557, 399] width 406 height 50
type textarea "Thank you for the details. Regarding the bathroom floor sinking due to water da…"
click at [793, 390] on button " Send" at bounding box center [788, 399] width 64 height 30
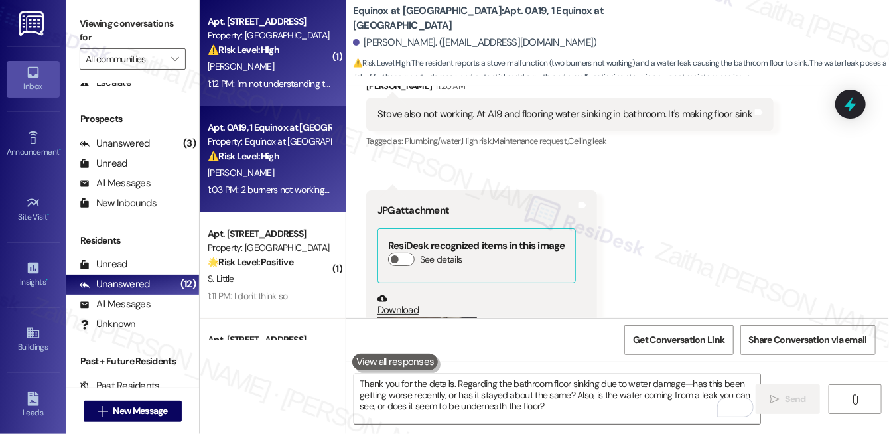
click at [306, 58] on div "[PERSON_NAME]" at bounding box center [268, 66] width 125 height 17
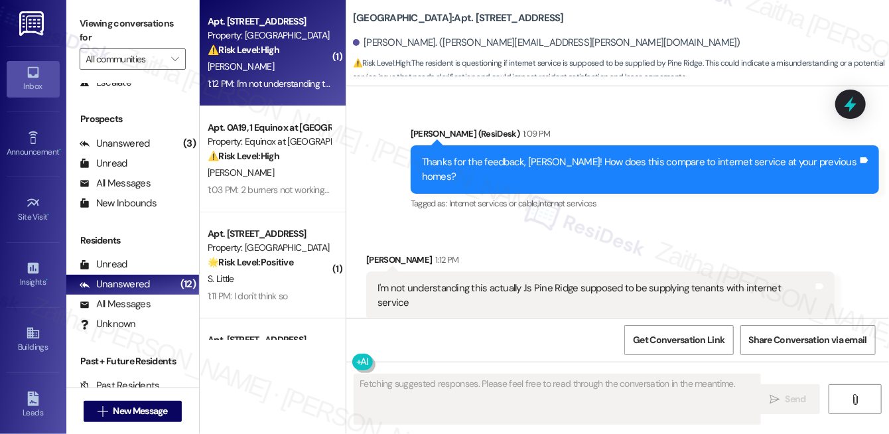
scroll to position [3309, 0]
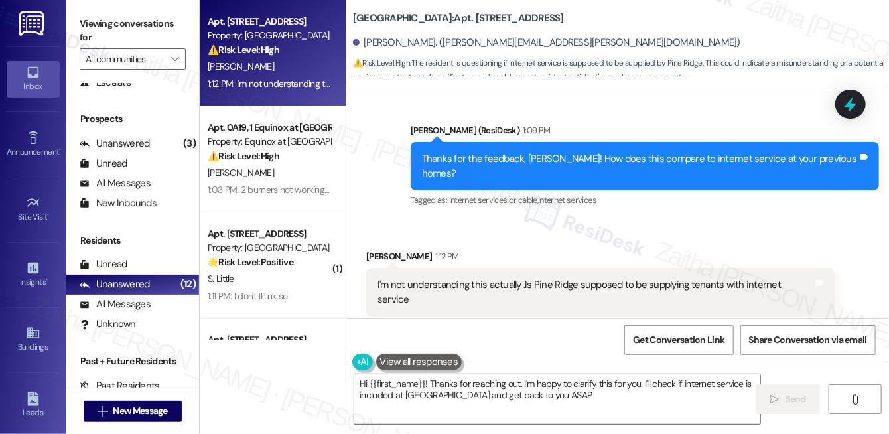
type textarea "Hi {{first_name}}! Thanks for reaching out. I'm happy to clarify this for you. …"
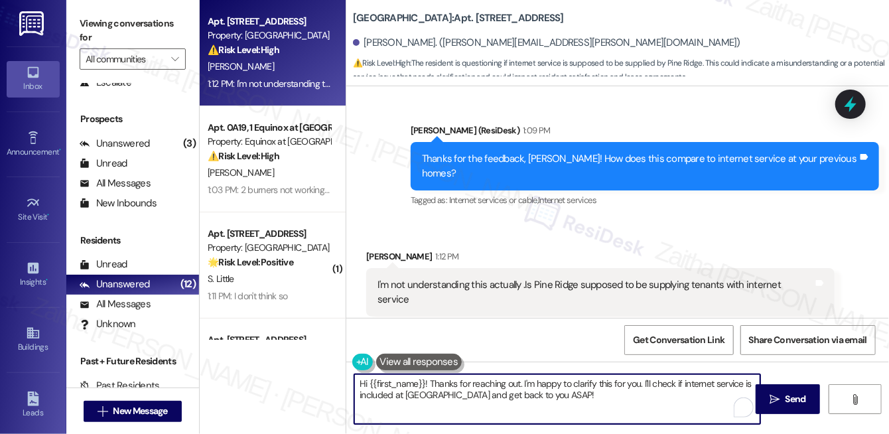
drag, startPoint x: 358, startPoint y: 384, endPoint x: 586, endPoint y: 401, distance: 228.8
click at [588, 413] on textarea "Hi {{first_name}}! Thanks for reaching out. I'm happy to clarify this for you. …" at bounding box center [557, 399] width 406 height 50
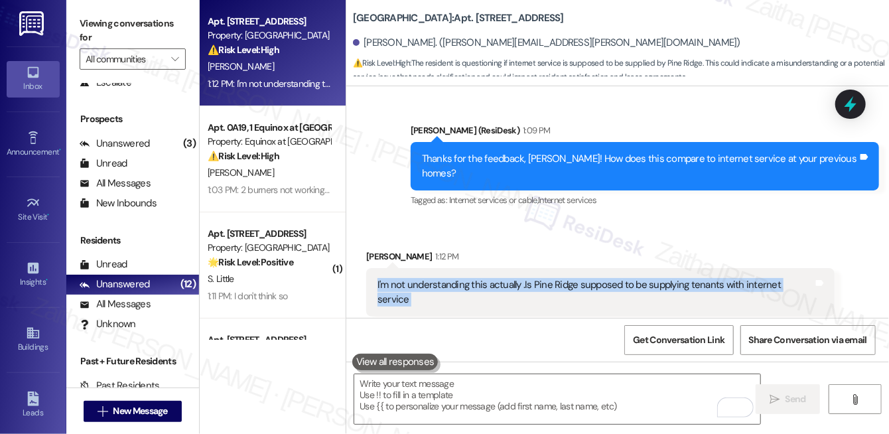
drag, startPoint x: 376, startPoint y: 271, endPoint x: 803, endPoint y: 283, distance: 426.8
click at [803, 283] on div "I'm not understanding this actually .Is Pine Ridge supposed to be supplying ten…" at bounding box center [600, 292] width 468 height 48
copy div "I'm not understanding this actually .Is Pine Ridge supposed to be supplying ten…"
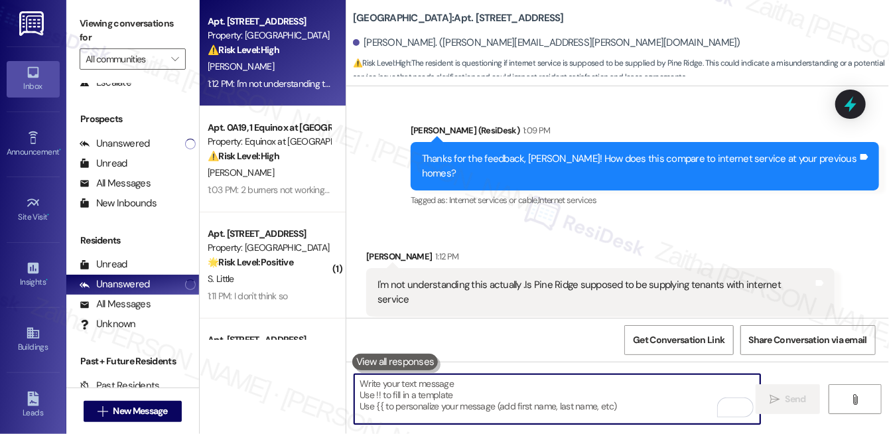
click at [430, 399] on textarea "To enrich screen reader interactions, please activate Accessibility in Grammarl…" at bounding box center [557, 399] width 406 height 50
paste textarea "Thanks for asking—that’s a great question. We’re just gathering feedback from r…"
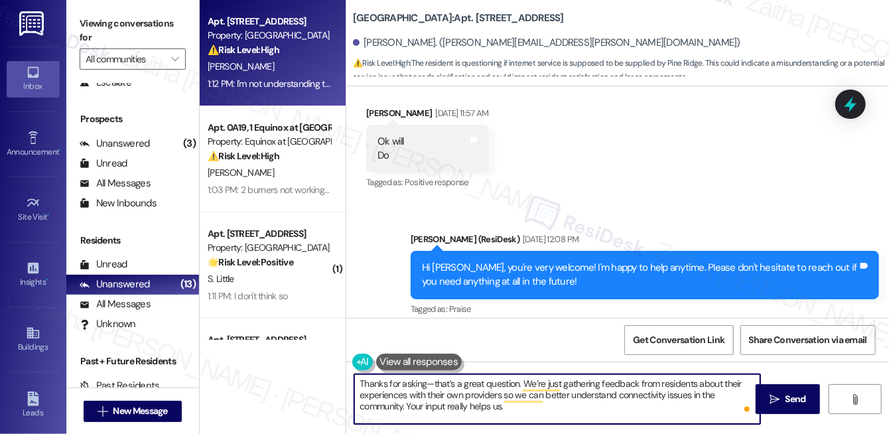
scroll to position [2706, 0]
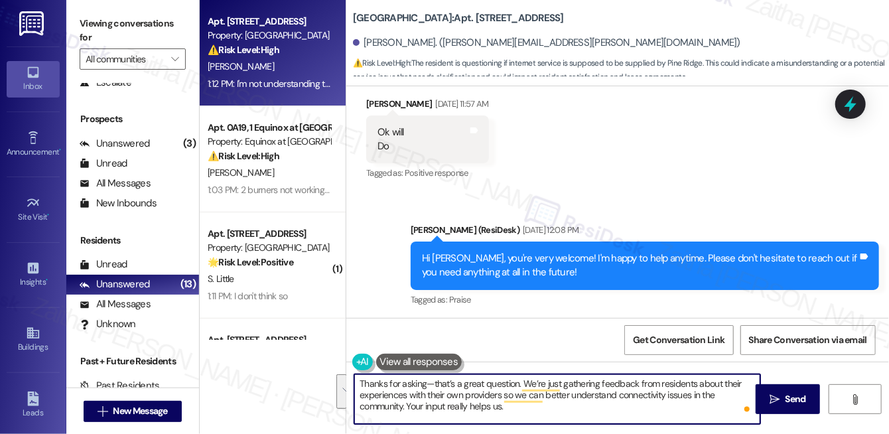
drag, startPoint x: 522, startPoint y: 381, endPoint x: 531, endPoint y: 411, distance: 31.1
click at [531, 411] on textarea "Thanks for asking—that’s a great question. We’re just gathering feedback from r…" at bounding box center [557, 399] width 406 height 50
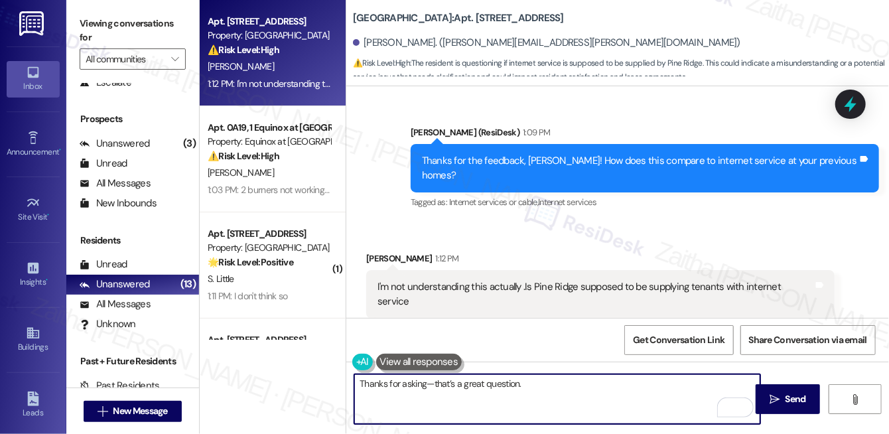
scroll to position [3309, 0]
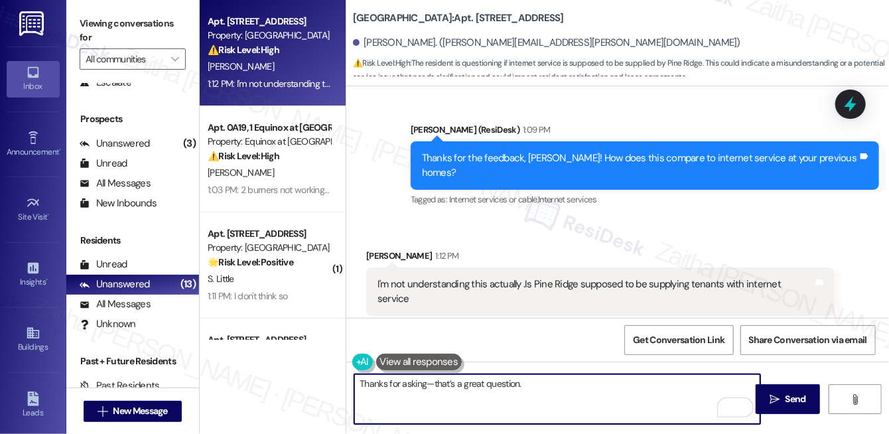
paste textarea "We’re gathering feedback from residents about their own providers to better und…"
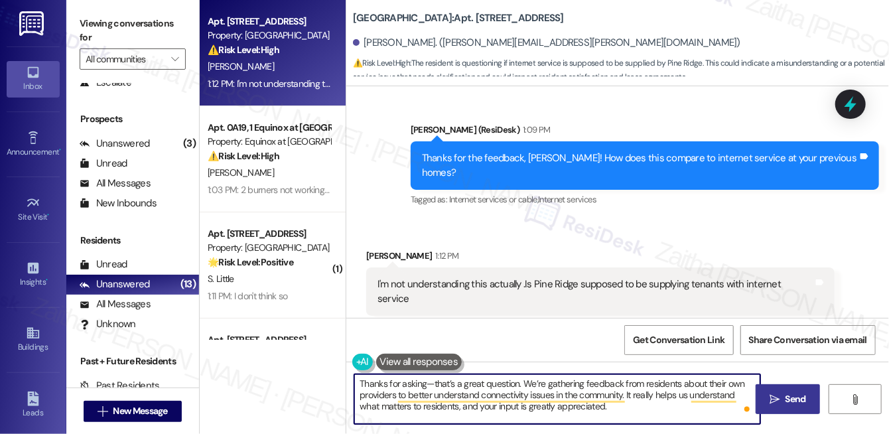
type textarea "Thanks for asking—that’s a great question. We’re gathering feedback from reside…"
click at [792, 399] on span "Send" at bounding box center [796, 399] width 21 height 14
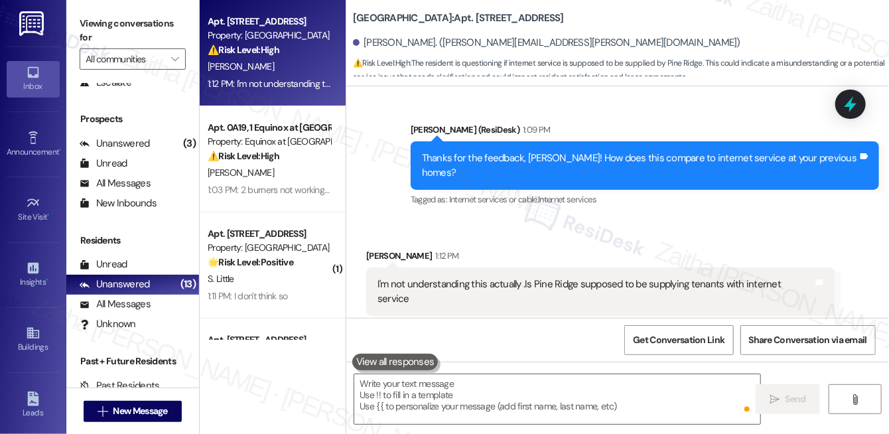
scroll to position [3309, 0]
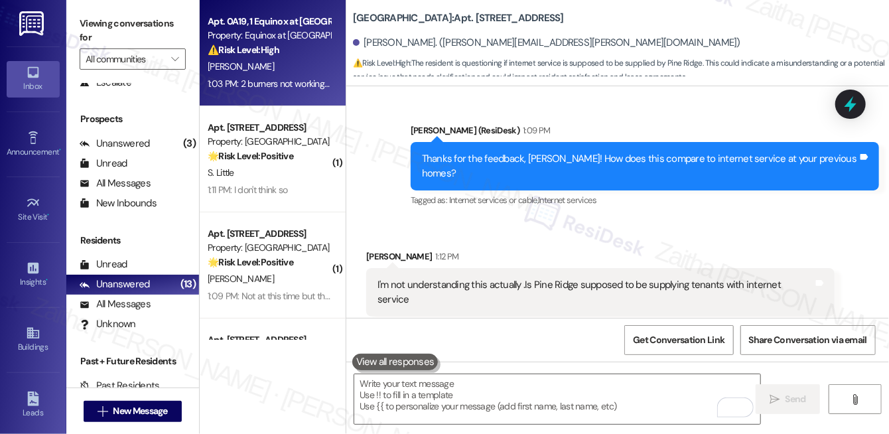
click at [290, 66] on div "[PERSON_NAME]" at bounding box center [268, 66] width 125 height 17
type textarea "Fetching suggested responses. Please feel free to read through the conversation…"
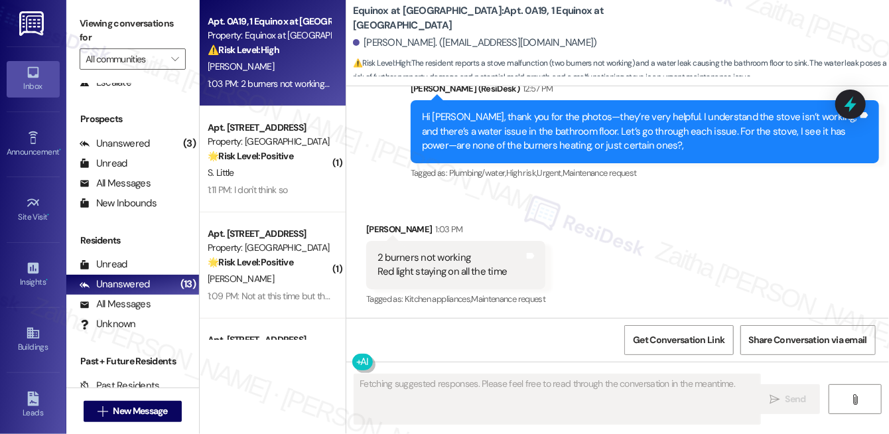
scroll to position [3697, 0]
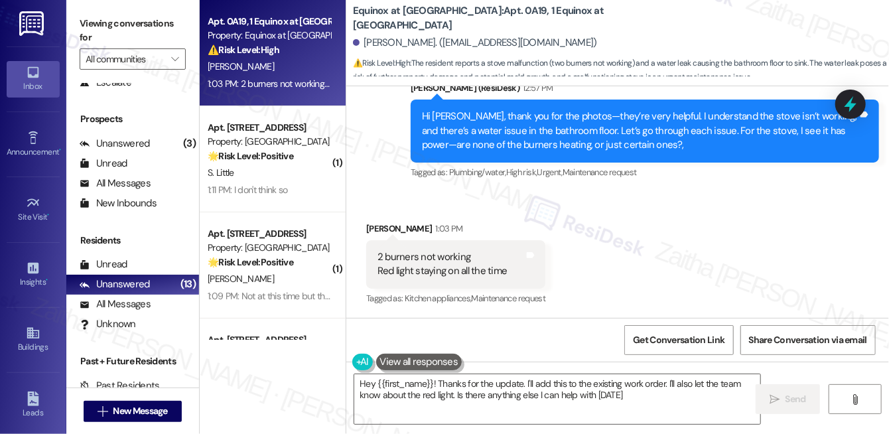
type textarea "Hey {{first_name}}! Thanks for the update. I'll add this to the existing work o…"
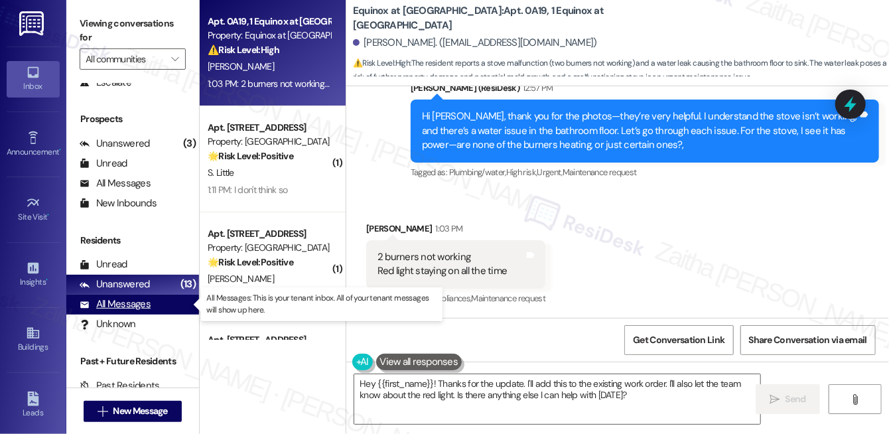
click at [128, 302] on div "All Messages" at bounding box center [115, 304] width 71 height 14
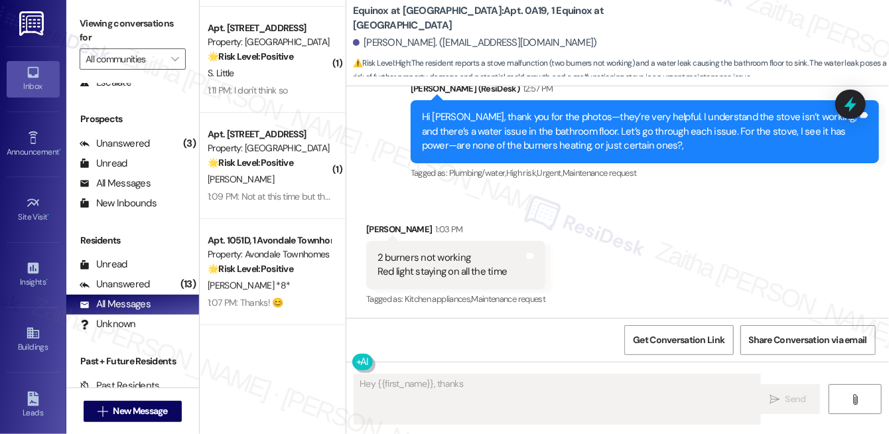
scroll to position [120, 0]
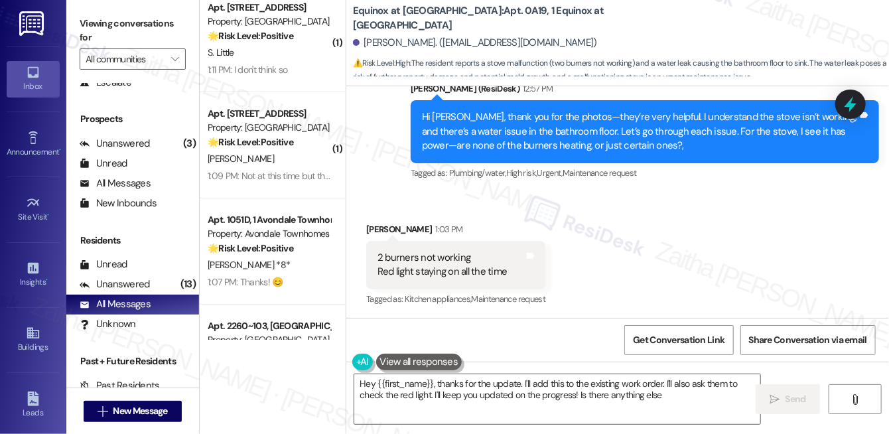
type textarea "Hey {{first_name}}, thanks for the update. I'll add this to the existing work o…"
click at [118, 281] on div "Unanswered" at bounding box center [115, 284] width 70 height 14
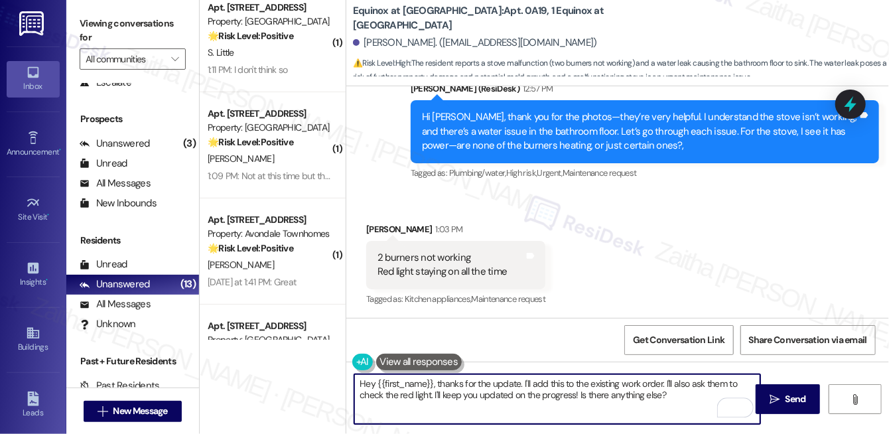
drag, startPoint x: 355, startPoint y: 384, endPoint x: 681, endPoint y: 405, distance: 327.1
click at [689, 405] on textarea "Hey {{first_name}}, thanks for the update. I'll add this to the existing work o…" at bounding box center [557, 399] width 406 height 50
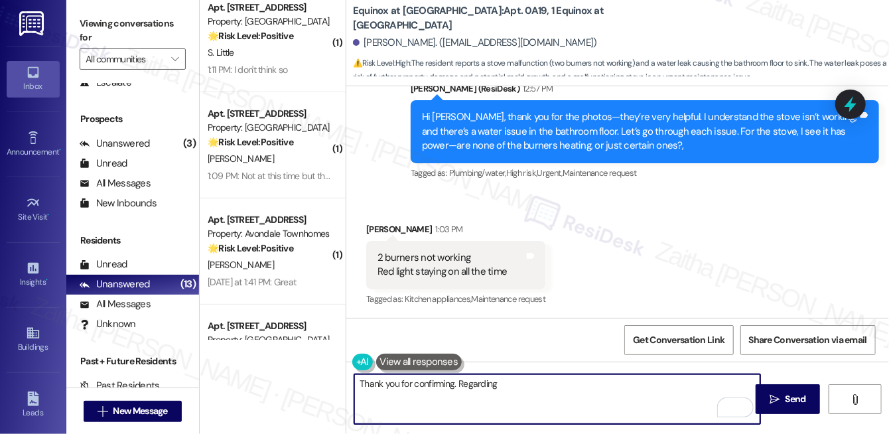
paste textarea "the bathroom floor is sinking due to water damage—has this been getting worse r…"
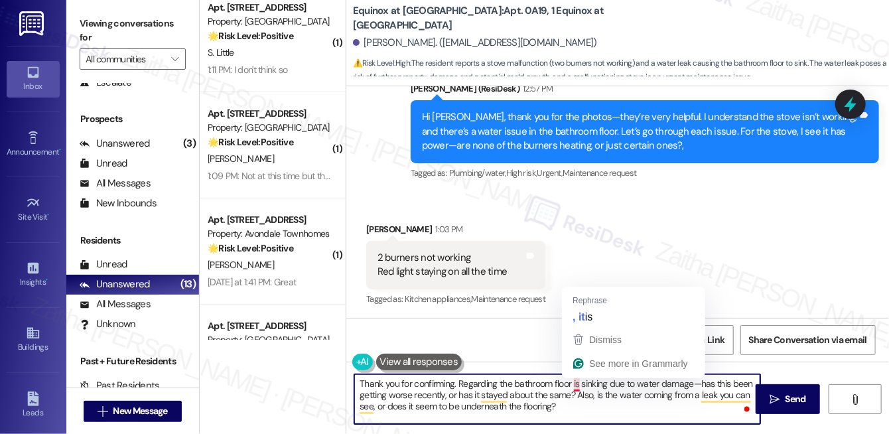
click at [576, 379] on textarea "Thank you for confirming. Regarding the bathroom floor is sinking due to water …" at bounding box center [557, 399] width 406 height 50
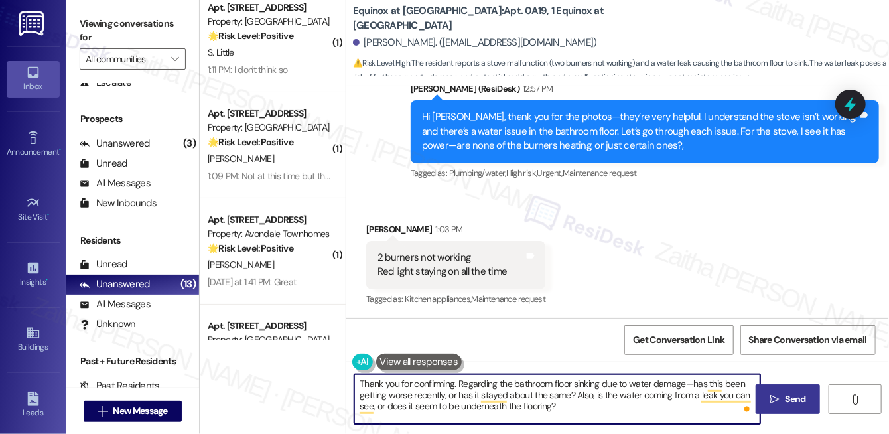
type textarea "Thank you for confirming. Regarding the bathroom floor sinking due to water dam…"
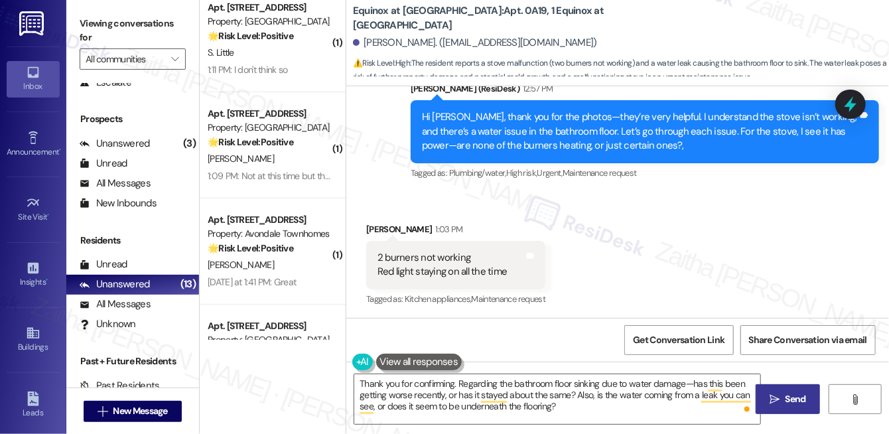
click at [788, 407] on button " Send" at bounding box center [788, 399] width 64 height 30
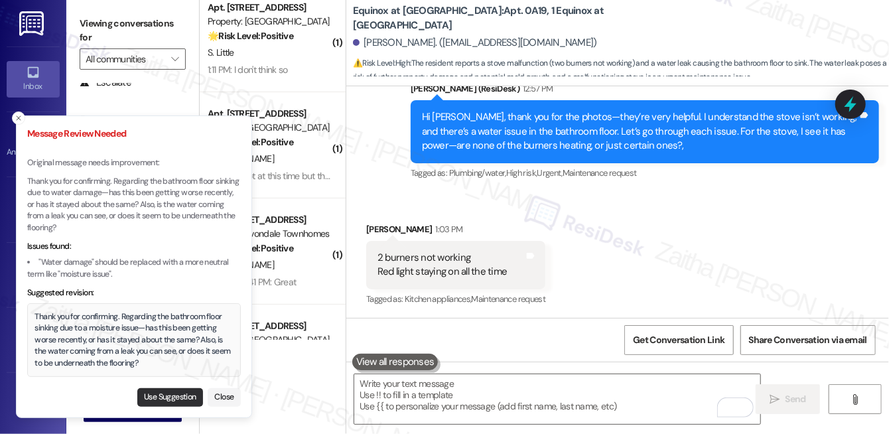
click at [178, 393] on button "Use Suggestion" at bounding box center [170, 397] width 66 height 19
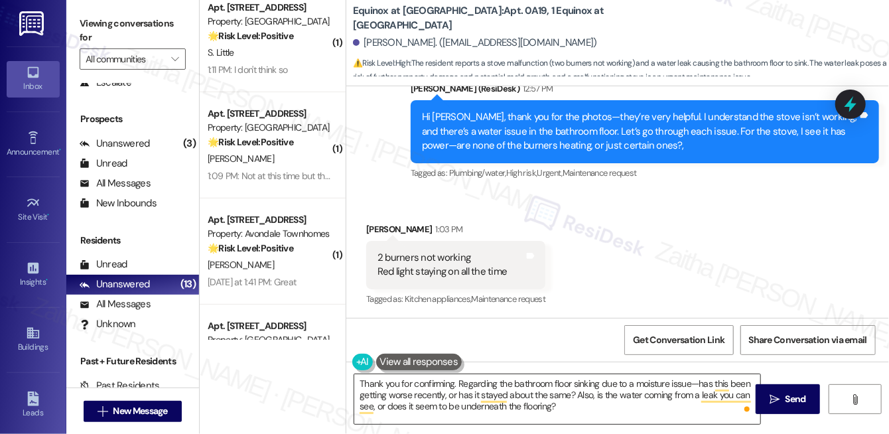
click at [652, 382] on textarea "Thank you for confirming. Regarding the bathroom floor sinking due to a moistur…" at bounding box center [557, 399] width 406 height 50
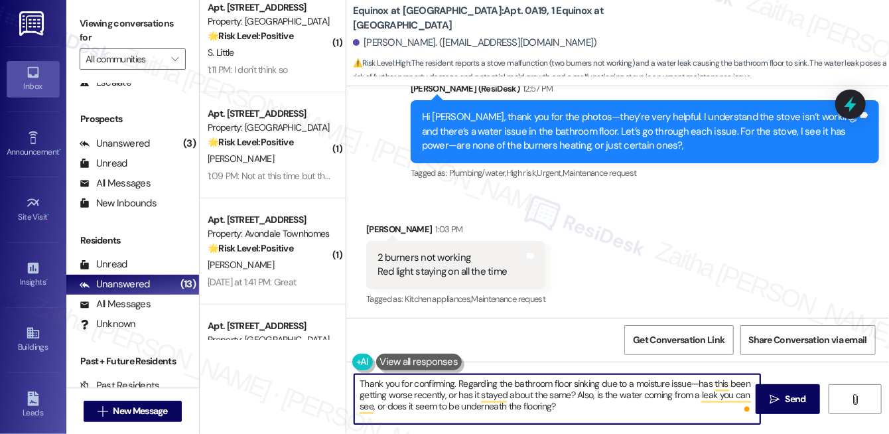
click at [652, 382] on textarea "Thank you for confirming. Regarding the bathroom floor sinking due to a moistur…" at bounding box center [557, 399] width 406 height 50
click at [626, 388] on textarea "Thank you for confirming. Regarding the bathroom floor sinking due to a moistur…" at bounding box center [557, 399] width 406 height 50
drag, startPoint x: 616, startPoint y: 384, endPoint x: 689, endPoint y: 383, distance: 73.0
click at [689, 383] on textarea "Thank you for confirming. Regarding the bathroom floor sinking due to a moistur…" at bounding box center [557, 399] width 406 height 50
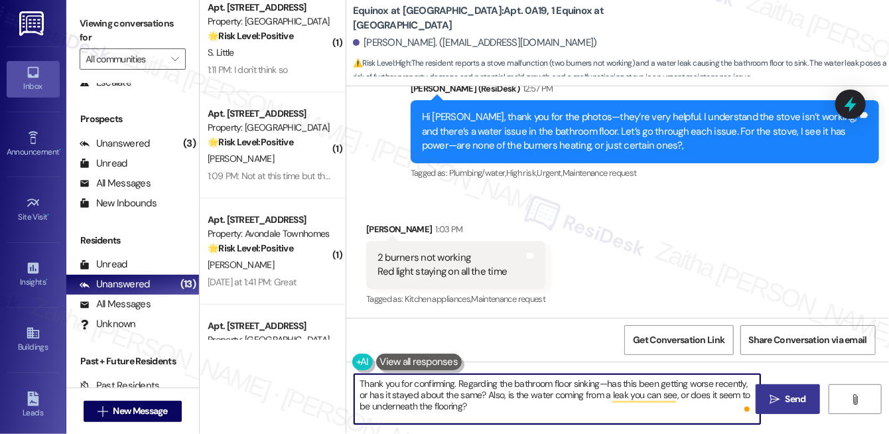
type textarea "Thank you for confirming. Regarding the bathroom floor sinking—has this been ge…"
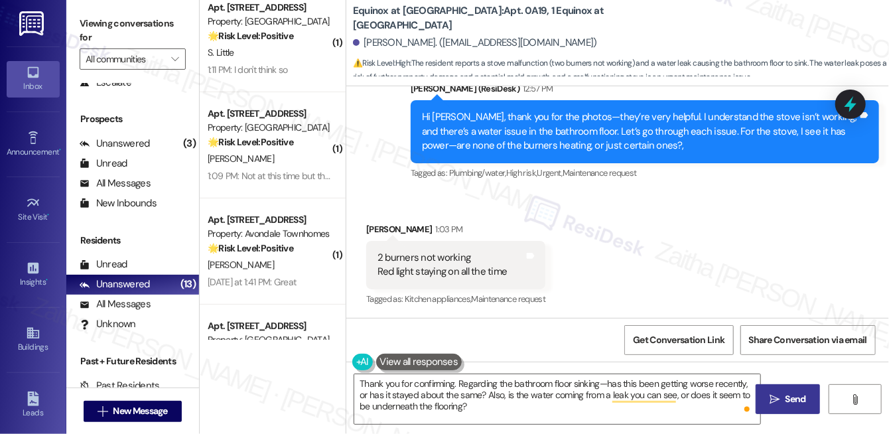
click at [790, 398] on span "Send" at bounding box center [796, 399] width 21 height 14
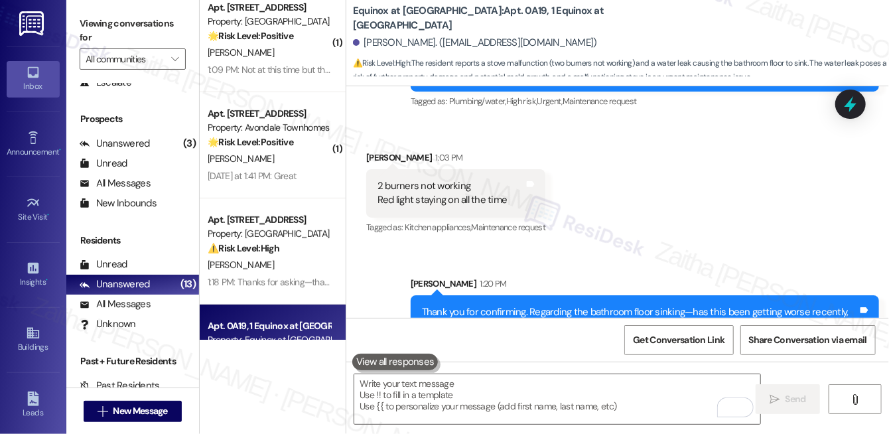
scroll to position [3758, 0]
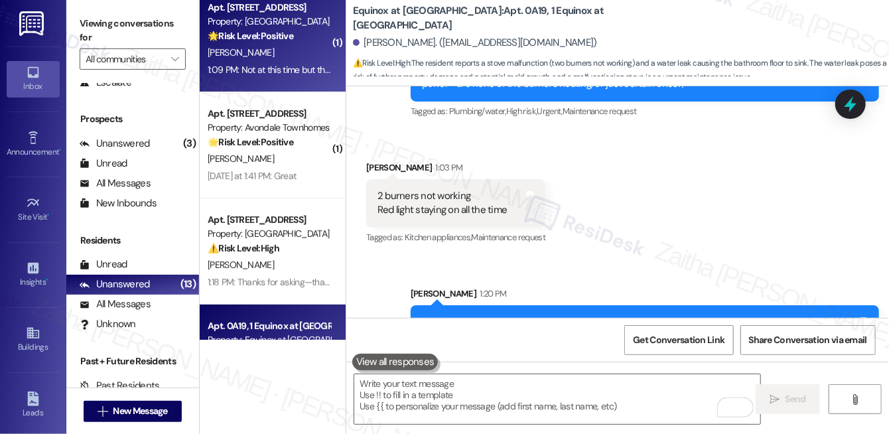
click at [284, 60] on div "[PERSON_NAME]" at bounding box center [268, 52] width 125 height 17
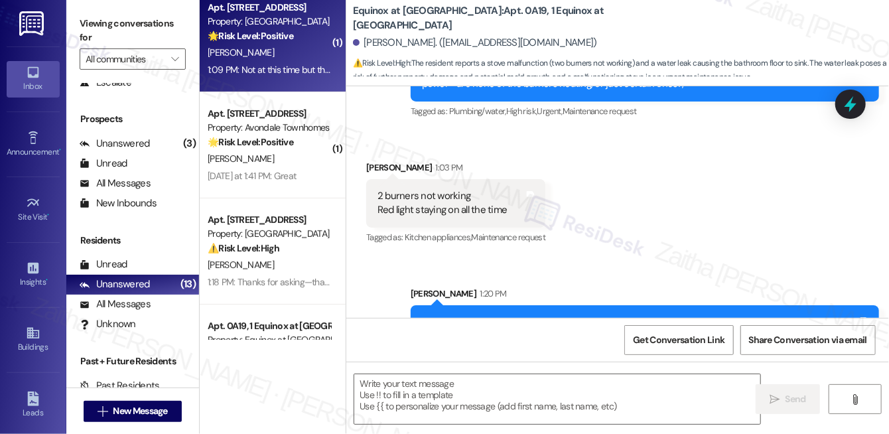
type textarea "Fetching suggested responses. Please feel free to read through the conversation…"
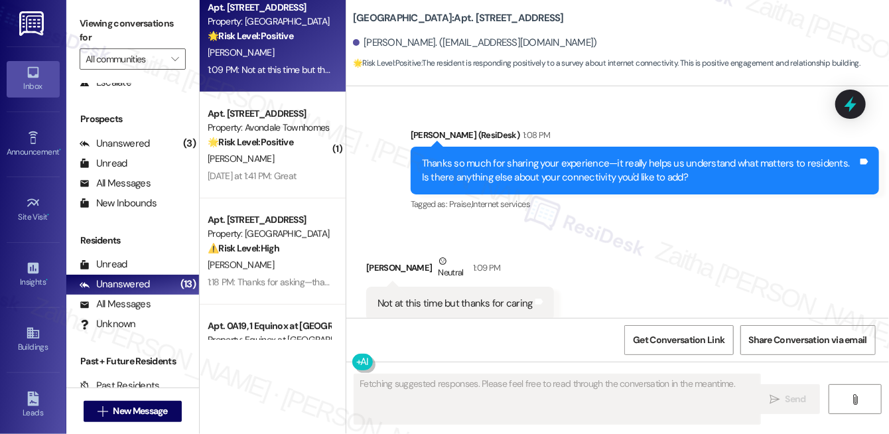
scroll to position [3651, 0]
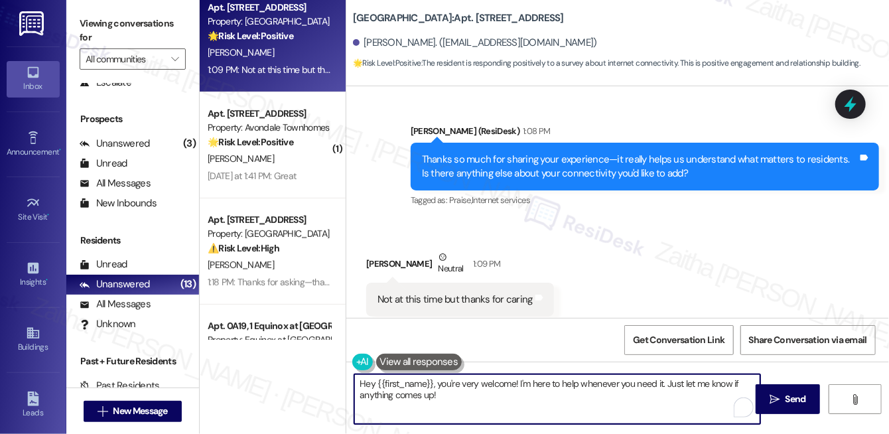
drag, startPoint x: 441, startPoint y: 381, endPoint x: 340, endPoint y: 378, distance: 100.9
click at [340, 378] on div "( 1 ) Apt. 93, 1 Pine Ridge Property: Pine Ridge 🌟 Risk Level: Positive This is…" at bounding box center [544, 217] width 689 height 434
type textarea "You're very welcome! I'm here to help whenever you need it. Just let me know if…"
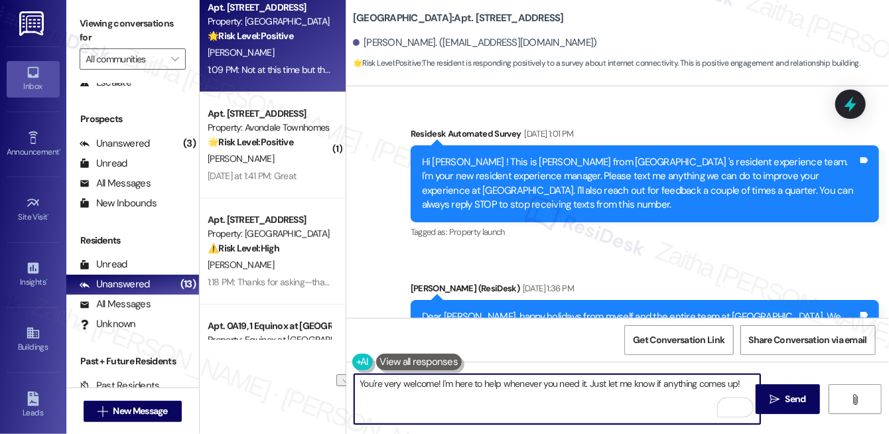
scroll to position [3651, 0]
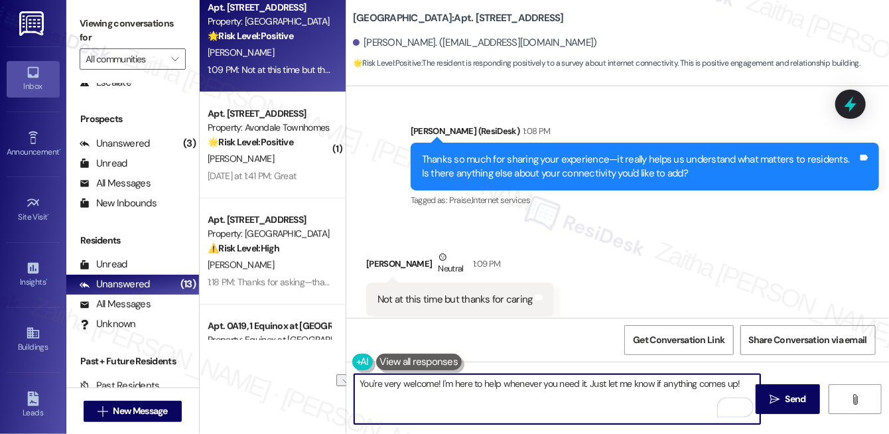
click at [583, 382] on textarea "You're very welcome! I'm here to help whenever you need it. Just let me know if…" at bounding box center [557, 399] width 406 height 50
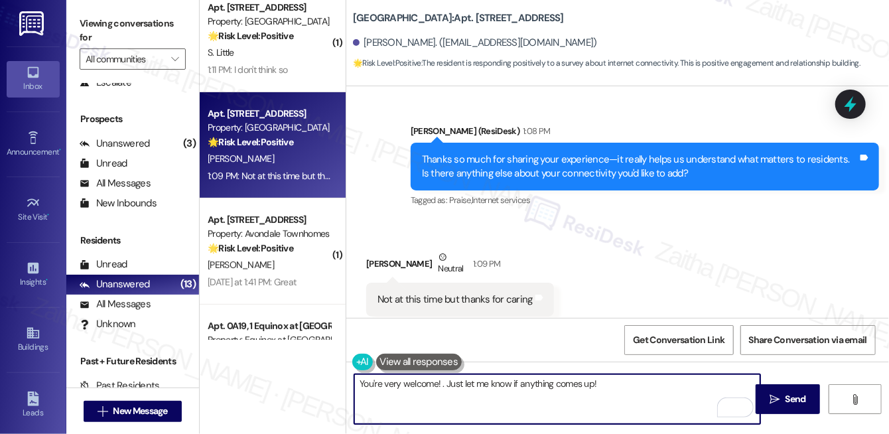
paste textarea "appreciate your feedback and the time you took to share it with me."
click at [445, 381] on textarea "You're very welcome! appreciate your feedback and the time you took to share it…" at bounding box center [557, 399] width 406 height 50
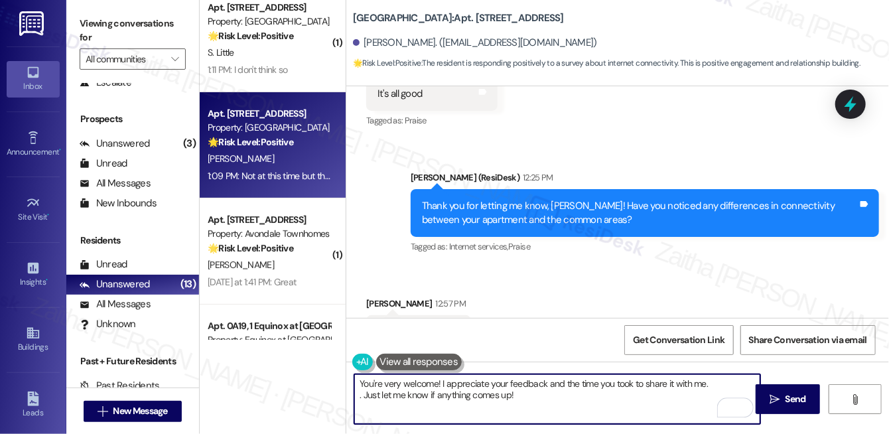
scroll to position [3350, 0]
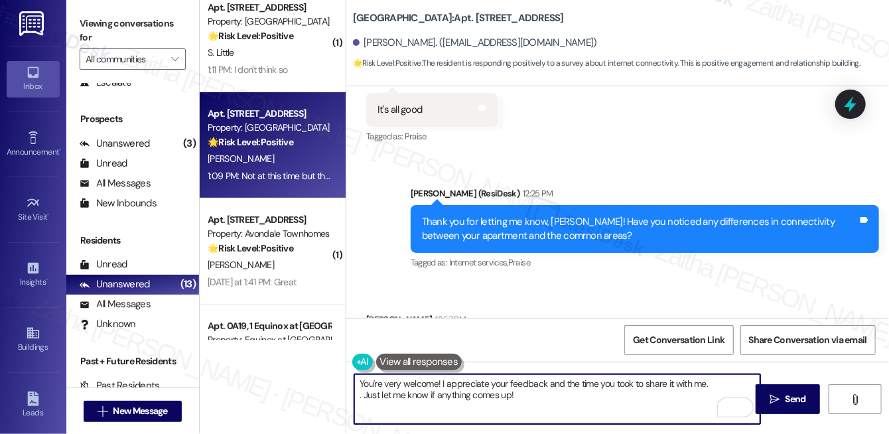
click at [361, 394] on textarea "You're very welcome! I appreciate your feedback and the time you took to share …" at bounding box center [557, 399] width 406 height 50
type textarea "You're very welcome! I appreciate your feedback and the time you took to share …"
click at [791, 393] on span "Send" at bounding box center [796, 399] width 21 height 14
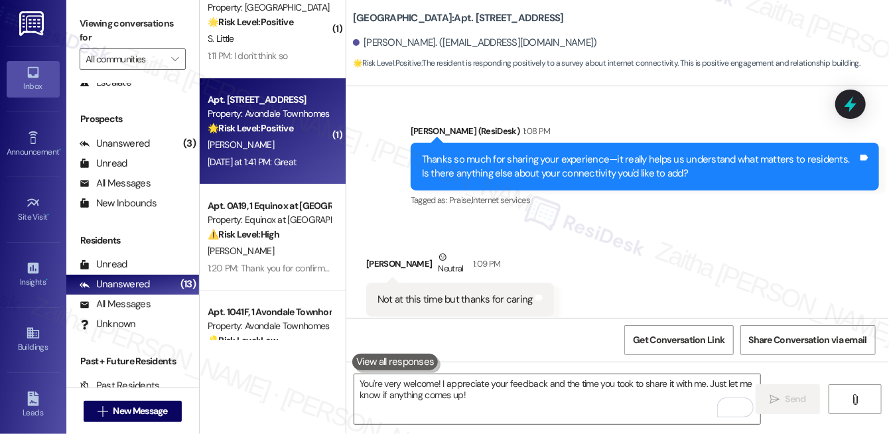
scroll to position [0, 0]
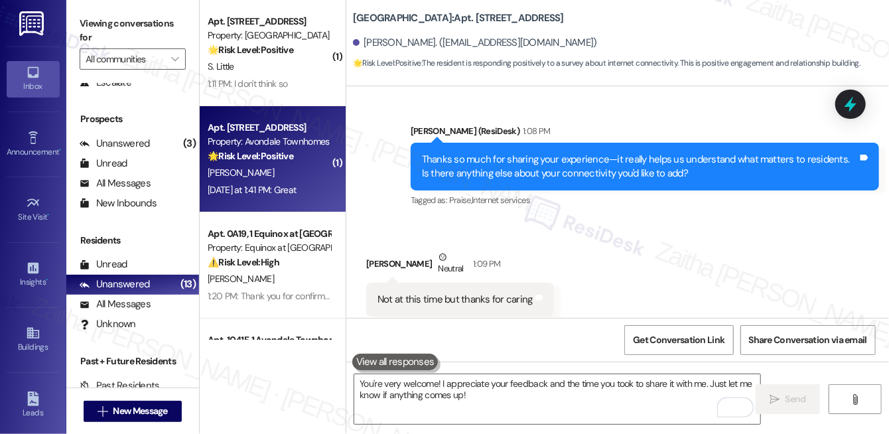
click at [308, 52] on div "🌟 Risk Level: Positive This is a positive engagement and relationship-building …" at bounding box center [269, 50] width 123 height 14
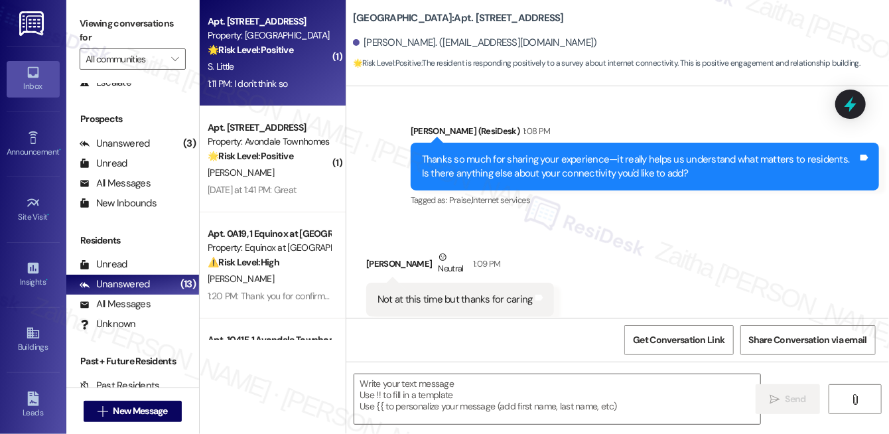
type textarea "Fetching suggested responses. Please feel free to read through the conversation…"
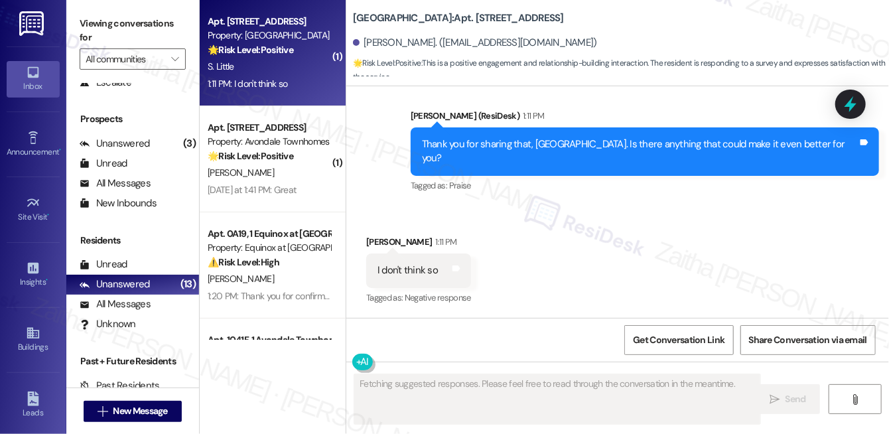
scroll to position [853, 0]
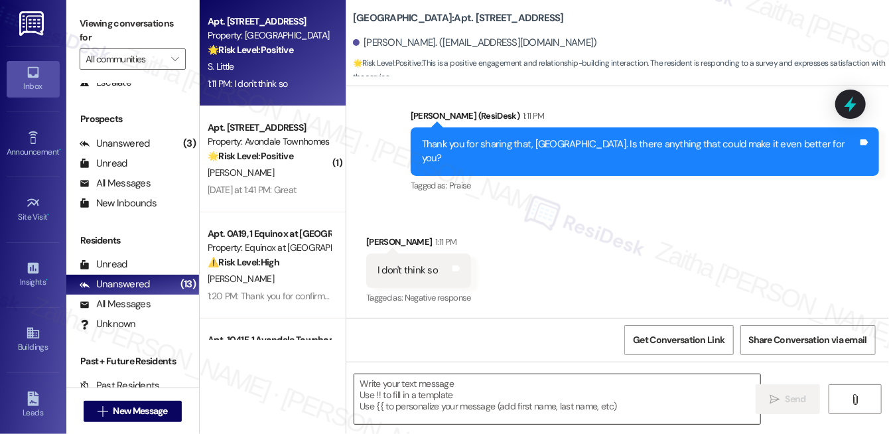
click at [433, 398] on textarea at bounding box center [557, 399] width 406 height 50
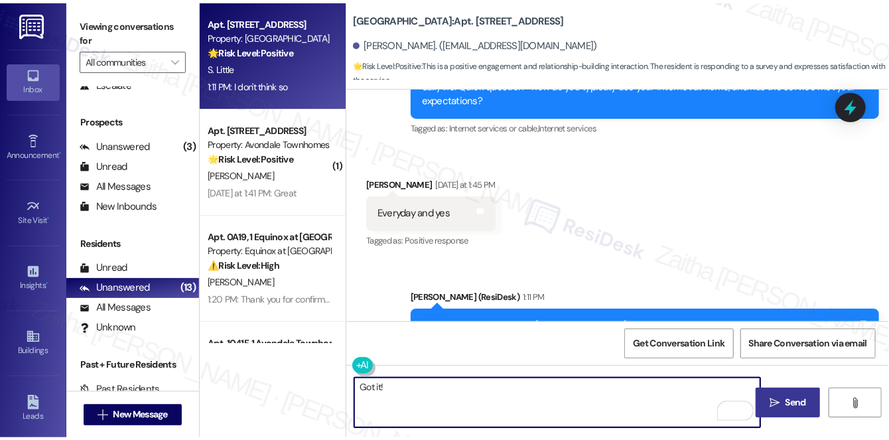
scroll to position [672, 0]
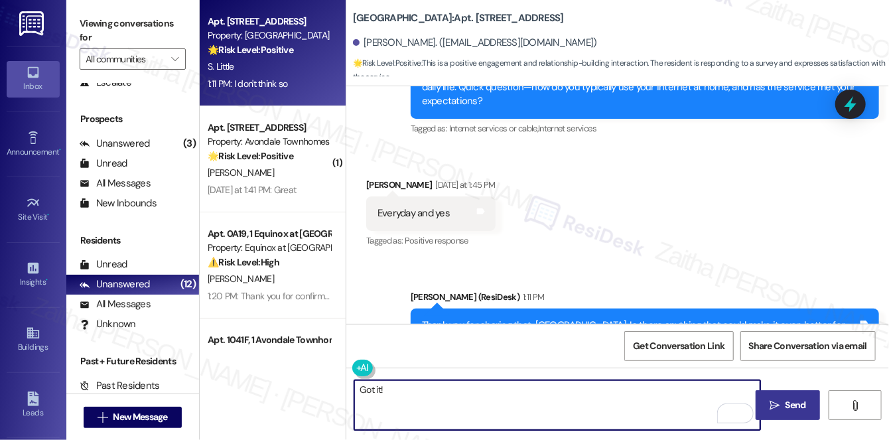
paste textarea "Thanks so much for sharing your experience—it really helps us understand what m…"
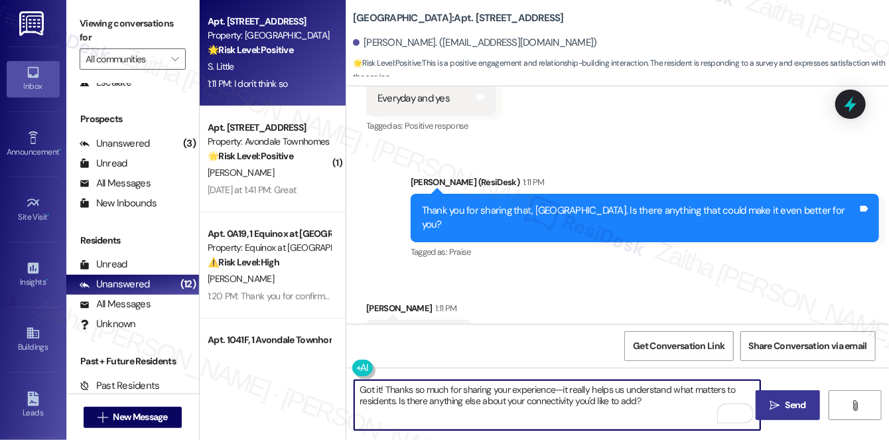
scroll to position [847, 0]
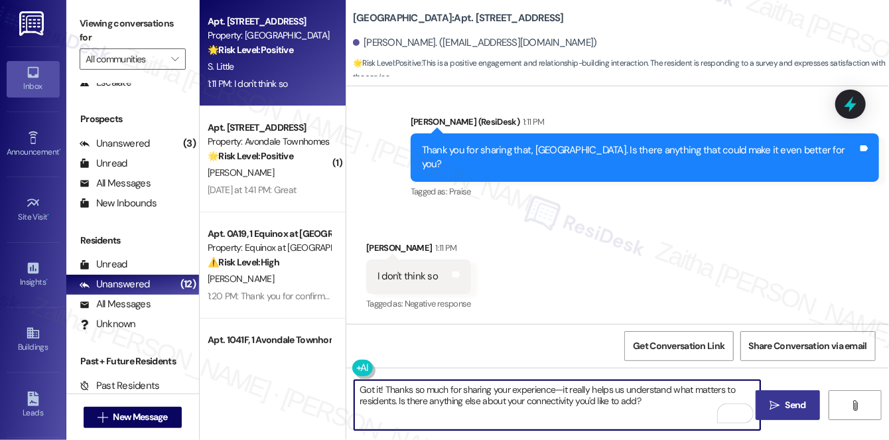
type textarea "Got it! Thanks so much for sharing your experience—it really helps us understan…"
click at [784, 401] on span "Send" at bounding box center [796, 405] width 26 height 14
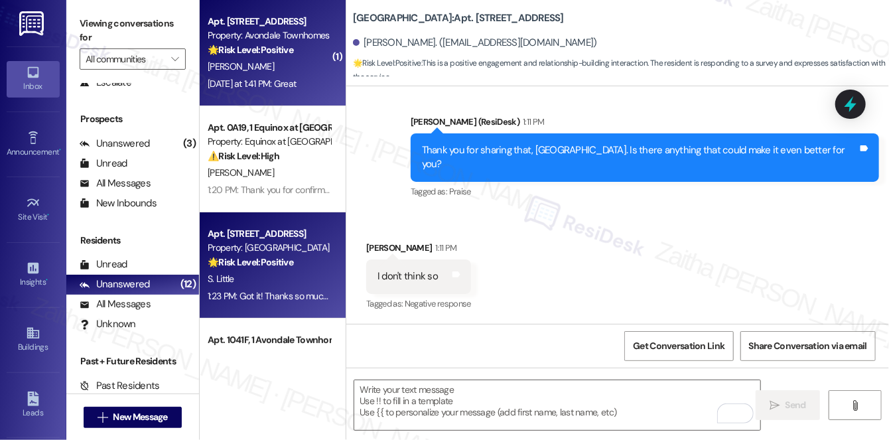
click at [293, 74] on div "[PERSON_NAME]" at bounding box center [268, 66] width 125 height 17
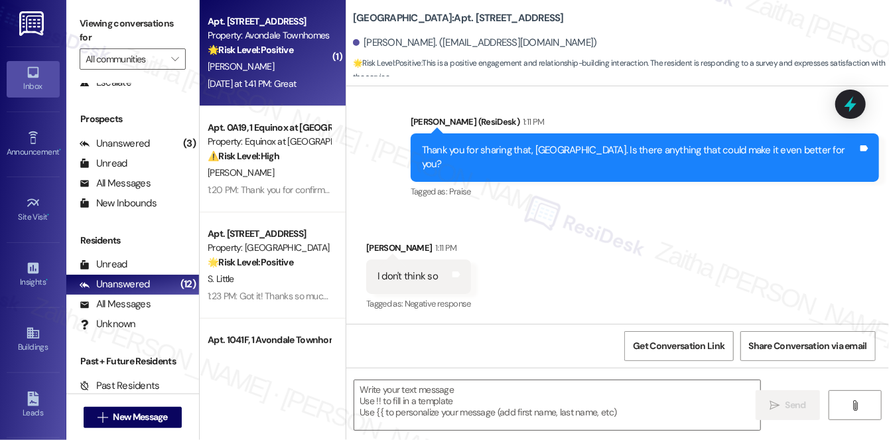
type textarea "Fetching suggested responses. Please feel free to read through the conversation…"
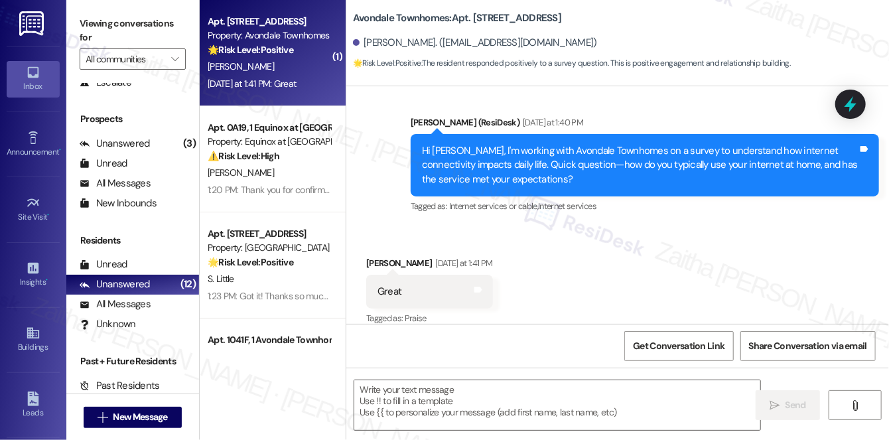
scroll to position [2038, 0]
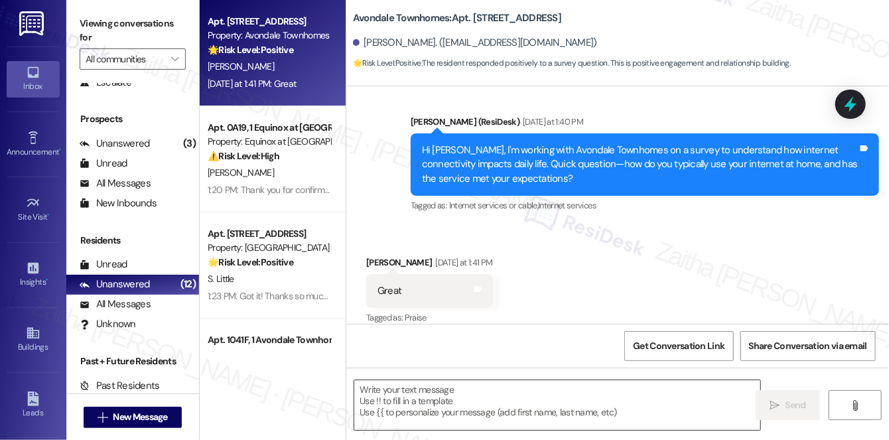
click at [413, 407] on textarea at bounding box center [557, 405] width 406 height 50
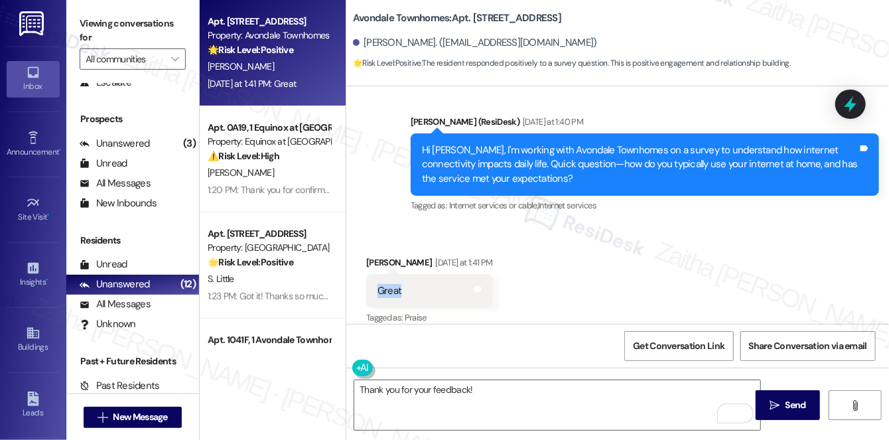
drag, startPoint x: 370, startPoint y: 275, endPoint x: 431, endPoint y: 272, distance: 61.8
click at [431, 274] on div "Great Tags and notes" at bounding box center [429, 291] width 127 height 34
copy div "Great"
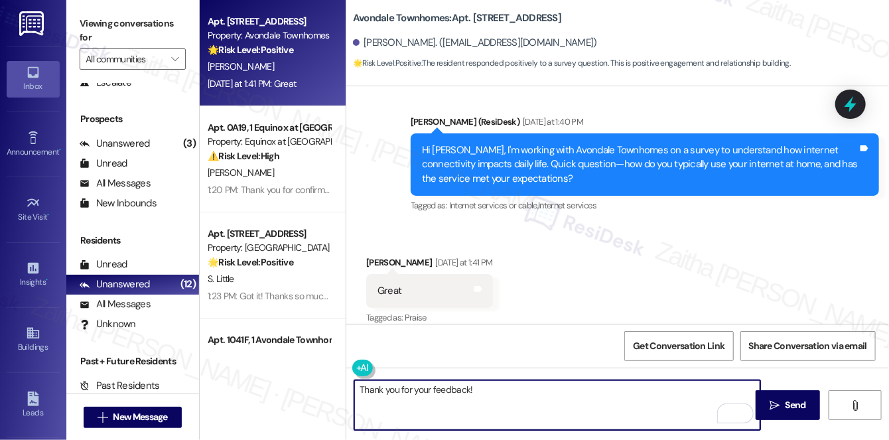
click at [511, 386] on textarea "Thank you for your feedback!" at bounding box center [557, 405] width 406 height 50
paste textarea "Is there anything that could make your connection even better?"
type textarea "Thank you for your feedback! Is there anything that could make your connection …"
click at [808, 414] on button " Send" at bounding box center [788, 405] width 64 height 30
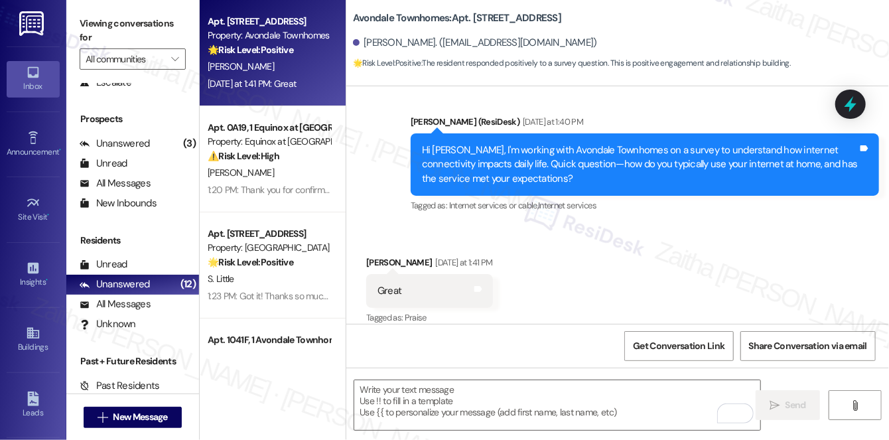
scroll to position [2037, 0]
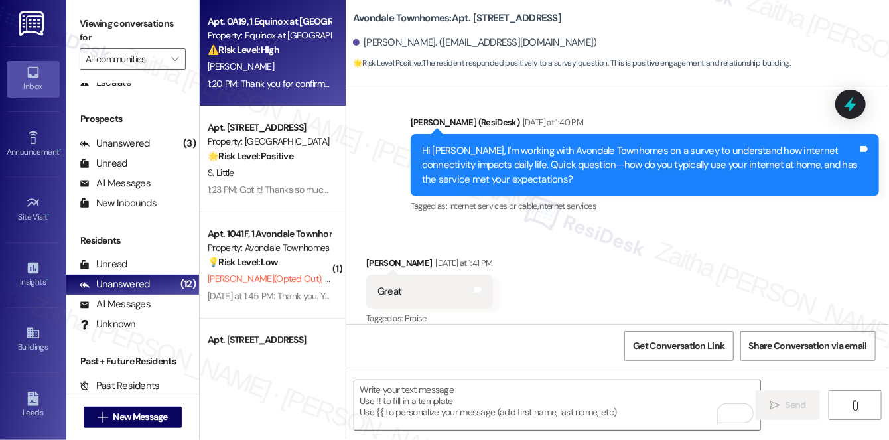
click at [317, 60] on div "[PERSON_NAME]" at bounding box center [268, 66] width 125 height 17
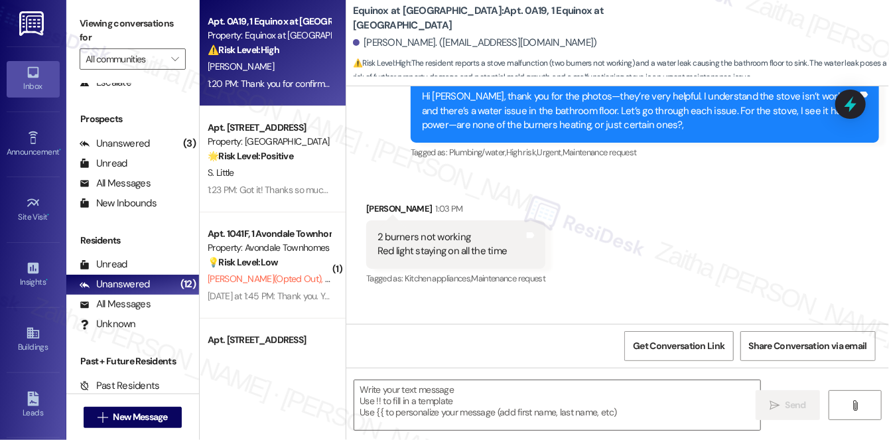
type textarea "Fetching suggested responses. Please feel free to read through the conversation…"
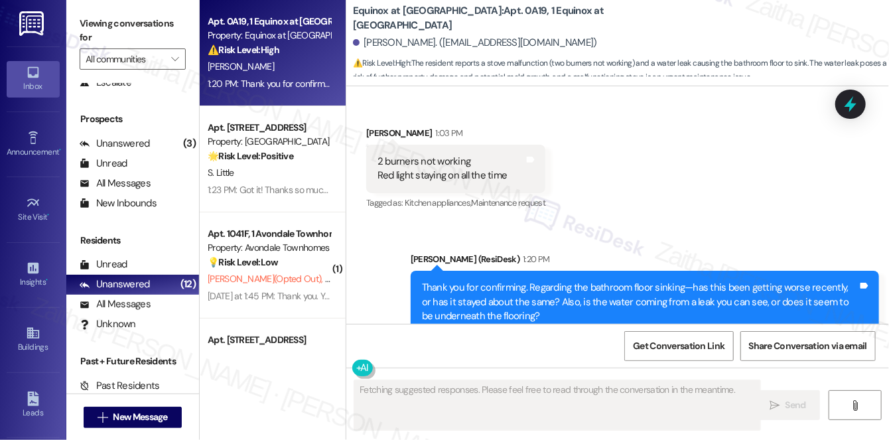
scroll to position [3811, 0]
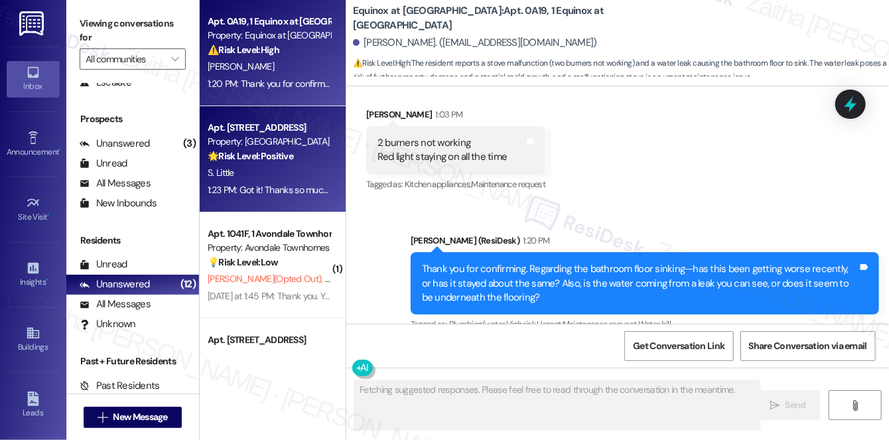
click at [297, 205] on div "Apt. [STREET_ADDRESS] Property: [GEOGRAPHIC_DATA] 🌟 Risk Level: Positive This i…" at bounding box center [273, 159] width 146 height 106
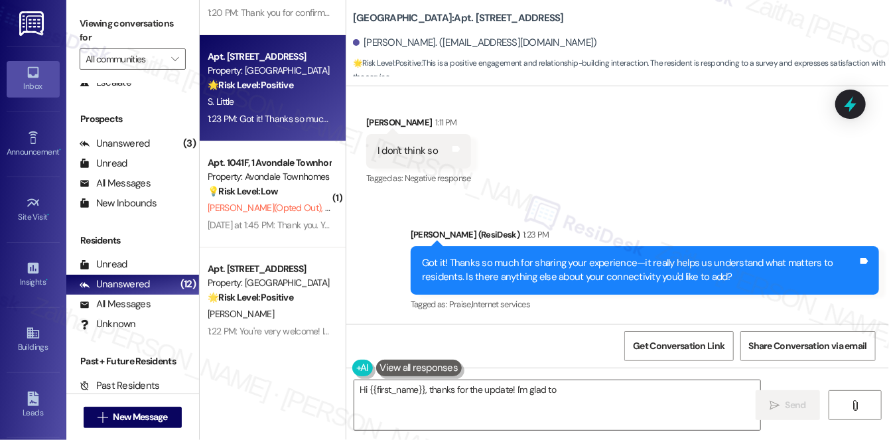
scroll to position [120, 0]
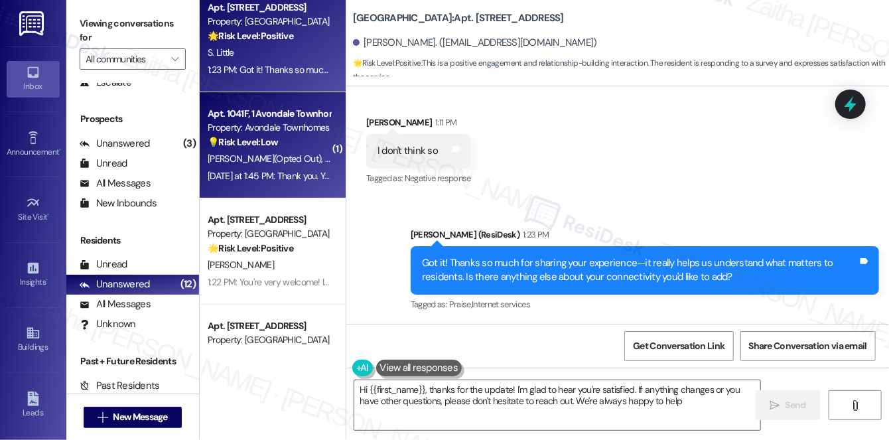
type textarea "Hi {{first_name}}, thanks for the update! I'm glad to hear you're satisfied. If…"
click at [310, 166] on div "[PERSON_NAME] (Opted Out) [PERSON_NAME]" at bounding box center [268, 159] width 125 height 17
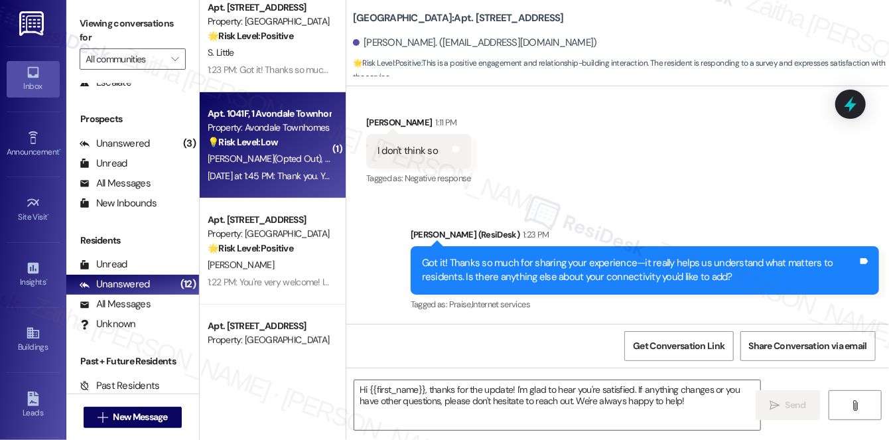
type textarea "Fetching suggested responses. Please feel free to read through the conversation…"
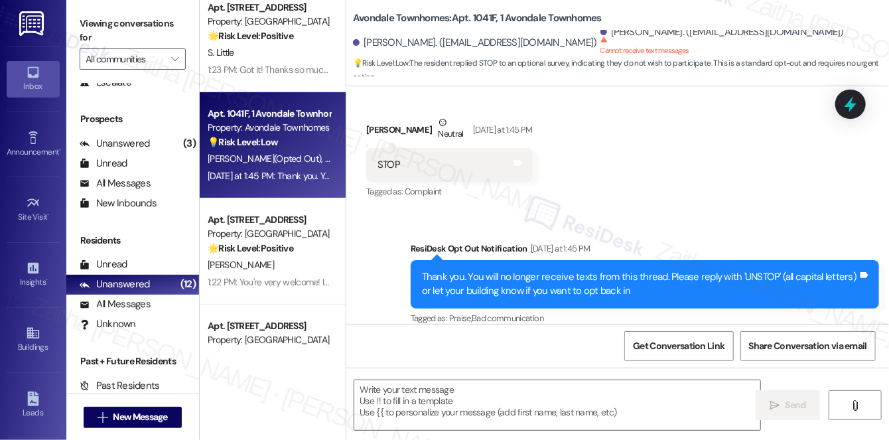
scroll to position [180, 0]
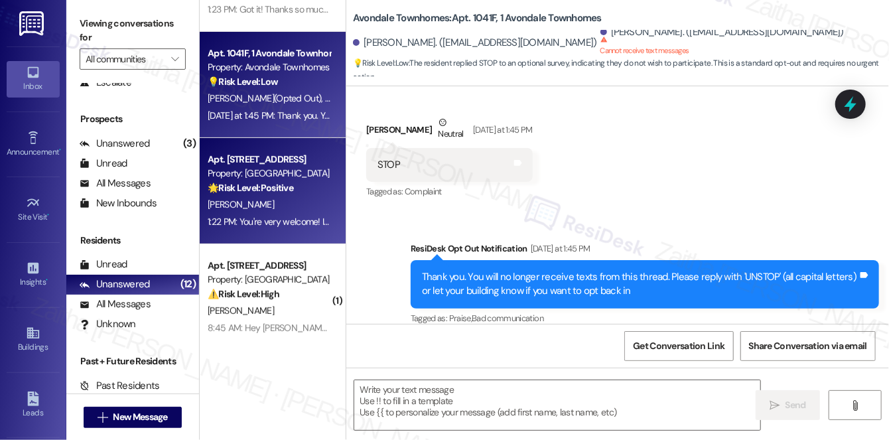
click at [299, 214] on div "1:22 PM: You're very welcome! I appreciate your feedback and the time you took …" at bounding box center [268, 222] width 125 height 17
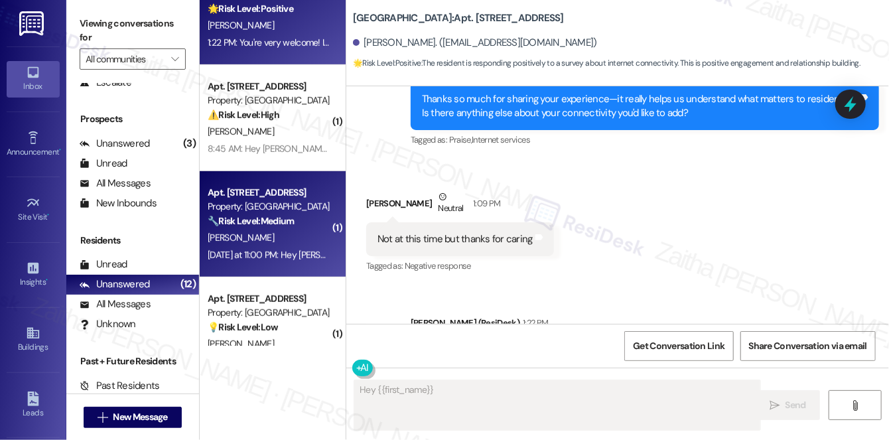
scroll to position [362, 0]
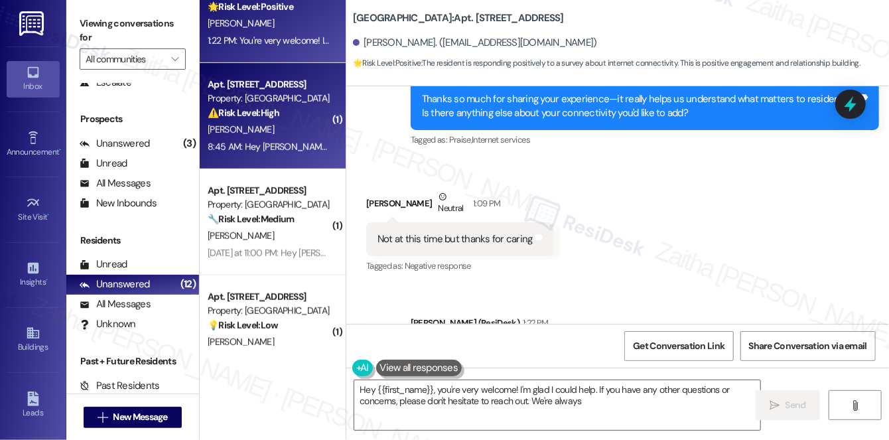
type textarea "Hey {{first_name}}, you're very welcome! I'm glad I could help. If you have any…"
click at [314, 115] on div "⚠️ Risk Level: High The resident reports a past internet outage lasting 5 days,…" at bounding box center [269, 113] width 123 height 14
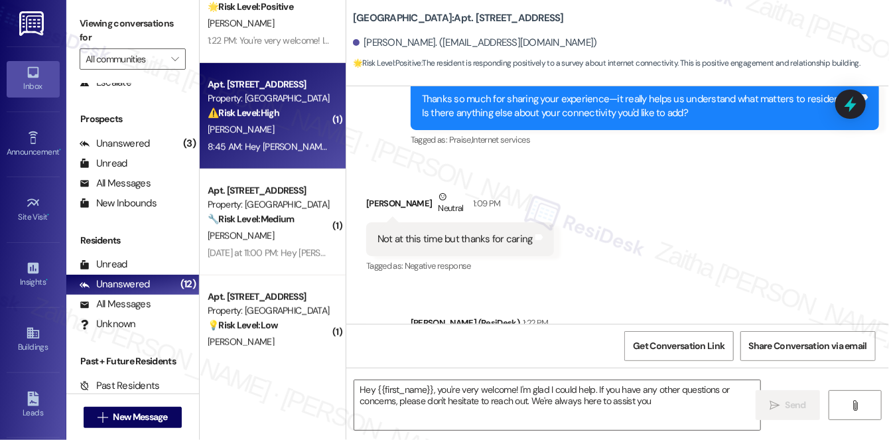
type textarea "Hey {{first_name}}, you're very welcome! I'm glad I could help. If you have any…"
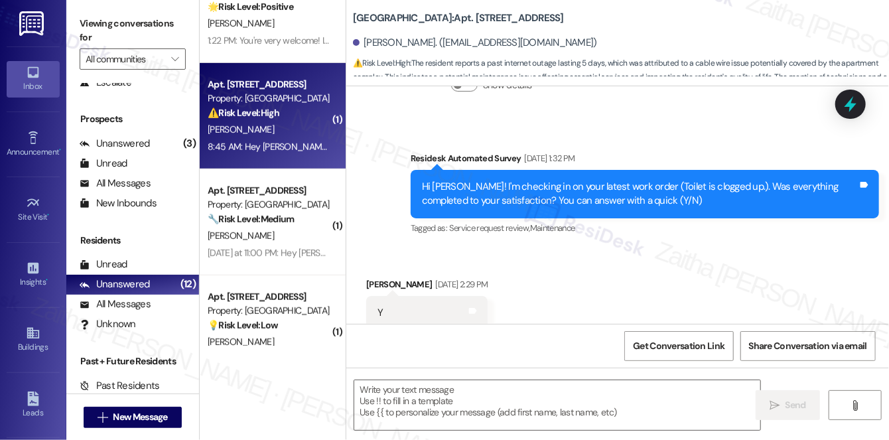
type textarea "Fetching suggested responses. Please feel free to read through the conversation…"
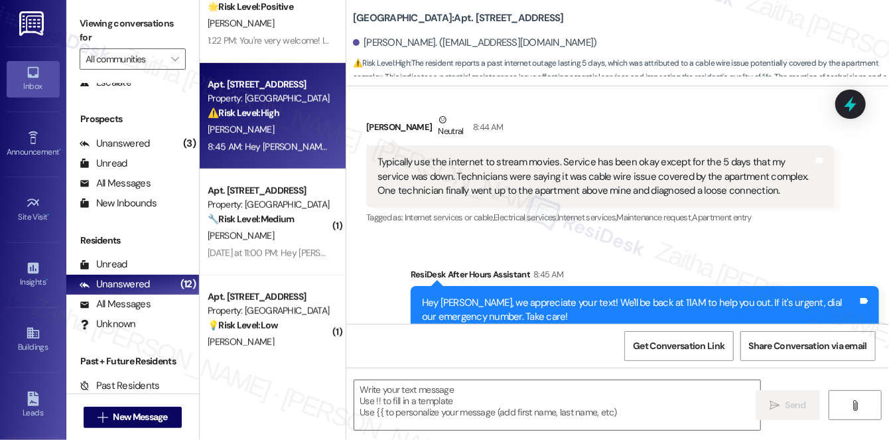
scroll to position [6970, 0]
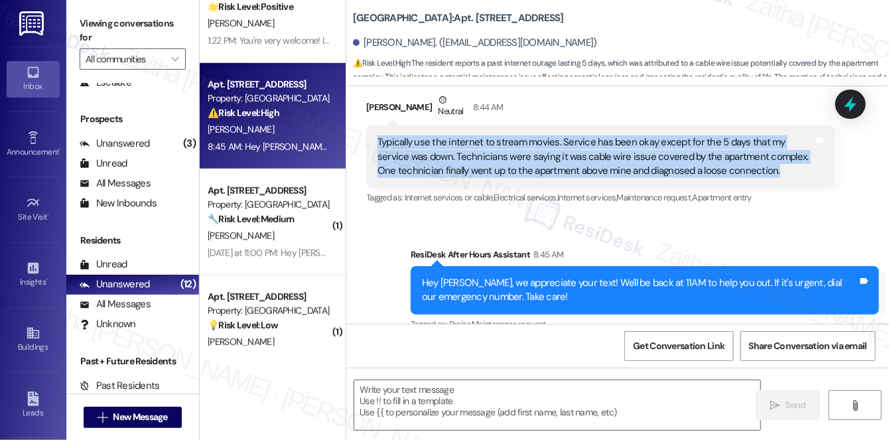
drag, startPoint x: 372, startPoint y: 121, endPoint x: 767, endPoint y: 156, distance: 396.9
click at [767, 156] on div "Typically use the internet to stream movies. Service has been okay except for t…" at bounding box center [600, 156] width 468 height 62
copy div "Typically use the internet to stream movies. Service has been okay except for t…"
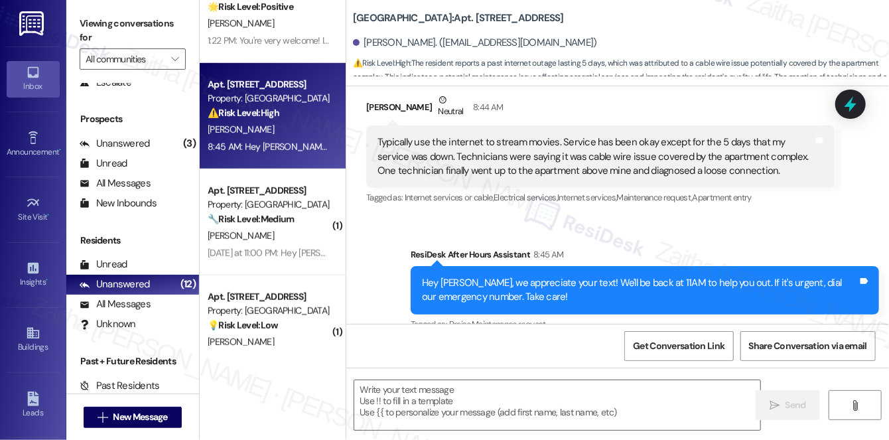
click at [651, 238] on div "Sent via SMS ResiDesk After Hours Assistant 8:45 AM Hey [PERSON_NAME], we appre…" at bounding box center [645, 291] width 488 height 106
paste textarea "Thanks for sharing—I’m sorry about the 5 days of downtime, that sounds frustrat…"
click at [481, 393] on textarea at bounding box center [557, 405] width 406 height 50
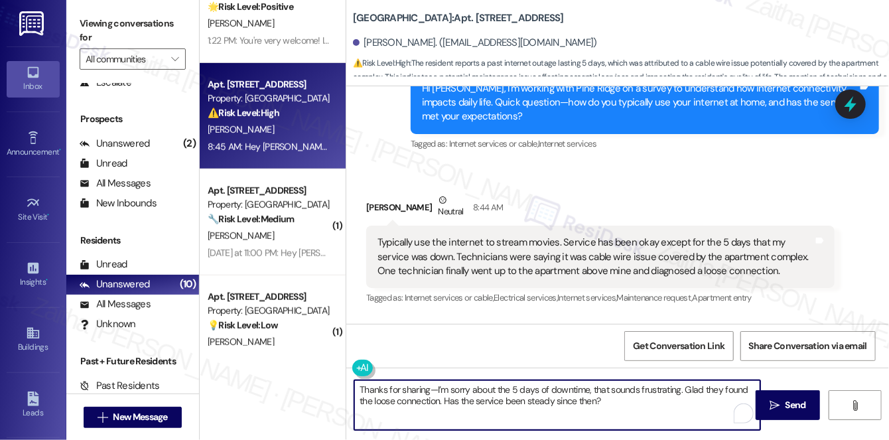
scroll to position [6849, 0]
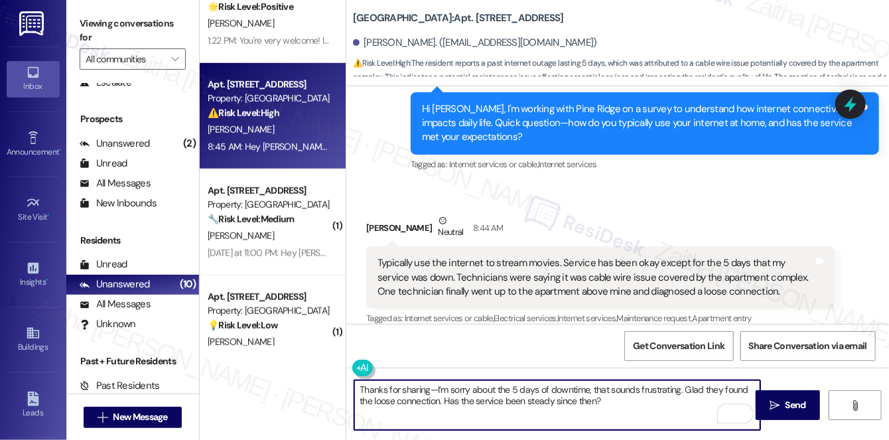
click at [379, 214] on div "[PERSON_NAME] Neutral 8:44 AM" at bounding box center [600, 230] width 468 height 33
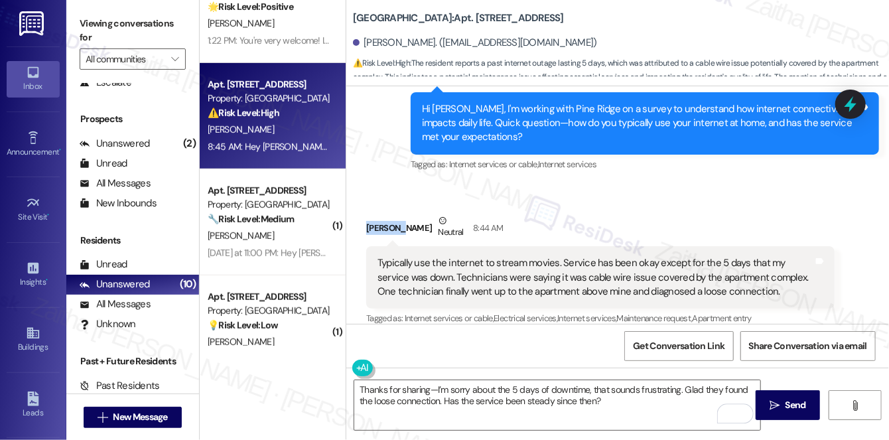
click at [379, 214] on div "[PERSON_NAME] Neutral 8:44 AM" at bounding box center [600, 230] width 468 height 33
copy div "[PERSON_NAME]"
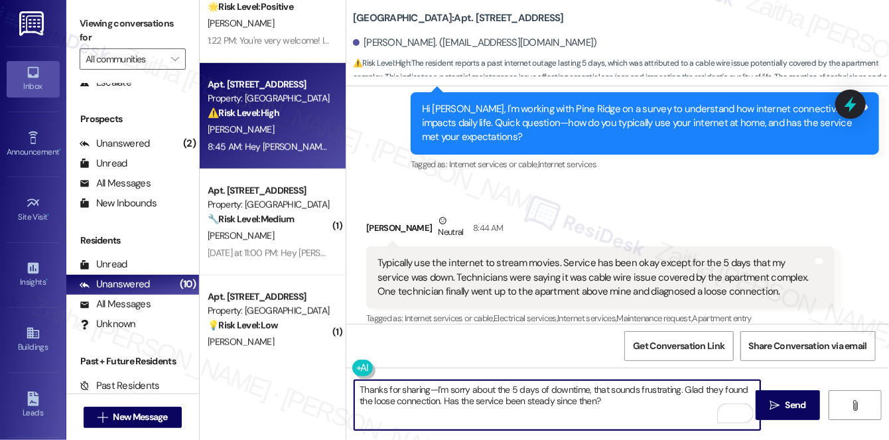
click at [427, 385] on textarea "Thanks for sharing—I’m sorry about the 5 days of downtime, that sounds frustrat…" at bounding box center [557, 405] width 406 height 50
paste textarea "[PERSON_NAME]"
click at [433, 389] on textarea "Thanks for sharing,[PERSON_NAME]. I’m sorry about the 5 days of downtime, that …" at bounding box center [557, 405] width 406 height 50
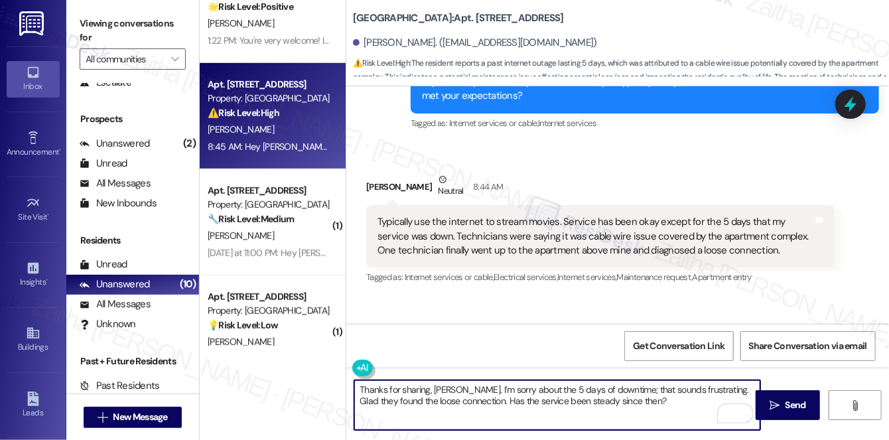
scroll to position [6909, 0]
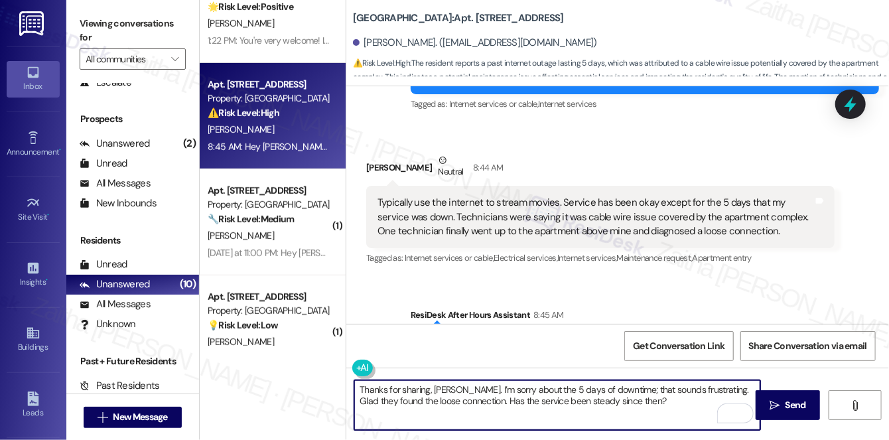
type textarea "Thanks for sharing, Marilyn. I’m sorry about the 5 days of downtime; that sound…"
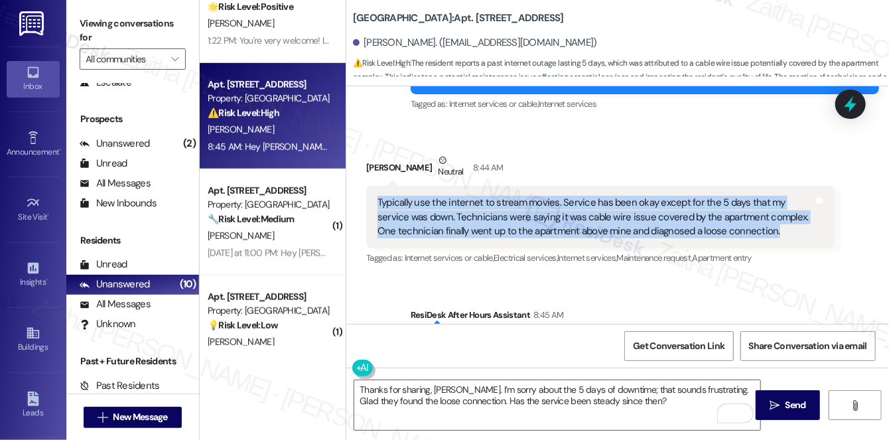
drag, startPoint x: 375, startPoint y: 181, endPoint x: 759, endPoint y: 215, distance: 385.6
click at [759, 215] on div "Typically use the internet to stream movies. Service has been okay except for t…" at bounding box center [600, 217] width 468 height 62
copy div "Typically use the internet to stream movies. Service has been okay except for t…"
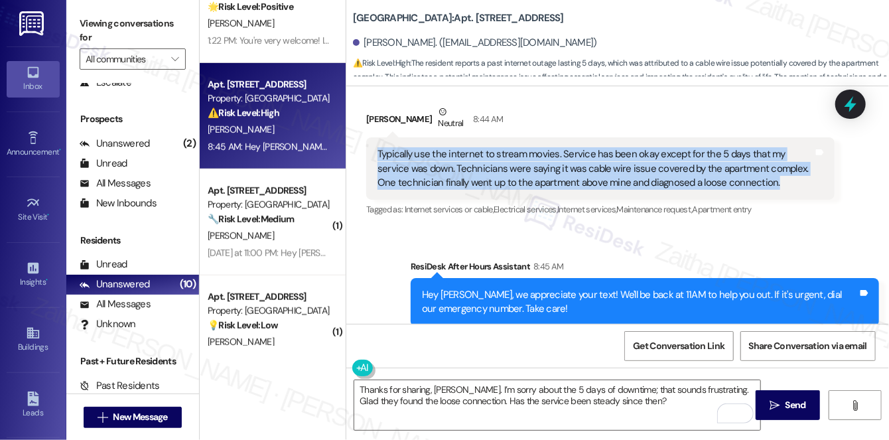
scroll to position [6975, 0]
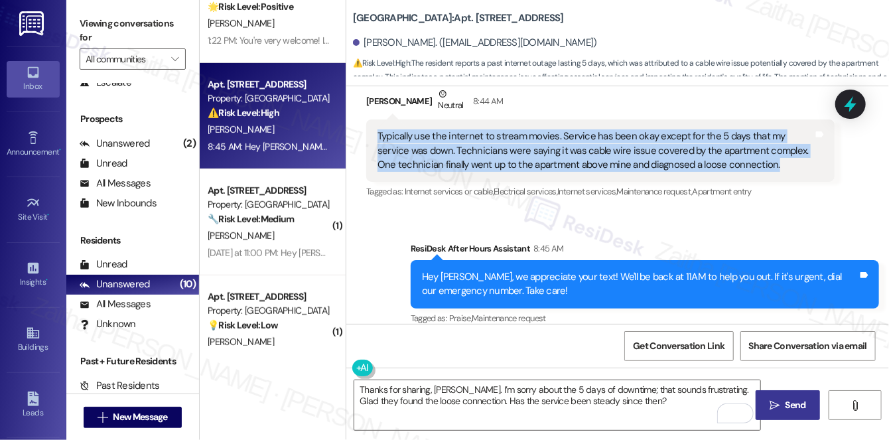
click at [783, 404] on span "Send" at bounding box center [796, 405] width 26 height 14
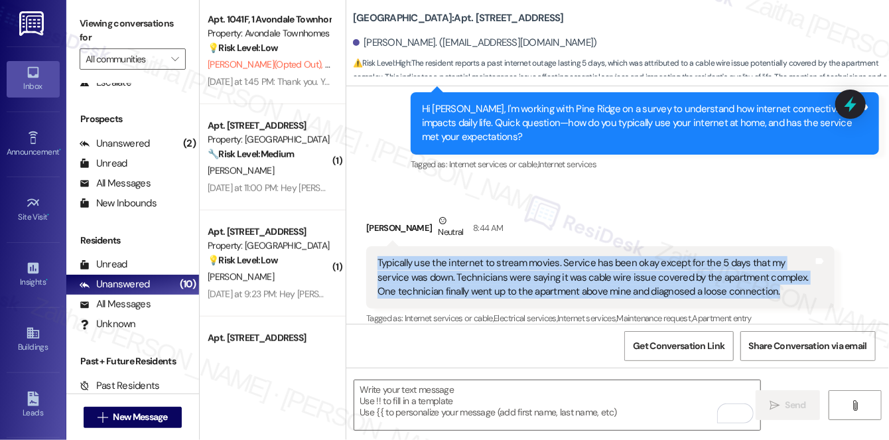
scroll to position [301, 0]
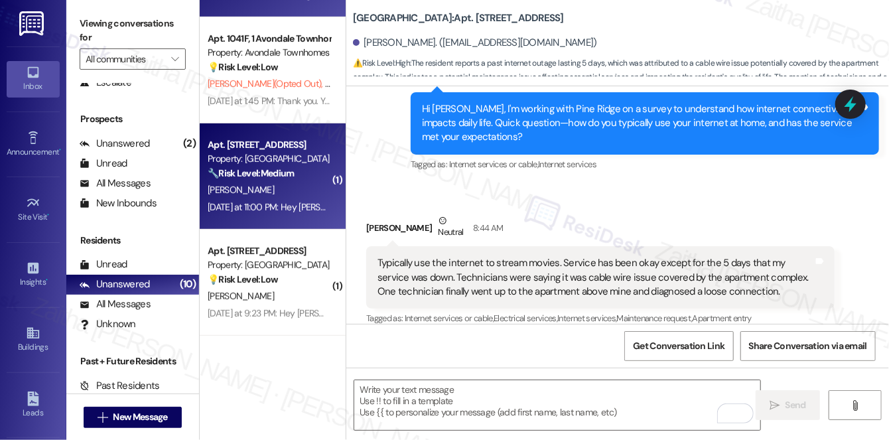
click at [283, 201] on div "Yesterday at 11:00 PM: Hey Bnekia, we appreciate your text! We'll be back at 11…" at bounding box center [507, 207] width 598 height 12
type textarea "Fetching suggested responses. Please feel free to read through the conversation…"
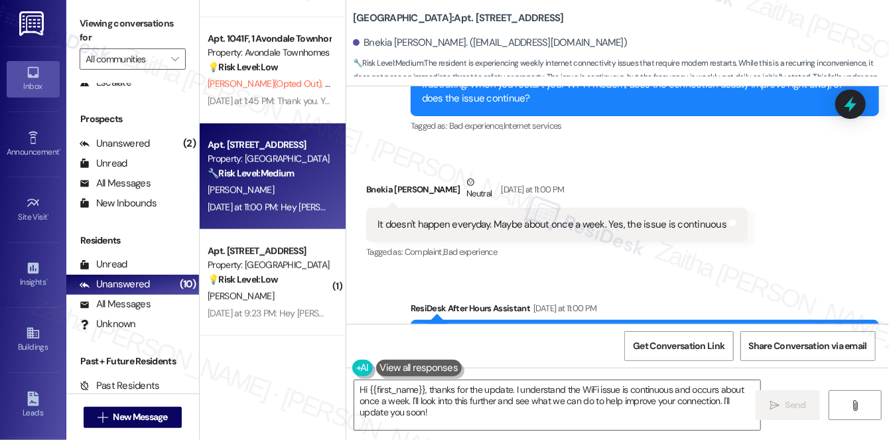
scroll to position [5738, 0]
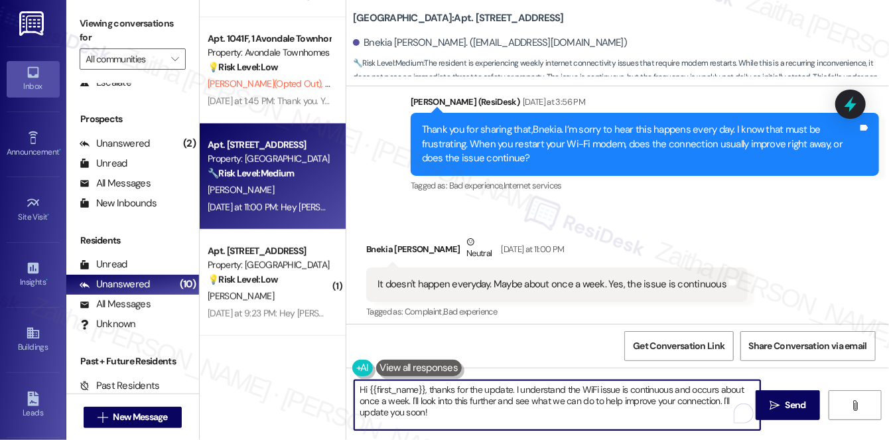
drag, startPoint x: 430, startPoint y: 386, endPoint x: 348, endPoint y: 389, distance: 81.7
click at [348, 389] on div "Hi {{first_name}}, thanks for the update. I understand the WiFi issue is contin…" at bounding box center [550, 404] width 407 height 51
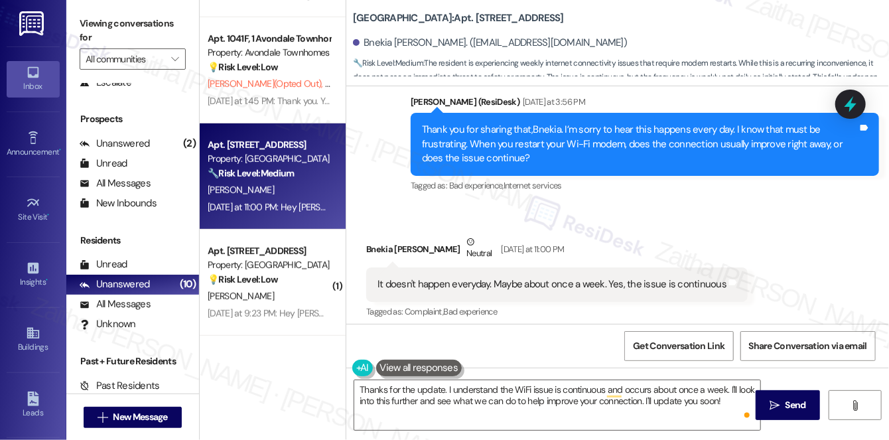
click at [383, 235] on div "Bnekia Boddie Neutral Yesterday at 11:00 PM" at bounding box center [556, 251] width 381 height 33
click at [382, 235] on div "Bnekia Boddie Neutral Yesterday at 11:00 PM" at bounding box center [556, 251] width 381 height 33
copy div "Bnekia"
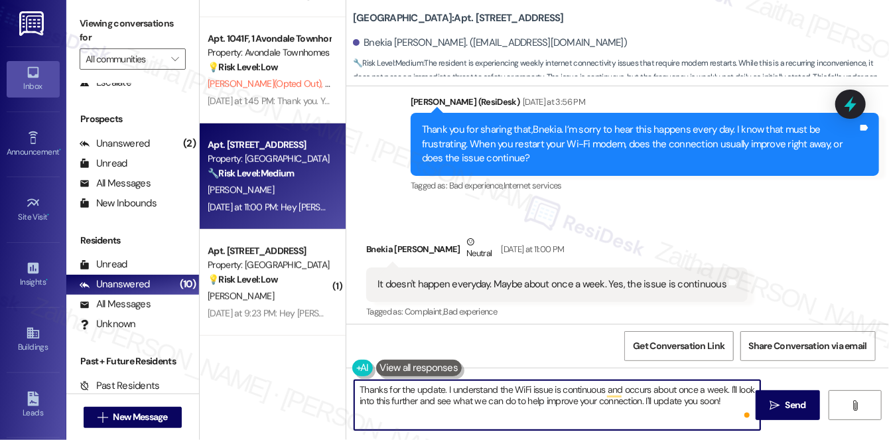
click at [442, 386] on textarea "Thanks for the update. I understand the WiFi issue is continuous and occurs abo…" at bounding box center [557, 405] width 406 height 50
paste textarea "Bnekia"
drag, startPoint x: 381, startPoint y: 401, endPoint x: 396, endPoint y: 417, distance: 21.6
click at [397, 418] on textarea "Thanks for the update, Bnekia. I understand the WiFi issue is continuous and oc…" at bounding box center [557, 405] width 406 height 50
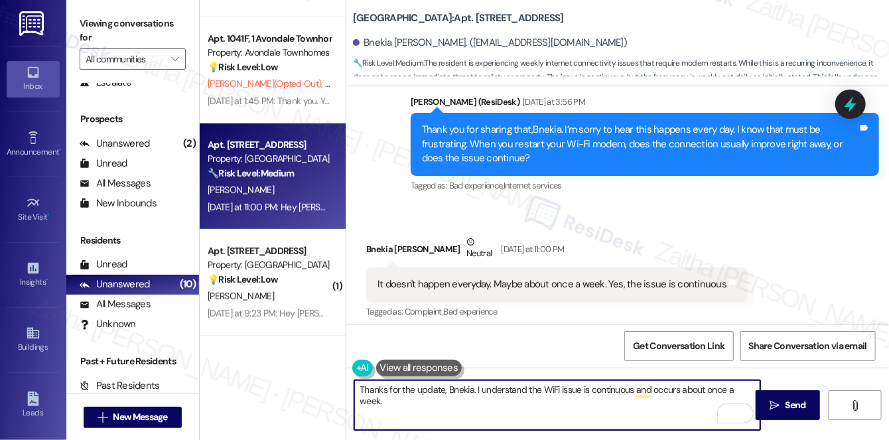
paste textarea "If enhanced features were available, would you be open to paying a bit more? If…"
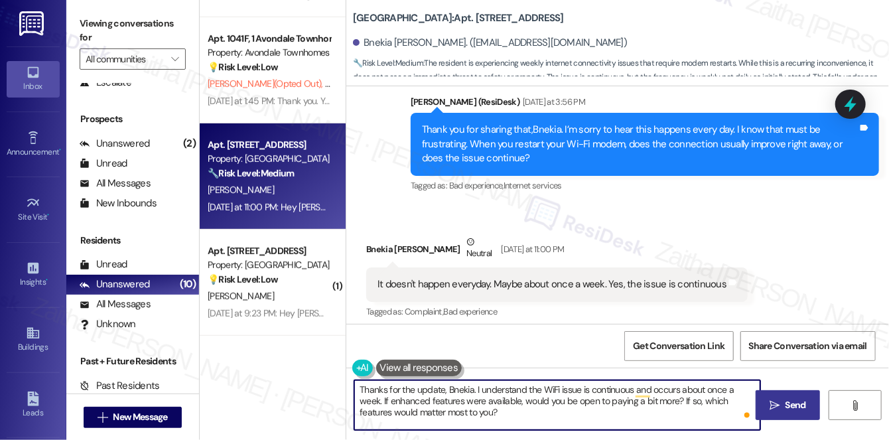
type textarea "Thanks for the update, Bnekia. I understand the WiFi issue is continuous and oc…"
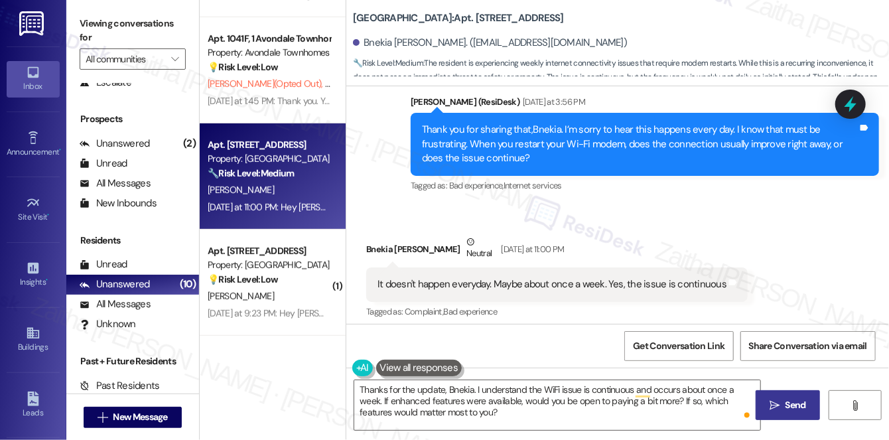
click at [790, 400] on span "Send" at bounding box center [796, 405] width 21 height 14
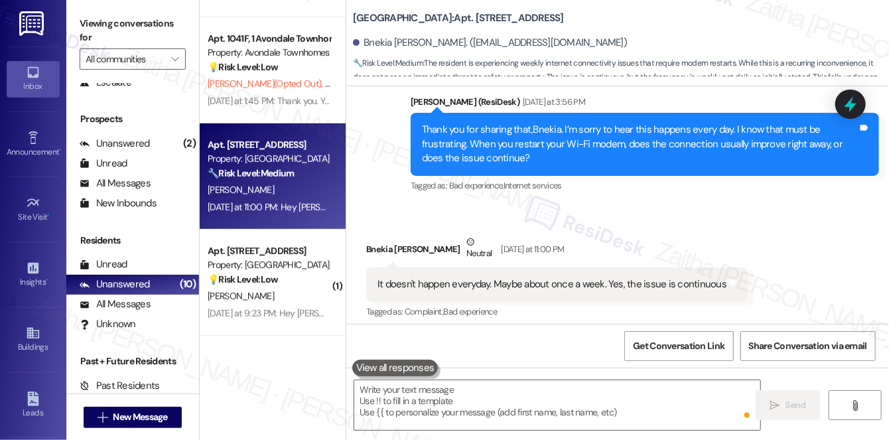
scroll to position [5732, 0]
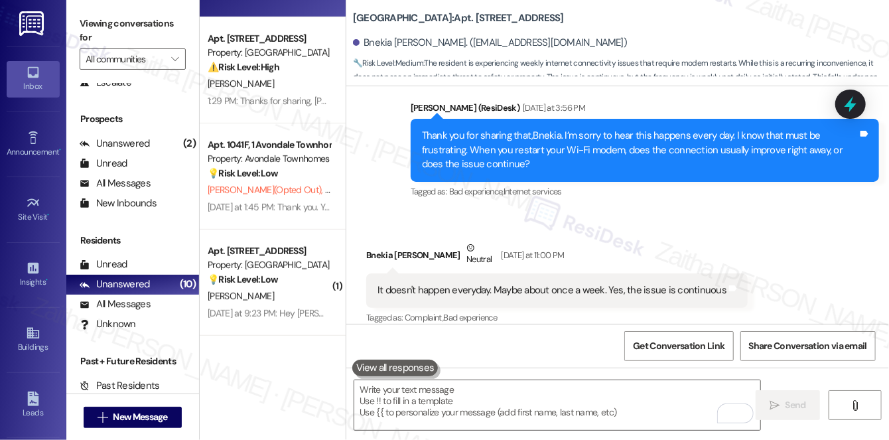
click at [261, 293] on div "[PERSON_NAME]" at bounding box center [268, 296] width 125 height 17
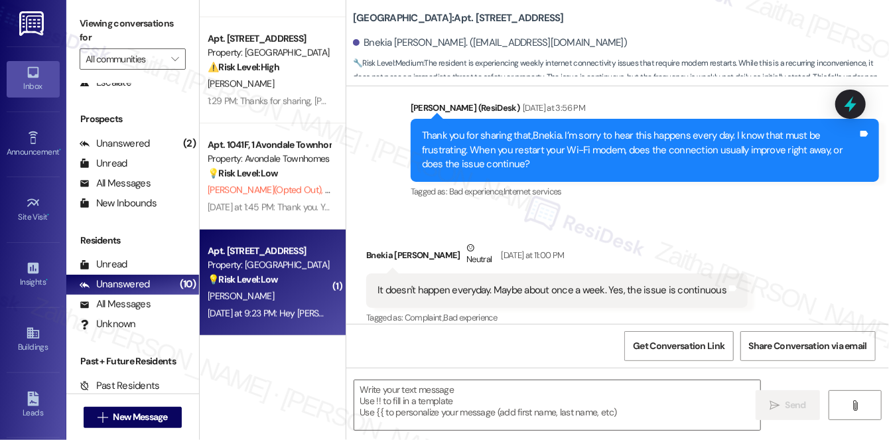
type textarea "Fetching suggested responses. Please feel free to read through the conversation…"
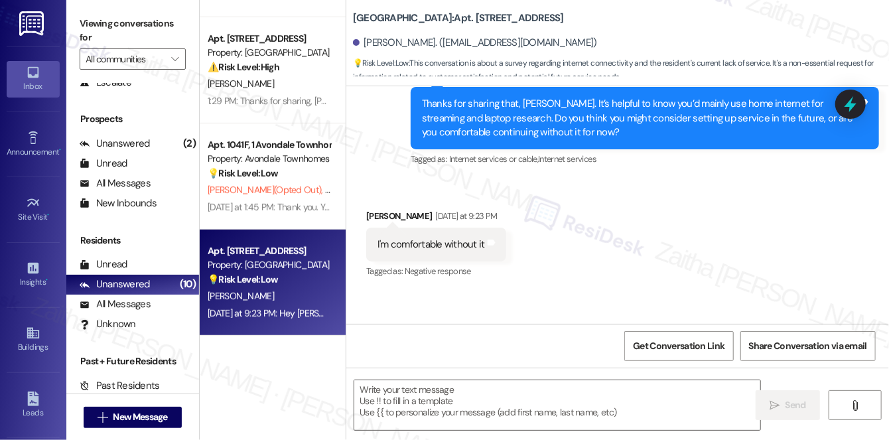
scroll to position [2756, 0]
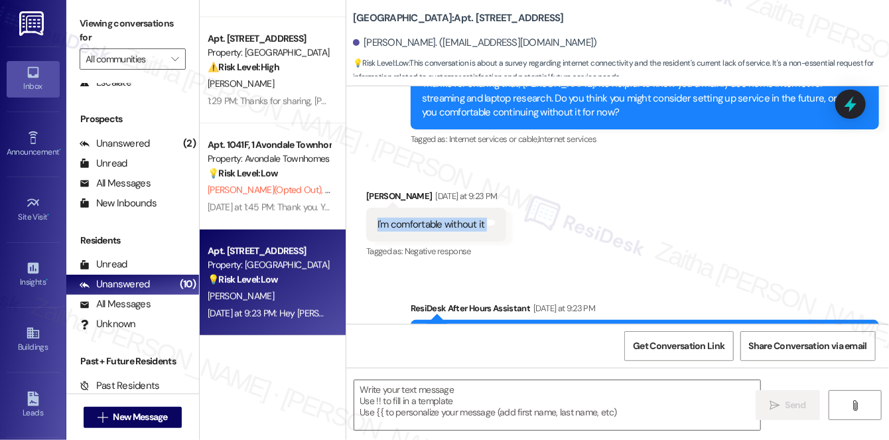
drag, startPoint x: 366, startPoint y: 206, endPoint x: 541, endPoint y: 210, distance: 175.2
click at [541, 210] on div "Received via SMS Darius Porcha Yesterday at 9:23 PM I'm comfortable without it …" at bounding box center [617, 215] width 543 height 112
copy div "I'm comfortable without it Tags and notes"
click at [640, 206] on div "Received via SMS Darius Porcha Yesterday at 9:23 PM I'm comfortable without it …" at bounding box center [617, 215] width 543 height 112
copy div "I'm comfortable without it Tags and notes"
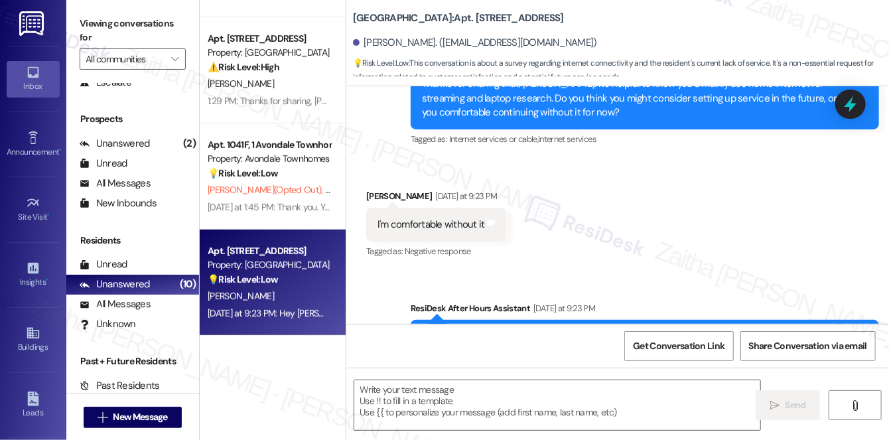
click at [652, 234] on div "Received via SMS Darius Porcha Yesterday at 9:23 PM I'm comfortable without it …" at bounding box center [617, 215] width 543 height 112
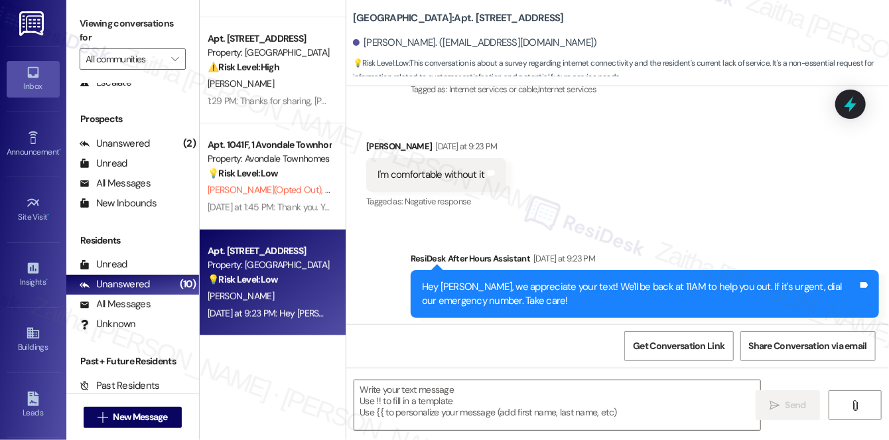
scroll to position [2816, 0]
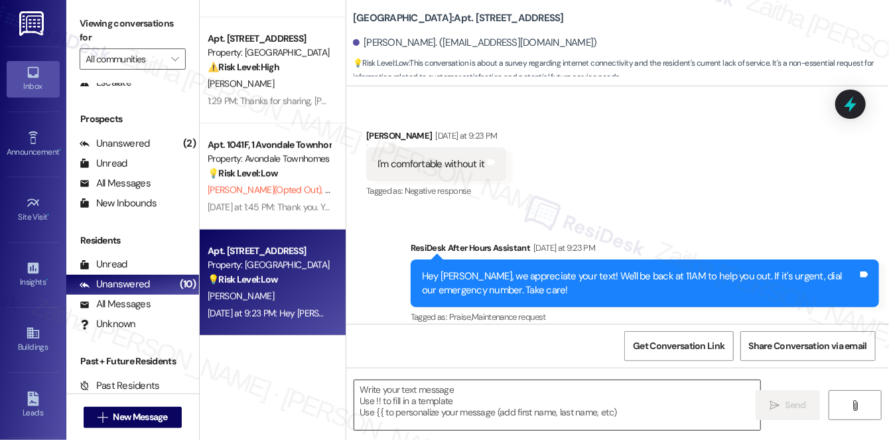
click at [383, 404] on textarea at bounding box center [557, 405] width 406 height 50
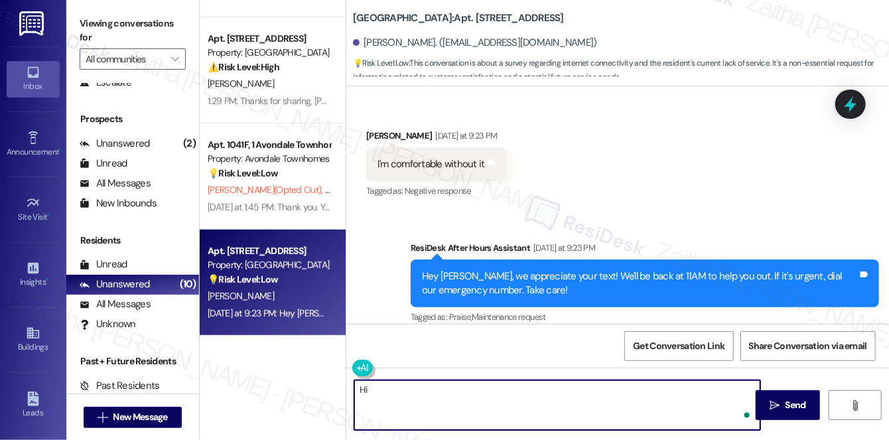
paste textarea "Thanks for letting me know—I appreciate you sharing that. It’s helpful to under…"
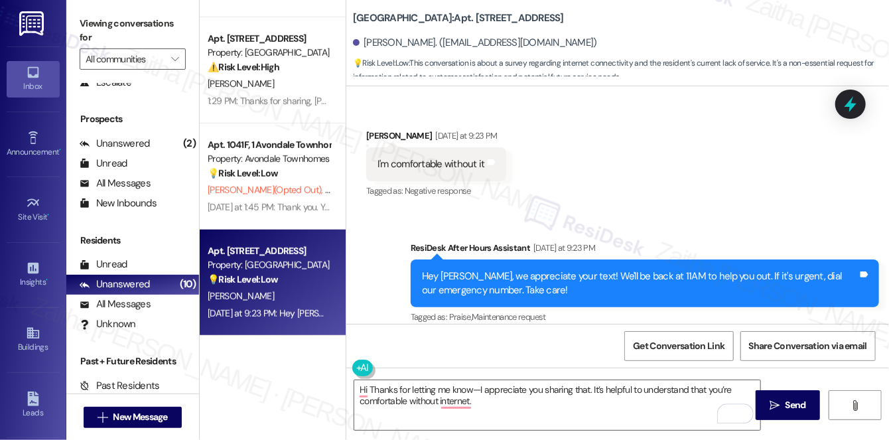
click at [376, 129] on div "Darius Porcha Yesterday at 9:23 PM" at bounding box center [436, 138] width 140 height 19
click at [374, 129] on div "Darius Porcha Yesterday at 9:23 PM" at bounding box center [436, 138] width 140 height 19
click at [604, 136] on div "Received via SMS Darius Porcha Yesterday at 9:23 PM I'm comfortable without it …" at bounding box center [617, 155] width 543 height 112
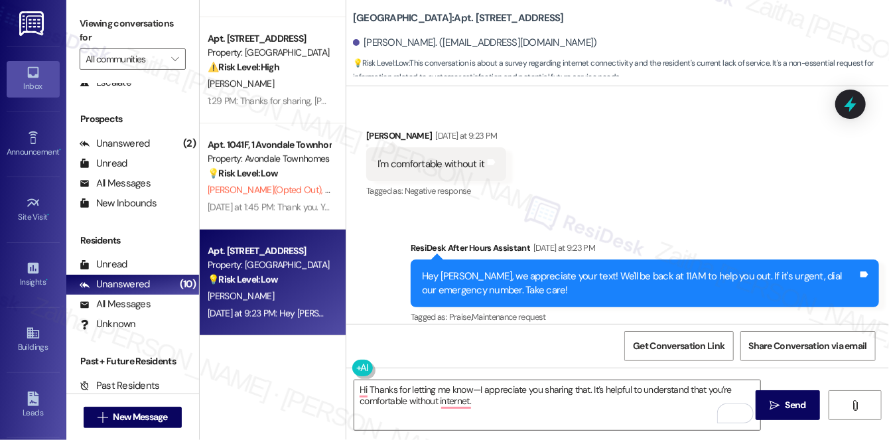
click at [379, 129] on div "Darius Porcha Yesterday at 9:23 PM" at bounding box center [436, 138] width 140 height 19
copy div "Darius"
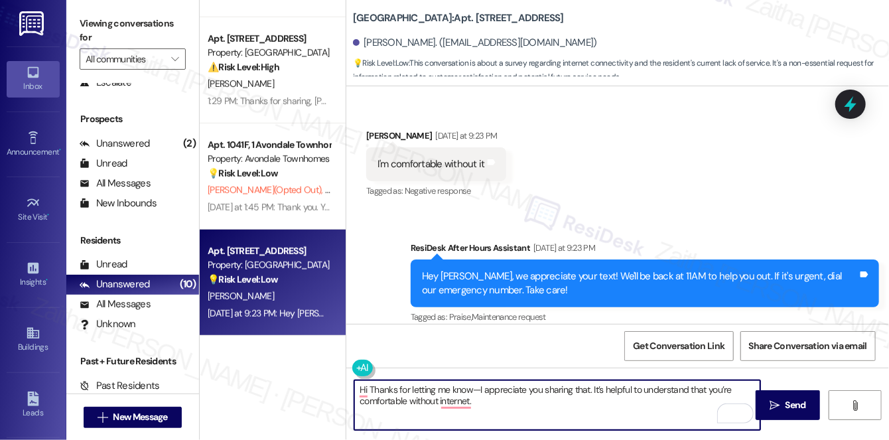
click at [368, 389] on textarea "Hi Thanks for letting me know—I appreciate you sharing that. It’s helpful to un…" at bounding box center [557, 405] width 406 height 50
paste textarea "Darius"
type textarea "Hi Darius, thanks for letting me know—I appreciate you sharing that. It’s helpf…"
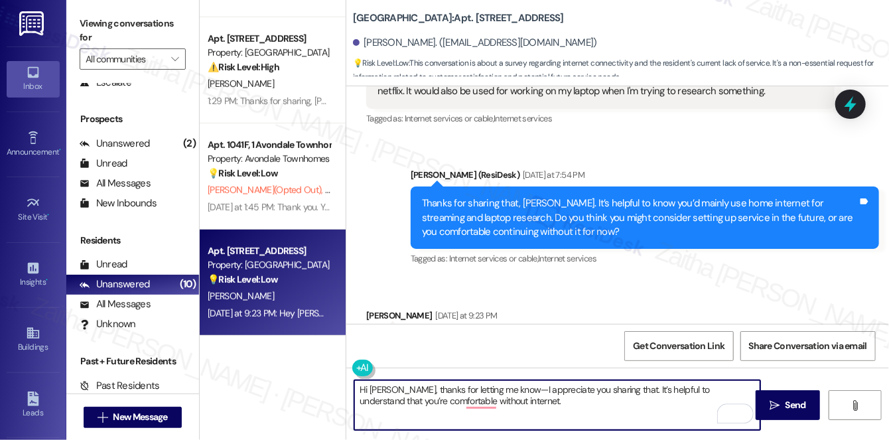
scroll to position [2635, 0]
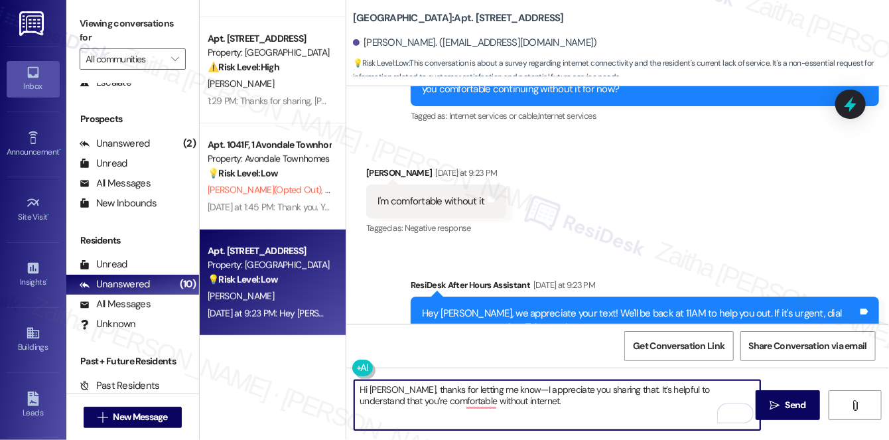
scroll to position [2816, 0]
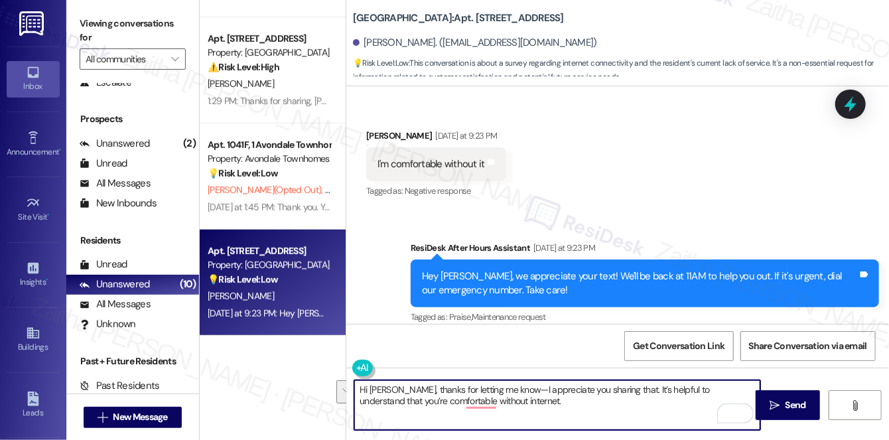
drag, startPoint x: 617, startPoint y: 386, endPoint x: 622, endPoint y: 405, distance: 20.0
click at [622, 405] on textarea "Hi [PERSON_NAME], thanks for letting me know—I appreciate you sharing that. It’…" at bounding box center [557, 405] width 406 height 50
click at [623, 405] on textarea "Hi [PERSON_NAME], thanks for letting me know—I appreciate you sharing that. It’…" at bounding box center [557, 405] width 406 height 50
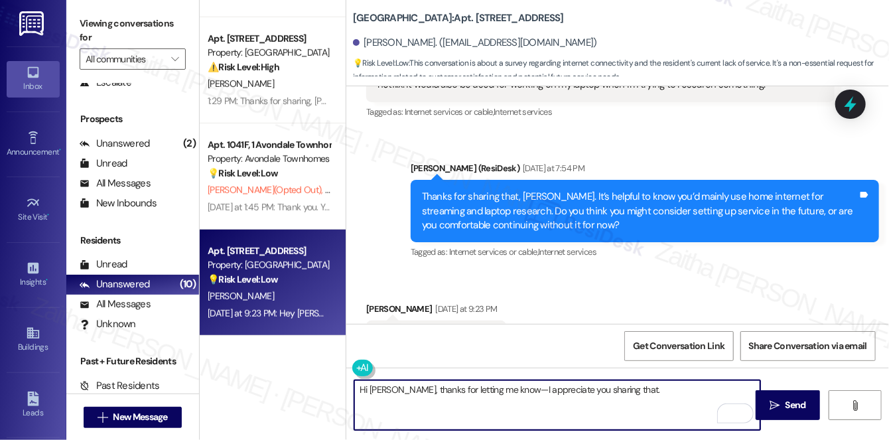
scroll to position [2635, 0]
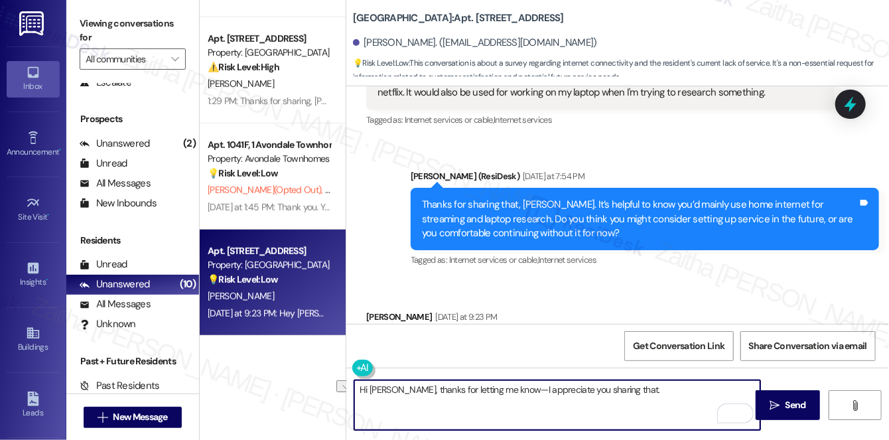
drag, startPoint x: 497, startPoint y: 387, endPoint x: 656, endPoint y: 399, distance: 159.6
click at [656, 401] on textarea "Hi [PERSON_NAME], thanks for letting me know—I appreciate you sharing that." at bounding box center [557, 405] width 406 height 50
paste textarea "appreciate your feedback and the time you took to share it with me."
click at [503, 386] on textarea "Hi [PERSON_NAME], thanks for letting me know. appreciate your feedback and the …" at bounding box center [557, 405] width 406 height 50
click at [392, 406] on textarea "Hi [PERSON_NAME], thanks for letting me know. I appreciate your feedback and th…" at bounding box center [557, 405] width 406 height 50
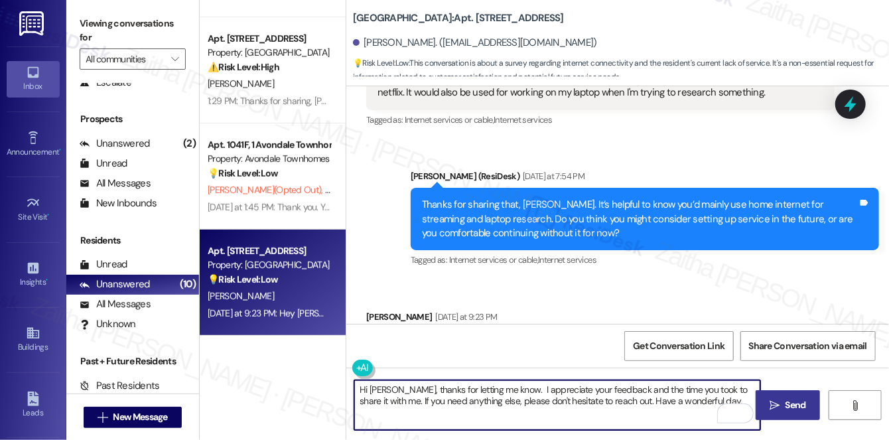
type textarea "Hi [PERSON_NAME], thanks for letting me know. I appreciate your feedback and th…"
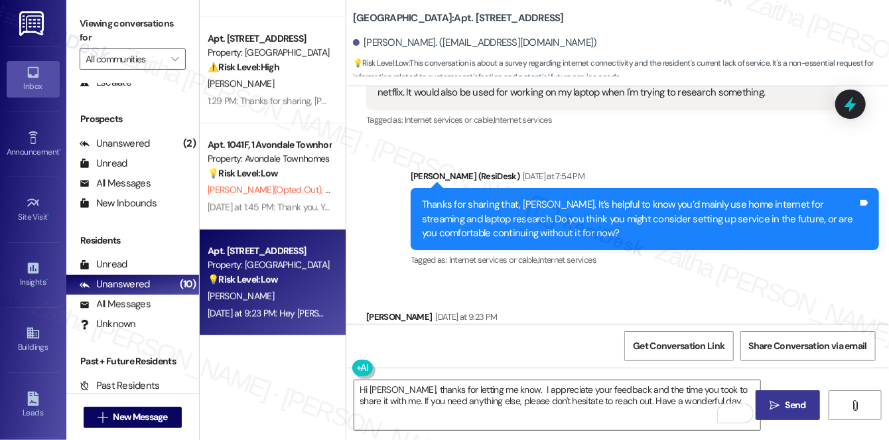
click at [778, 411] on span " Send" at bounding box center [788, 405] width 42 height 14
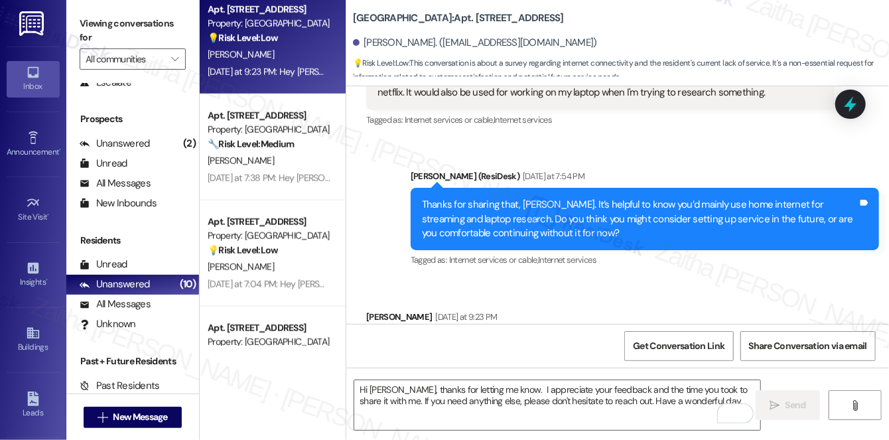
scroll to position [504, 0]
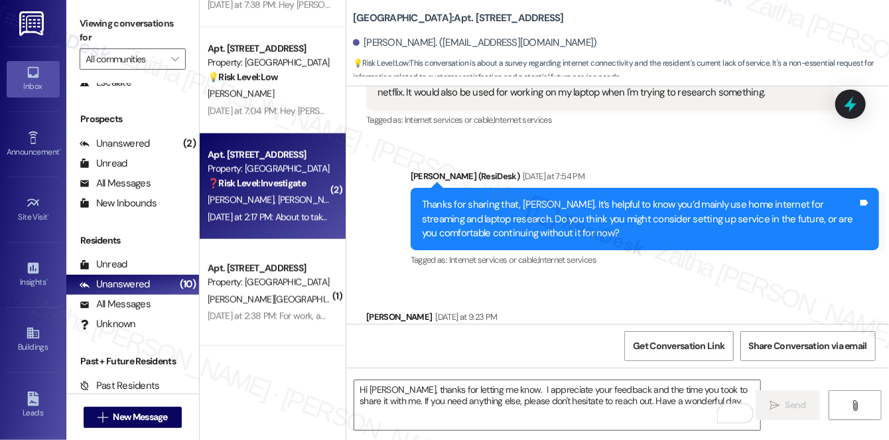
click at [281, 188] on strong "❓ Risk Level: Investigate" at bounding box center [257, 183] width 98 height 12
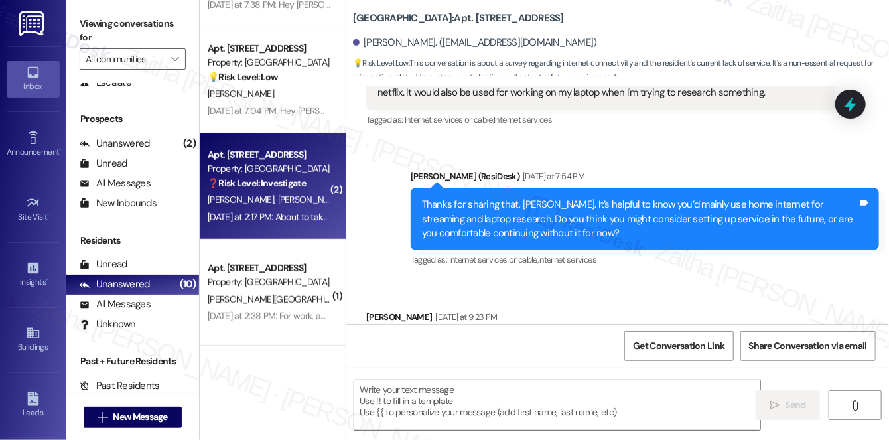
type textarea "Fetching suggested responses. Please feel free to read through the conversation…"
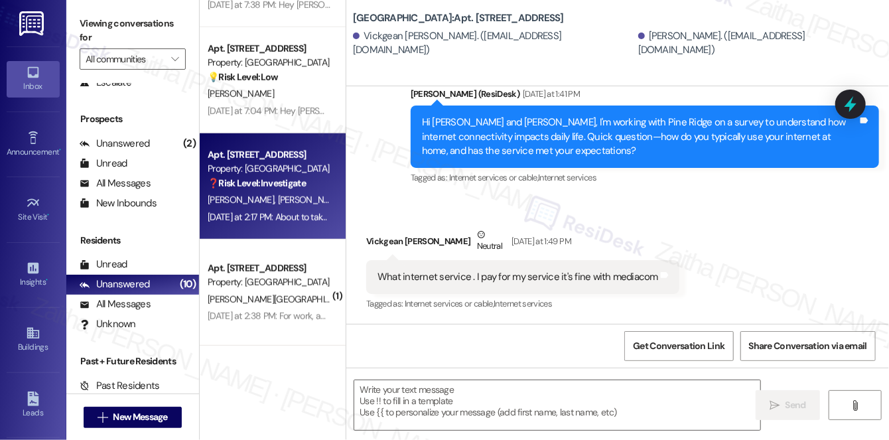
scroll to position [1622, 0]
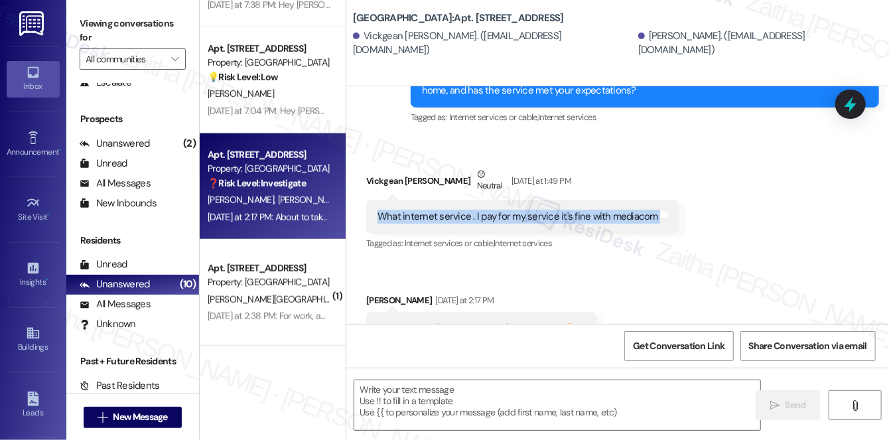
drag, startPoint x: 375, startPoint y: 216, endPoint x: 660, endPoint y: 213, distance: 285.3
click at [660, 213] on div "What internet service . I pay for my service it's fine with mediacom Tags and n…" at bounding box center [522, 217] width 313 height 34
copy div "What internet service . I pay for my service it's fine with mediacom Tags and n…"
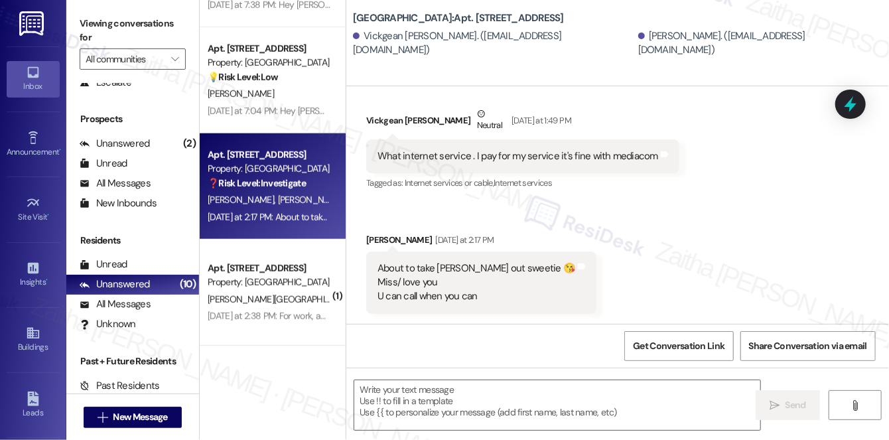
click at [701, 227] on div "Received via SMS Vickgean [PERSON_NAME] [DATE] at 1:49 PM What internet service…" at bounding box center [617, 200] width 543 height 247
click at [462, 402] on textarea at bounding box center [557, 405] width 406 height 50
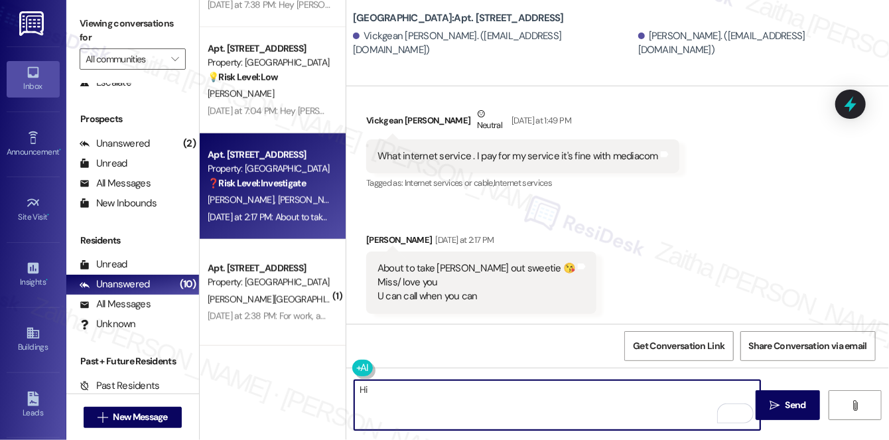
drag, startPoint x: 374, startPoint y: 385, endPoint x: 330, endPoint y: 385, distance: 43.8
click at [330, 385] on div "Apt. 97, [GEOGRAPHIC_DATA] Property: [GEOGRAPHIC_DATA] 💡 Risk Level: Low This c…" at bounding box center [544, 220] width 689 height 440
paste textarea "{{first_name}},"
paste textarea "I understand you’re paying for your own service with Mediacom and that it’s wor…"
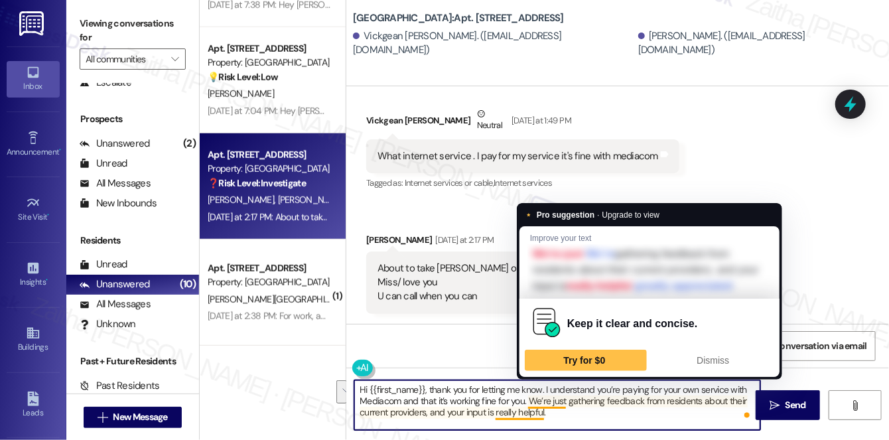
drag, startPoint x: 529, startPoint y: 400, endPoint x: 569, endPoint y: 417, distance: 43.7
click at [569, 417] on textarea "Hi {{first_name}}, thank you for letting me know. I understand you’re paying fo…" at bounding box center [557, 405] width 406 height 50
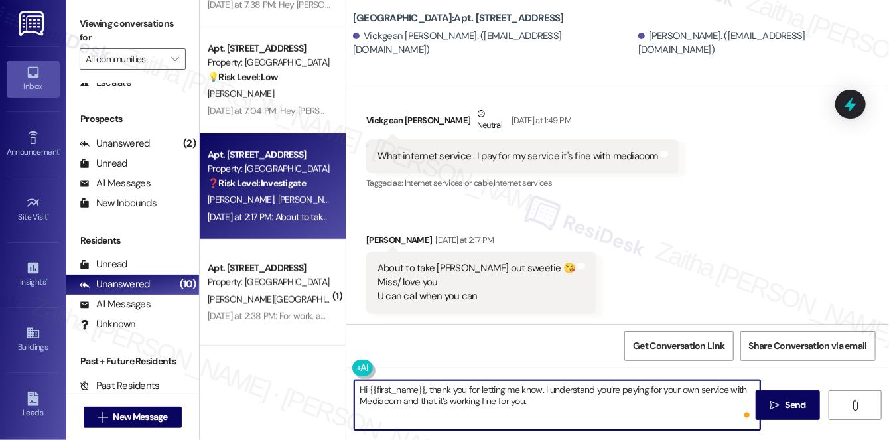
paste textarea "We're gathering resident feedback to improve connectivity. I"
paste textarea "If enhanced features were available, would you be open to paying a bit more? If…"
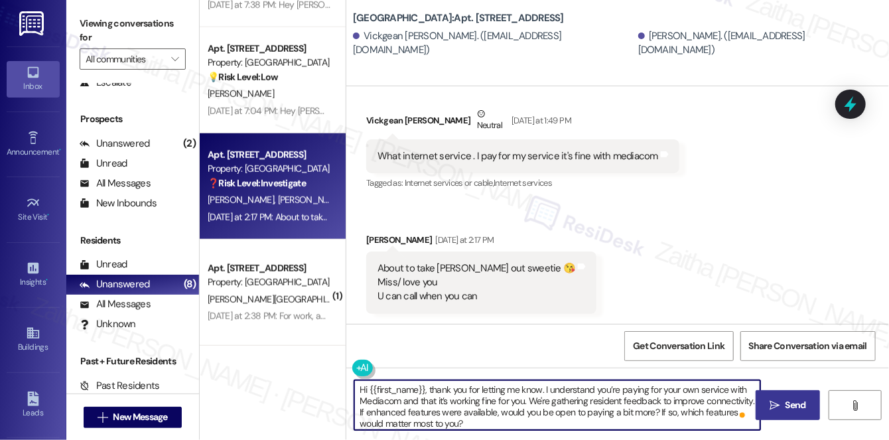
type textarea "Hi {{first_name}}, thank you for letting me know. I understand you’re paying fo…"
drag, startPoint x: 790, startPoint y: 401, endPoint x: 780, endPoint y: 398, distance: 9.7
click at [790, 401] on span "Send" at bounding box center [796, 405] width 21 height 14
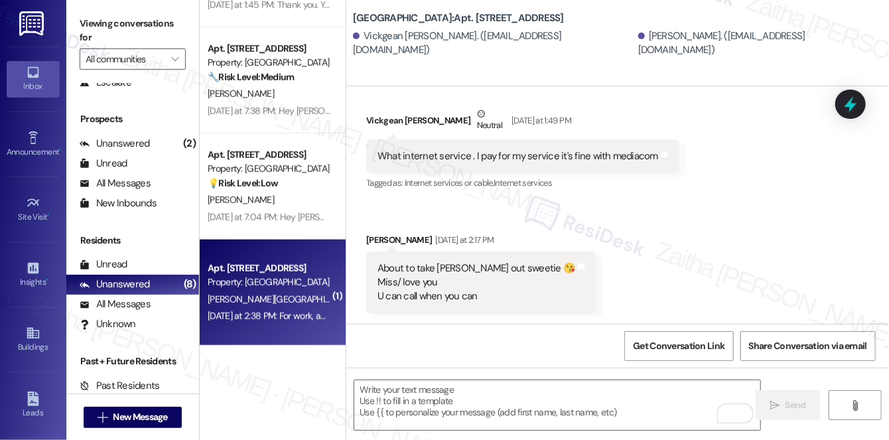
click at [290, 300] on div "[PERSON_NAME][GEOGRAPHIC_DATA]" at bounding box center [268, 299] width 125 height 17
type textarea "Fetching suggested responses. Please feel free to read through the conversation…"
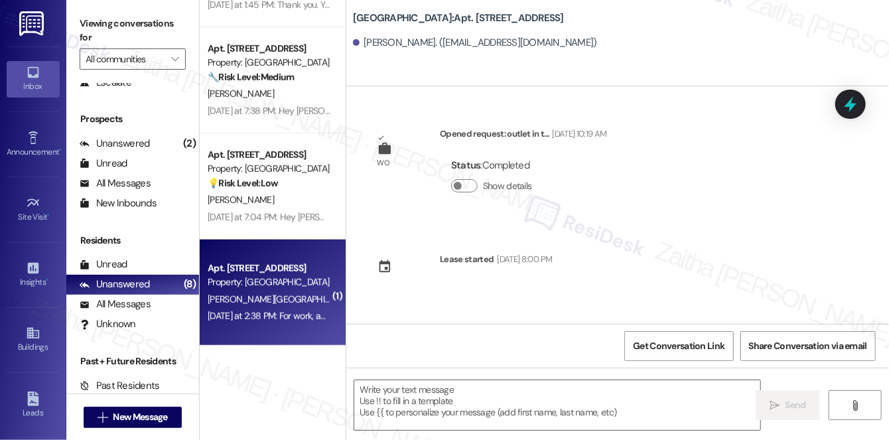
scroll to position [69, 0]
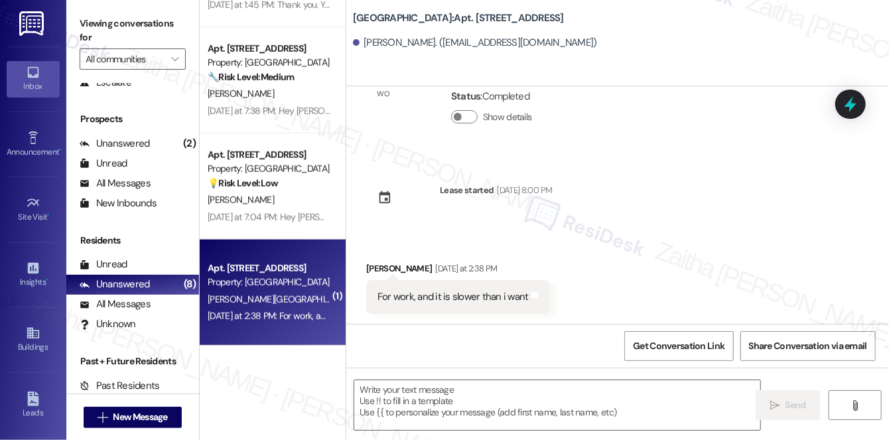
type textarea "Fetching suggested responses. Please feel free to read through the conversation…"
drag, startPoint x: 368, startPoint y: 291, endPoint x: 591, endPoint y: 301, distance: 223.1
click at [591, 301] on div "Received via SMS [PERSON_NAME] [DATE] at 2:38 PM For work, and it is slower tha…" at bounding box center [617, 278] width 543 height 92
copy div "For work, and it is slower than i want Tags and notes"
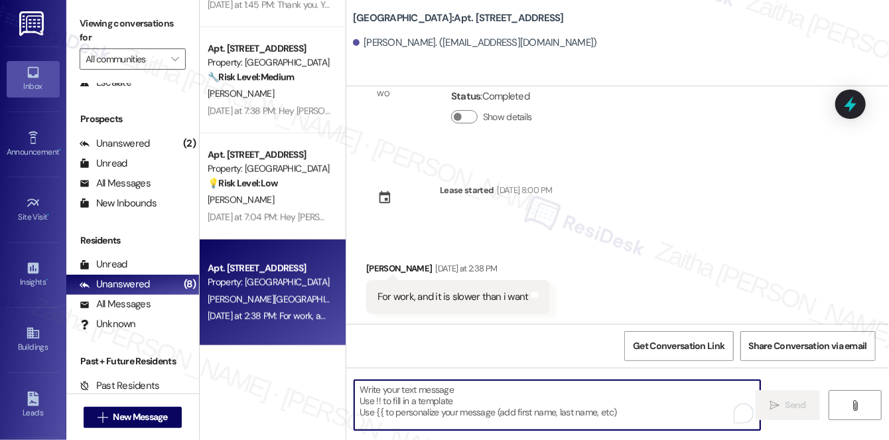
click at [391, 398] on textarea "To enrich screen reader interactions, please activate Accessibility in Grammarl…" at bounding box center [557, 405] width 406 height 50
paste textarea "Thanks for sharing—I understand how important a fast connection is for work. Is…"
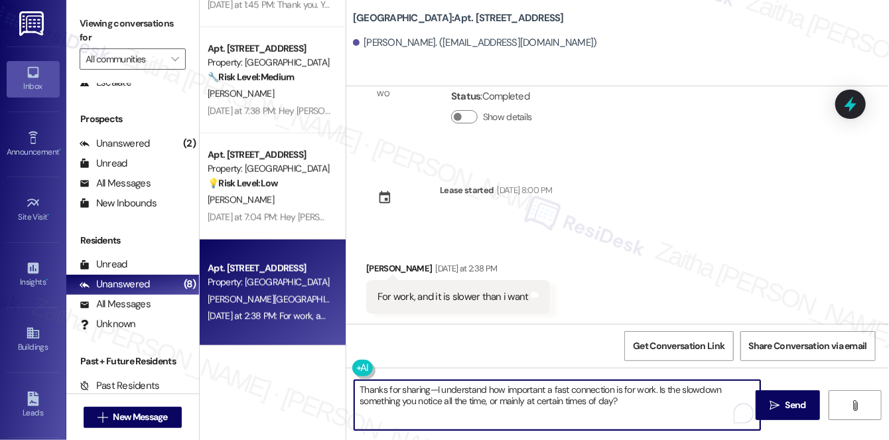
click at [378, 265] on div "[PERSON_NAME] [DATE] at 2:38 PM" at bounding box center [458, 270] width 184 height 19
click at [435, 387] on textarea "Thanks for sharing—I understand how important a fast connection is for work. Is…" at bounding box center [557, 405] width 406 height 50
paste textarea "[PERSON_NAME]"
type textarea "Thanks for sharing, [PERSON_NAME]. I understand how important a fast connection…"
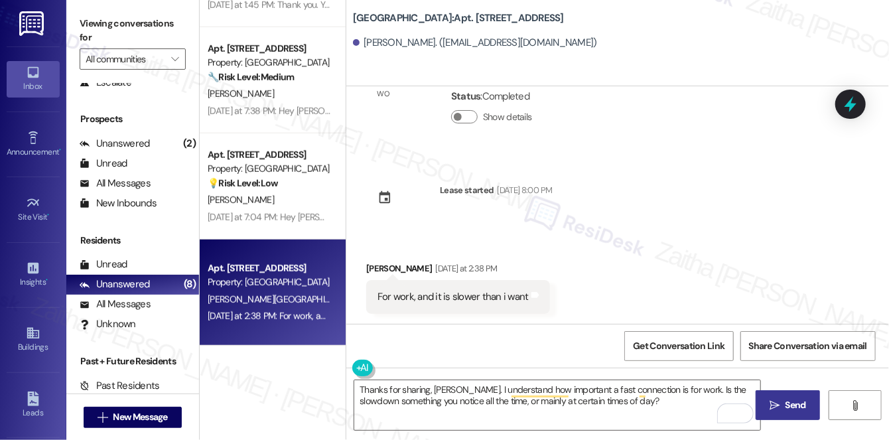
click at [795, 409] on span "Send" at bounding box center [796, 405] width 21 height 14
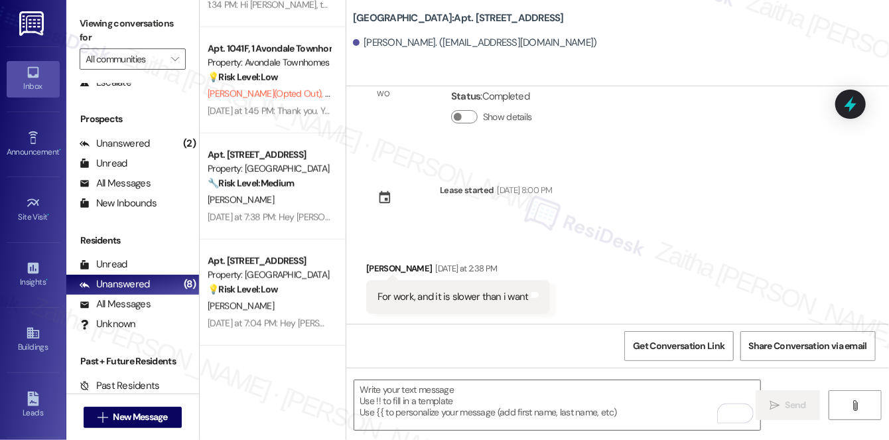
click at [277, 196] on div "[PERSON_NAME]" at bounding box center [268, 200] width 125 height 17
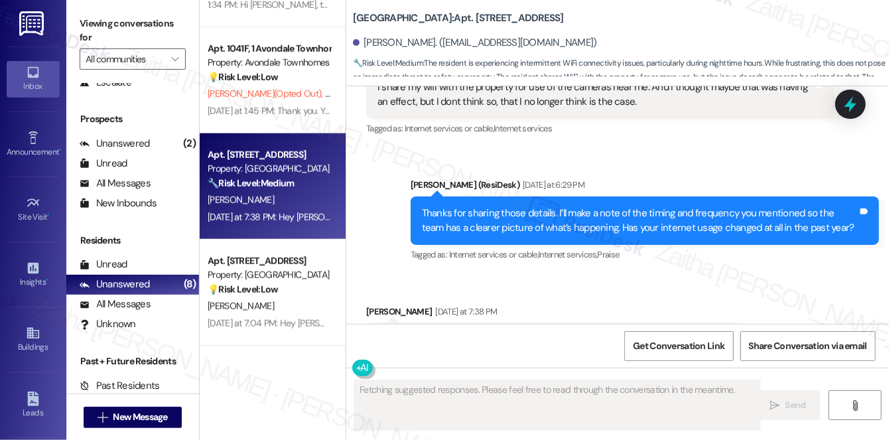
scroll to position [4987, 0]
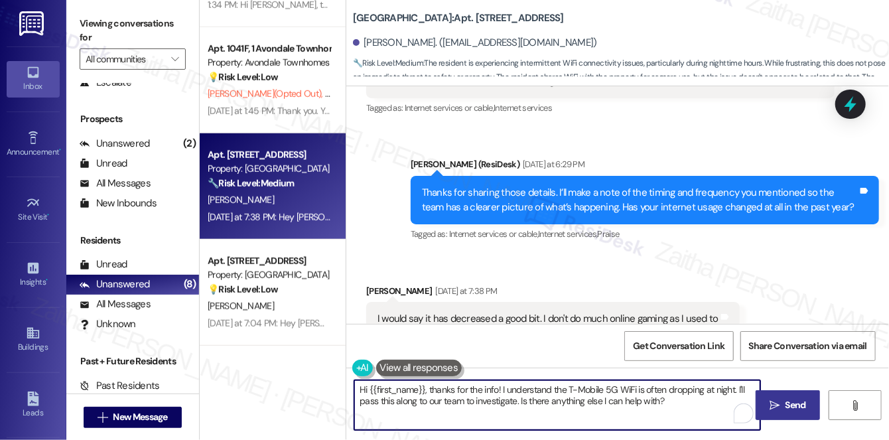
drag, startPoint x: 539, startPoint y: 397, endPoint x: 696, endPoint y: 413, distance: 158.0
click at [696, 413] on textarea "Hi {{first_name}}, thanks for the info! I understand the T-Mobile 5G WiFi is of…" at bounding box center [557, 405] width 406 height 50
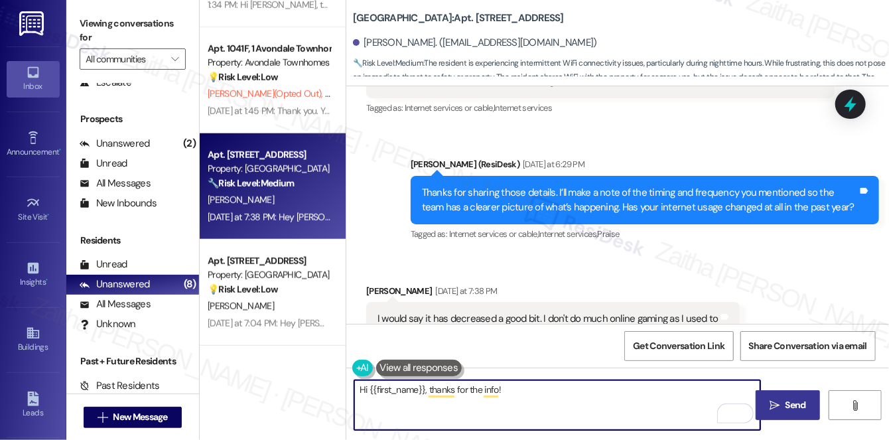
type textarea "Hi {{first_name}}, thanks for the info!"
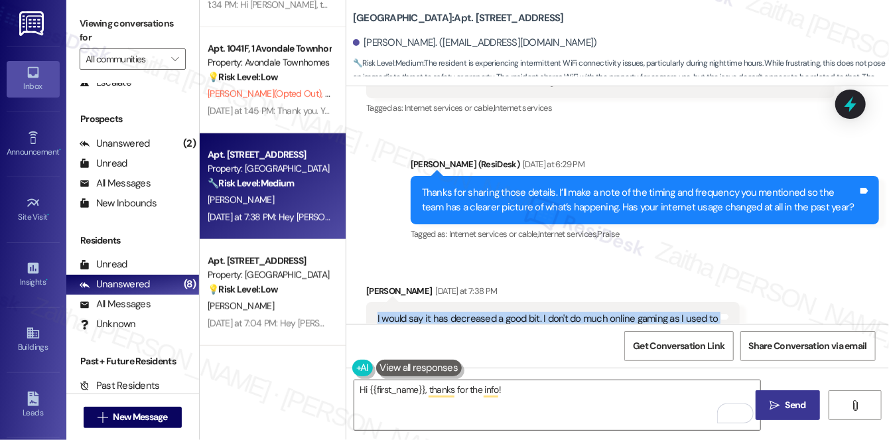
drag, startPoint x: 366, startPoint y: 281, endPoint x: 750, endPoint y: 286, distance: 383.5
click at [750, 286] on div "Received via SMS [PERSON_NAME] [DATE] at 7:38 PM I would say it has decreased a…" at bounding box center [617, 310] width 543 height 112
copy div "I would say it has decreased a good bit. I don't do much online gaming as I use…"
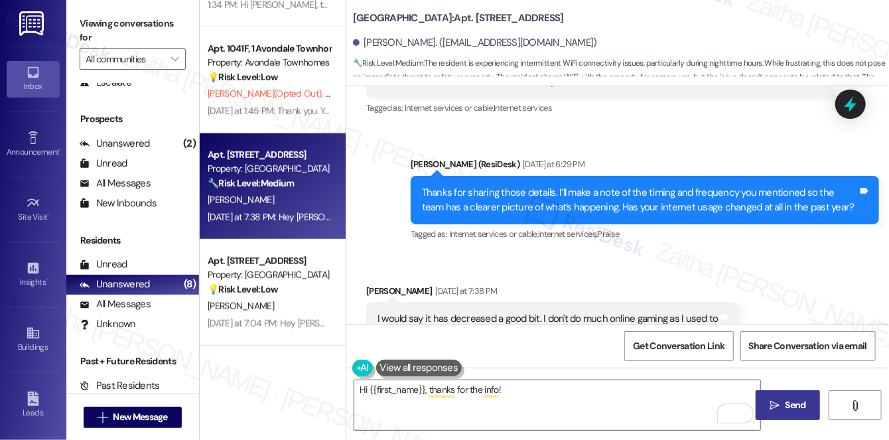
click at [579, 274] on div "Received via SMS [PERSON_NAME] [DATE] at 7:38 PM I would say it has decreased a…" at bounding box center [552, 320] width 393 height 92
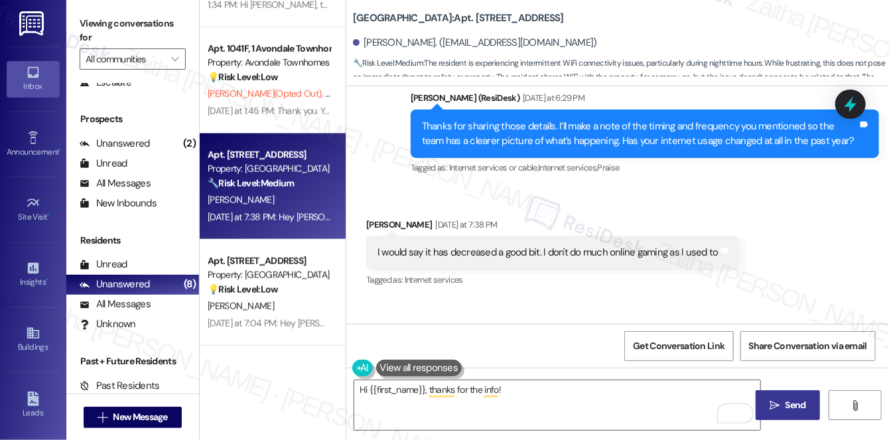
scroll to position [4993, 0]
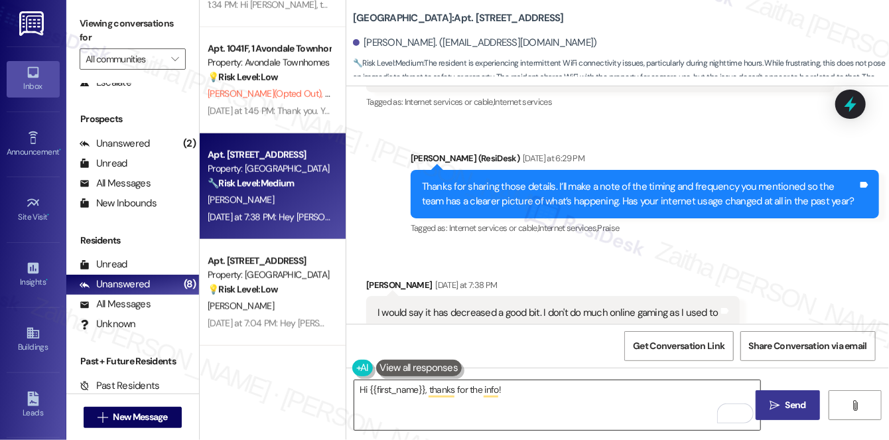
click at [521, 386] on textarea "Hi {{first_name}}, thanks for the info!" at bounding box center [557, 405] width 406 height 50
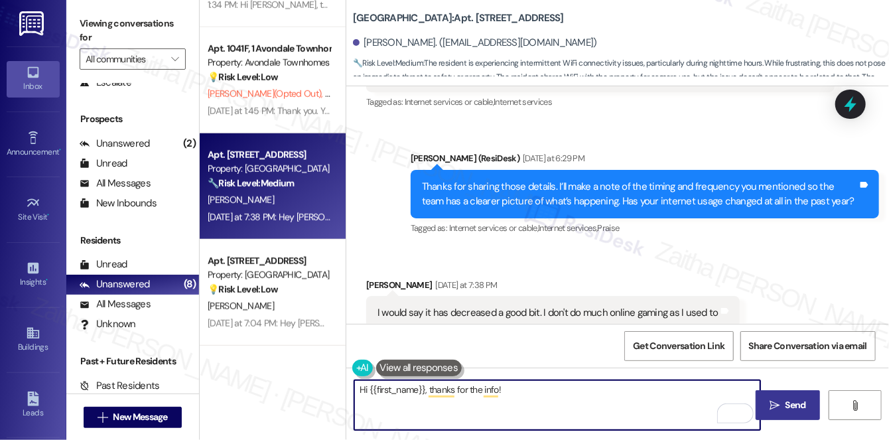
click at [361, 388] on textarea "Hi {{first_name}}, thanks for the info!" at bounding box center [557, 405] width 406 height 50
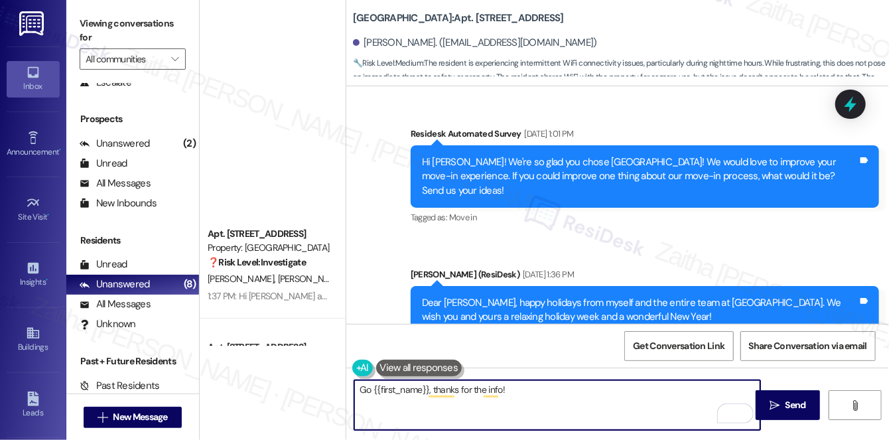
scroll to position [4993, 0]
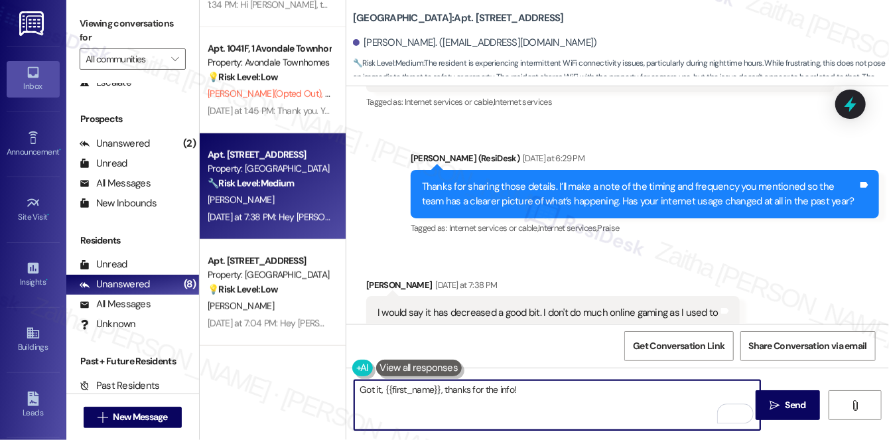
drag, startPoint x: 441, startPoint y: 389, endPoint x: 557, endPoint y: 392, distance: 116.1
click at [557, 392] on textarea "Got it, {{first_name}}, thanks for the info!" at bounding box center [557, 405] width 406 height 50
click at [470, 393] on textarea "Got it, {{first_name}}!" at bounding box center [557, 405] width 406 height 50
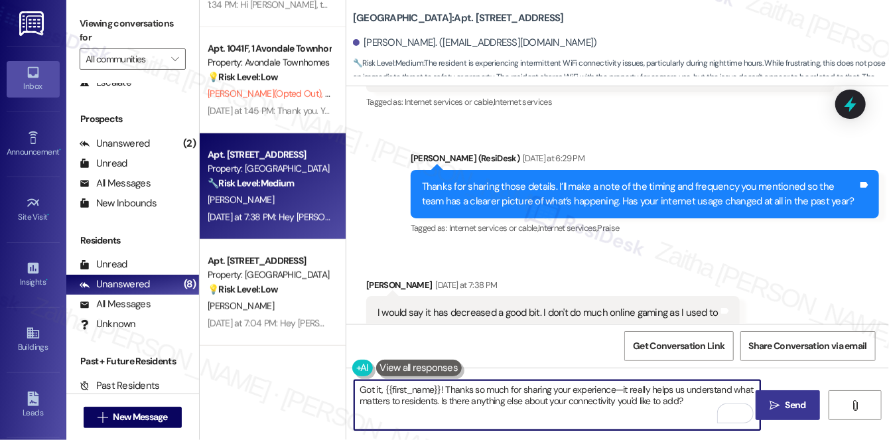
type textarea "Got it, {{first_name}}! Thanks so much for sharing your experience—it really he…"
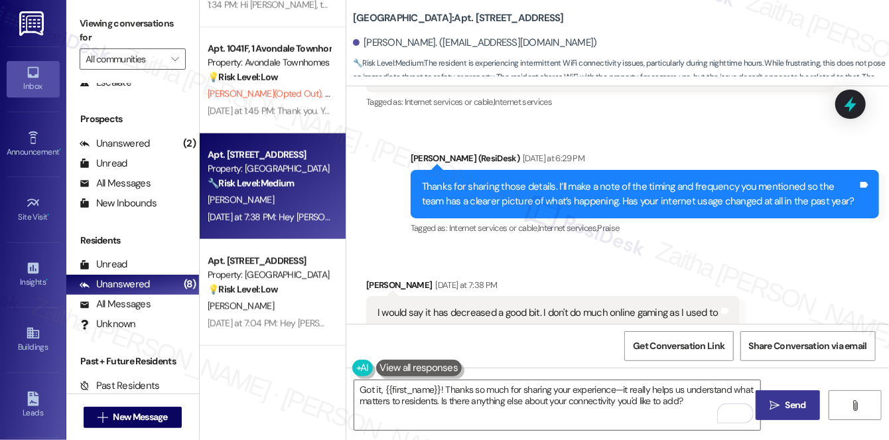
click at [778, 408] on icon "" at bounding box center [775, 405] width 10 height 11
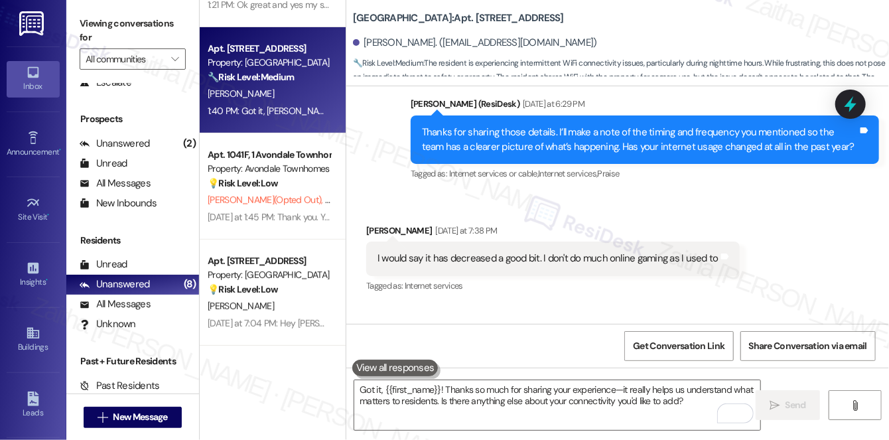
scroll to position [4987, 0]
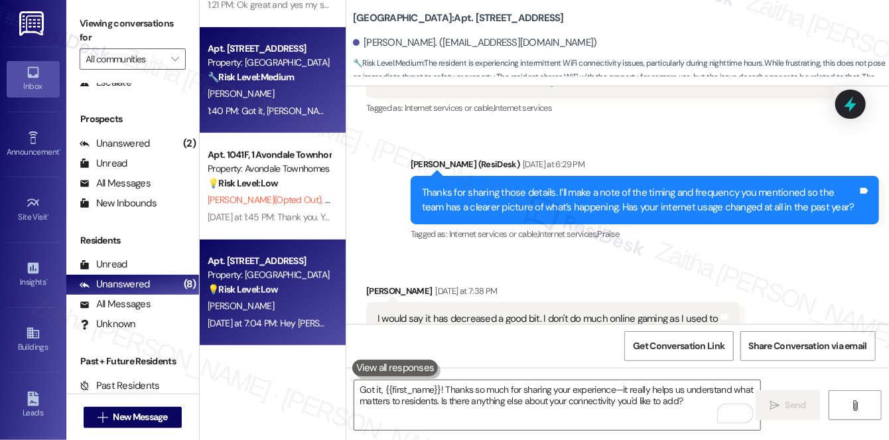
click at [288, 304] on div "[PERSON_NAME]" at bounding box center [268, 306] width 125 height 17
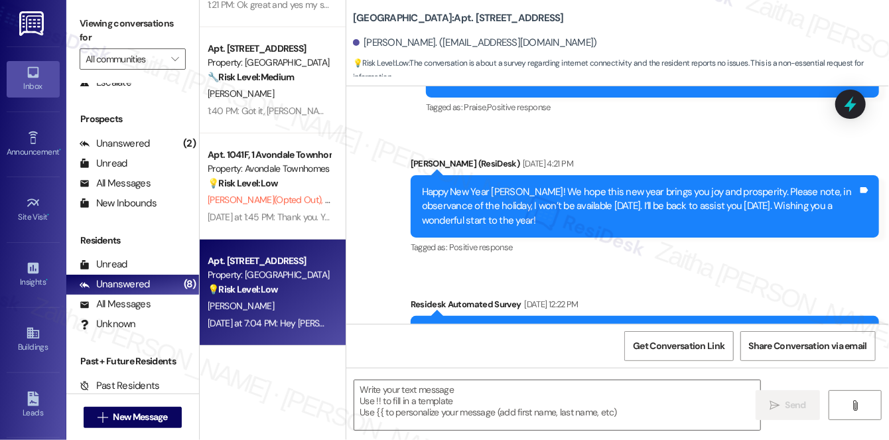
type textarea "Fetching suggested responses. Please feel free to read through the conversation…"
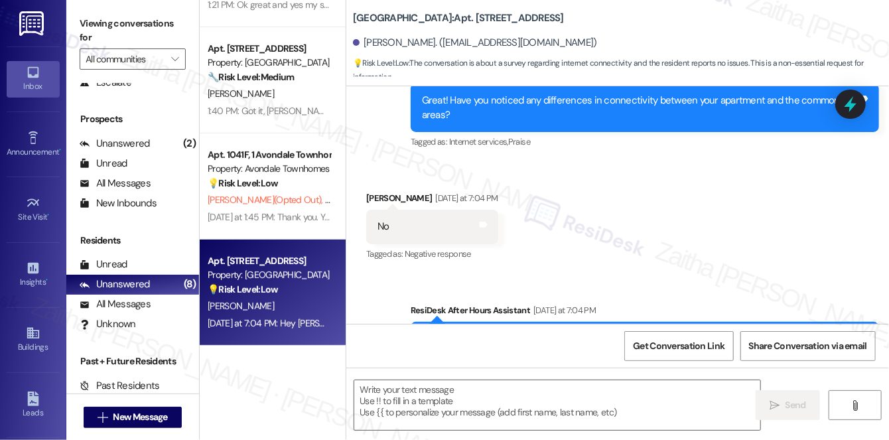
scroll to position [5076, 0]
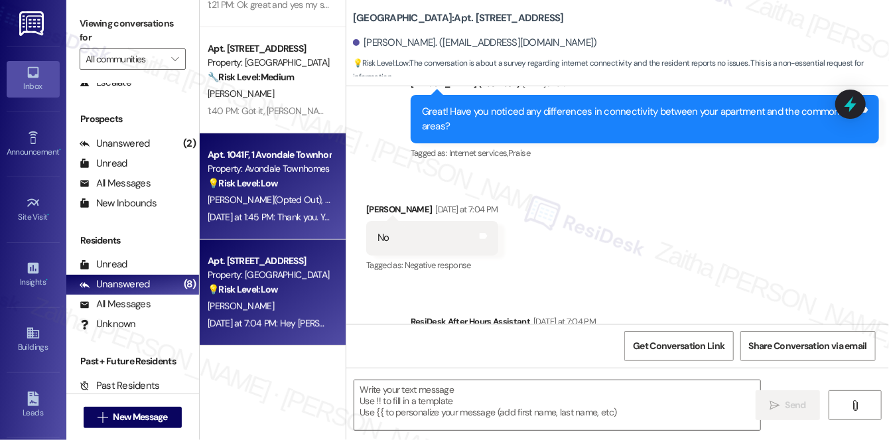
click at [288, 192] on div "N. George (Opted Out) N. George" at bounding box center [268, 200] width 125 height 17
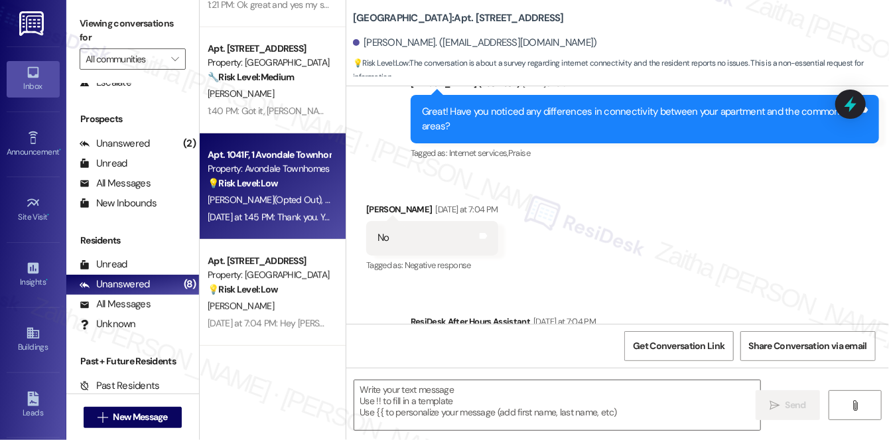
type textarea "Fetching suggested responses. Please feel free to read through the conversation…"
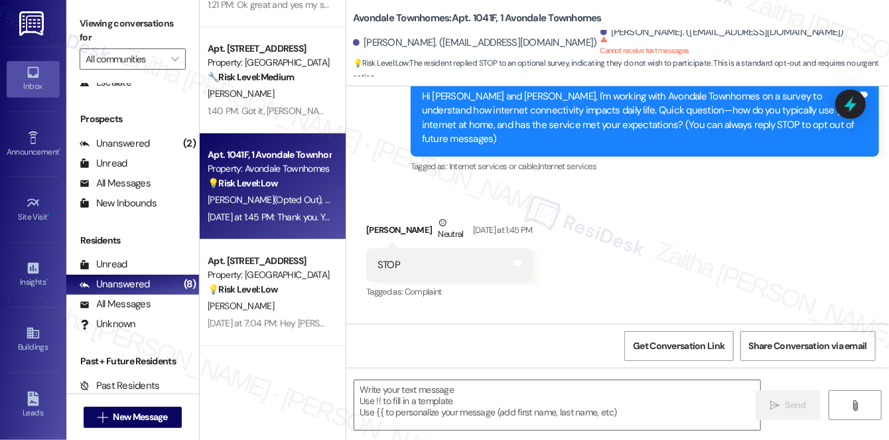
scroll to position [275, 0]
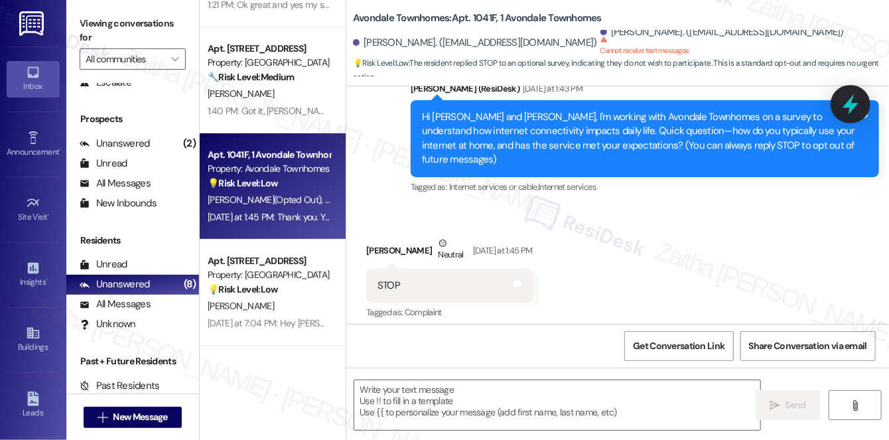
click at [853, 108] on icon at bounding box center [851, 104] width 16 height 21
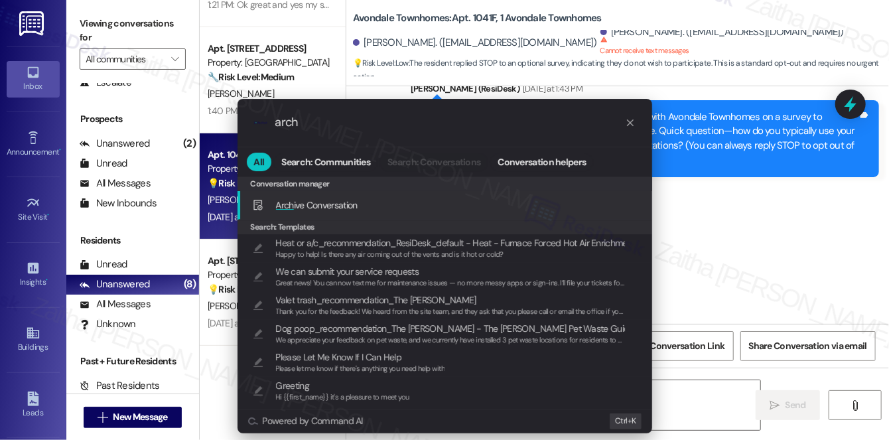
type input "arch"
click at [287, 201] on span "Arch" at bounding box center [285, 205] width 18 height 12
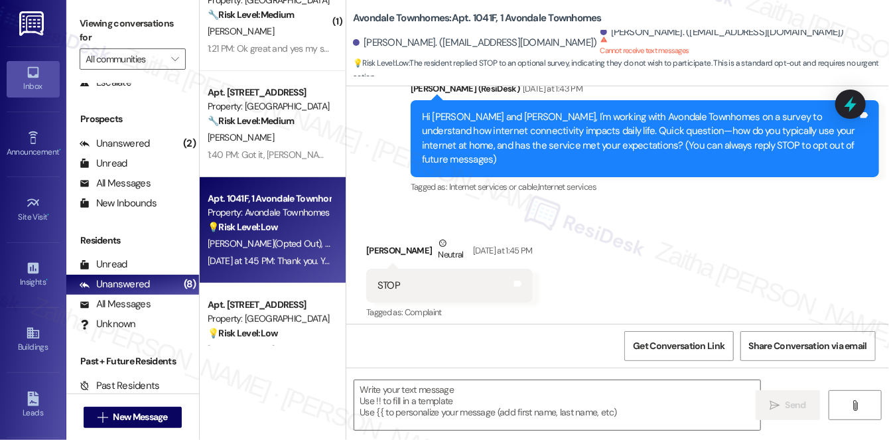
scroll to position [4, 0]
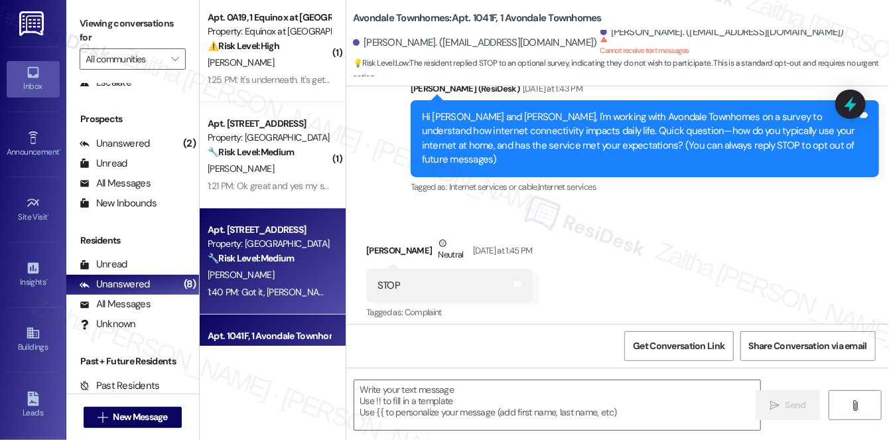
click at [301, 251] on div "Apt. 26, 1 Pine Ridge Property: Pine Ridge 🔧 Risk Level: Medium The resident is…" at bounding box center [268, 244] width 125 height 45
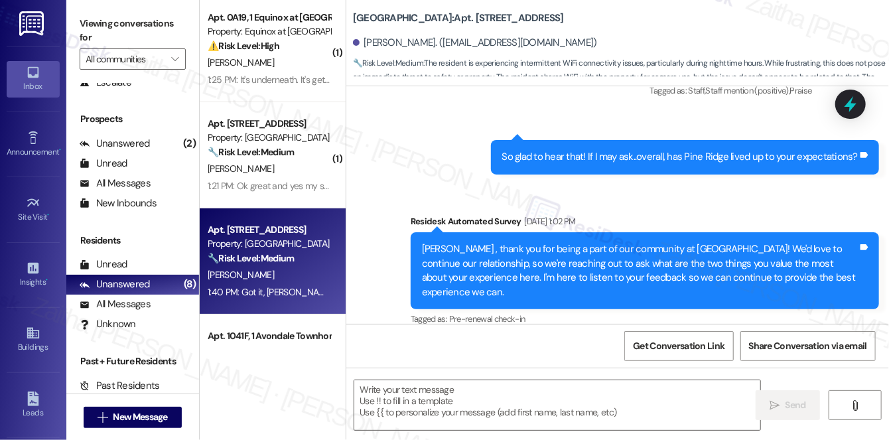
type textarea "Fetching suggested responses. Please feel free to read through the conversation…"
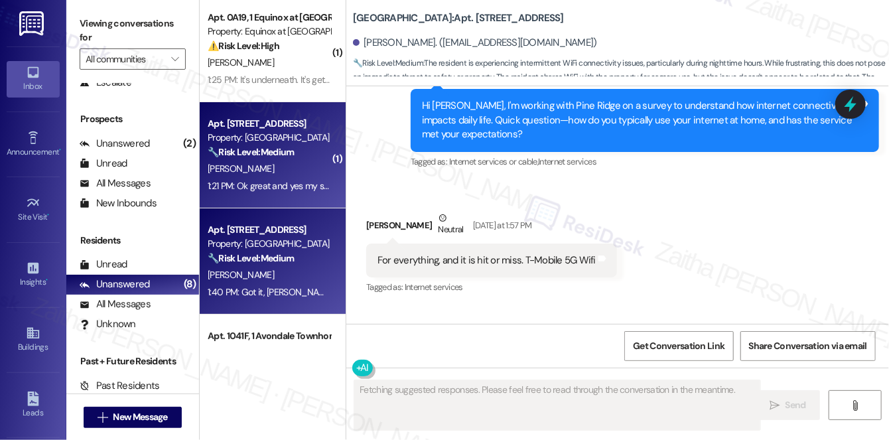
scroll to position [4987, 0]
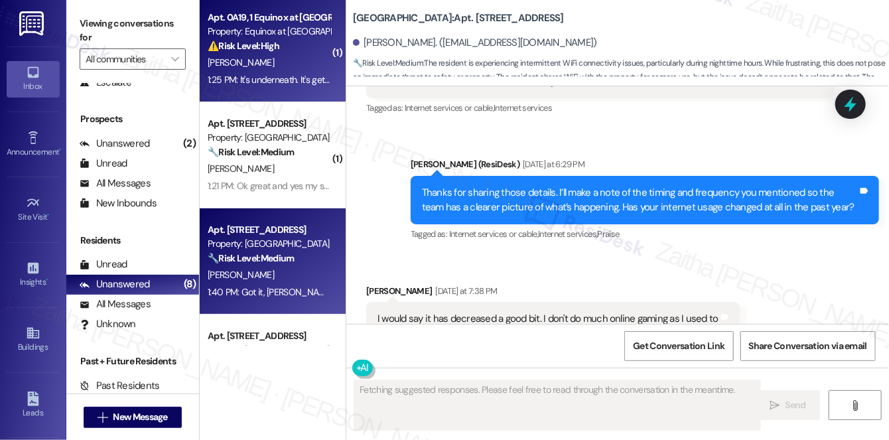
click at [285, 50] on div "⚠️ Risk Level: High The resident reports a worsening water leak underneath the …" at bounding box center [269, 46] width 123 height 14
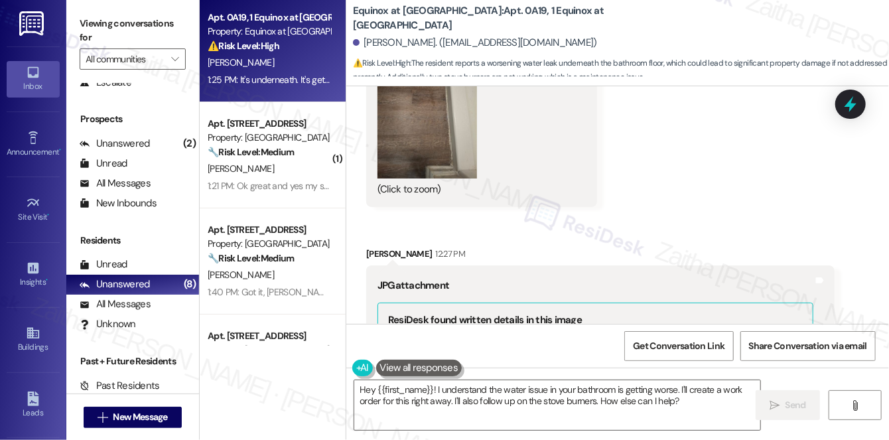
scroll to position [3112, 0]
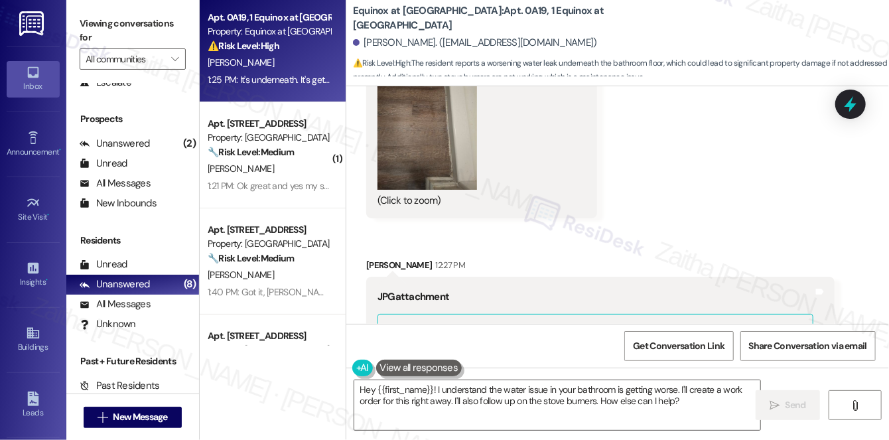
click at [415, 135] on button "Zoom image" at bounding box center [428, 123] width 100 height 133
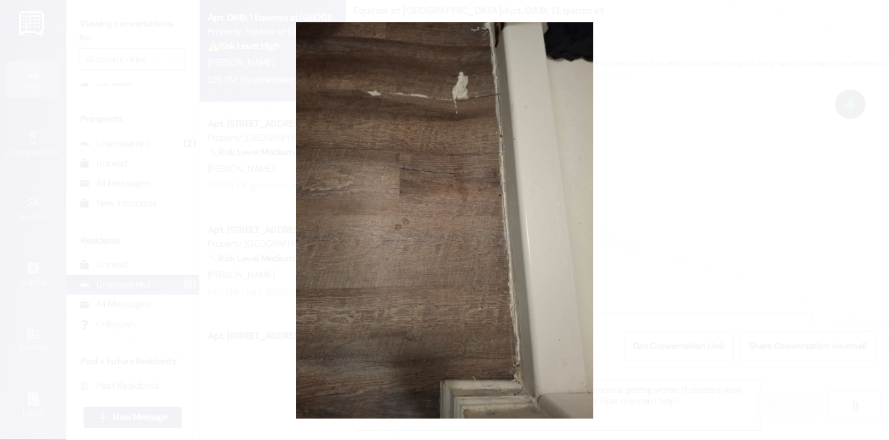
click at [650, 165] on button "Unzoom image" at bounding box center [444, 220] width 889 height 440
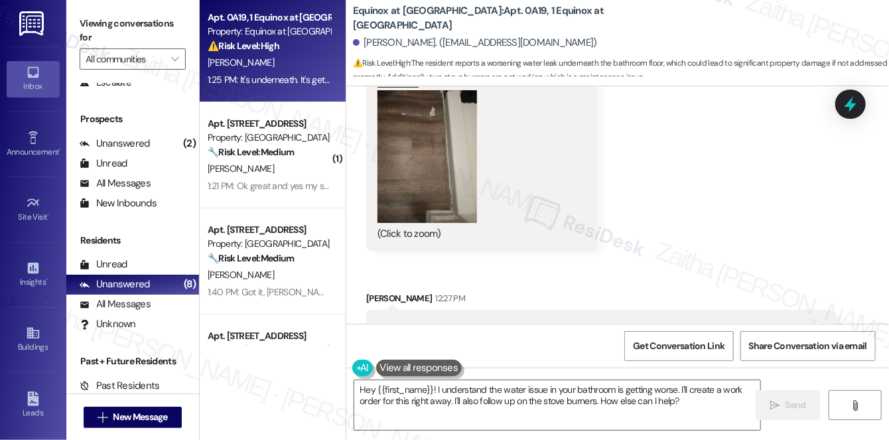
scroll to position [3052, 0]
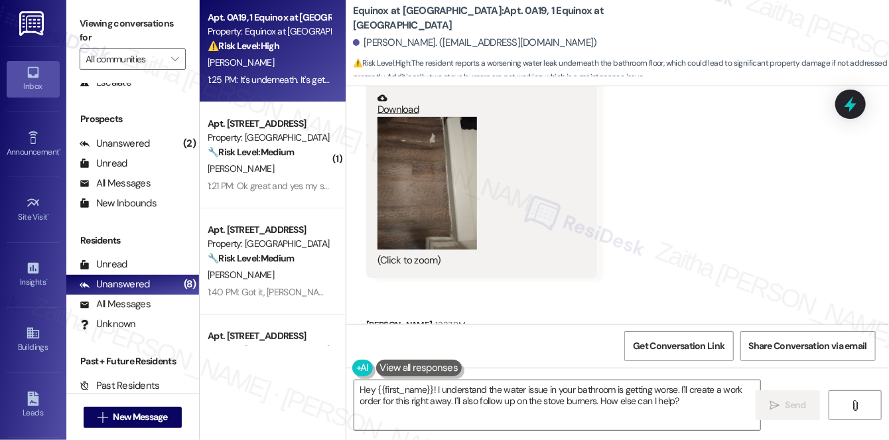
click at [468, 179] on button "Zoom image" at bounding box center [428, 183] width 100 height 133
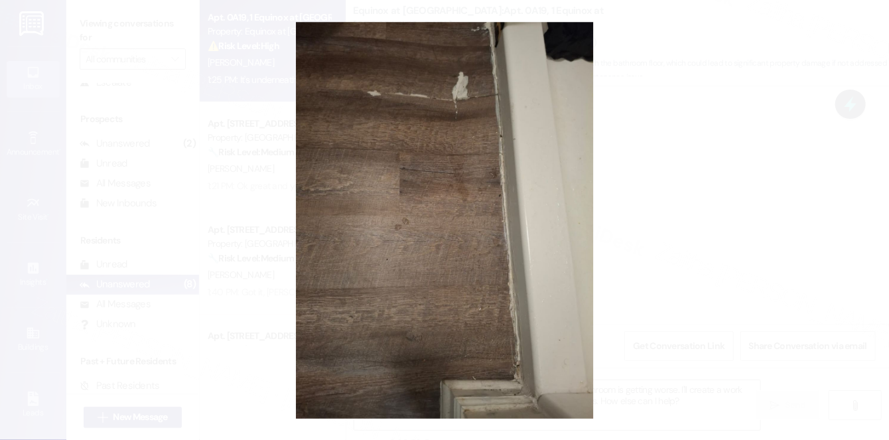
click at [692, 196] on button "Unzoom image" at bounding box center [444, 220] width 889 height 440
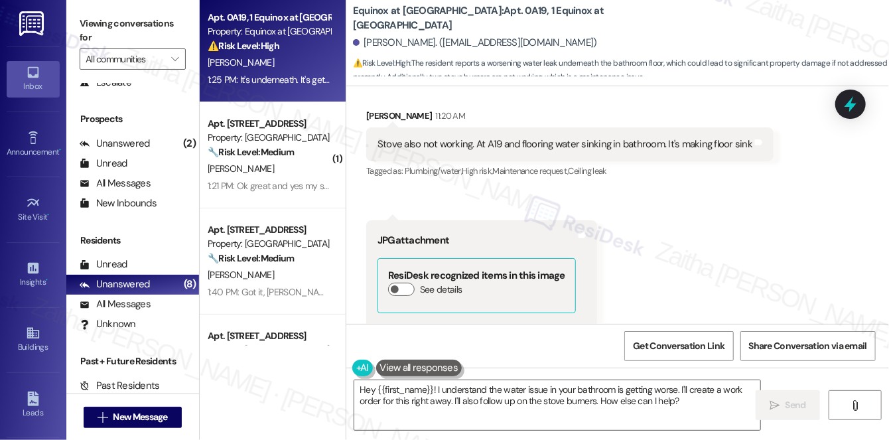
scroll to position [2750, 0]
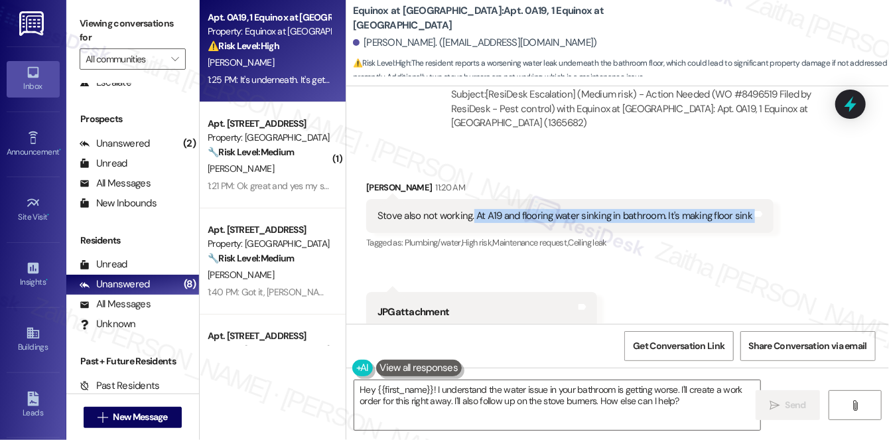
drag, startPoint x: 470, startPoint y: 216, endPoint x: 762, endPoint y: 215, distance: 292.6
click at [762, 215] on div "Stove also not working. At A19 and flooring water sinking in bathroom. It's mak…" at bounding box center [569, 216] width 407 height 34
copy div "At A19 and flooring water sinking in bathroom. It's making floor sink Tags and …"
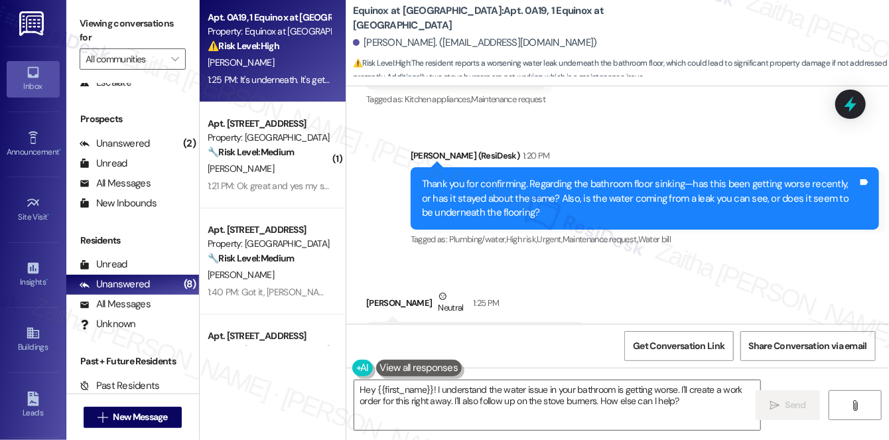
scroll to position [3956, 0]
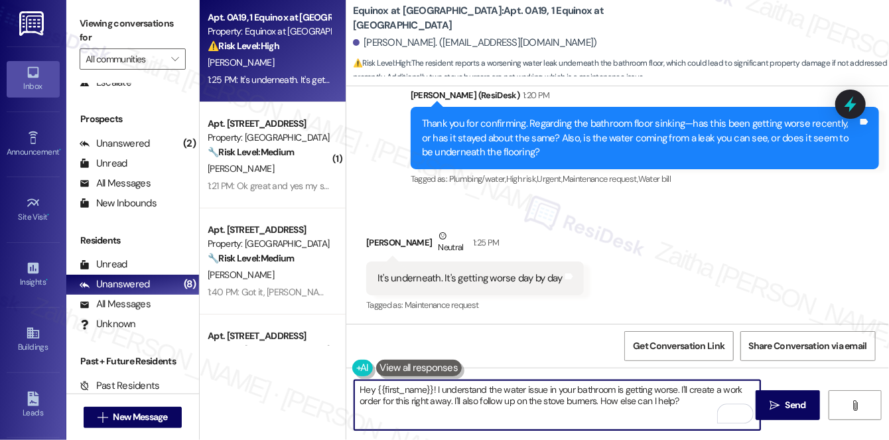
drag, startPoint x: 437, startPoint y: 401, endPoint x: 681, endPoint y: 387, distance: 244.5
click at [681, 387] on textarea "Hey {{first_name}}! I understand the water issue in your bathroom is getting wo…" at bounding box center [557, 405] width 406 height 50
drag, startPoint x: 573, startPoint y: 388, endPoint x: 628, endPoint y: 385, distance: 54.5
click at [628, 385] on textarea "Thank you for letting me know. I'll create a work order for this right away. I'…" at bounding box center [557, 405] width 406 height 50
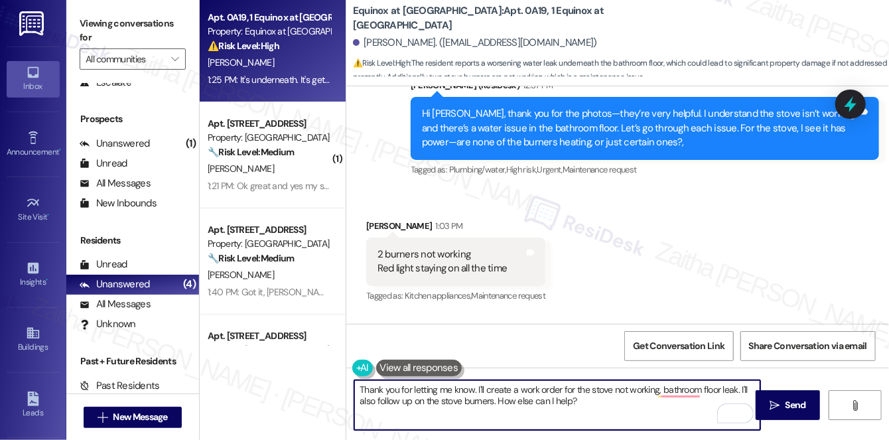
scroll to position [3715, 0]
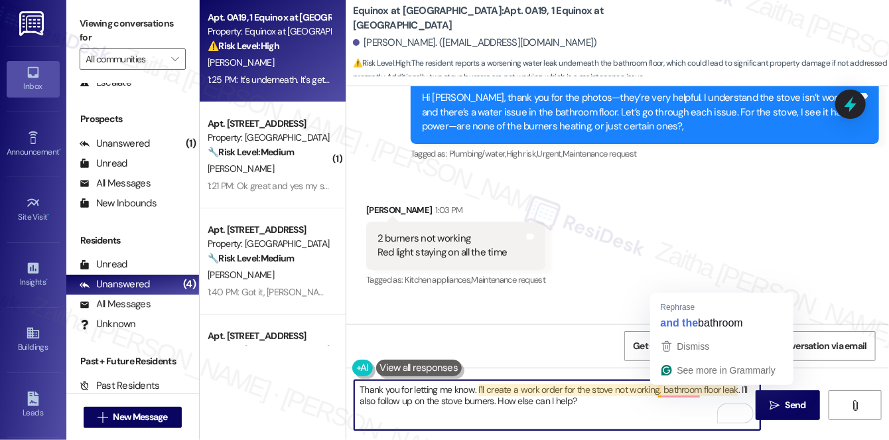
click at [658, 389] on textarea "Thank you for letting me know. I'll create a work order for the stove not worki…" at bounding box center [557, 405] width 406 height 50
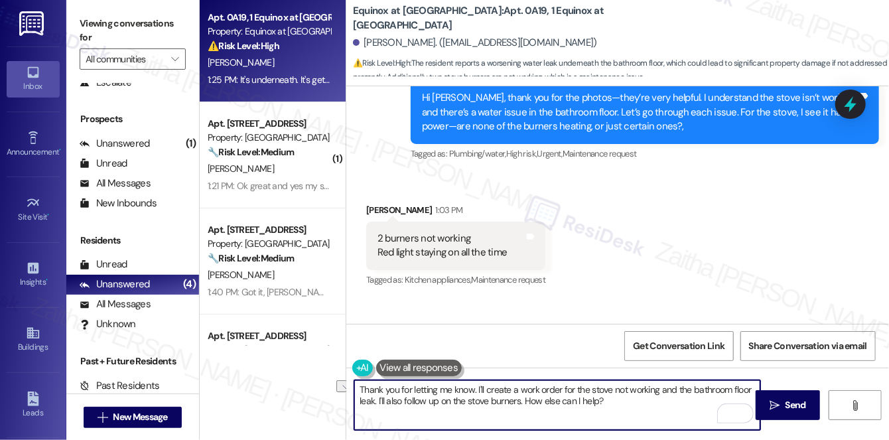
drag, startPoint x: 378, startPoint y: 401, endPoint x: 675, endPoint y: 407, distance: 297.3
click at [675, 407] on textarea "Thank you for letting me know. I'll create a work order for the stove not worki…" at bounding box center [557, 405] width 406 height 50
paste textarea "Do we have your permission to enter during your absence? Do you have pets that …"
click at [424, 405] on textarea "Thank you for letting me know. I'll create a work order for the stove not worki…" at bounding box center [557, 405] width 406 height 50
drag, startPoint x: 609, startPoint y: 389, endPoint x: 659, endPoint y: 386, distance: 50.5
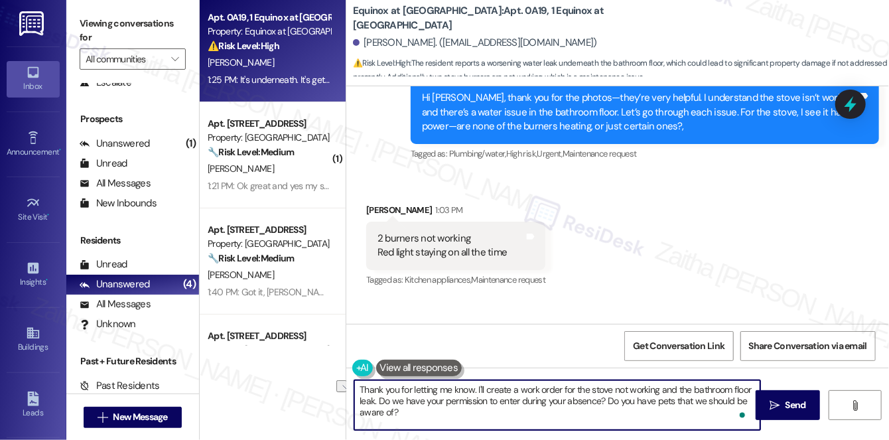
click at [659, 386] on textarea "Thank you for letting me know. I'll create a work order for the stove not worki…" at bounding box center [557, 405] width 406 height 50
type textarea "Thank you for letting me know. I'll create a work order for the stove and the b…"
click at [795, 408] on span "Send" at bounding box center [796, 405] width 21 height 14
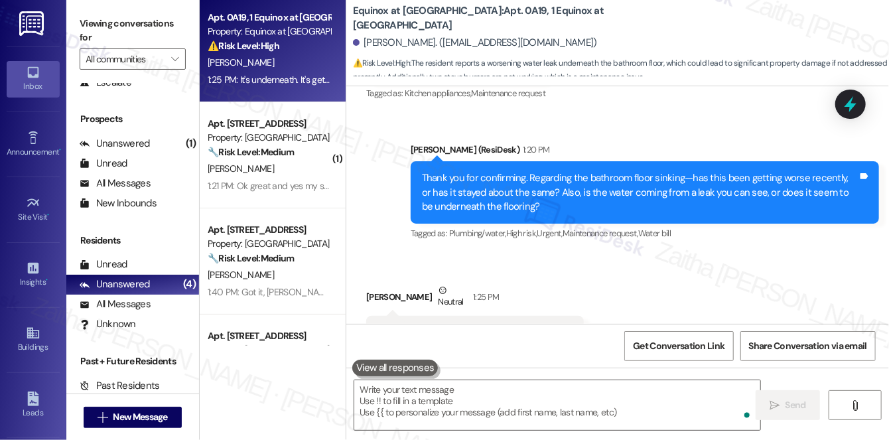
scroll to position [3956, 0]
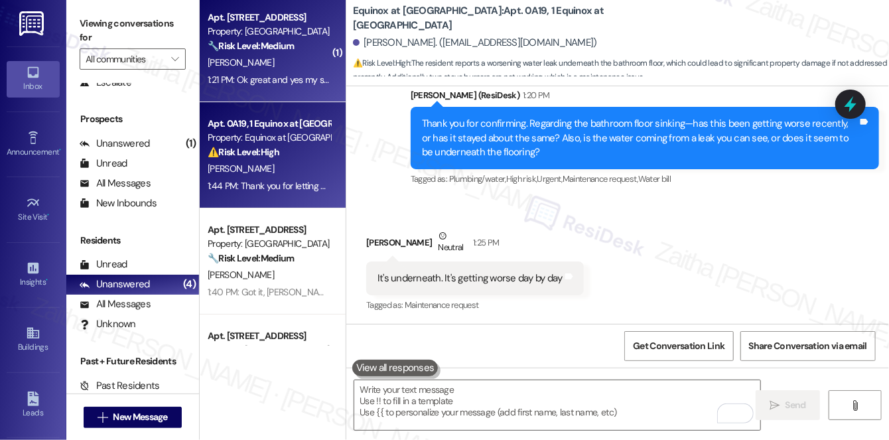
click at [297, 57] on div "T. Mercer" at bounding box center [268, 62] width 125 height 17
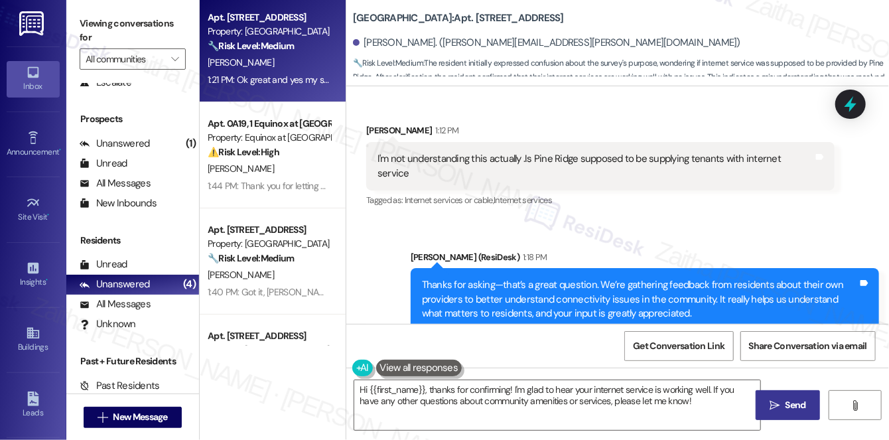
scroll to position [3435, 0]
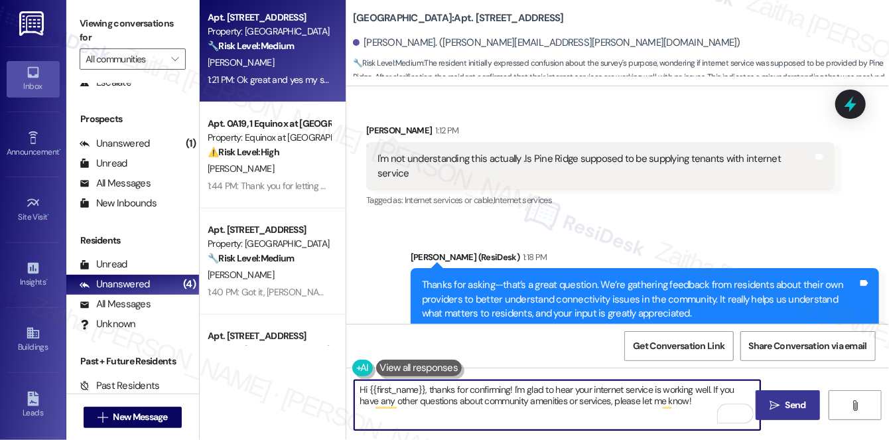
drag, startPoint x: 429, startPoint y: 387, endPoint x: 356, endPoint y: 395, distance: 74.0
click at [356, 395] on textarea "Hi {{first_name}}, thanks for confirming! I'm glad to hear your internet servic…" at bounding box center [557, 405] width 406 height 50
drag, startPoint x: 443, startPoint y: 387, endPoint x: 658, endPoint y: 403, distance: 216.2
click at [658, 403] on textarea "Thanks for confirming! I'm glad to hear your internet service is working well. …" at bounding box center [557, 405] width 406 height 50
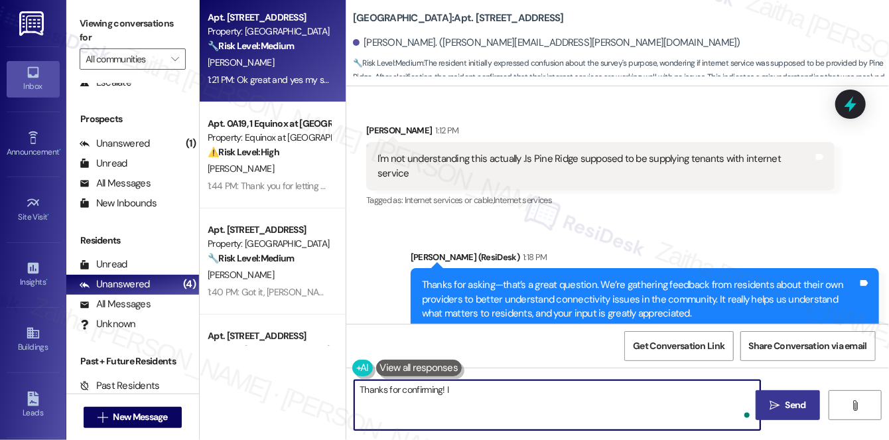
paste textarea "Do we have your permission to enter during your absence? Do you have pets that …"
paste textarea "appreciate your feedback and the time you took to share it with me."
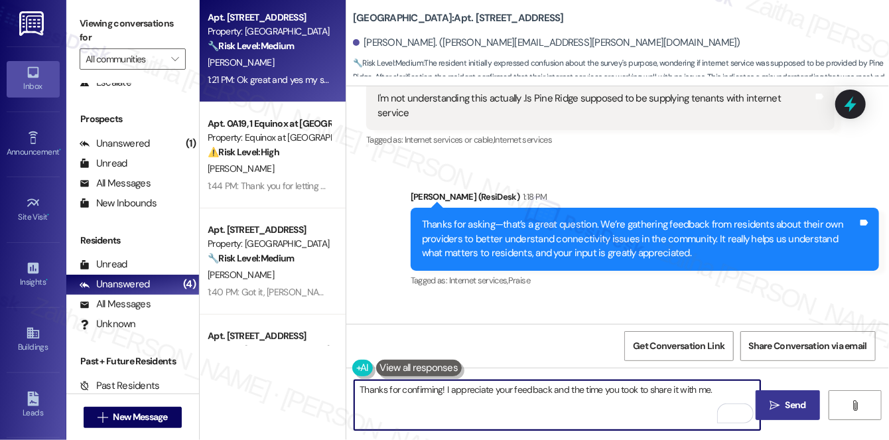
paste textarea "Is there anything else about your connectivity you'd like to add?"
type textarea "Thanks for confirming! I appreciate your feedback and the time you took to shar…"
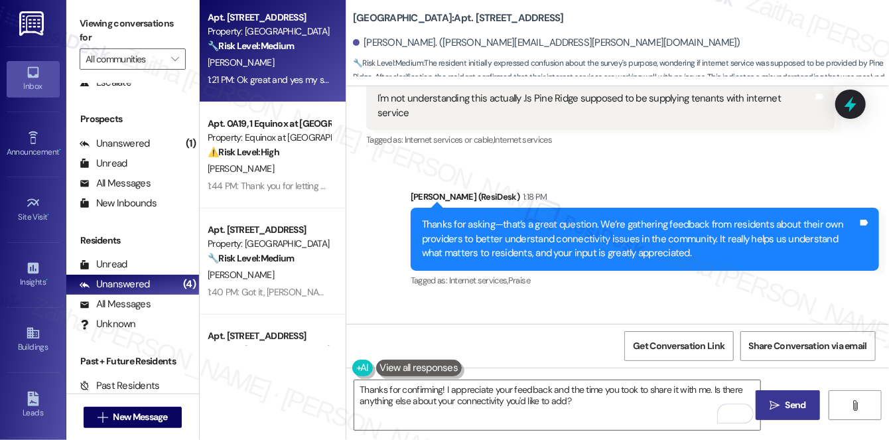
click at [789, 402] on span "Send" at bounding box center [796, 405] width 21 height 14
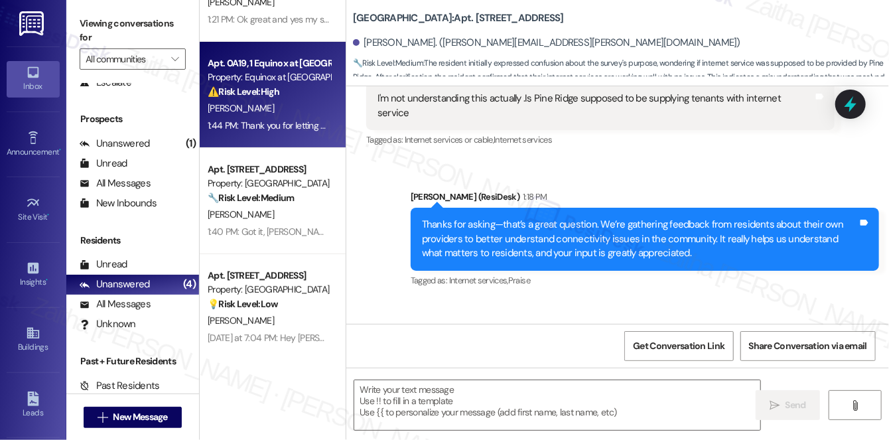
scroll to position [3555, 0]
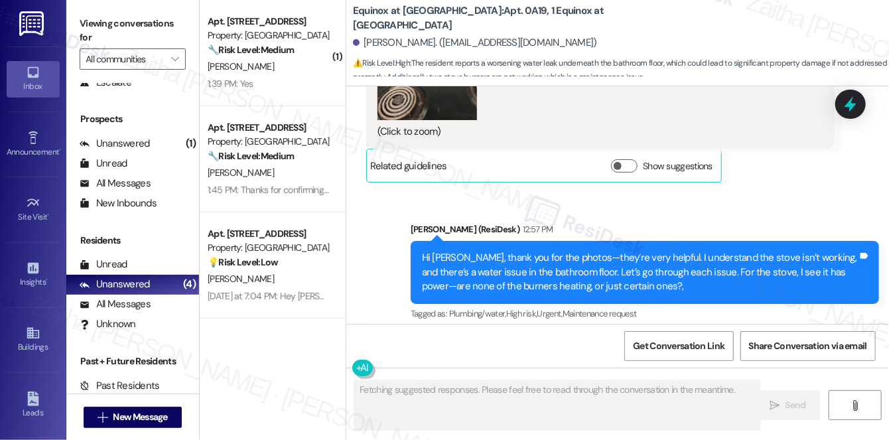
click at [282, 63] on div "( 1 ) Apt. 99, 1 Pine Ridge Property: Pine Ridge 🔧 Risk Level: Medium The resid…" at bounding box center [273, 173] width 146 height 346
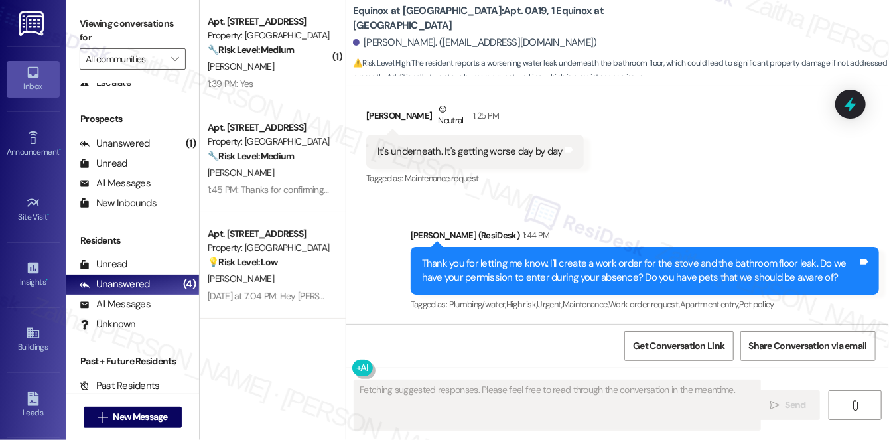
scroll to position [0, 0]
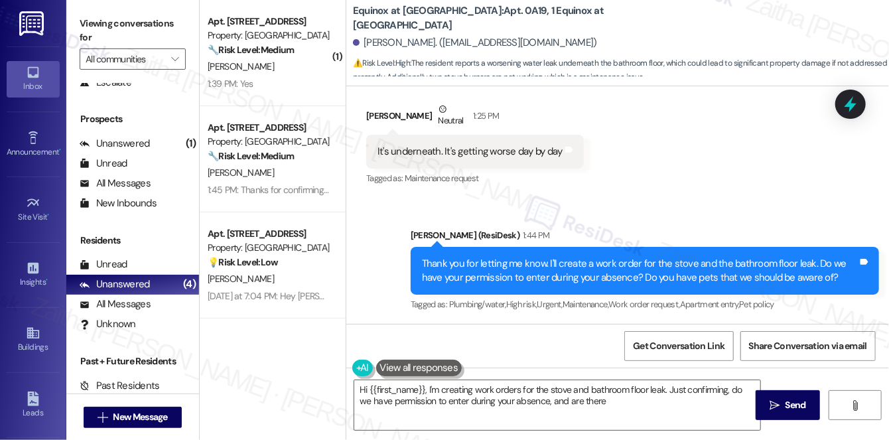
type textarea "Hi {{first_name}}, I'm creating work orders for the stove and bathroom floor le…"
click at [282, 63] on div "M. Wiley" at bounding box center [268, 66] width 125 height 17
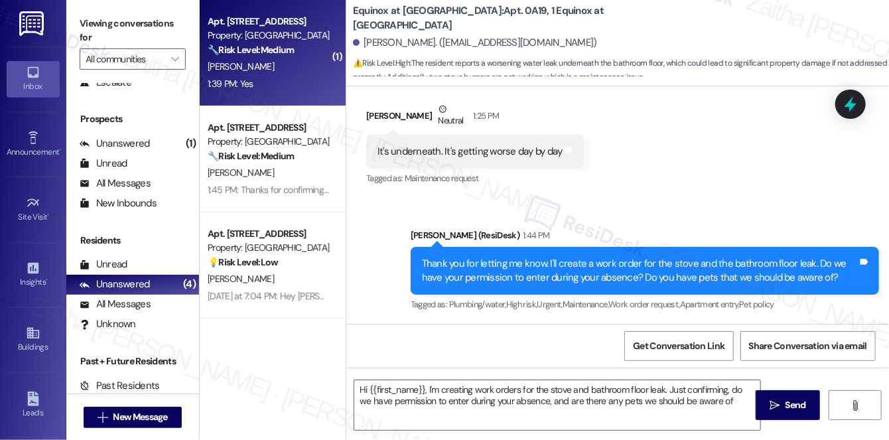
type textarea "Hi {{first_name}}, I'm creating work orders for the stove and bathroom floor le…"
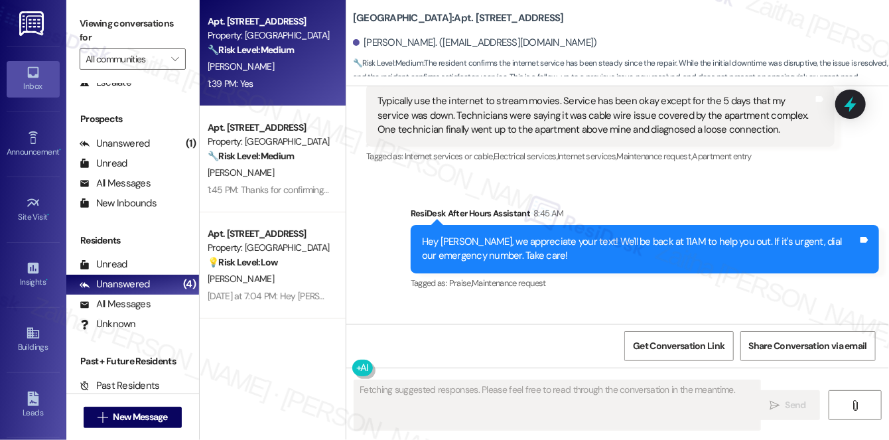
scroll to position [7213, 0]
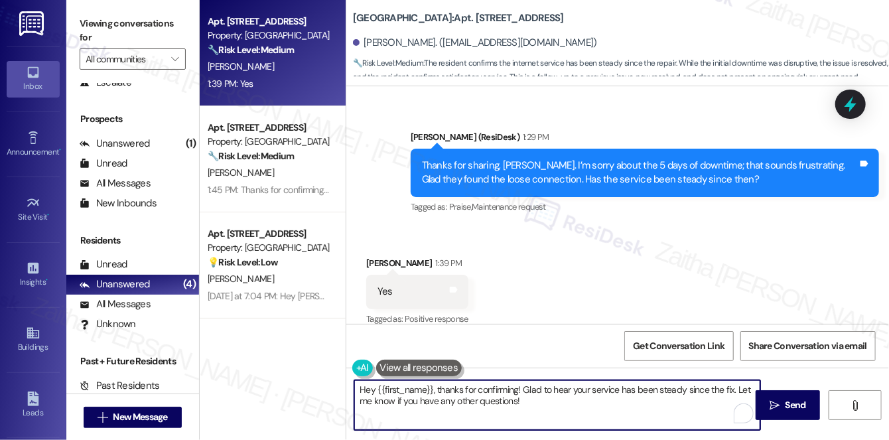
drag, startPoint x: 439, startPoint y: 388, endPoint x: 357, endPoint y: 393, distance: 81.7
click at [357, 393] on textarea "Hey {{first_name}}, thanks for confirming! Glad to hear your service has been s…" at bounding box center [557, 405] width 406 height 50
drag, startPoint x: 659, startPoint y: 385, endPoint x: 670, endPoint y: 418, distance: 35.0
click at [670, 418] on textarea "Thanks for confirming! Glad to hear your service has been steady since the fix.…" at bounding box center [557, 405] width 406 height 50
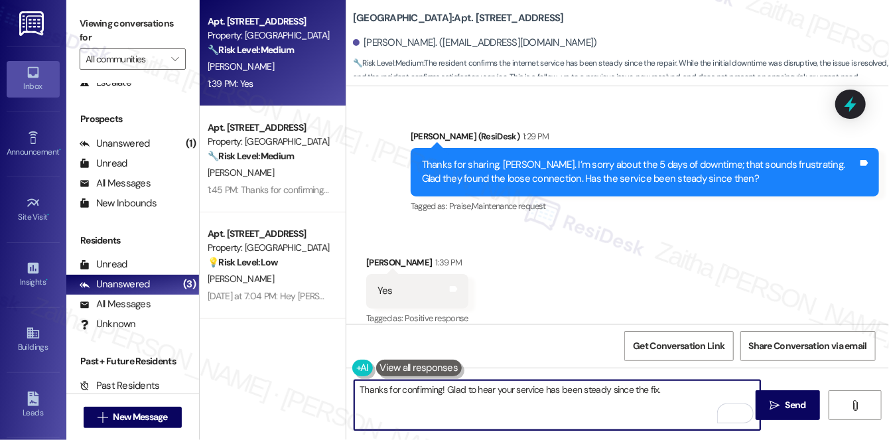
click at [559, 246] on div "Received via SMS Marilyn Wiley 1:39 PM Yes Tags and notes Tagged as: Positive r…" at bounding box center [617, 282] width 543 height 112
click at [679, 390] on textarea "Thanks for confirming! Glad to hear your service has been steady since the fix." at bounding box center [557, 405] width 406 height 50
paste textarea "If enhanced features were available, would you be open to paying a bit more? If…"
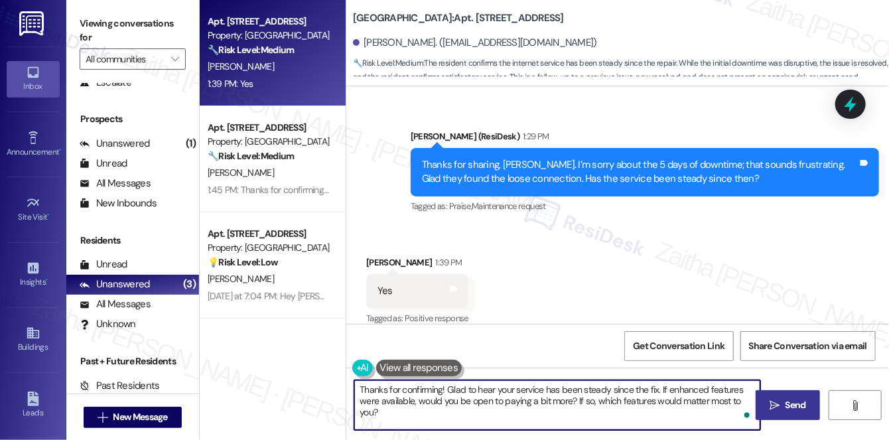
type textarea "Thanks for confirming! Glad to hear your service has been steady since the fix.…"
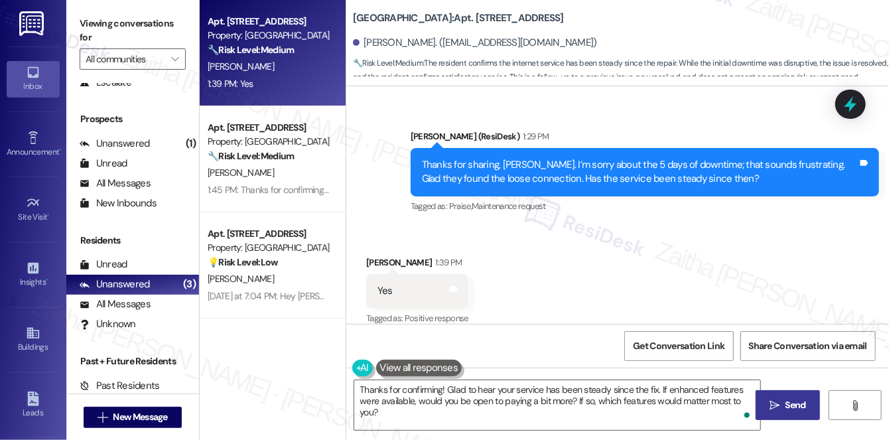
click at [792, 404] on span "Send" at bounding box center [796, 405] width 21 height 14
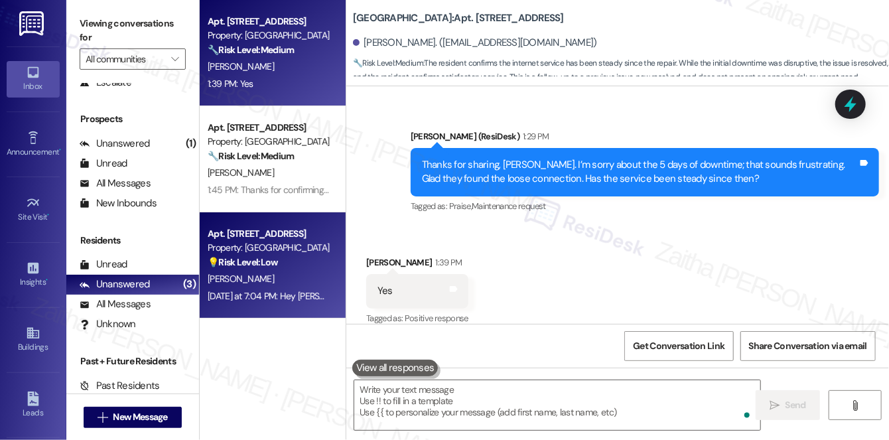
scroll to position [7213, 0]
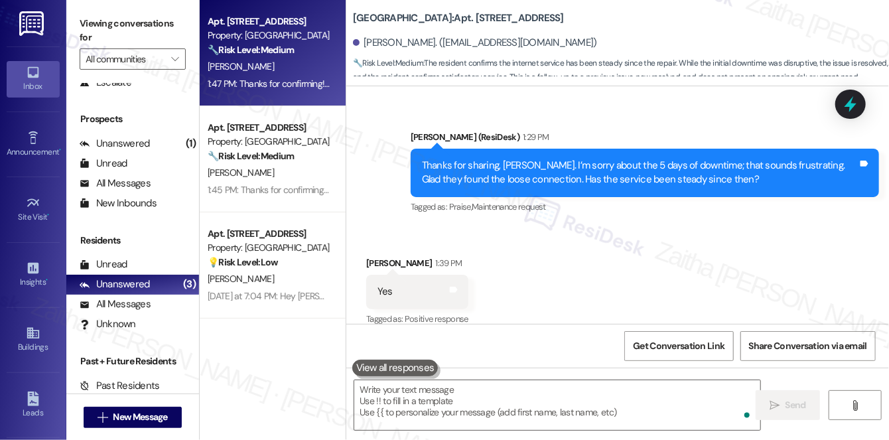
click at [299, 267] on div "💡 Risk Level: Low The conversation is about a survey regarding internet connect…" at bounding box center [269, 262] width 123 height 14
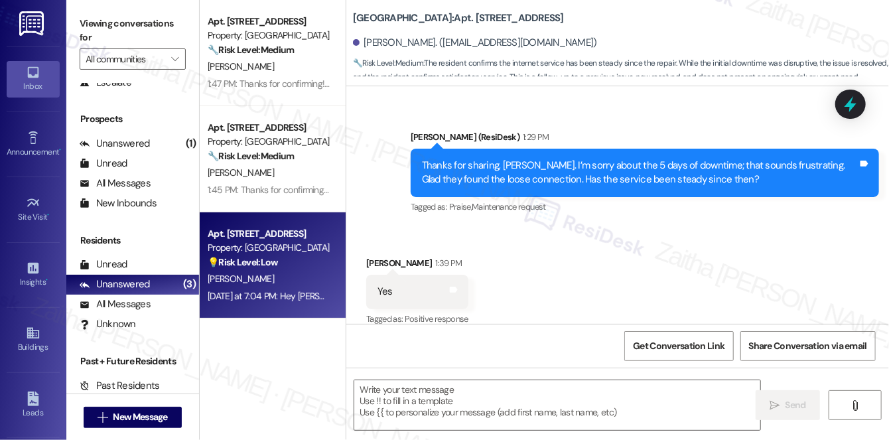
type textarea "Fetching suggested responses. Please feel free to read through the conversation…"
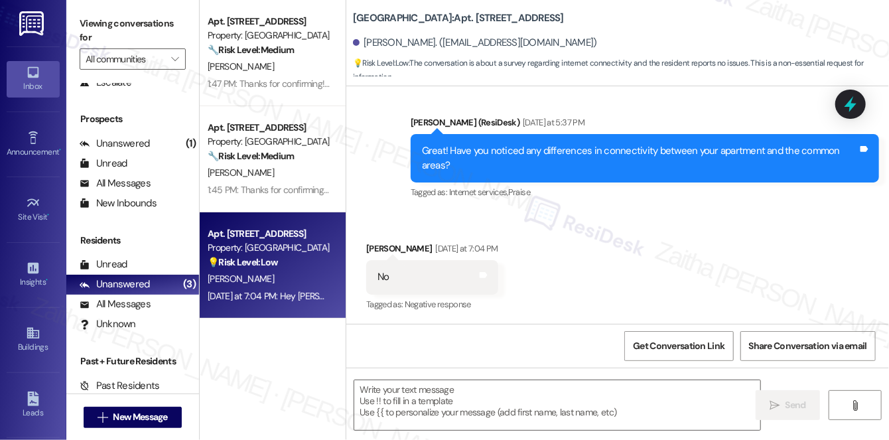
scroll to position [5016, 0]
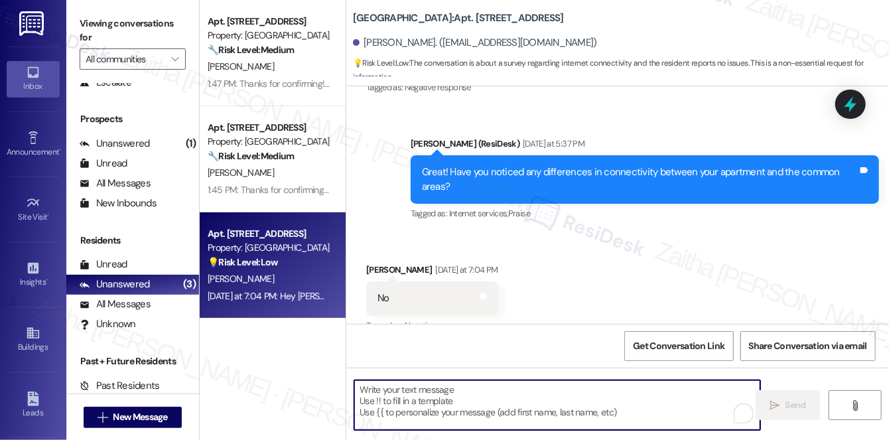
click at [456, 395] on textarea "To enrich screen reader interactions, please activate Accessibility in Grammarl…" at bounding box center [557, 405] width 406 height 50
type textarea "T"
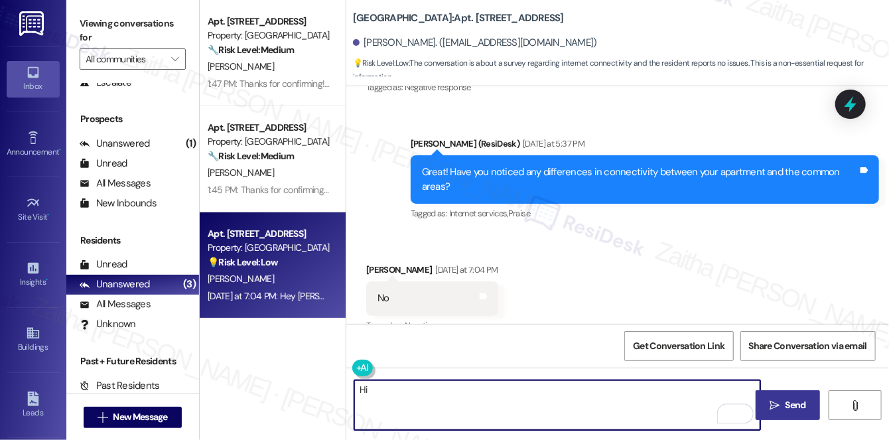
click at [372, 263] on div "Kenneth Daniels Yesterday at 7:04 PM" at bounding box center [432, 272] width 132 height 19
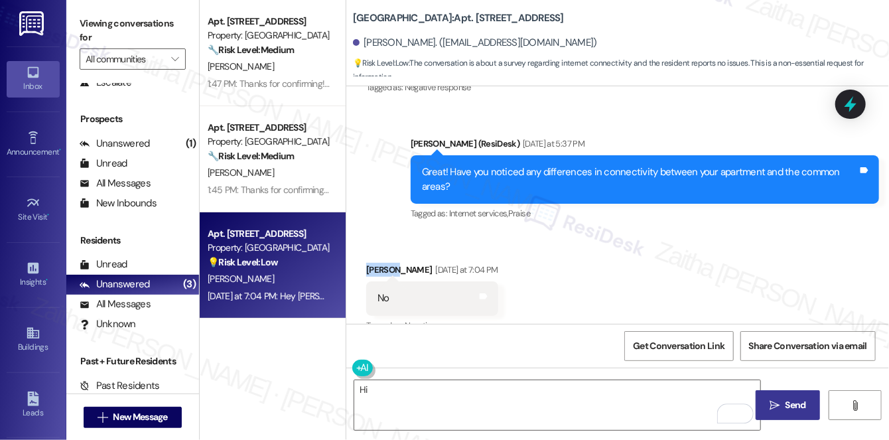
click at [372, 263] on div "Kenneth Daniels Yesterday at 7:04 PM" at bounding box center [432, 272] width 132 height 19
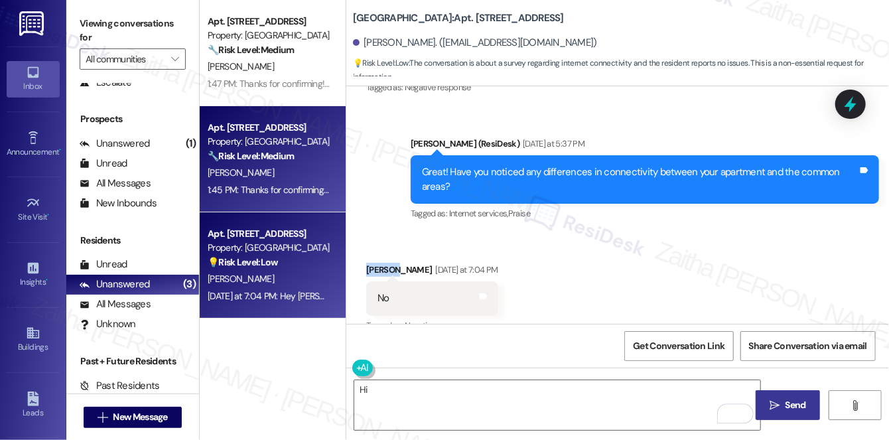
copy div "Kenneth"
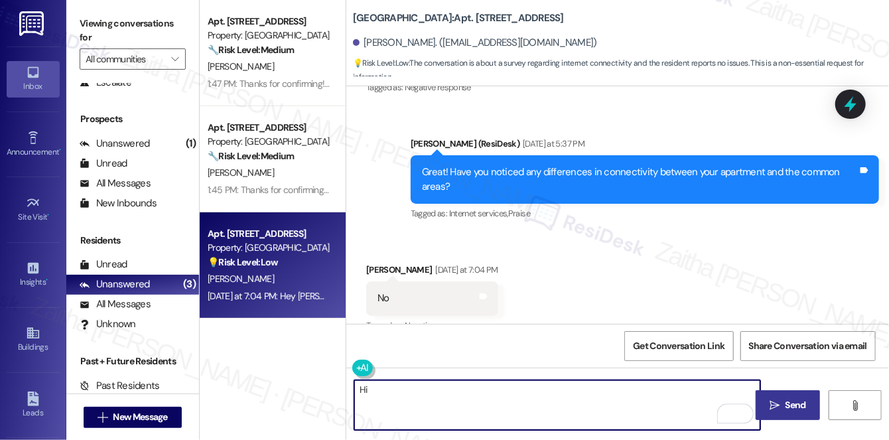
click at [396, 401] on textarea "Hi" at bounding box center [557, 405] width 406 height 50
paste textarea "Kenneth"
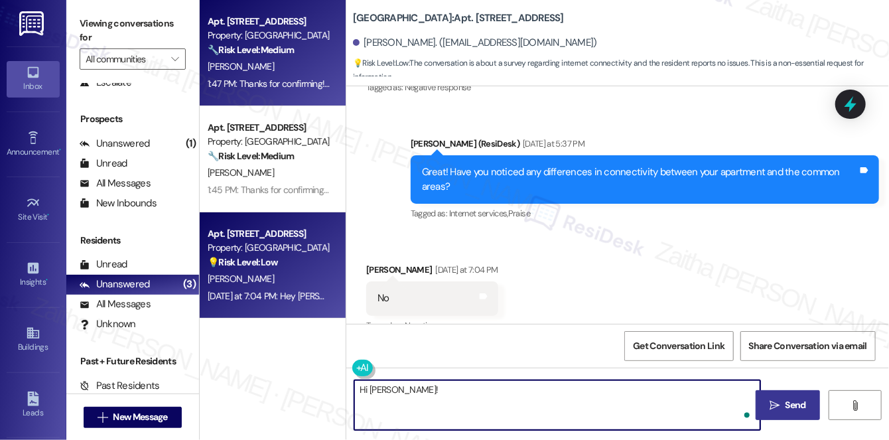
type textarea "Hi Kenneth!"
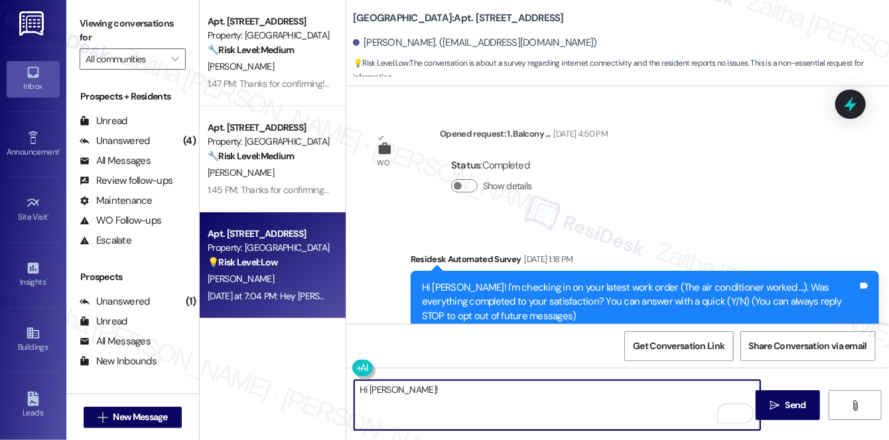
scroll to position [5016, 0]
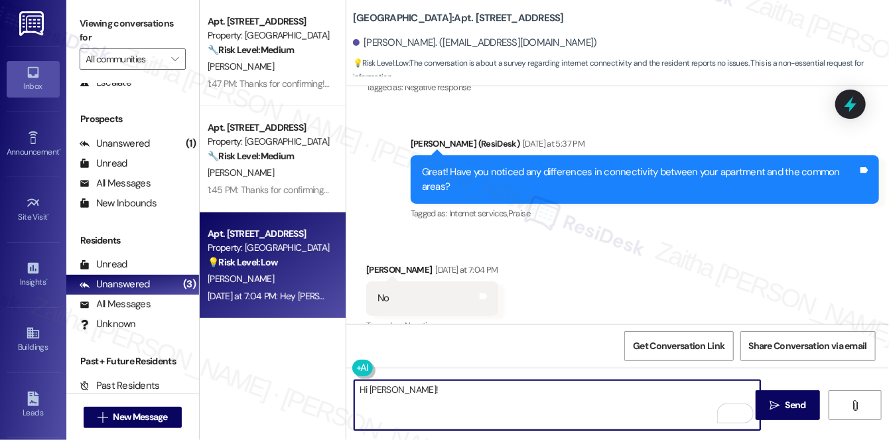
paste textarea "Thanks so much for sharing your experience—it really helps us understand what m…"
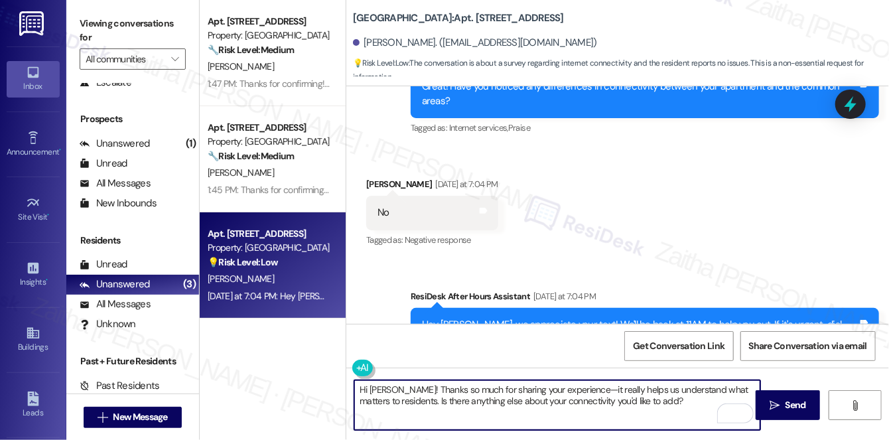
scroll to position [5136, 0]
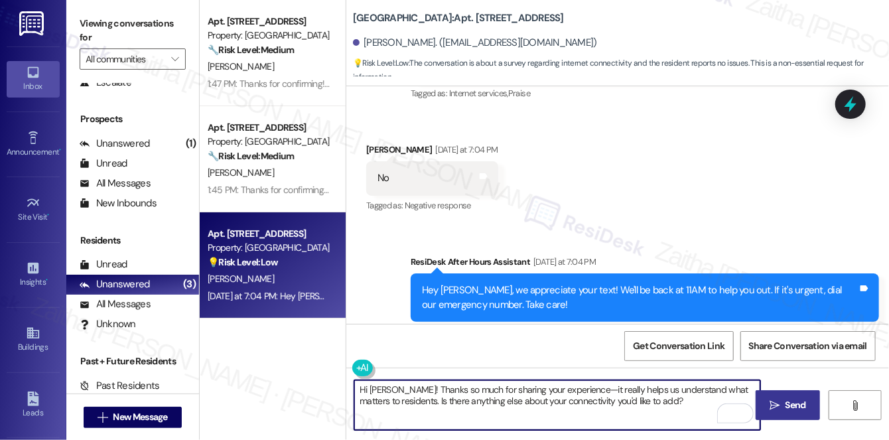
type textarea "Hi [PERSON_NAME]! Thanks so much for sharing your experience—it really helps us…"
click at [788, 407] on span "Send" at bounding box center [796, 405] width 21 height 14
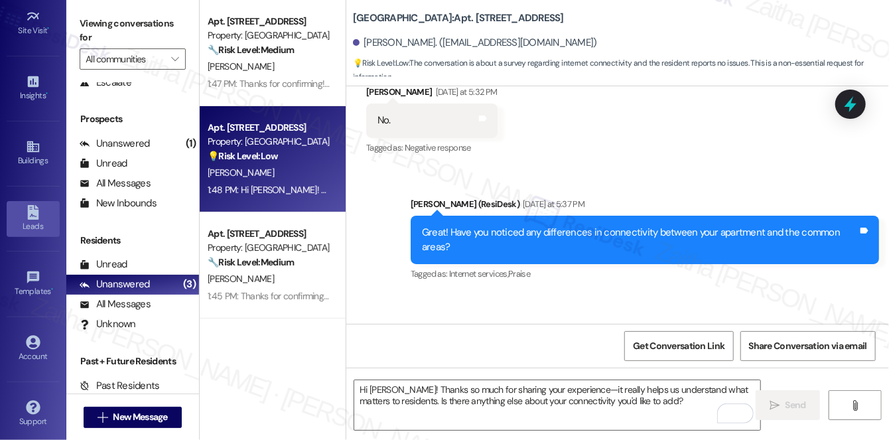
scroll to position [188, 0]
click at [30, 348] on div "Account" at bounding box center [33, 354] width 66 height 13
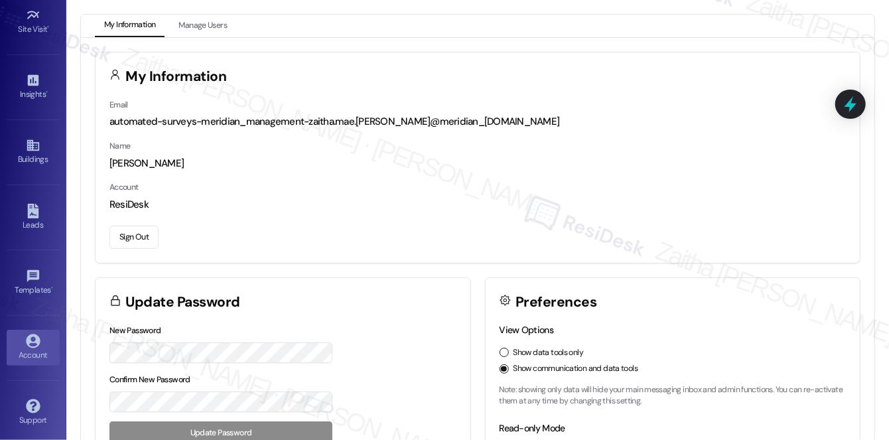
click at [136, 239] on button "Sign Out" at bounding box center [133, 237] width 49 height 23
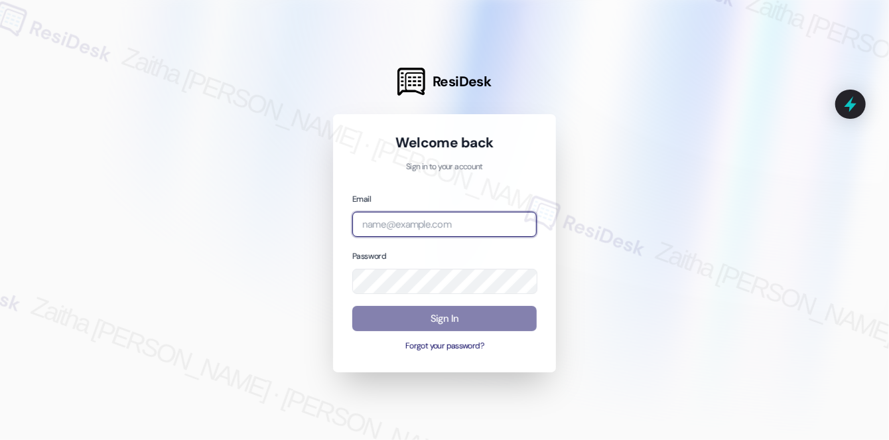
click at [399, 225] on input "email" at bounding box center [444, 225] width 184 height 26
type input "automated-surveys-meridian_management-zaitha.mae.[PERSON_NAME]@meridian_[DOMAIN…"
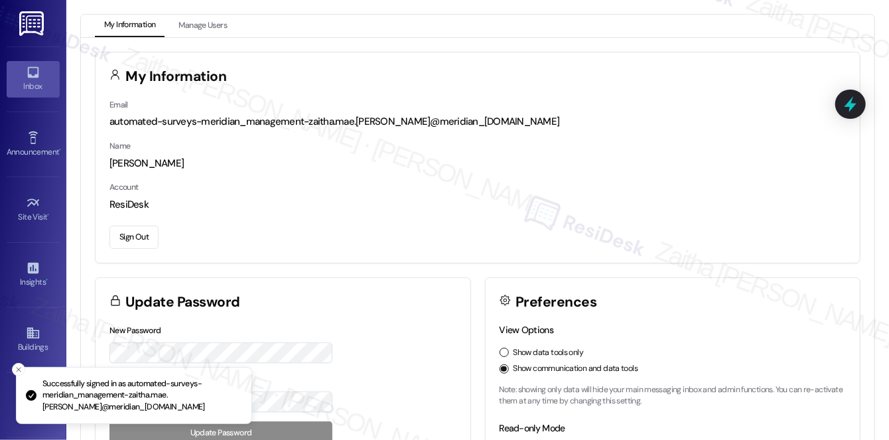
click at [40, 92] on div "Inbox" at bounding box center [33, 86] width 66 height 13
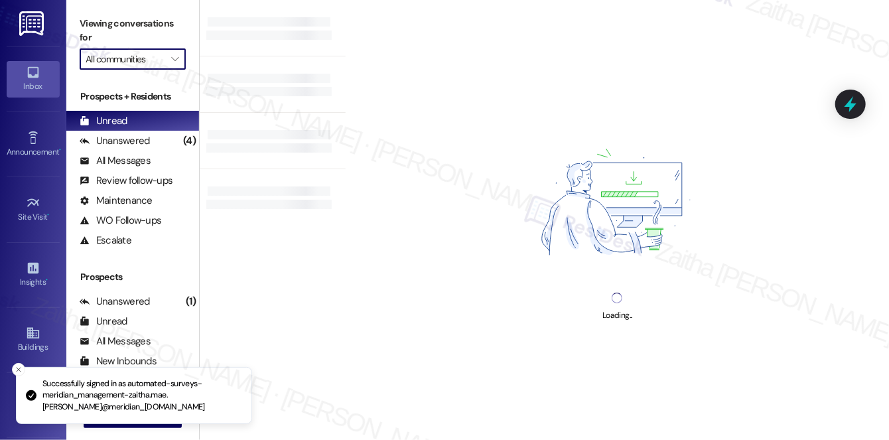
click at [144, 60] on input "All communities" at bounding box center [125, 58] width 79 height 21
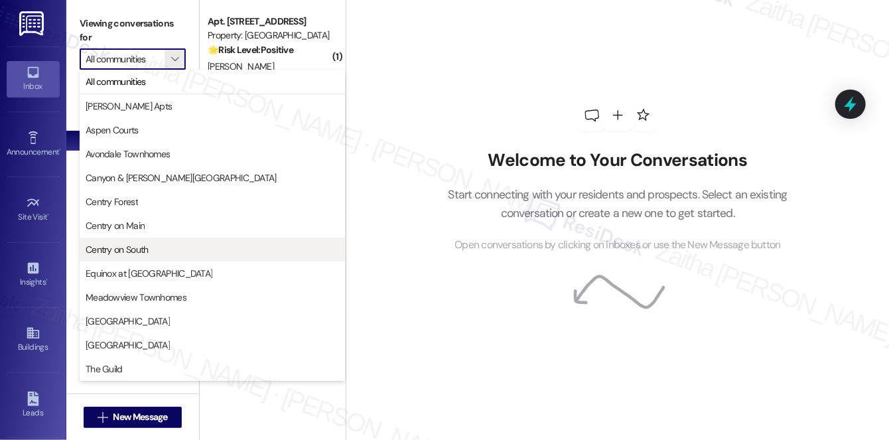
click at [140, 248] on span "Centry on South" at bounding box center [117, 249] width 63 height 13
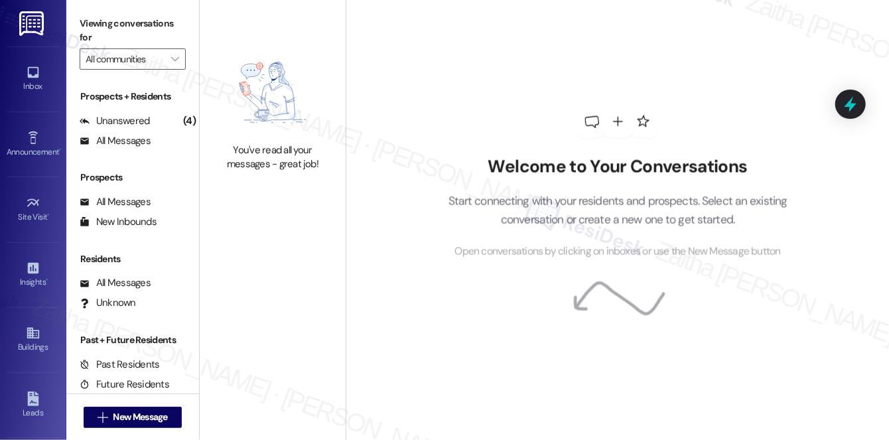
type input "Centry on South"
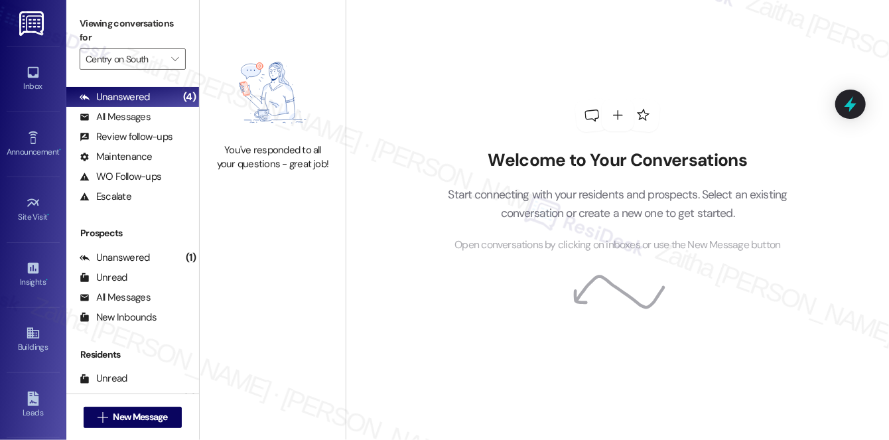
scroll to position [158, 0]
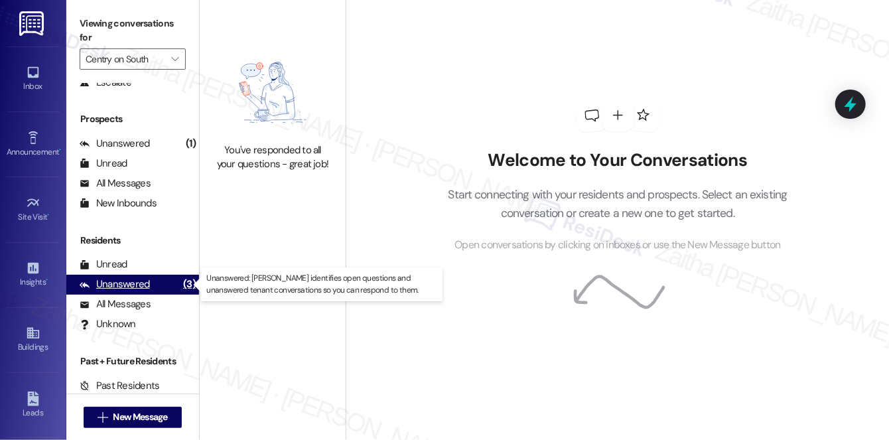
click at [139, 287] on div "Unanswered" at bounding box center [115, 284] width 70 height 14
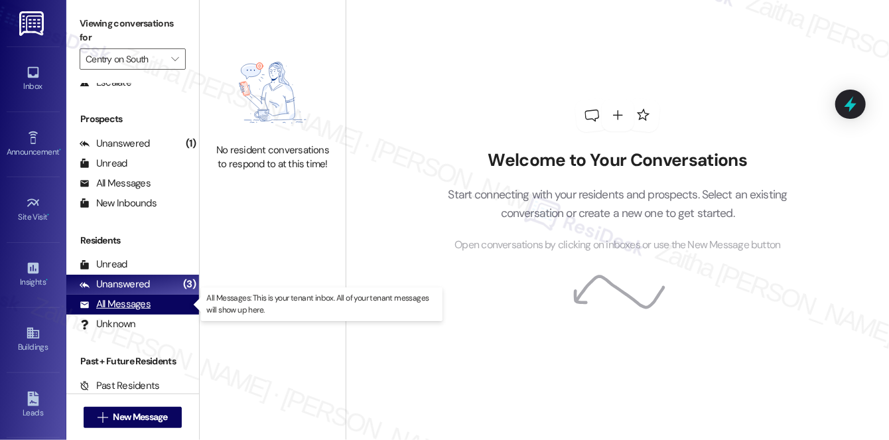
click at [141, 303] on div "All Messages" at bounding box center [115, 304] width 71 height 14
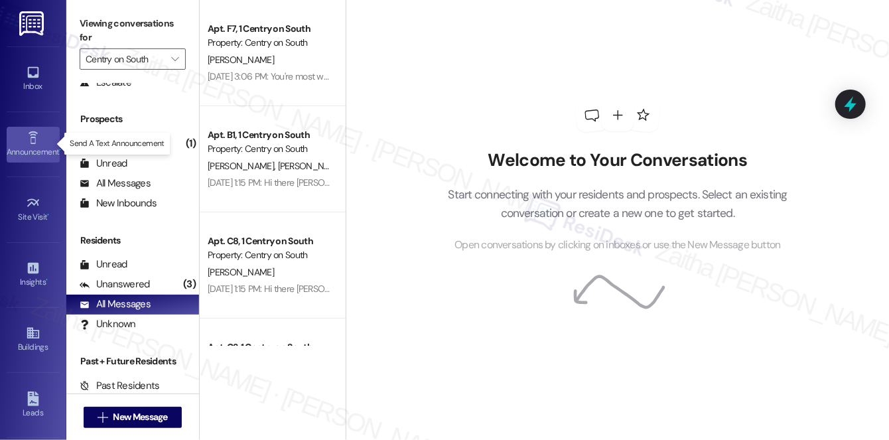
click at [27, 141] on icon at bounding box center [33, 138] width 15 height 15
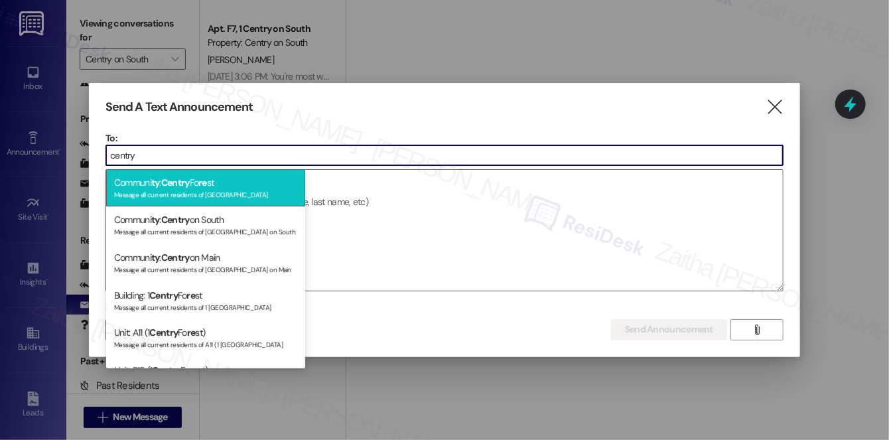
type input "centry"
click at [189, 184] on span "Centry" at bounding box center [175, 182] width 29 height 12
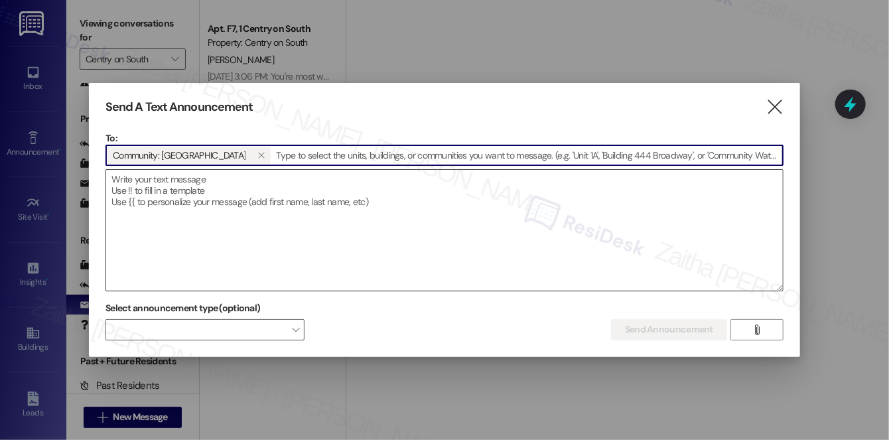
click at [303, 185] on textarea at bounding box center [444, 230] width 677 height 121
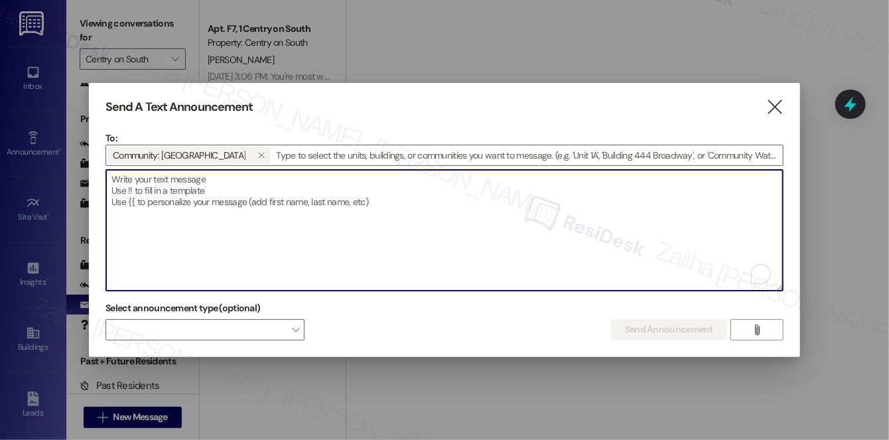
click at [247, 182] on textarea "To enrich screen reader interactions, please activate Accessibility in Grammarl…" at bounding box center [444, 230] width 677 height 121
paste textarea "Hi {{first_name}}, I'm working with {{property}} on a survey to understand how …"
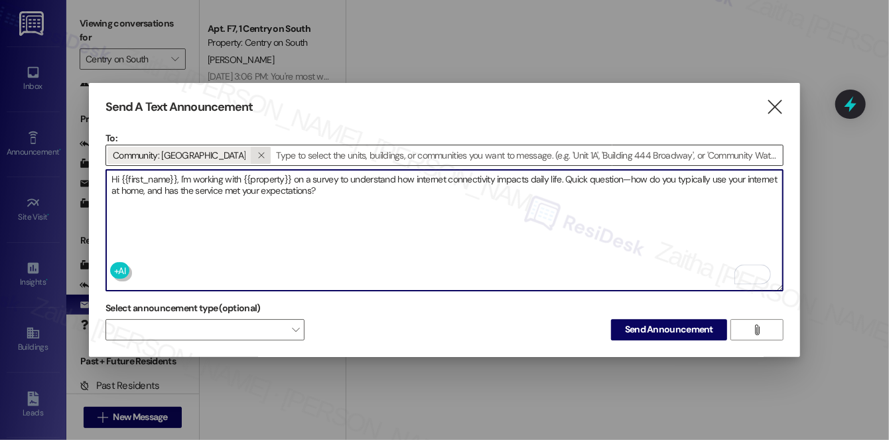
type textarea "Hi {{first_name}}, I'm working with {{property}} on a survey to understand how …"
click at [257, 153] on icon "" at bounding box center [260, 155] width 7 height 11
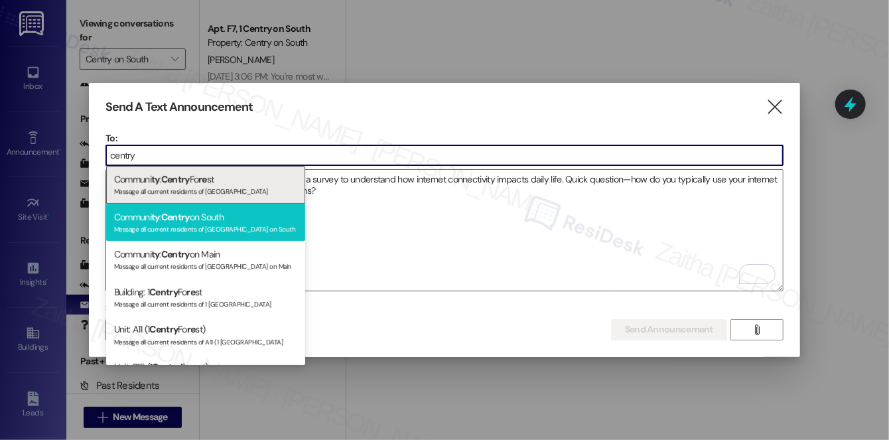
type input "centry"
click at [209, 216] on div "Communi ty : Centry on South Message all current residents of Centry on South" at bounding box center [205, 223] width 199 height 38
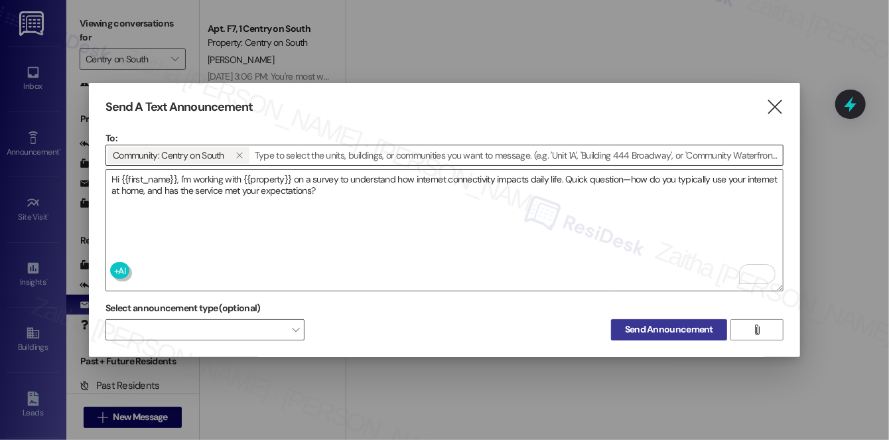
click at [677, 328] on span "Send Announcement" at bounding box center [669, 329] width 88 height 14
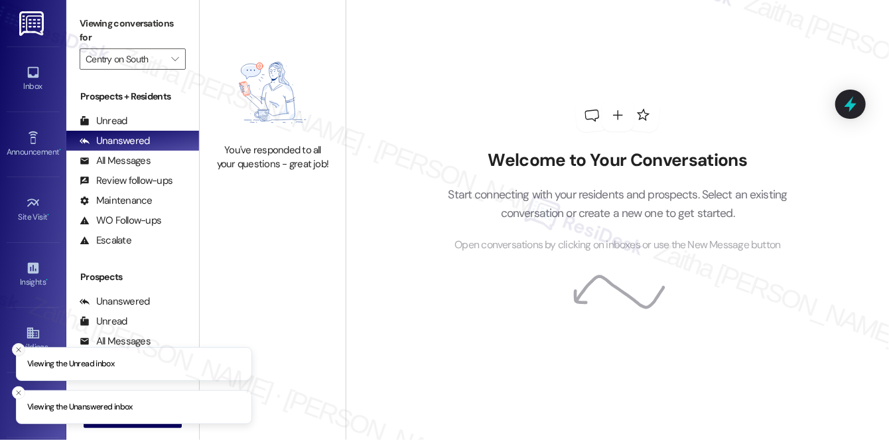
click at [15, 348] on icon "Close toast" at bounding box center [19, 350] width 8 height 8
click at [15, 395] on icon "Close toast" at bounding box center [19, 393] width 8 height 8
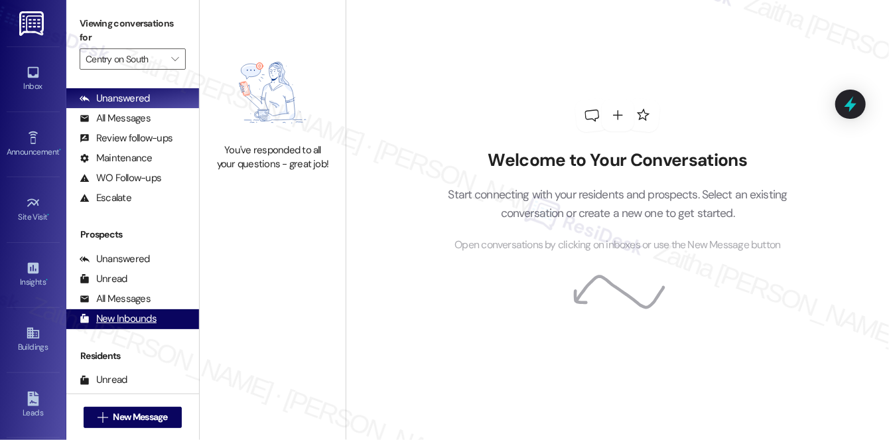
scroll to position [158, 0]
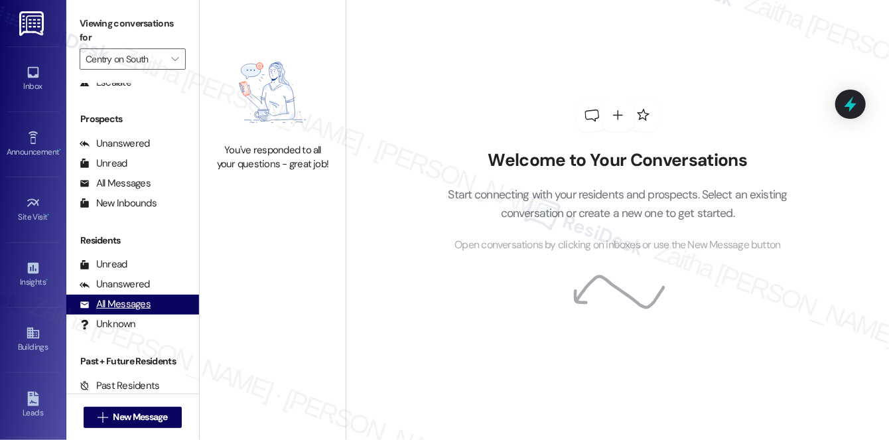
click at [127, 305] on div "All Messages" at bounding box center [115, 304] width 71 height 14
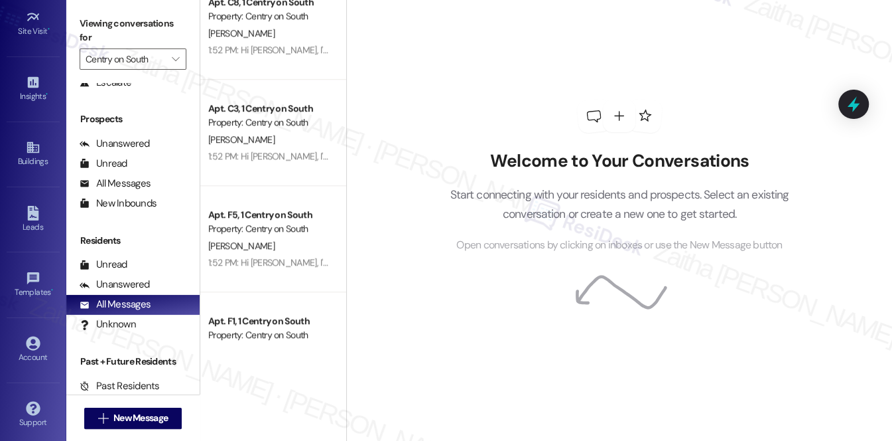
scroll to position [187, 0]
click at [33, 342] on icon at bounding box center [33, 341] width 15 height 15
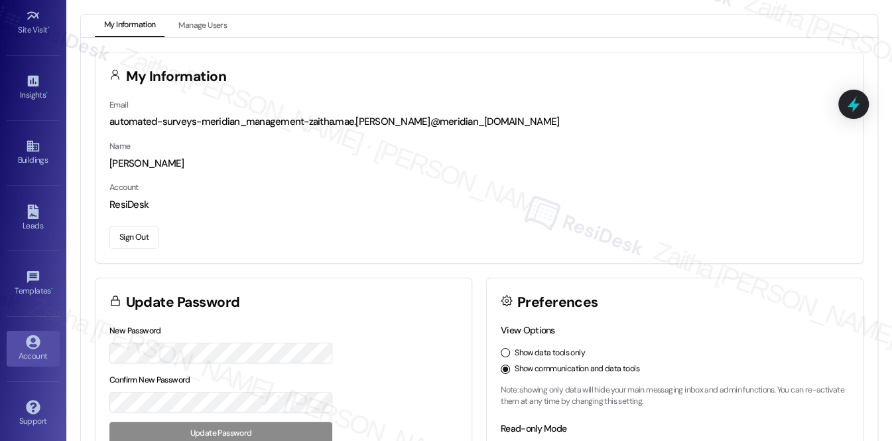
click at [145, 230] on button "Sign Out" at bounding box center [133, 237] width 49 height 23
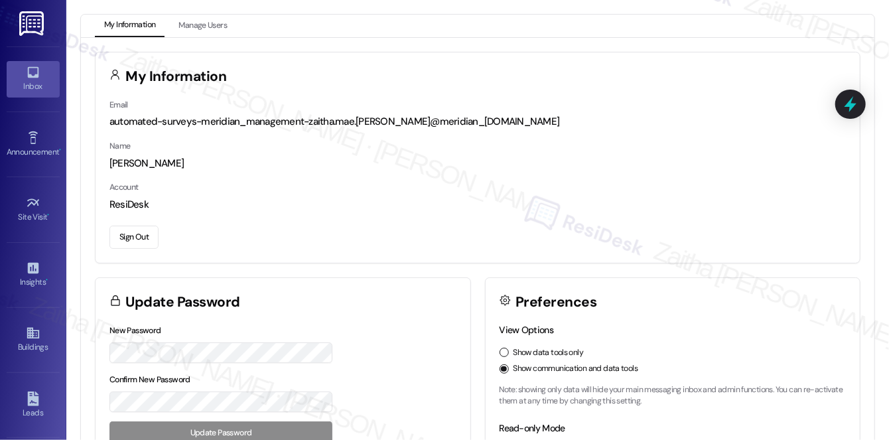
click at [33, 74] on icon at bounding box center [33, 72] width 15 height 15
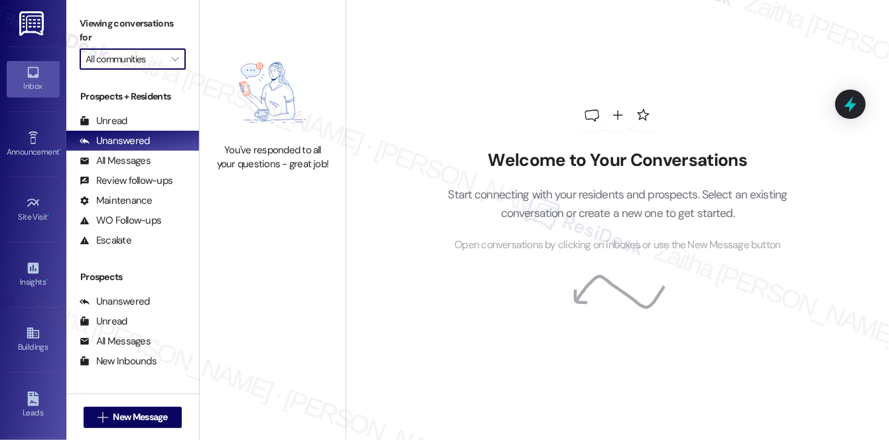
click at [134, 60] on input "All communities" at bounding box center [125, 58] width 79 height 21
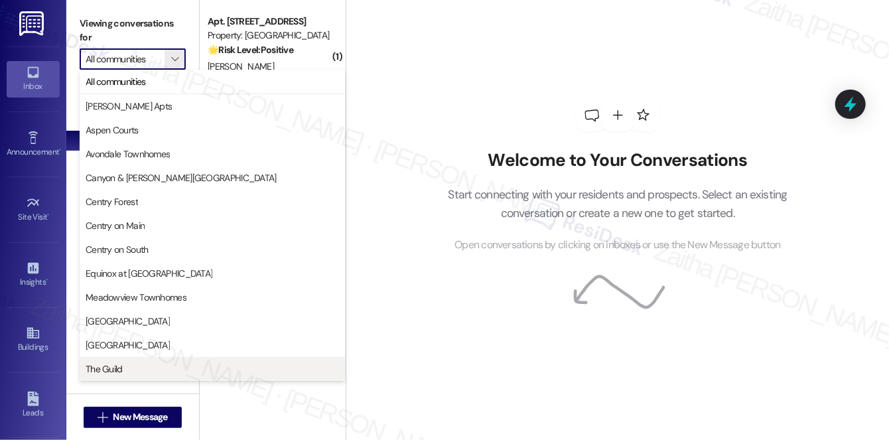
click at [118, 367] on span "The Guild" at bounding box center [104, 368] width 37 height 13
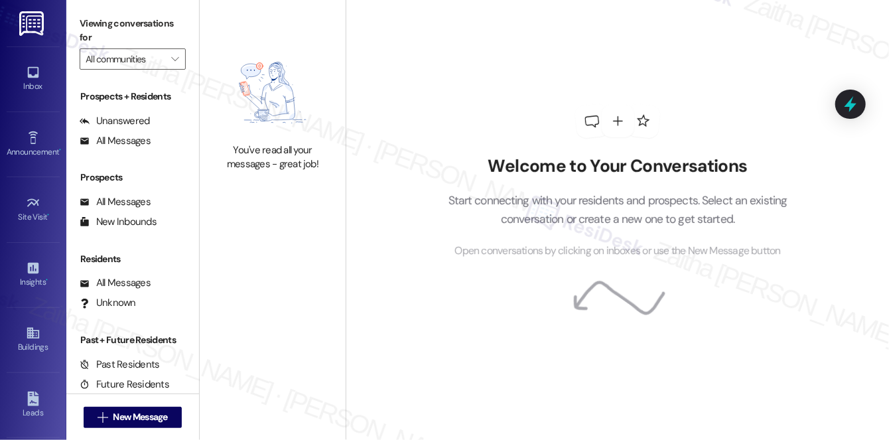
type input "The Guild"
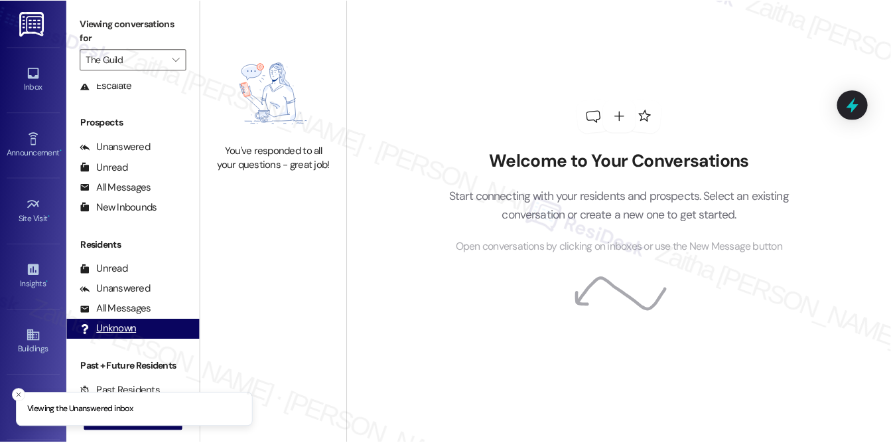
scroll to position [158, 0]
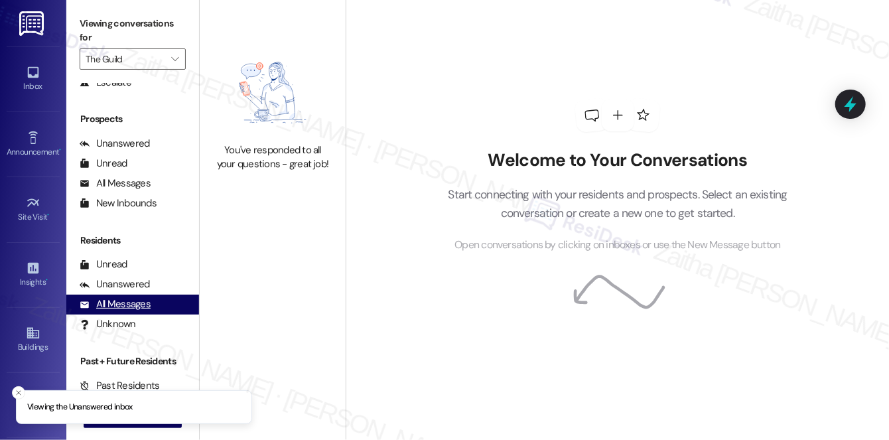
click at [129, 309] on div "All Messages" at bounding box center [115, 304] width 71 height 14
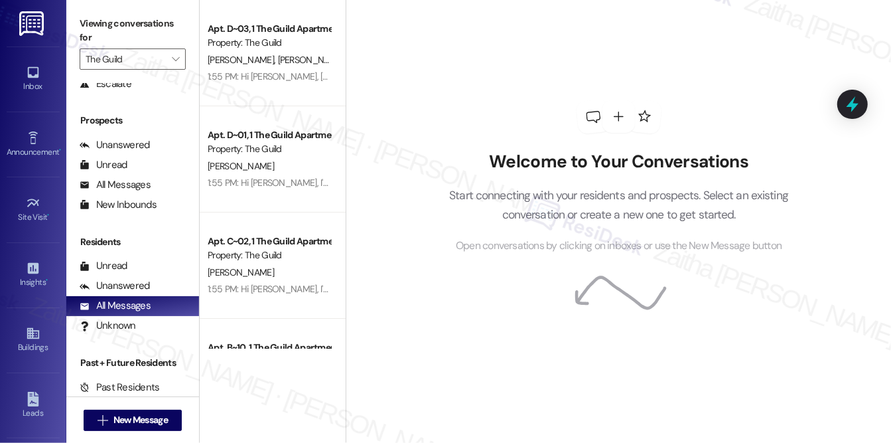
scroll to position [156, 0]
